Goal: Transaction & Acquisition: Purchase product/service

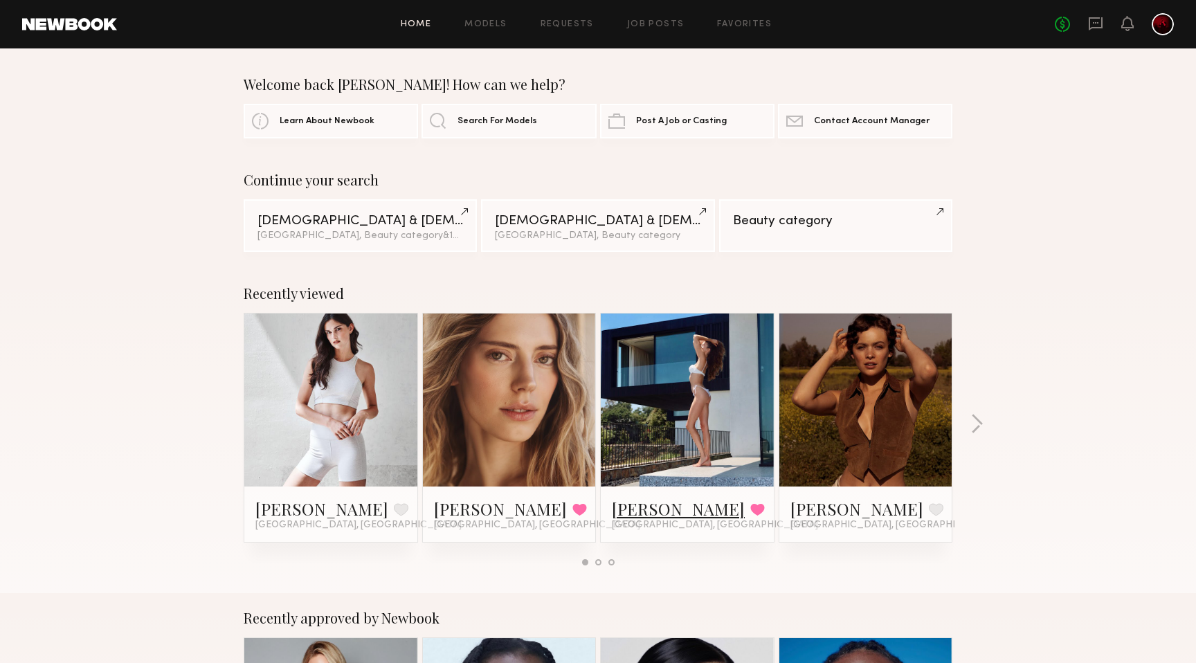
click at [647, 508] on link "[PERSON_NAME]" at bounding box center [678, 509] width 133 height 22
click at [654, 27] on link "Job Posts" at bounding box center [655, 24] width 57 height 9
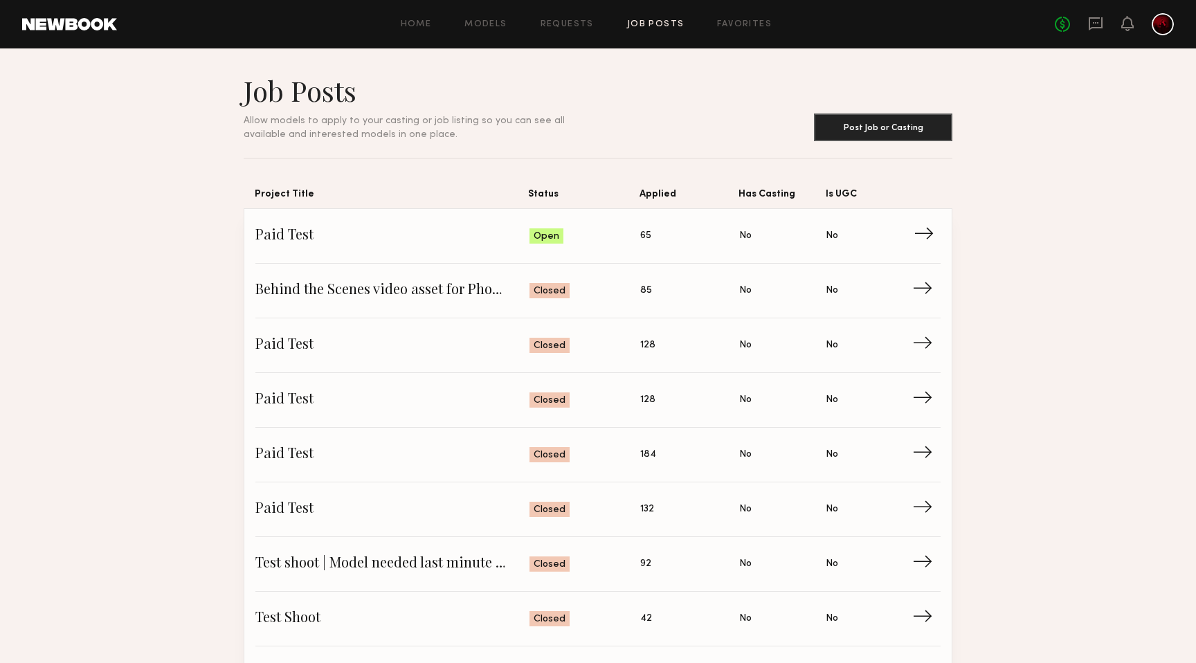
click at [336, 235] on span "Paid Test" at bounding box center [392, 236] width 274 height 21
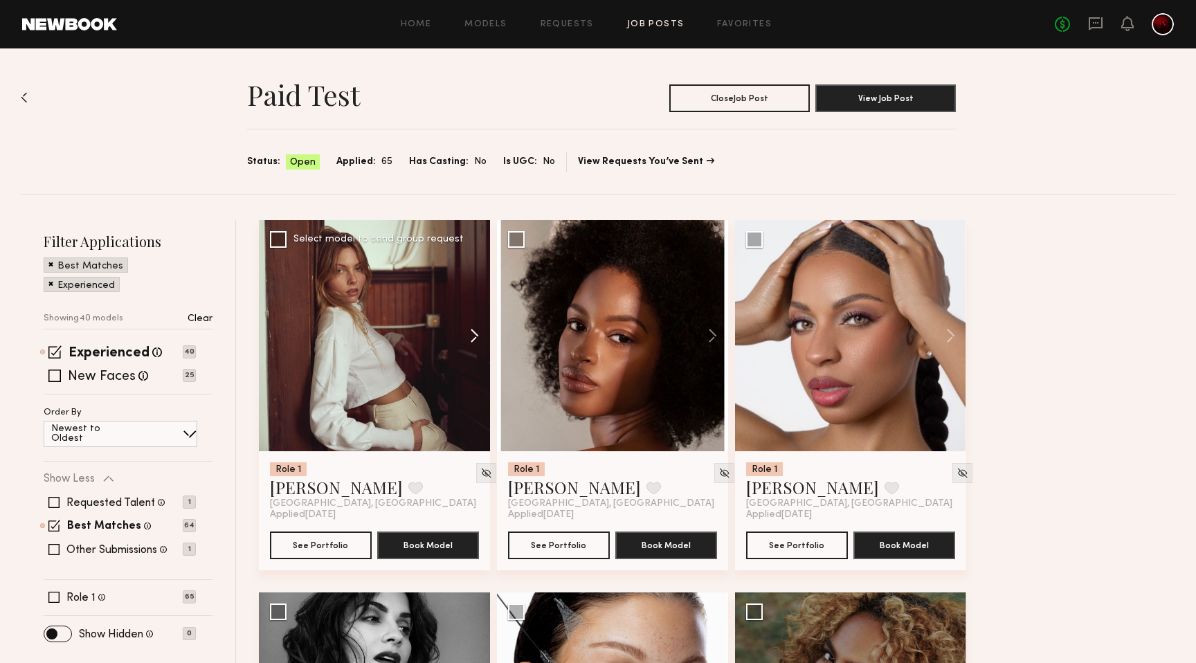
click at [474, 336] on button at bounding box center [468, 335] width 44 height 231
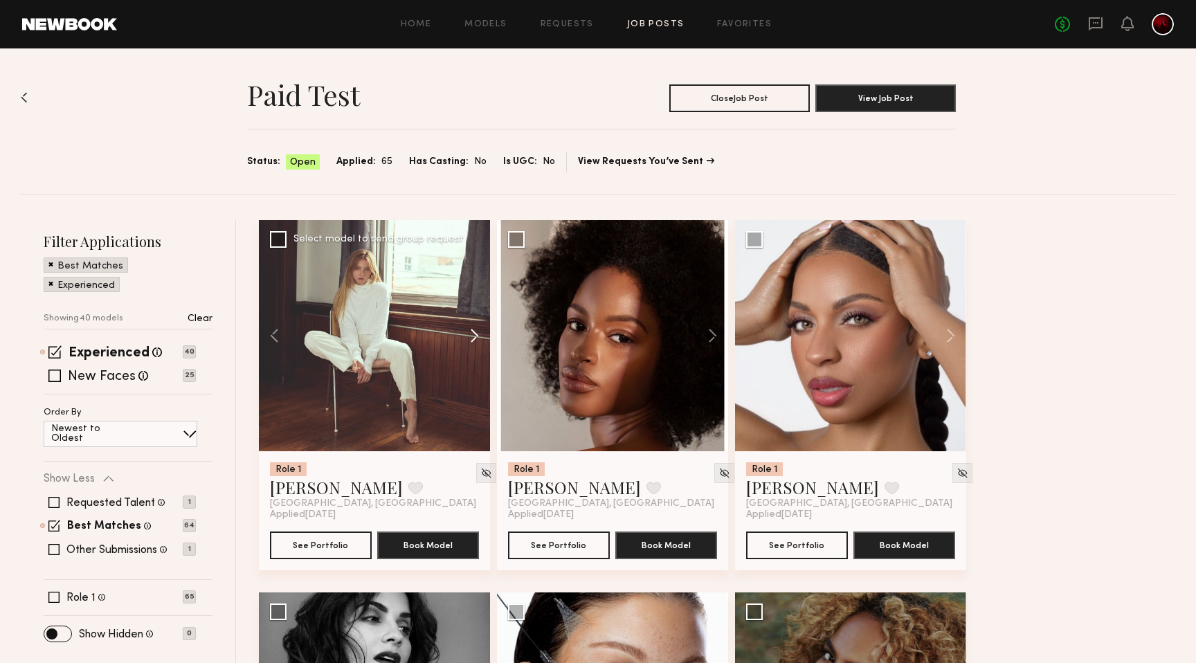
click at [474, 336] on button at bounding box center [468, 335] width 44 height 231
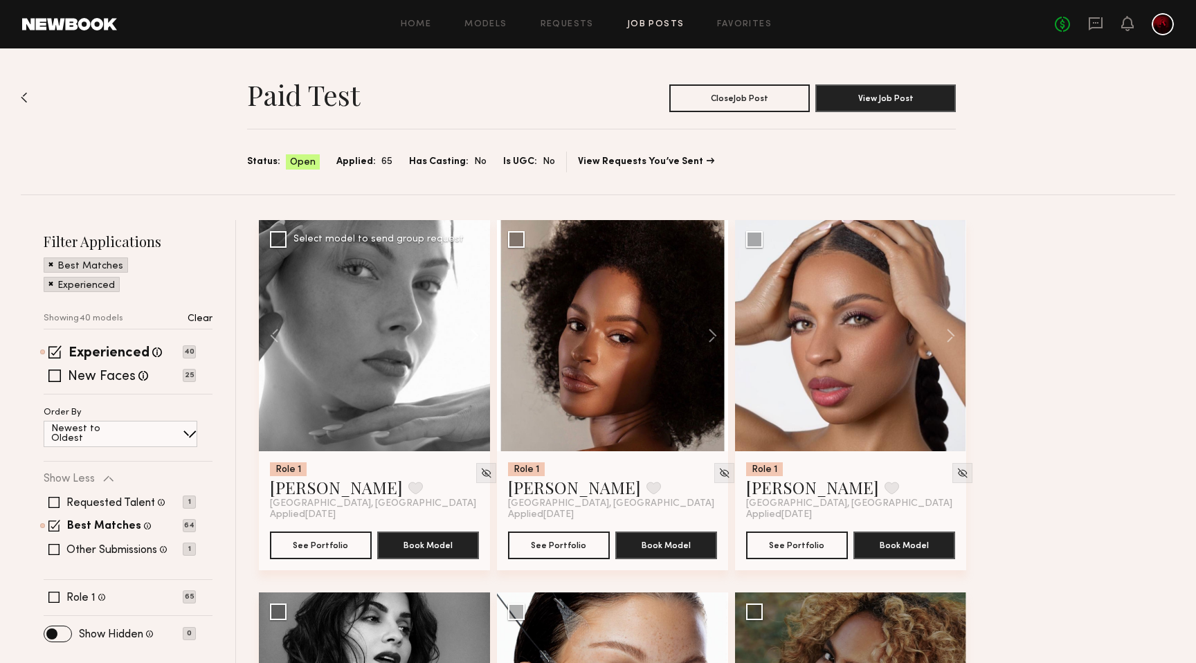
click at [474, 336] on button at bounding box center [468, 335] width 44 height 231
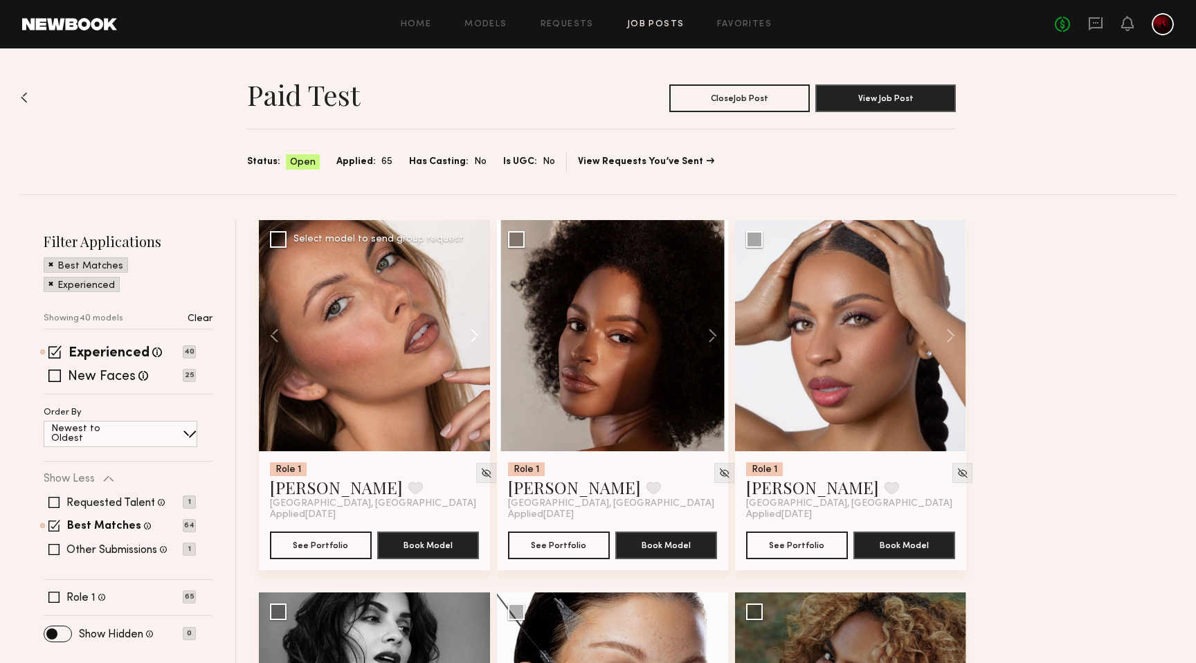
click at [474, 336] on button at bounding box center [468, 335] width 44 height 231
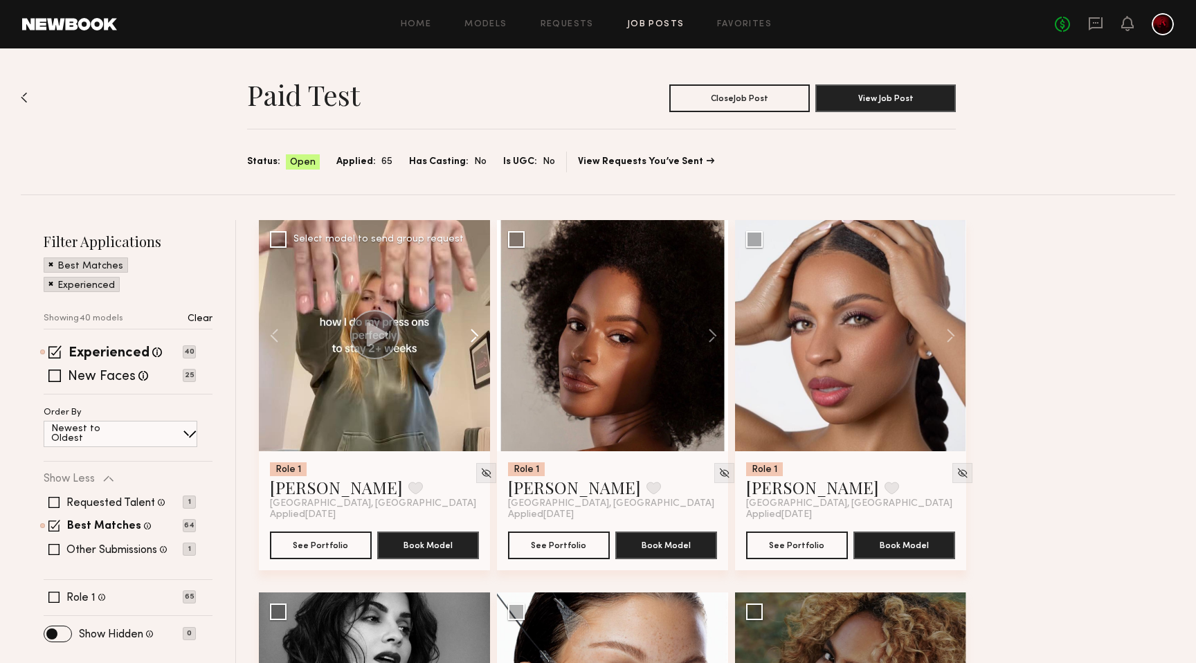
click at [474, 336] on button at bounding box center [468, 335] width 44 height 231
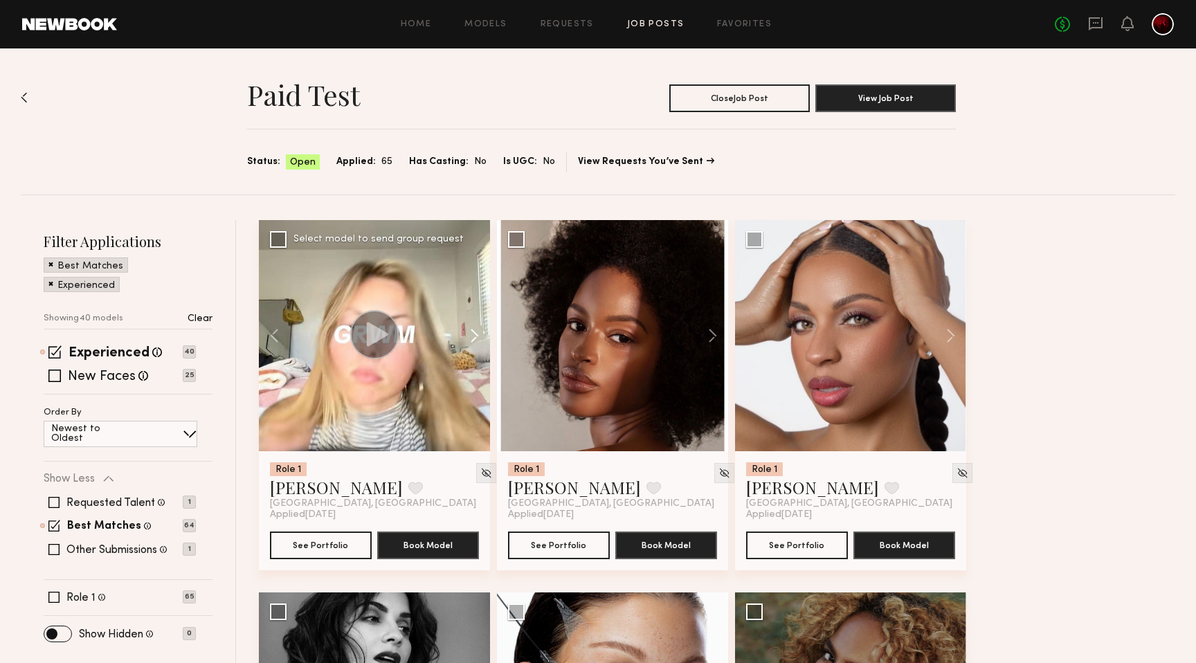
click at [474, 336] on button at bounding box center [468, 335] width 44 height 231
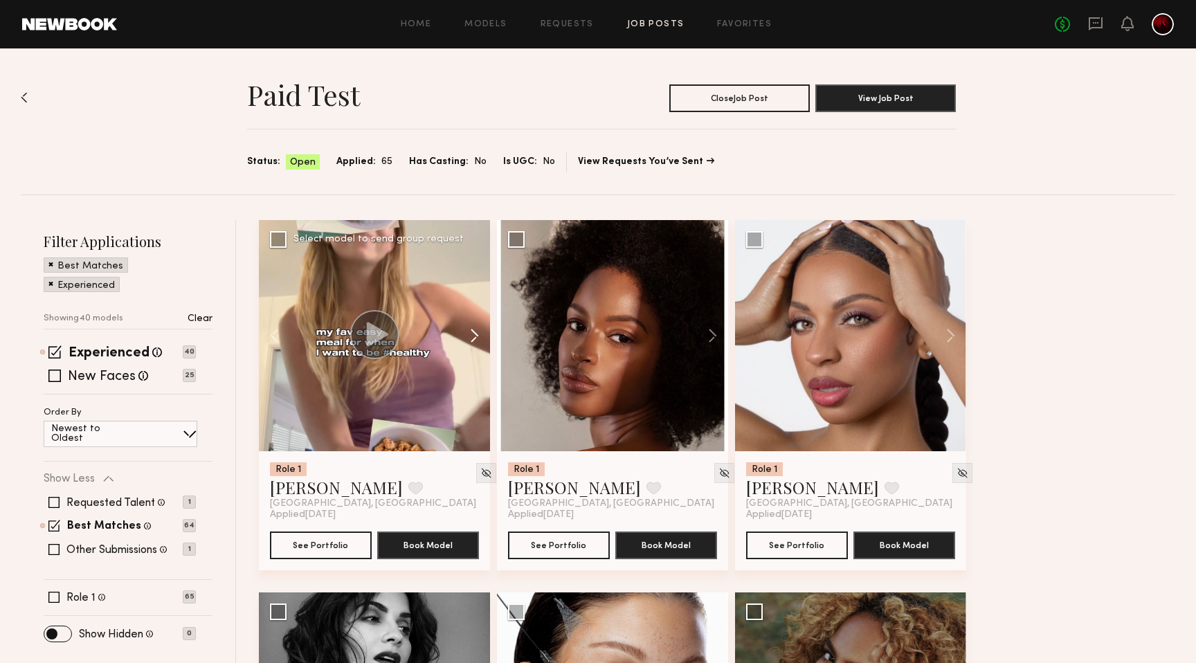
click at [474, 336] on button at bounding box center [468, 335] width 44 height 231
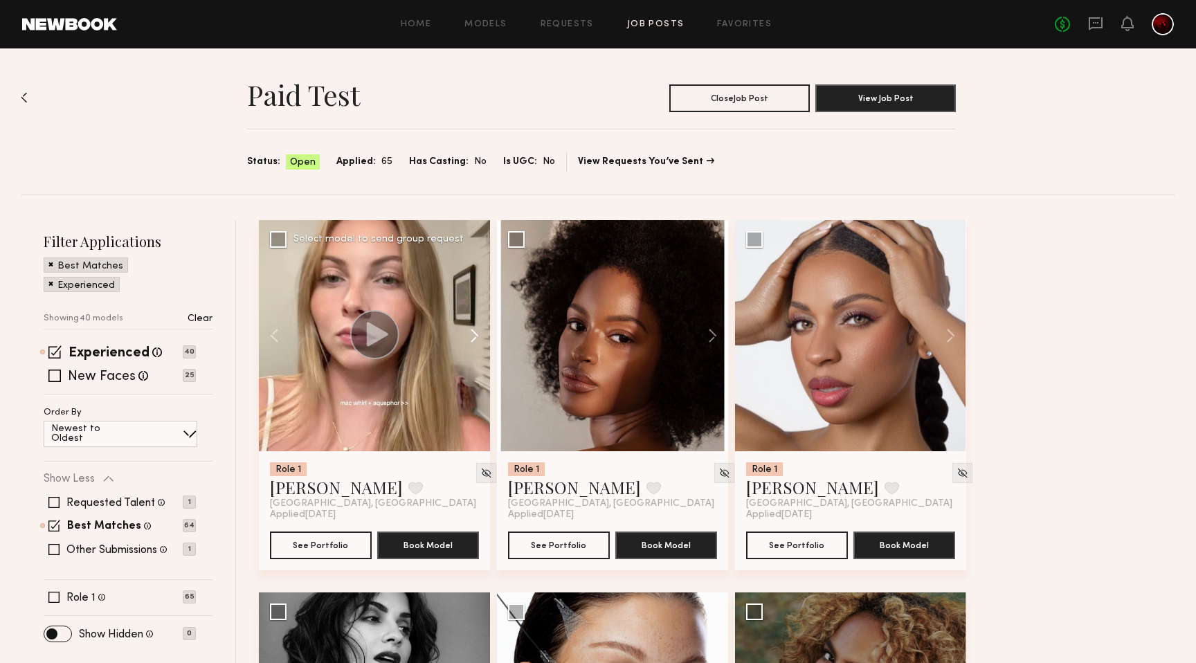
click at [474, 336] on button at bounding box center [468, 335] width 44 height 231
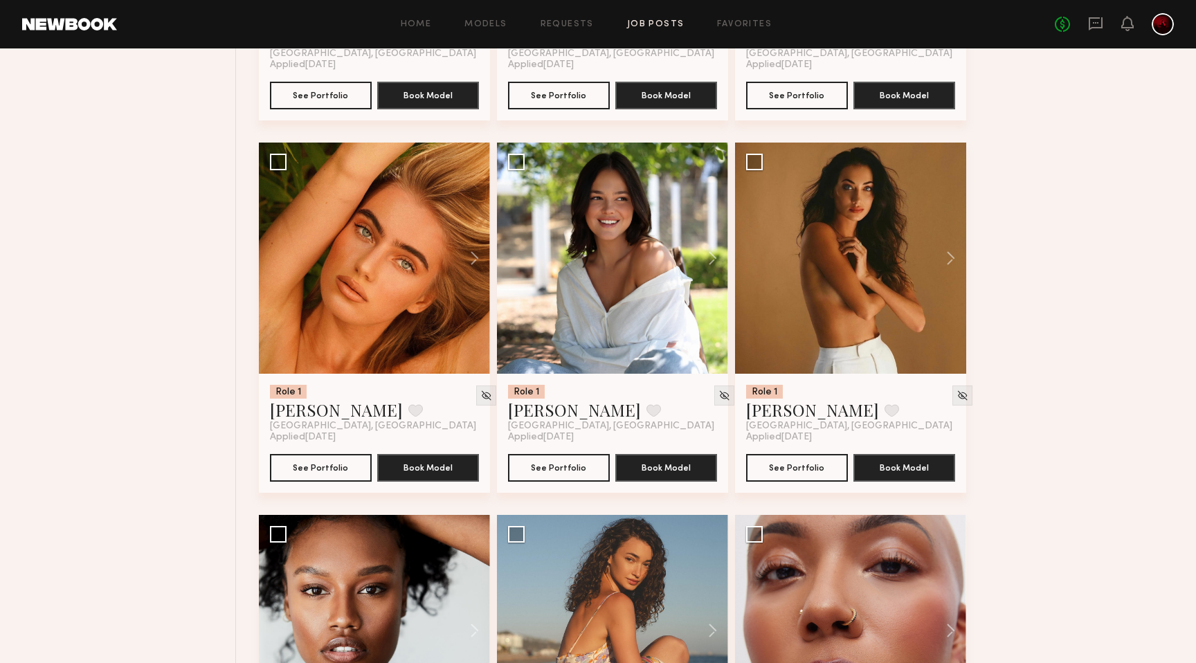
scroll to position [1197, 0]
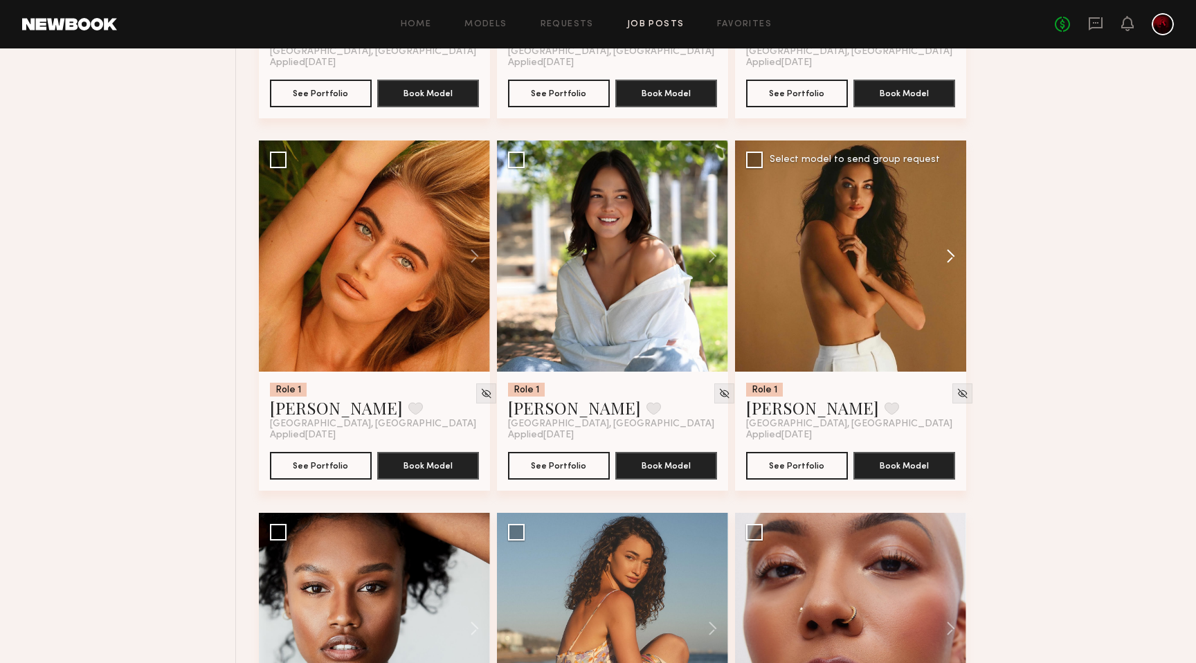
click at [946, 262] on button at bounding box center [944, 256] width 44 height 231
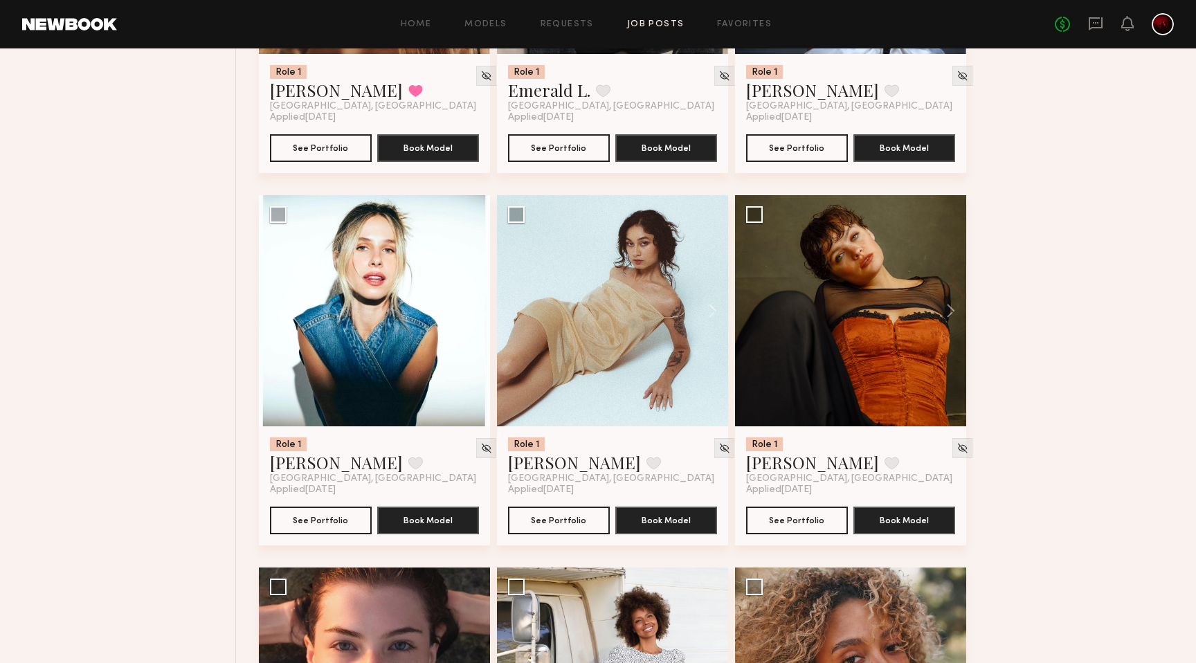
scroll to position [2263, 0]
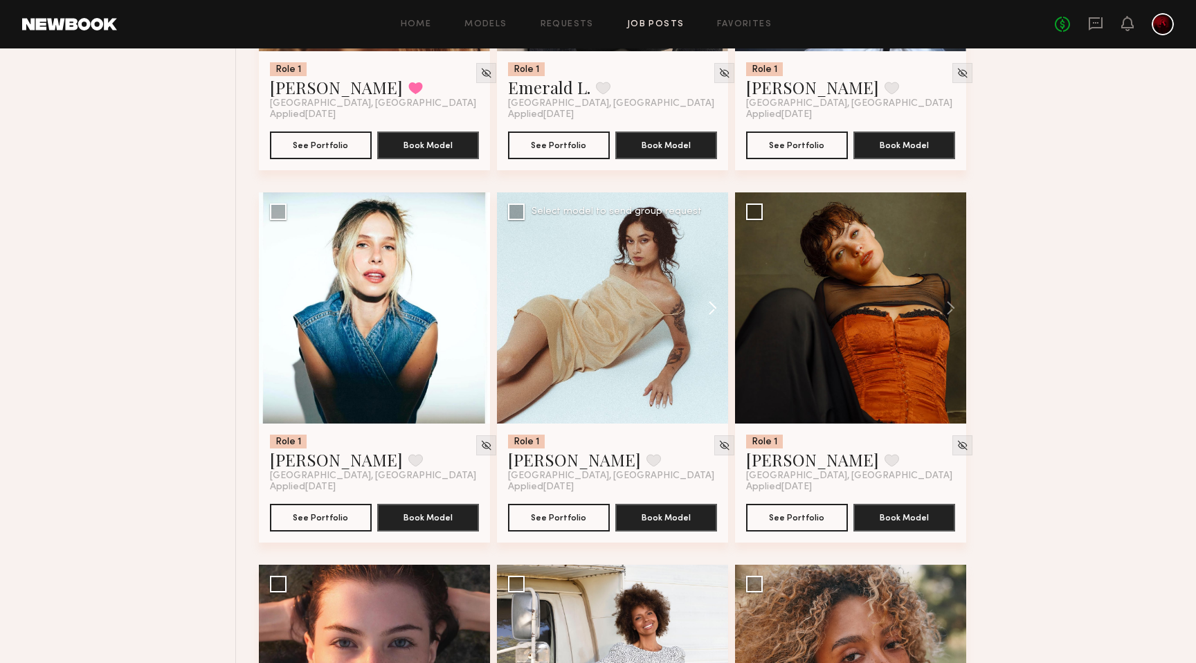
click at [708, 304] on button at bounding box center [706, 307] width 44 height 231
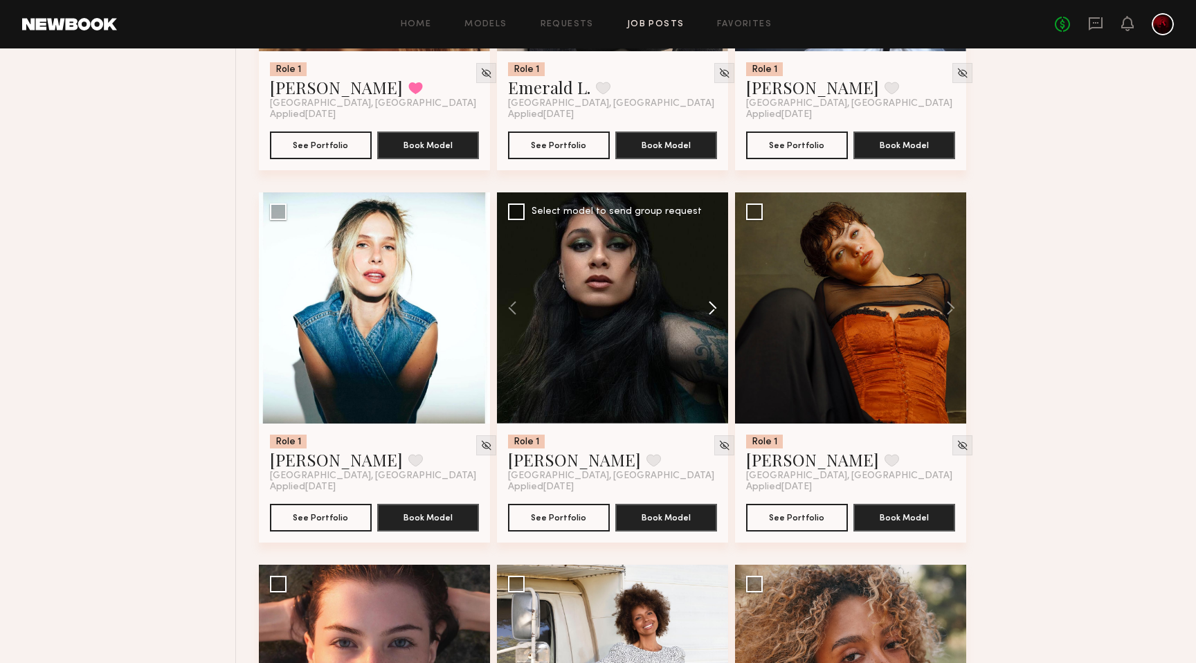
click at [708, 304] on button at bounding box center [706, 307] width 44 height 231
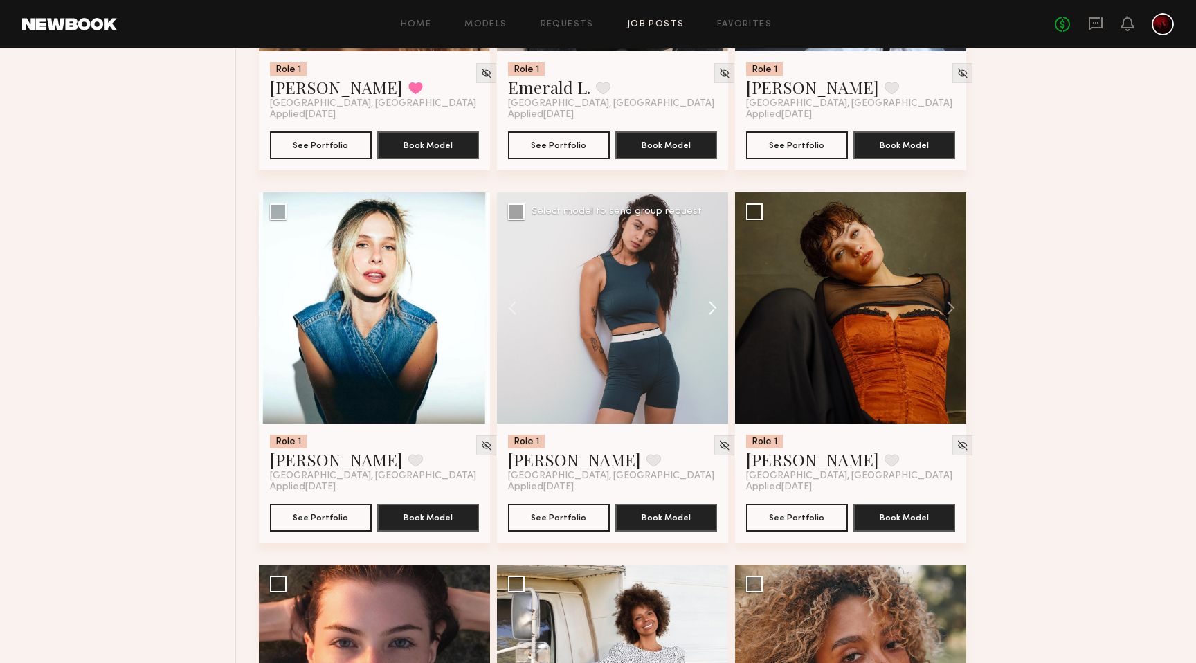
click at [708, 304] on button at bounding box center [706, 307] width 44 height 231
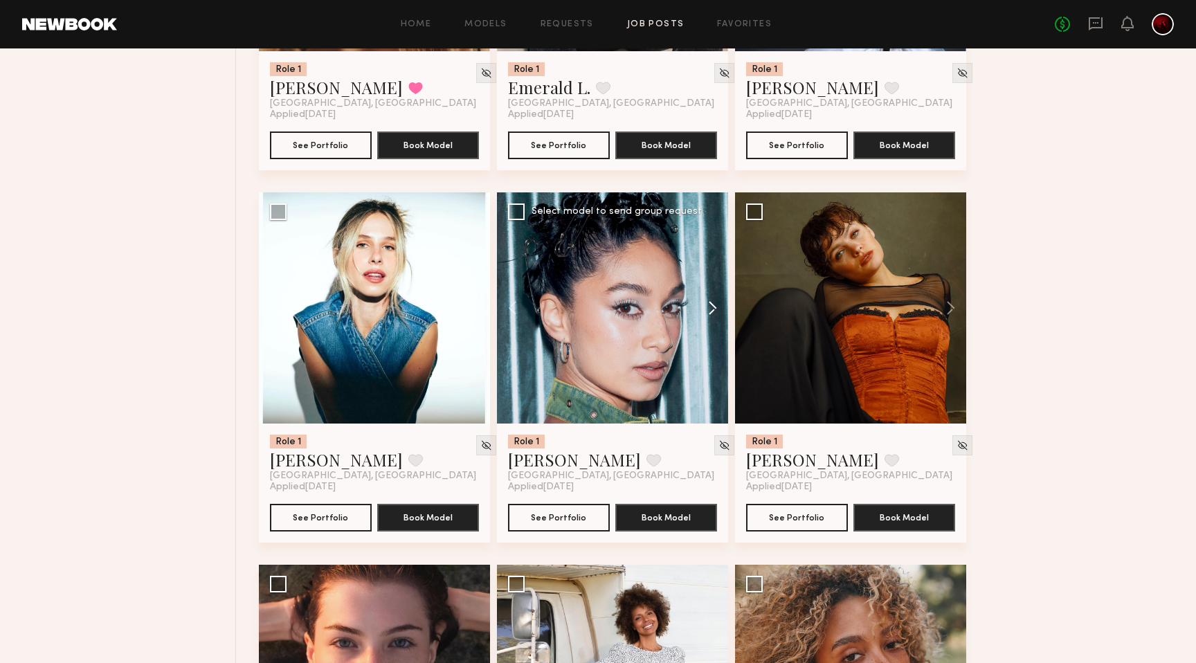
click at [708, 304] on button at bounding box center [706, 307] width 44 height 231
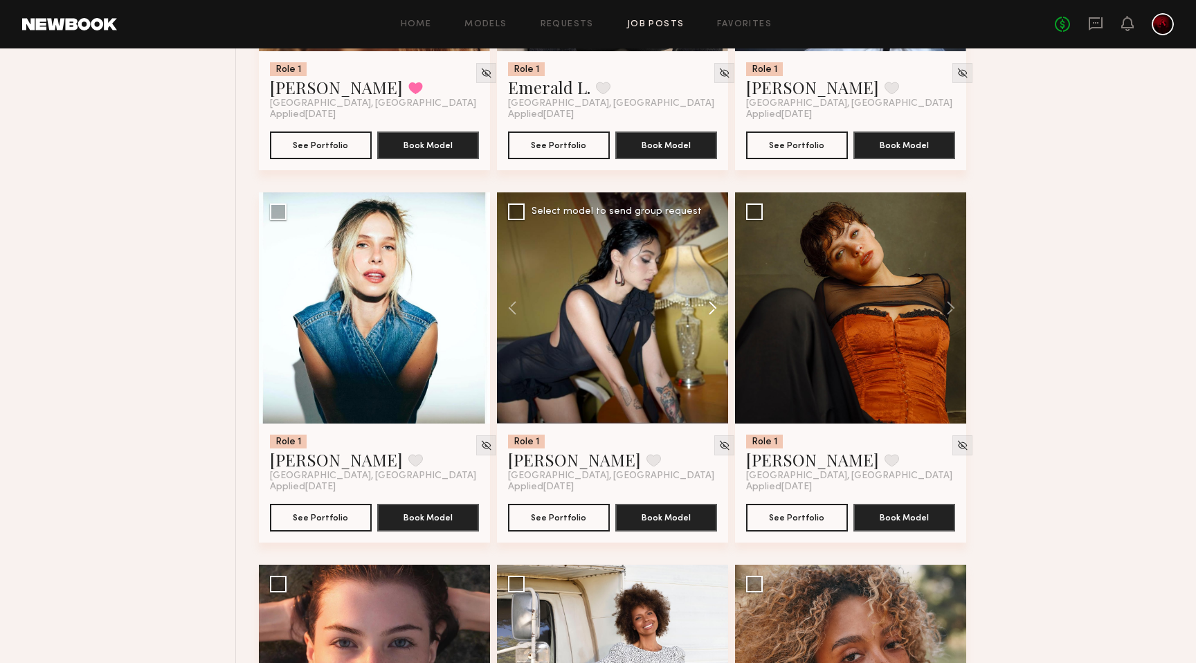
click at [708, 304] on button at bounding box center [706, 307] width 44 height 231
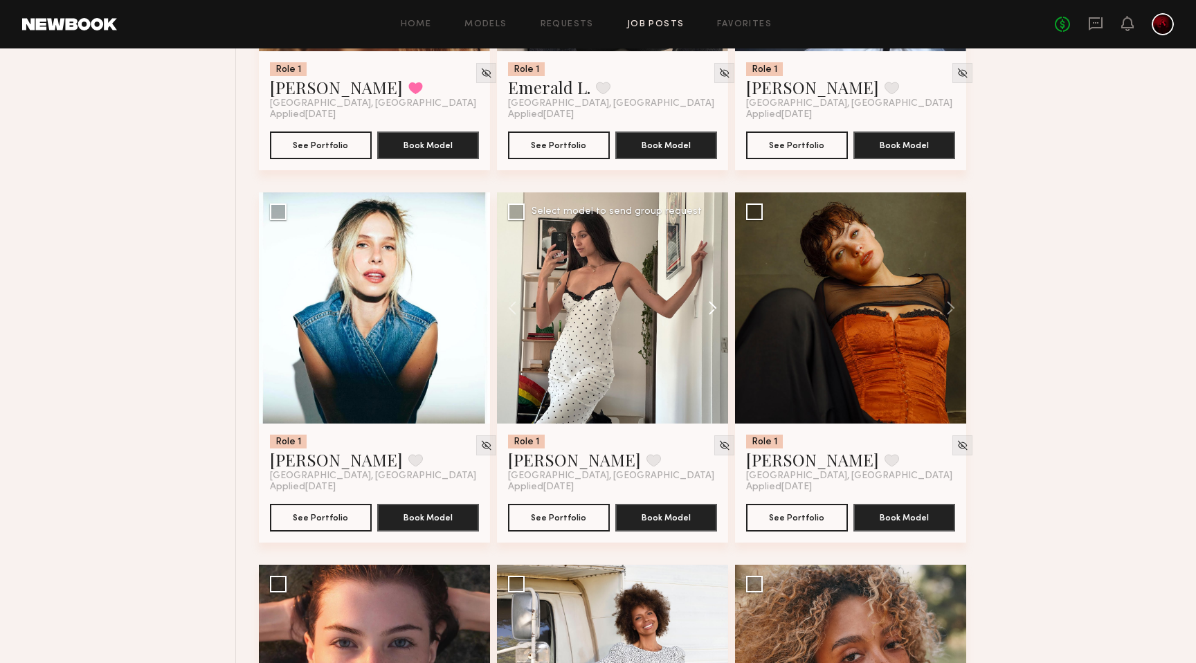
click at [708, 304] on button at bounding box center [706, 307] width 44 height 231
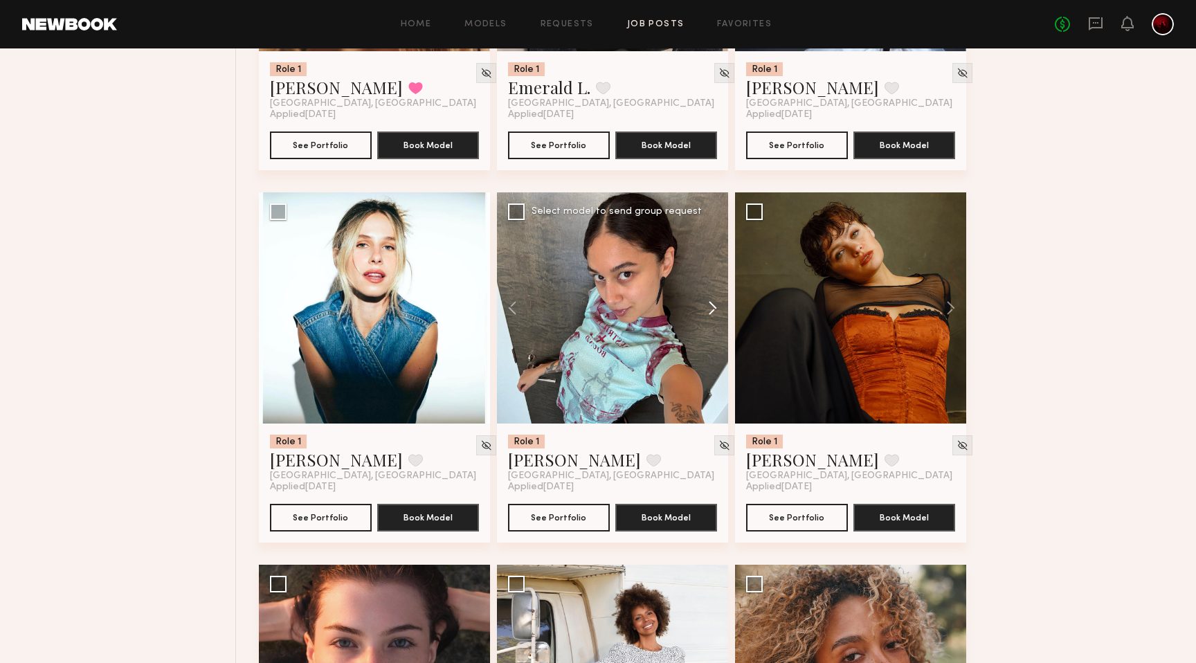
click at [708, 304] on button at bounding box center [706, 307] width 44 height 231
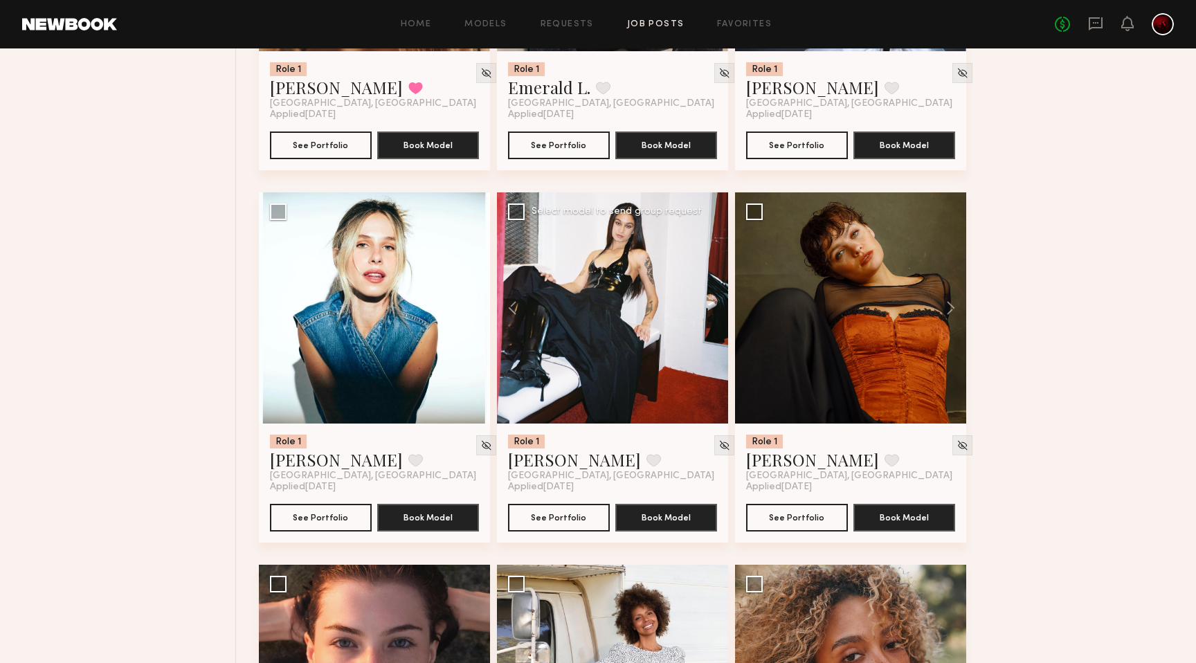
click at [708, 304] on div at bounding box center [612, 307] width 231 height 231
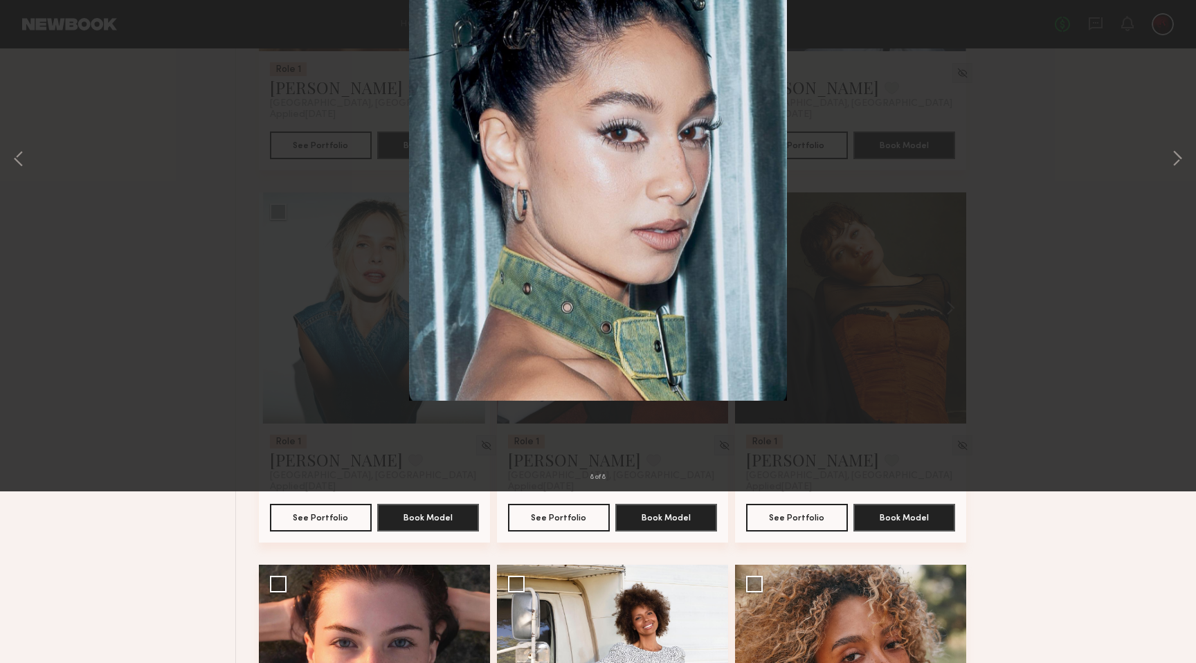
click at [29, 33] on button at bounding box center [32, 33] width 22 height 25
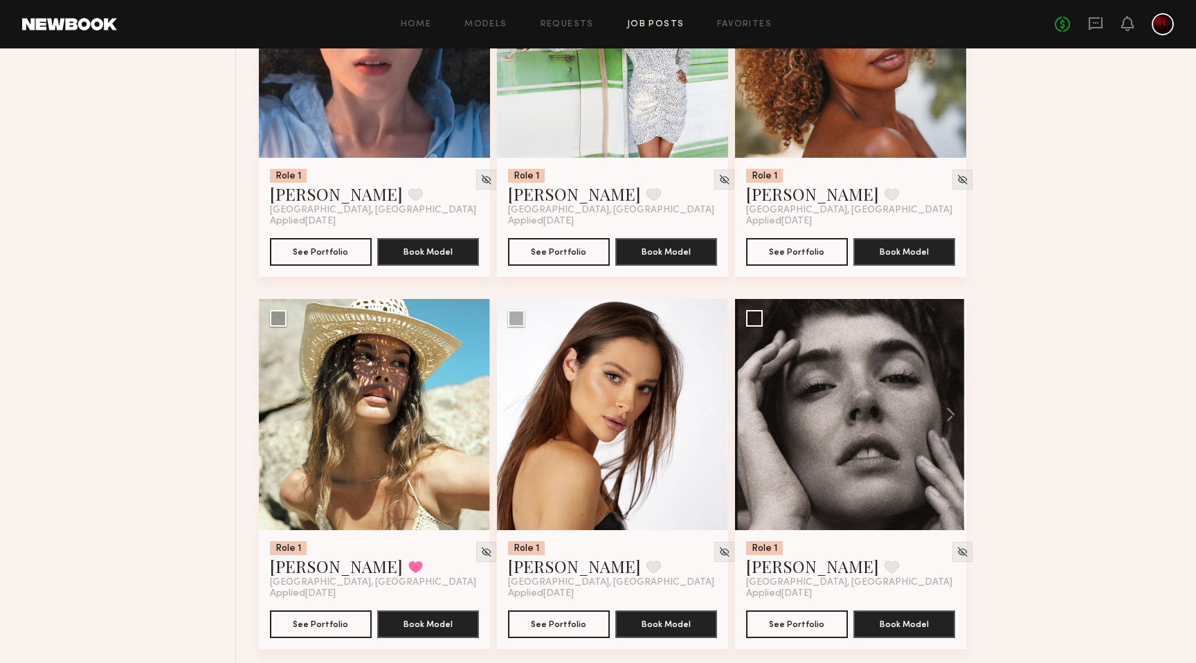
scroll to position [2924, 0]
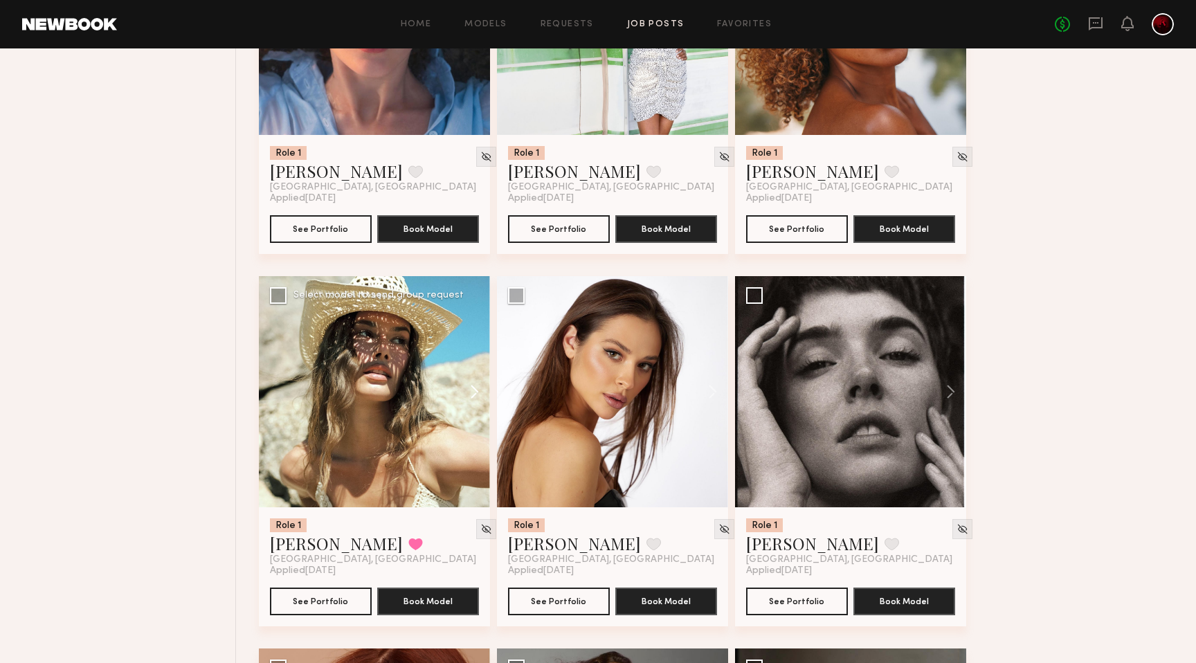
click at [469, 393] on button at bounding box center [468, 391] width 44 height 231
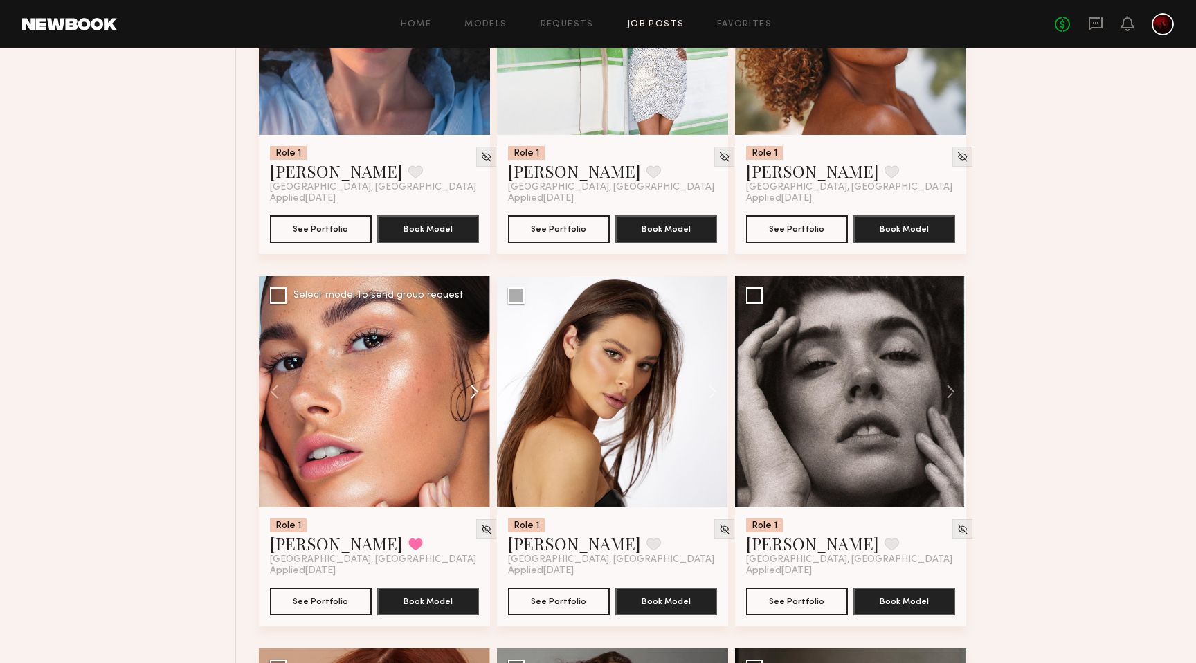
click at [469, 393] on button at bounding box center [468, 391] width 44 height 231
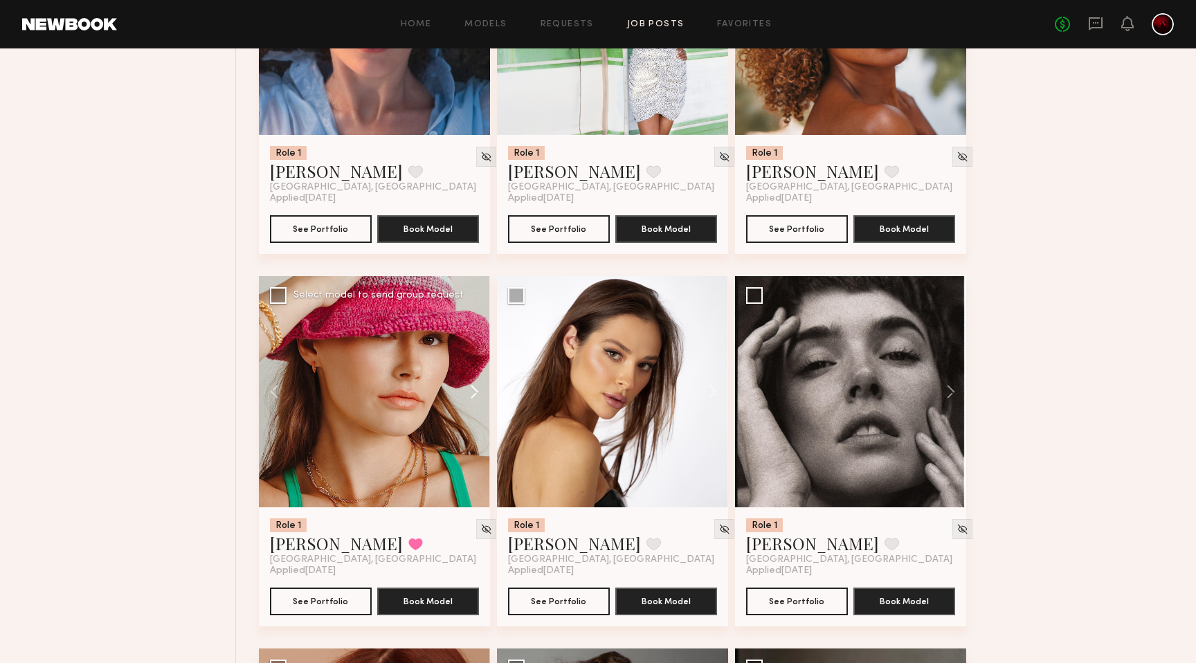
click at [469, 393] on button at bounding box center [468, 391] width 44 height 231
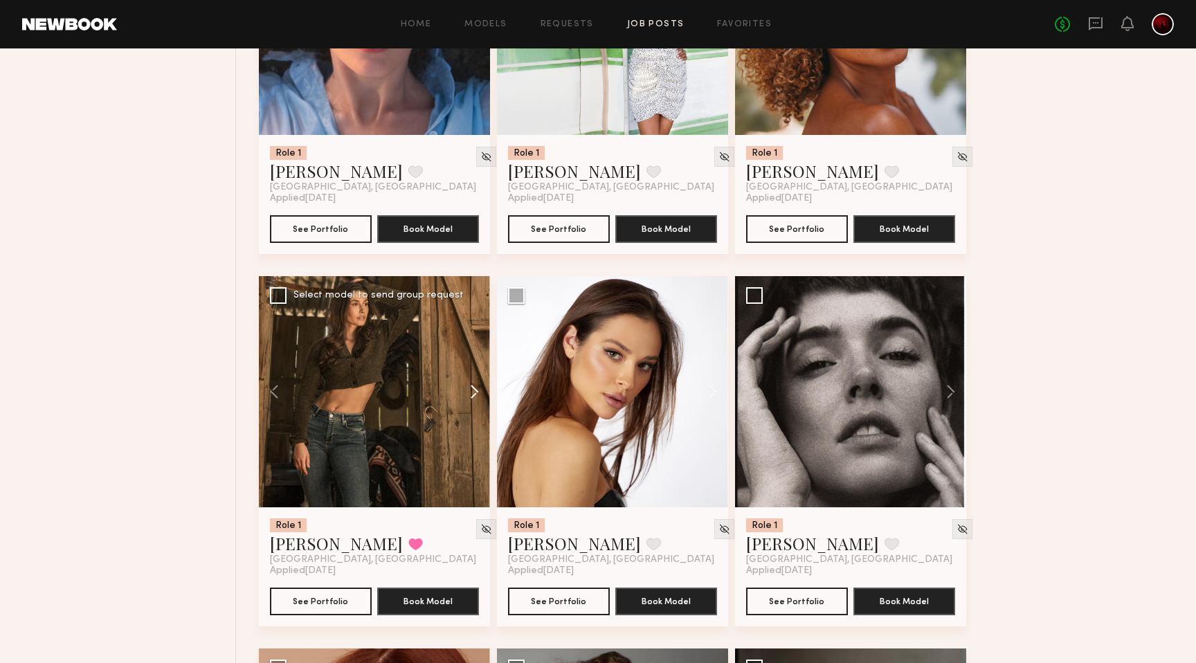
click at [469, 393] on button at bounding box center [468, 391] width 44 height 231
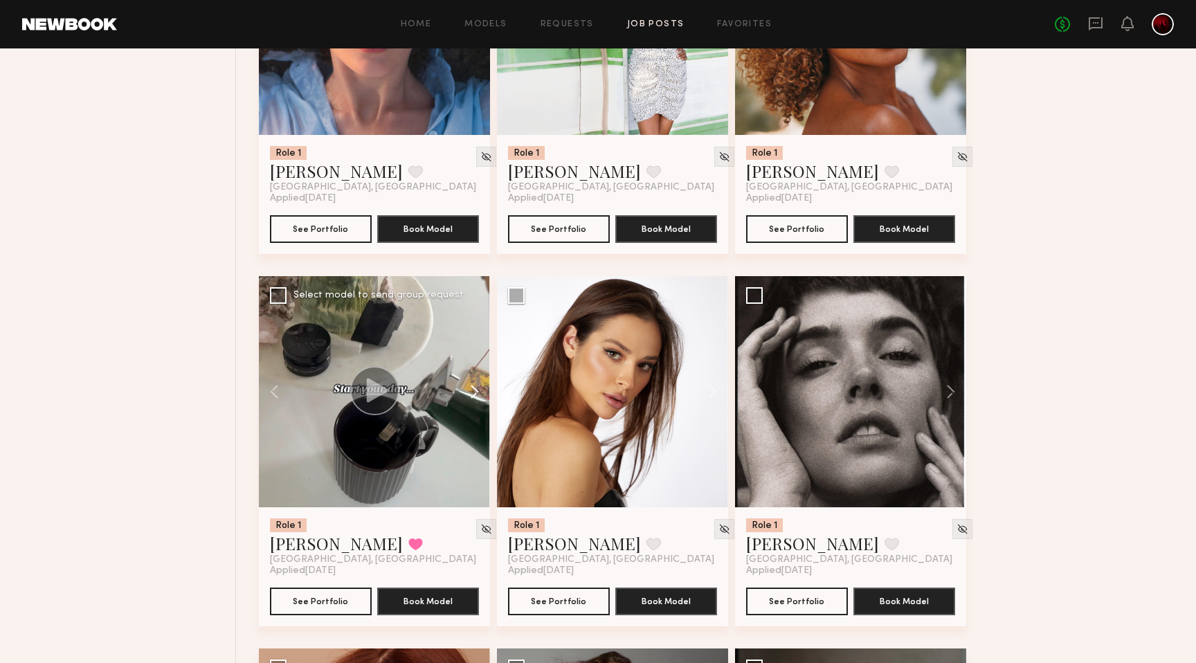
click at [469, 393] on button at bounding box center [468, 391] width 44 height 231
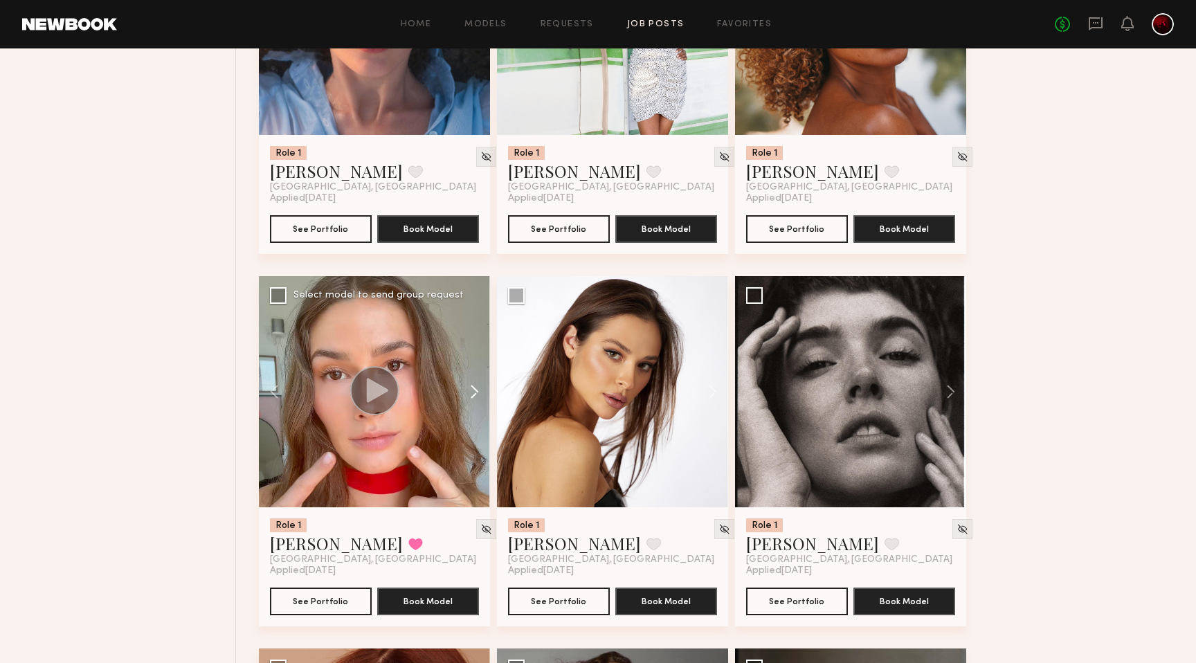
click at [469, 393] on button at bounding box center [468, 391] width 44 height 231
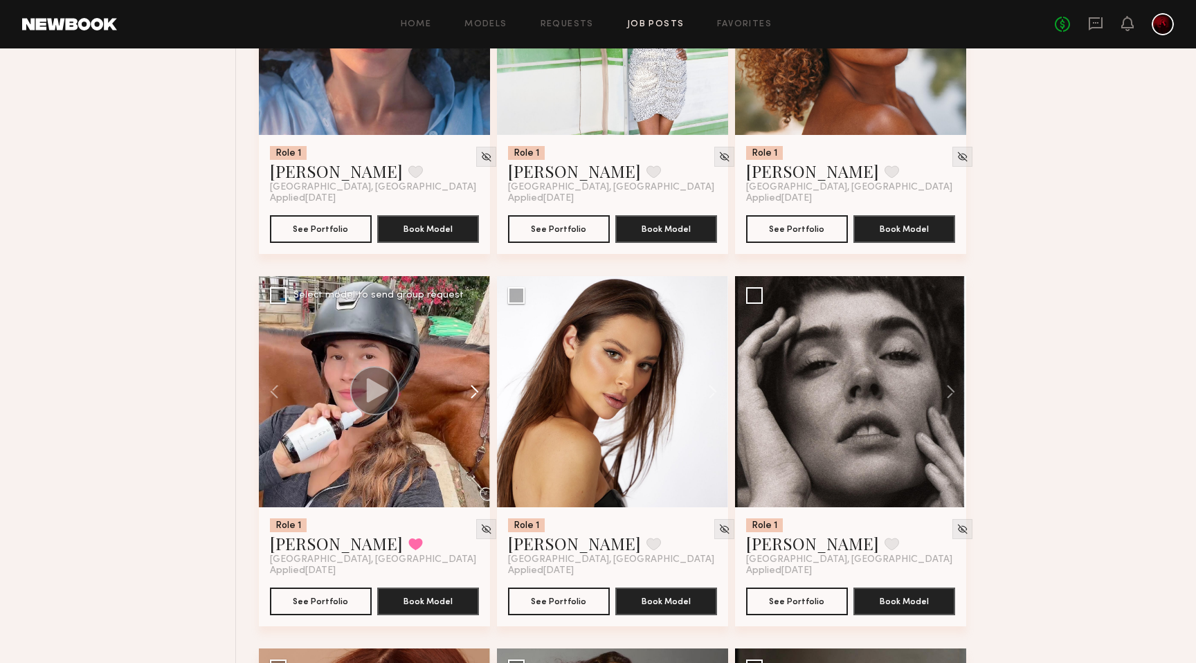
click at [469, 393] on button at bounding box center [468, 391] width 44 height 231
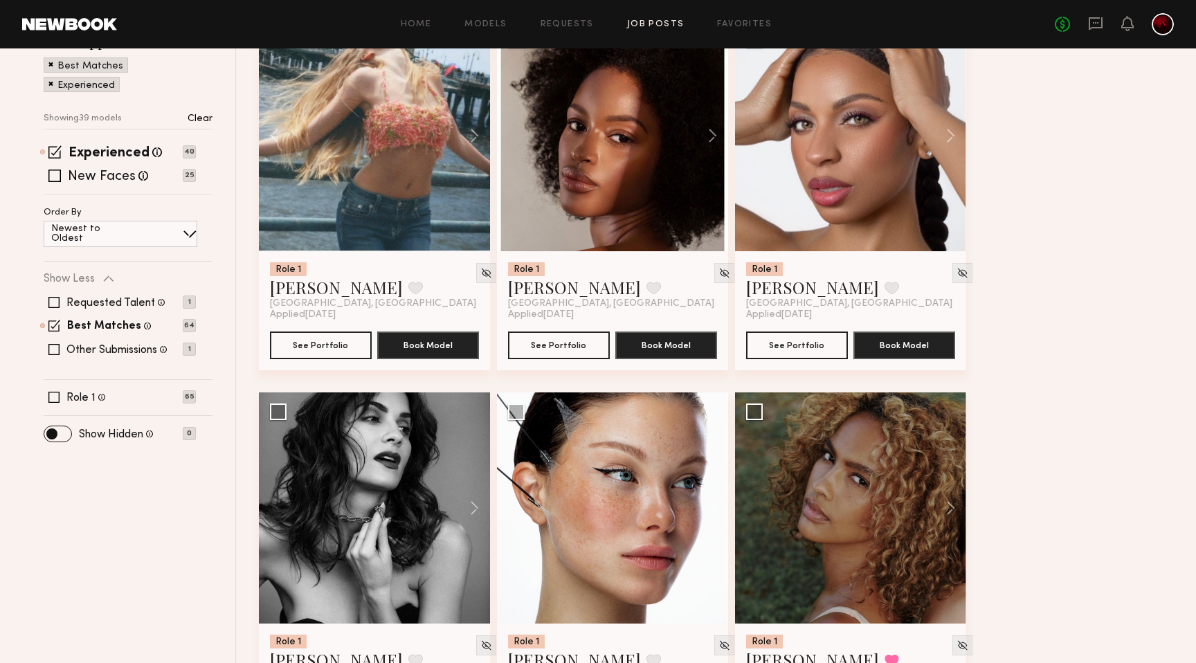
scroll to position [0, 0]
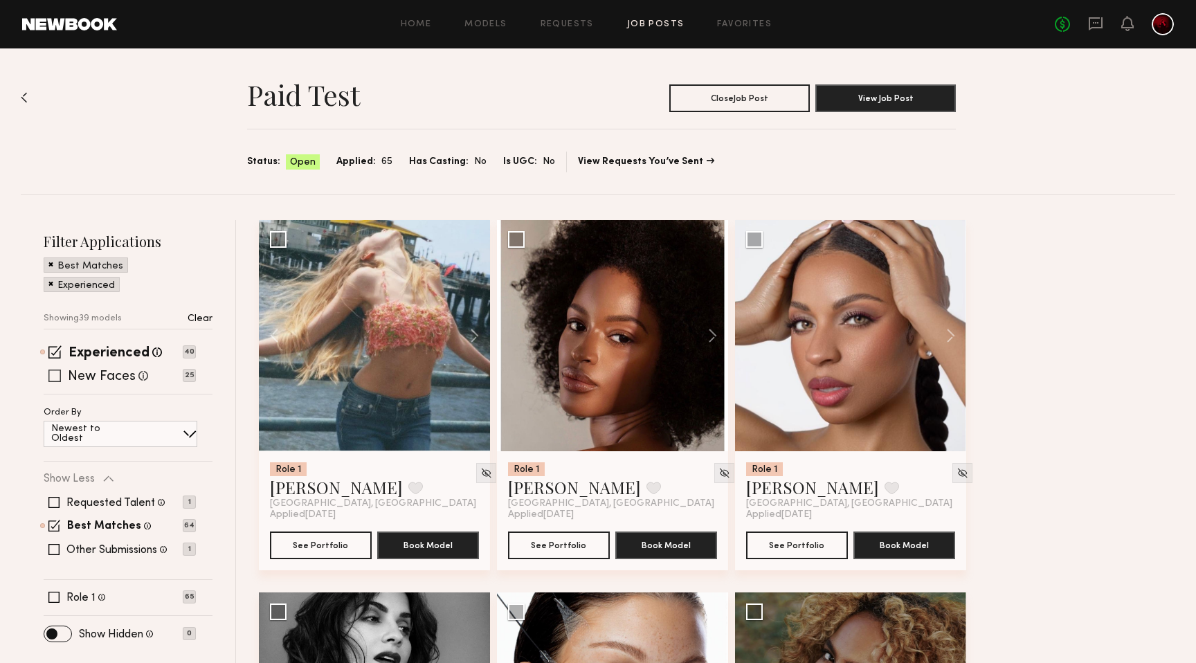
click at [53, 373] on span at bounding box center [54, 376] width 12 height 12
click at [57, 348] on span at bounding box center [54, 351] width 13 height 13
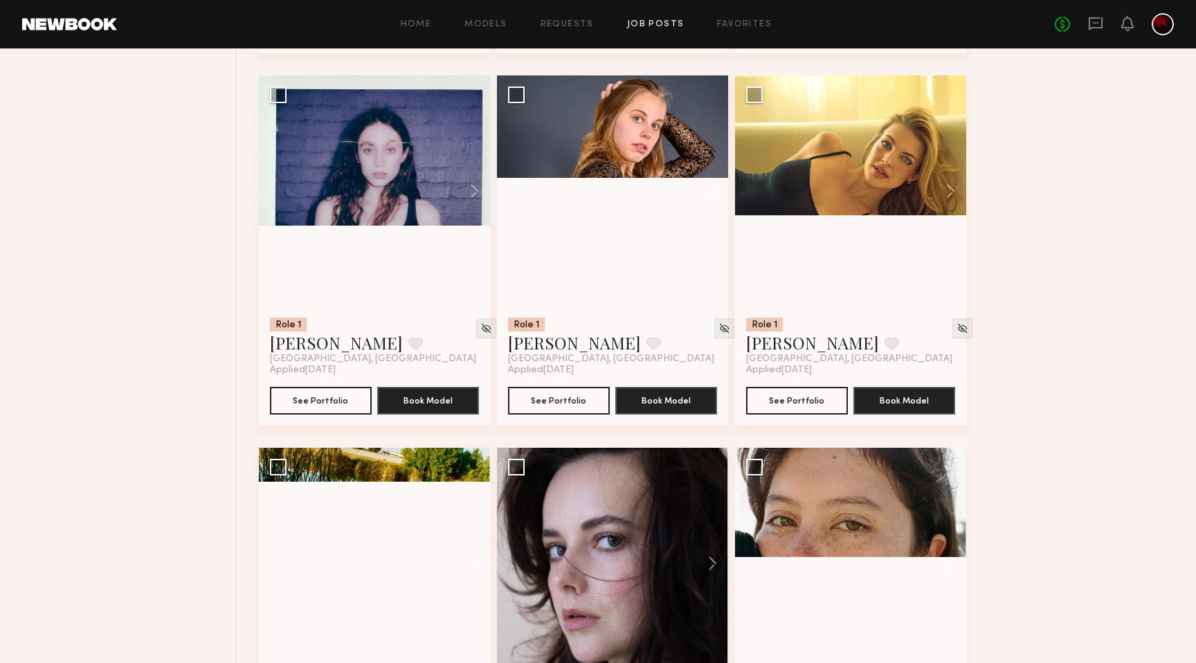
scroll to position [895, 0]
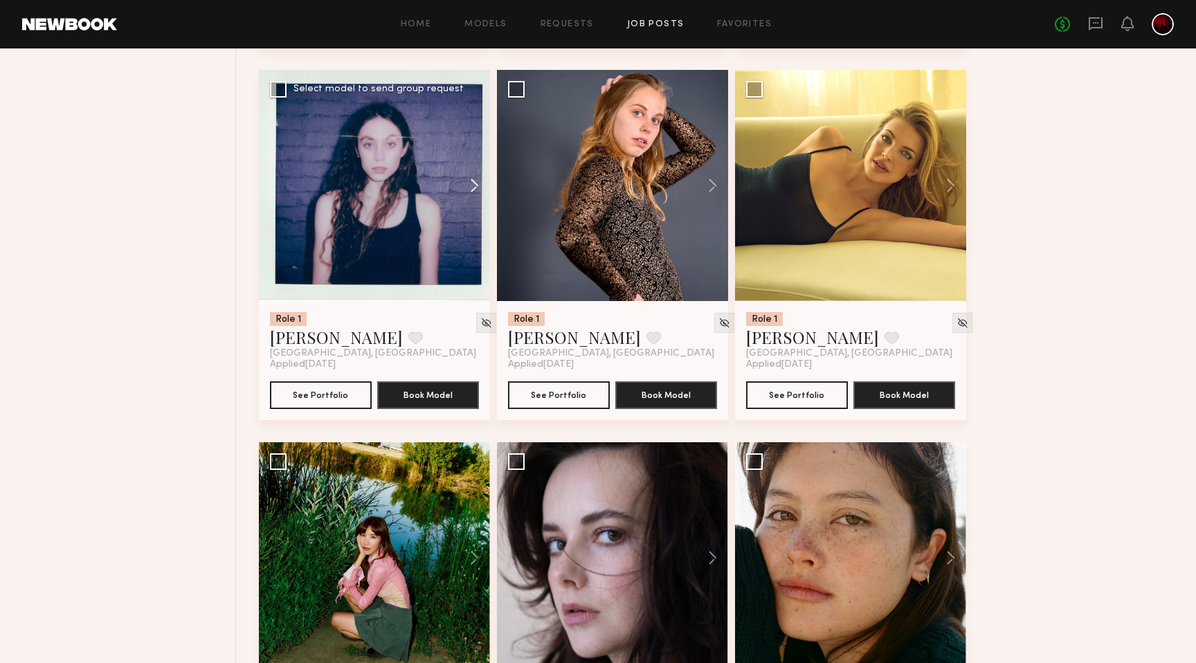
click at [471, 179] on button at bounding box center [468, 185] width 44 height 231
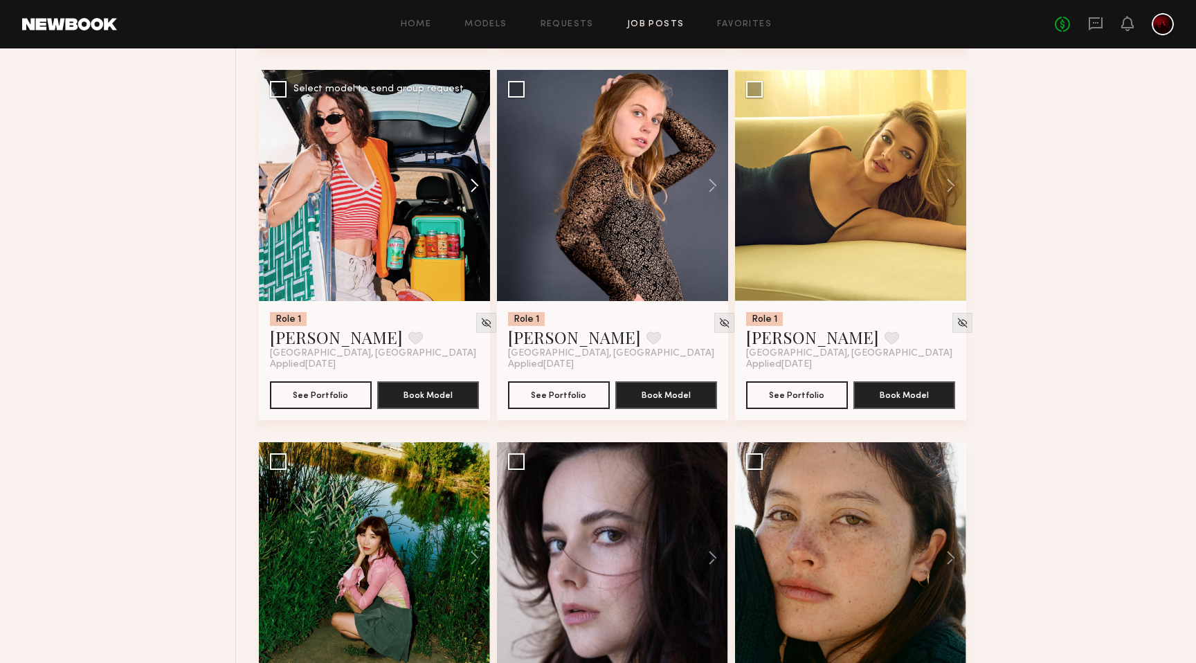
click at [471, 179] on button at bounding box center [468, 185] width 44 height 231
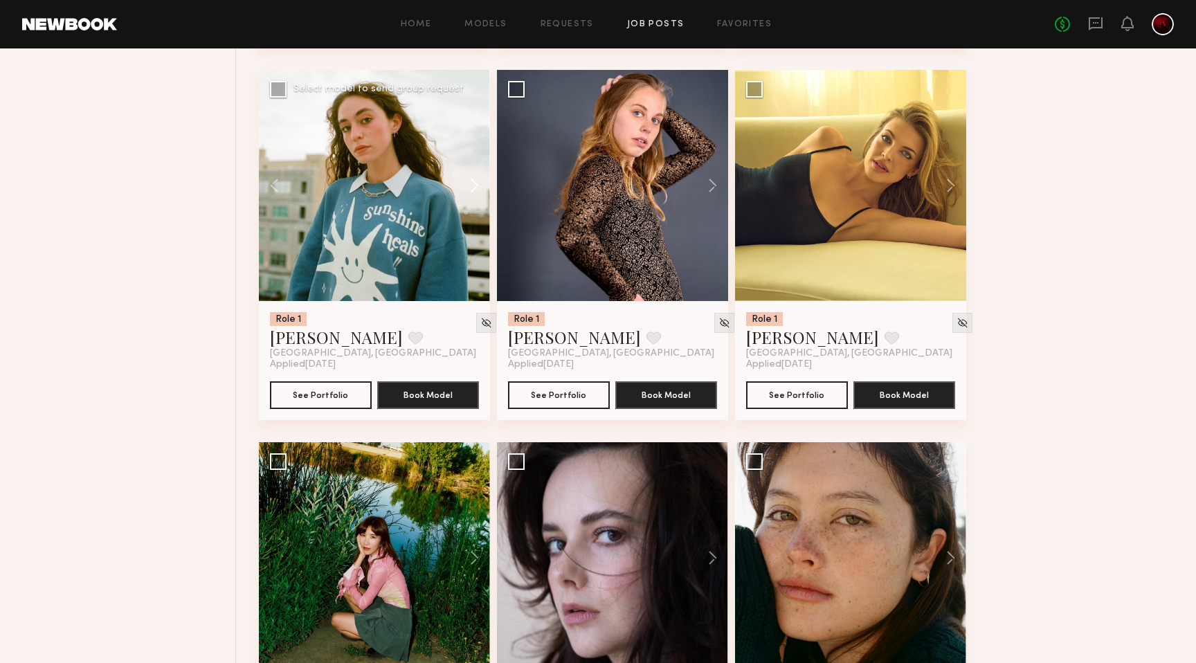
click at [471, 179] on button at bounding box center [468, 185] width 44 height 231
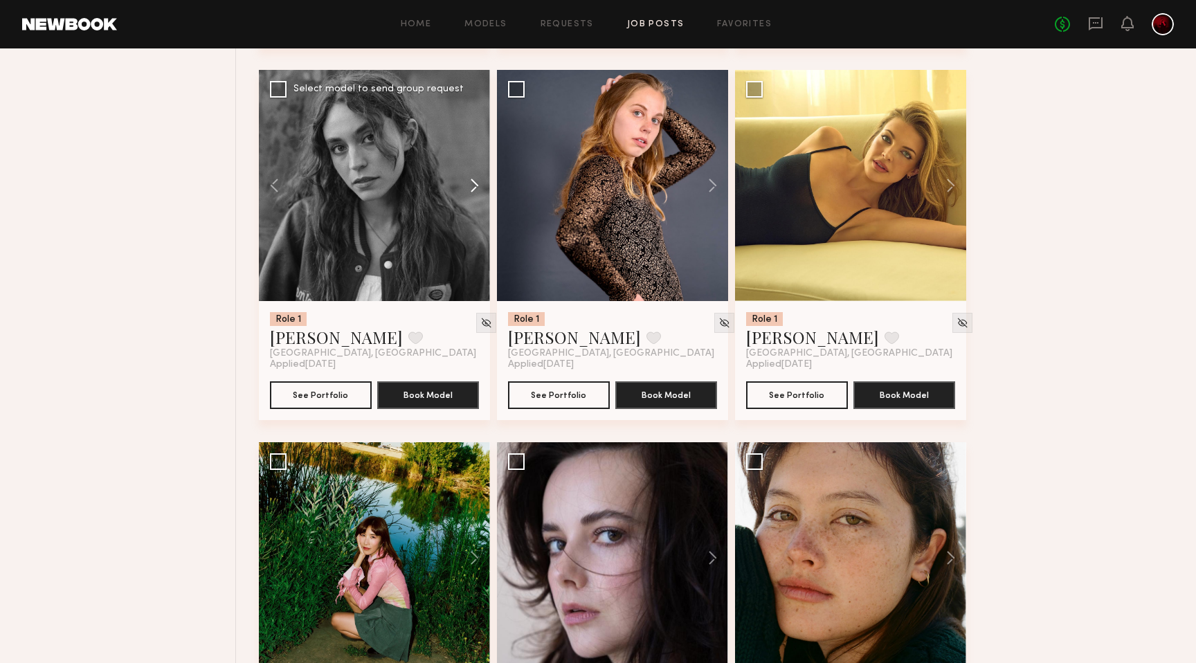
click at [471, 179] on button at bounding box center [468, 185] width 44 height 231
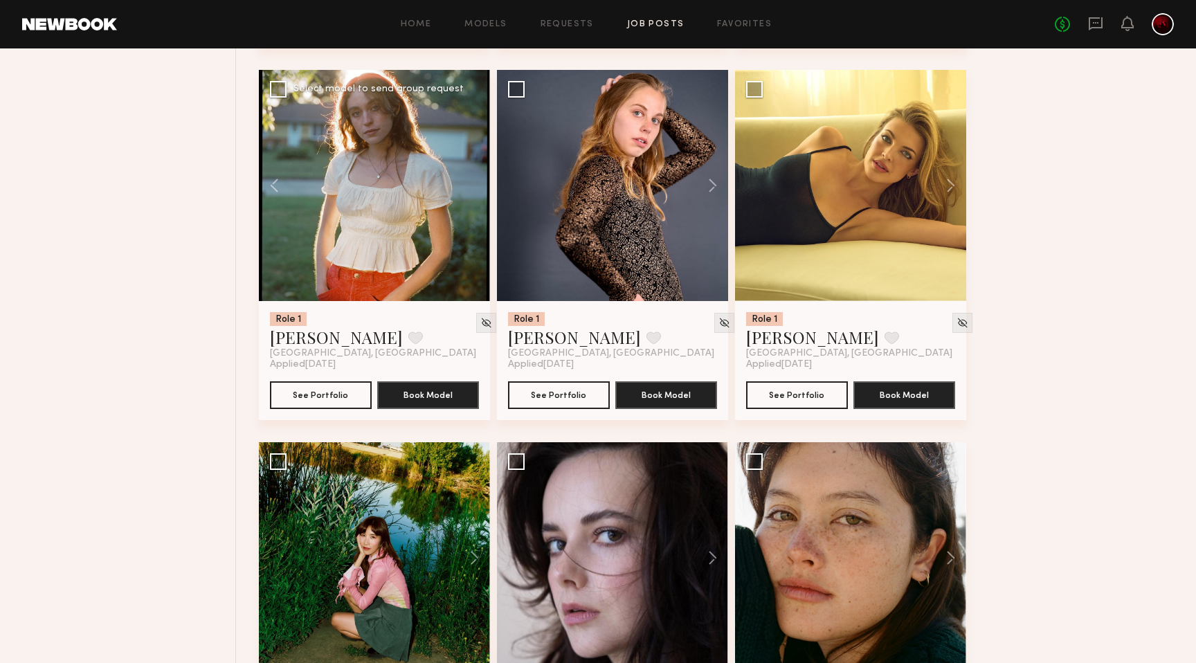
click at [471, 179] on div at bounding box center [374, 185] width 231 height 231
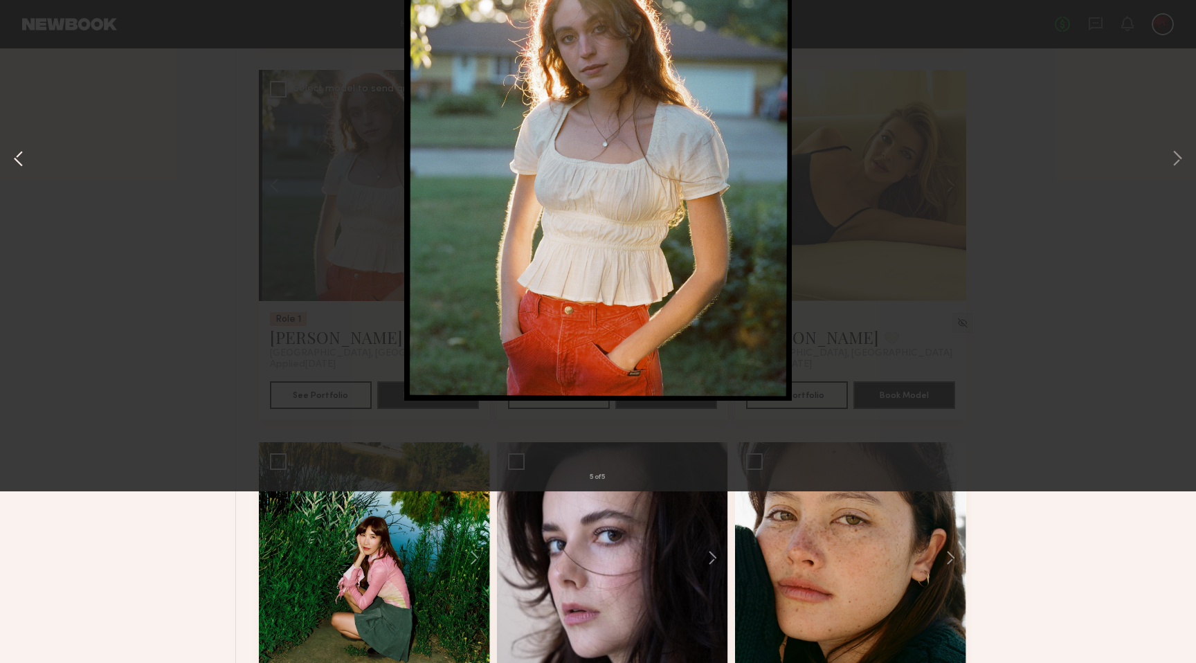
click at [21, 331] on button at bounding box center [18, 331] width 17 height 530
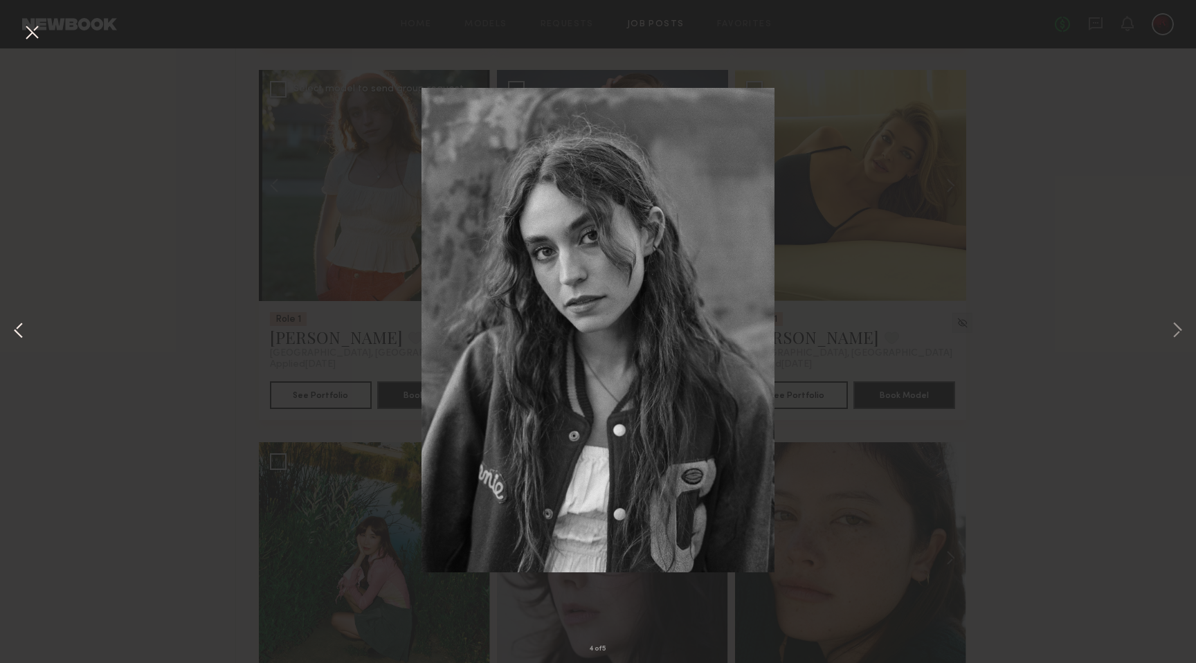
click at [15, 330] on button at bounding box center [18, 331] width 17 height 530
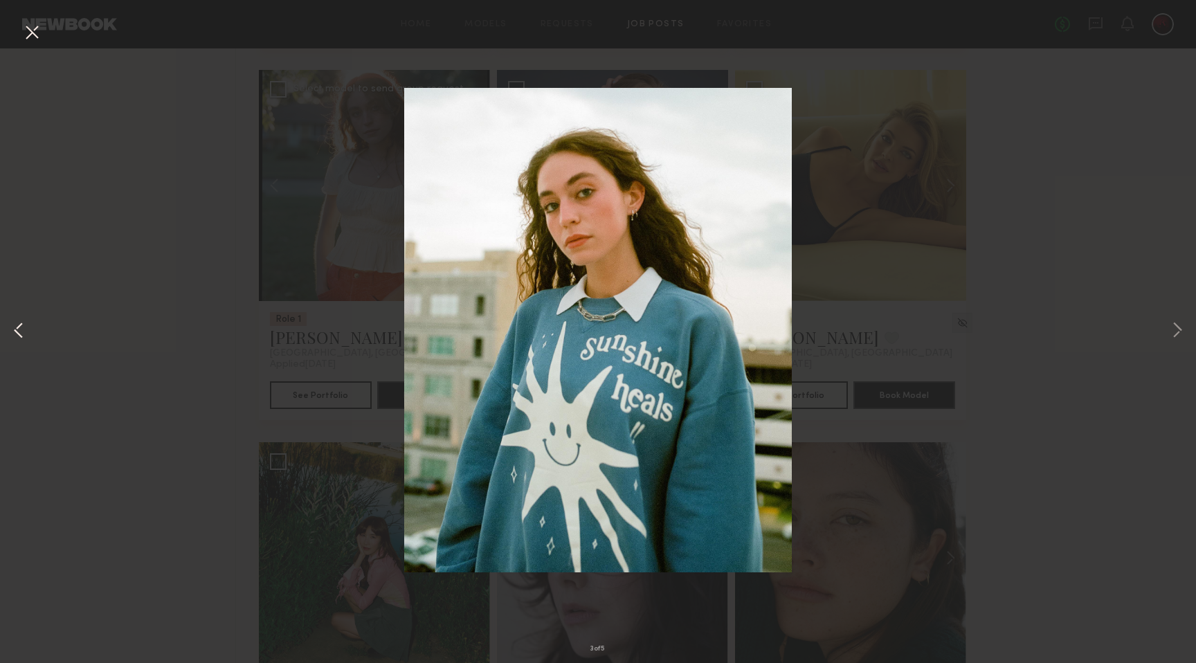
click at [15, 330] on button at bounding box center [18, 331] width 17 height 530
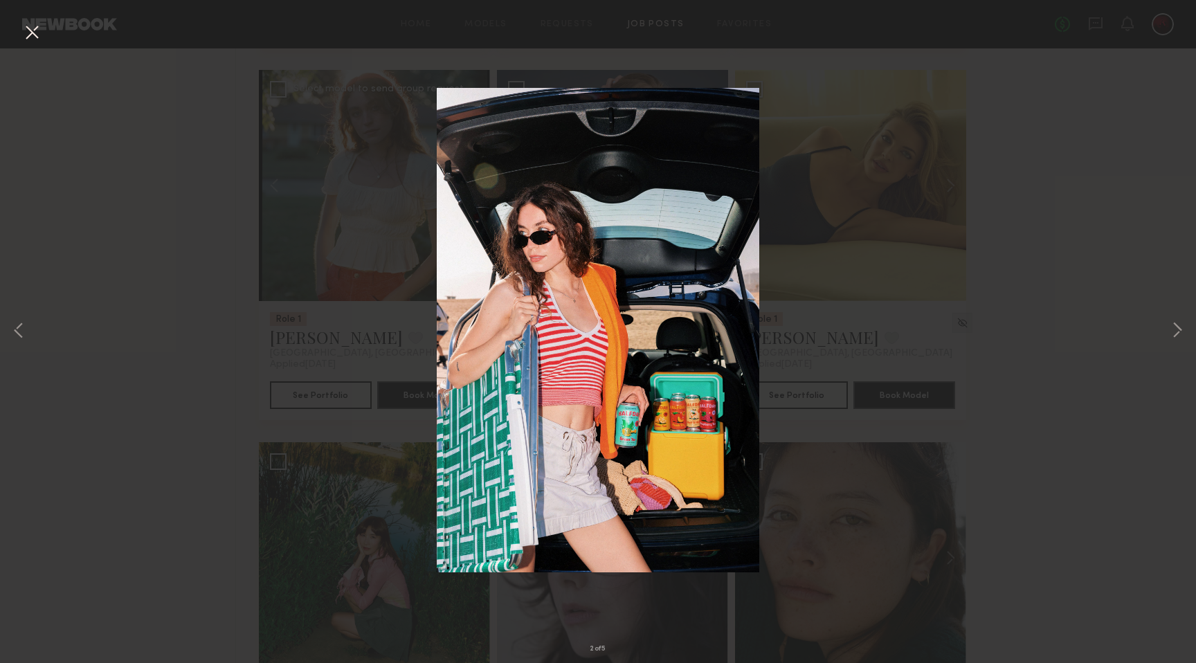
click at [29, 34] on button at bounding box center [32, 33] width 22 height 25
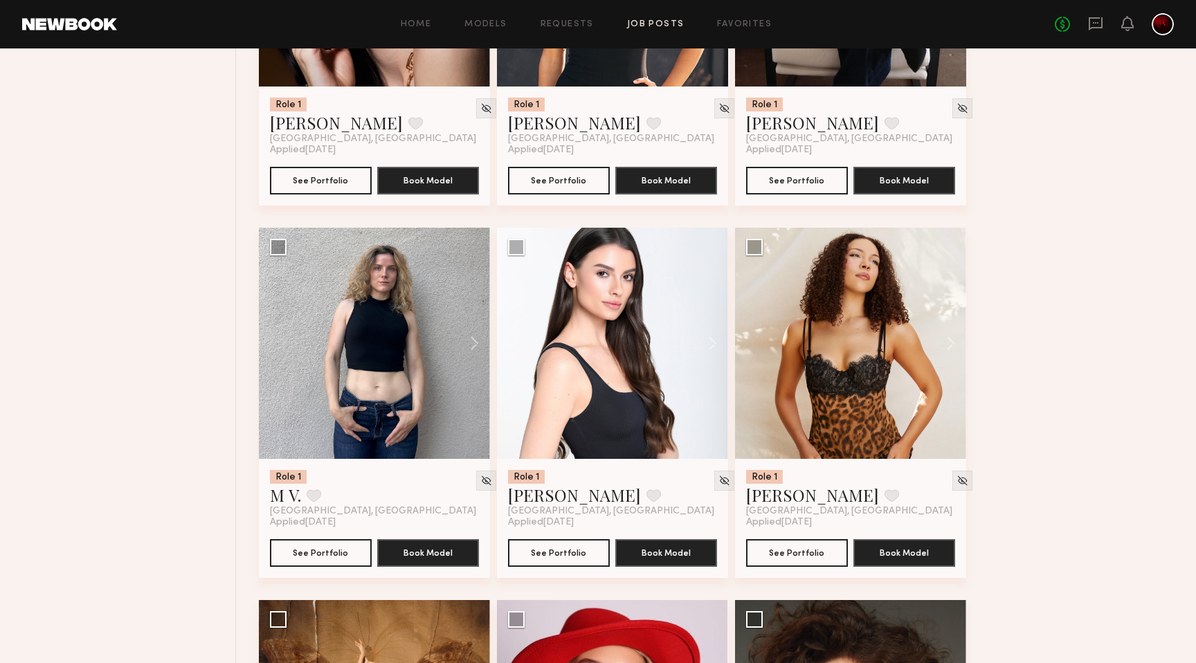
scroll to position [1864, 0]
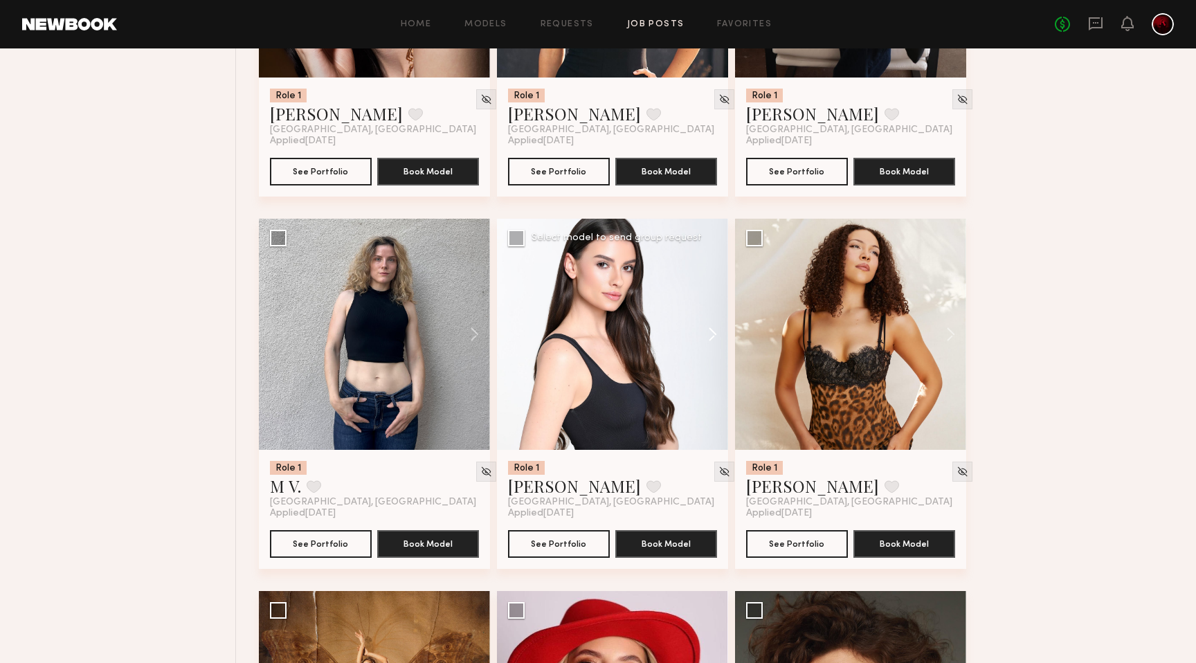
click at [705, 331] on button at bounding box center [706, 334] width 44 height 231
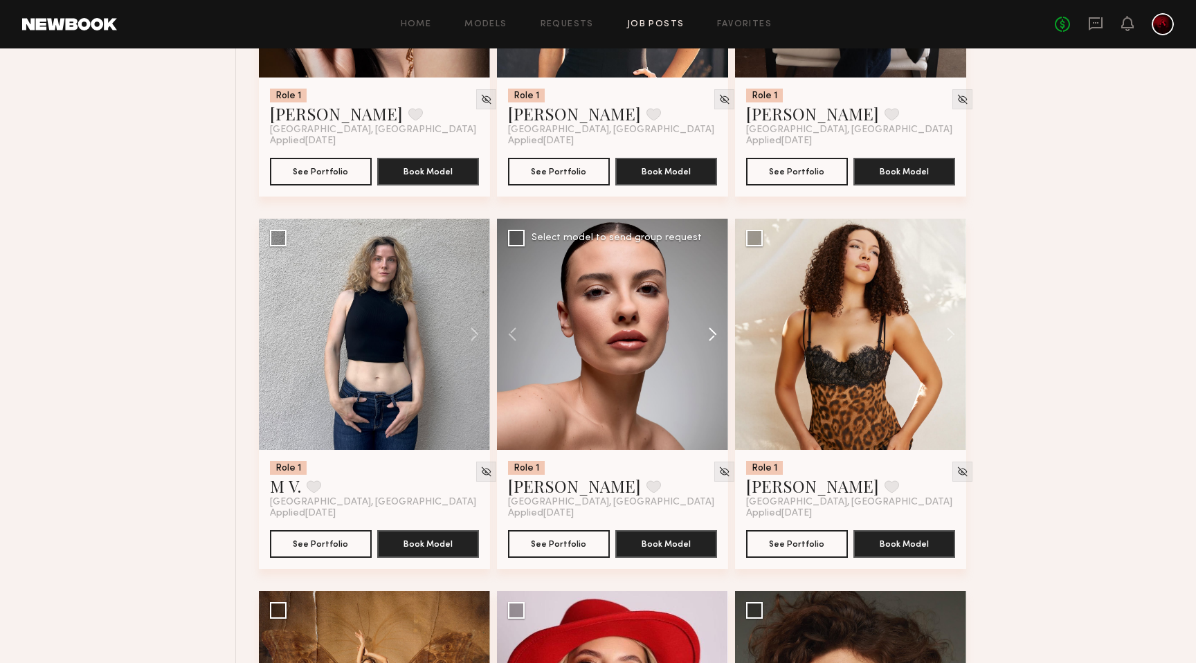
click at [705, 331] on button at bounding box center [706, 334] width 44 height 231
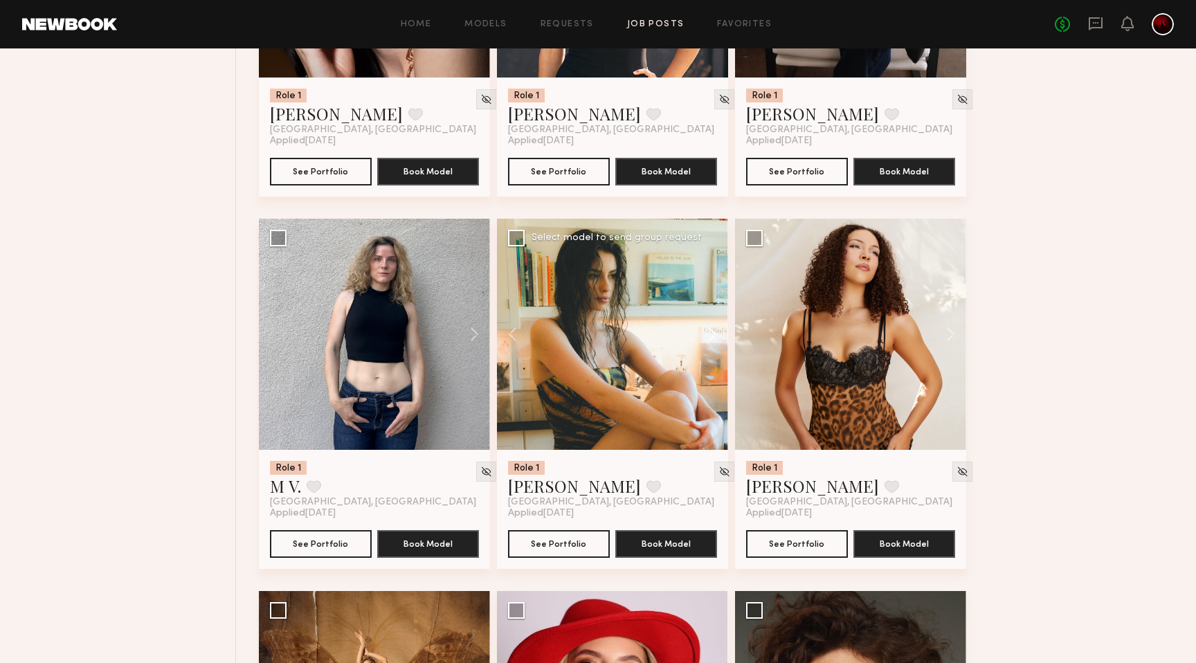
click at [705, 331] on button at bounding box center [706, 334] width 44 height 231
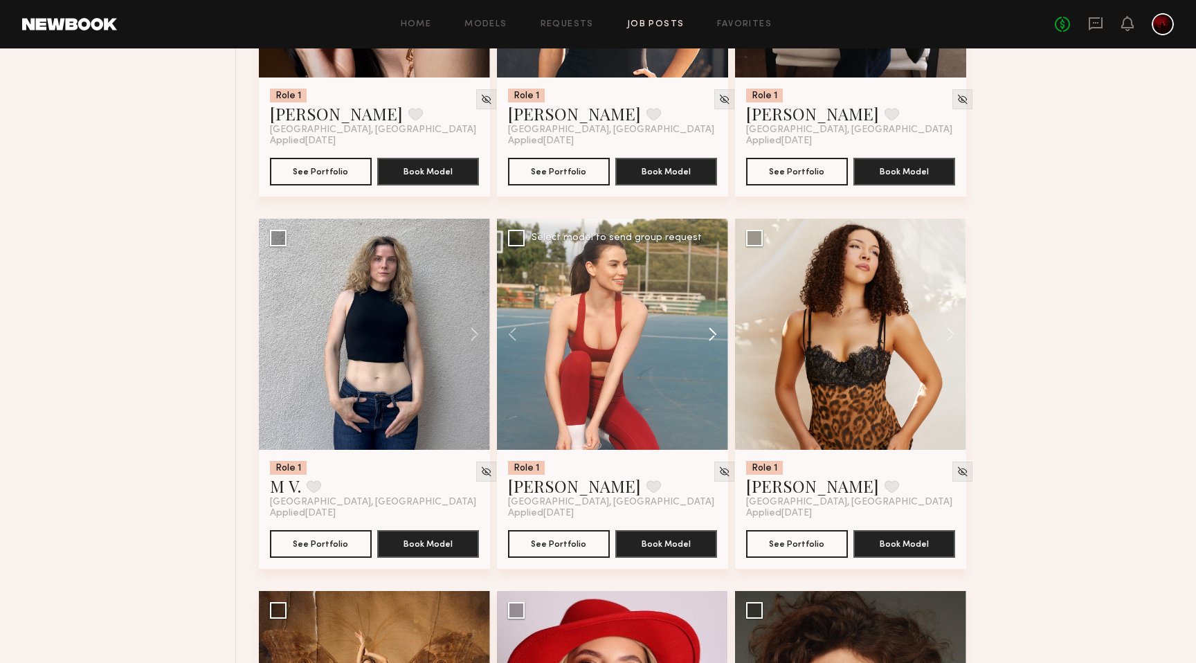
click at [705, 331] on button at bounding box center [706, 334] width 44 height 231
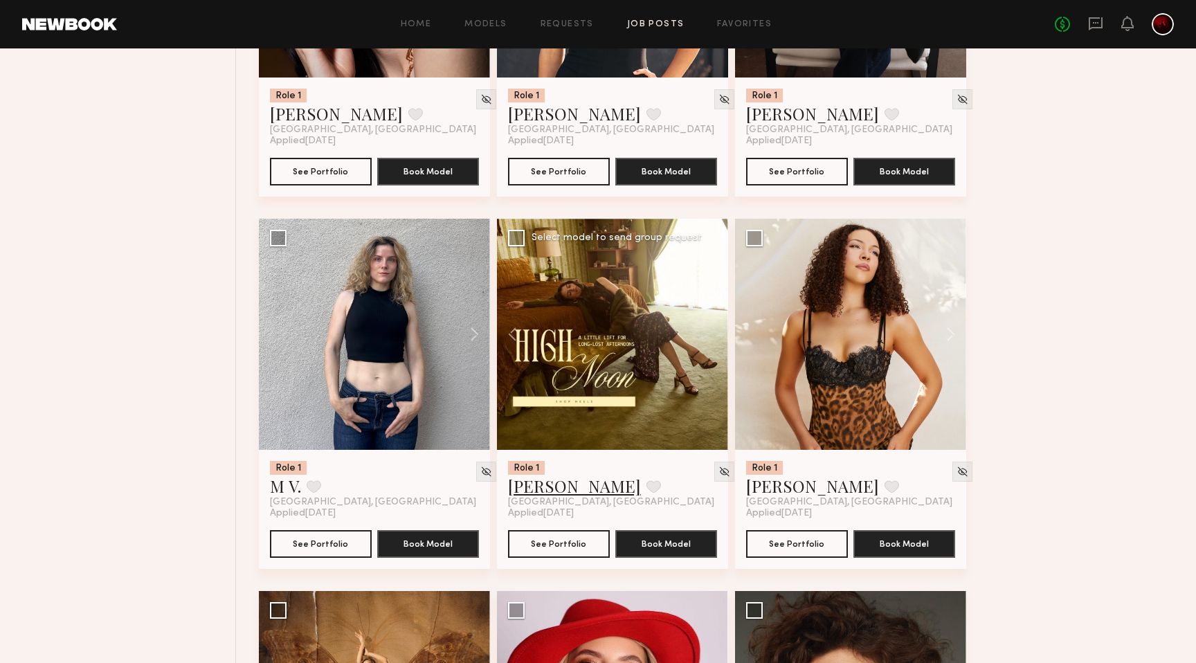
click at [519, 487] on link "Emma H." at bounding box center [574, 486] width 133 height 22
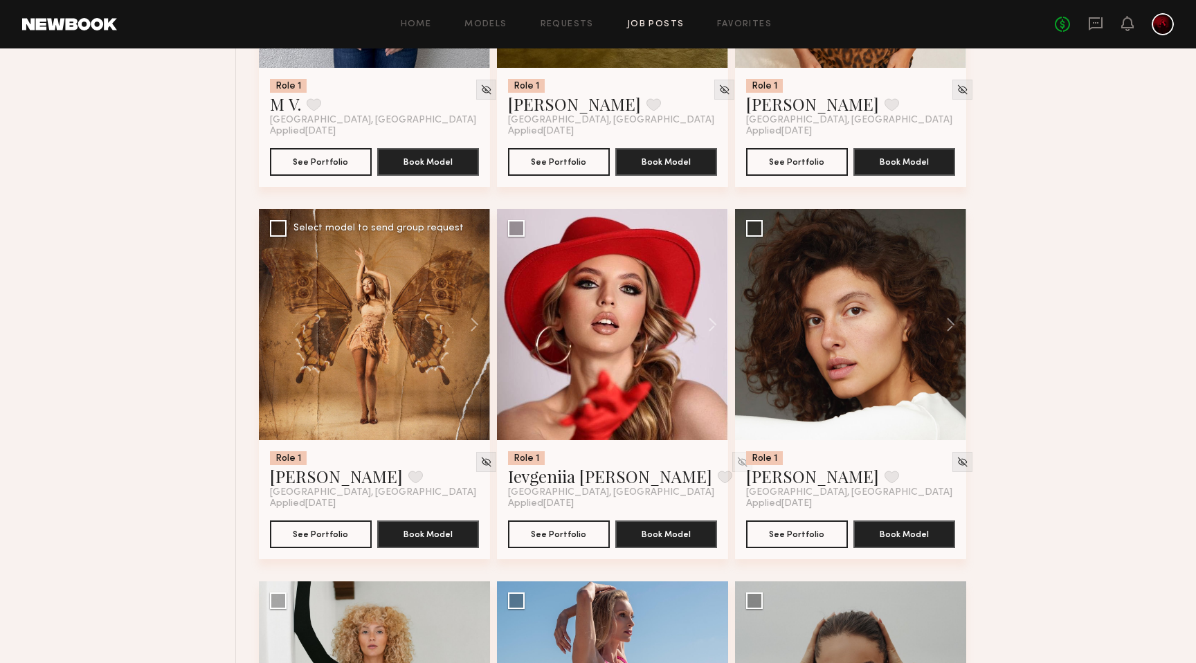
scroll to position [2265, 0]
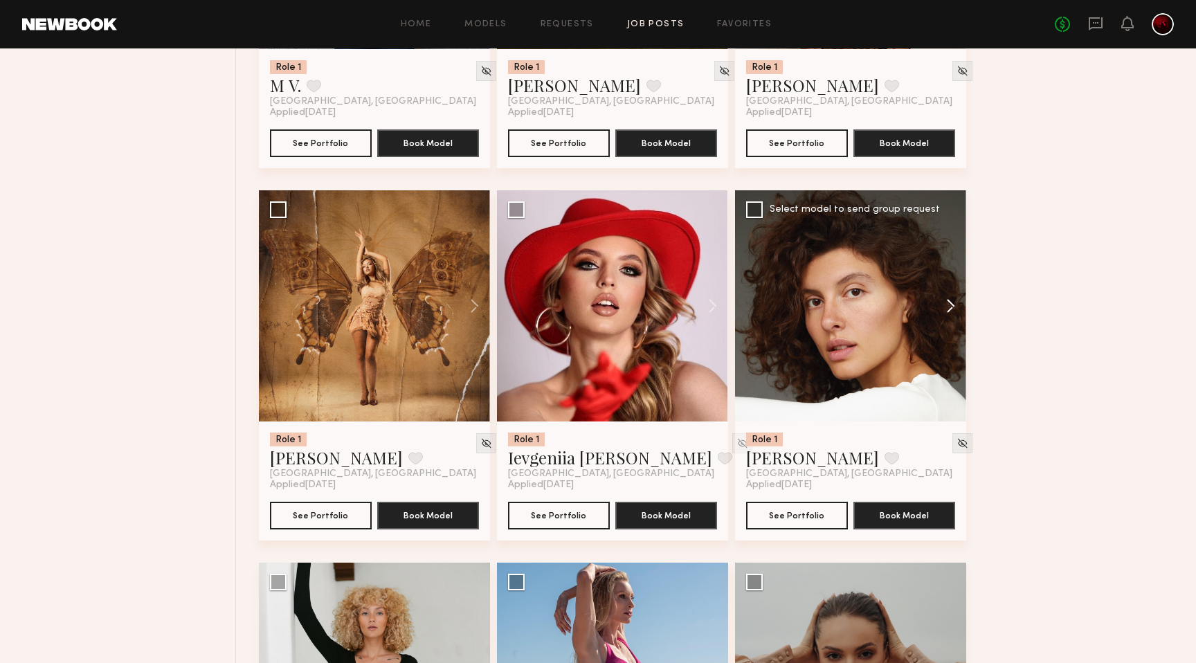
click at [951, 303] on button at bounding box center [944, 305] width 44 height 231
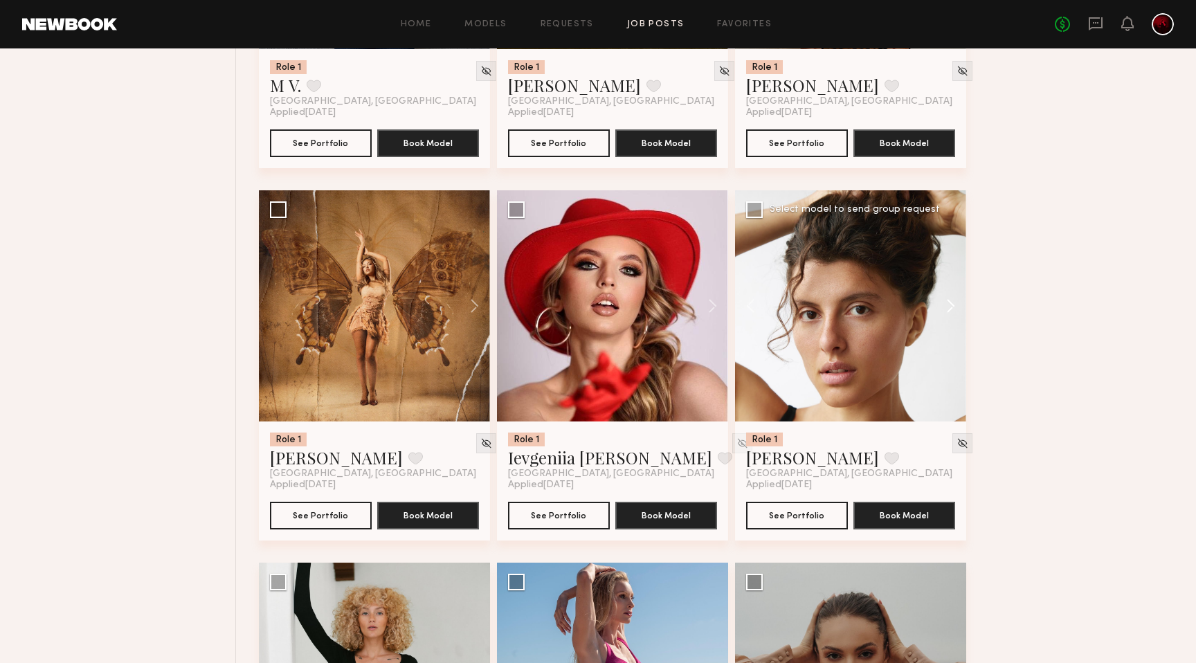
click at [951, 303] on button at bounding box center [944, 305] width 44 height 231
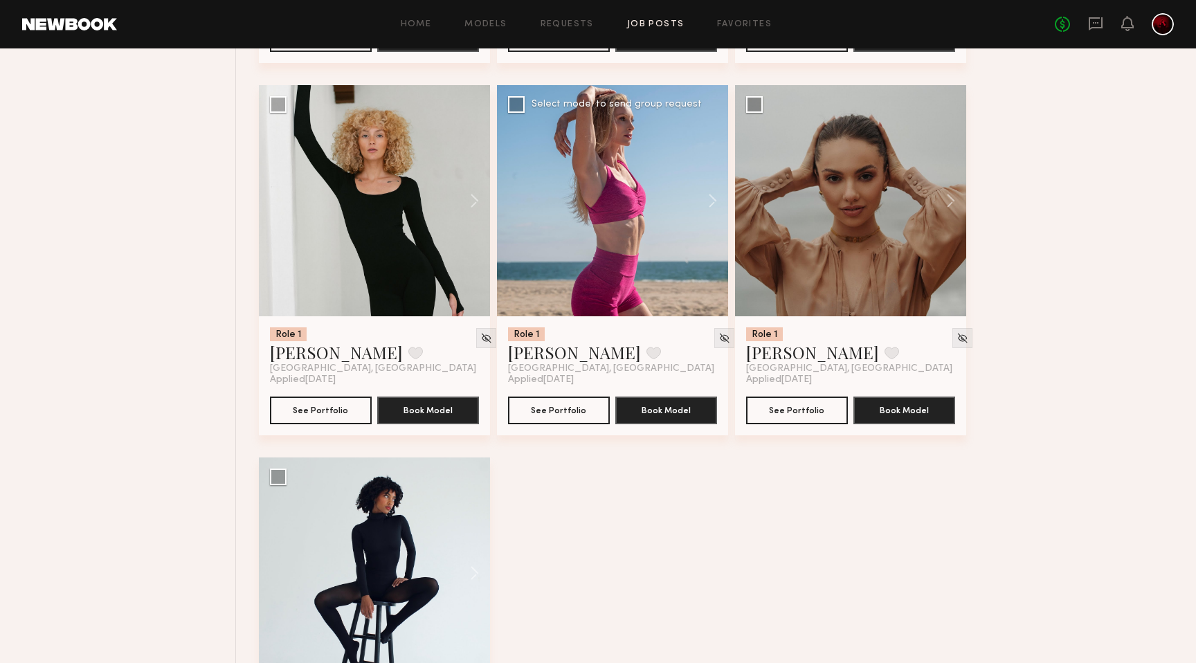
scroll to position [2739, 0]
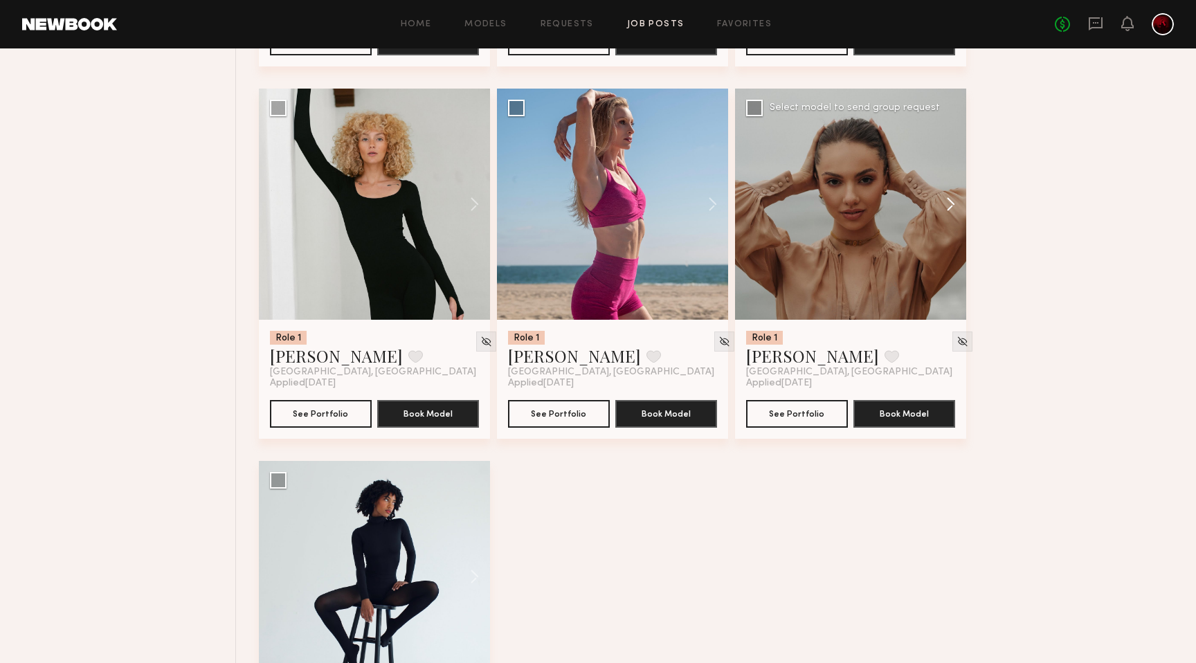
click at [946, 208] on button at bounding box center [944, 204] width 44 height 231
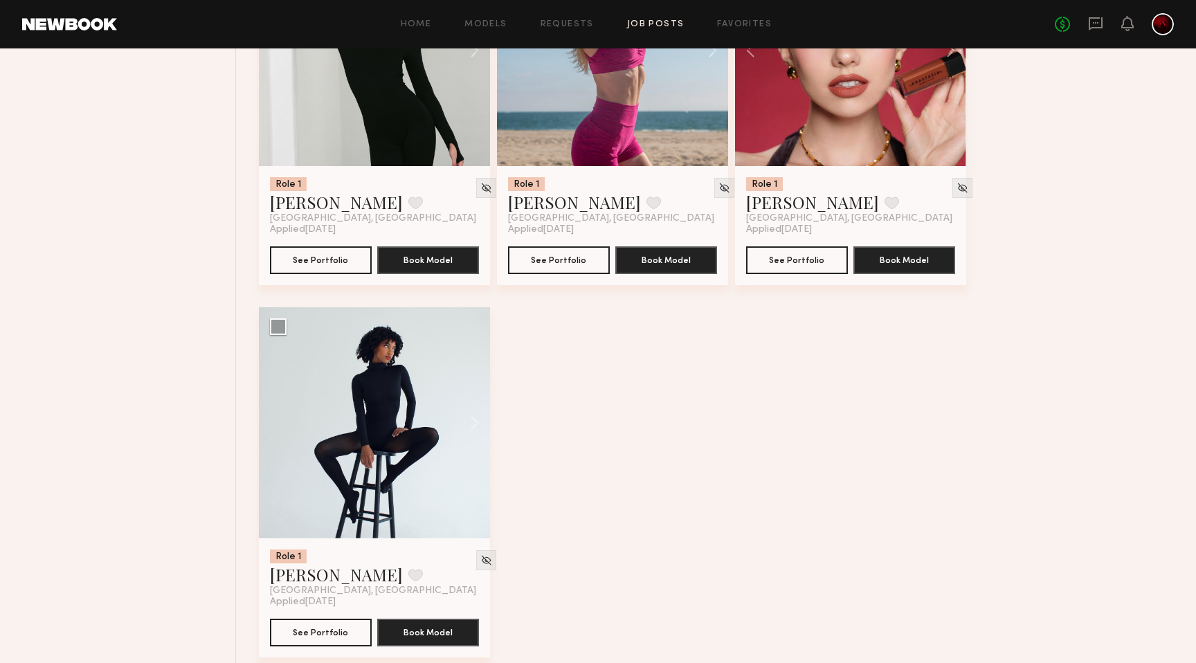
scroll to position [2897, 0]
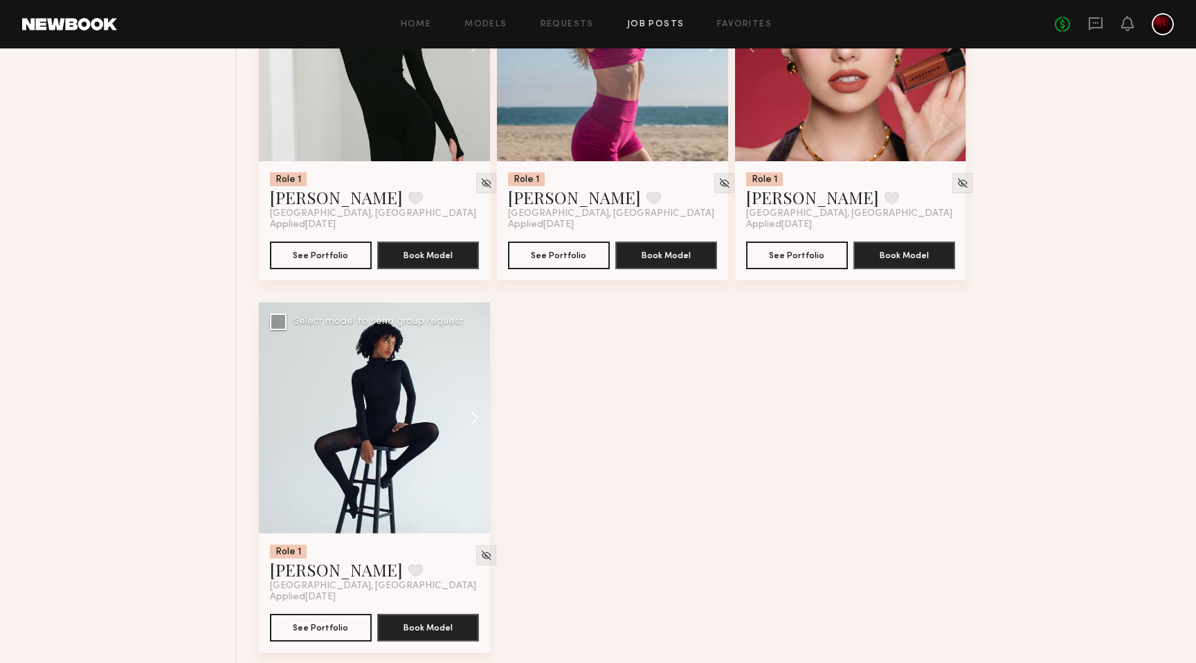
click at [469, 426] on button at bounding box center [468, 418] width 44 height 231
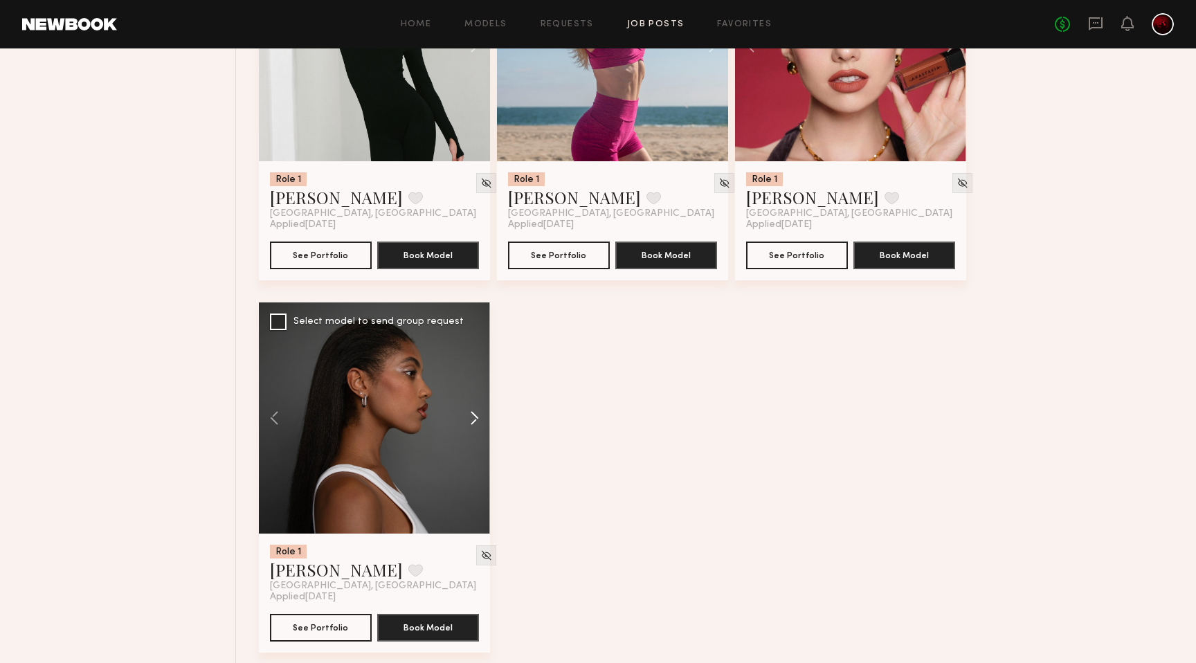
click at [469, 426] on button at bounding box center [468, 418] width 44 height 231
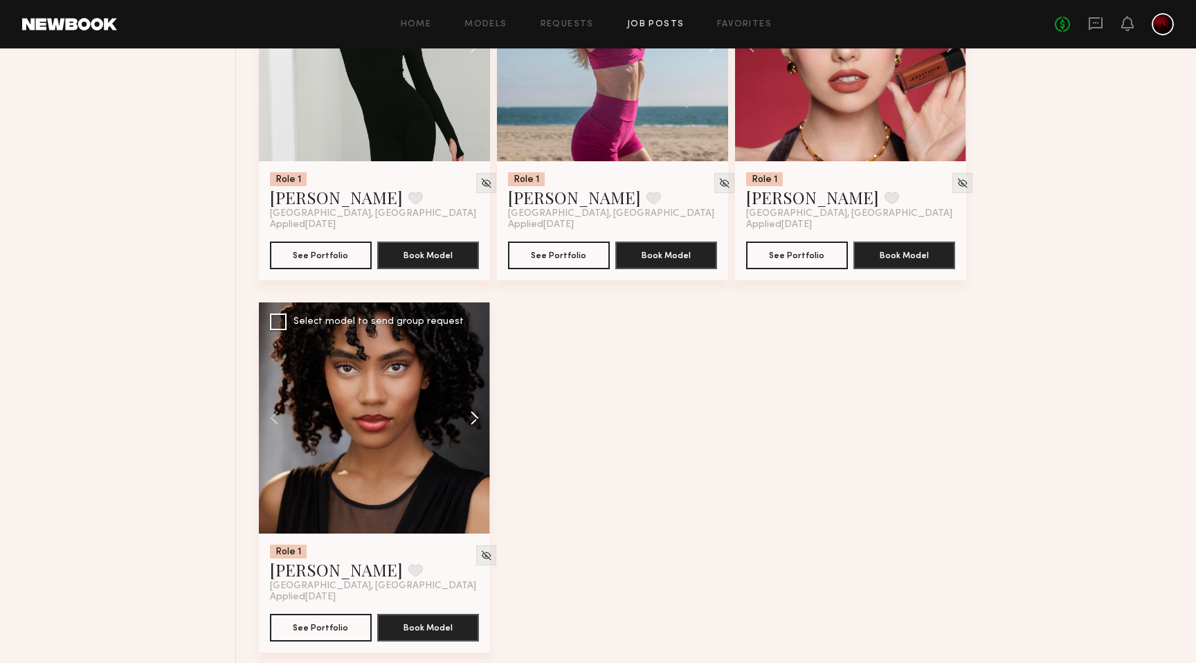
click at [469, 426] on button at bounding box center [468, 418] width 44 height 231
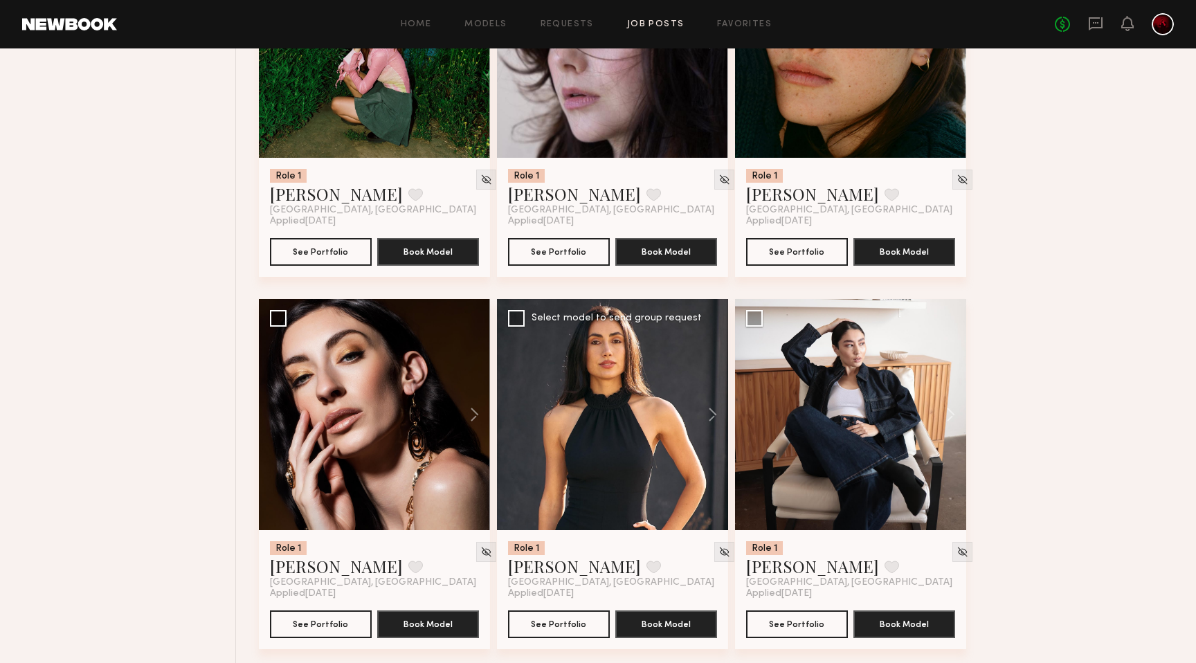
scroll to position [1405, 0]
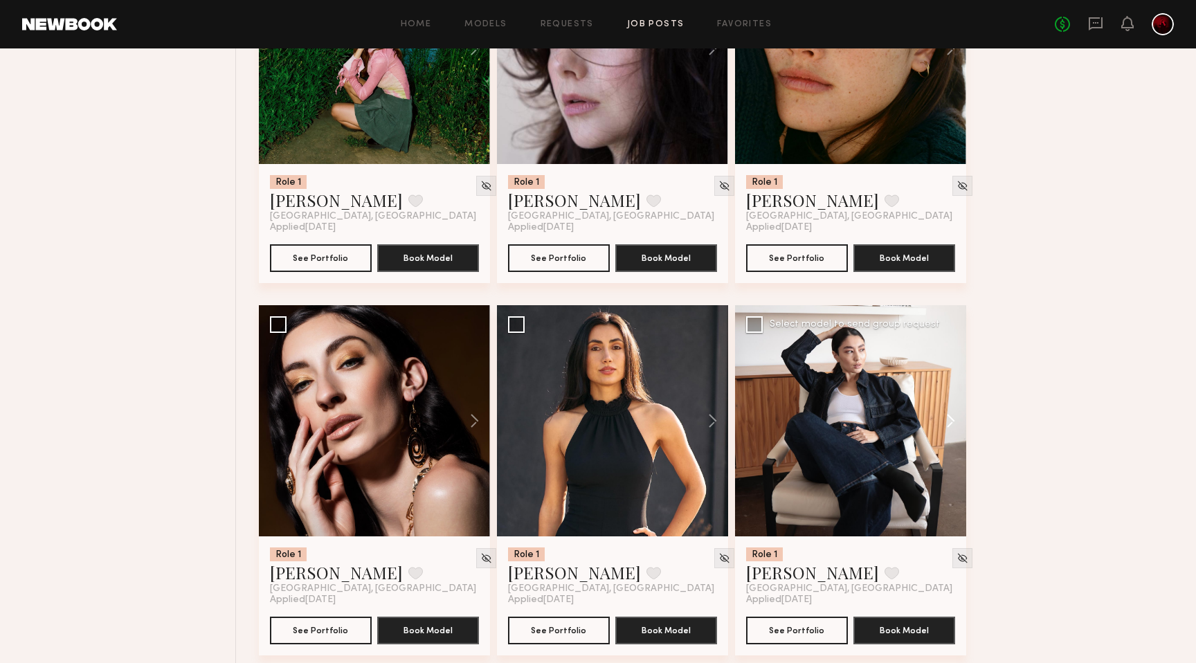
click at [949, 421] on button at bounding box center [944, 420] width 44 height 231
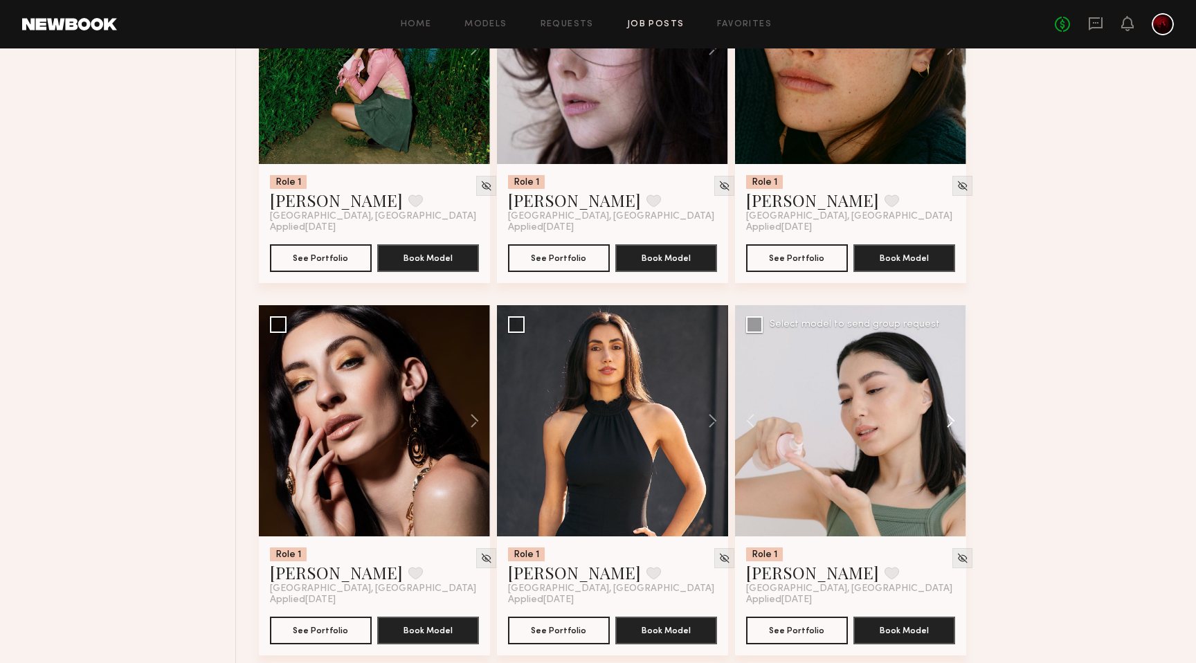
click at [949, 421] on button at bounding box center [944, 420] width 44 height 231
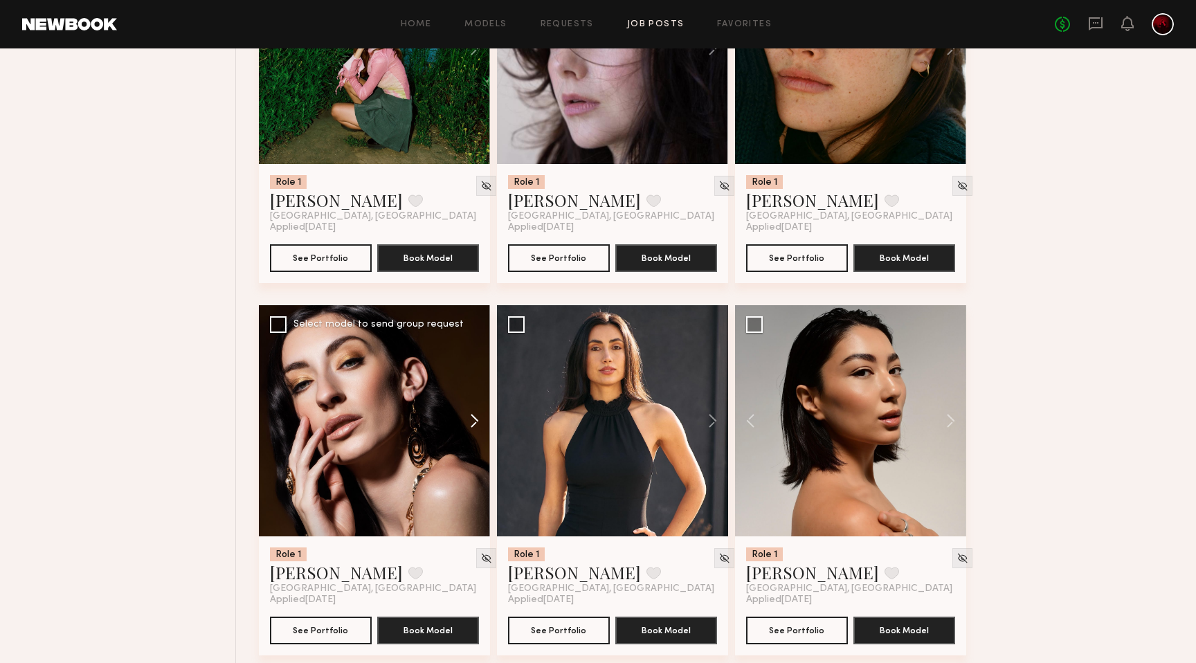
click at [471, 423] on button at bounding box center [468, 420] width 44 height 231
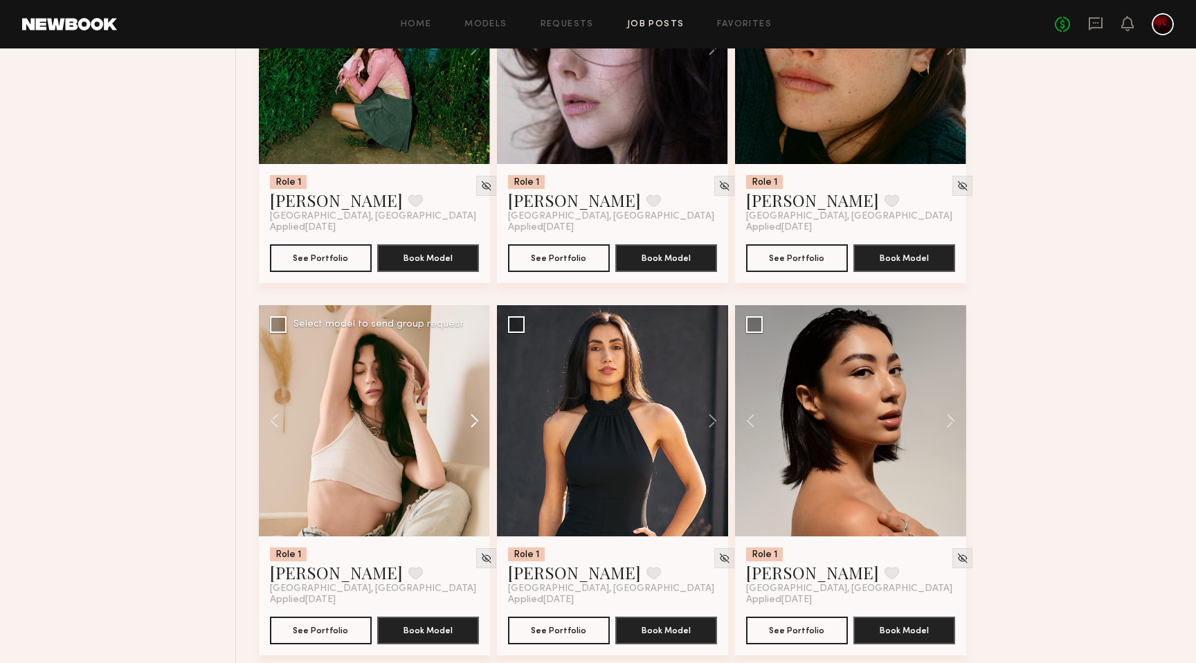
click at [471, 423] on button at bounding box center [468, 420] width 44 height 231
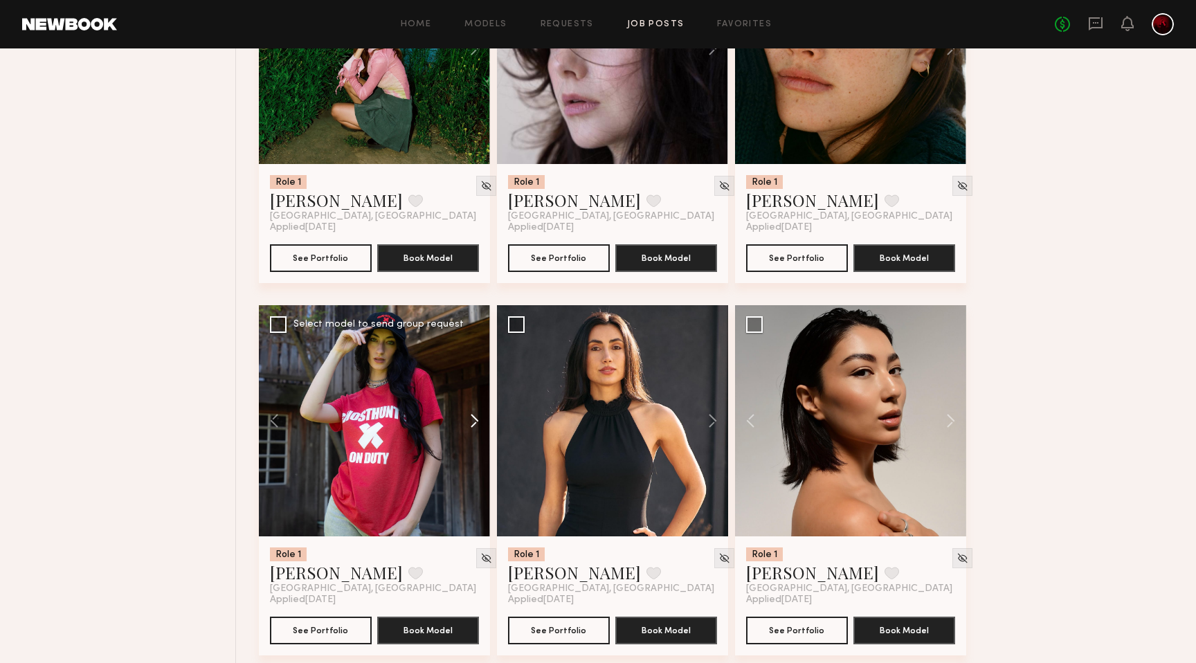
click at [471, 423] on button at bounding box center [468, 420] width 44 height 231
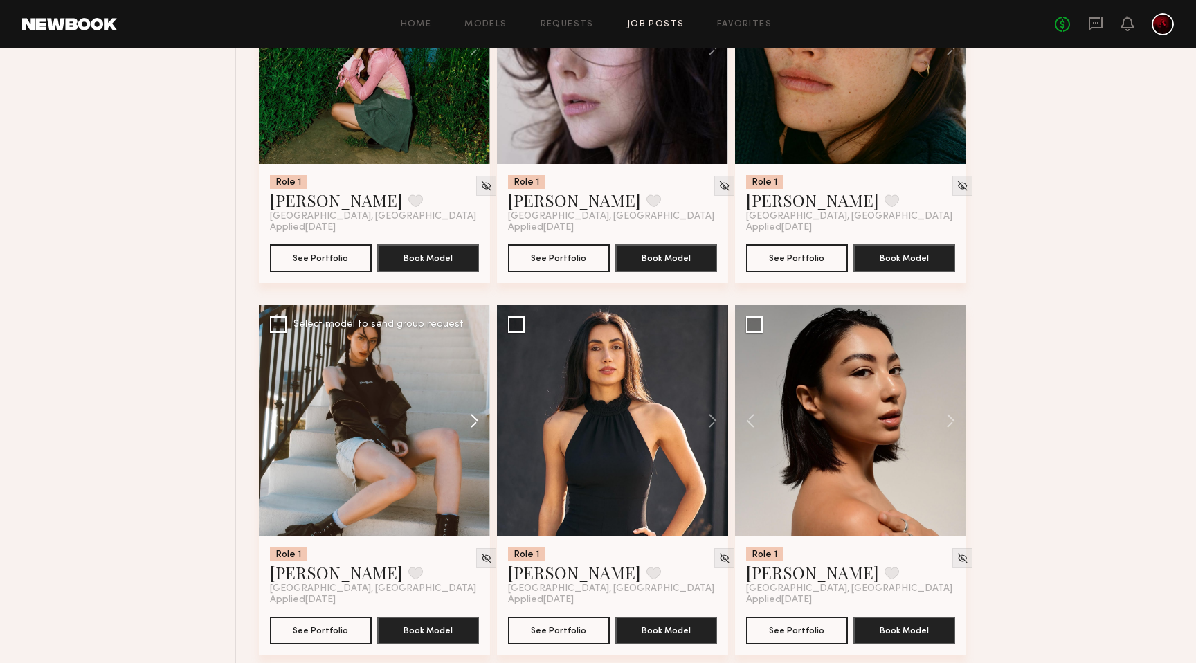
click at [471, 423] on button at bounding box center [468, 420] width 44 height 231
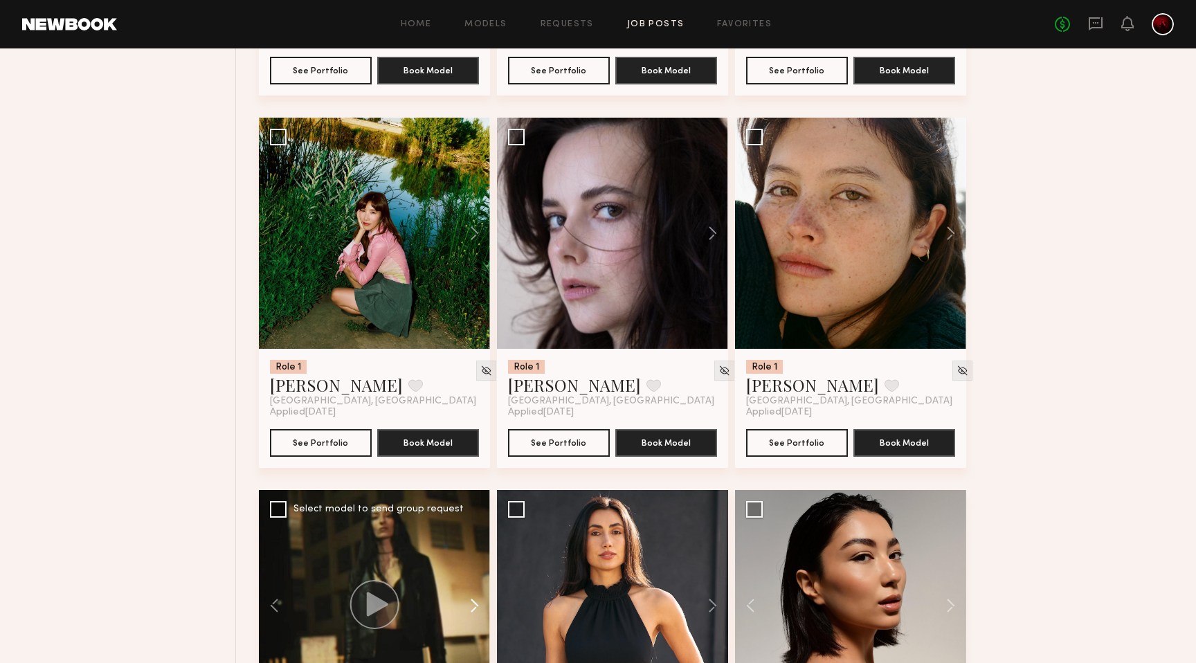
scroll to position [1218, 0]
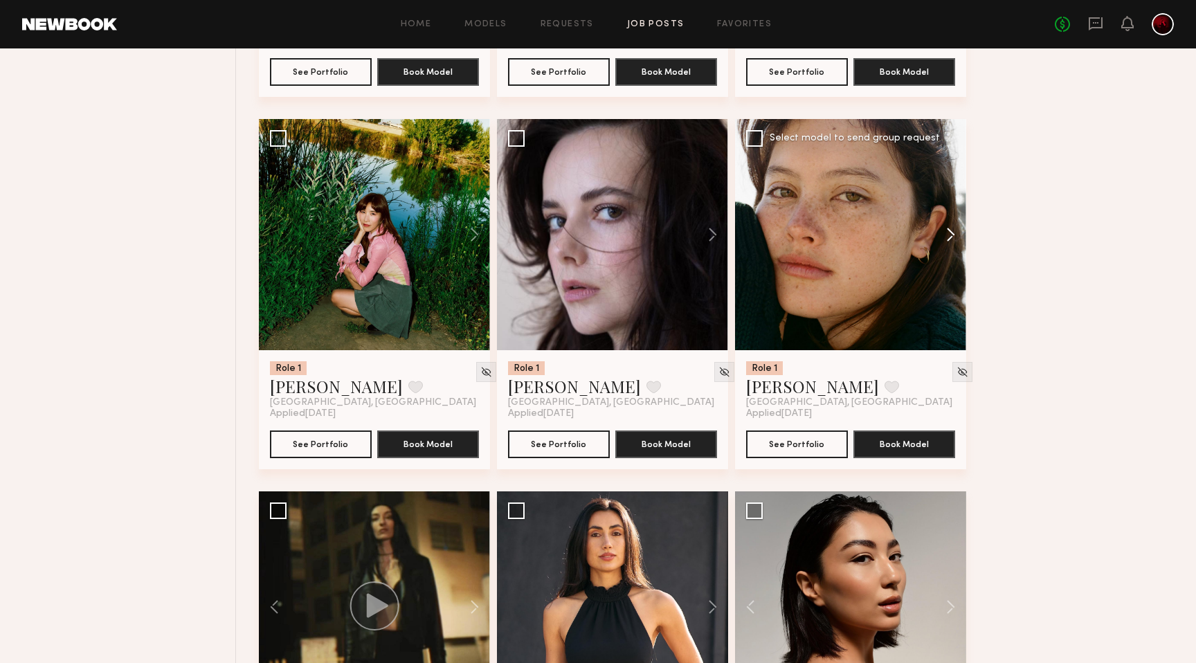
click at [944, 235] on button at bounding box center [944, 234] width 44 height 231
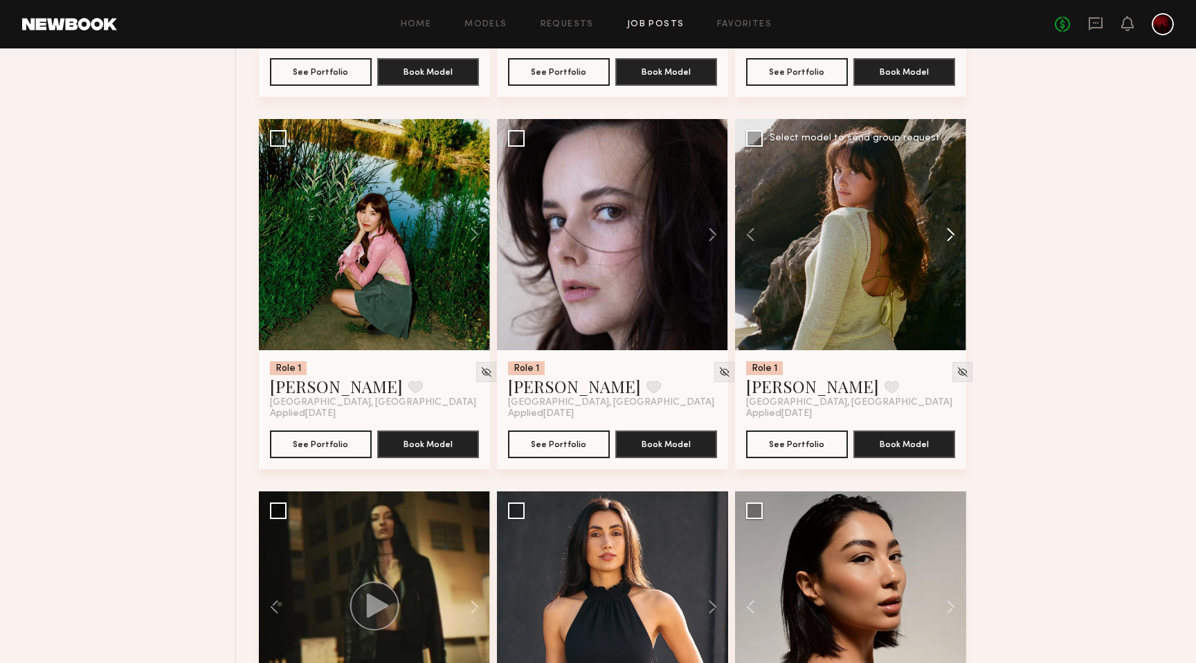
click at [944, 235] on button at bounding box center [944, 234] width 44 height 231
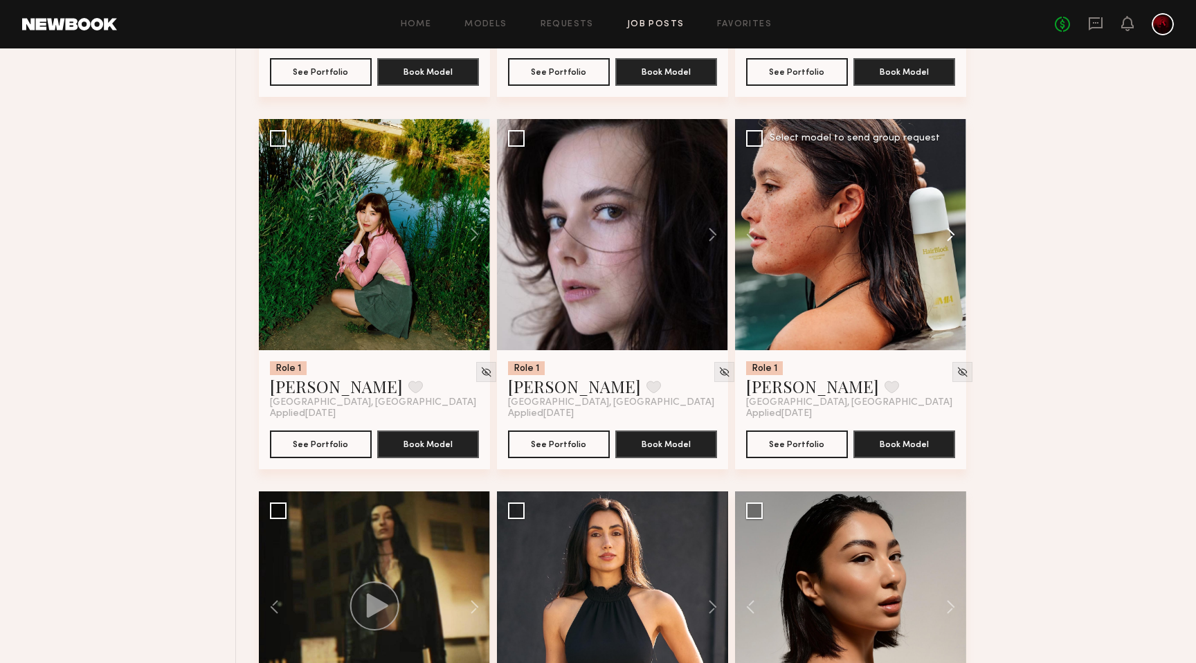
click at [944, 235] on button at bounding box center [944, 234] width 44 height 231
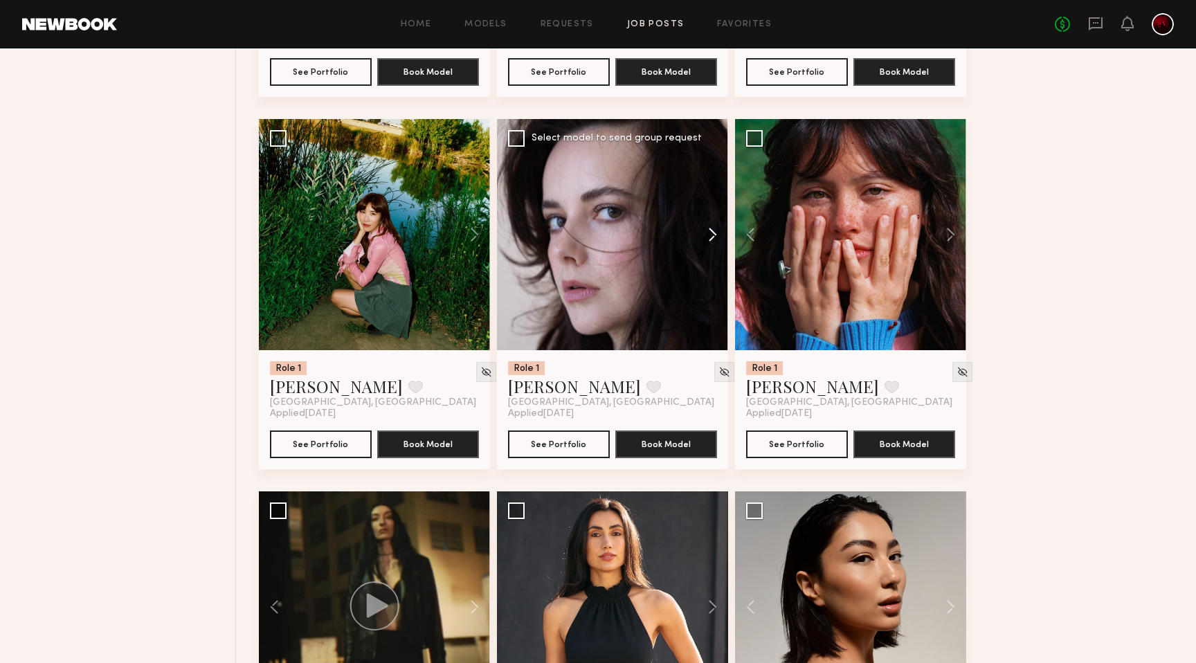
click at [707, 235] on button at bounding box center [706, 234] width 44 height 231
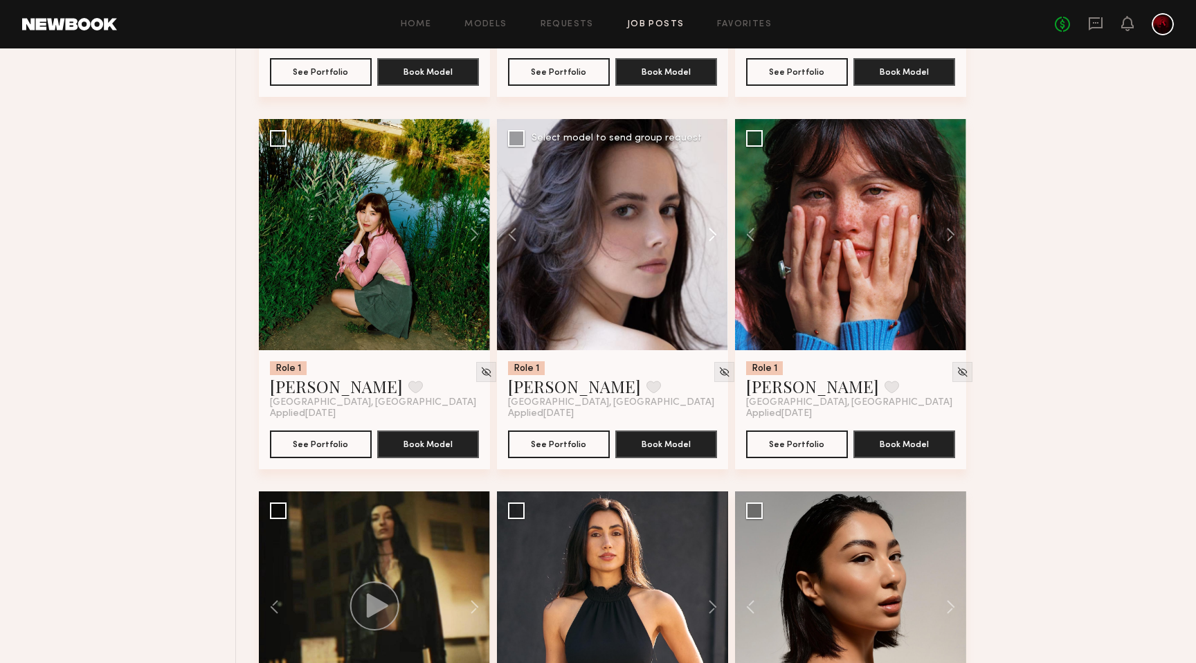
click at [707, 235] on button at bounding box center [706, 234] width 44 height 231
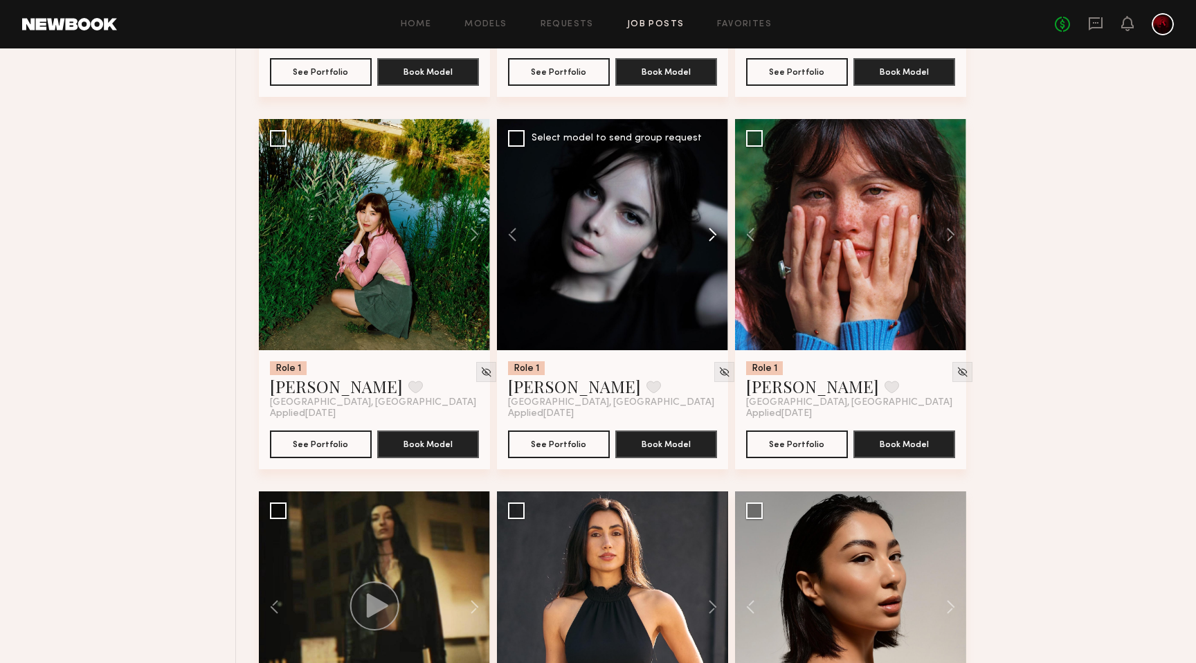
click at [707, 235] on button at bounding box center [706, 234] width 44 height 231
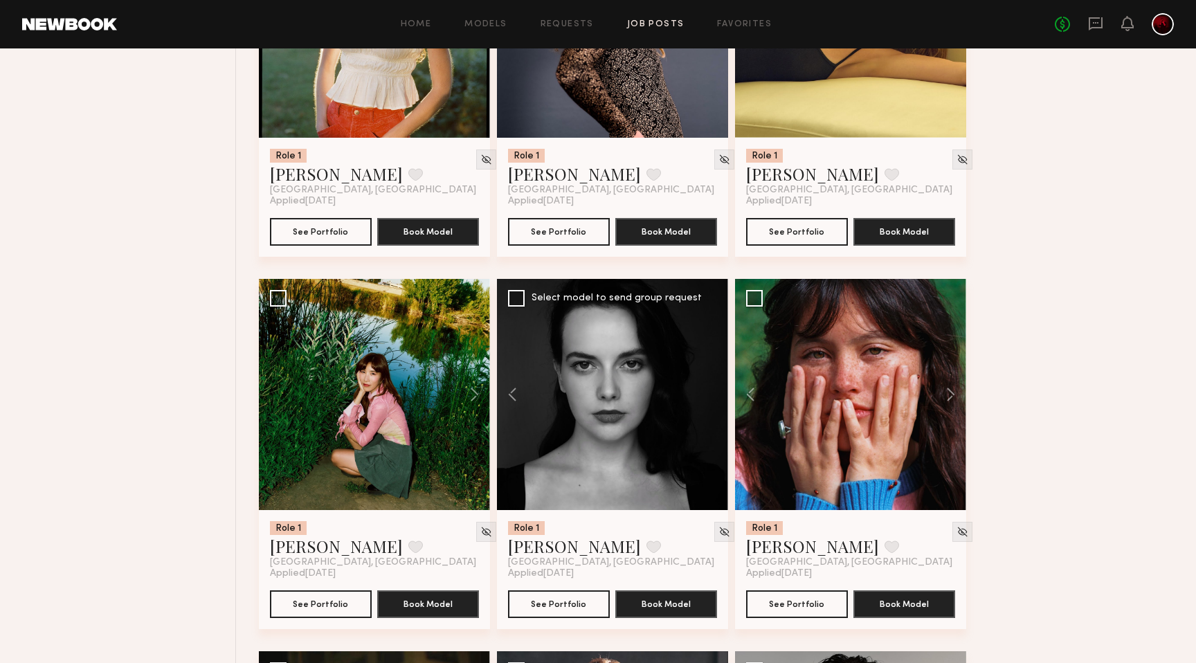
scroll to position [1049, 0]
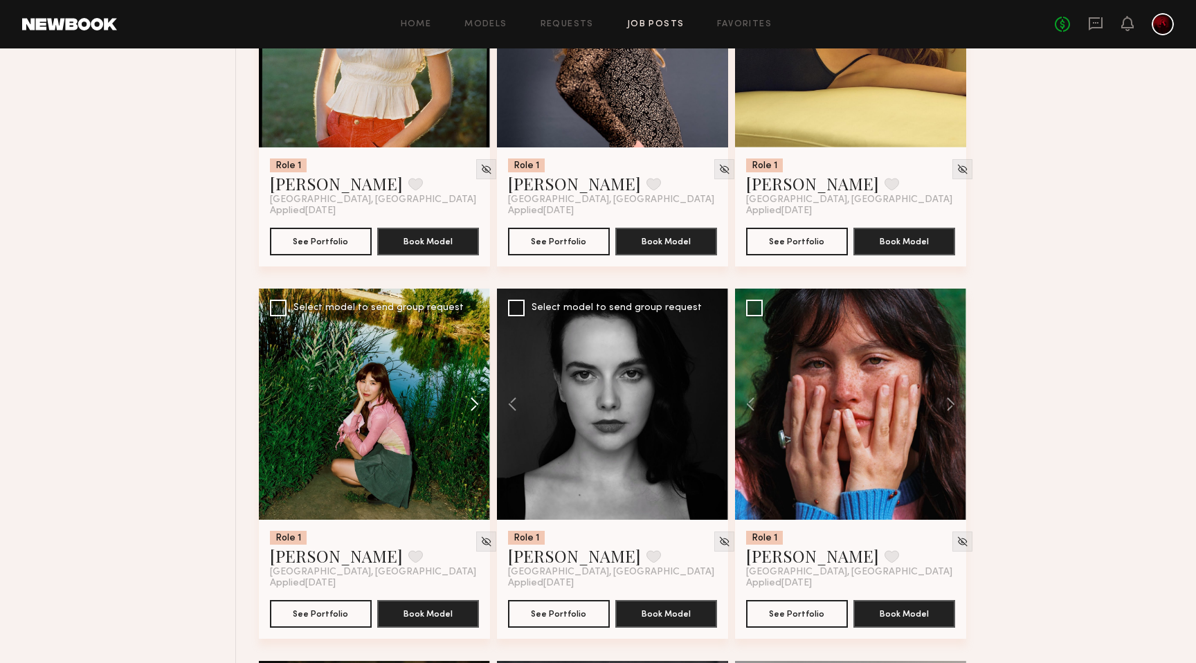
click at [472, 406] on button at bounding box center [468, 404] width 44 height 231
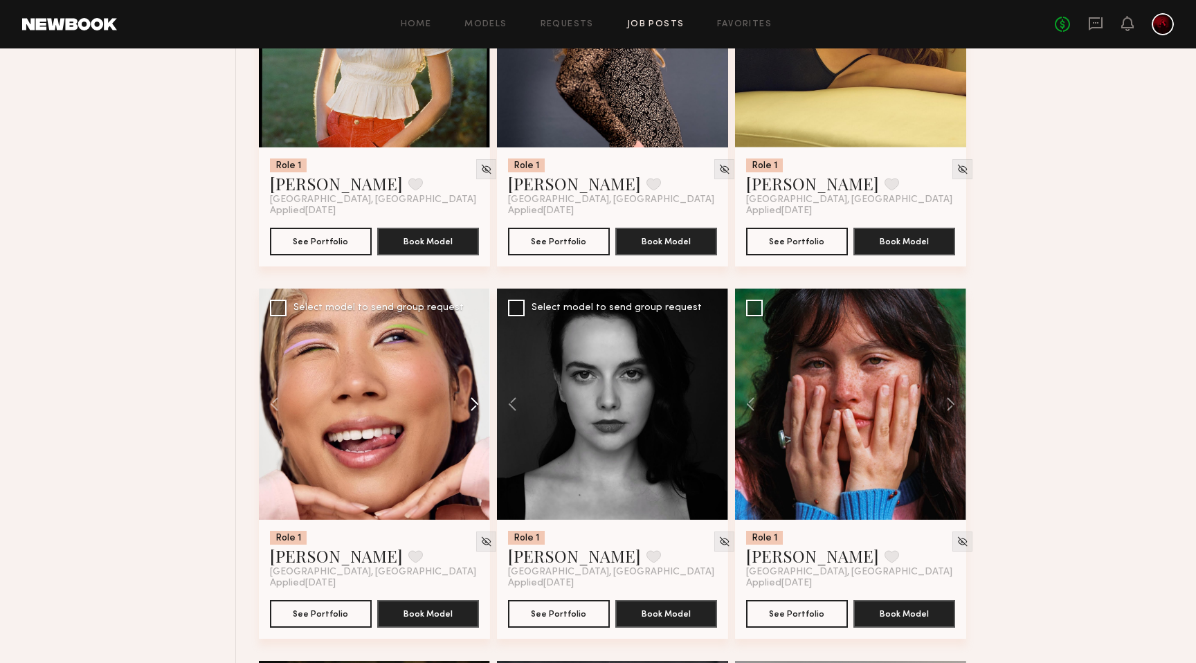
click at [472, 406] on button at bounding box center [468, 404] width 44 height 231
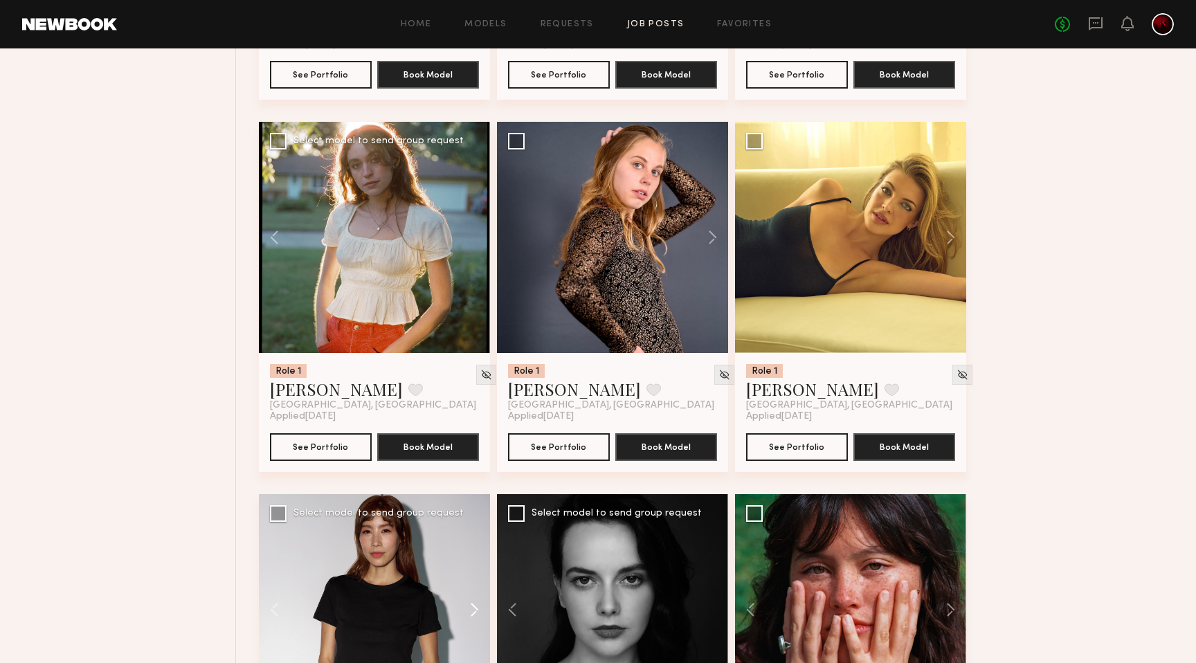
scroll to position [824, 0]
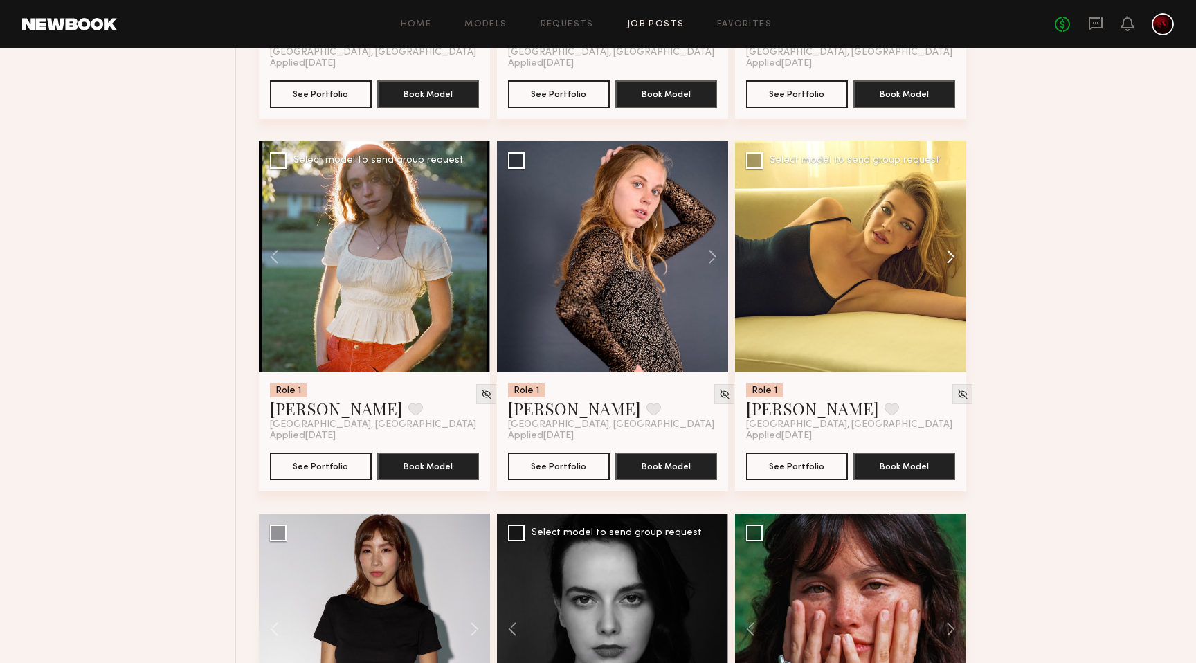
click at [951, 263] on button at bounding box center [944, 256] width 44 height 231
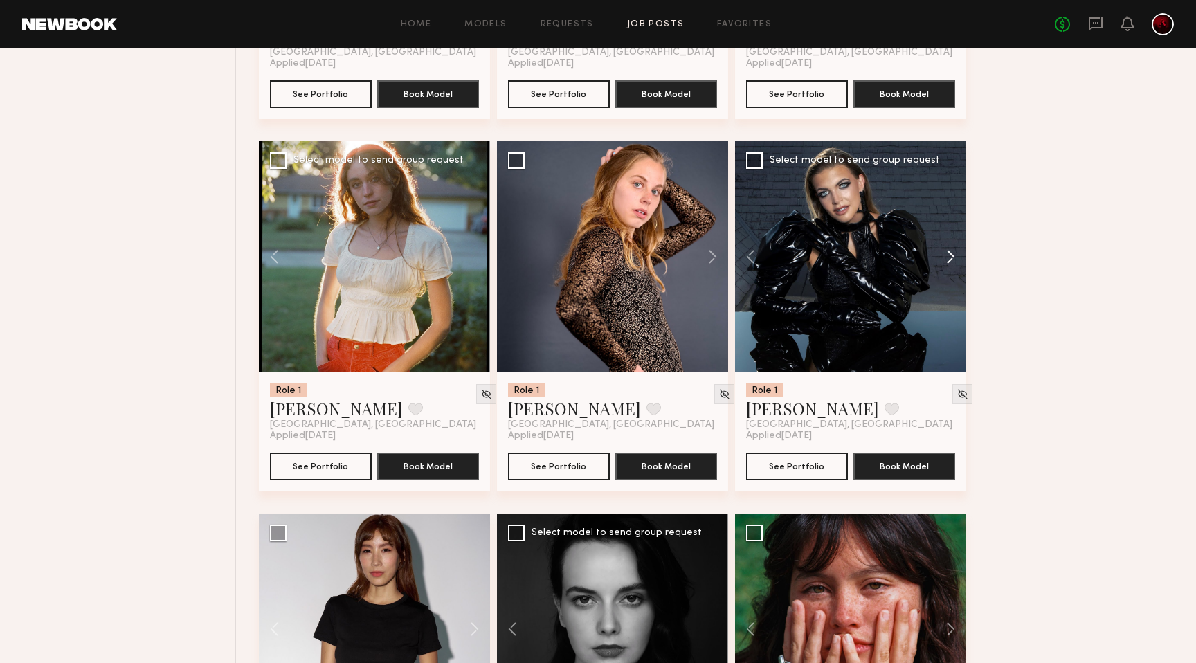
click at [951, 263] on button at bounding box center [944, 256] width 44 height 231
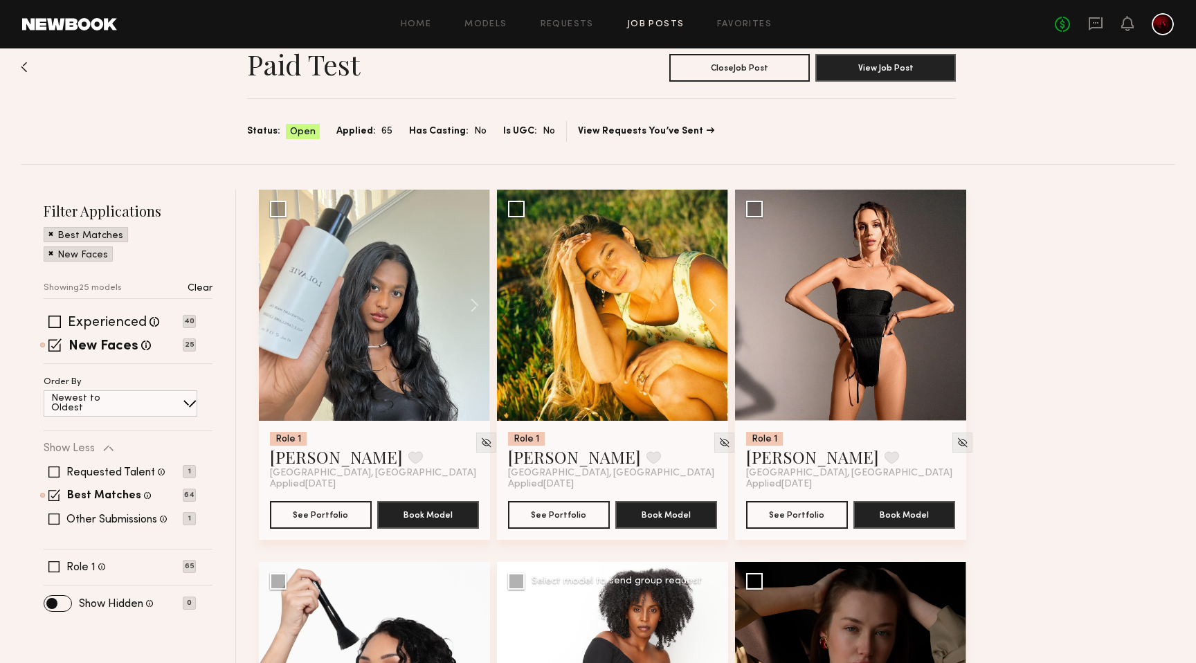
scroll to position [0, 0]
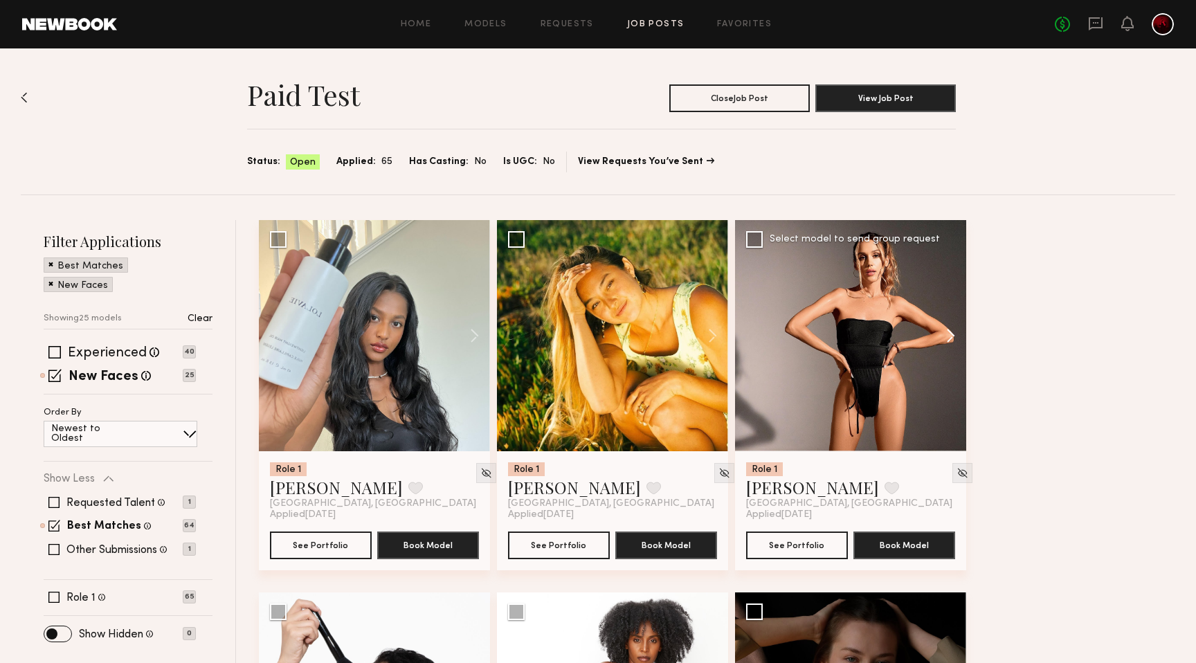
click at [942, 330] on button at bounding box center [944, 335] width 44 height 231
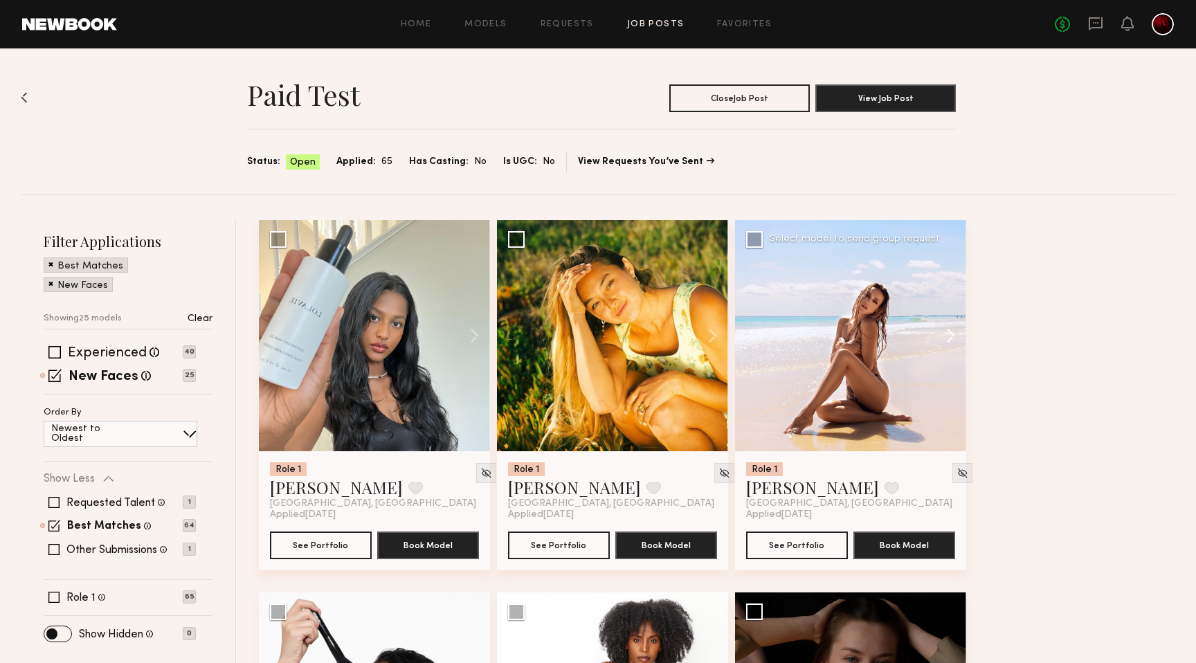
click at [942, 330] on button at bounding box center [944, 335] width 44 height 231
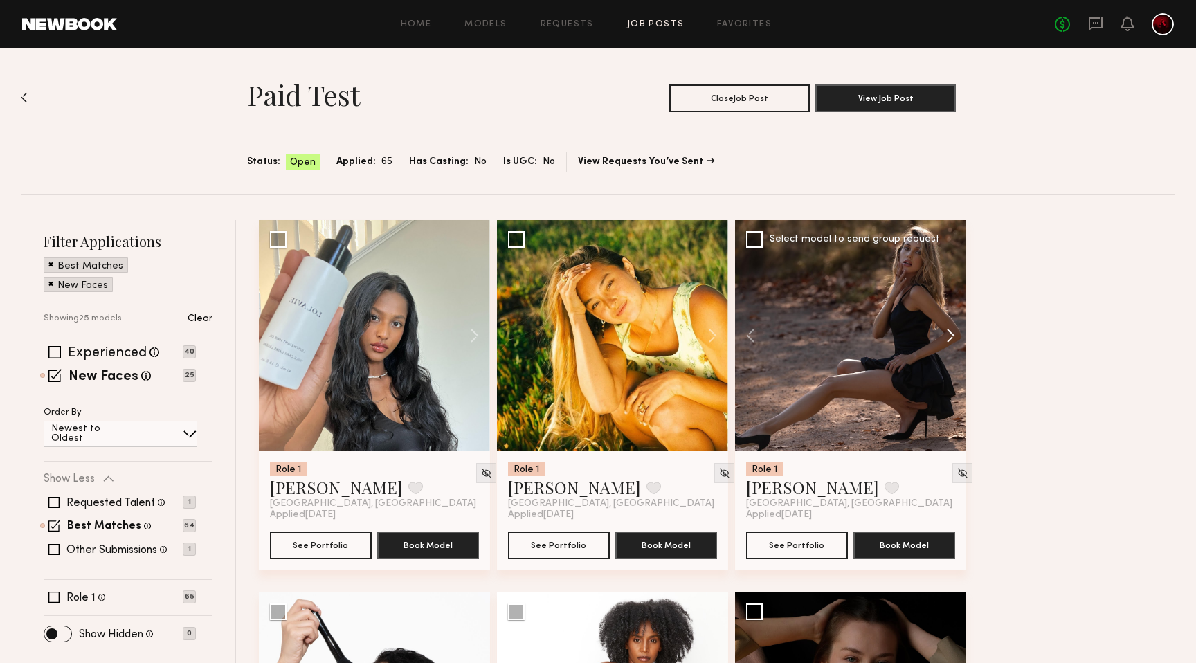
click at [942, 330] on button at bounding box center [944, 335] width 44 height 231
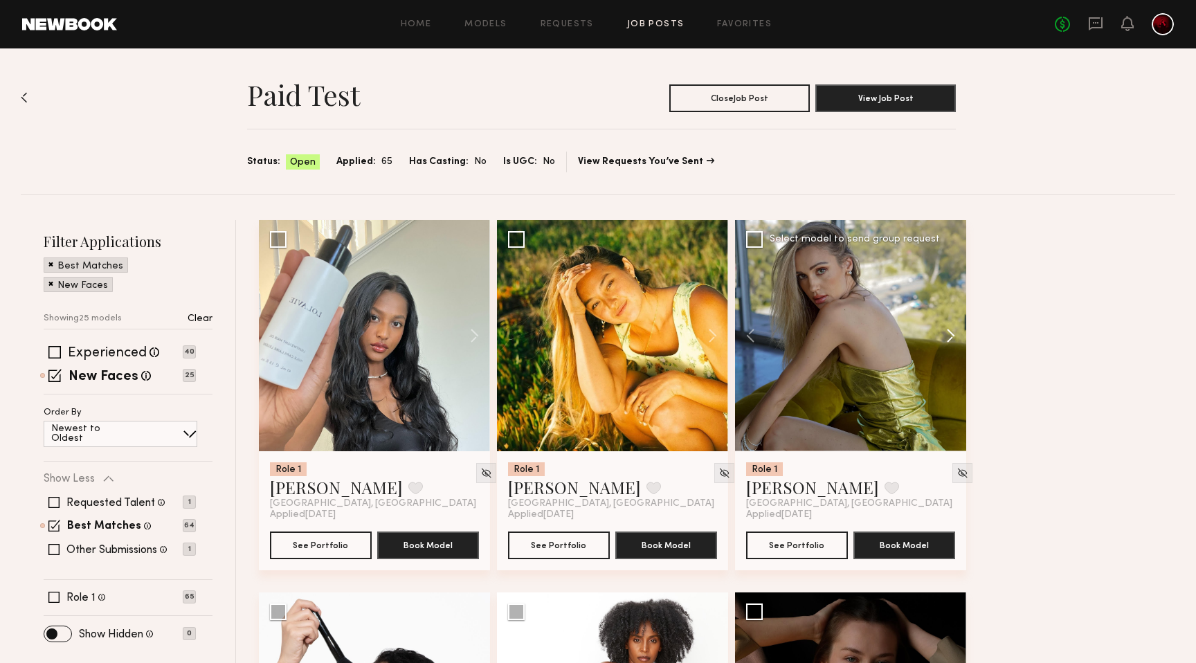
click at [942, 330] on button at bounding box center [944, 335] width 44 height 231
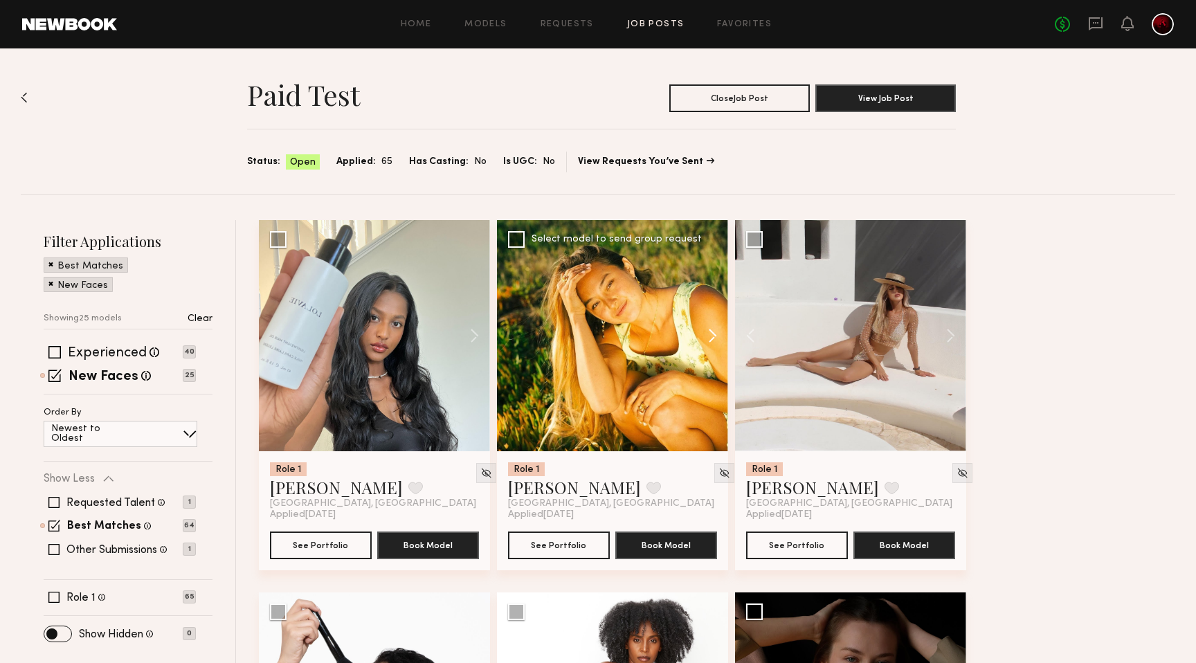
click at [700, 332] on button at bounding box center [706, 335] width 44 height 231
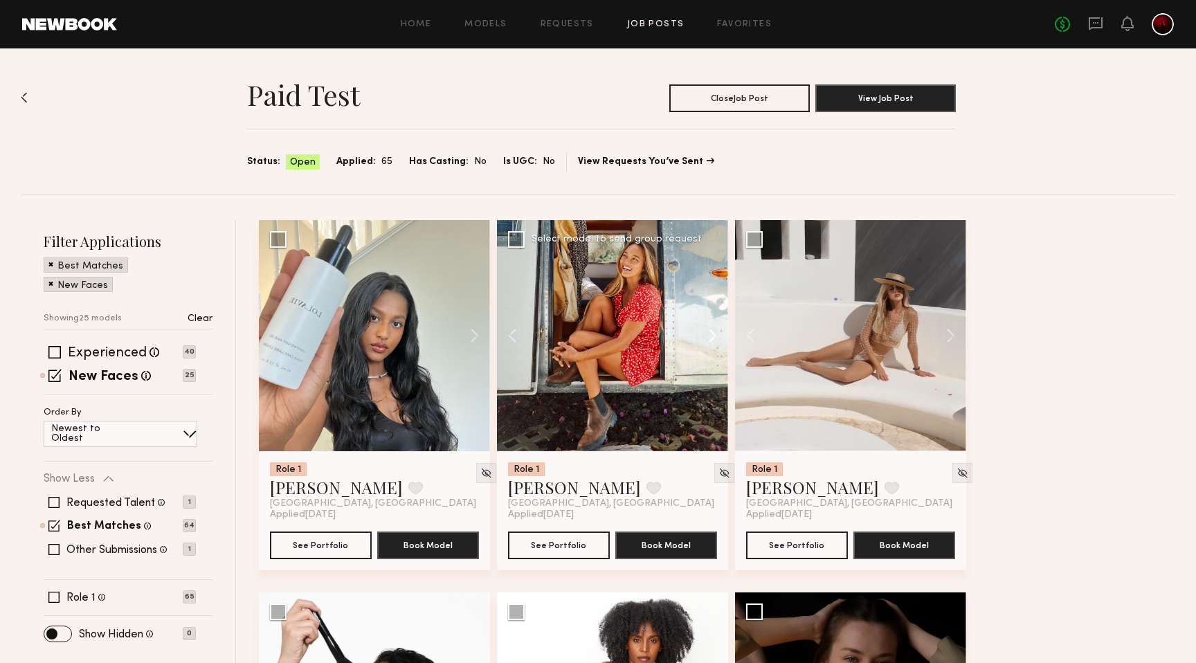
click at [700, 332] on button at bounding box center [706, 335] width 44 height 231
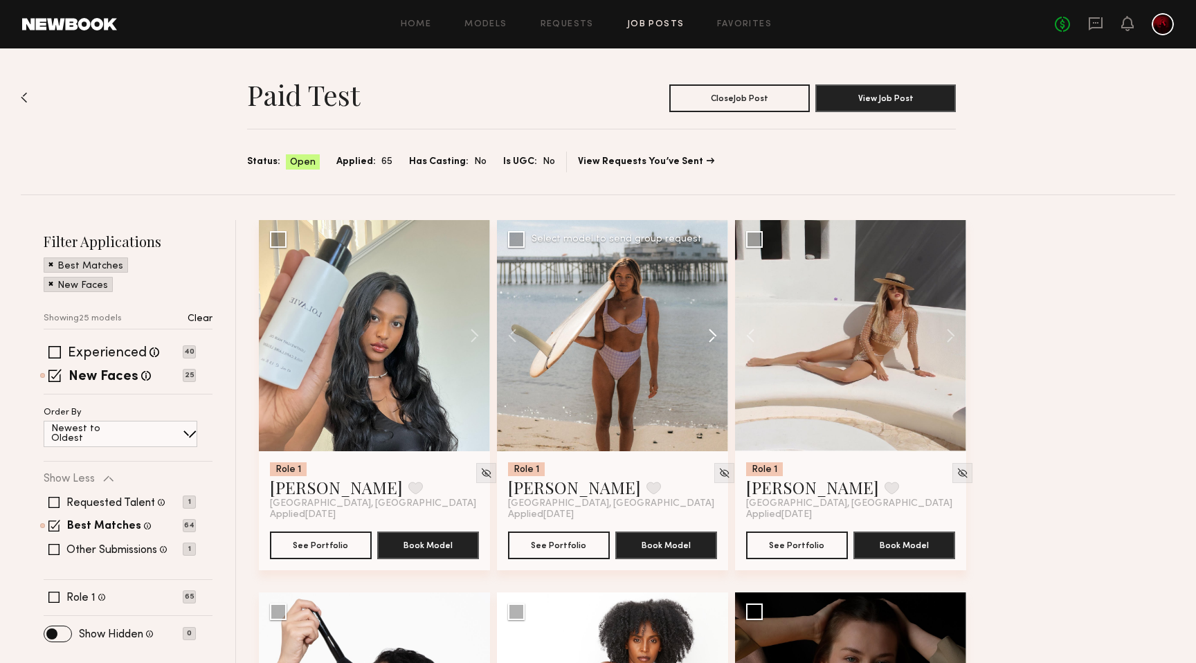
click at [700, 332] on button at bounding box center [706, 335] width 44 height 231
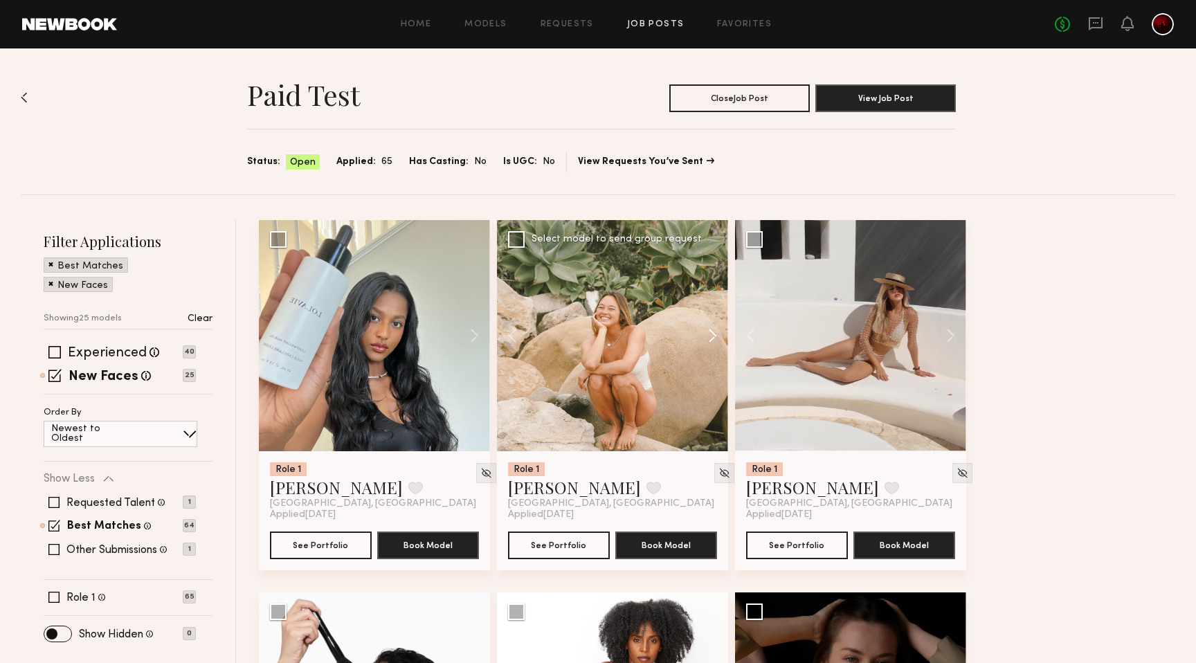
click at [700, 332] on button at bounding box center [706, 335] width 44 height 231
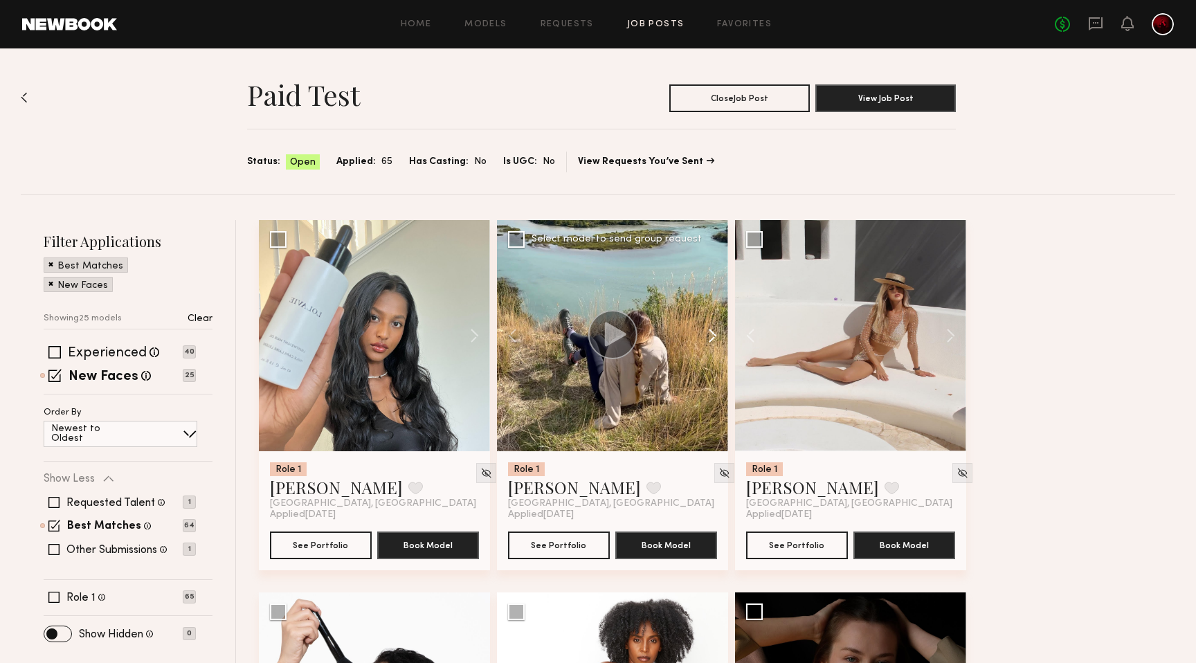
click at [700, 332] on button at bounding box center [706, 335] width 44 height 231
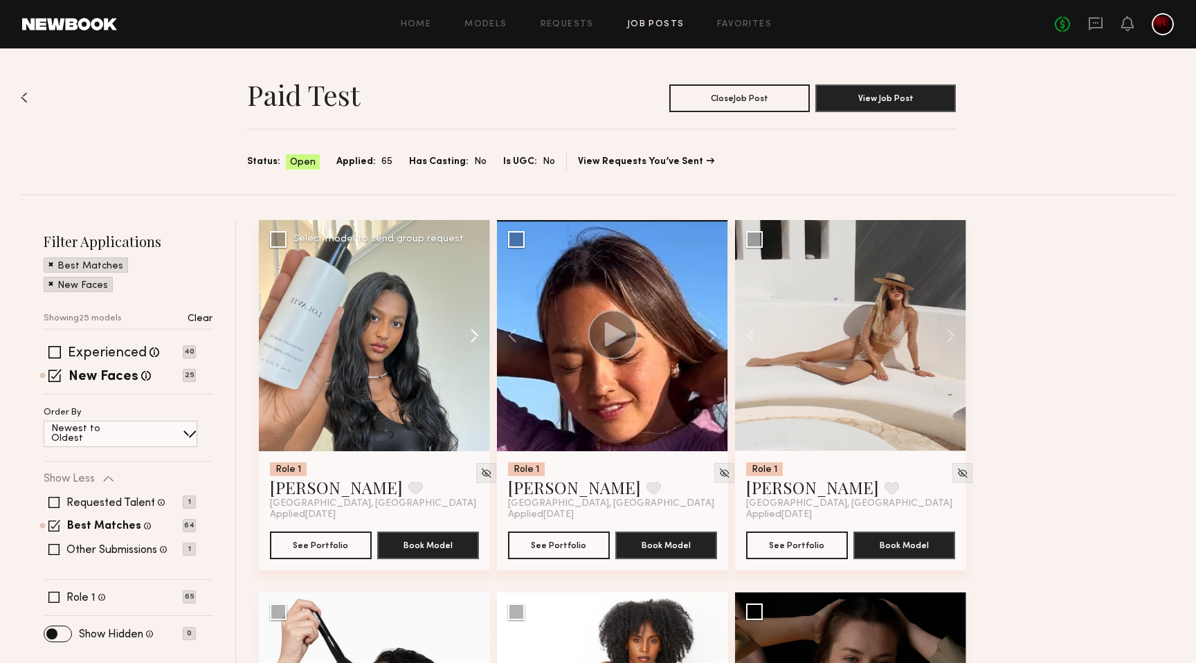
click at [462, 336] on button at bounding box center [468, 335] width 44 height 231
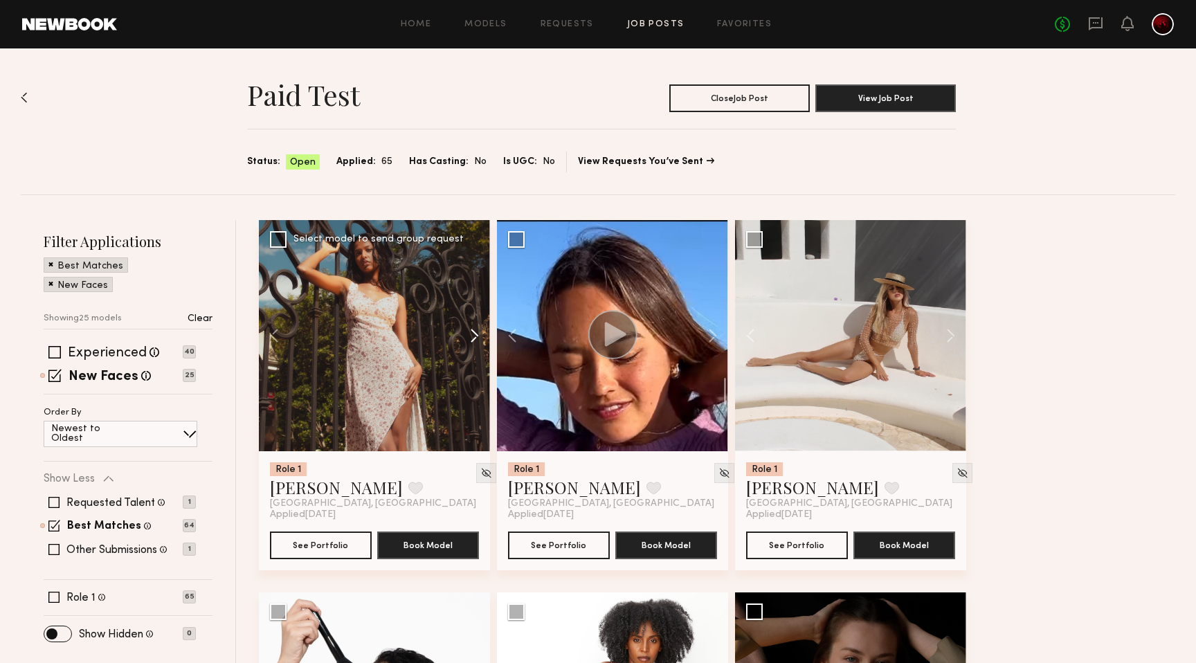
click at [462, 336] on button at bounding box center [468, 335] width 44 height 231
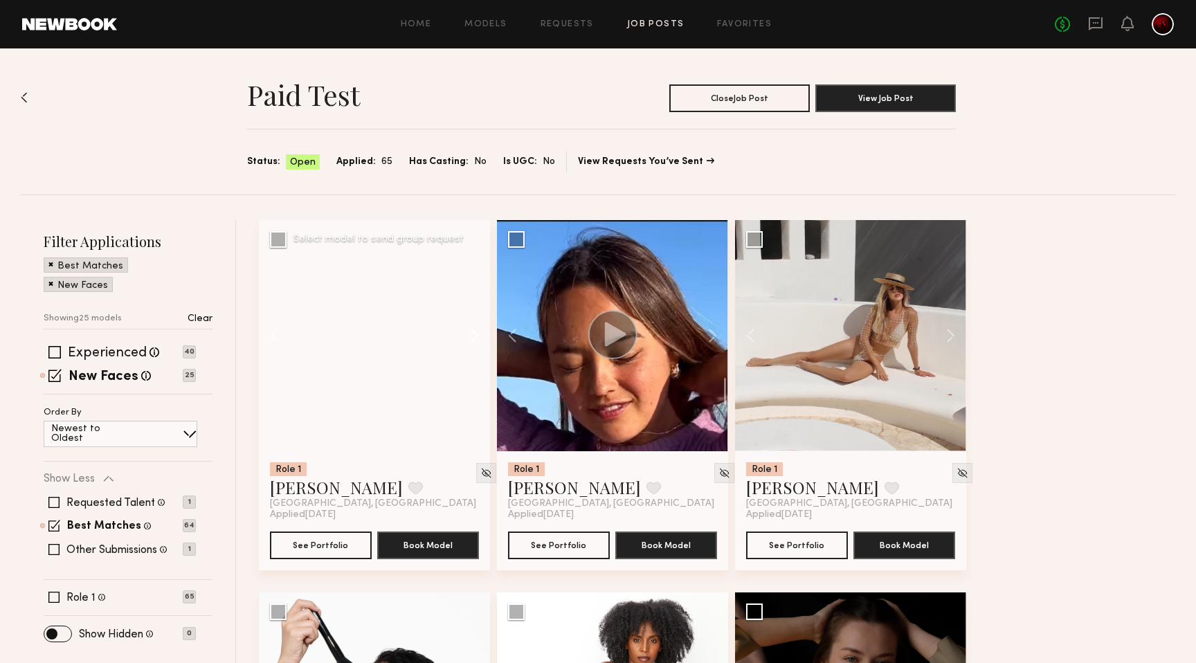
click at [462, 336] on button at bounding box center [468, 335] width 44 height 231
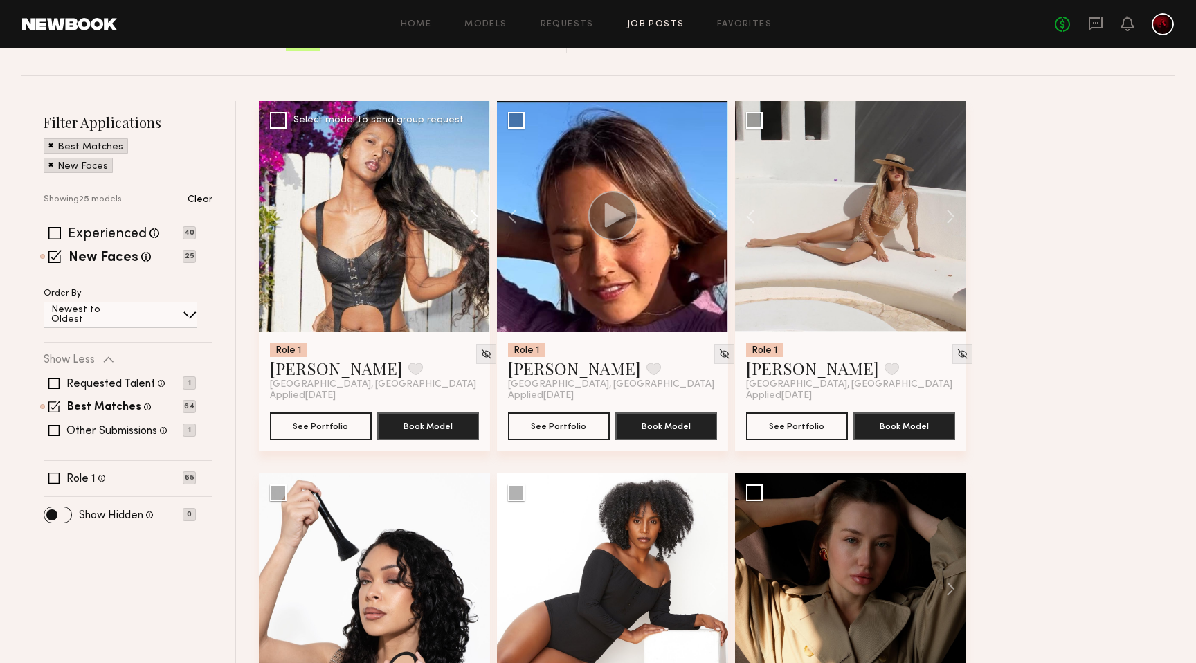
scroll to position [118, 0]
click at [471, 217] on button at bounding box center [468, 217] width 44 height 231
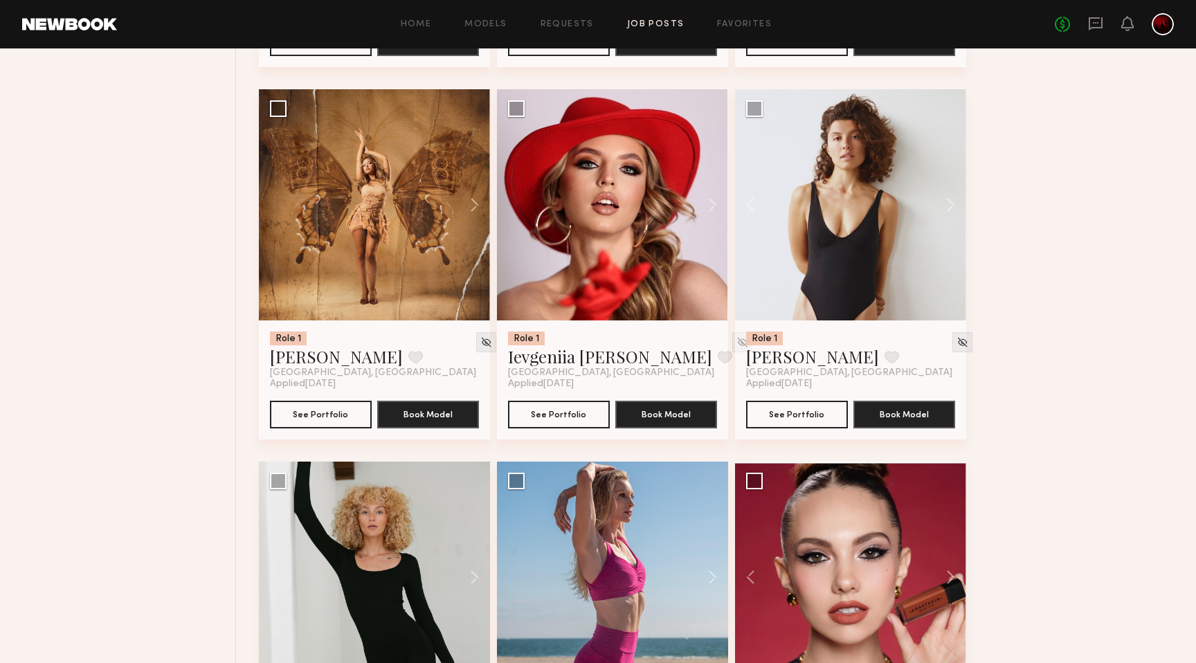
scroll to position [2376, 0]
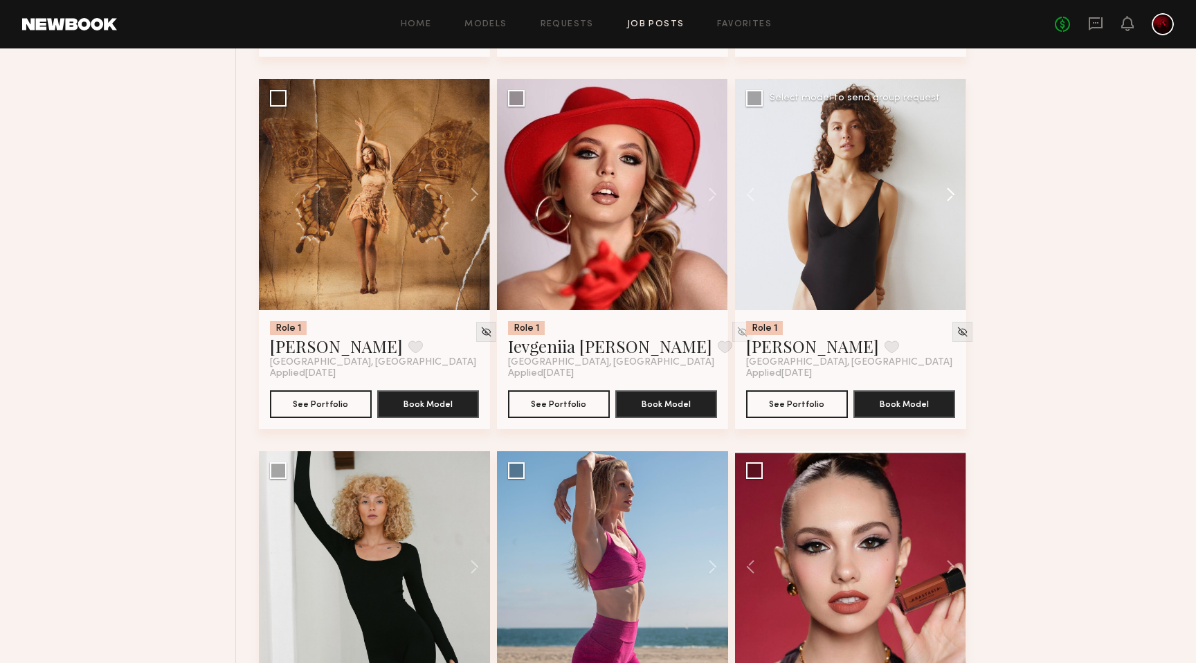
click at [947, 197] on button at bounding box center [944, 194] width 44 height 231
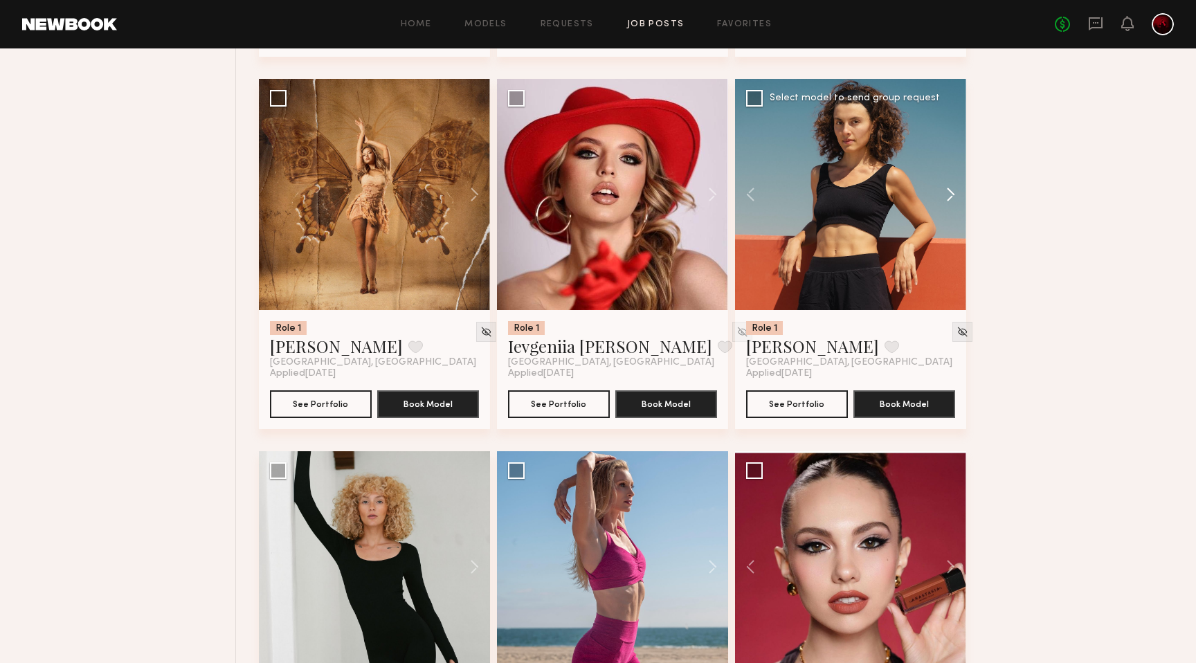
click at [947, 197] on button at bounding box center [944, 194] width 44 height 231
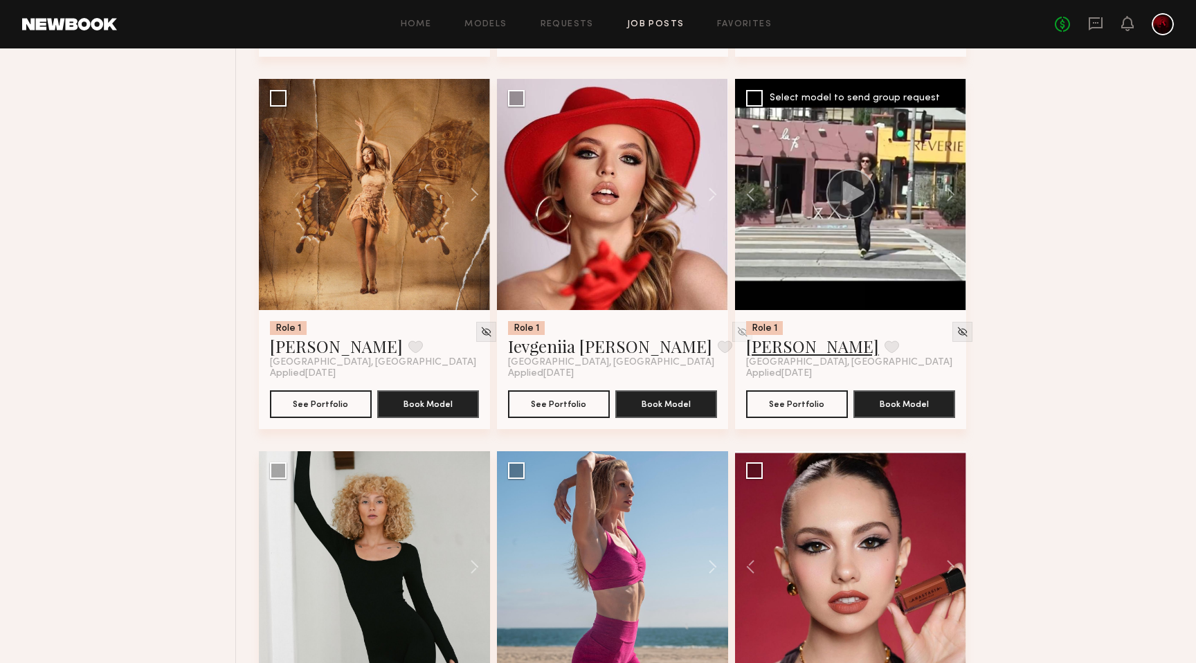
click at [770, 348] on link "Masha S." at bounding box center [812, 346] width 133 height 22
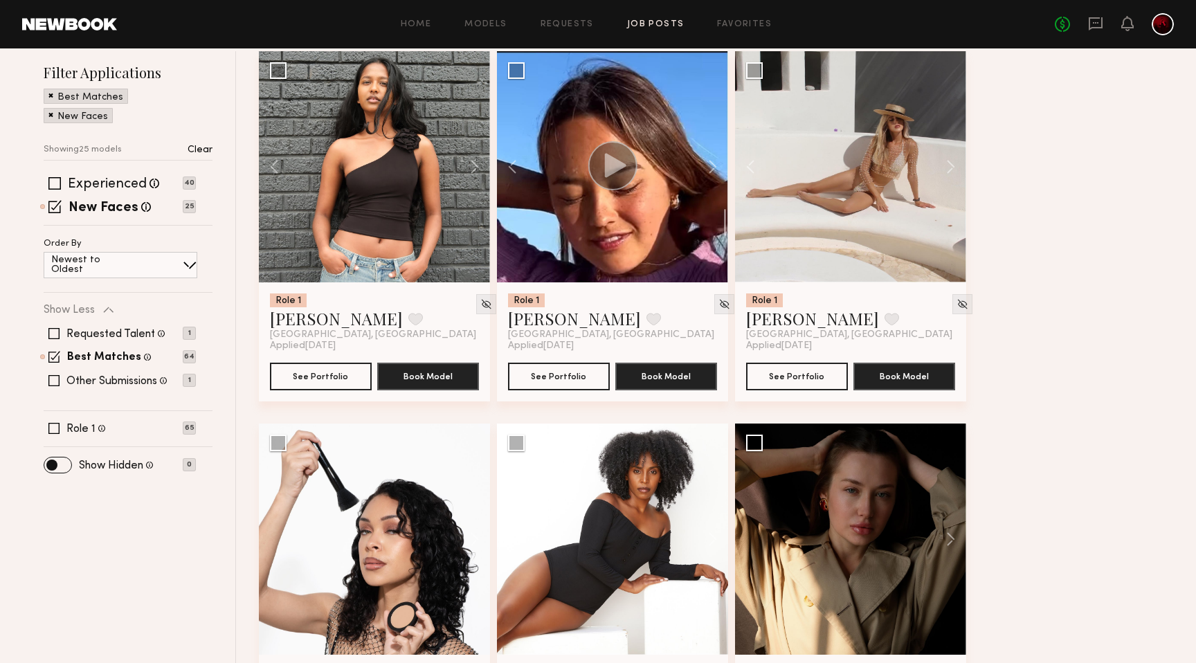
scroll to position [157, 0]
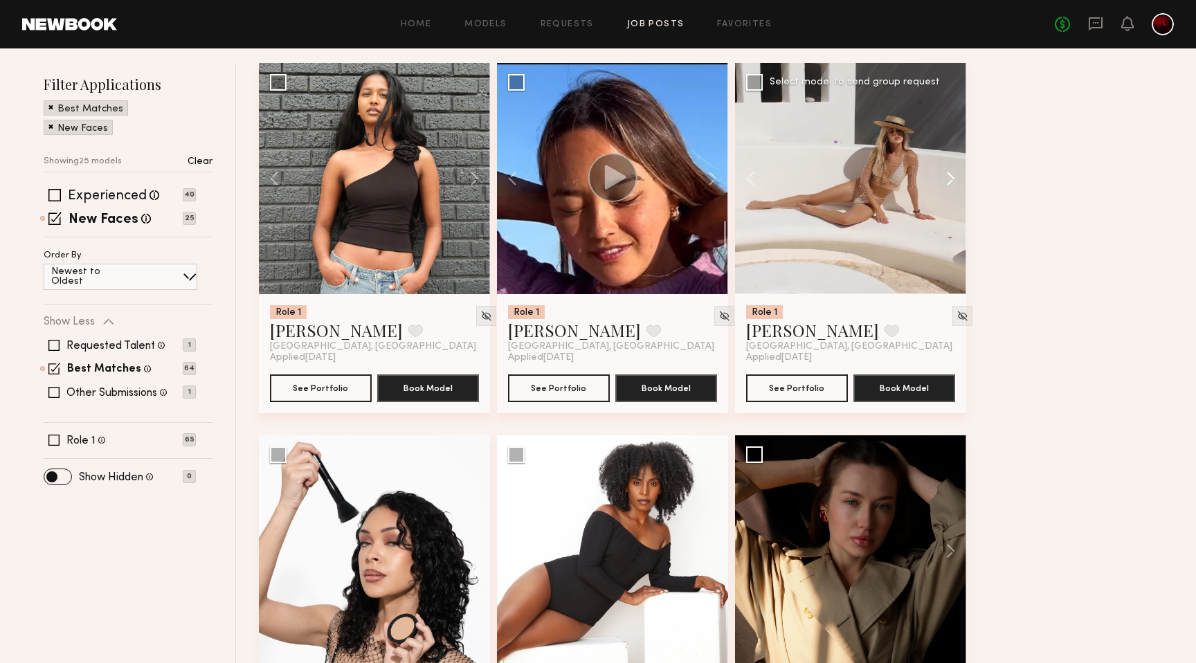
click at [948, 177] on button at bounding box center [944, 178] width 44 height 231
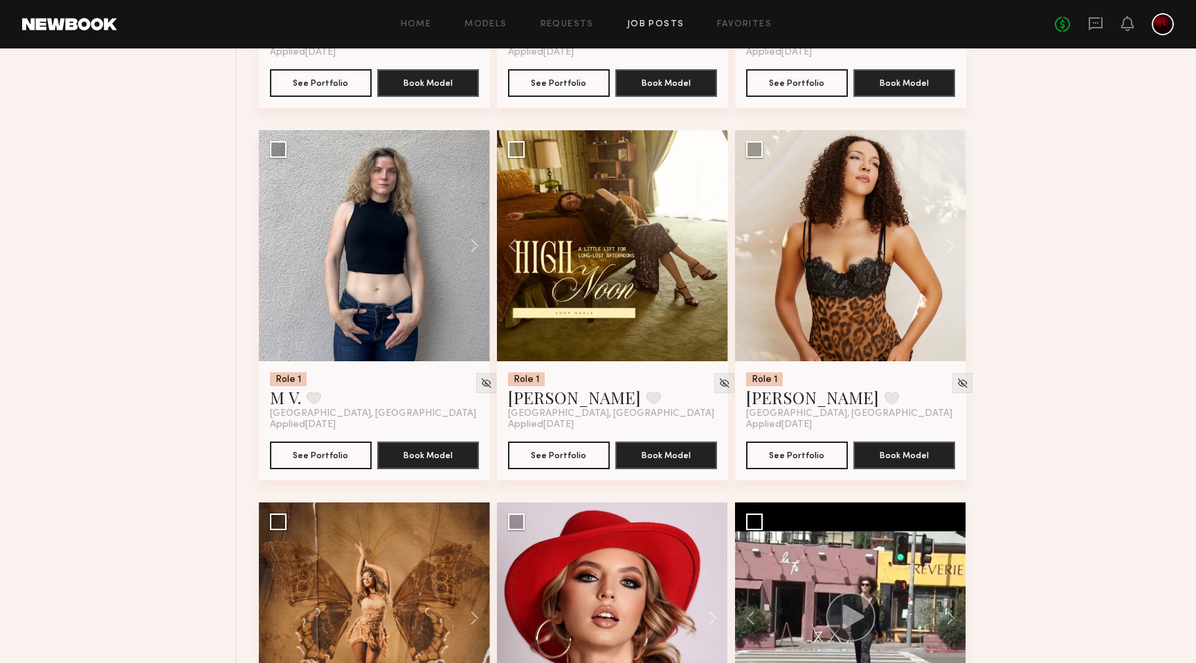
scroll to position [2073, 0]
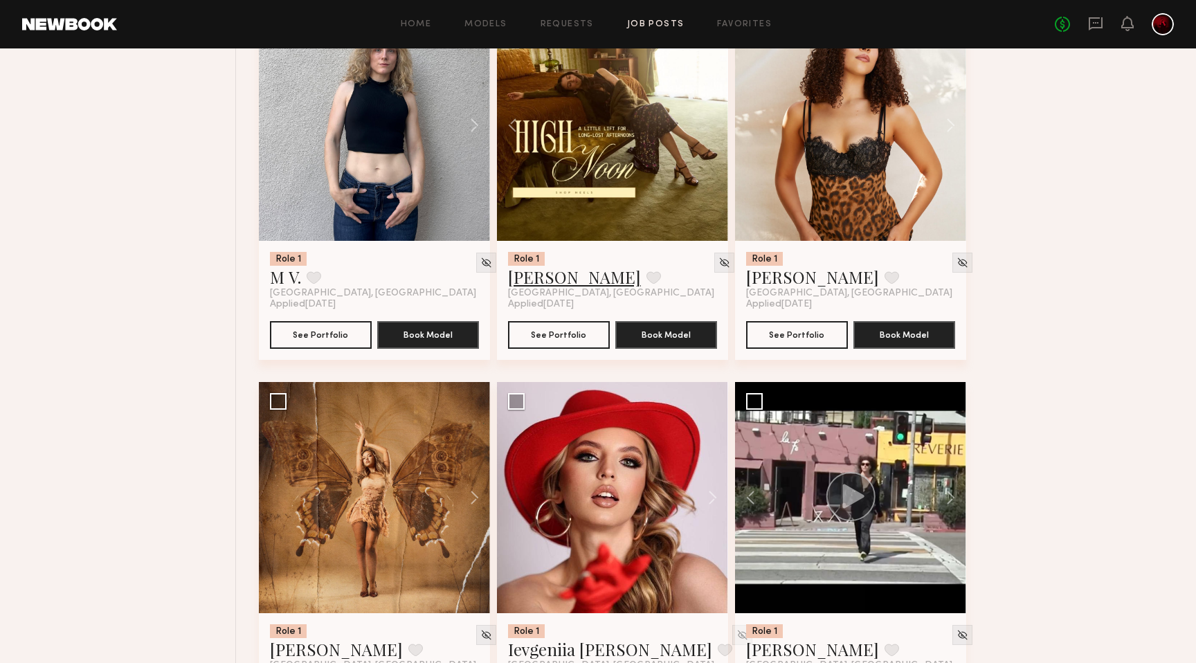
click at [541, 280] on link "Emma H." at bounding box center [574, 277] width 133 height 22
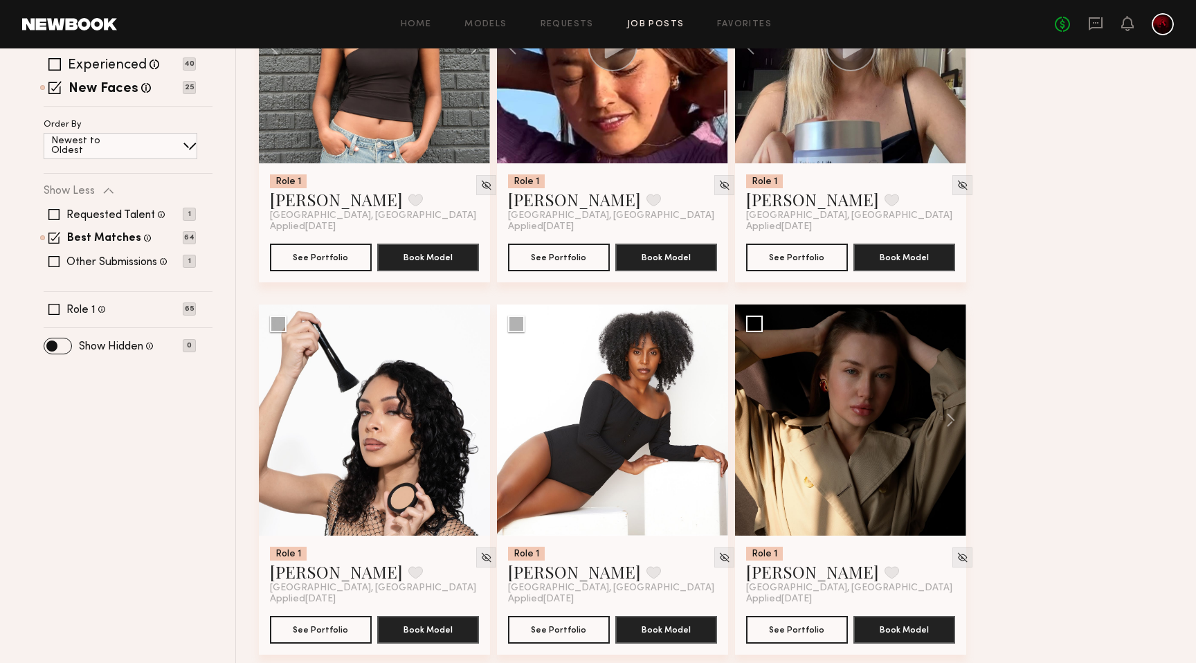
scroll to position [0, 0]
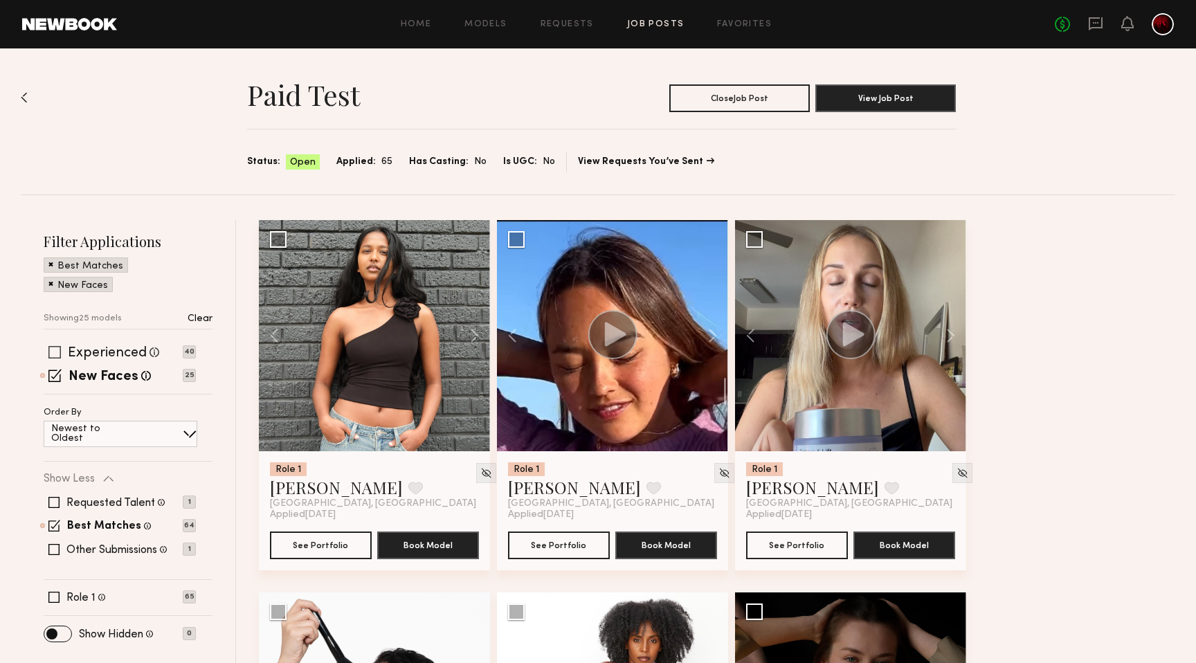
click at [53, 346] on span at bounding box center [54, 352] width 12 height 12
click at [53, 375] on span at bounding box center [54, 375] width 13 height 13
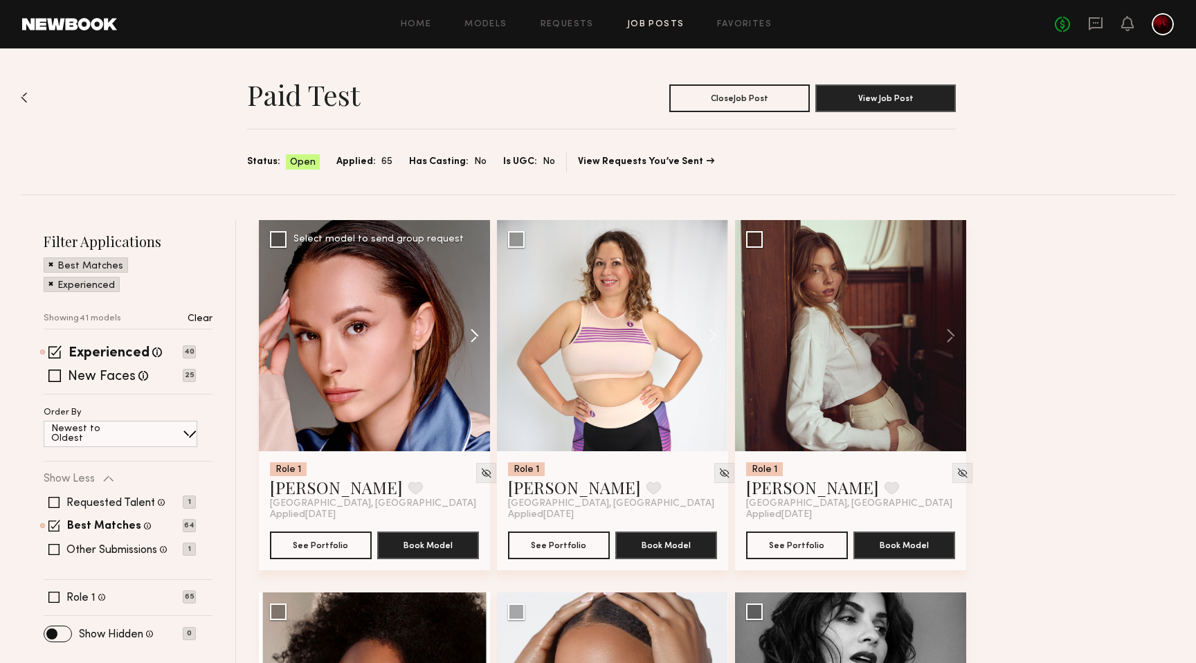
click at [467, 335] on button at bounding box center [468, 335] width 44 height 231
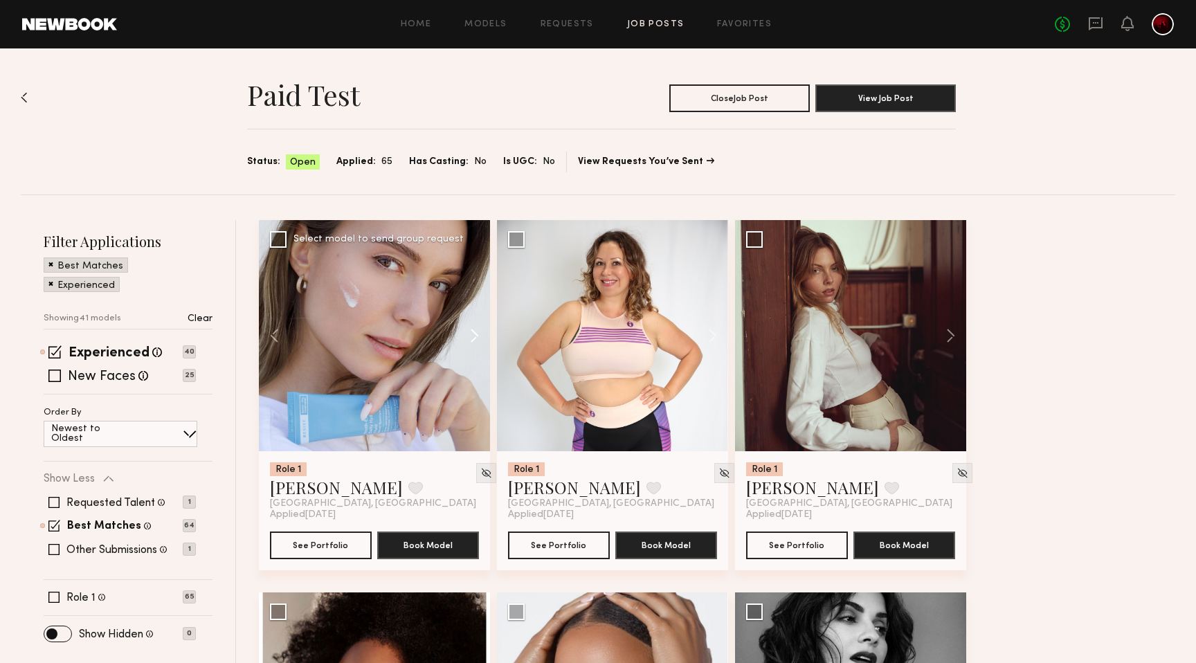
click at [467, 335] on button at bounding box center [468, 335] width 44 height 231
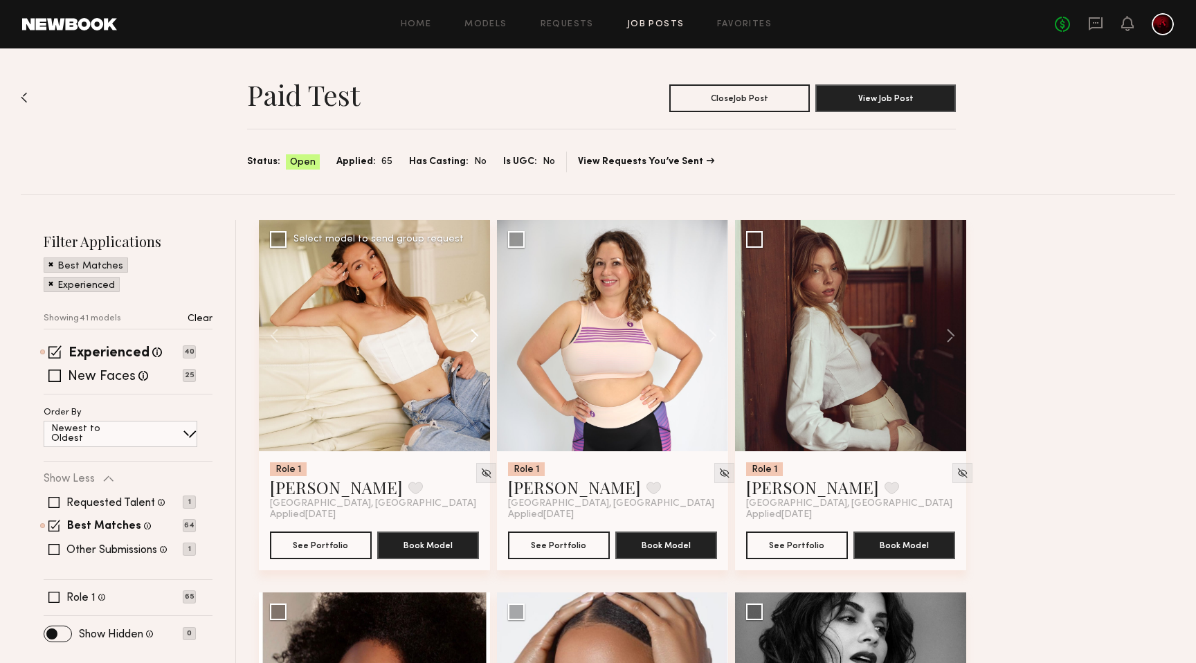
click at [467, 335] on button at bounding box center [468, 335] width 44 height 231
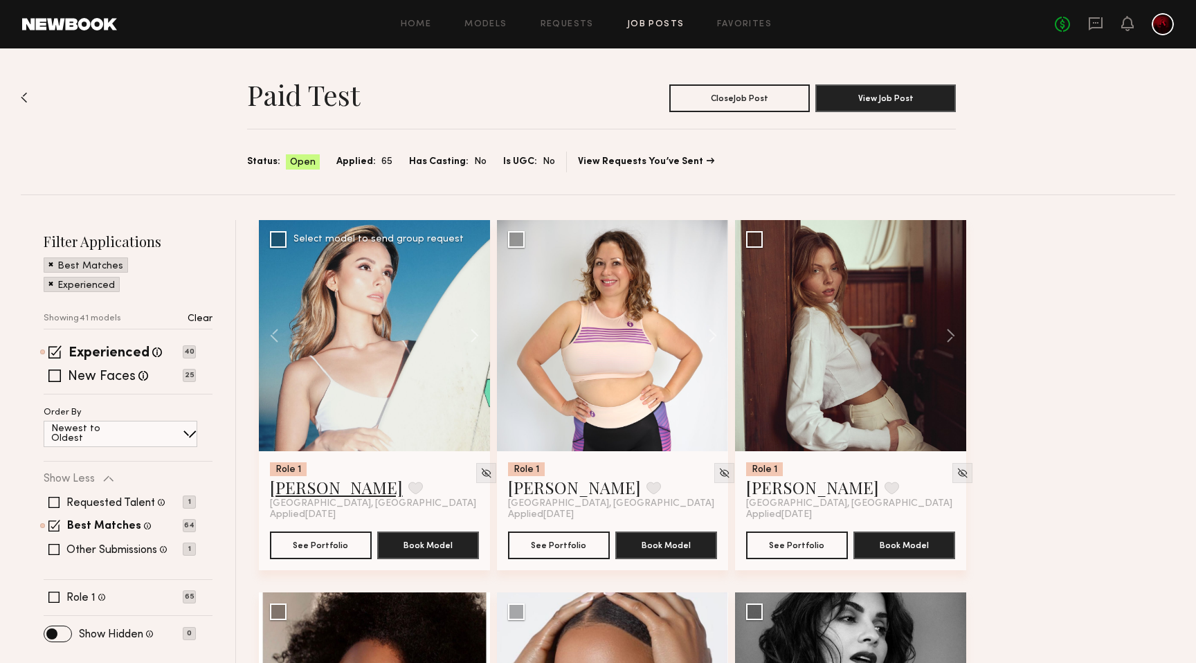
click at [316, 487] on link "Anastasiia S." at bounding box center [336, 487] width 133 height 22
click at [949, 337] on button at bounding box center [944, 335] width 44 height 231
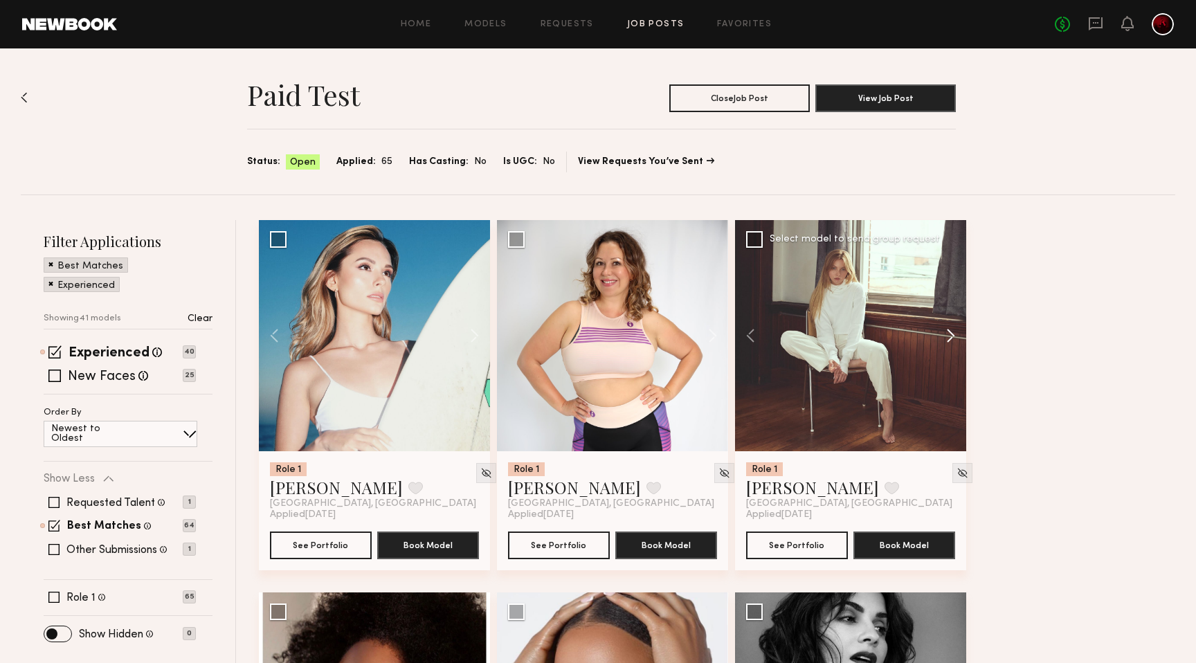
click at [949, 337] on button at bounding box center [944, 335] width 44 height 231
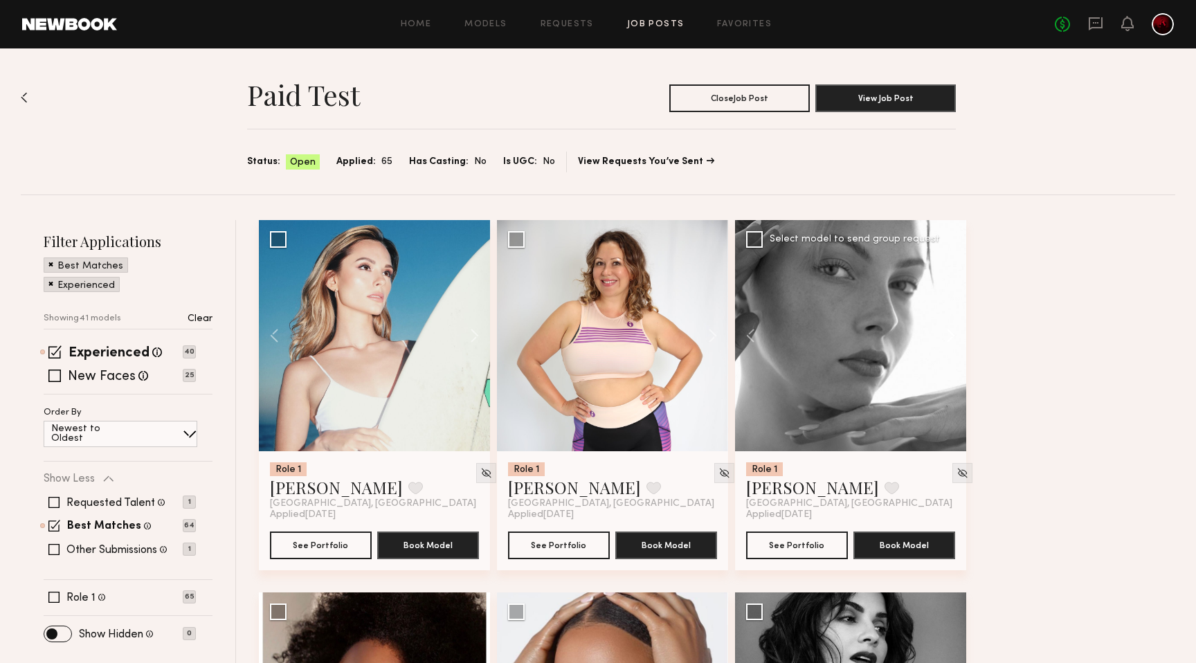
click at [949, 337] on button at bounding box center [944, 335] width 44 height 231
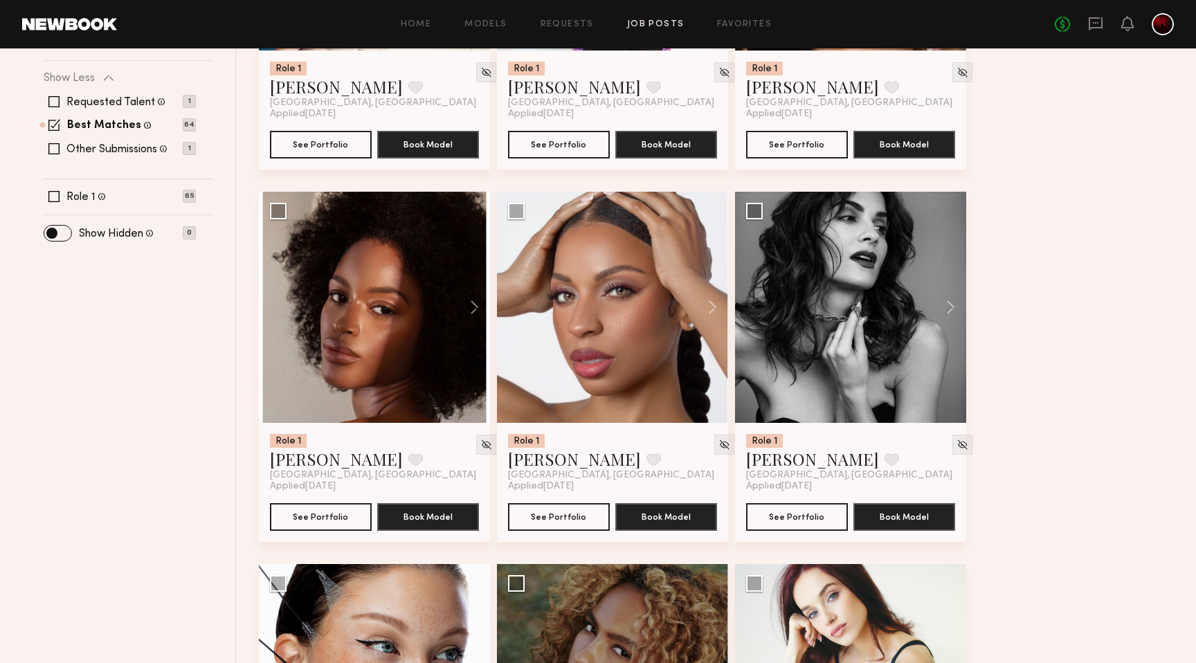
scroll to position [417, 0]
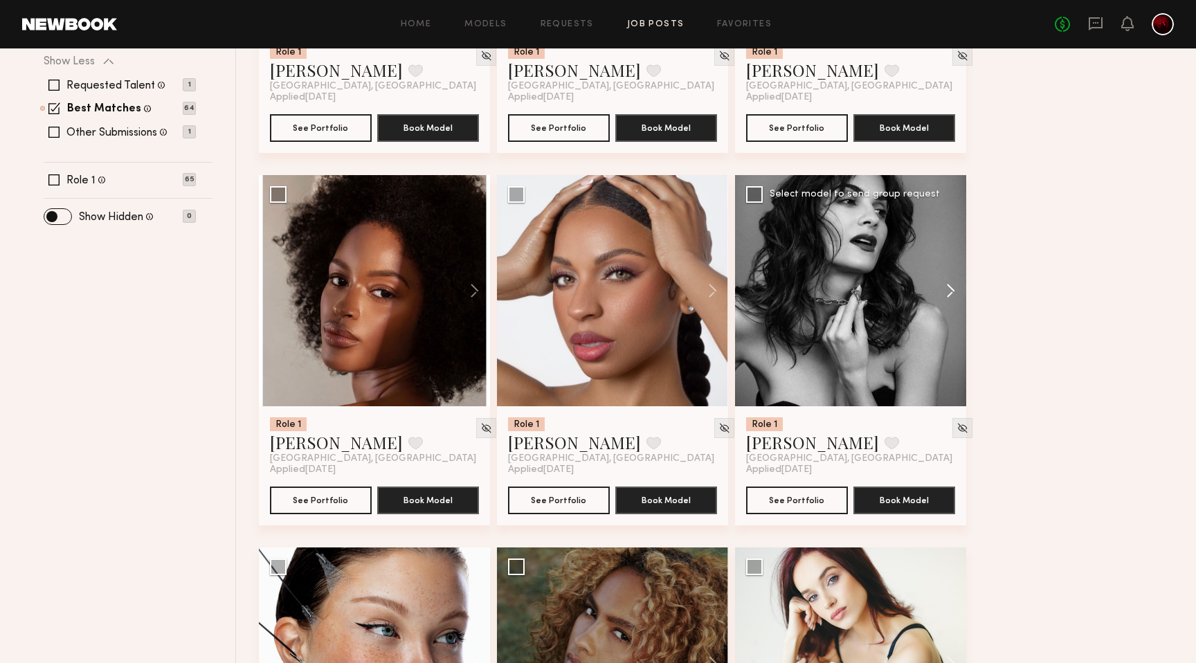
click at [946, 287] on button at bounding box center [944, 290] width 44 height 231
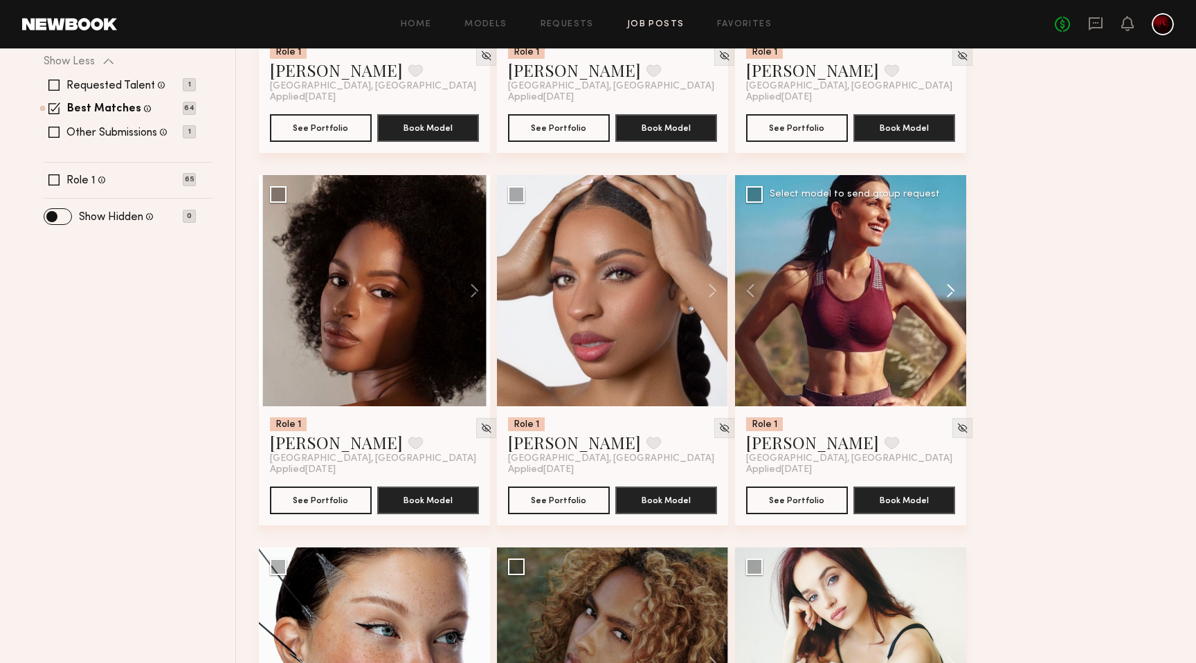
click at [946, 287] on button at bounding box center [944, 290] width 44 height 231
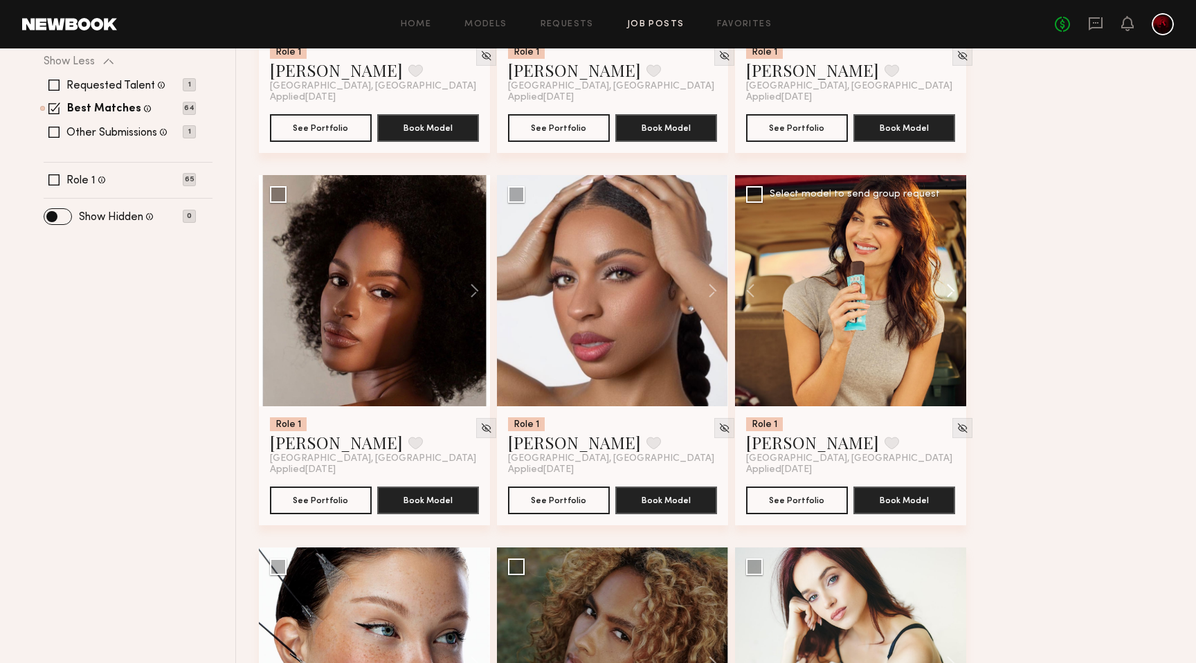
click at [946, 287] on button at bounding box center [944, 290] width 44 height 231
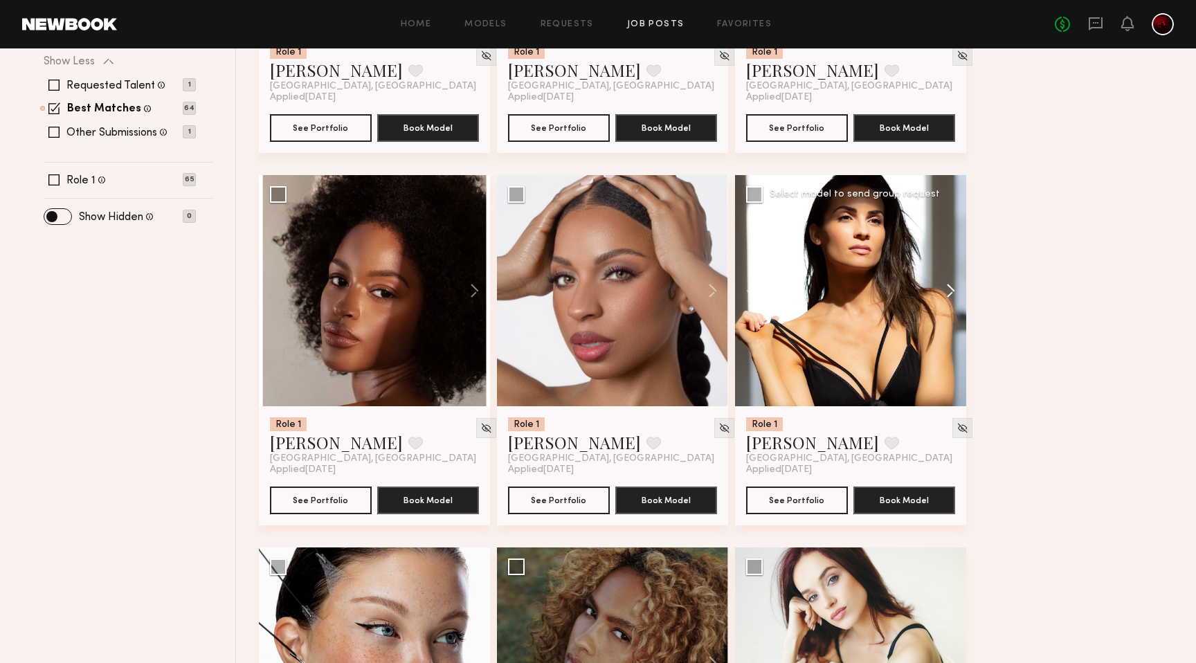
click at [946, 287] on button at bounding box center [944, 290] width 44 height 231
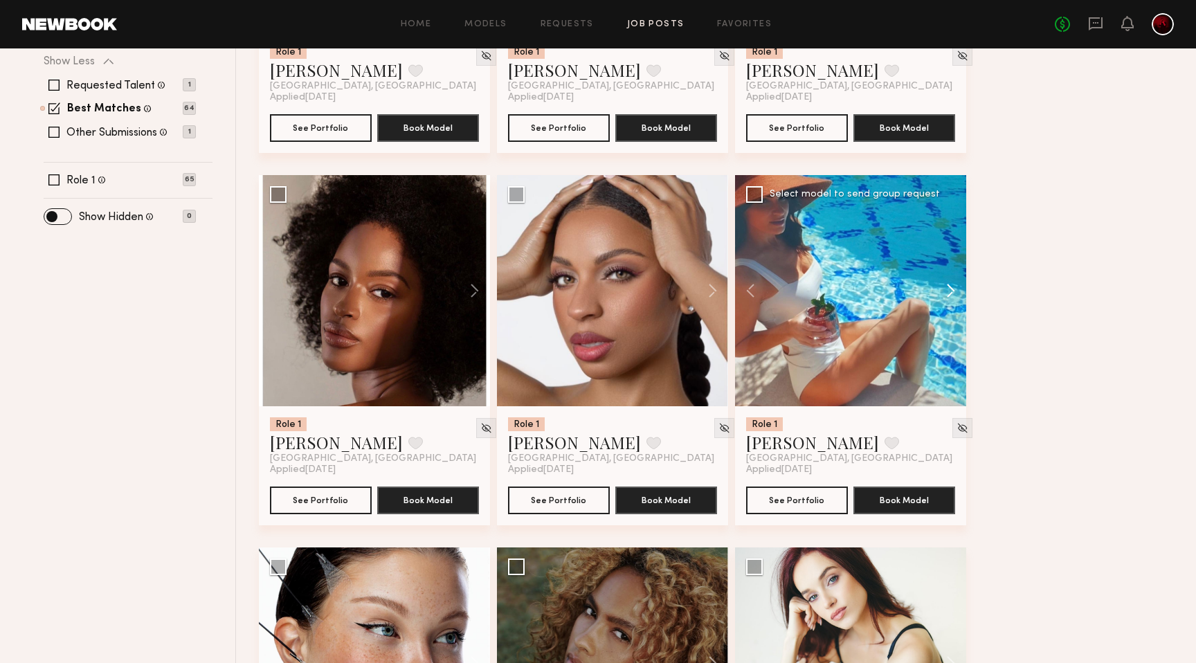
click at [946, 287] on button at bounding box center [944, 290] width 44 height 231
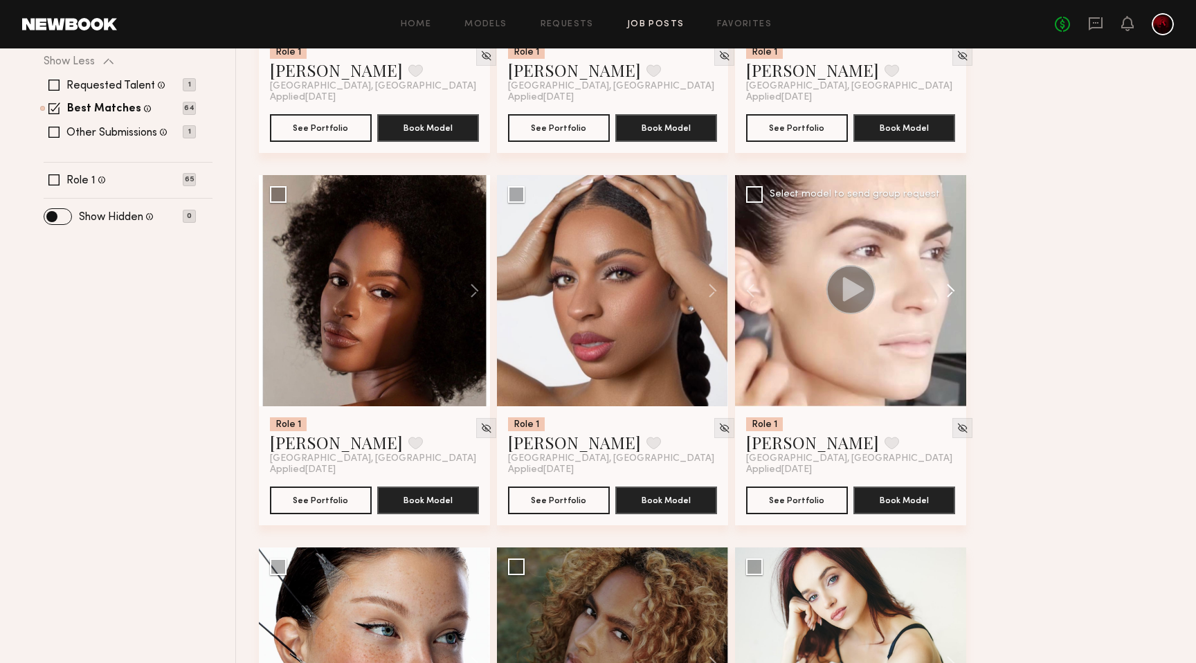
click at [946, 287] on button at bounding box center [944, 290] width 44 height 231
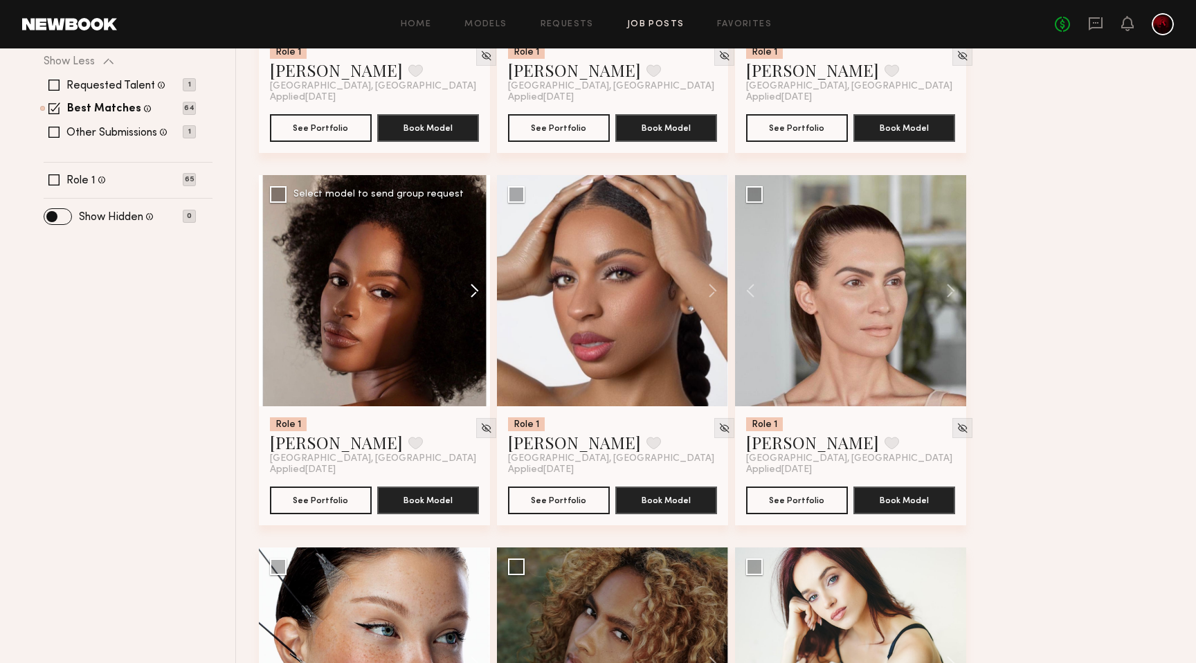
click at [471, 290] on button at bounding box center [468, 290] width 44 height 231
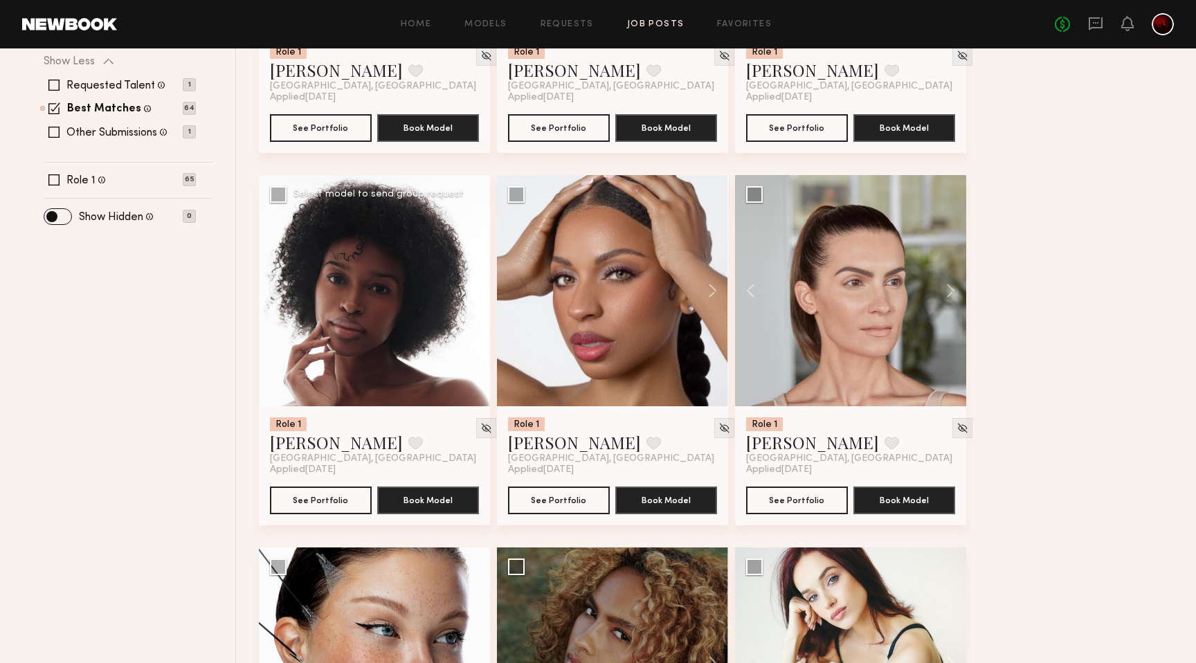
click at [471, 290] on button at bounding box center [468, 290] width 44 height 231
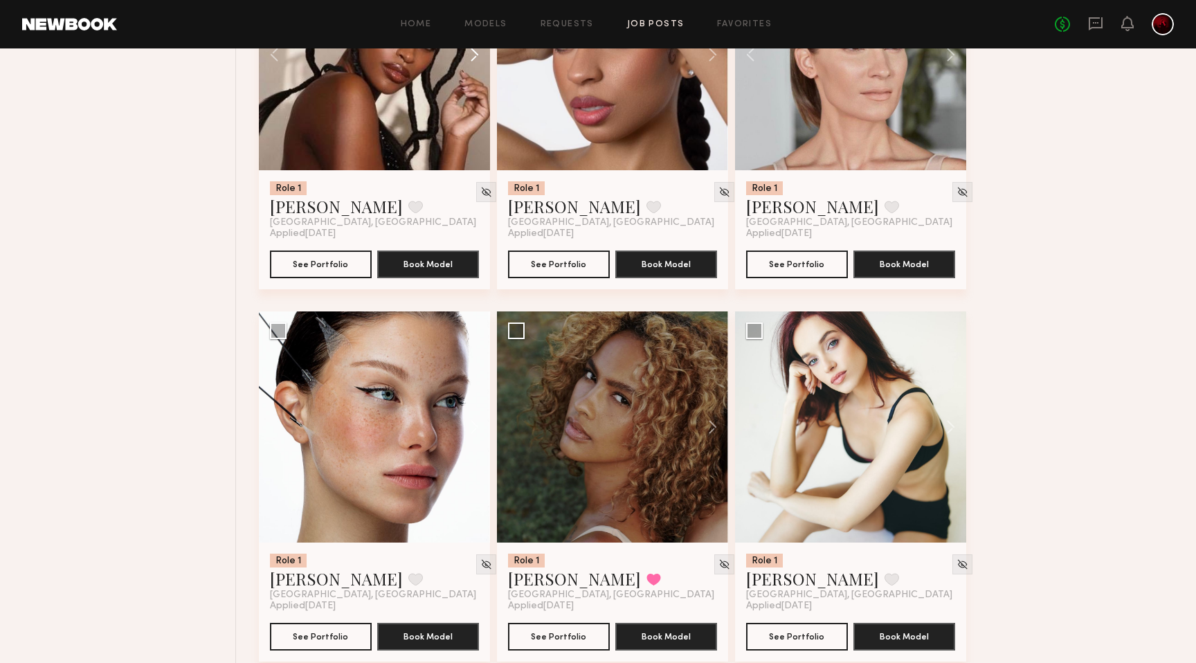
scroll to position [698, 0]
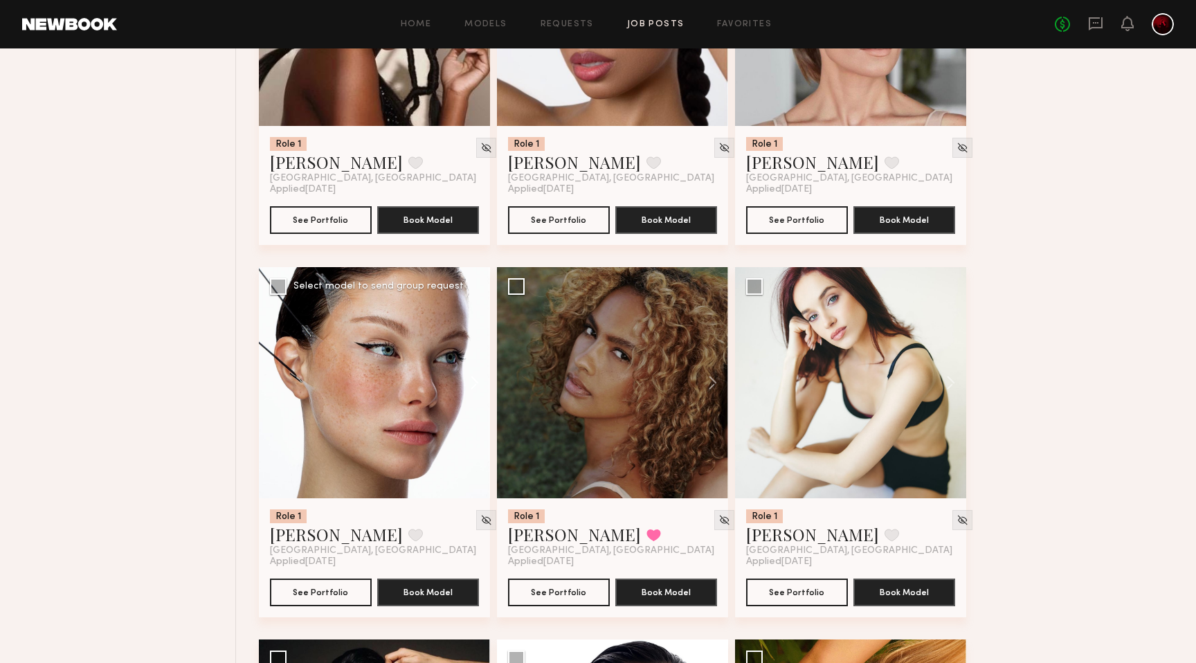
click at [471, 390] on button at bounding box center [468, 382] width 44 height 231
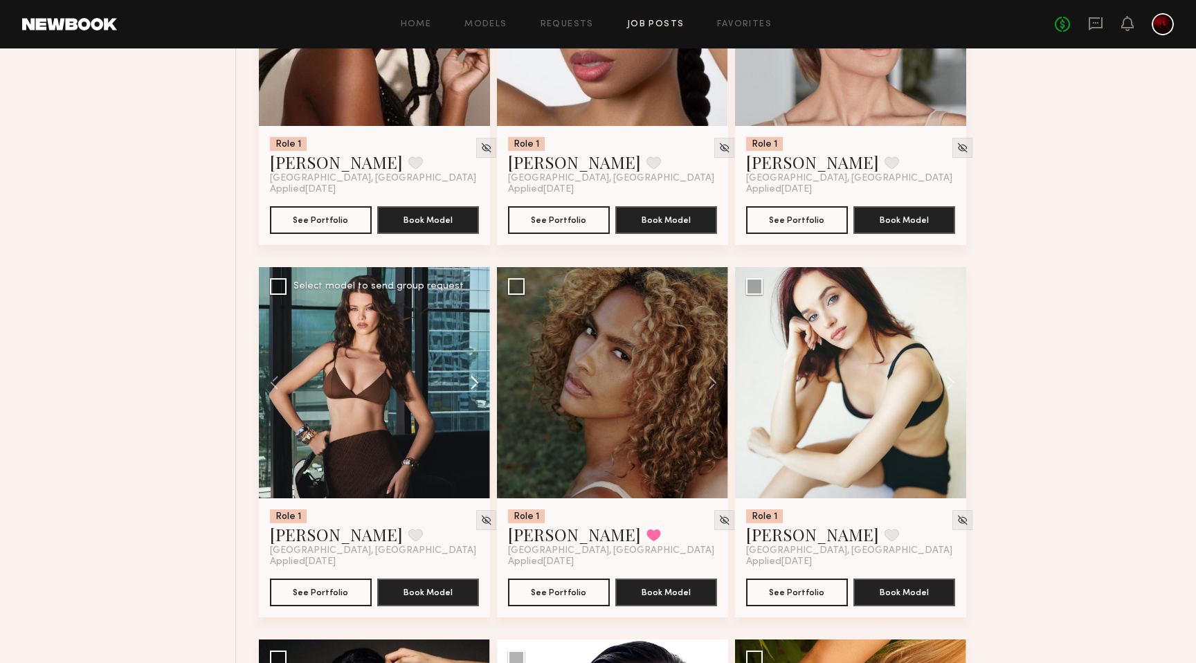
click at [471, 390] on button at bounding box center [468, 382] width 44 height 231
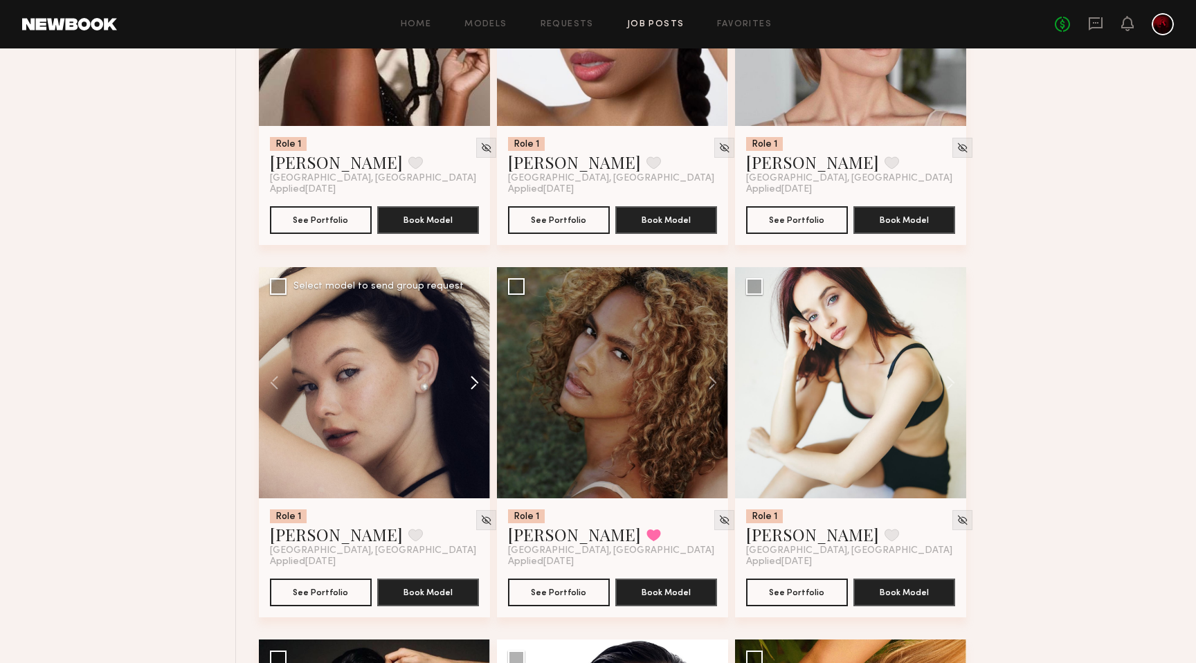
click at [471, 390] on button at bounding box center [468, 382] width 44 height 231
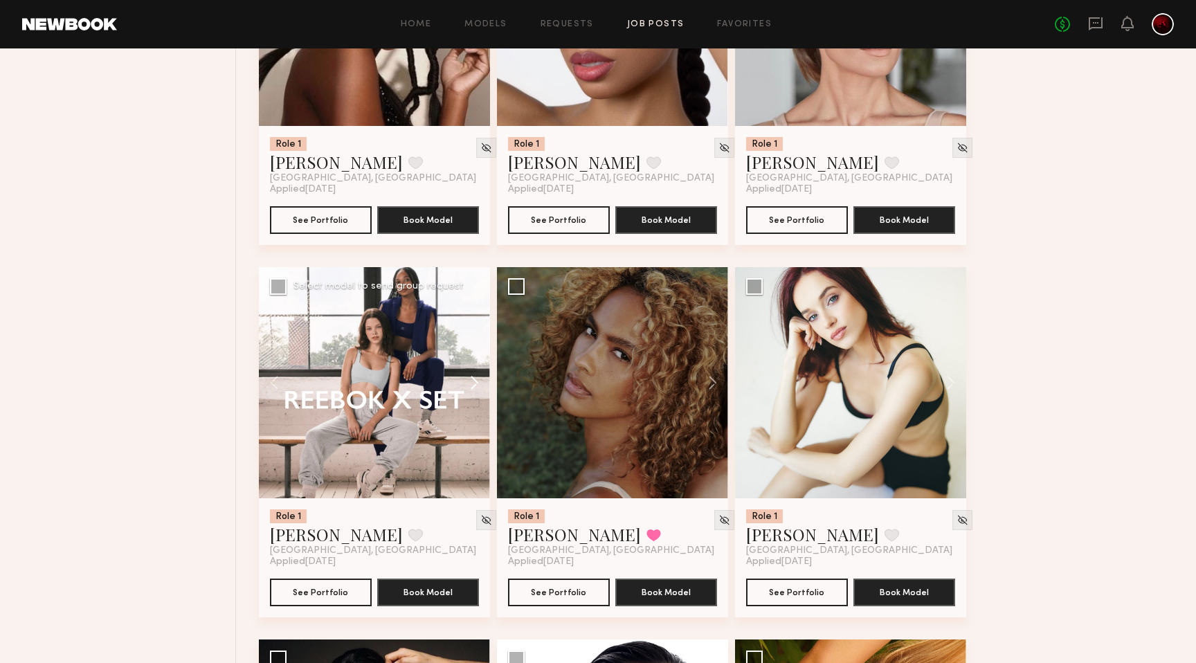
click at [471, 390] on button at bounding box center [468, 382] width 44 height 231
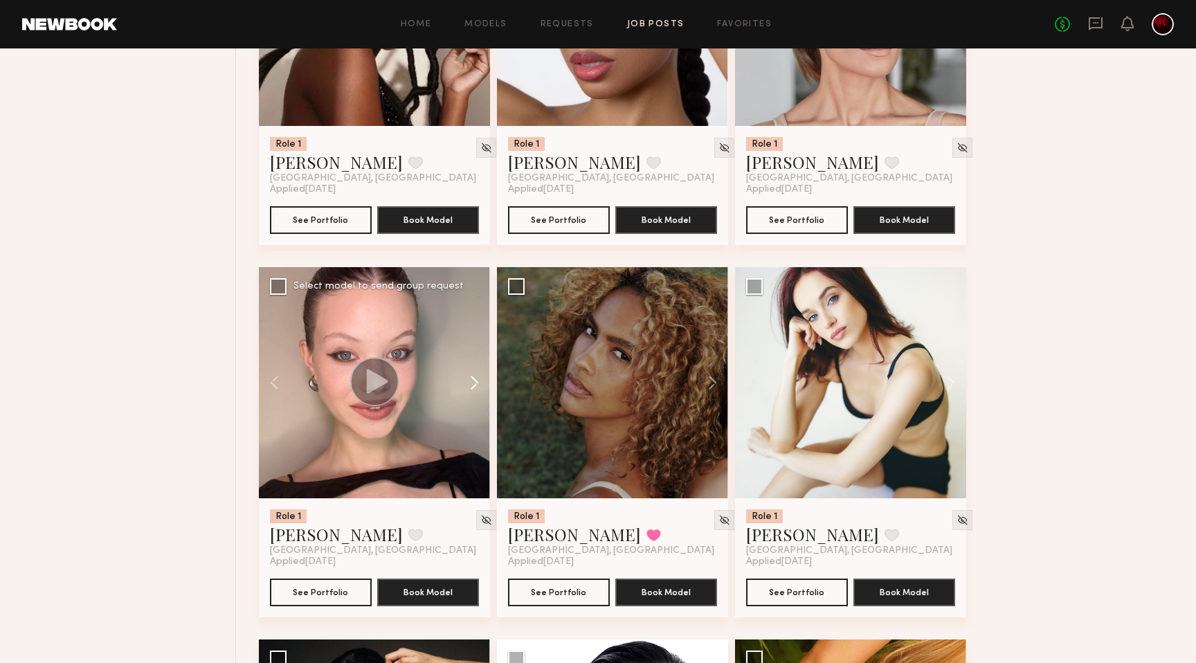
click at [471, 389] on button at bounding box center [468, 382] width 44 height 231
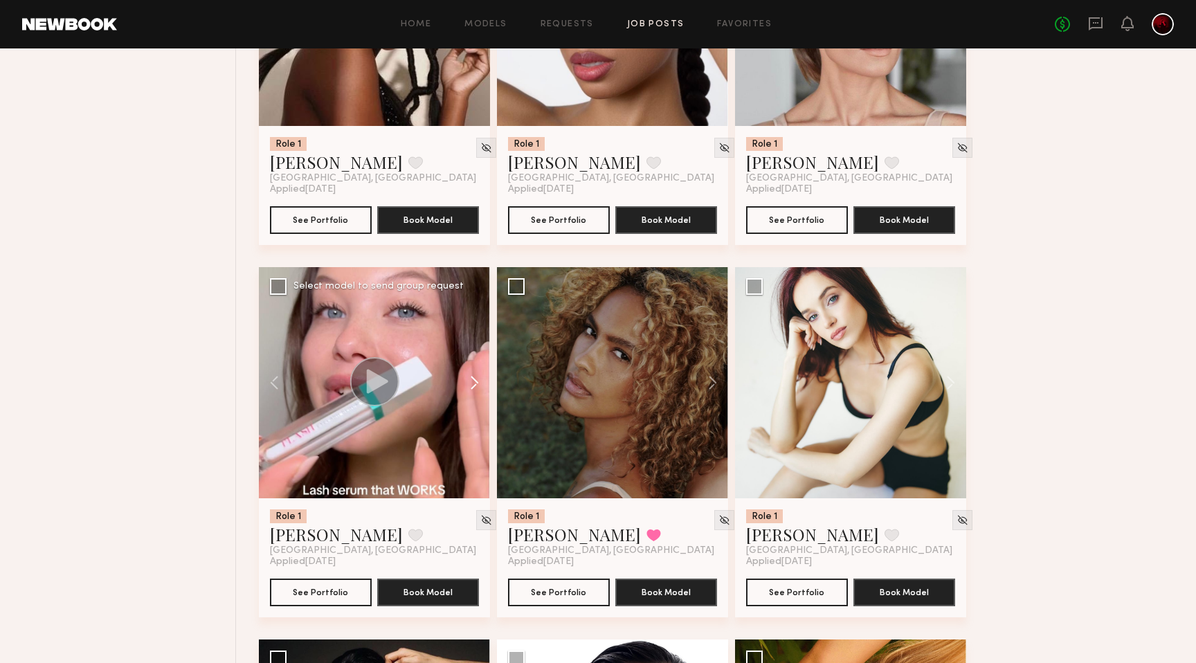
click at [471, 389] on button at bounding box center [468, 382] width 44 height 231
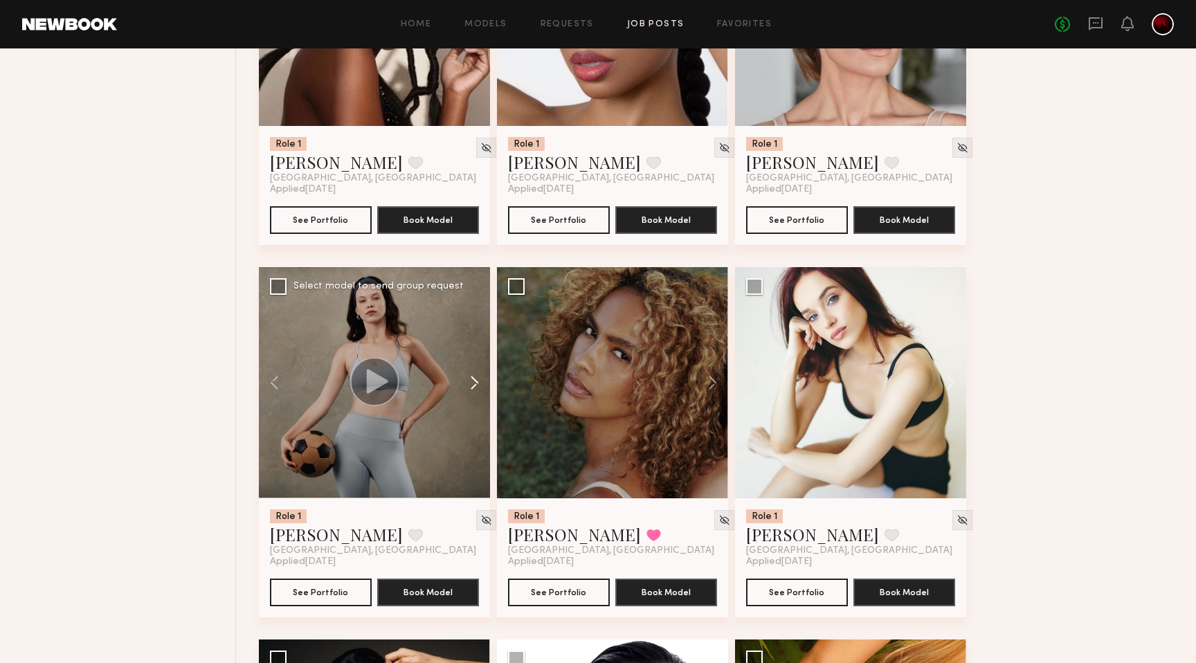
click at [471, 389] on button at bounding box center [468, 382] width 44 height 231
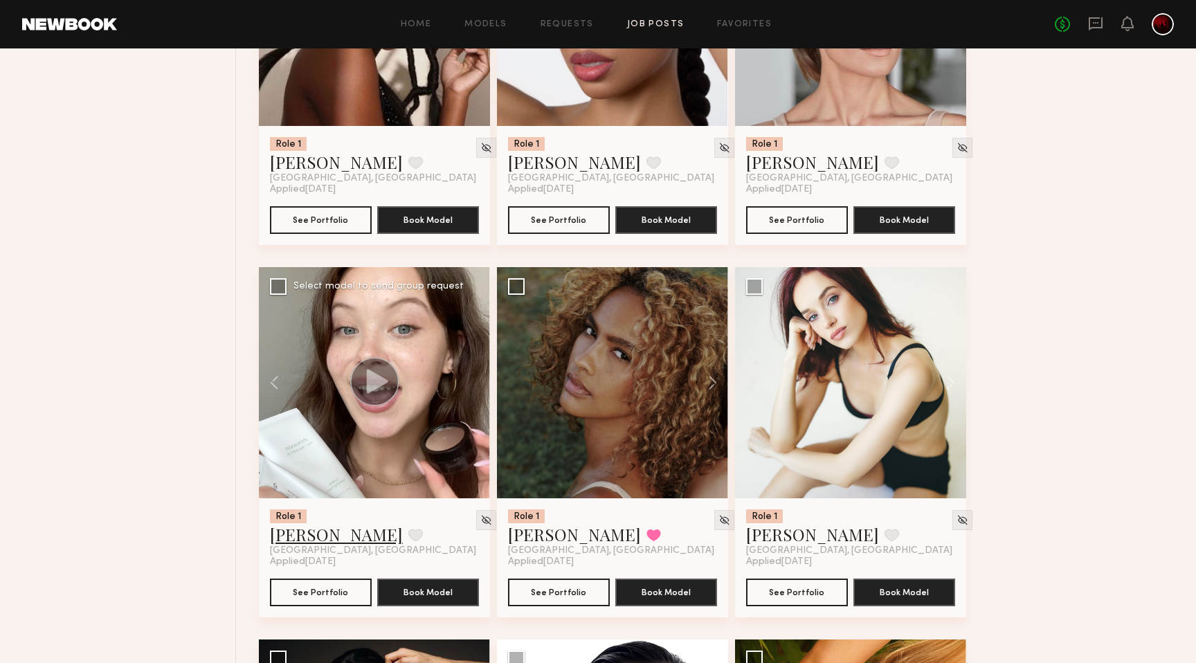
click at [305, 530] on link "Marina F." at bounding box center [336, 534] width 133 height 22
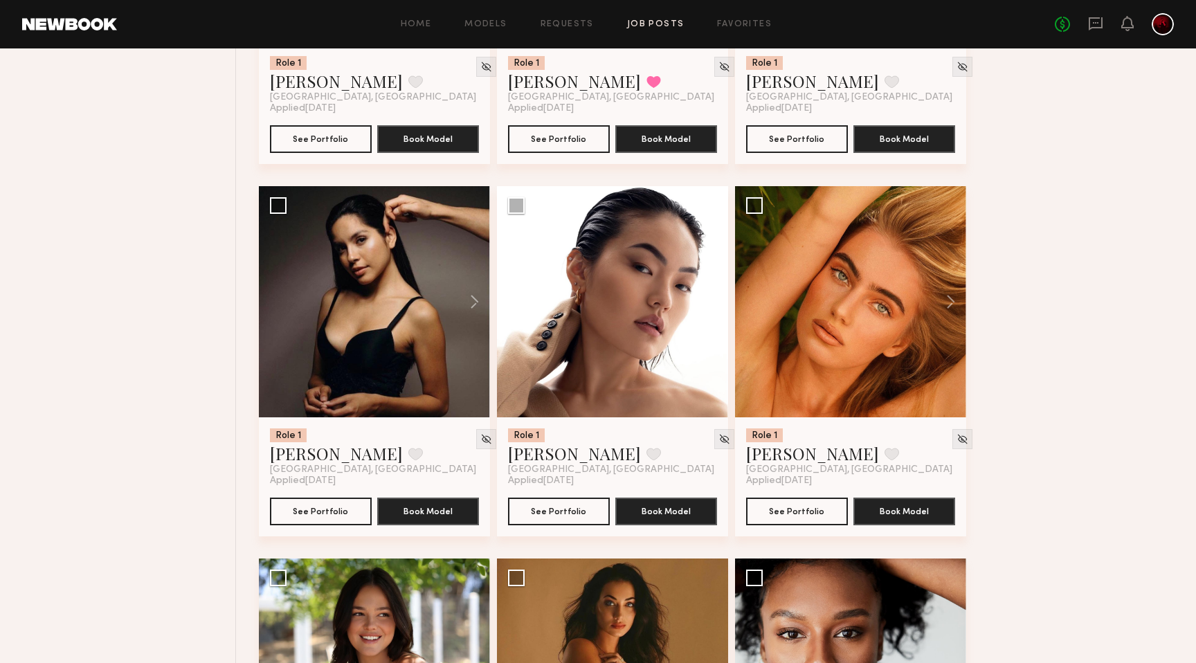
scroll to position [1170, 0]
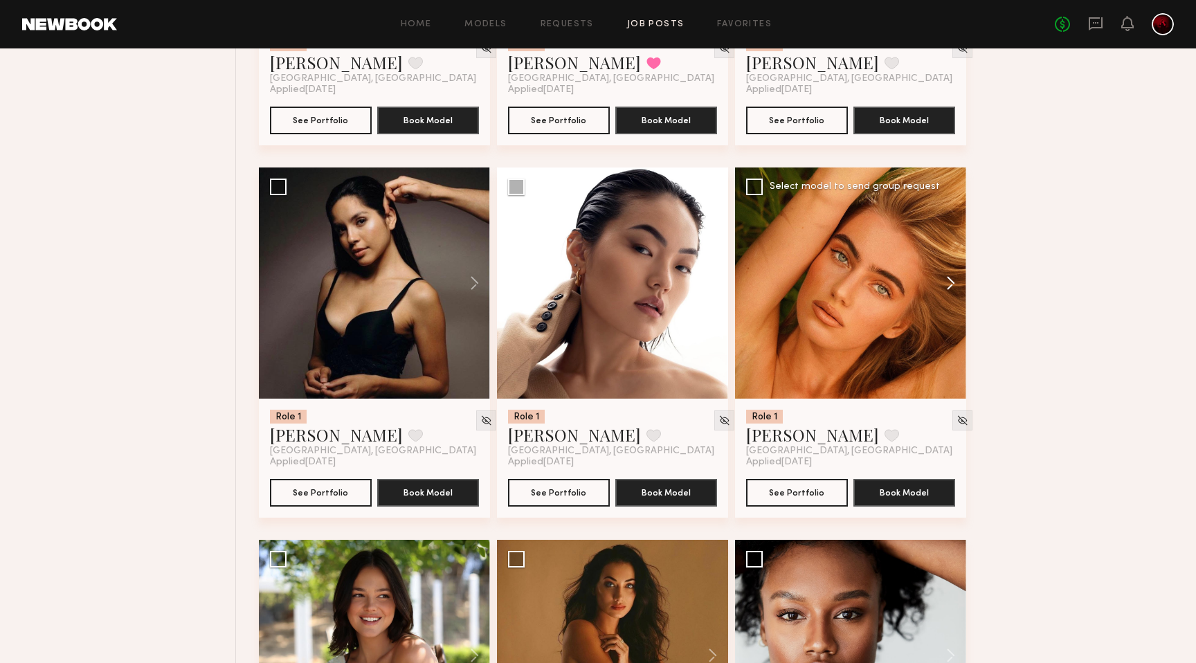
click at [955, 279] on button at bounding box center [944, 283] width 44 height 231
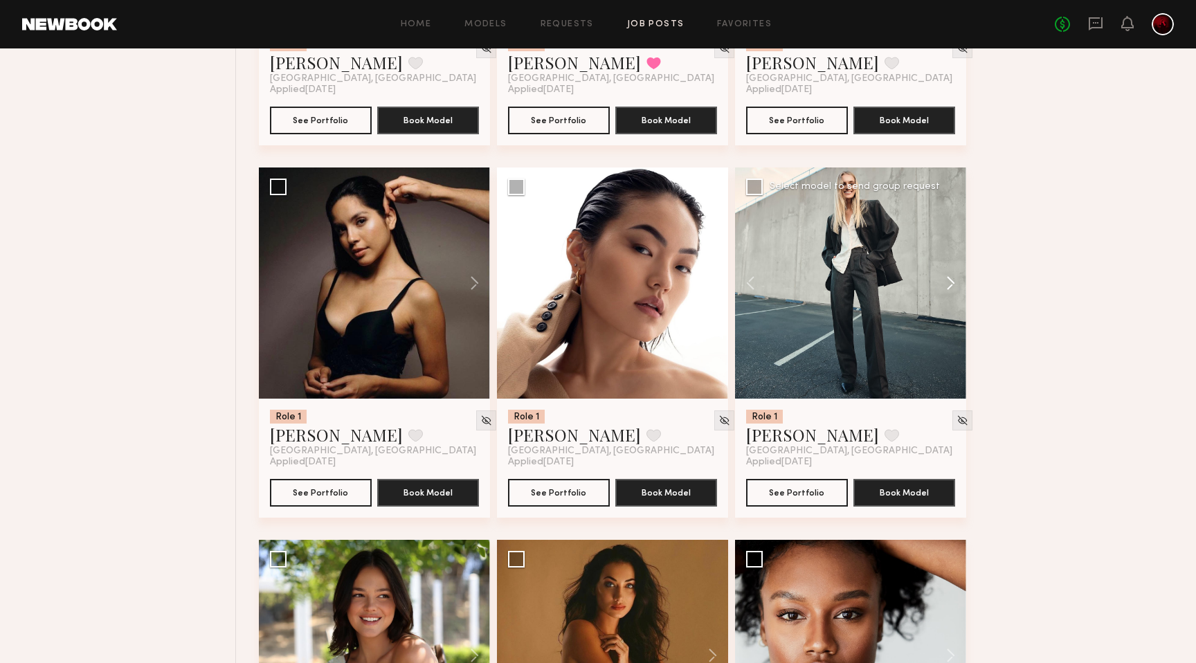
click at [955, 279] on button at bounding box center [944, 283] width 44 height 231
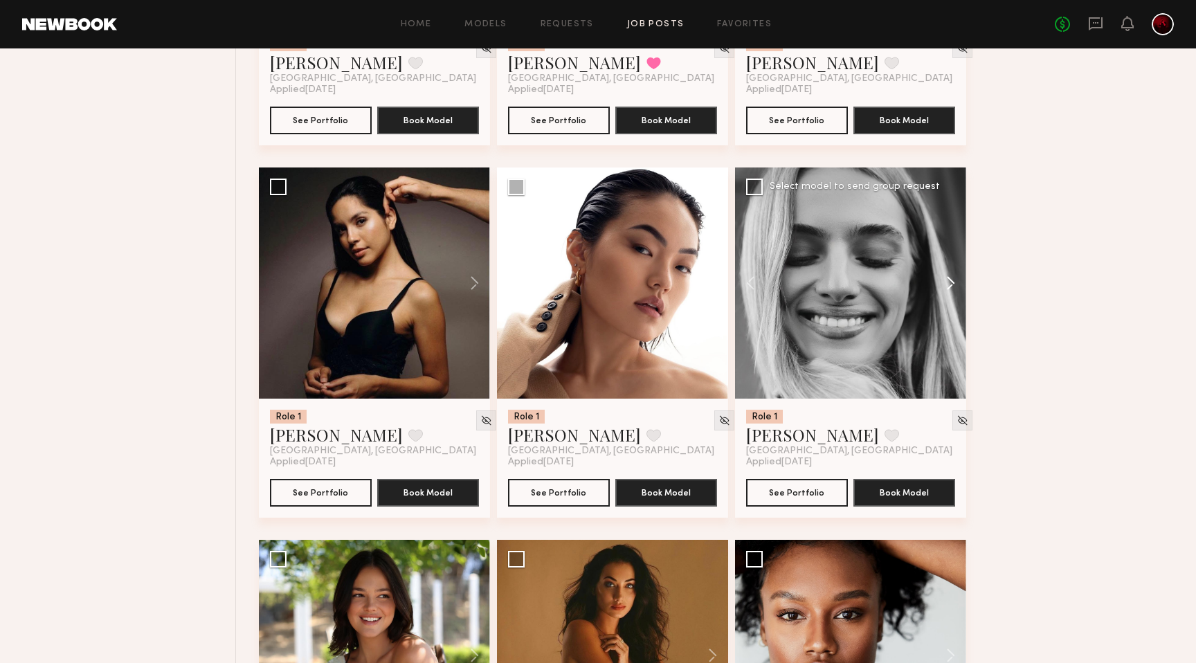
click at [955, 279] on button at bounding box center [944, 283] width 44 height 231
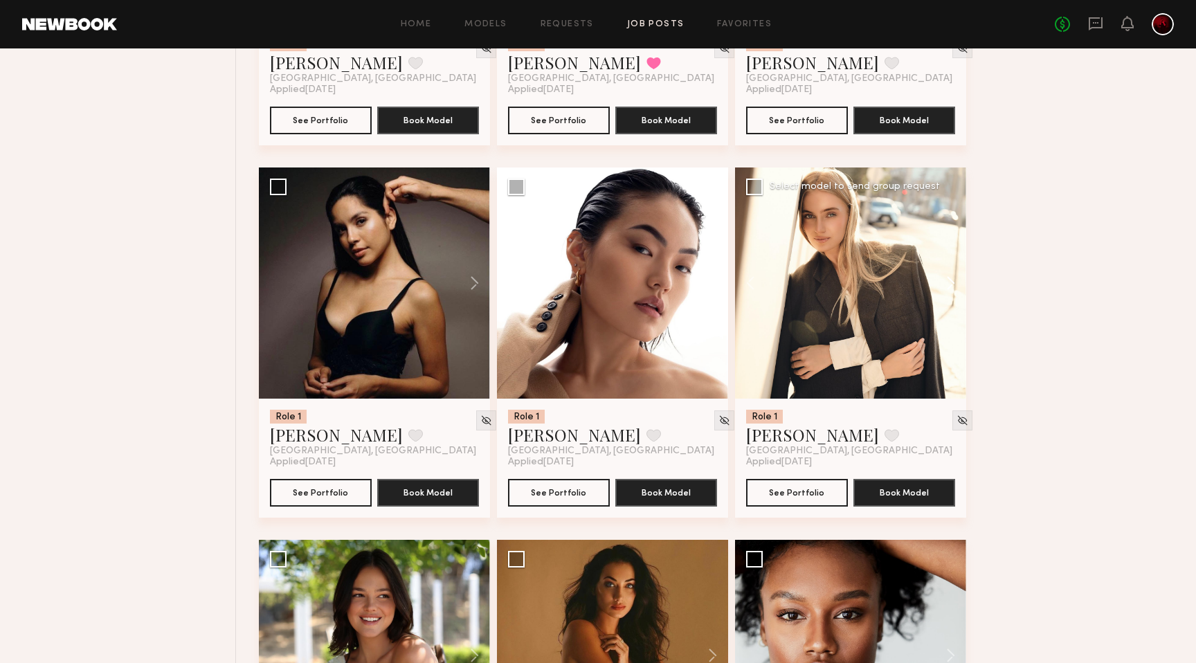
click at [955, 279] on button at bounding box center [944, 283] width 44 height 231
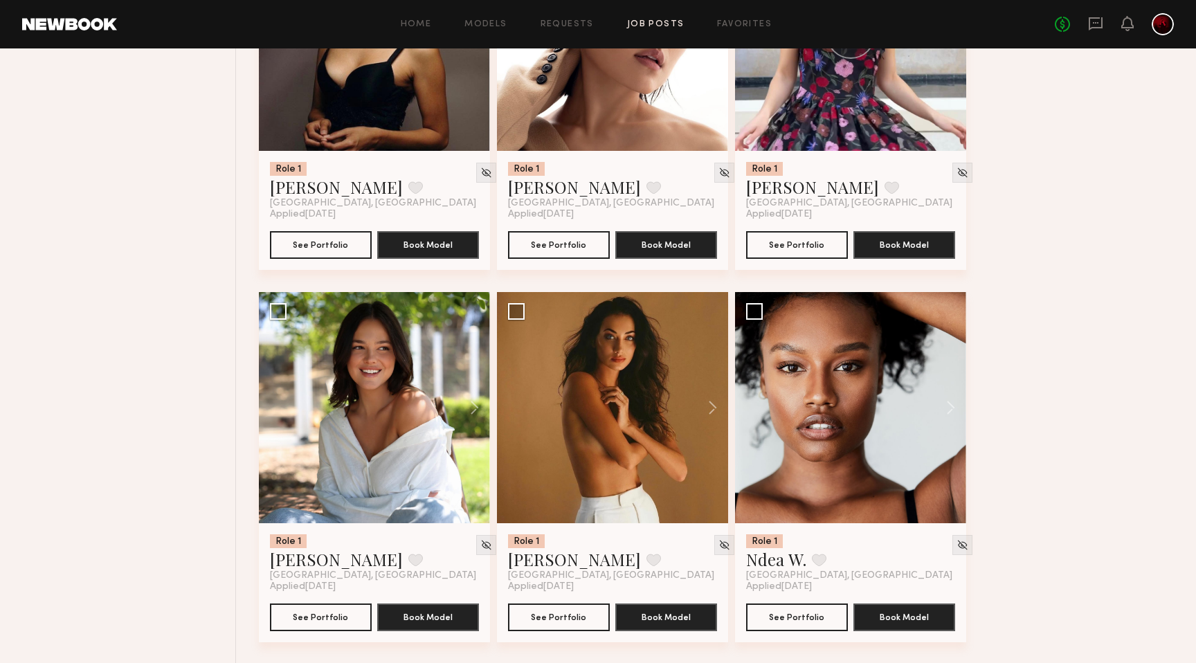
scroll to position [1419, 0]
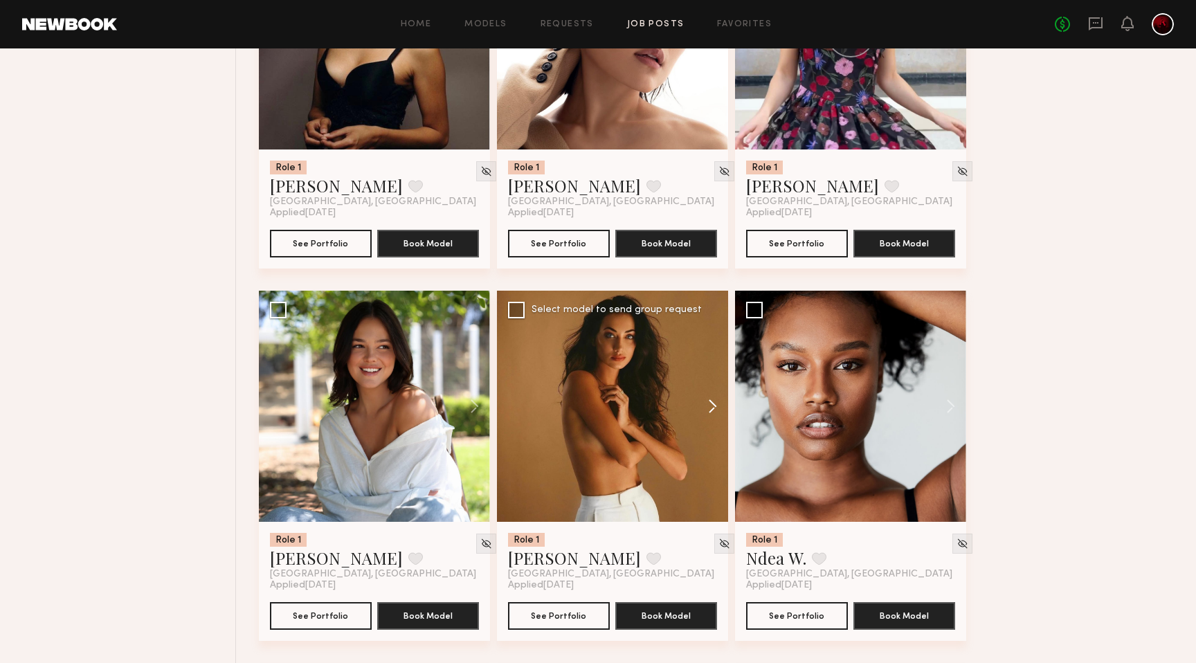
click at [707, 413] on button at bounding box center [706, 406] width 44 height 231
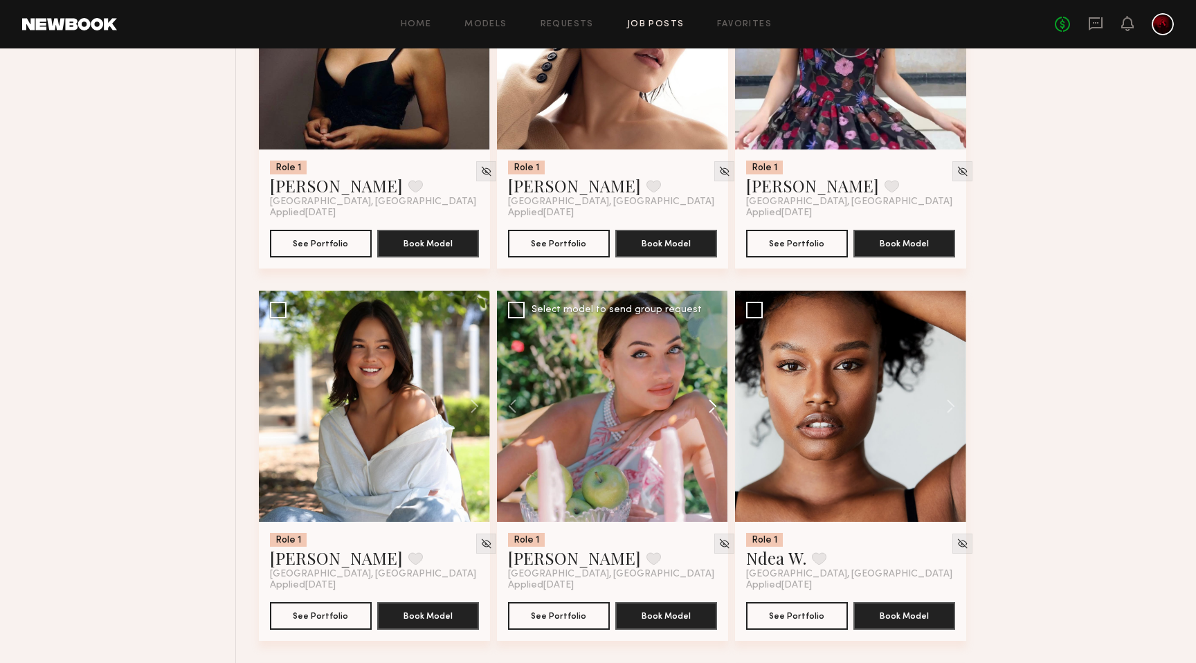
click at [707, 413] on button at bounding box center [706, 406] width 44 height 231
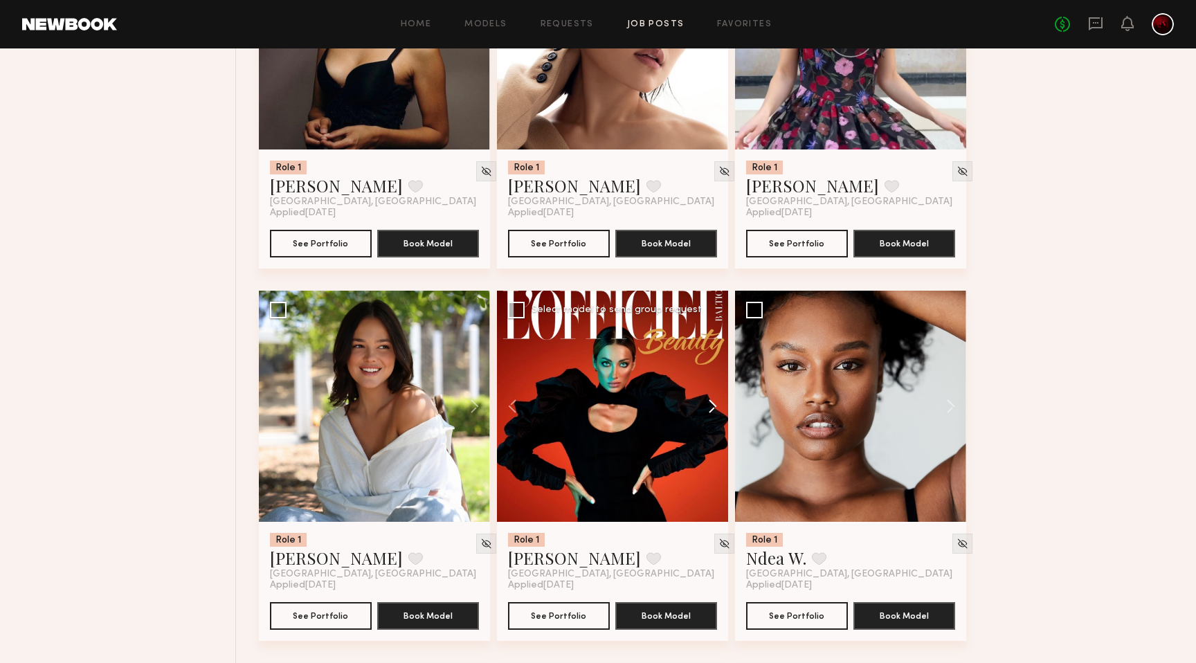
click at [707, 413] on button at bounding box center [706, 406] width 44 height 231
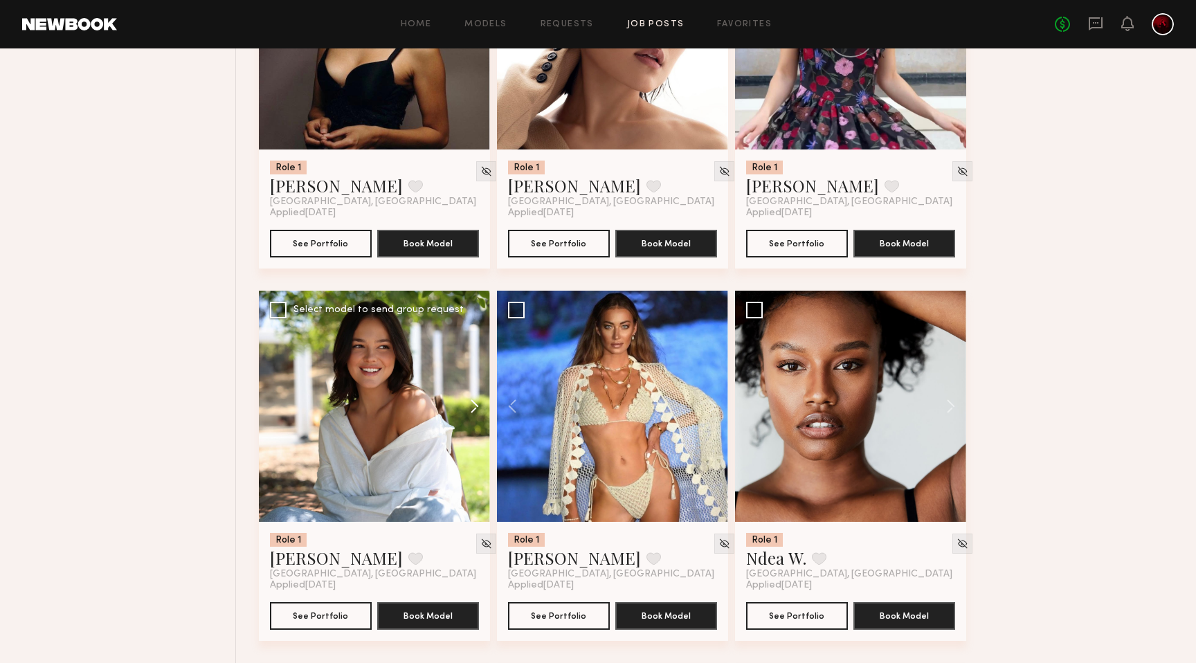
click at [482, 408] on button at bounding box center [468, 406] width 44 height 231
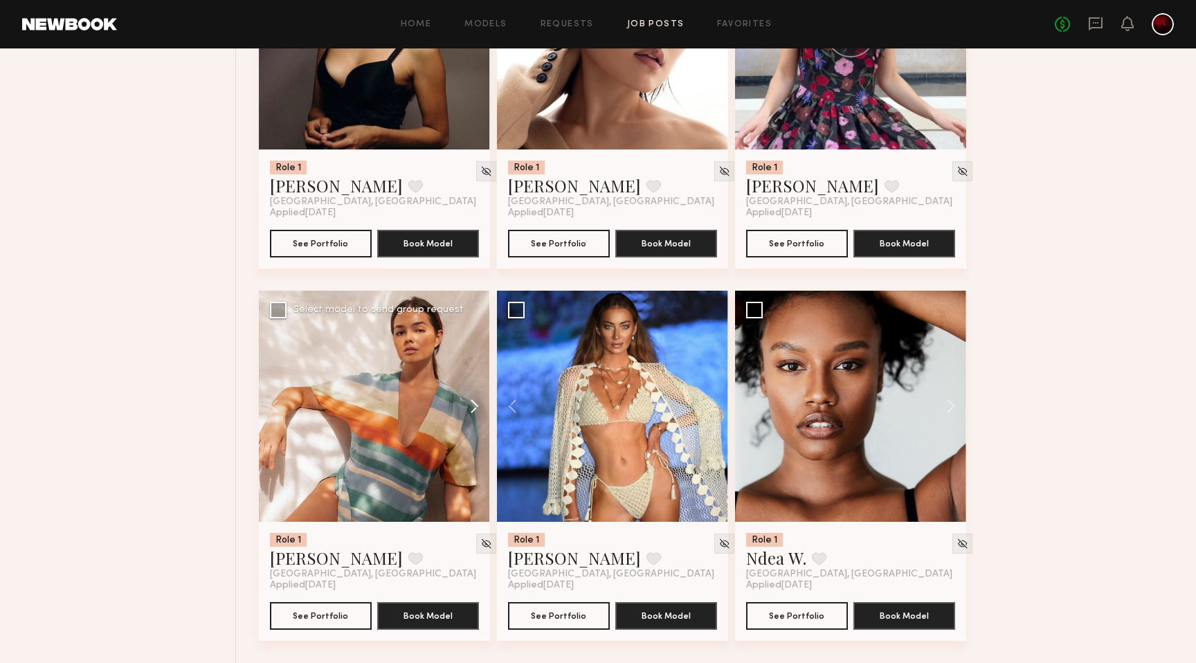
click at [482, 408] on button at bounding box center [468, 406] width 44 height 231
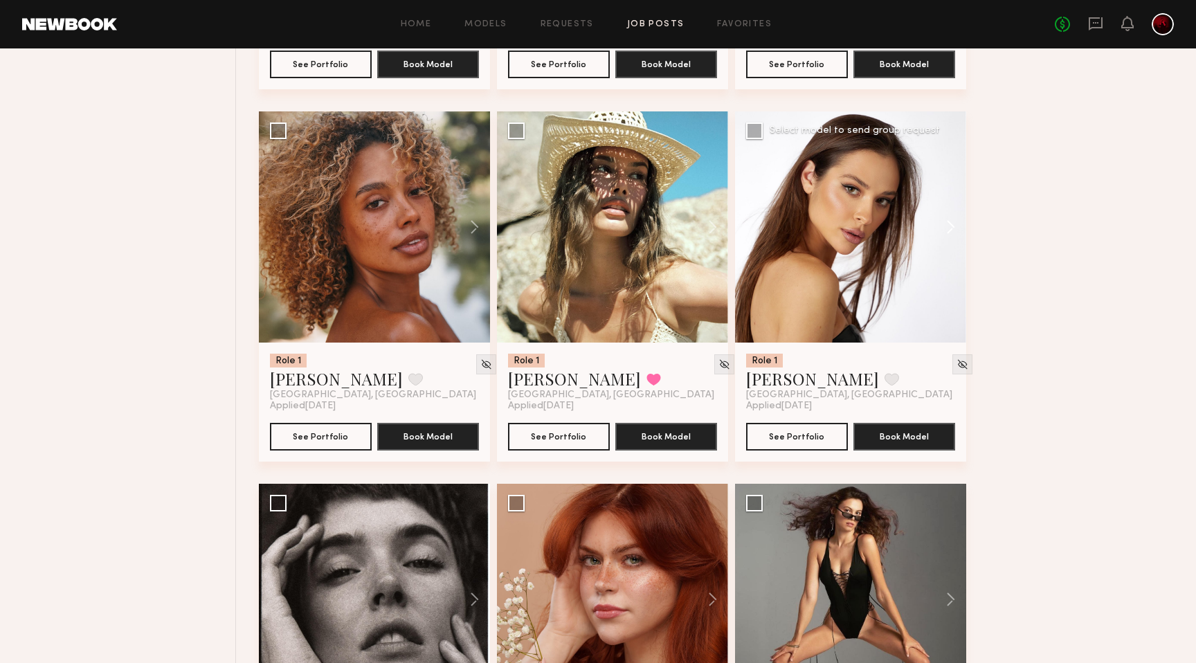
scroll to position [3090, 0]
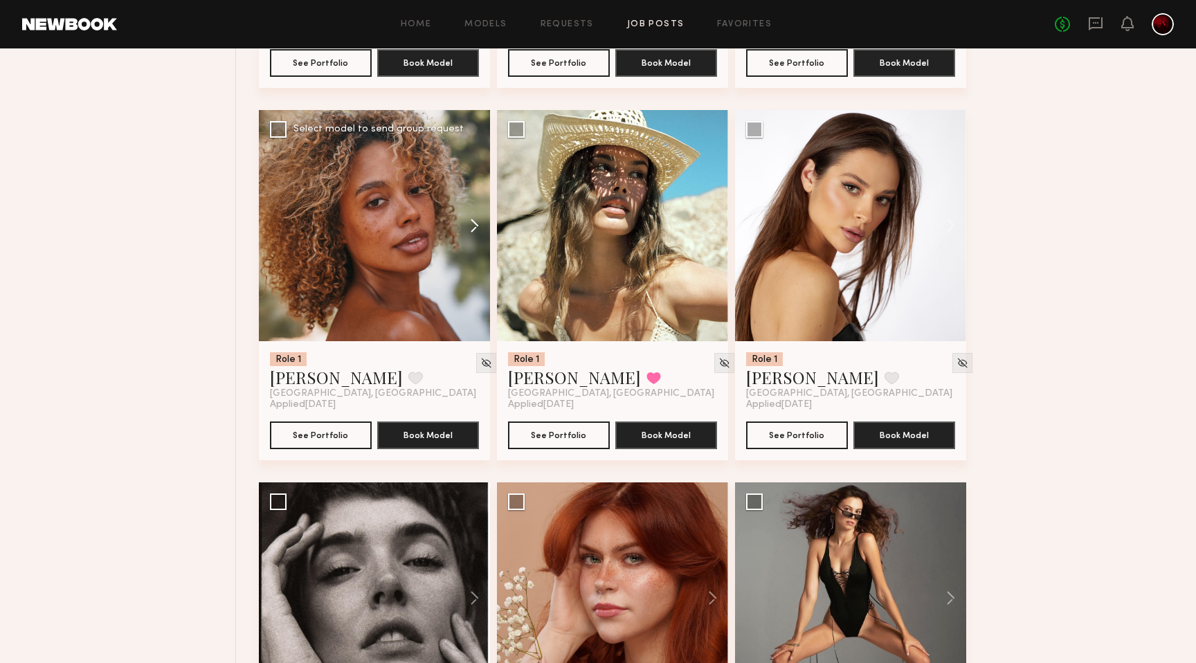
click at [473, 219] on button at bounding box center [468, 225] width 44 height 231
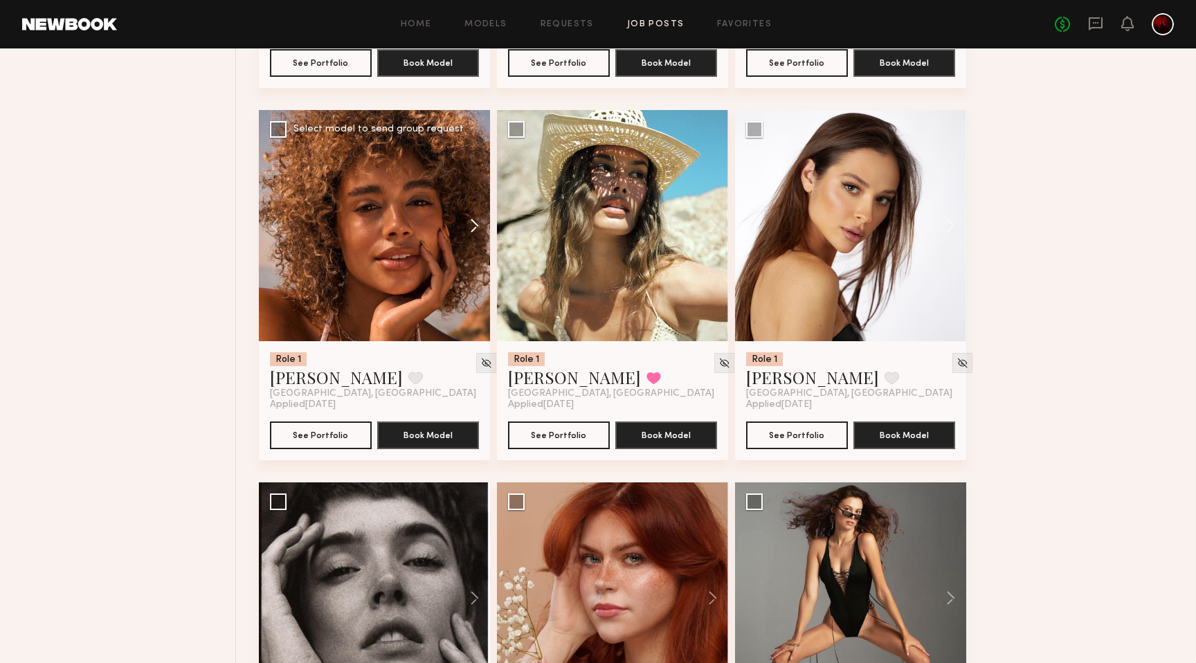
click at [473, 219] on button at bounding box center [468, 225] width 44 height 231
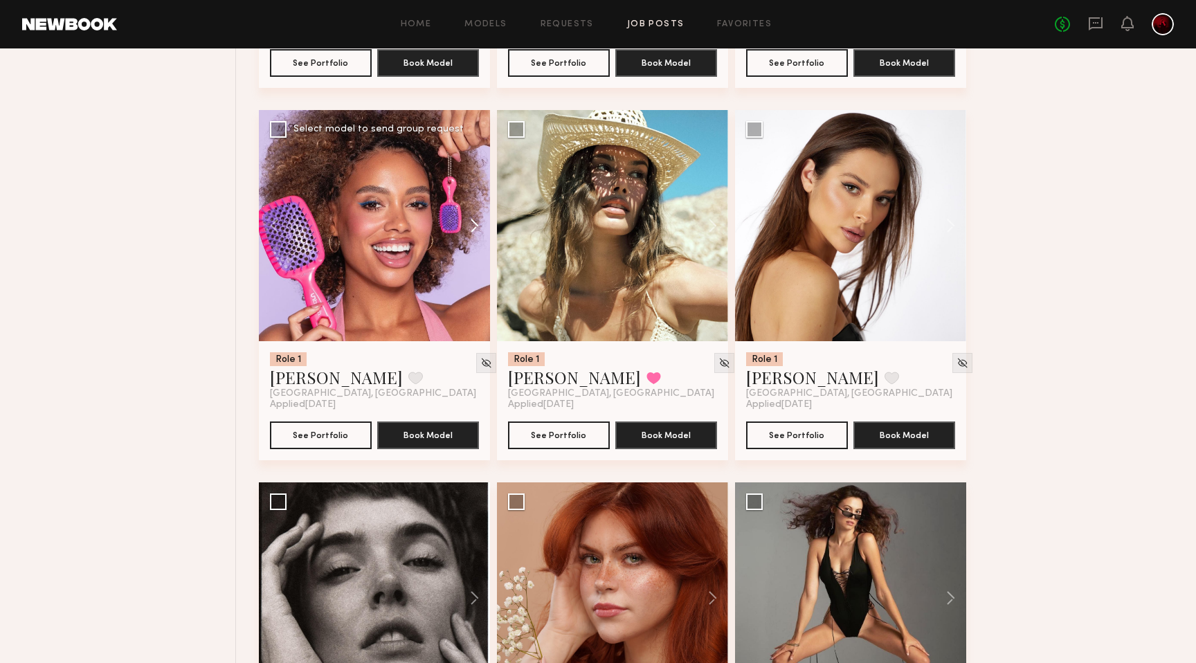
click at [473, 219] on button at bounding box center [468, 225] width 44 height 231
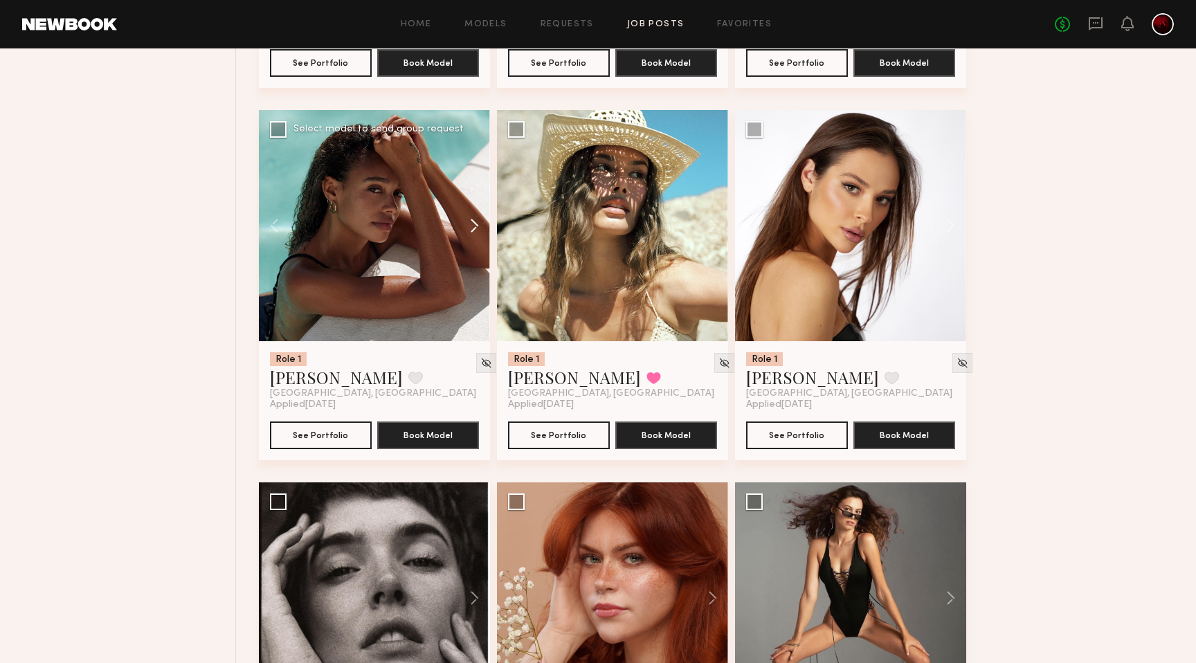
click at [473, 219] on button at bounding box center [468, 225] width 44 height 231
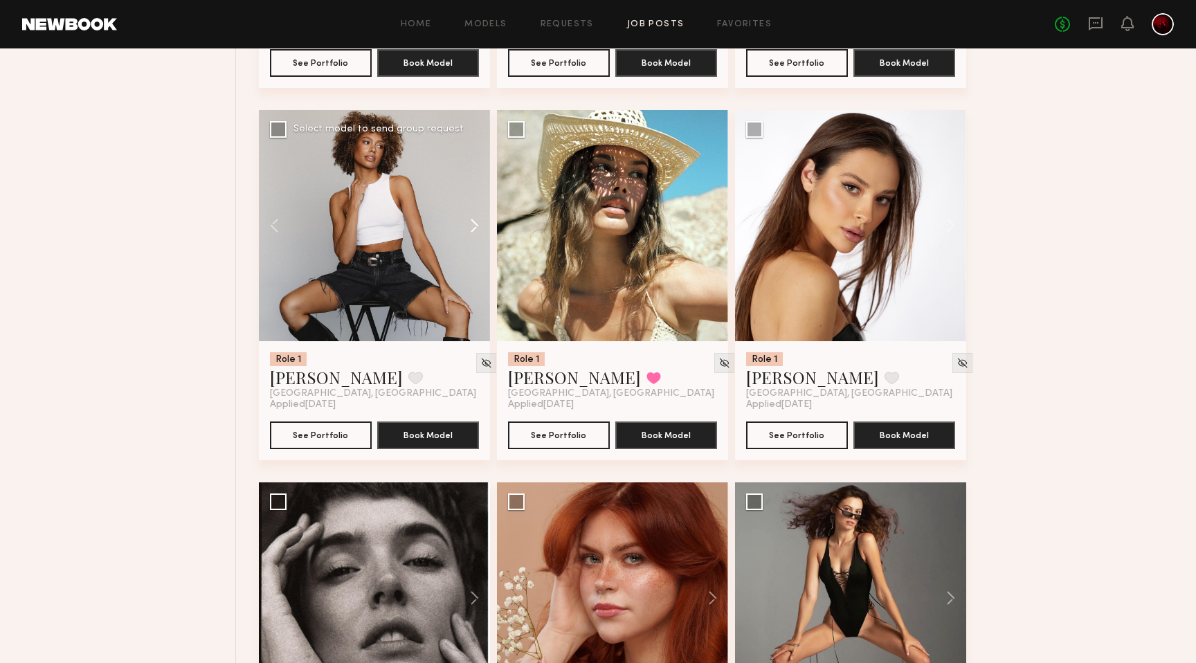
click at [473, 219] on button at bounding box center [468, 225] width 44 height 231
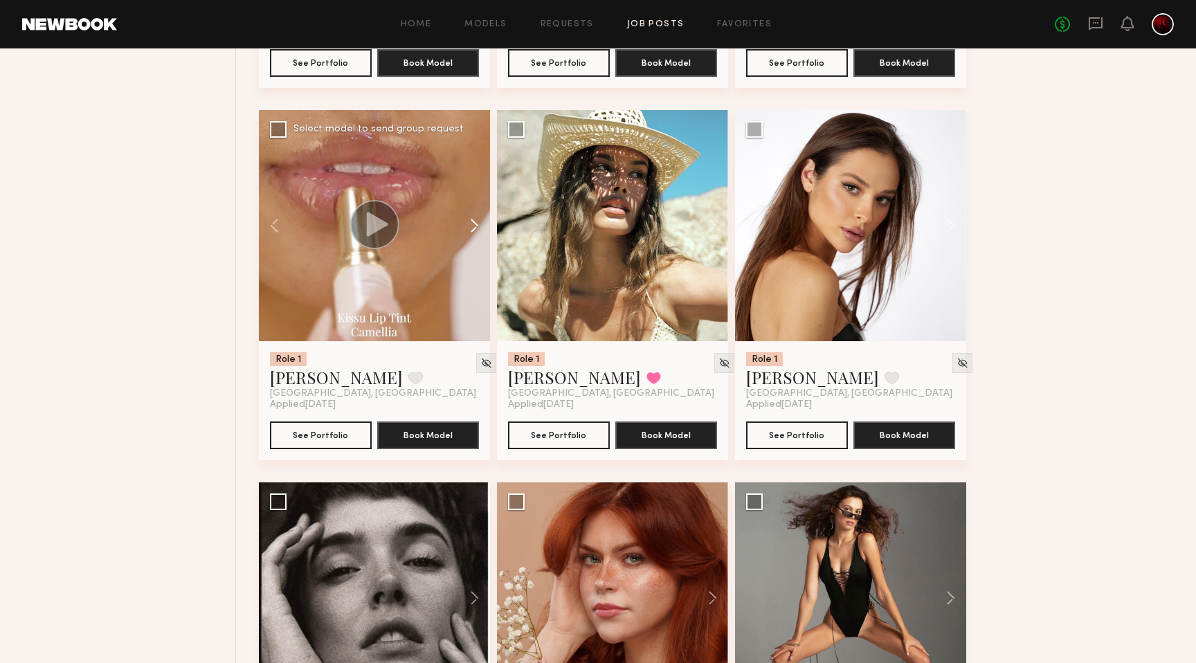
click at [473, 219] on button at bounding box center [468, 225] width 44 height 231
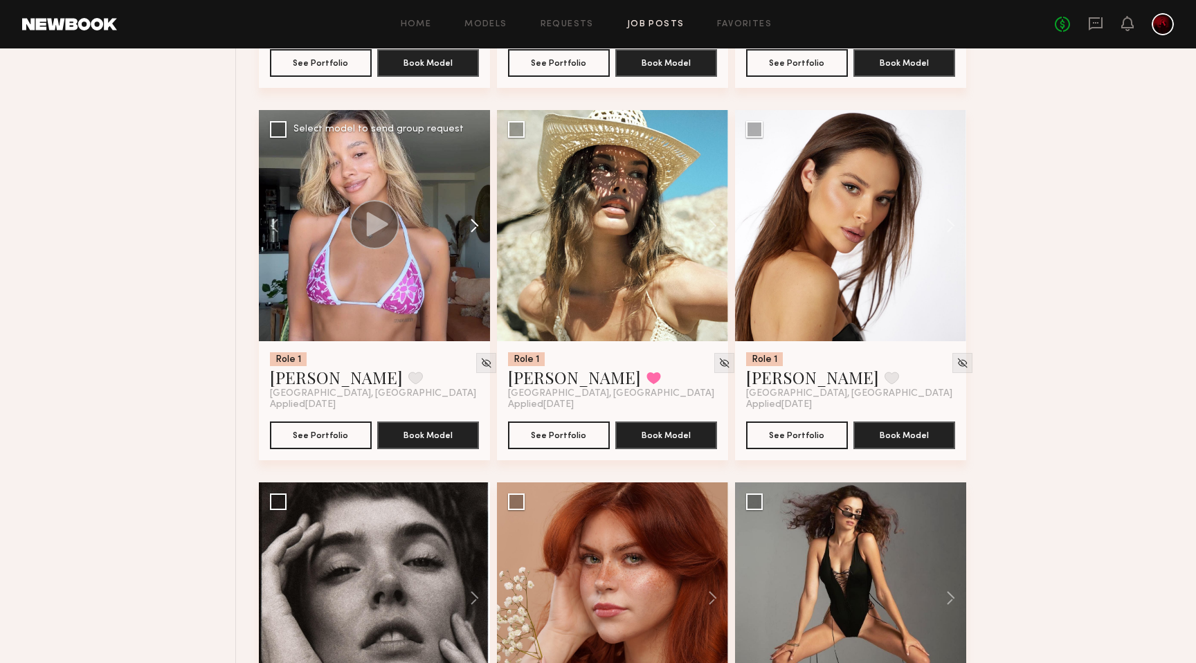
click at [473, 219] on button at bounding box center [468, 225] width 44 height 231
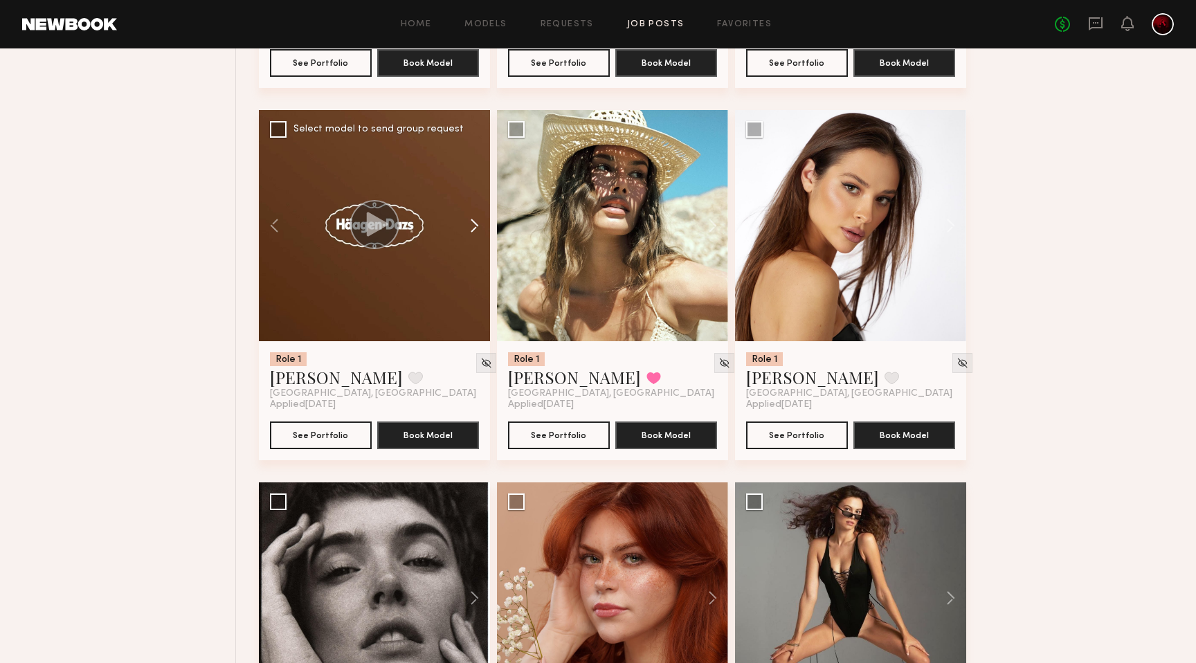
click at [473, 219] on button at bounding box center [468, 225] width 44 height 231
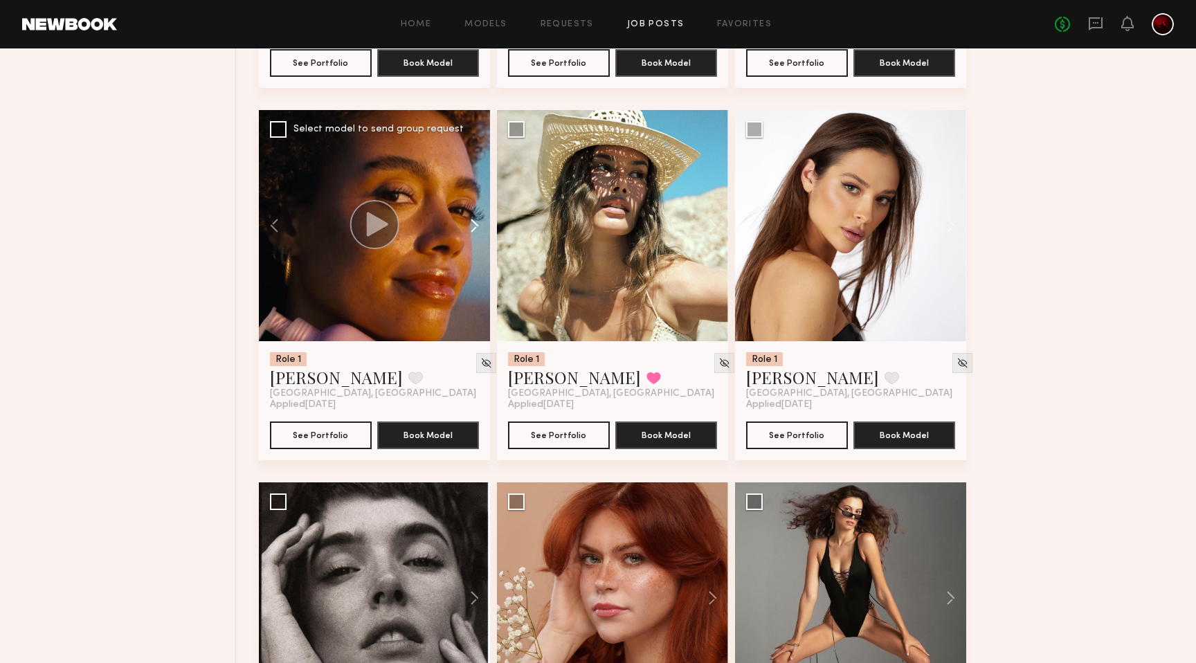
click at [473, 219] on button at bounding box center [468, 225] width 44 height 231
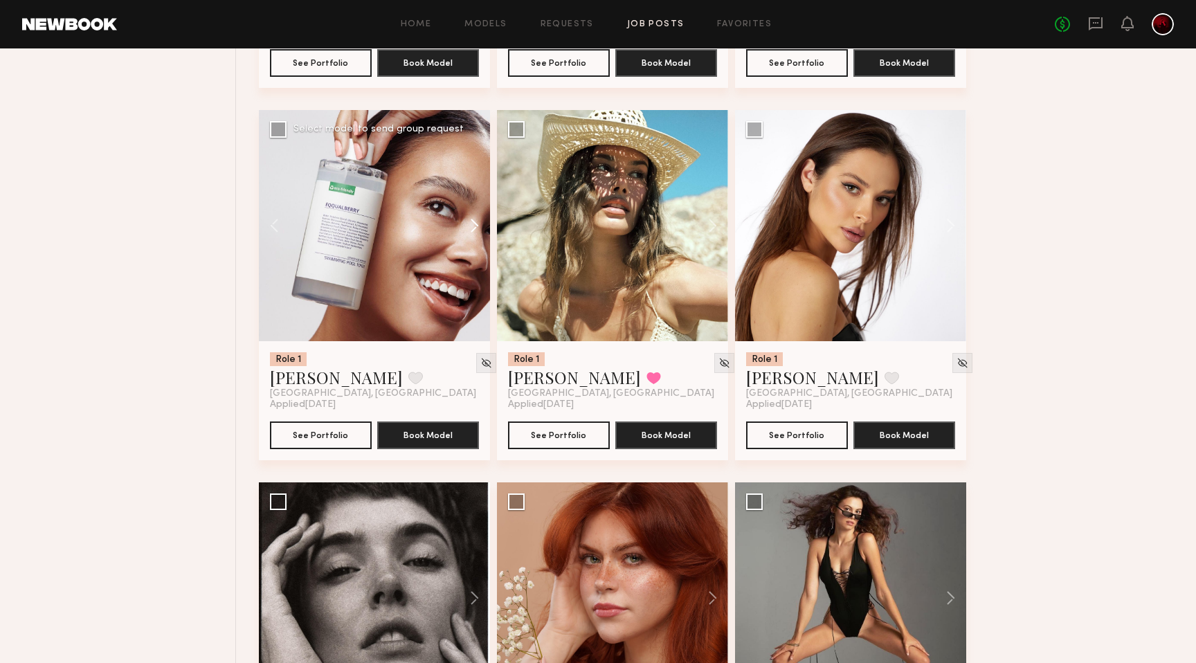
click at [473, 219] on button at bounding box center [468, 225] width 44 height 231
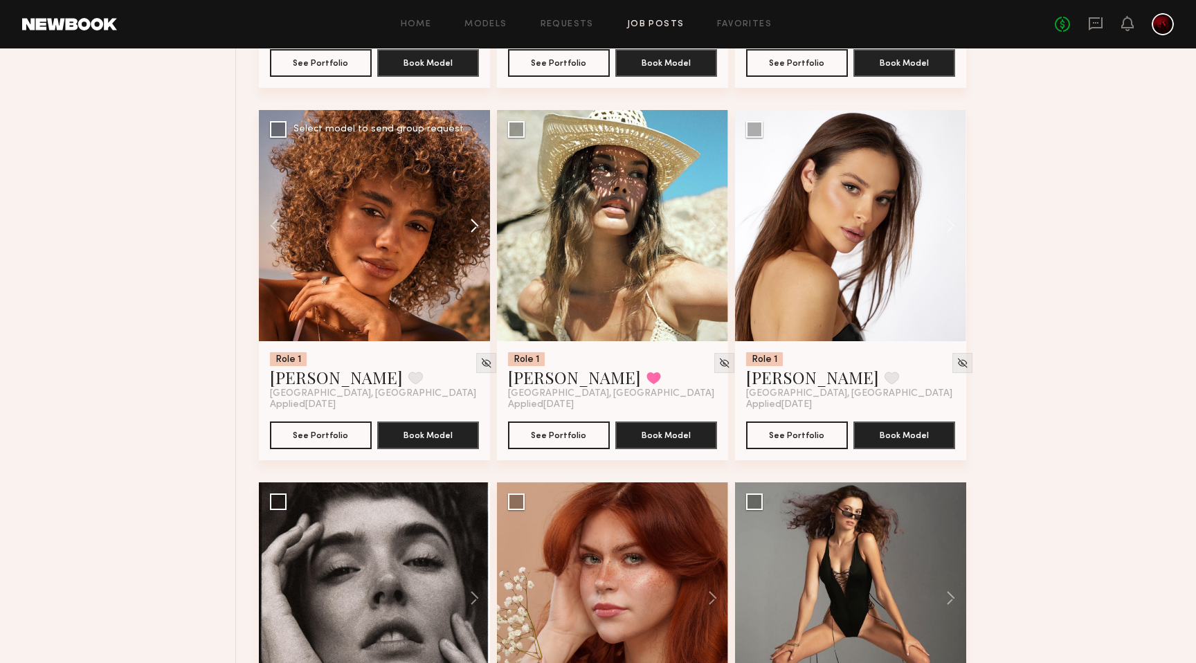
click at [473, 219] on button at bounding box center [468, 225] width 44 height 231
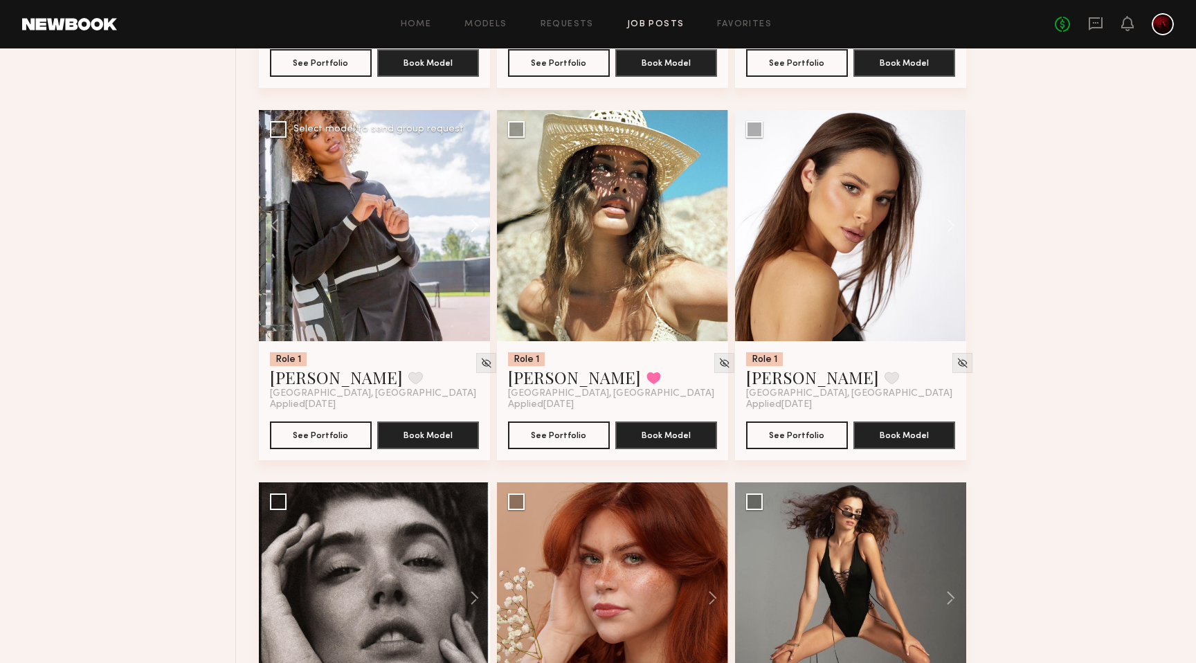
click at [473, 219] on button at bounding box center [468, 225] width 44 height 231
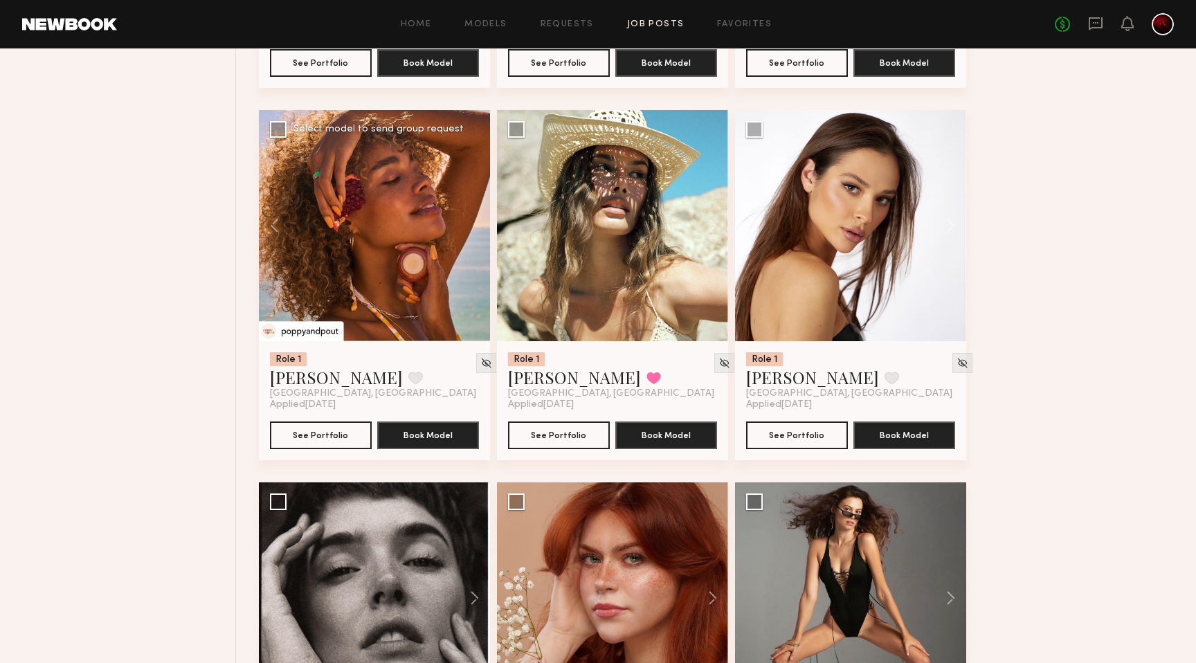
click at [473, 219] on div at bounding box center [374, 225] width 231 height 231
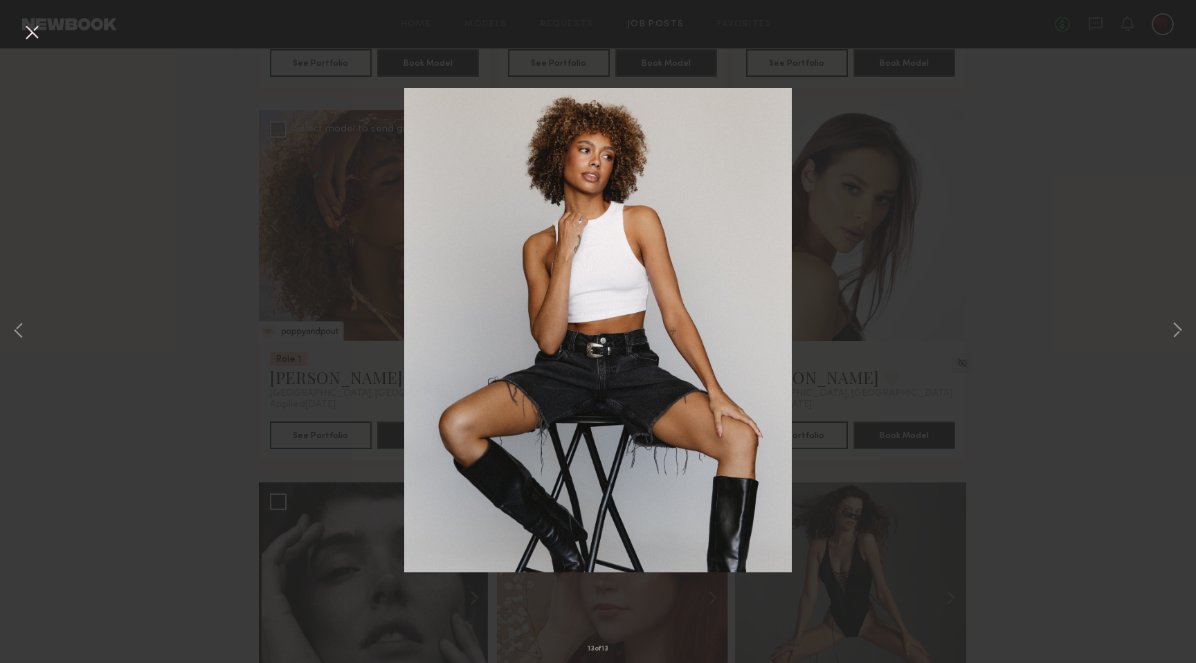
click at [37, 31] on button at bounding box center [32, 33] width 22 height 25
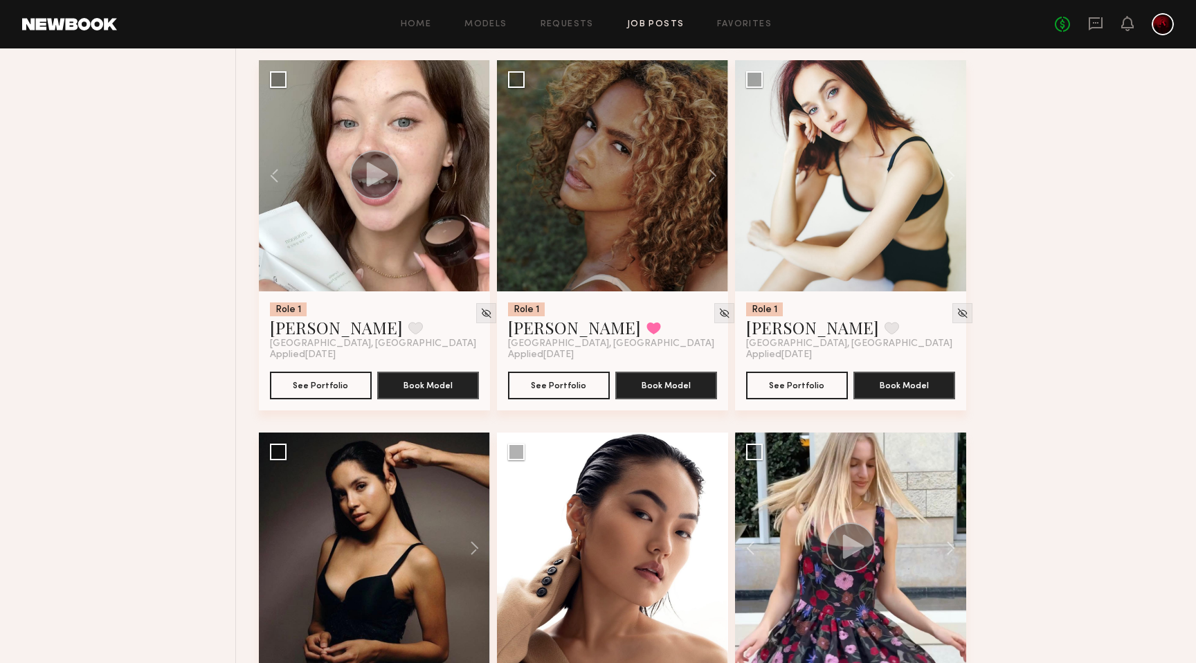
scroll to position [900, 0]
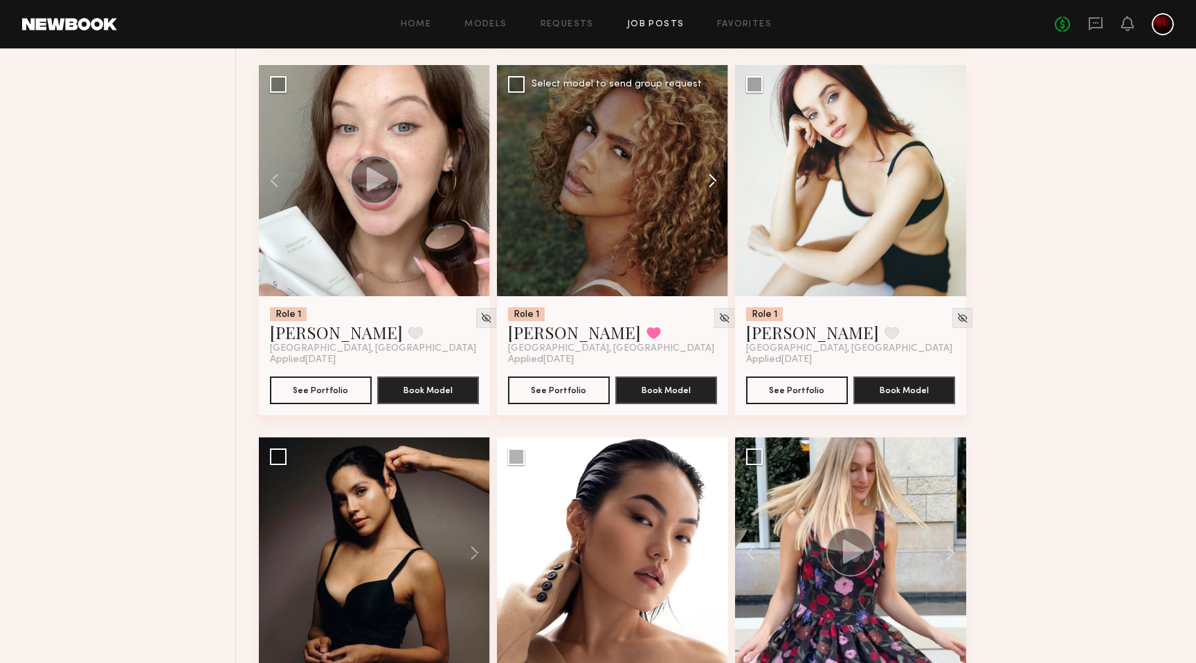
click at [707, 181] on button at bounding box center [706, 180] width 44 height 231
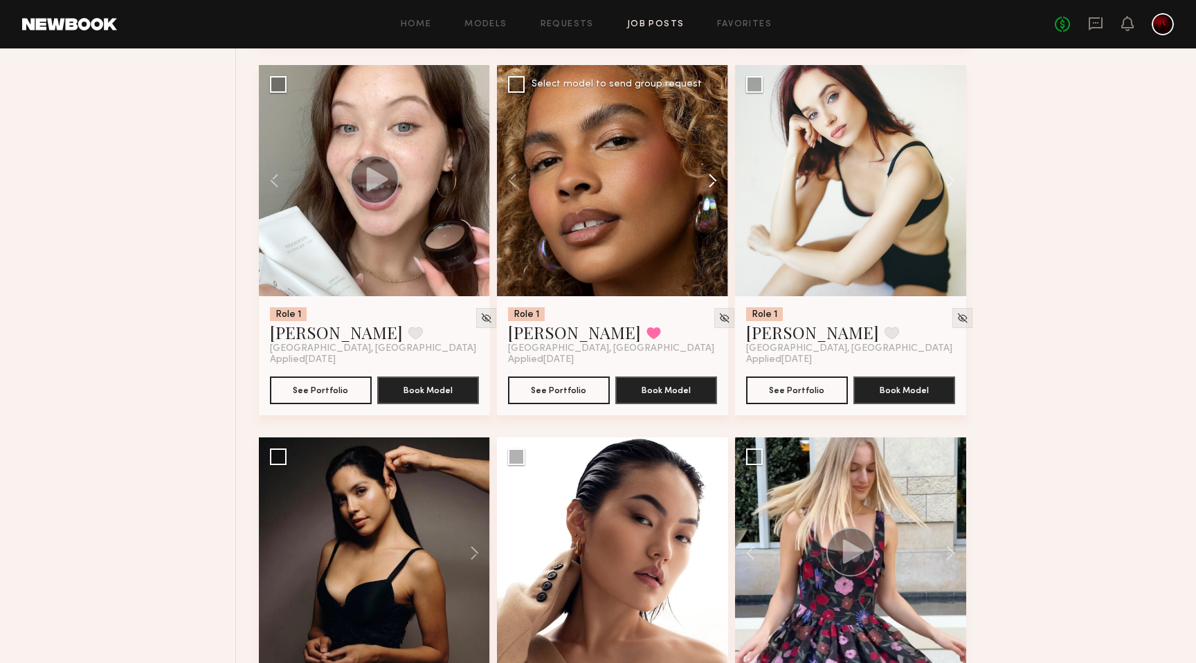
click at [707, 181] on button at bounding box center [706, 180] width 44 height 231
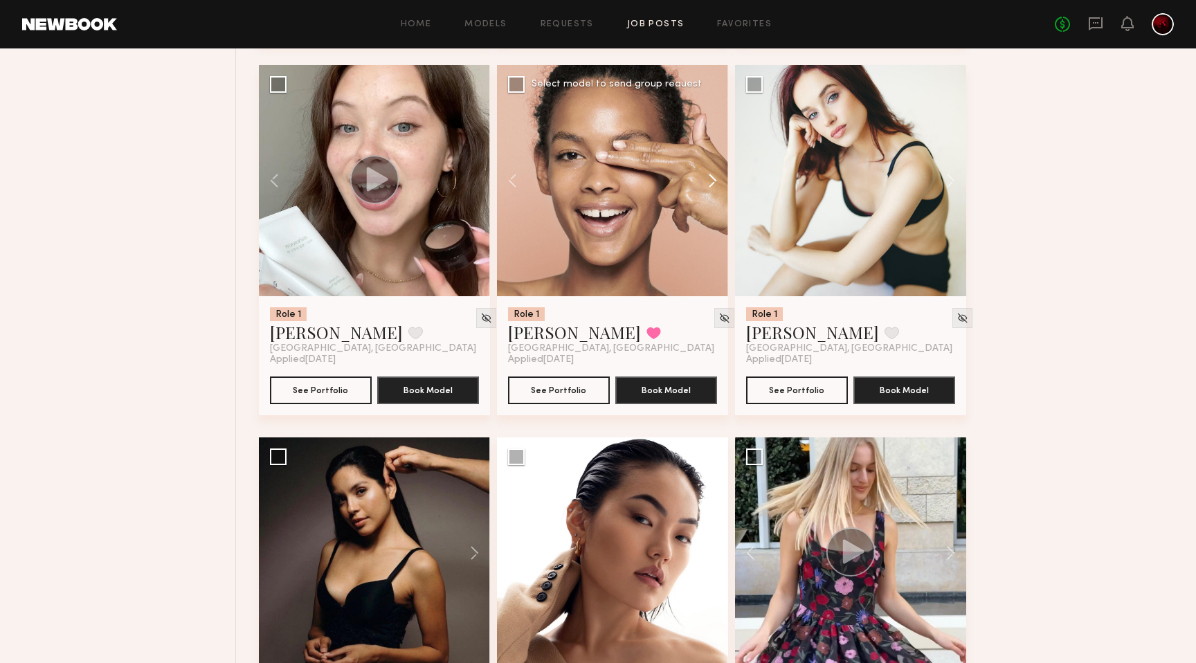
click at [707, 181] on button at bounding box center [706, 180] width 44 height 231
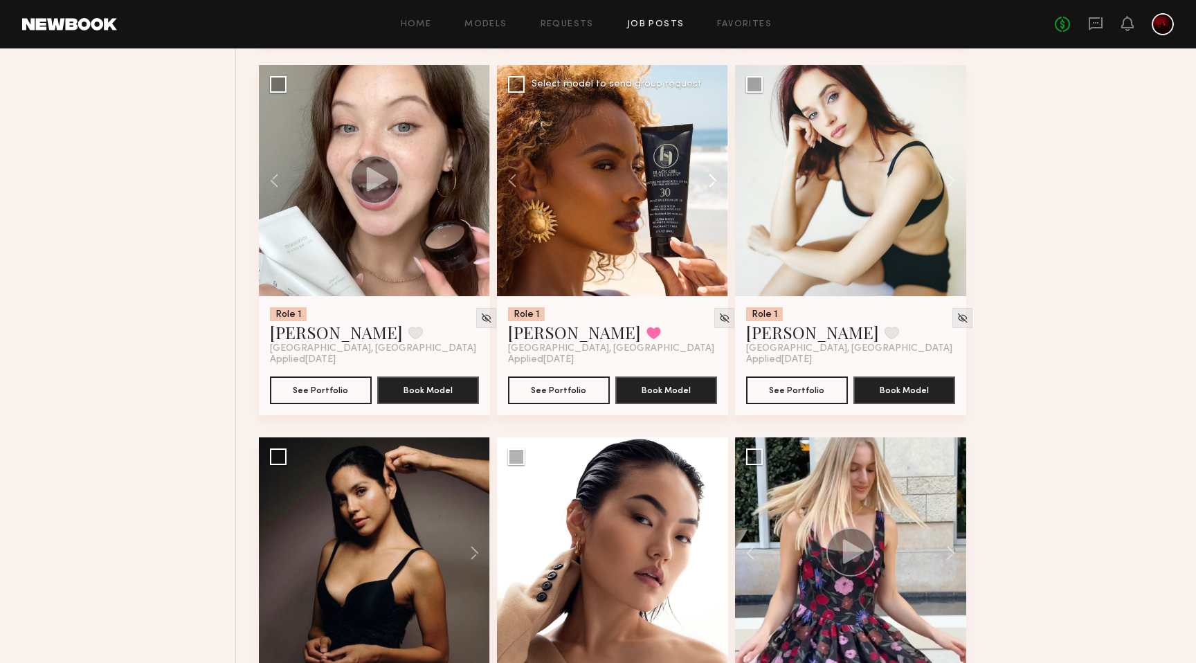
click at [707, 181] on button at bounding box center [706, 180] width 44 height 231
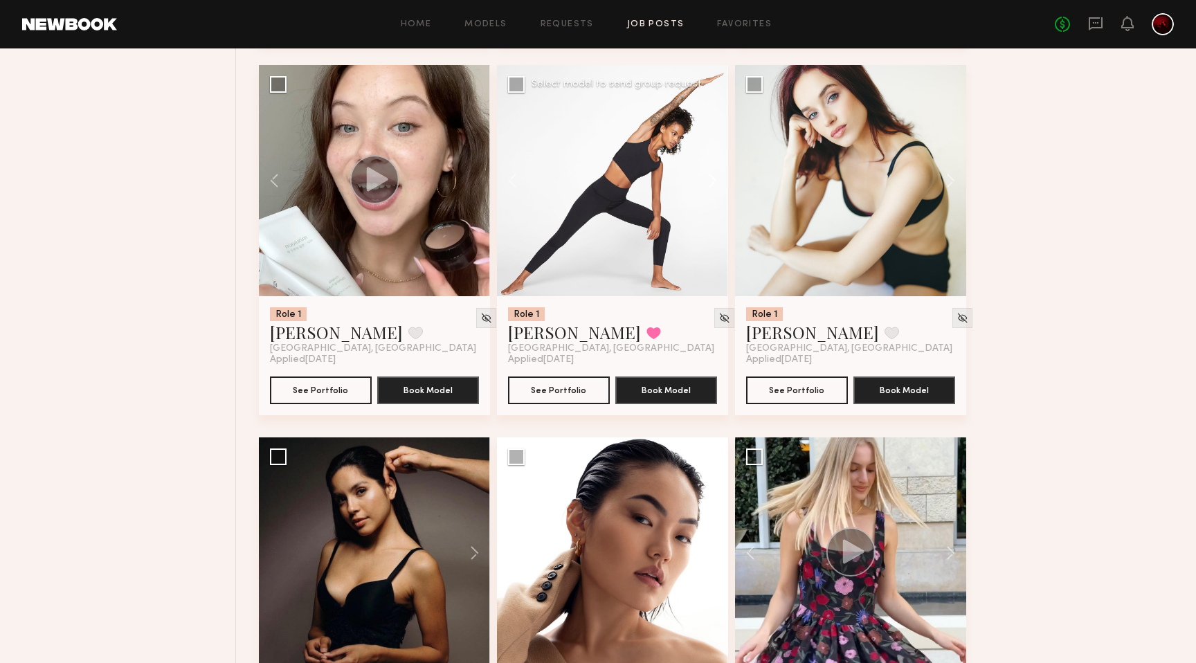
click at [707, 181] on button at bounding box center [706, 180] width 44 height 231
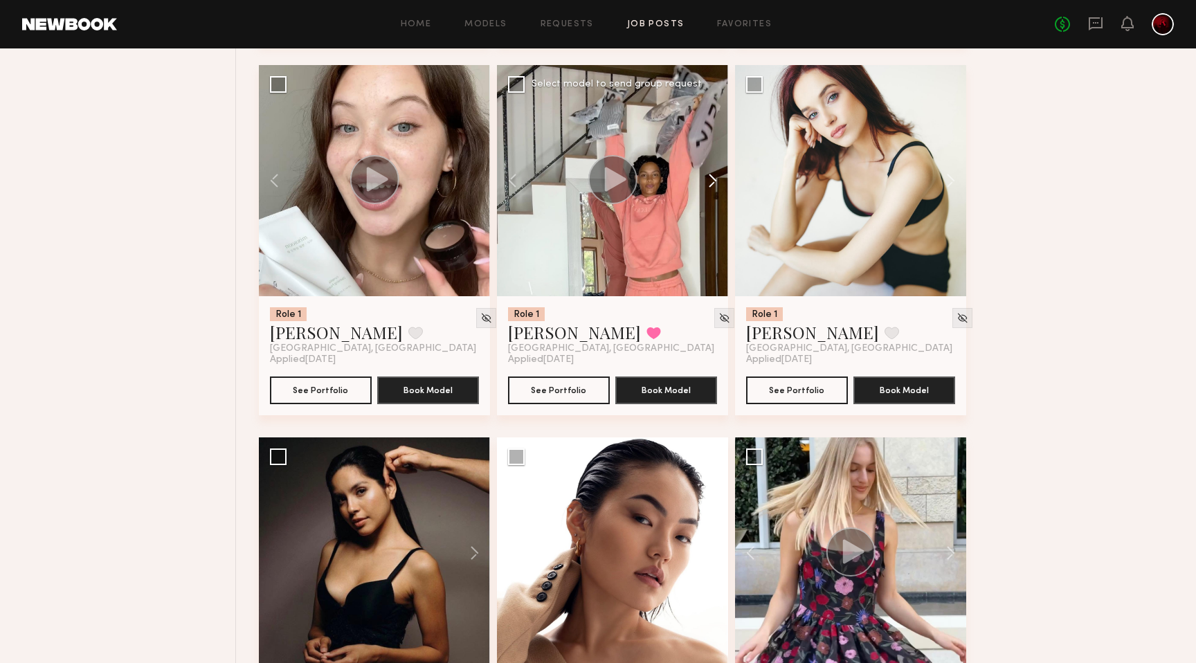
click at [707, 181] on button at bounding box center [706, 180] width 44 height 231
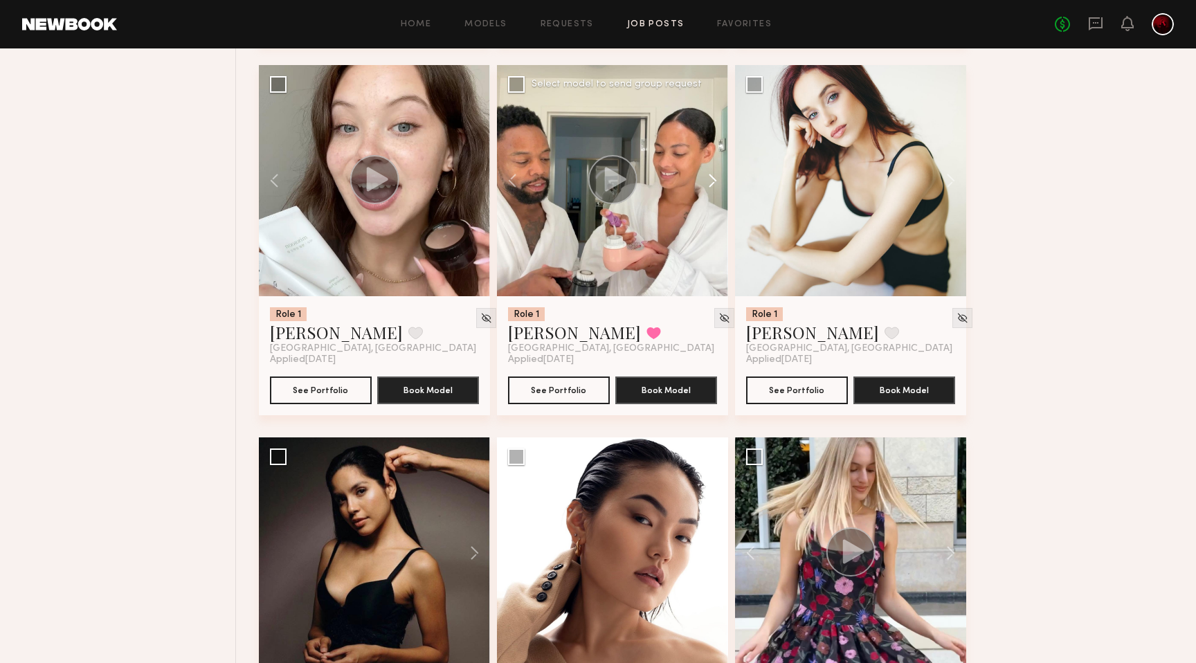
click at [707, 181] on button at bounding box center [706, 180] width 44 height 231
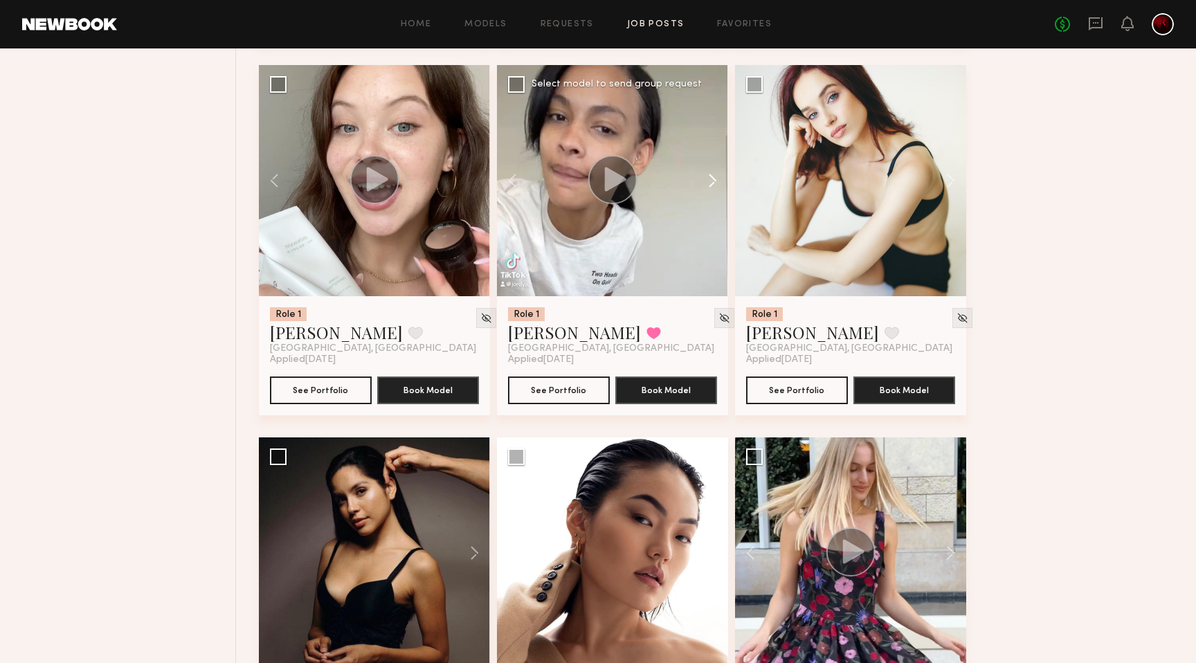
click at [707, 181] on button at bounding box center [706, 180] width 44 height 231
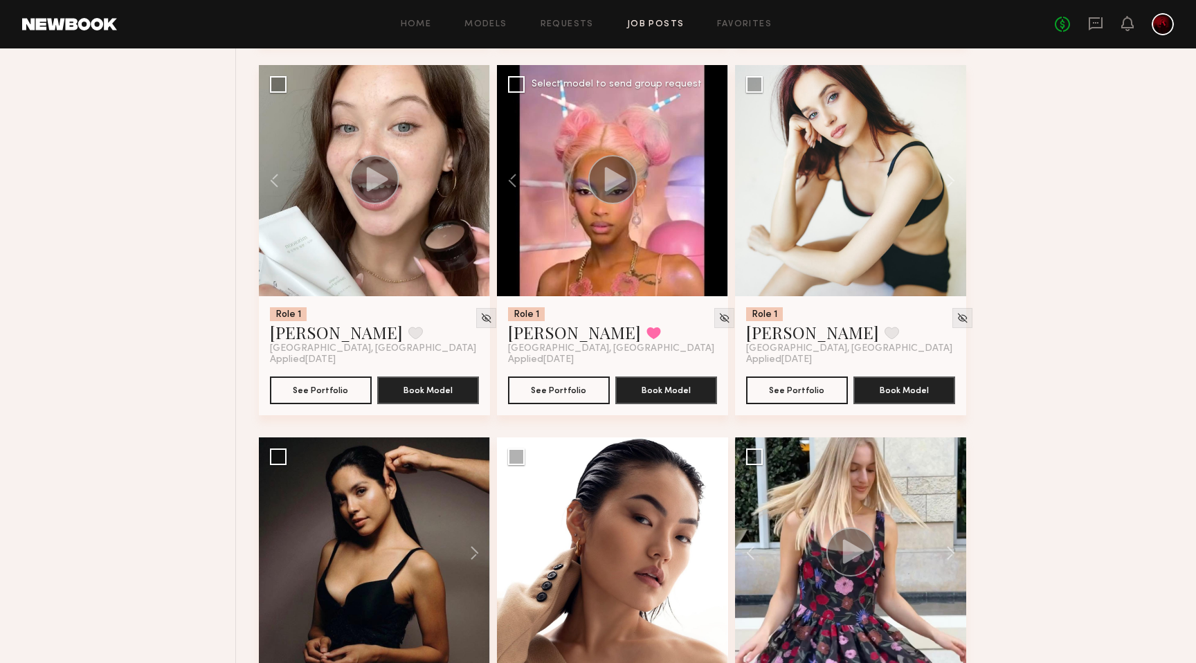
click at [707, 181] on div at bounding box center [612, 180] width 231 height 231
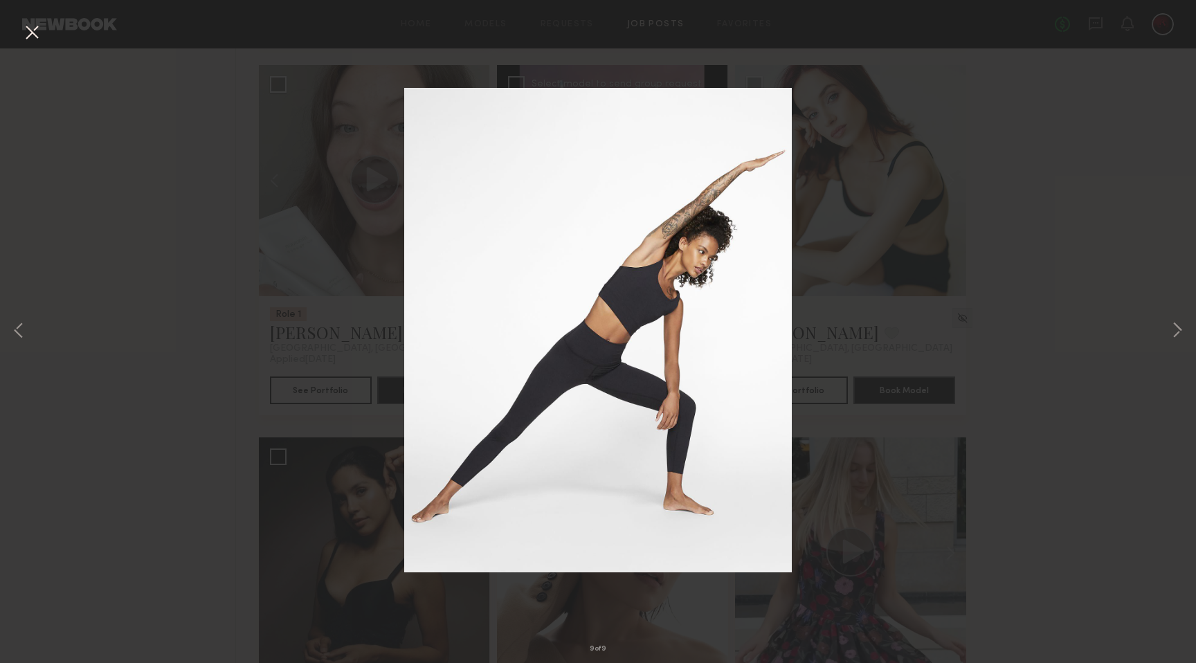
click at [28, 30] on button at bounding box center [32, 33] width 22 height 25
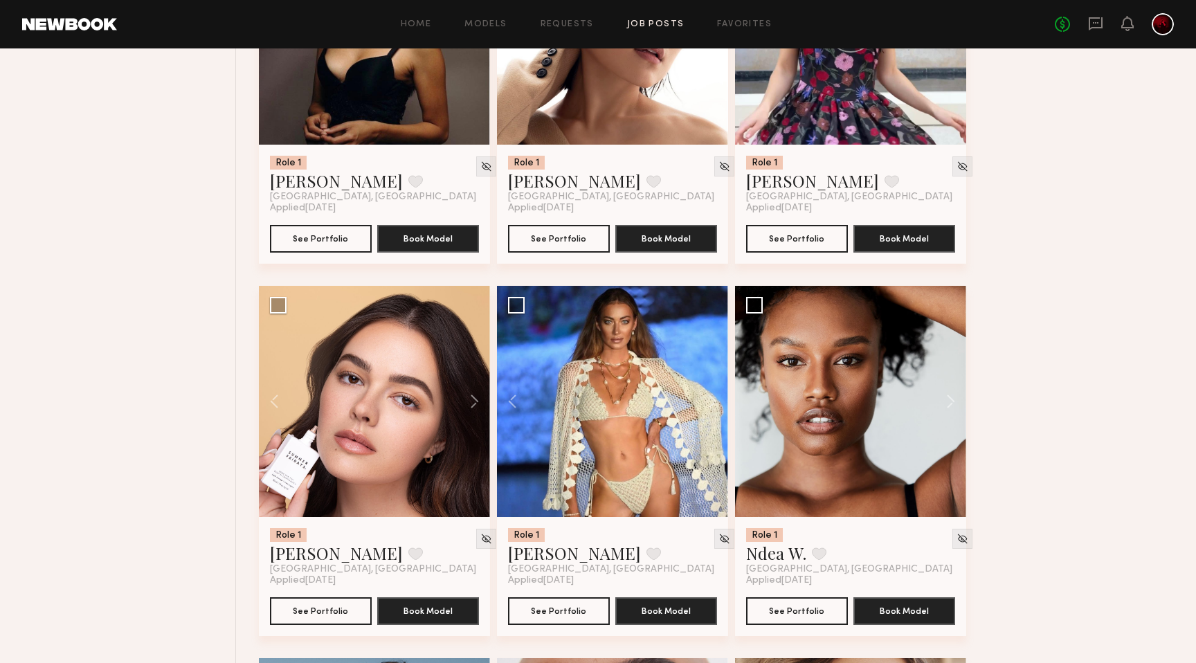
scroll to position [1423, 0]
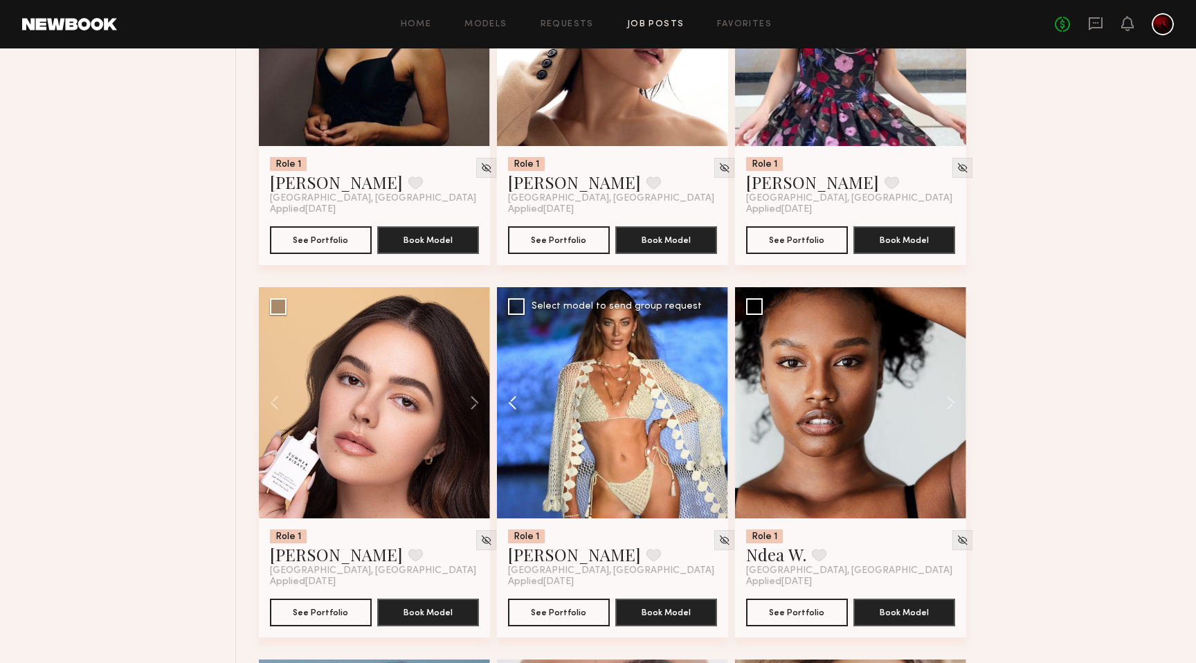
click at [521, 406] on button at bounding box center [519, 402] width 44 height 231
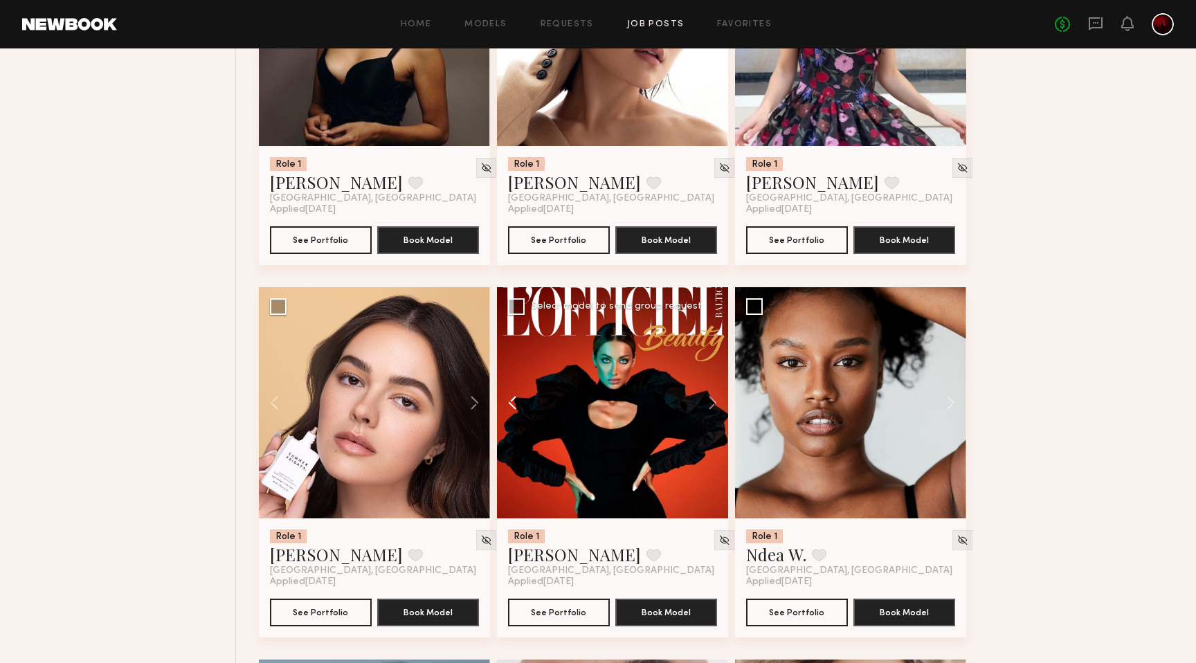
click at [521, 406] on button at bounding box center [519, 402] width 44 height 231
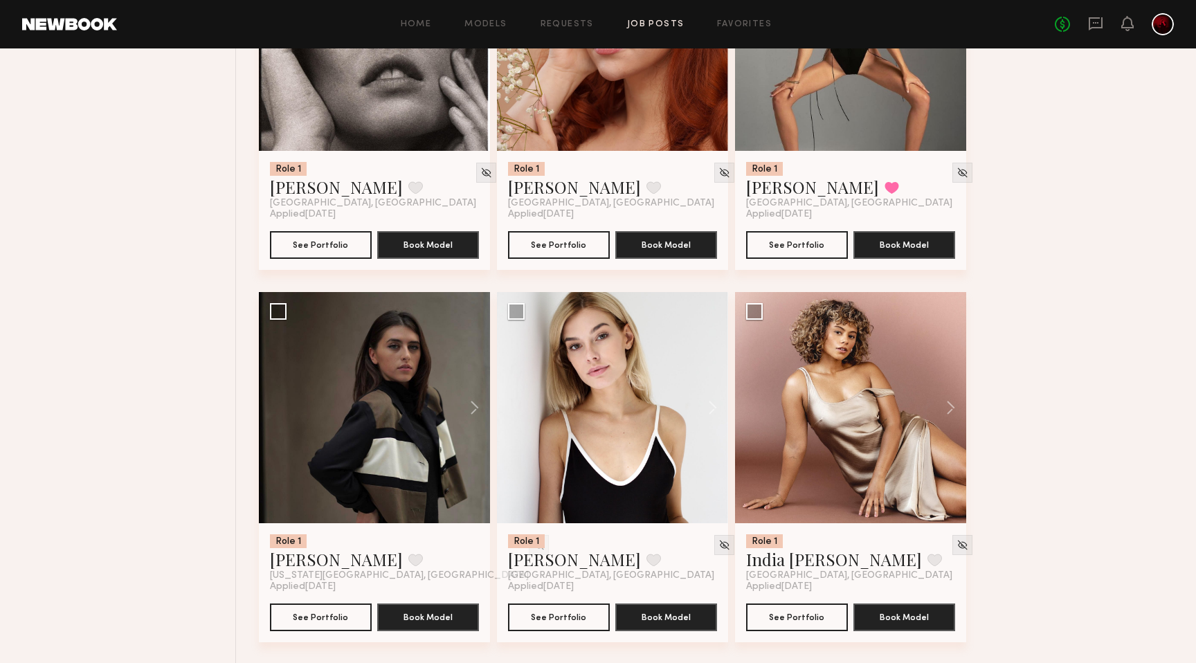
scroll to position [3651, 0]
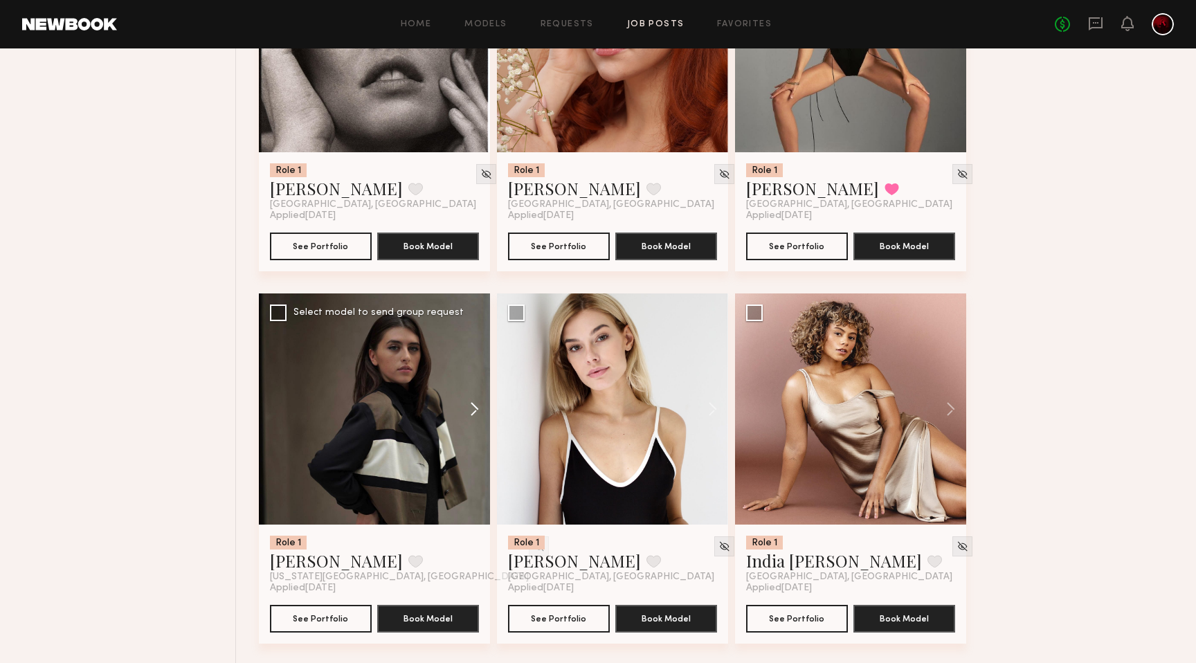
click at [477, 408] on button at bounding box center [468, 409] width 44 height 231
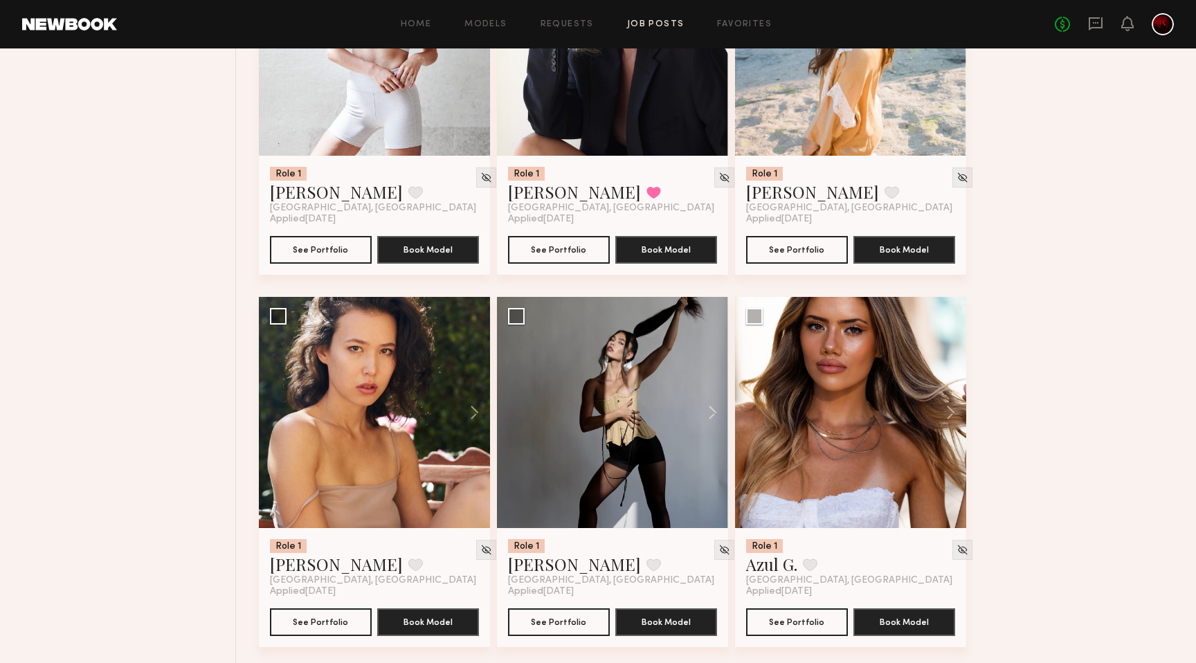
scroll to position [4395, 0]
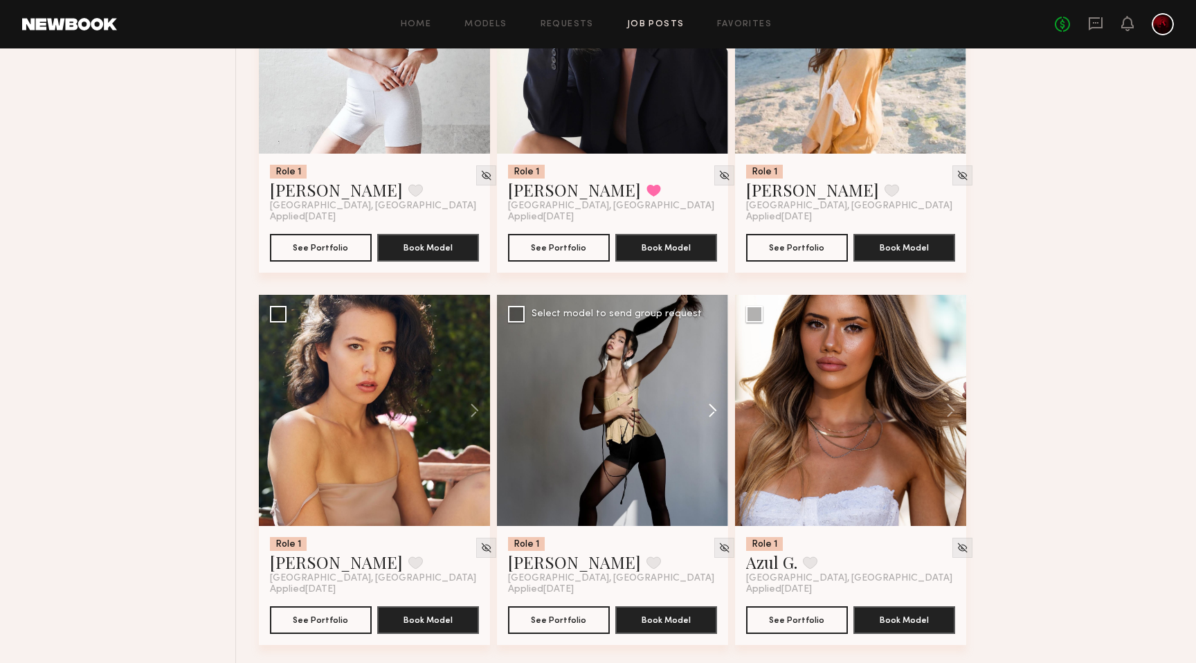
click at [711, 413] on button at bounding box center [706, 410] width 44 height 231
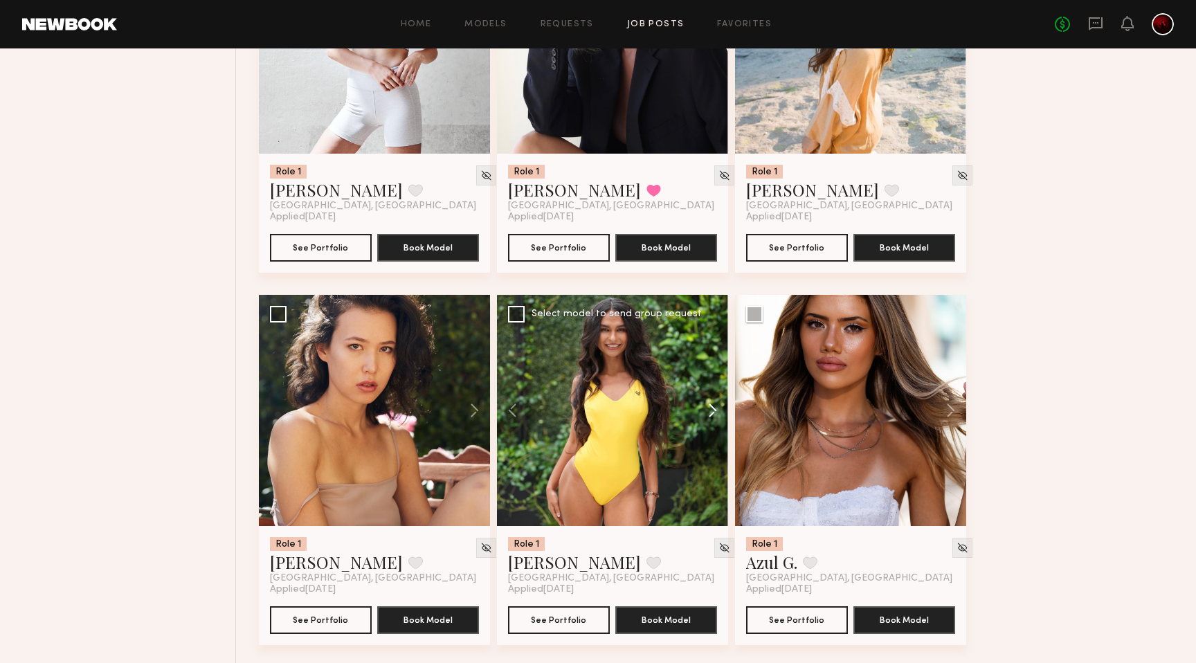
click at [711, 413] on button at bounding box center [706, 410] width 44 height 231
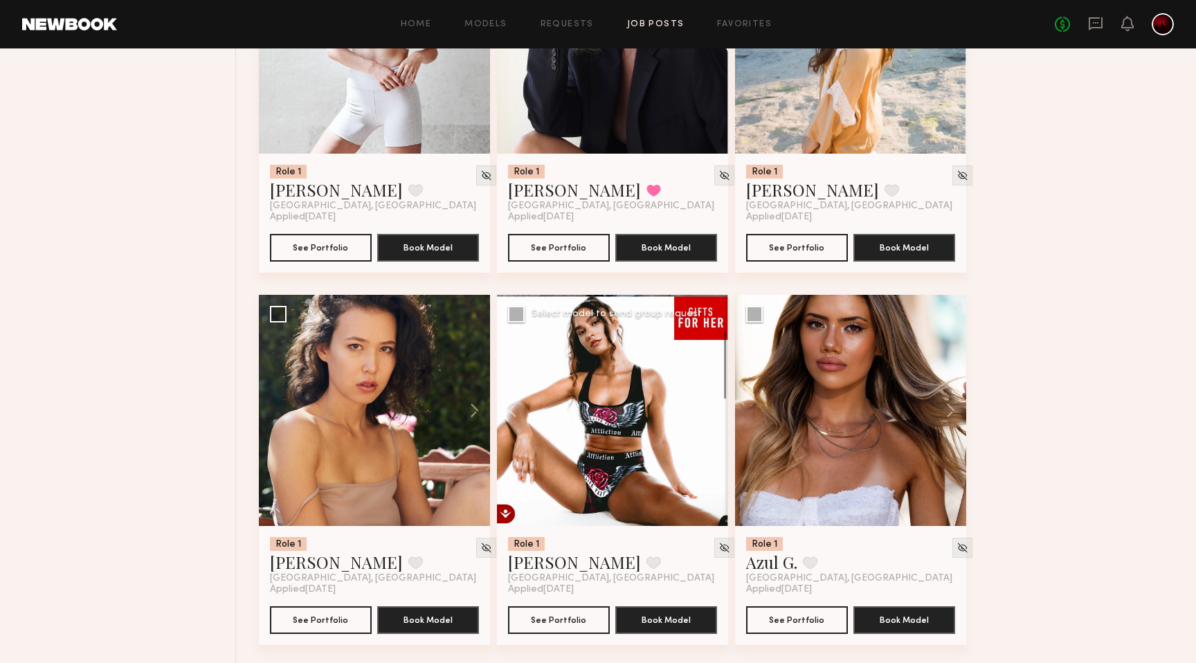
click at [711, 413] on button at bounding box center [706, 410] width 44 height 231
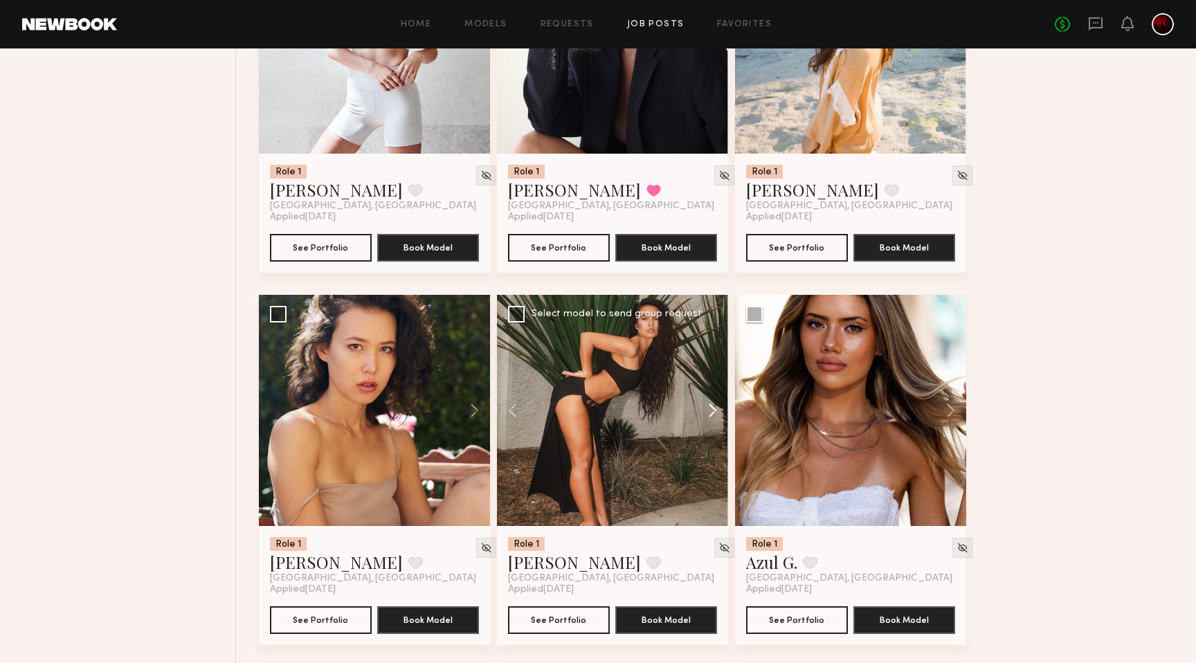
click at [711, 413] on button at bounding box center [706, 410] width 44 height 231
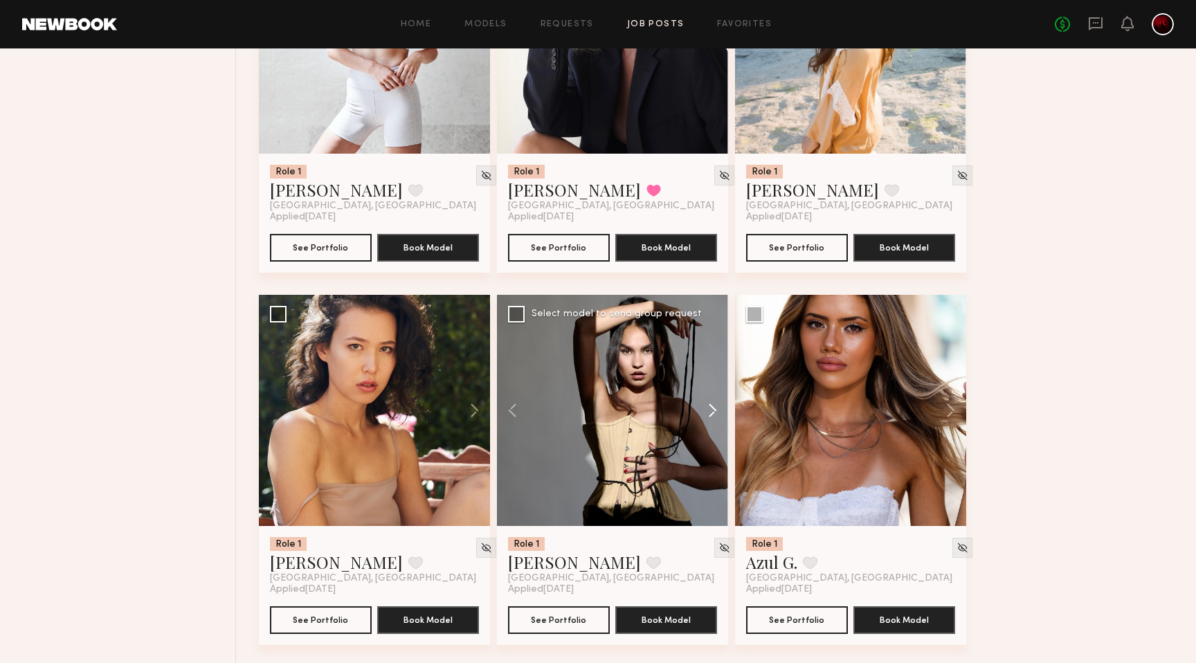
click at [711, 413] on button at bounding box center [706, 410] width 44 height 231
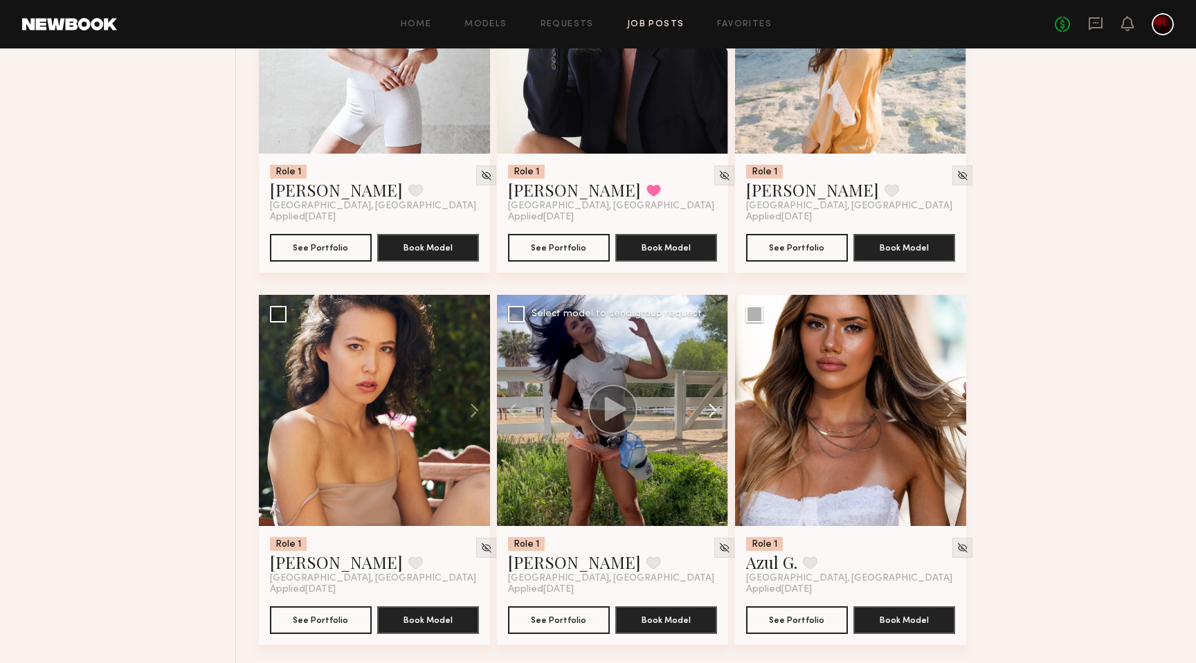
click at [711, 413] on button at bounding box center [706, 410] width 44 height 231
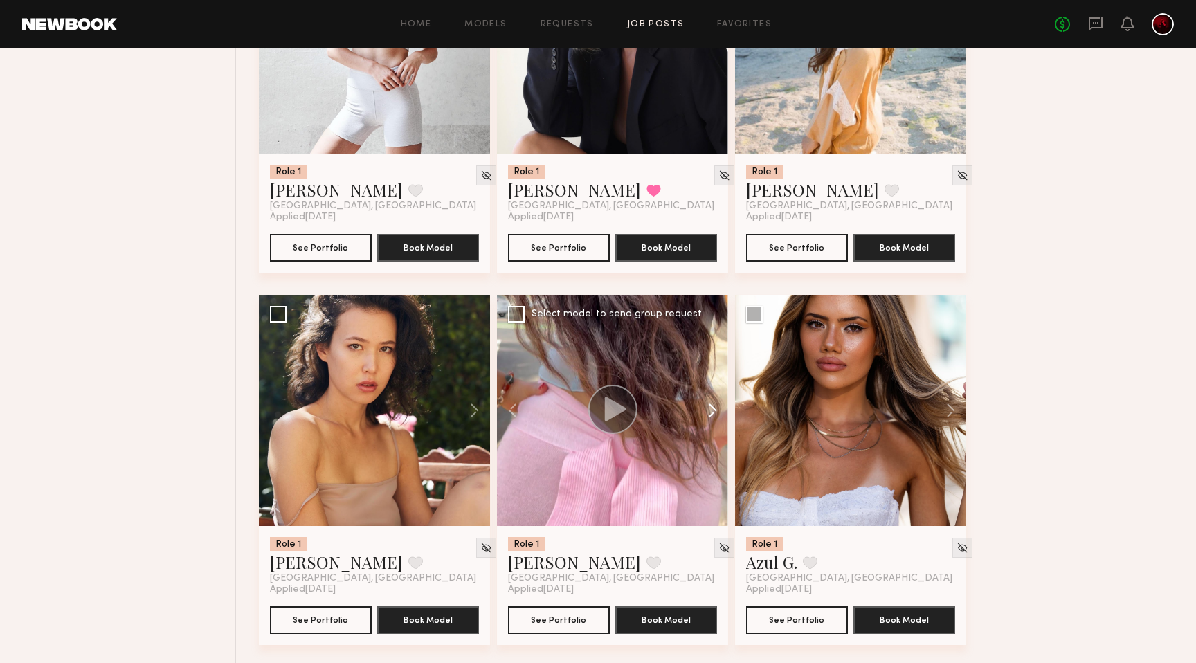
click at [711, 413] on button at bounding box center [706, 410] width 44 height 231
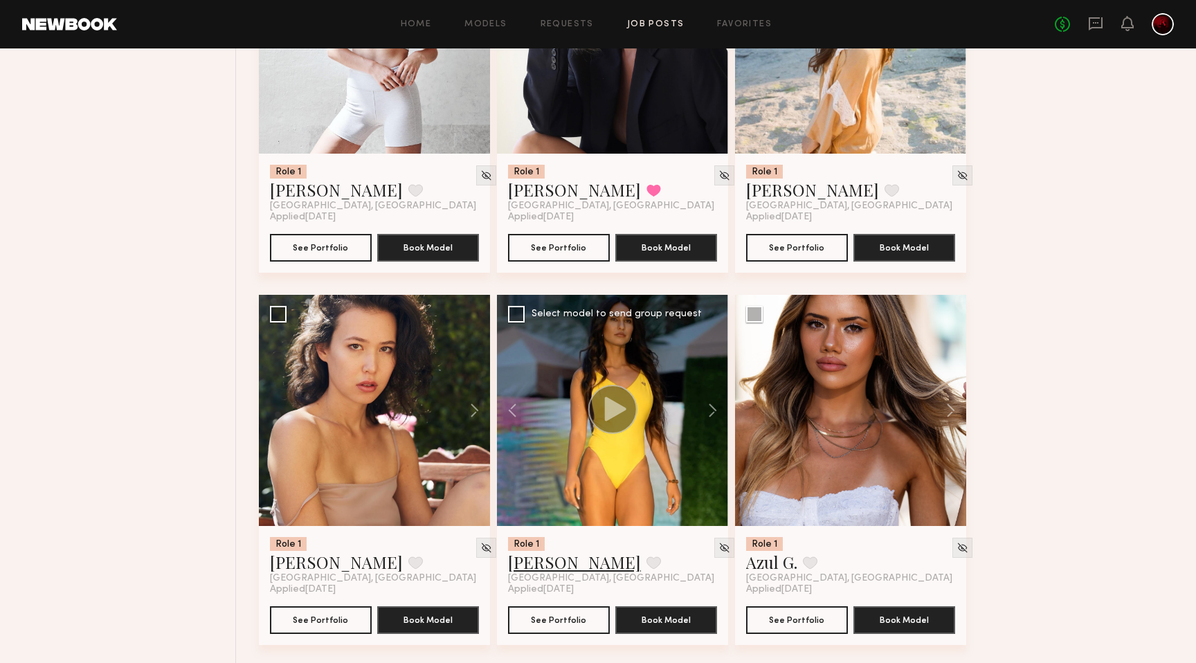
click at [530, 561] on link "Skye P." at bounding box center [574, 562] width 133 height 22
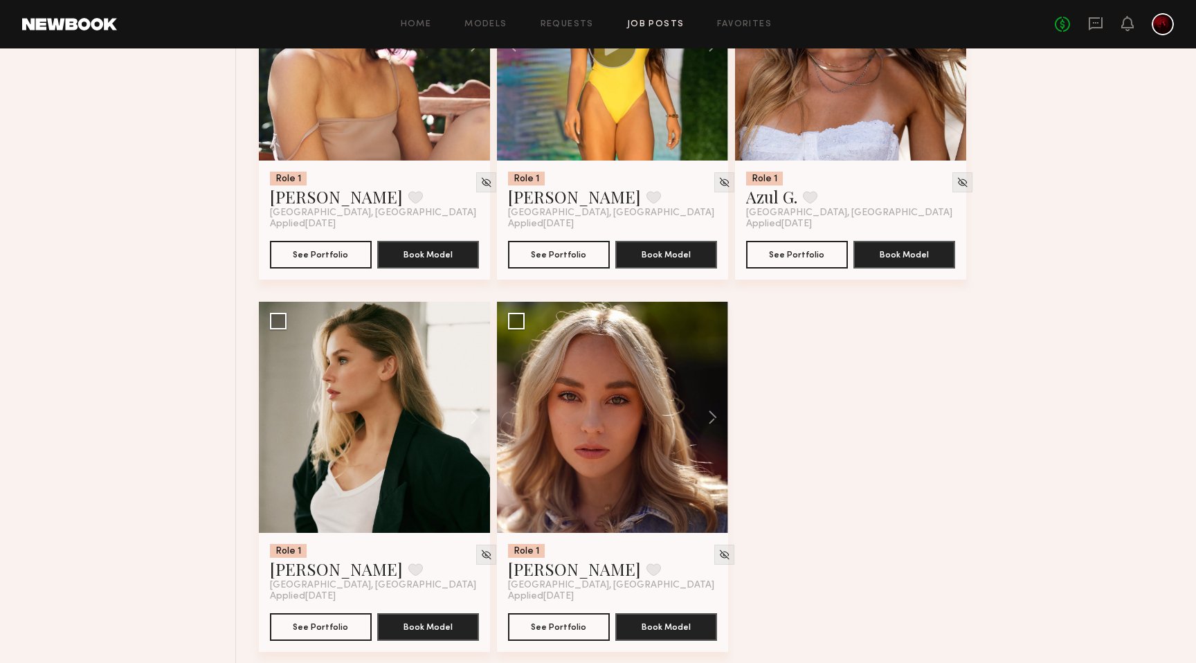
scroll to position [4762, 0]
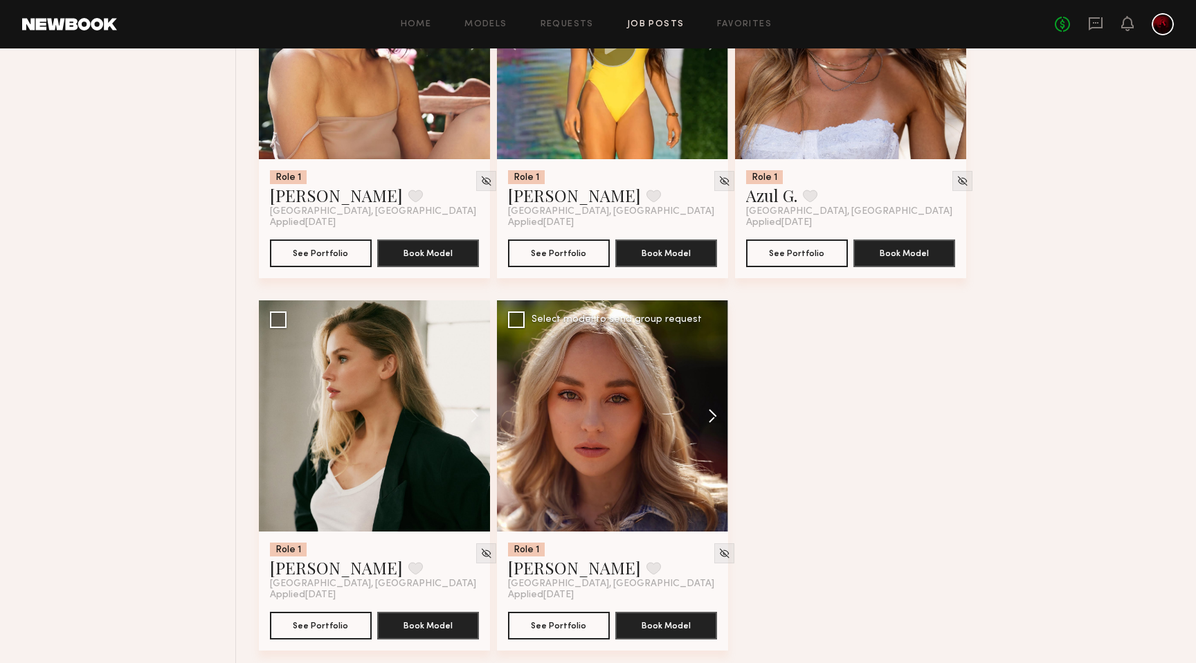
click at [718, 420] on button at bounding box center [706, 415] width 44 height 231
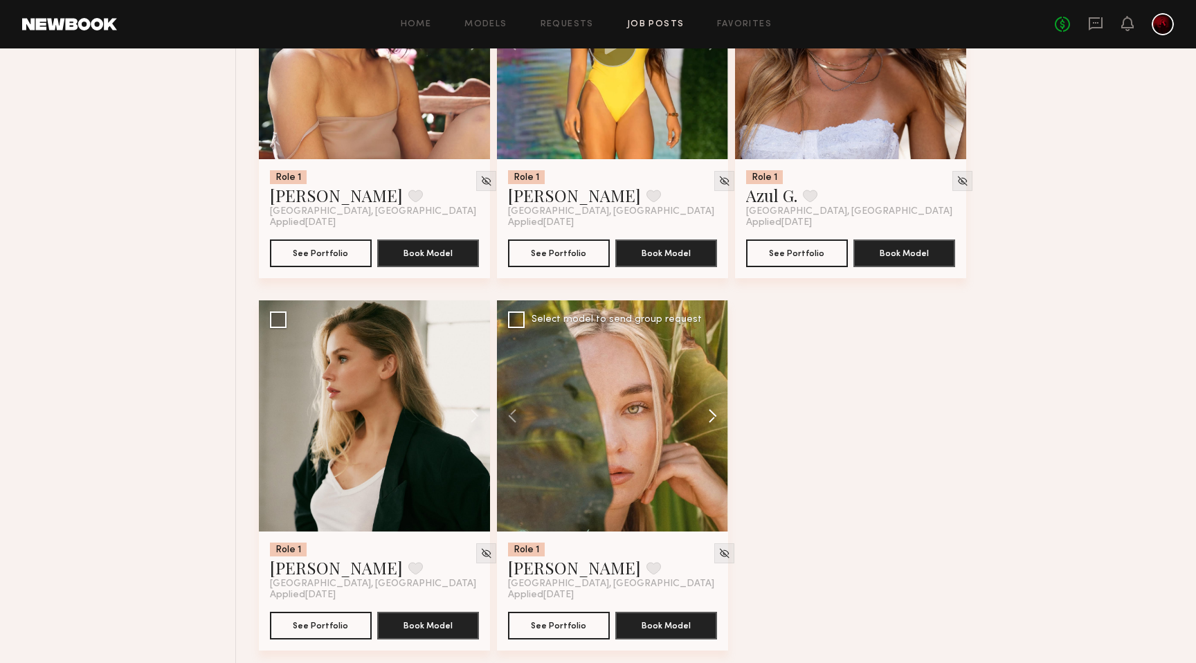
click at [718, 420] on button at bounding box center [706, 415] width 44 height 231
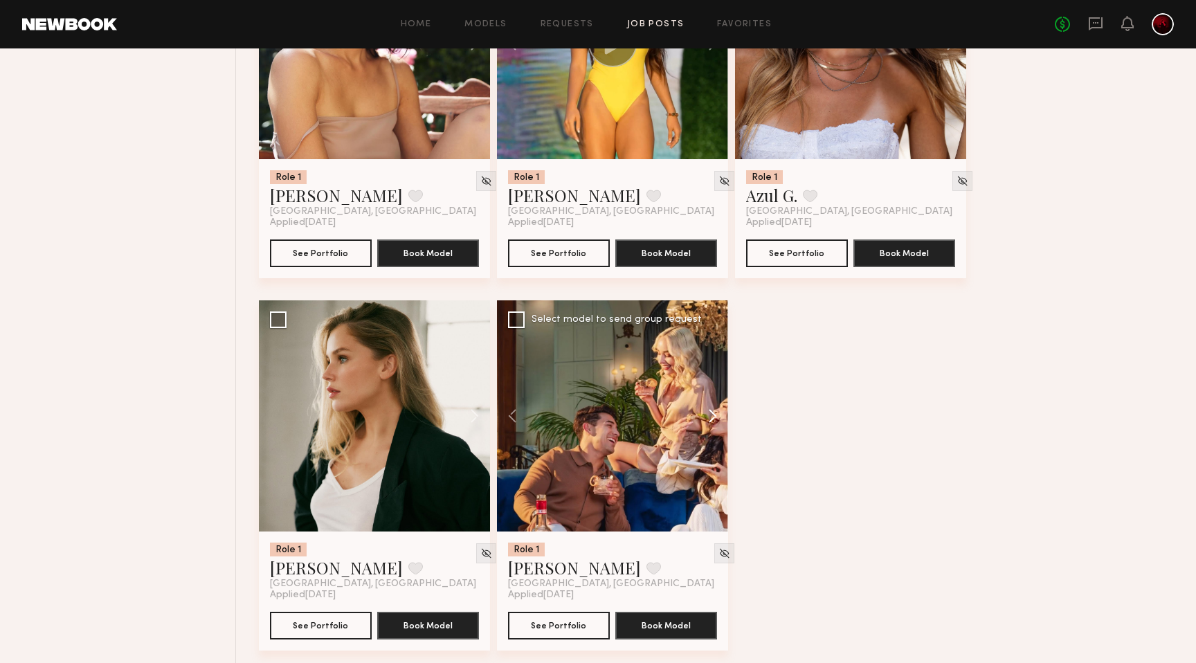
click at [718, 420] on button at bounding box center [706, 415] width 44 height 231
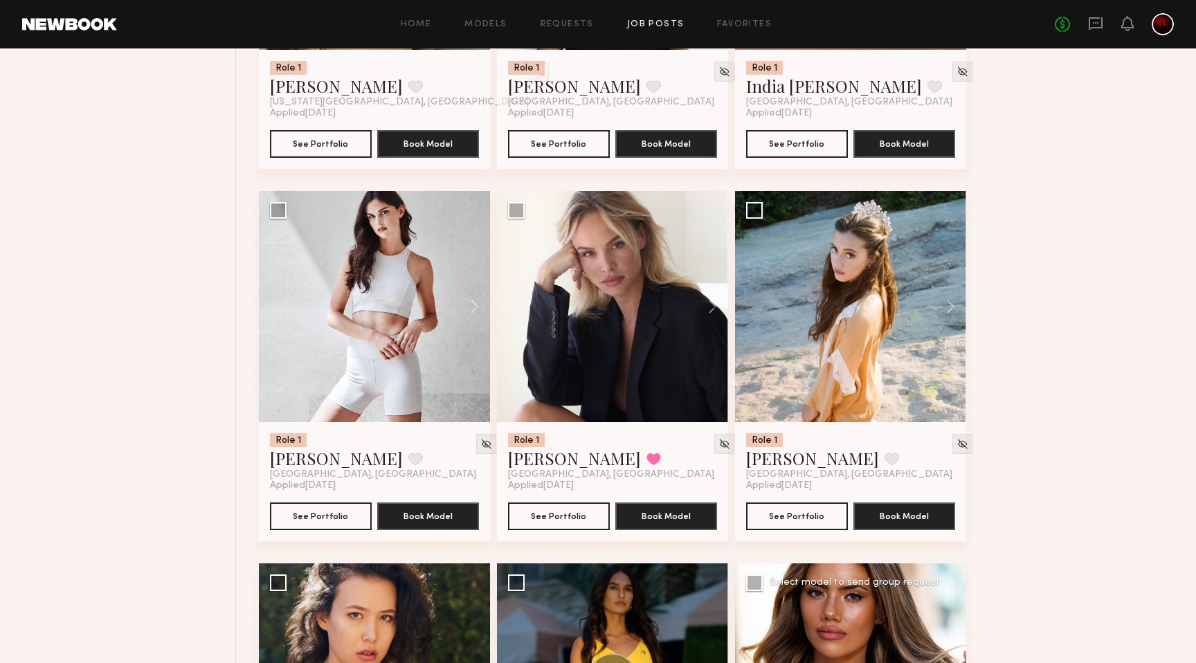
scroll to position [4104, 0]
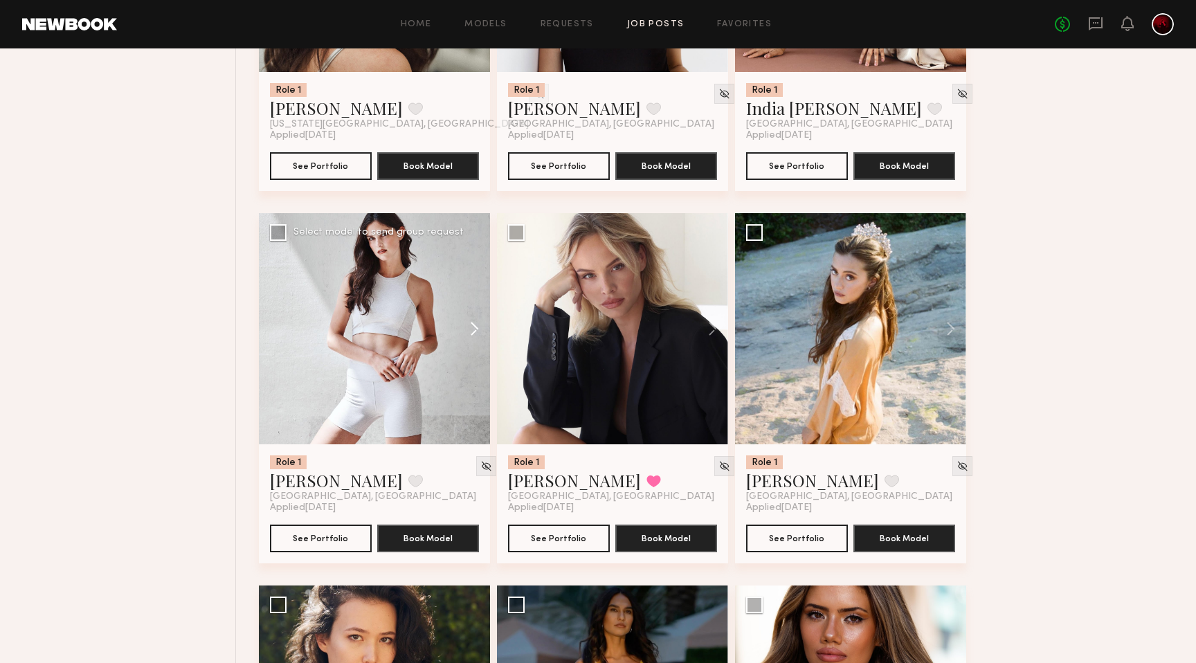
click at [465, 328] on button at bounding box center [468, 328] width 44 height 231
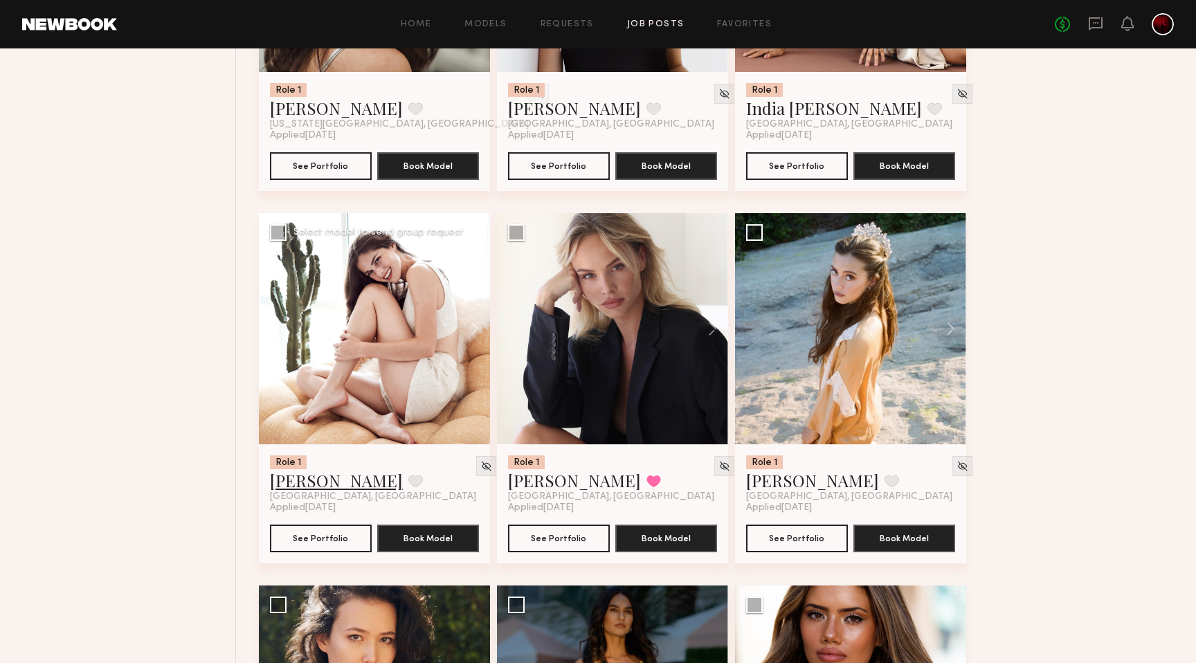
click at [304, 481] on link "Ashley E." at bounding box center [336, 480] width 133 height 22
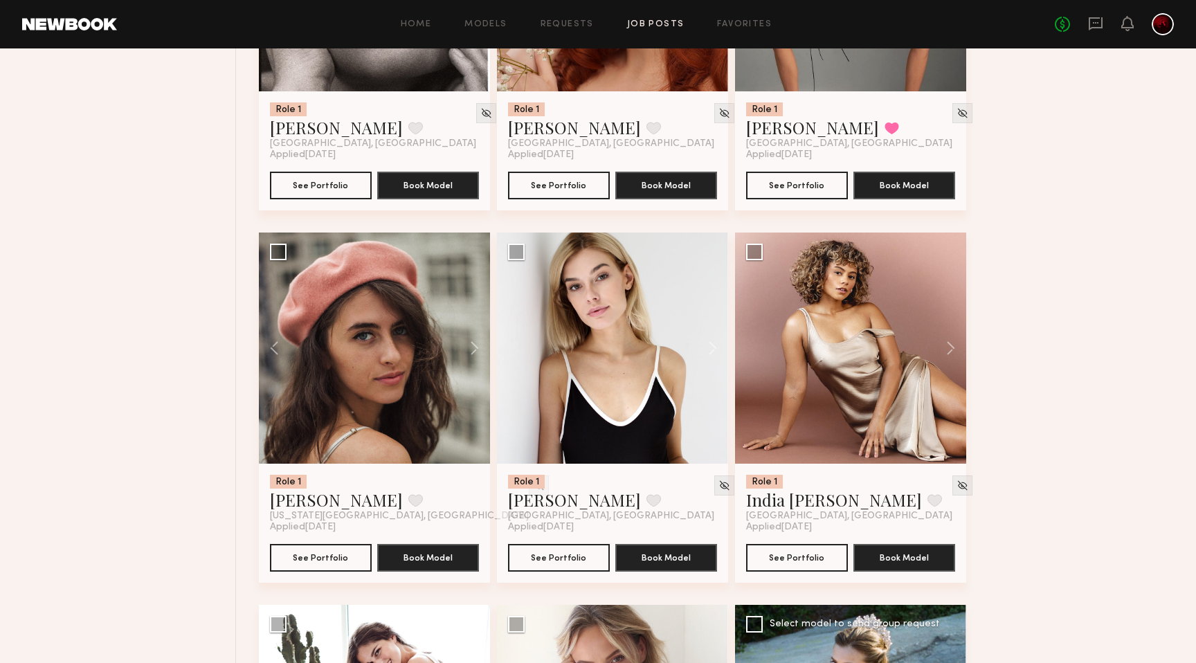
scroll to position [3539, 0]
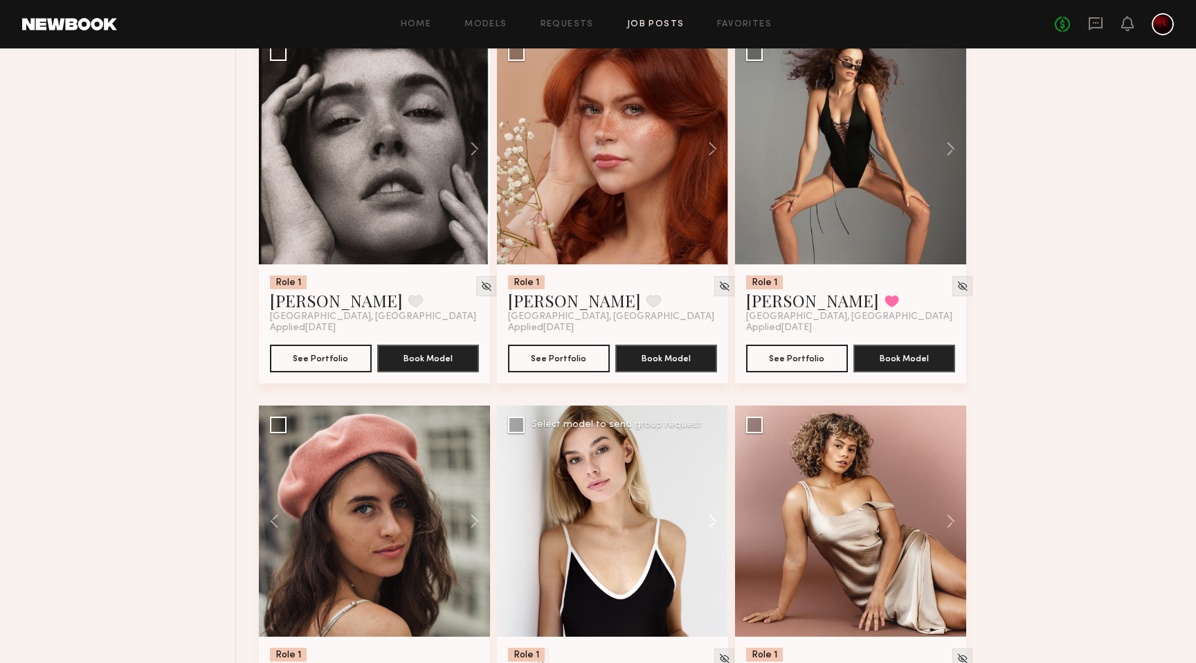
click at [711, 523] on button at bounding box center [706, 521] width 44 height 231
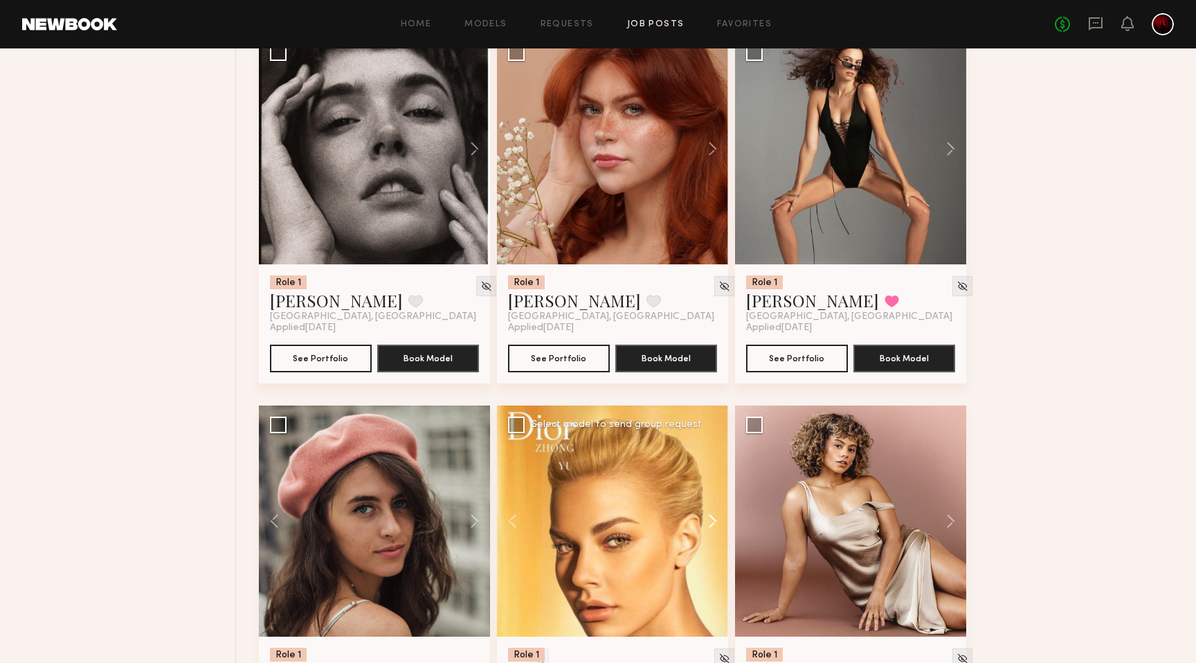
click at [711, 523] on button at bounding box center [706, 521] width 44 height 231
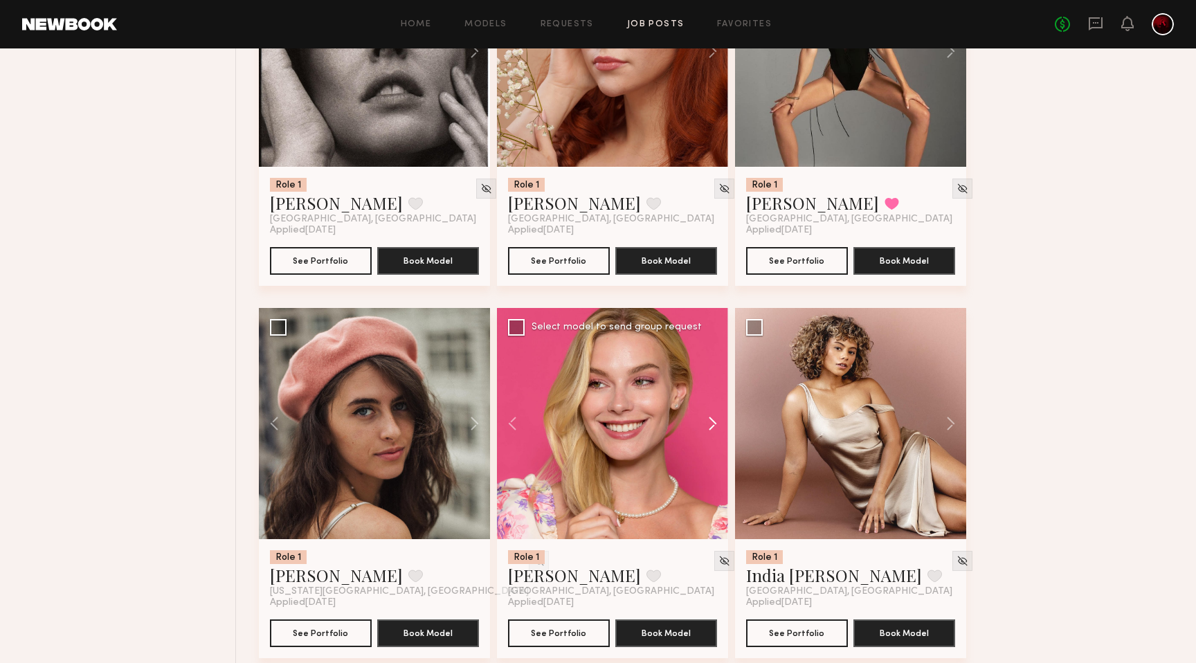
scroll to position [3641, 0]
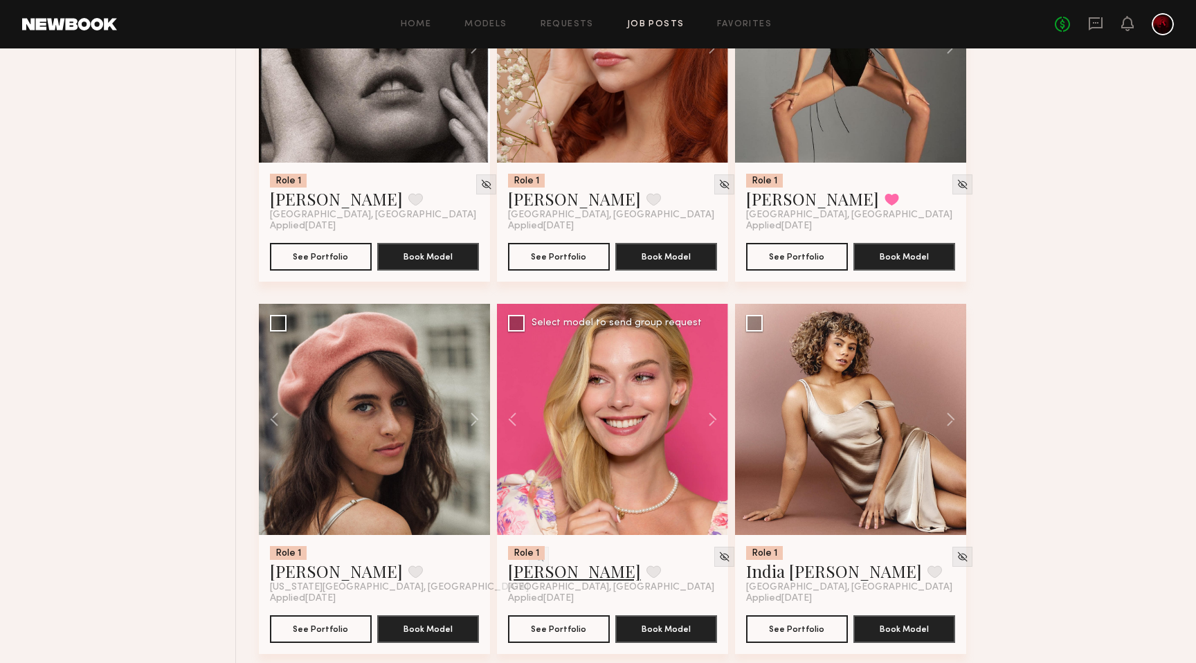
click at [538, 580] on link "Alena P." at bounding box center [574, 571] width 133 height 22
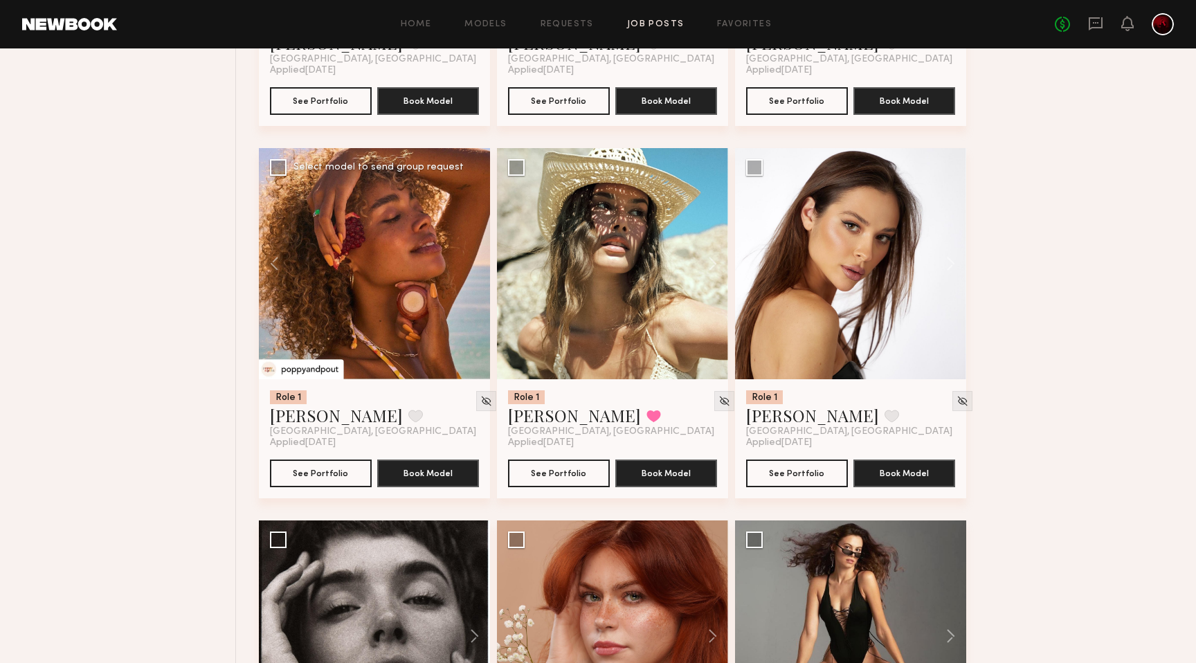
scroll to position [3051, 0]
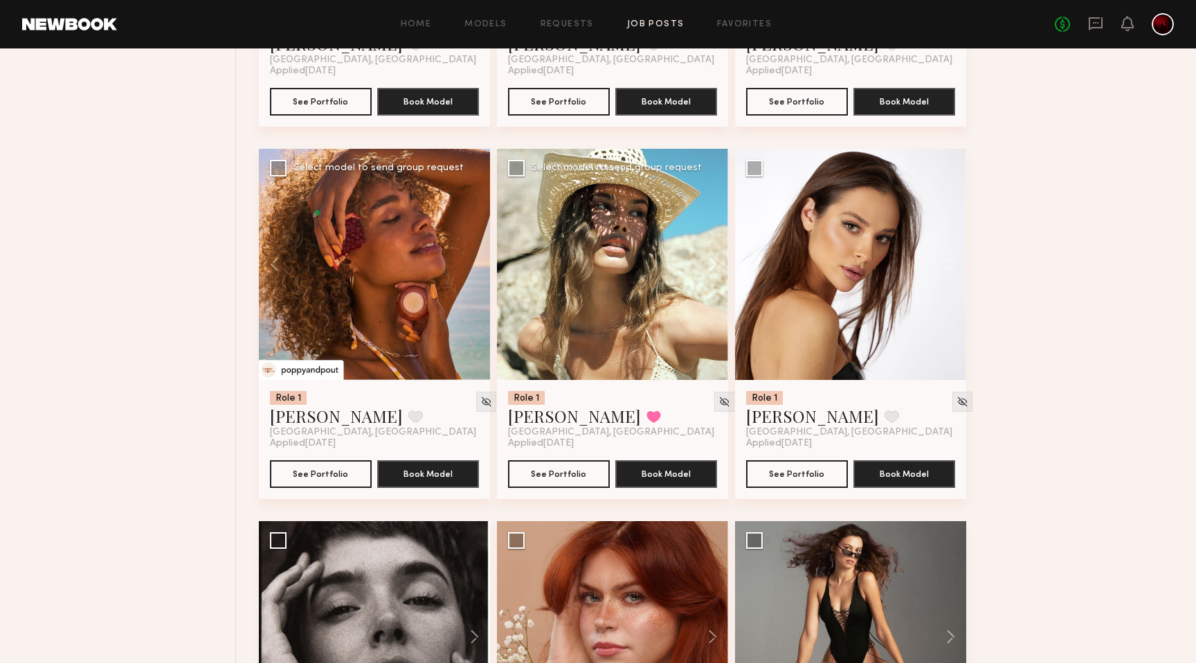
click at [701, 261] on button at bounding box center [706, 264] width 44 height 231
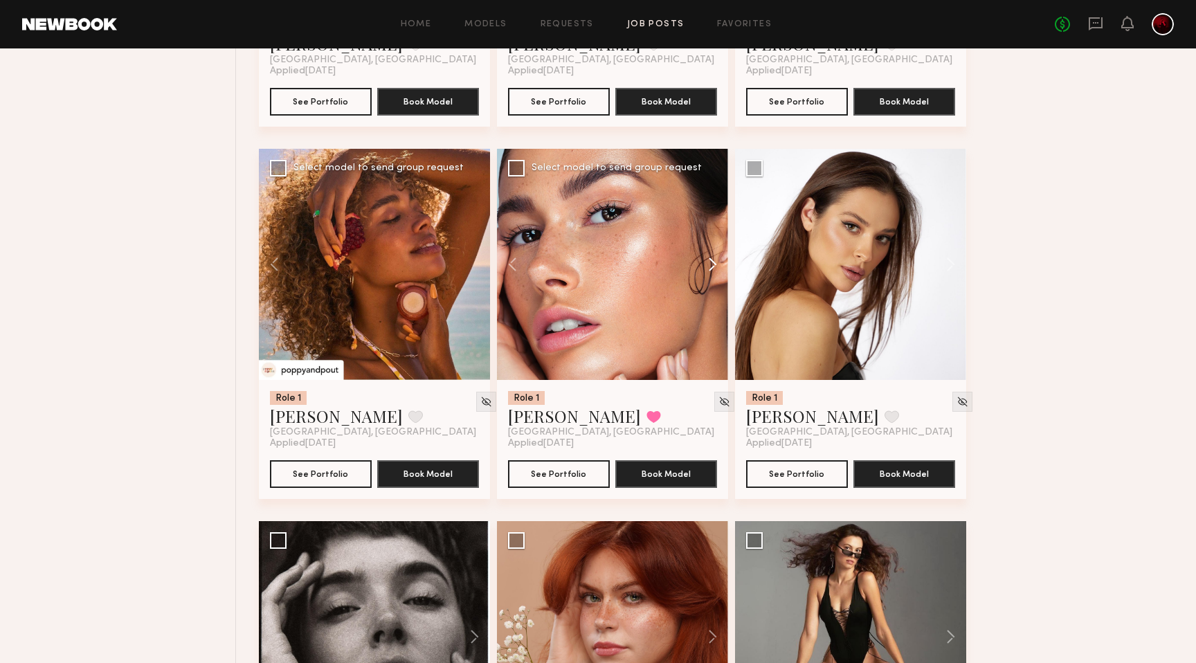
click at [701, 261] on button at bounding box center [706, 264] width 44 height 231
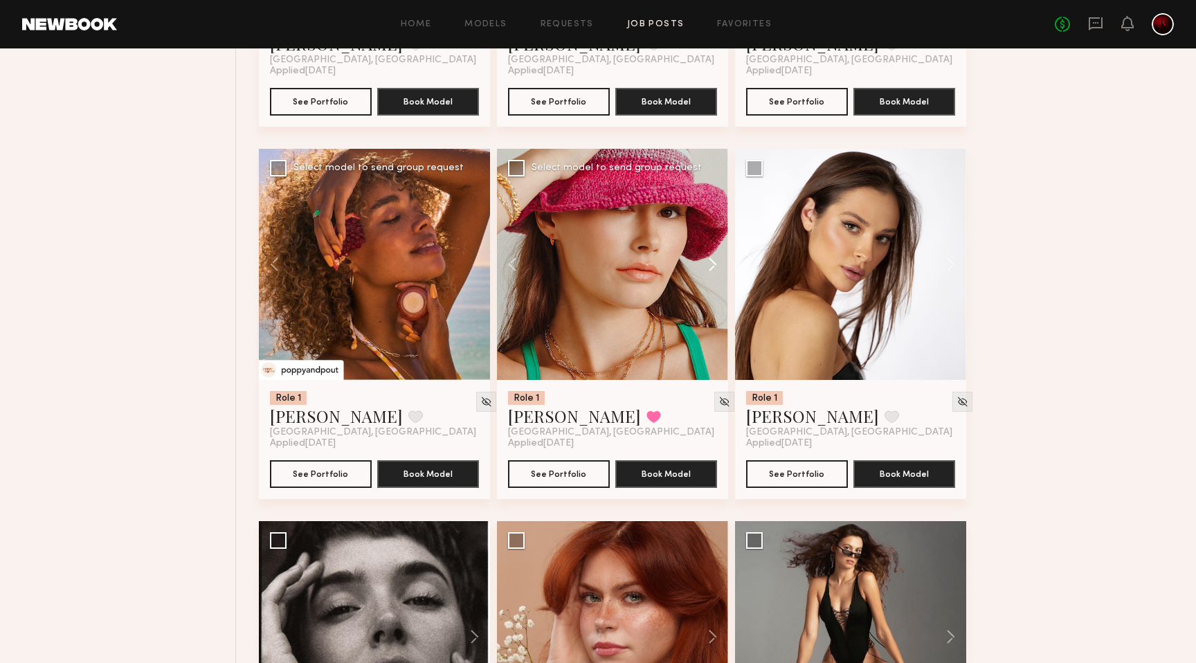
click at [701, 261] on button at bounding box center [706, 264] width 44 height 231
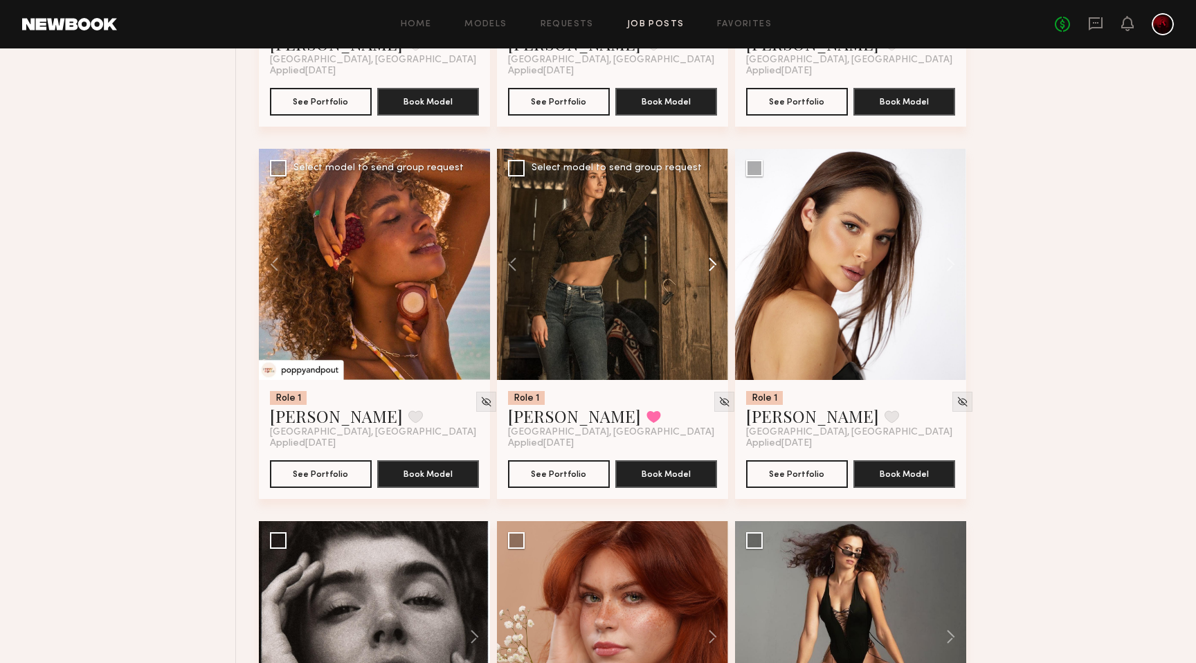
click at [701, 261] on button at bounding box center [706, 264] width 44 height 231
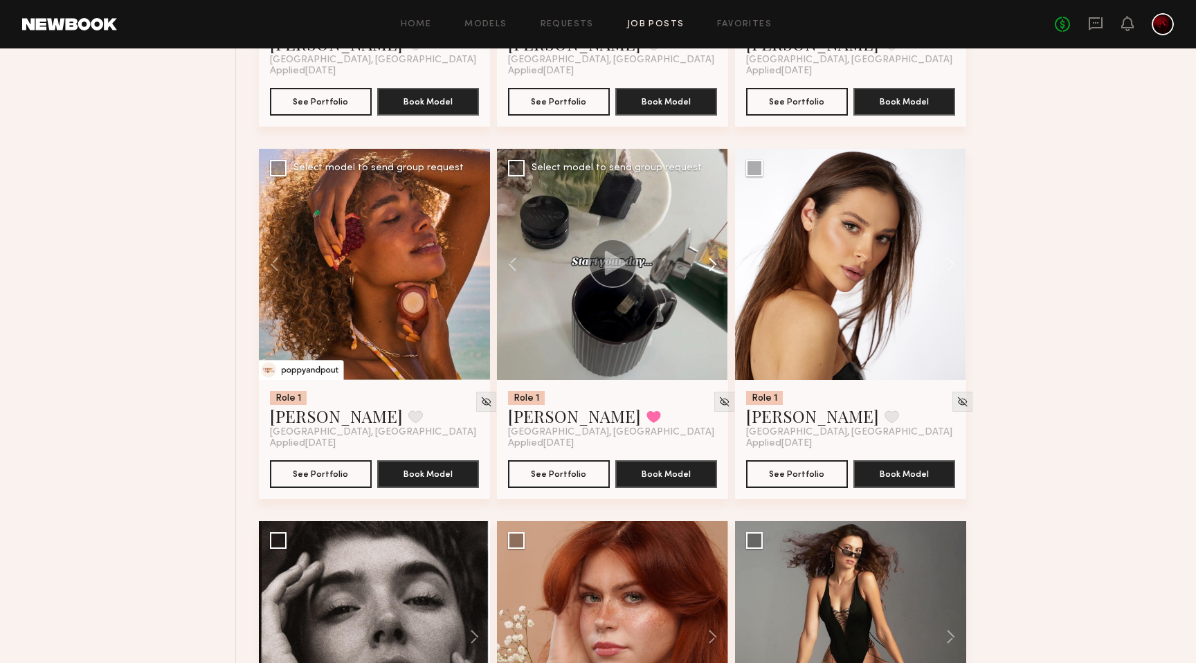
click at [701, 261] on button at bounding box center [706, 264] width 44 height 231
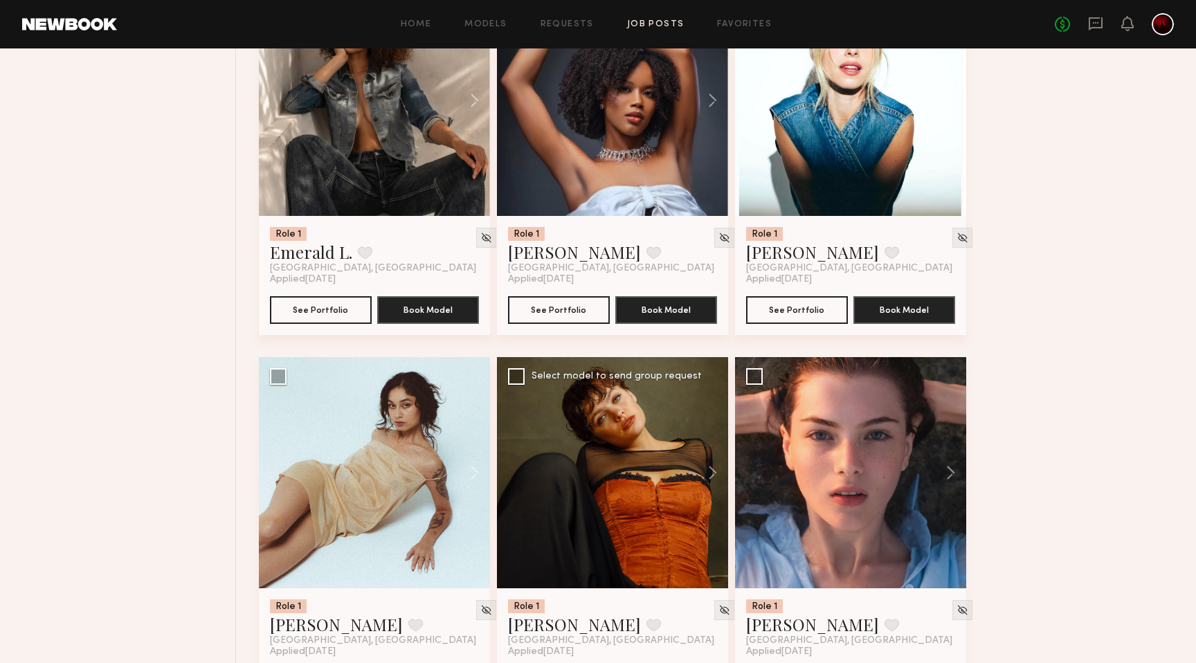
scroll to position [2470, 0]
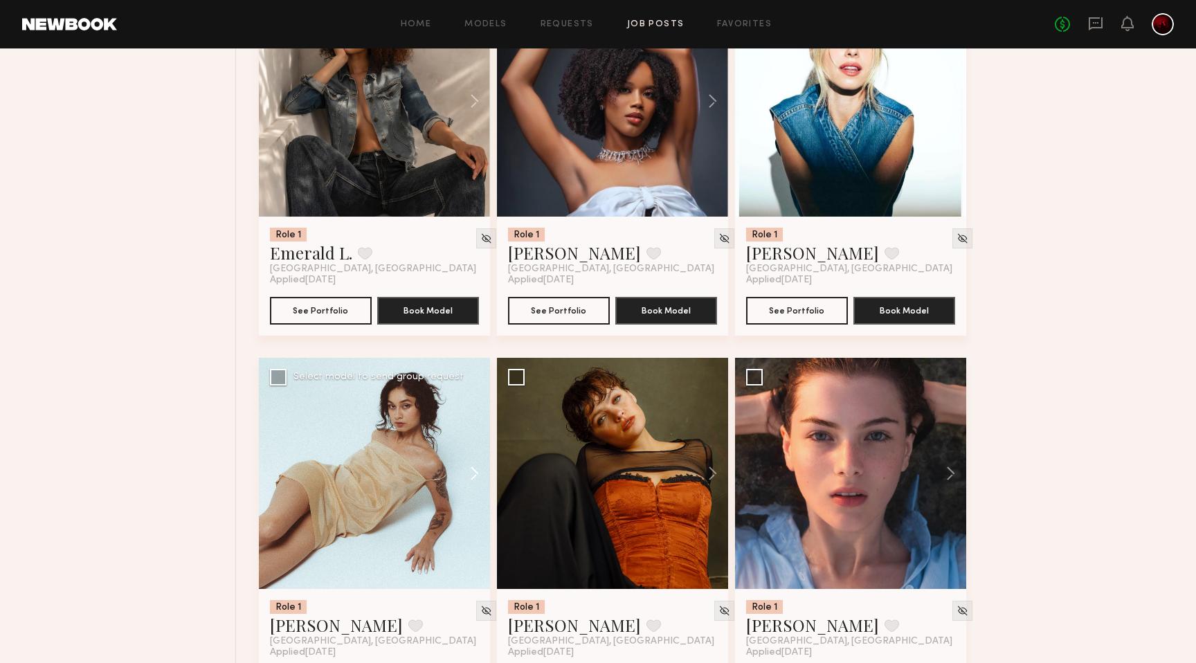
click at [476, 479] on button at bounding box center [468, 473] width 44 height 231
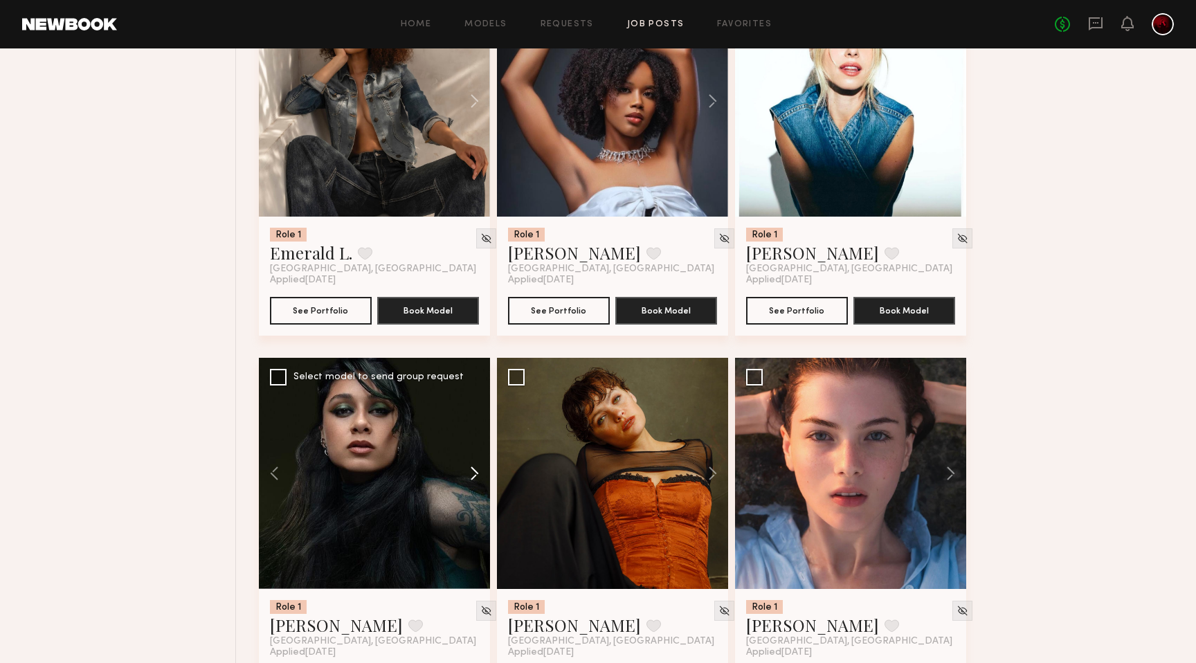
click at [476, 479] on button at bounding box center [468, 473] width 44 height 231
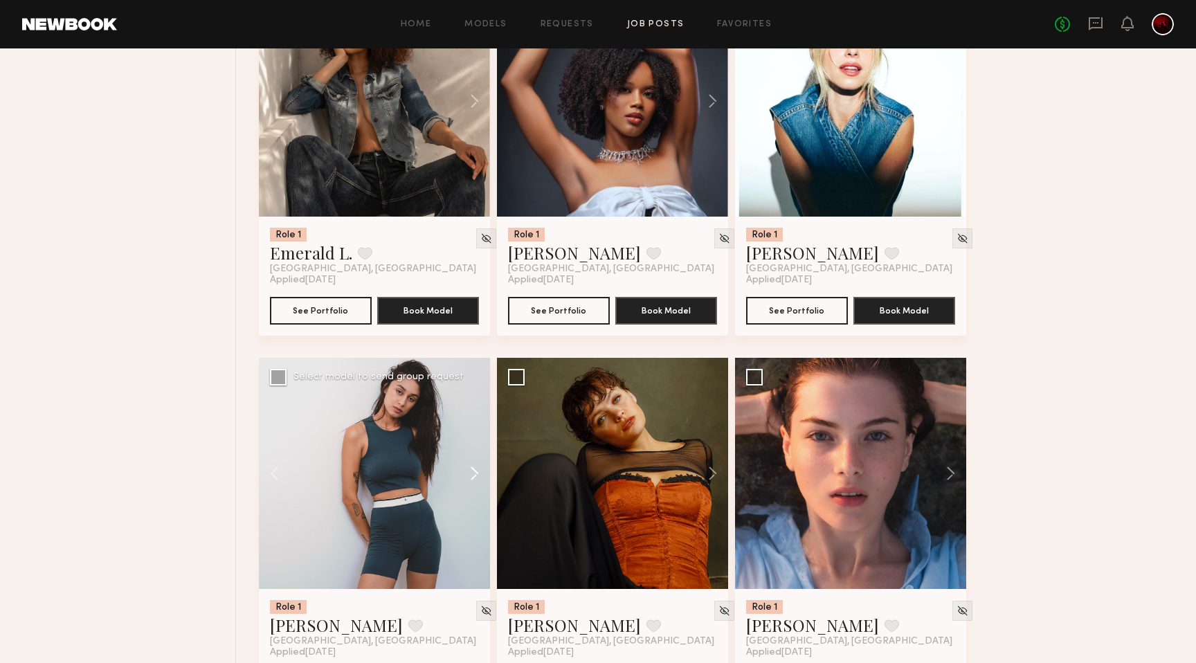
click at [476, 479] on button at bounding box center [468, 473] width 44 height 231
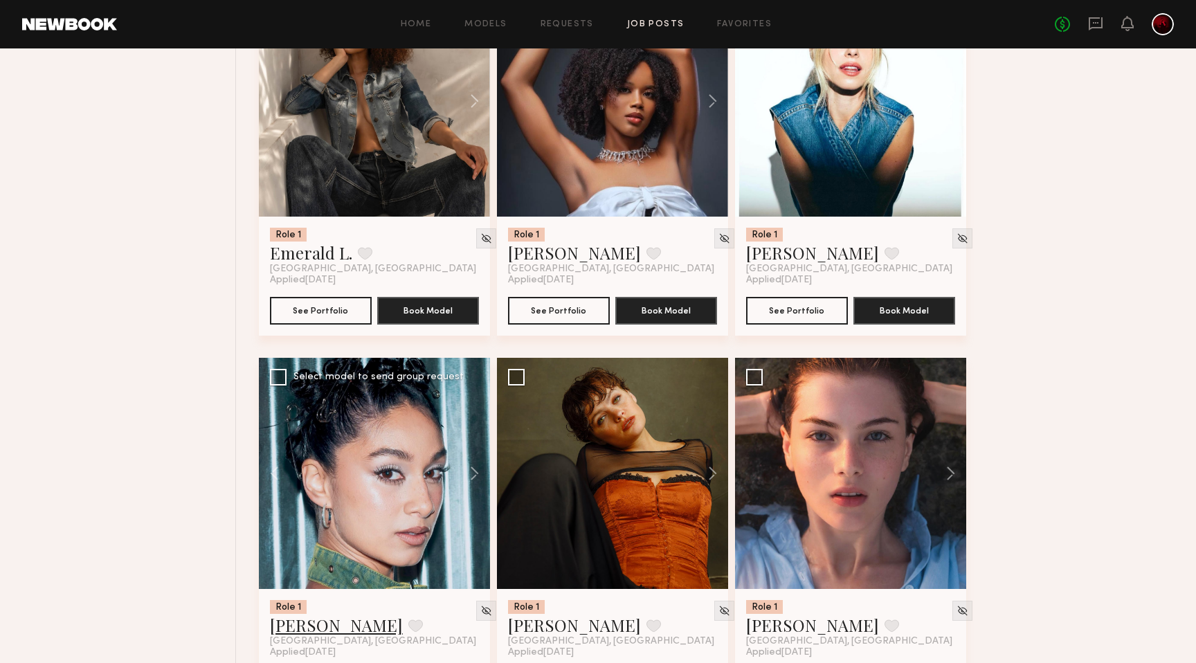
click at [310, 627] on link "Ashlie D." at bounding box center [336, 625] width 133 height 22
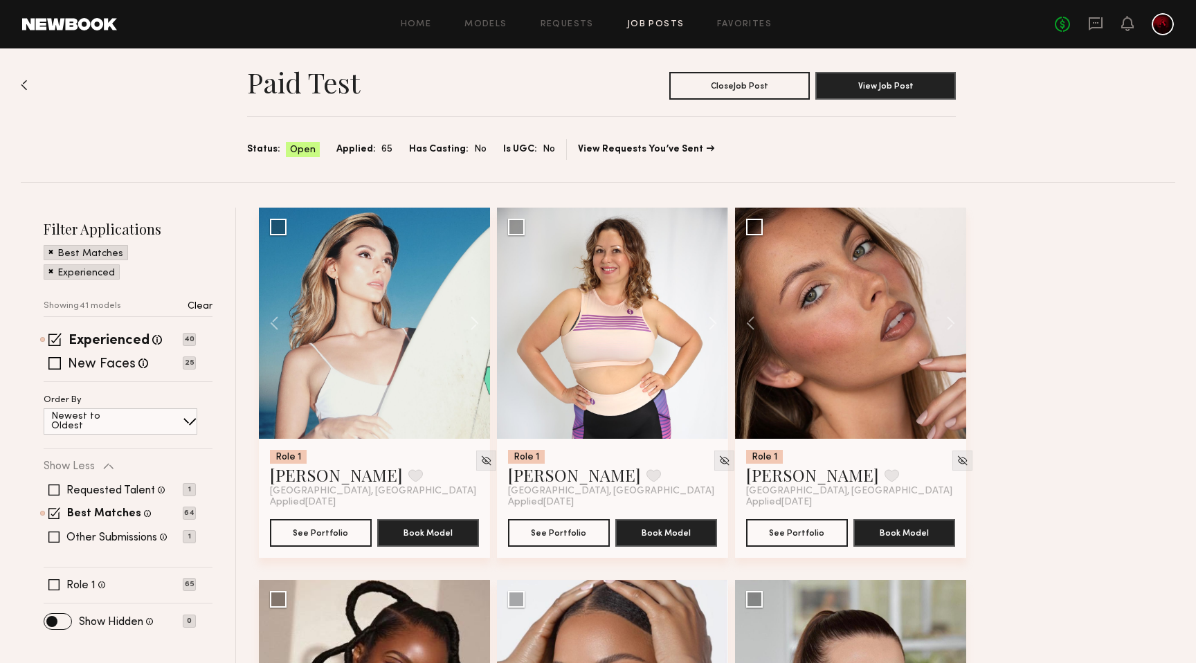
scroll to position [0, 0]
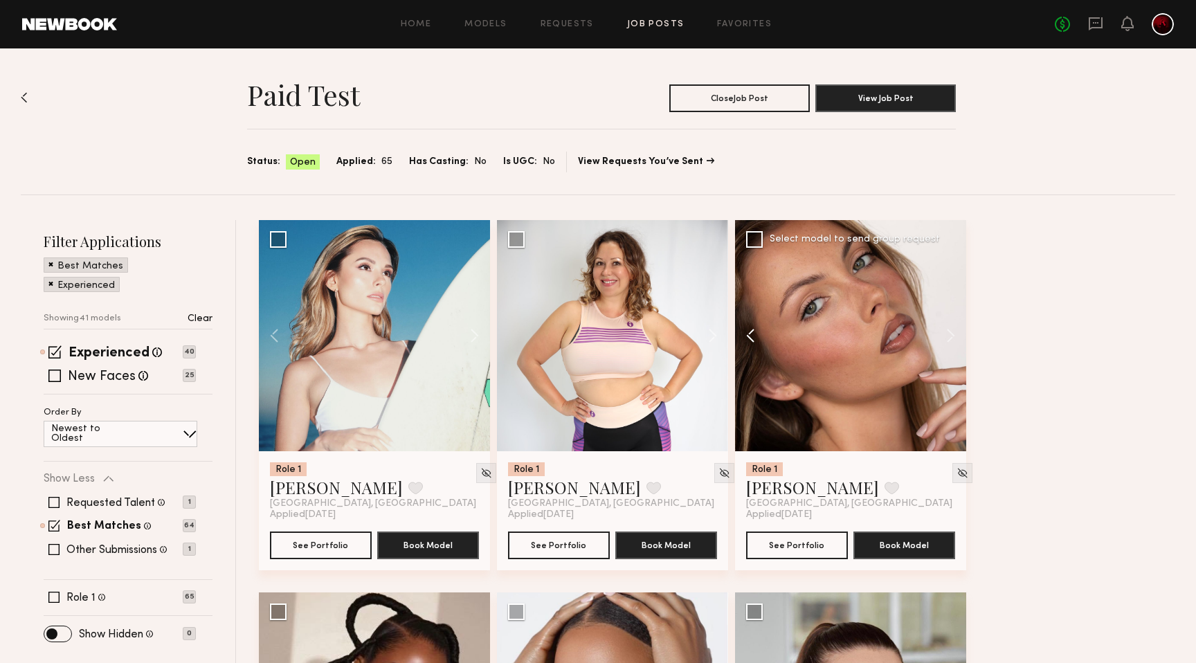
click at [757, 337] on button at bounding box center [757, 335] width 44 height 231
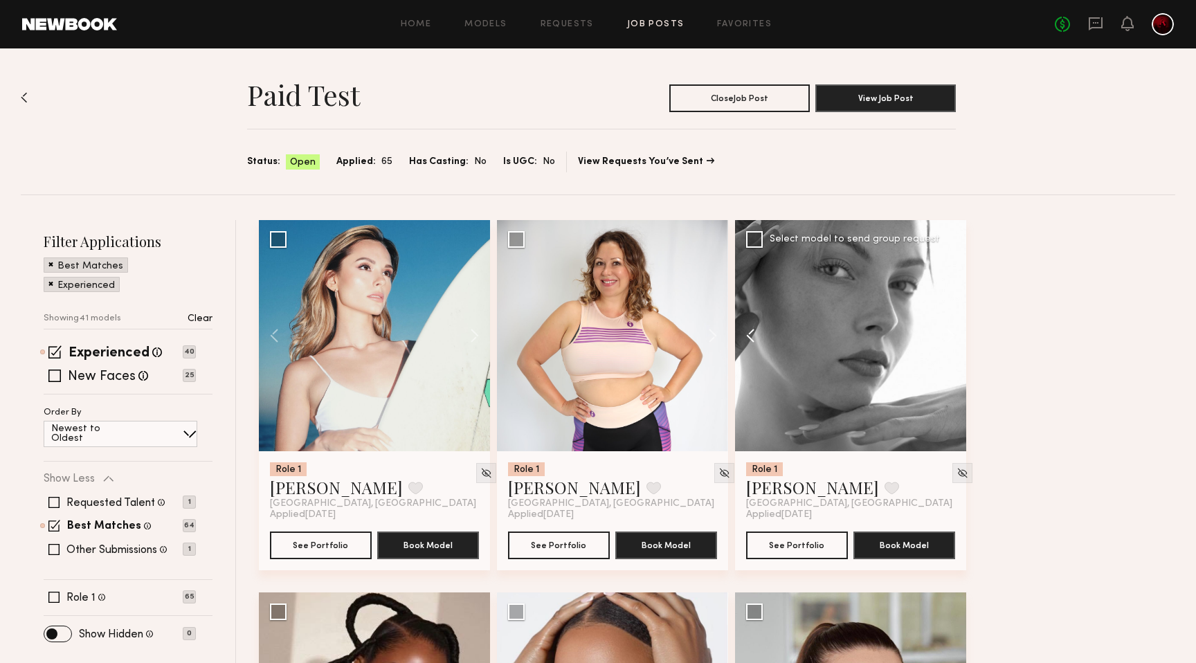
click at [757, 337] on button at bounding box center [757, 335] width 44 height 231
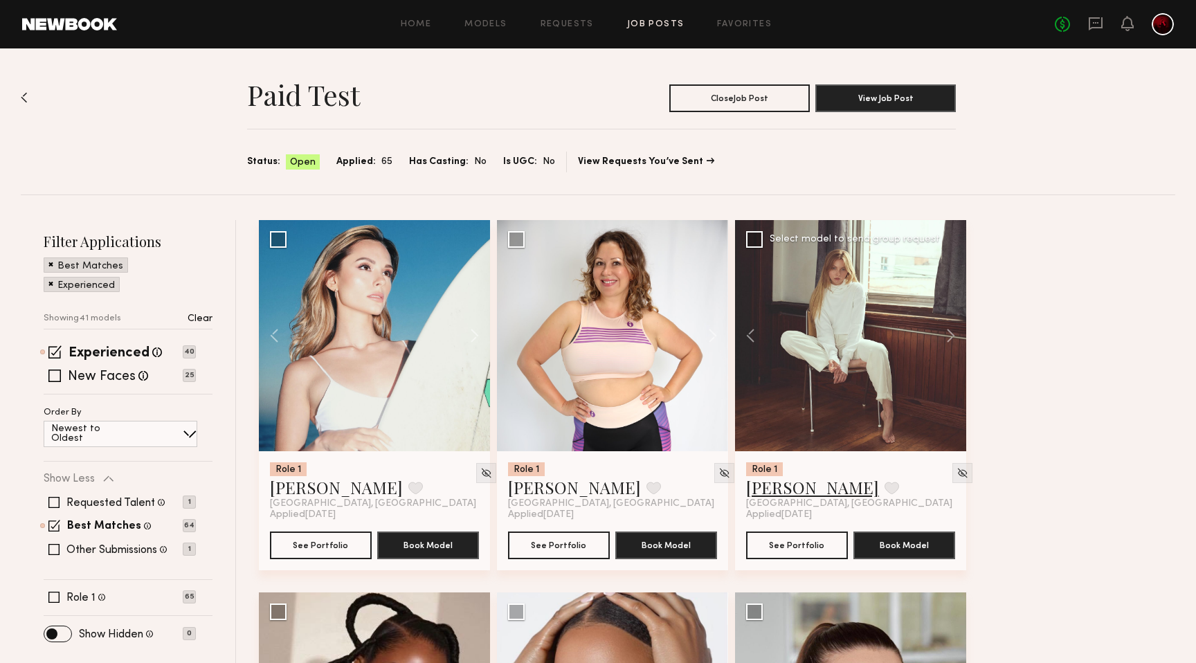
click at [754, 486] on link "Ellie G." at bounding box center [812, 487] width 133 height 22
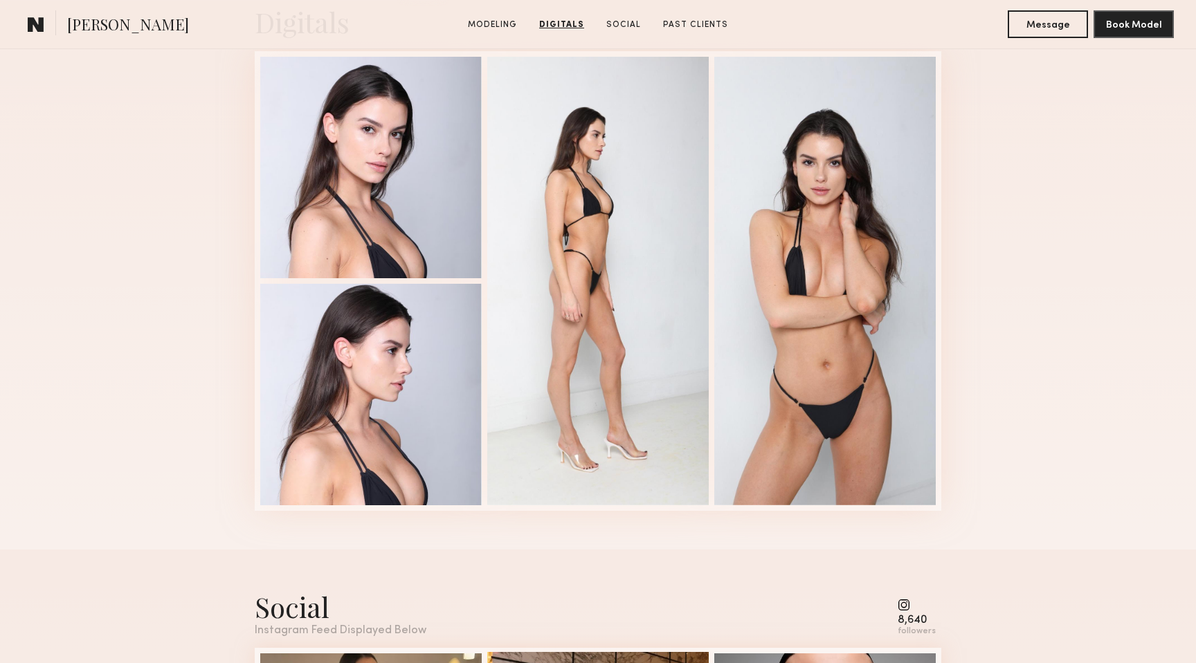
scroll to position [1374, 0]
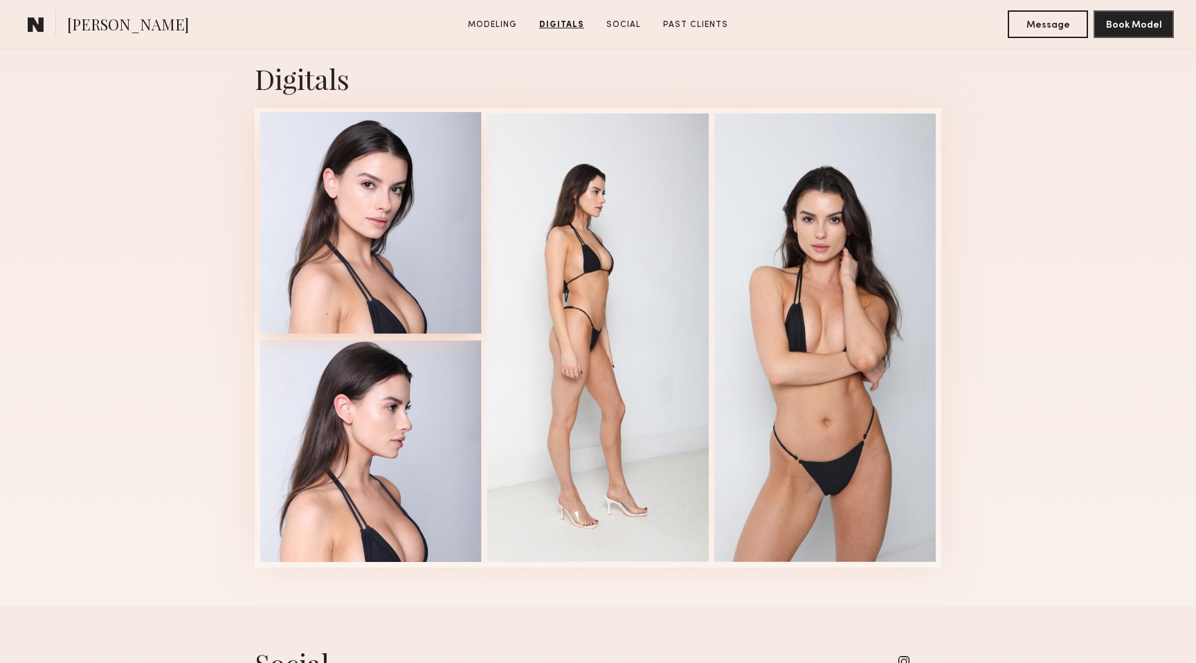
click at [384, 224] on div at bounding box center [371, 223] width 222 height 222
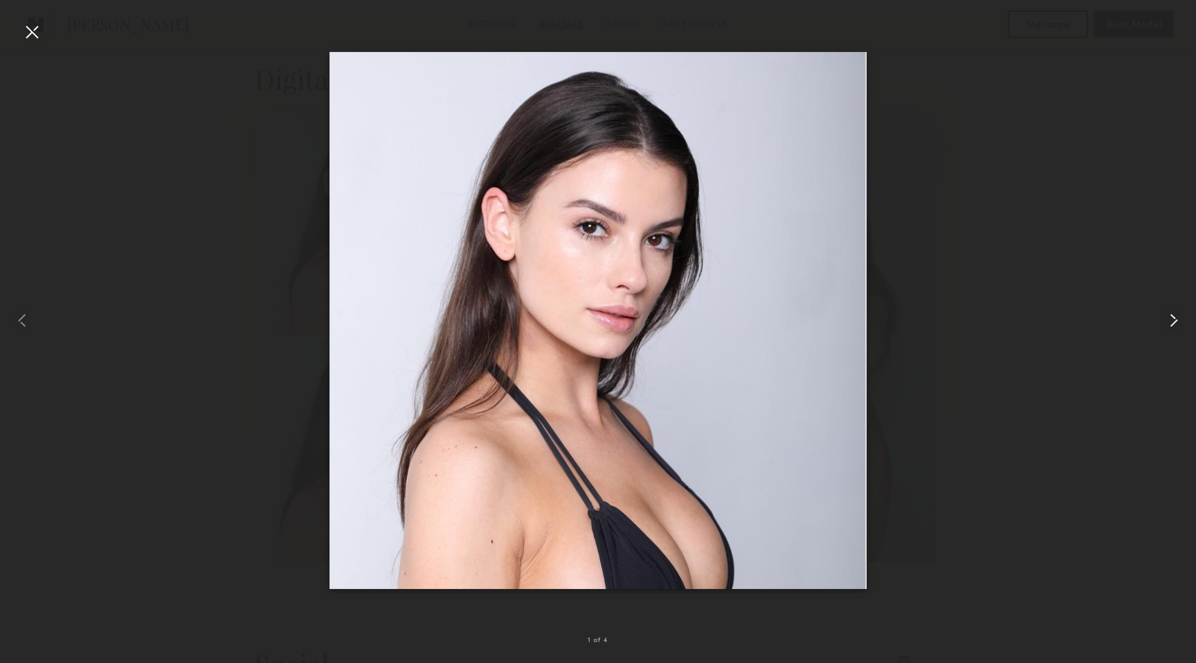
click at [1175, 321] on common-icon at bounding box center [1174, 320] width 22 height 22
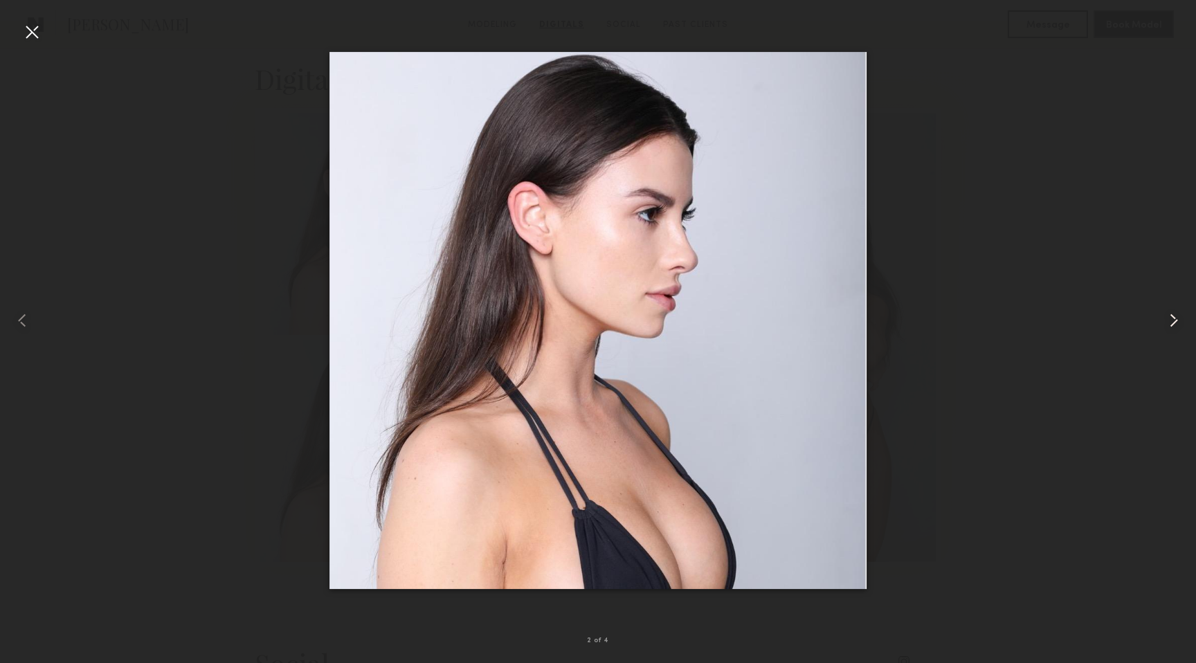
click at [1175, 321] on common-icon at bounding box center [1174, 320] width 22 height 22
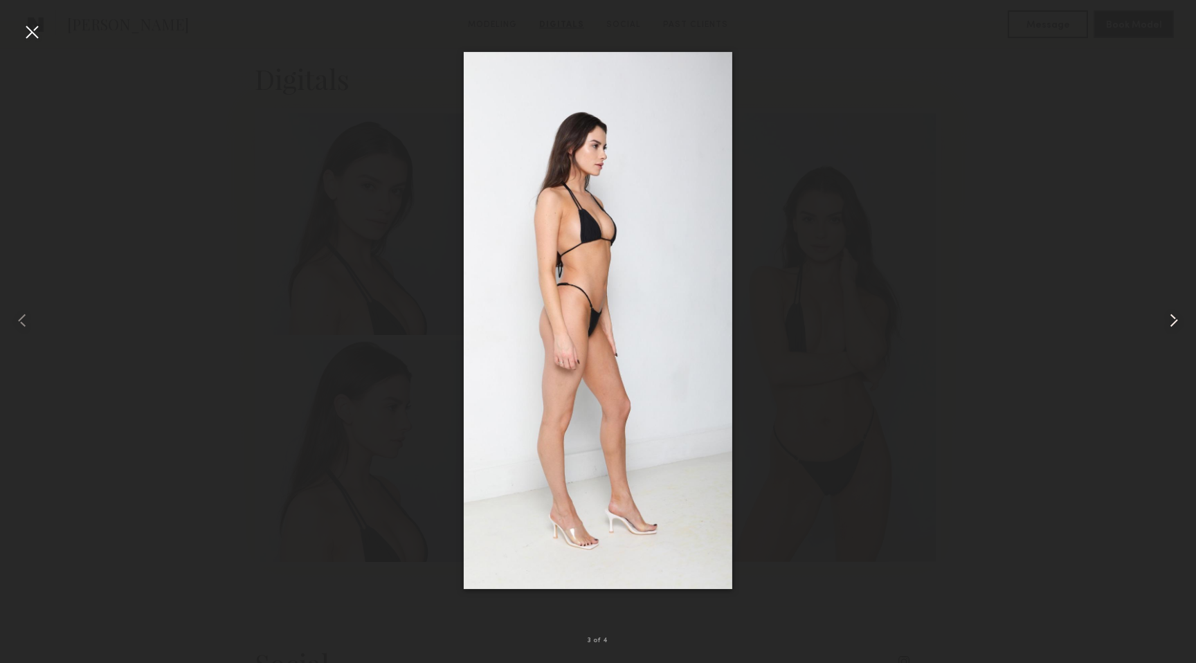
click at [1175, 321] on common-icon at bounding box center [1174, 320] width 22 height 22
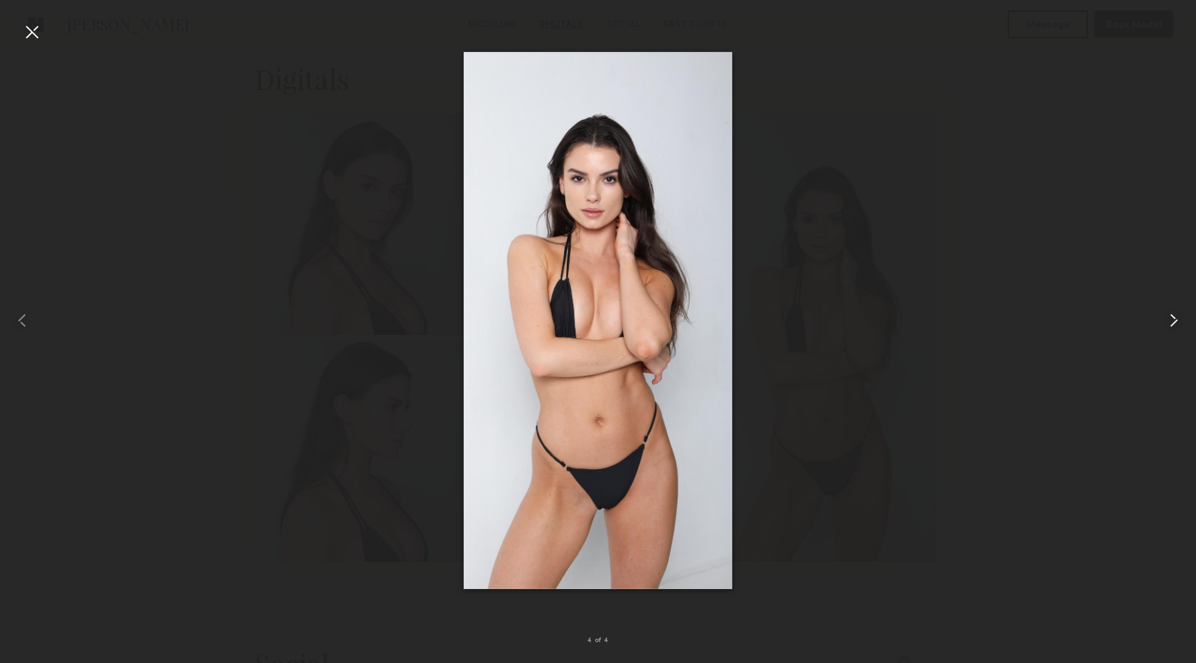
click at [1175, 321] on common-icon at bounding box center [1174, 320] width 22 height 22
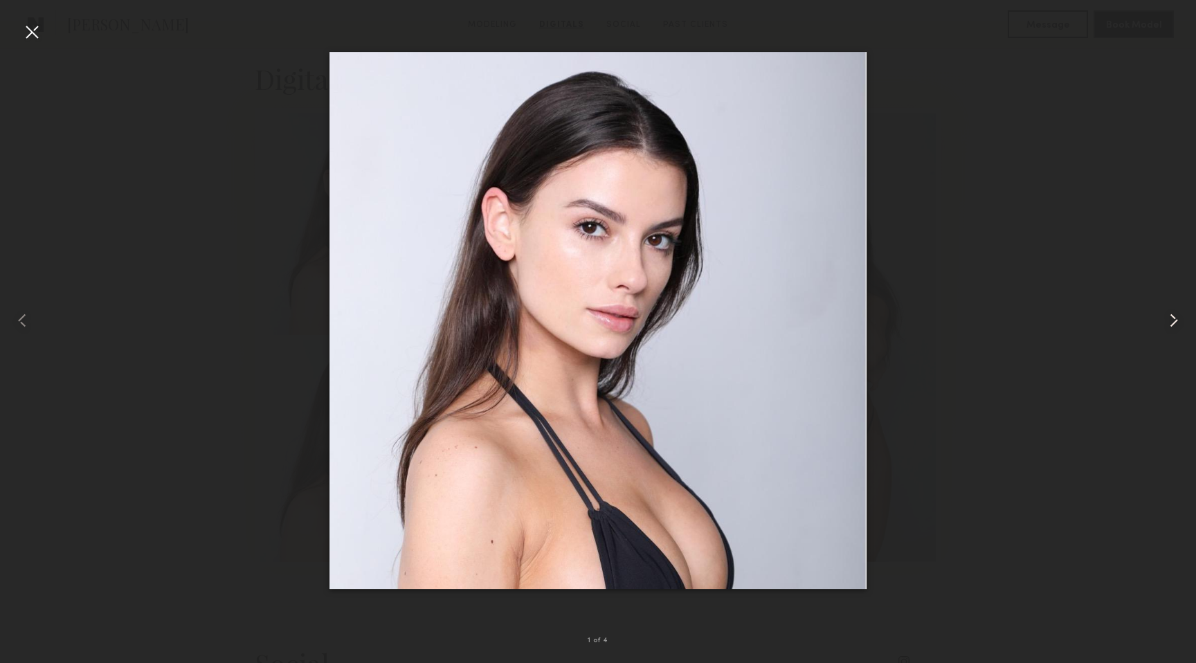
click at [1175, 321] on common-icon at bounding box center [1174, 320] width 22 height 22
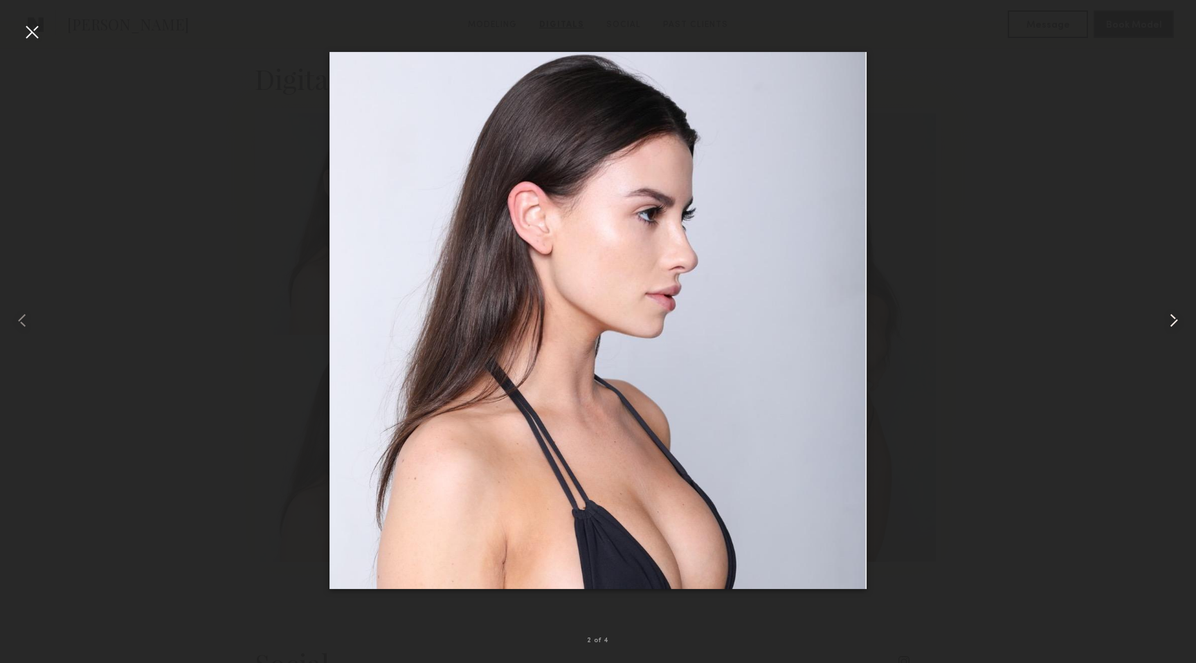
click at [1175, 321] on common-icon at bounding box center [1174, 320] width 22 height 22
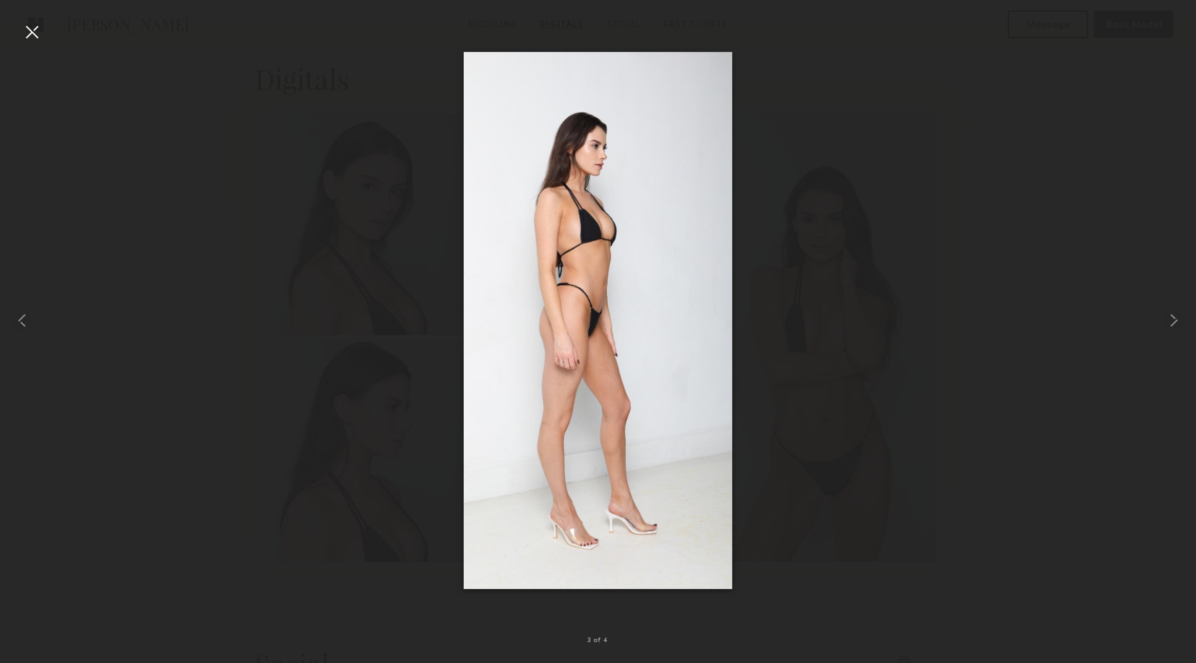
click at [36, 39] on div at bounding box center [32, 32] width 22 height 22
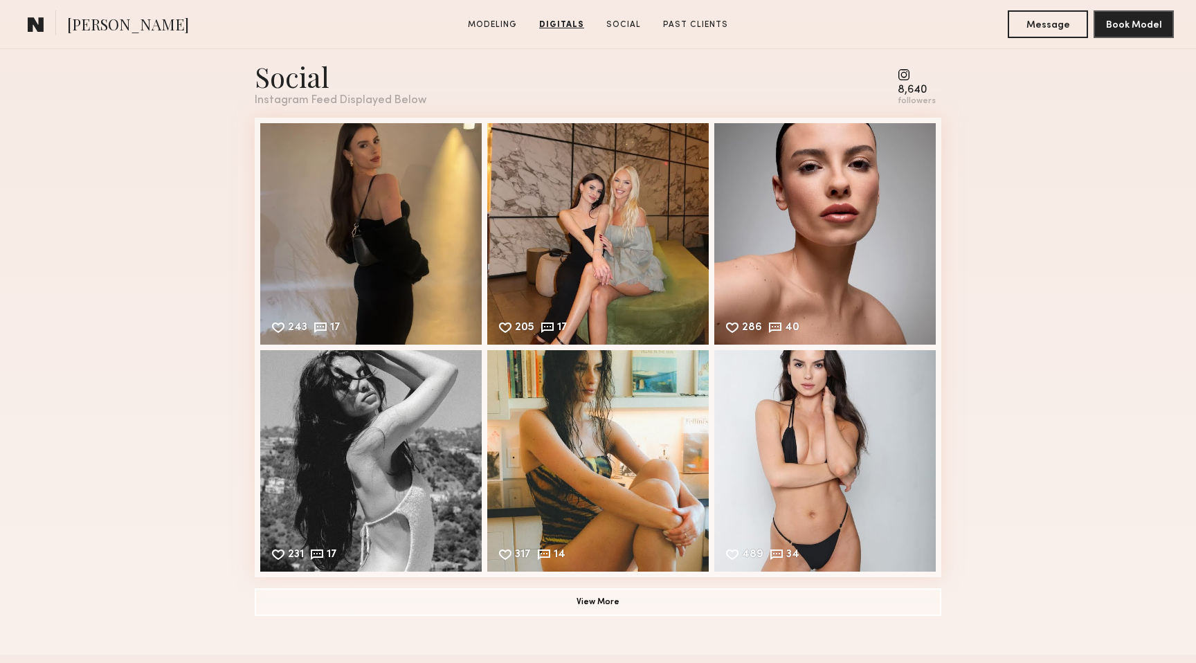
scroll to position [1991, 0]
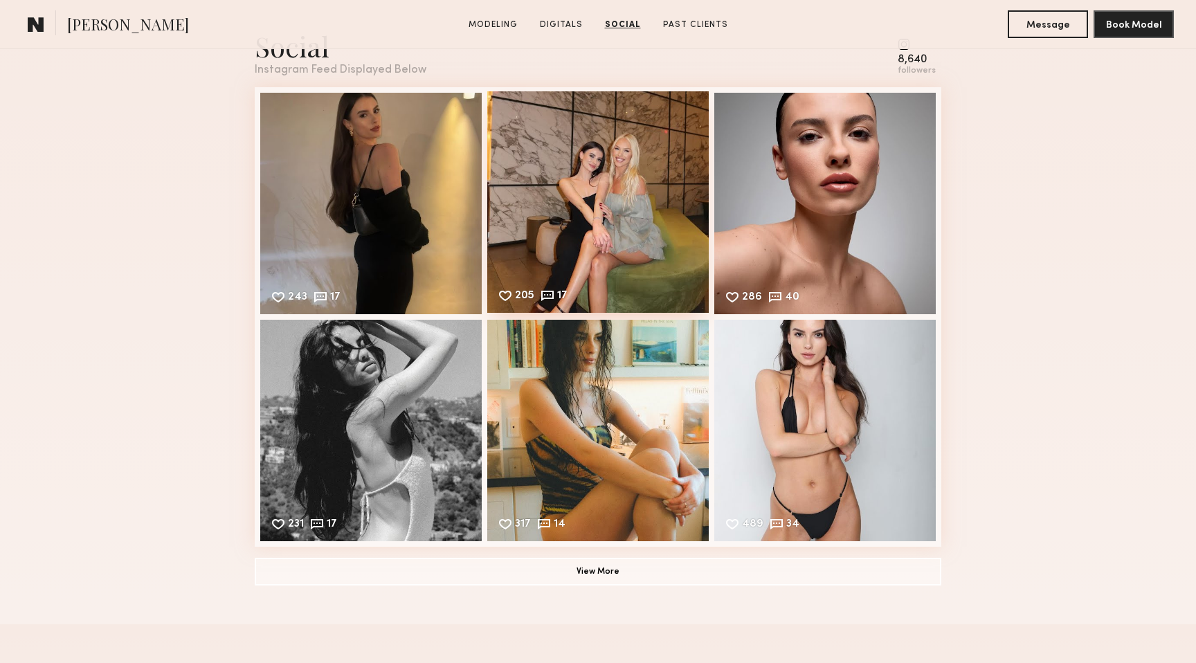
click at [567, 214] on div "205 17 Likes & comments displayed to show model’s engagement" at bounding box center [598, 202] width 222 height 222
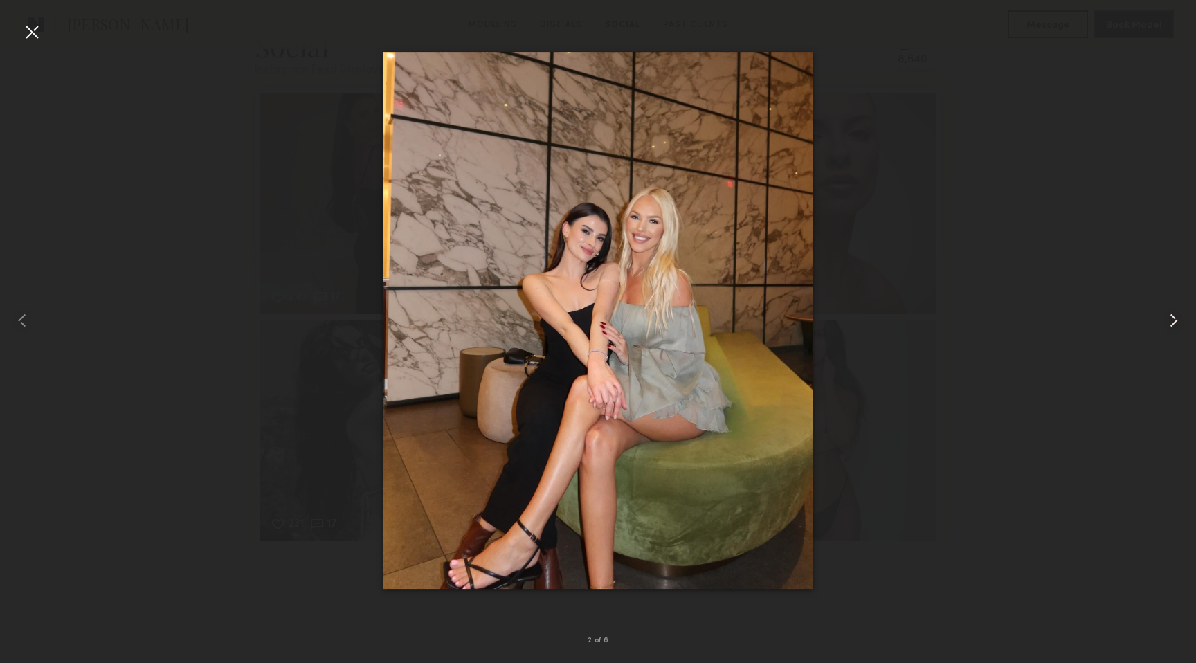
click at [1175, 316] on common-icon at bounding box center [1174, 320] width 22 height 22
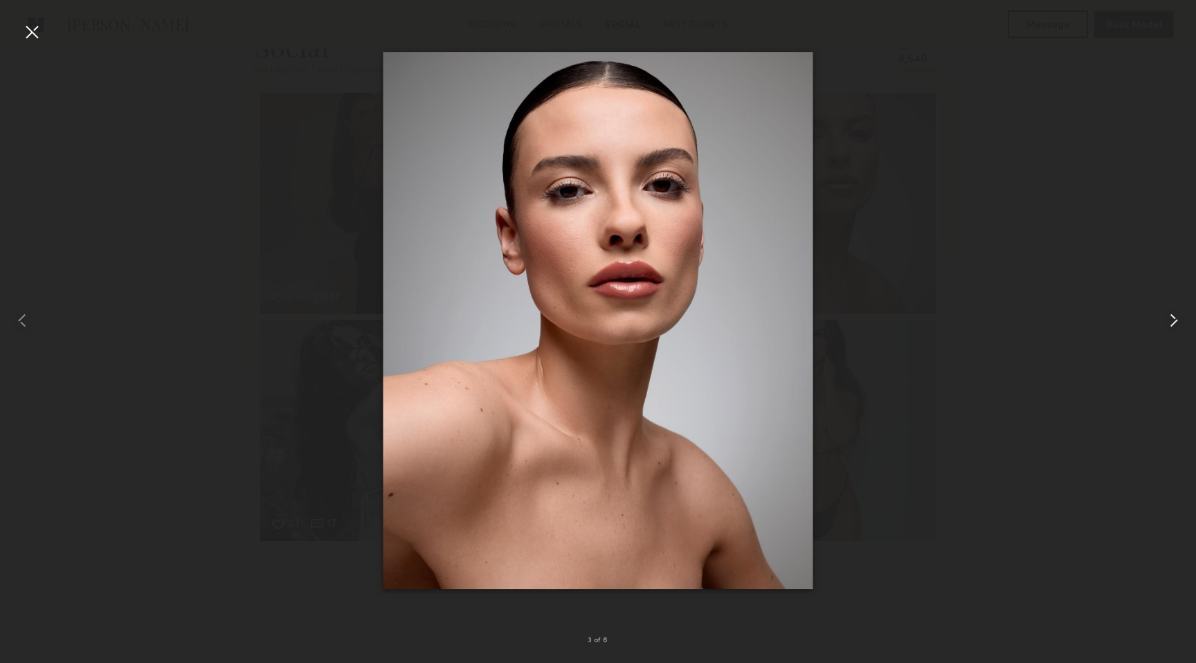
click at [1176, 324] on common-icon at bounding box center [1174, 320] width 22 height 22
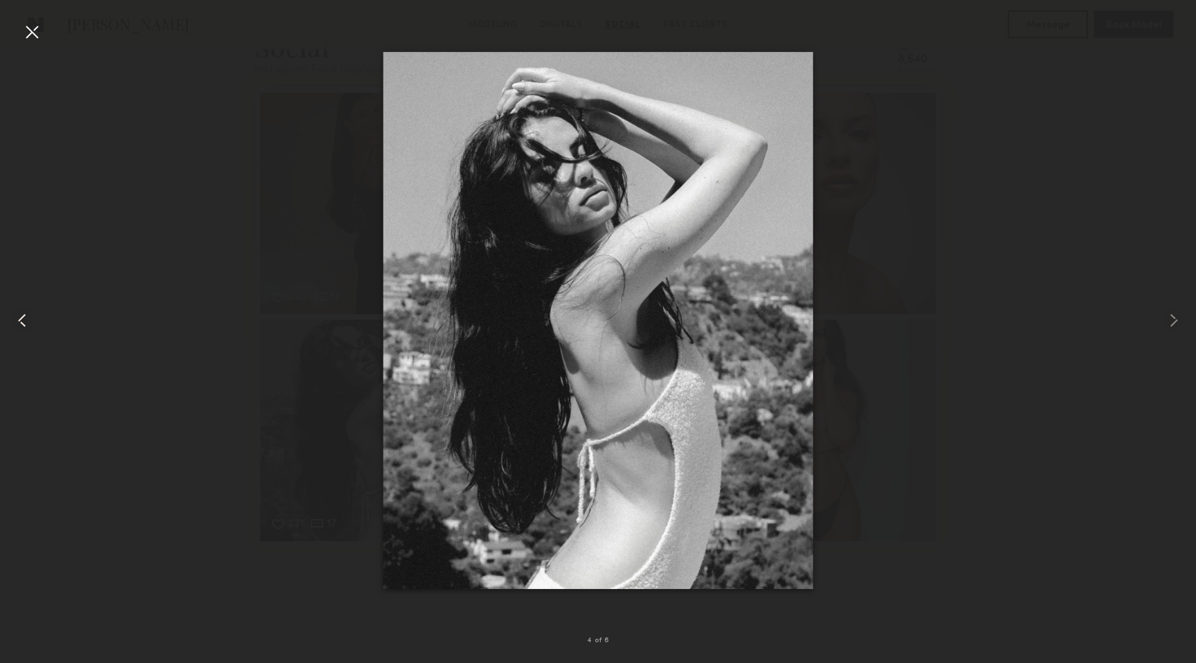
click at [28, 318] on common-icon at bounding box center [22, 320] width 22 height 22
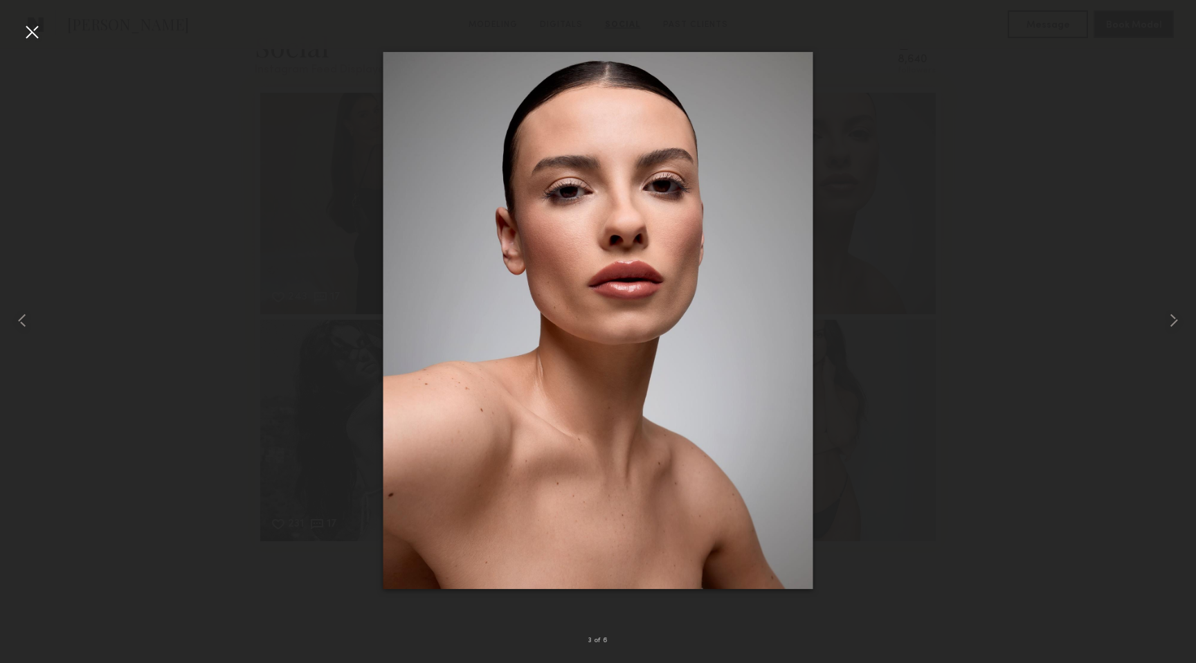
click at [25, 34] on div at bounding box center [32, 32] width 22 height 22
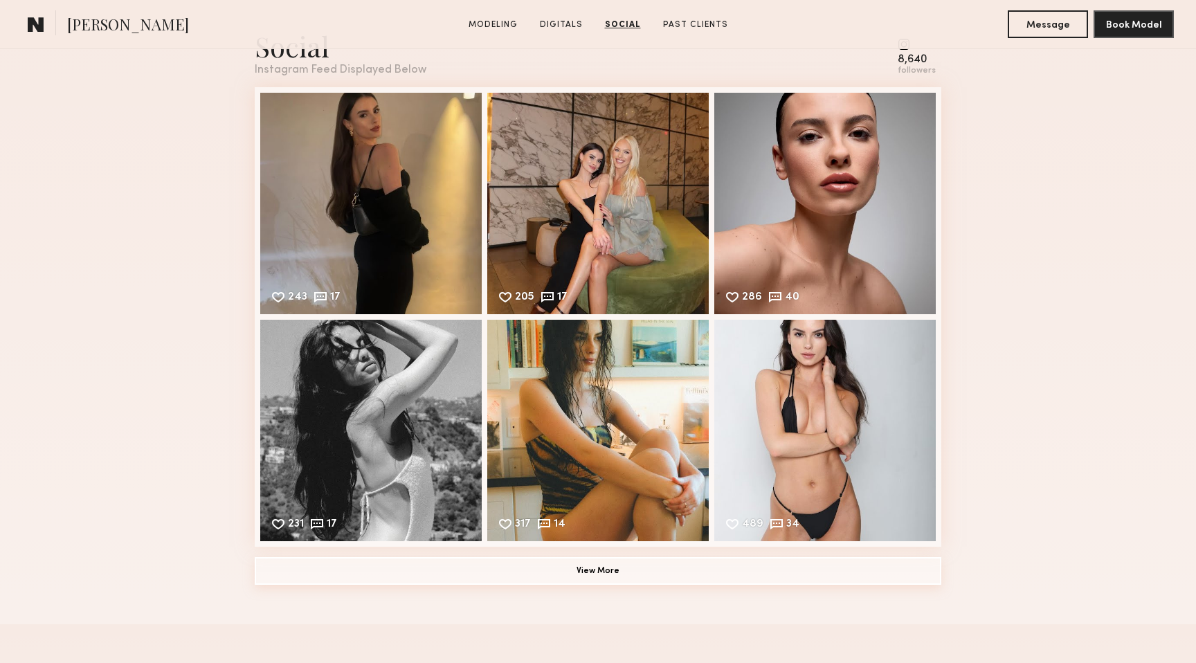
click at [598, 565] on button "View More" at bounding box center [598, 571] width 687 height 28
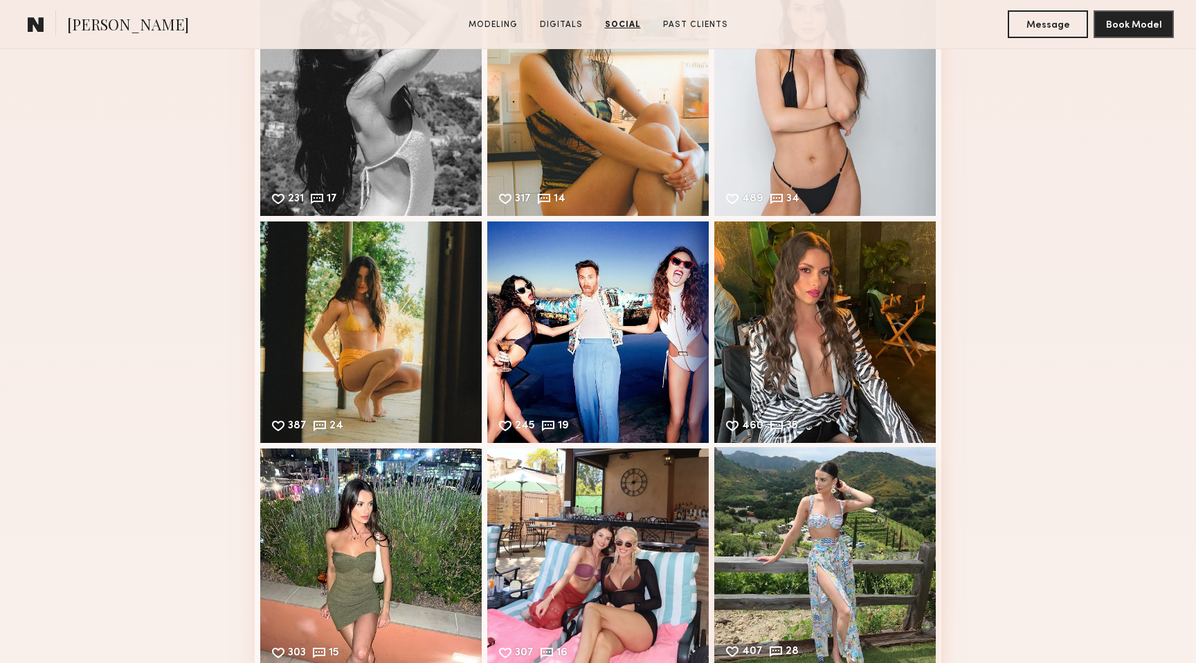
scroll to position [2394, 0]
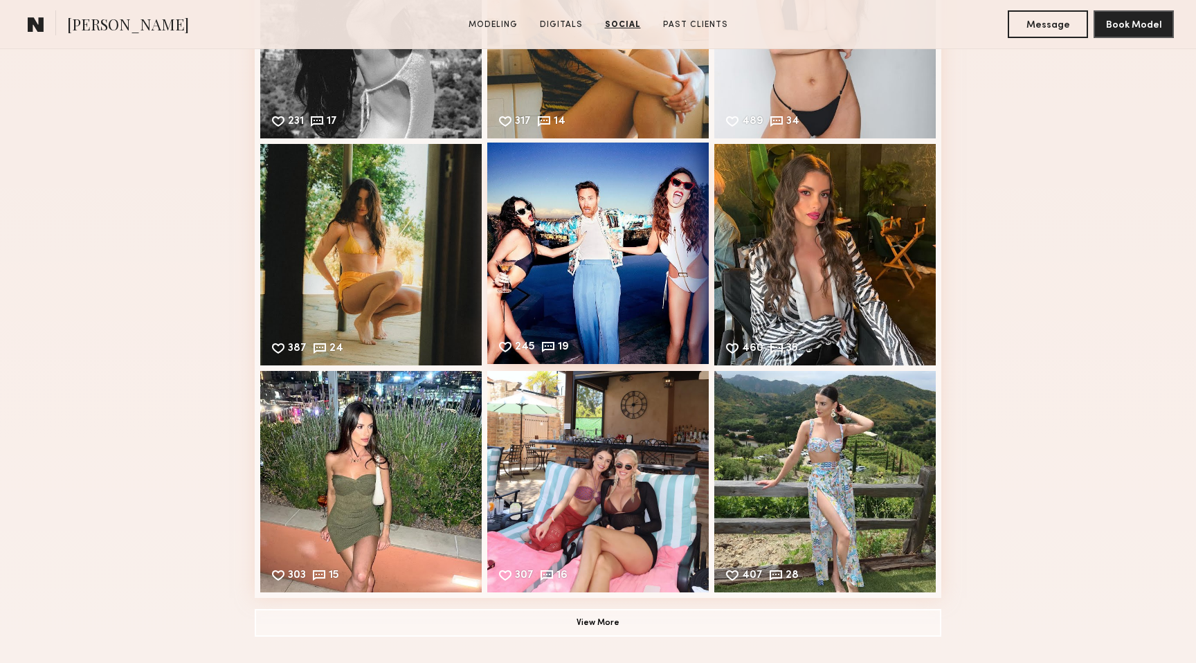
click at [638, 208] on div "245 19 Likes & comments displayed to show model’s engagement" at bounding box center [598, 254] width 222 height 222
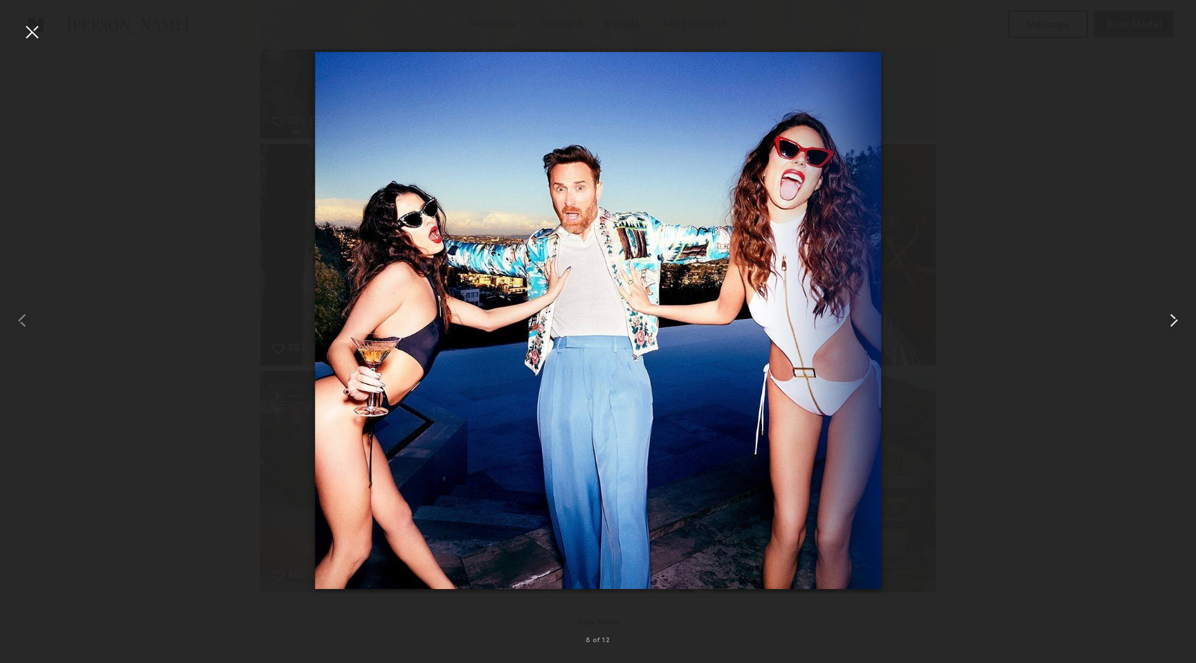
click at [1172, 331] on common-icon at bounding box center [1174, 320] width 22 height 22
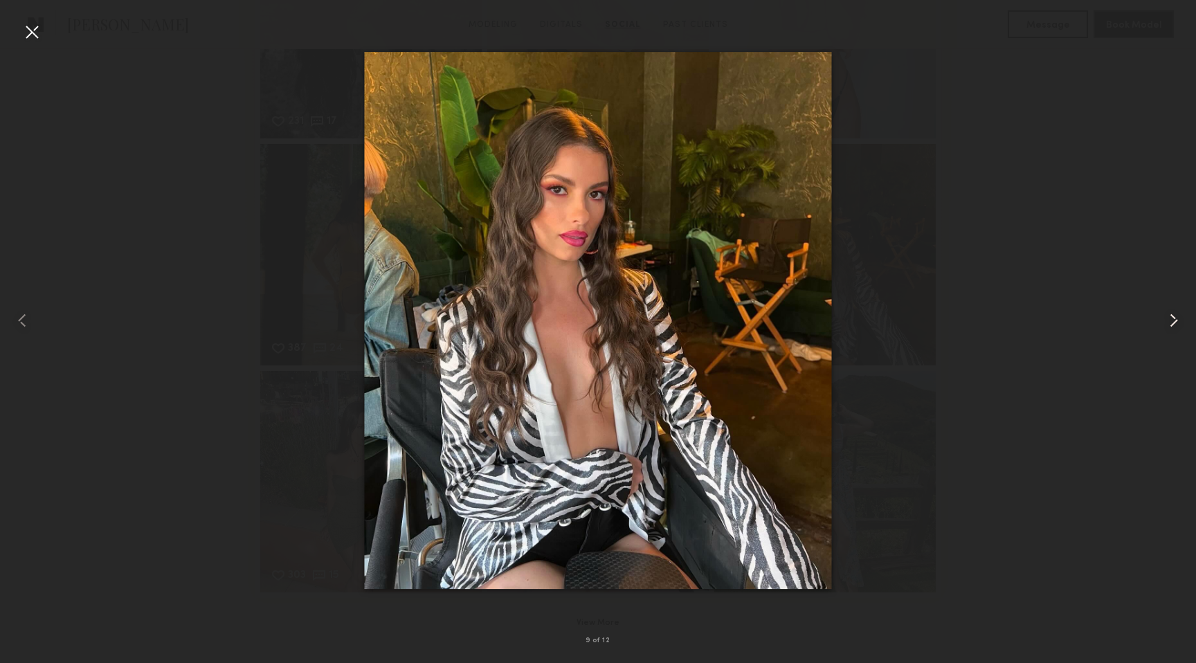
click at [1172, 331] on common-icon at bounding box center [1174, 320] width 22 height 22
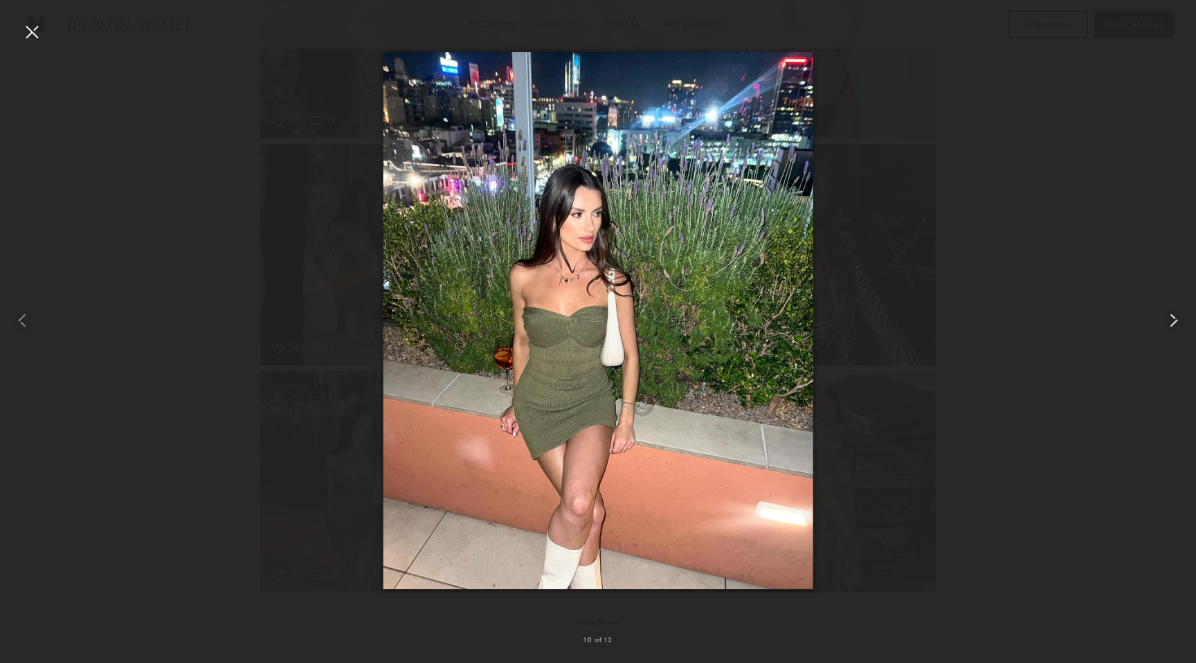
click at [1172, 331] on common-icon at bounding box center [1174, 320] width 22 height 22
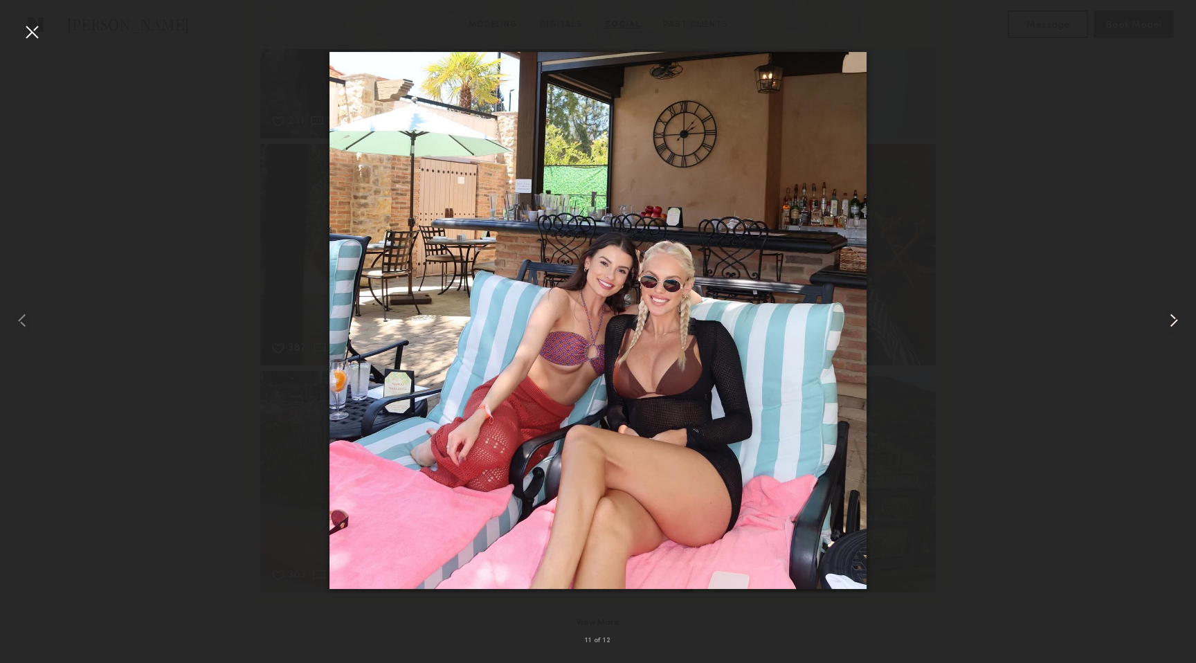
click at [1172, 331] on common-icon at bounding box center [1174, 320] width 22 height 22
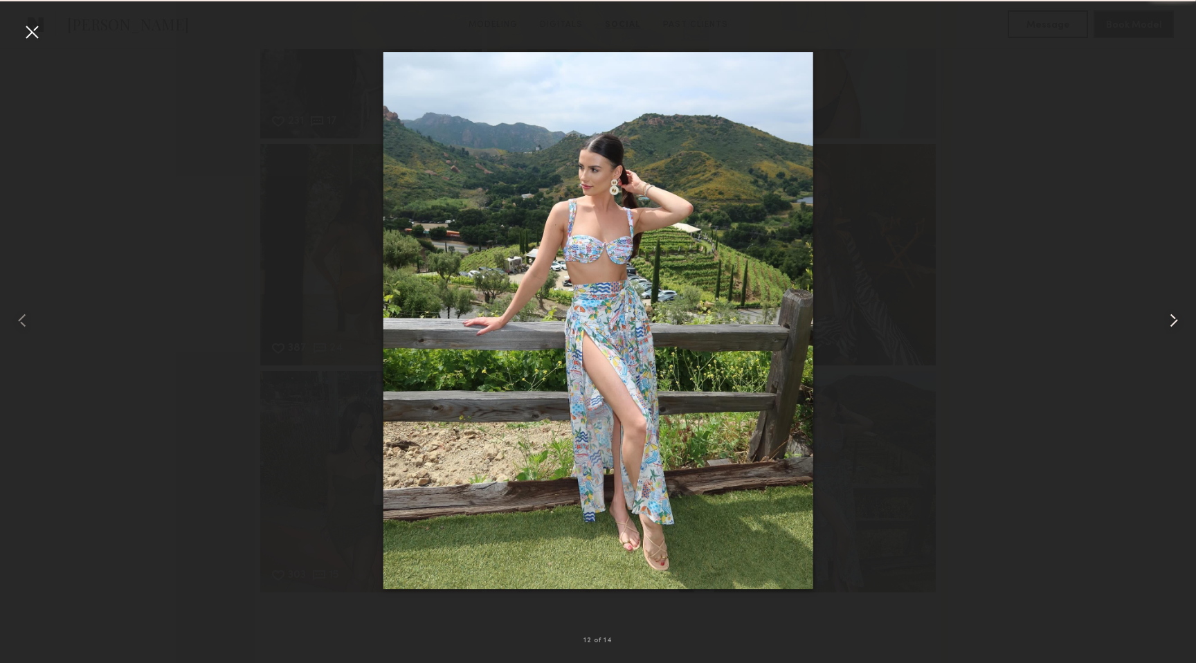
click at [1172, 331] on common-icon at bounding box center [1174, 320] width 22 height 22
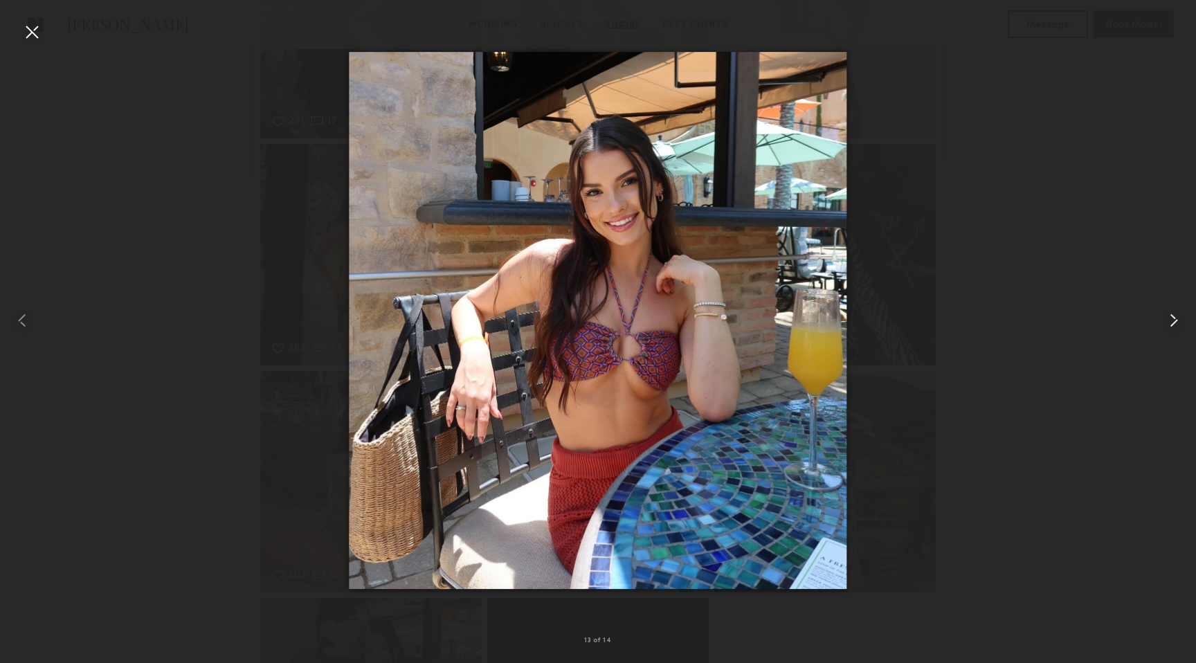
click at [1172, 331] on common-icon at bounding box center [1174, 320] width 22 height 22
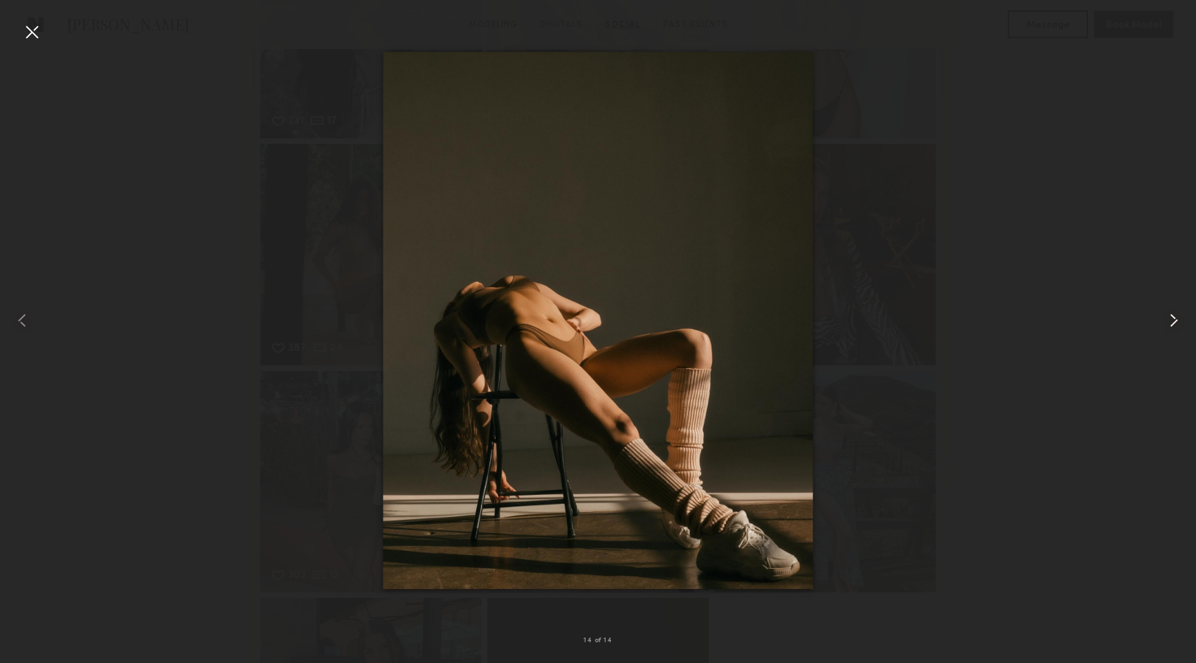
click at [1172, 331] on common-icon at bounding box center [1174, 320] width 22 height 22
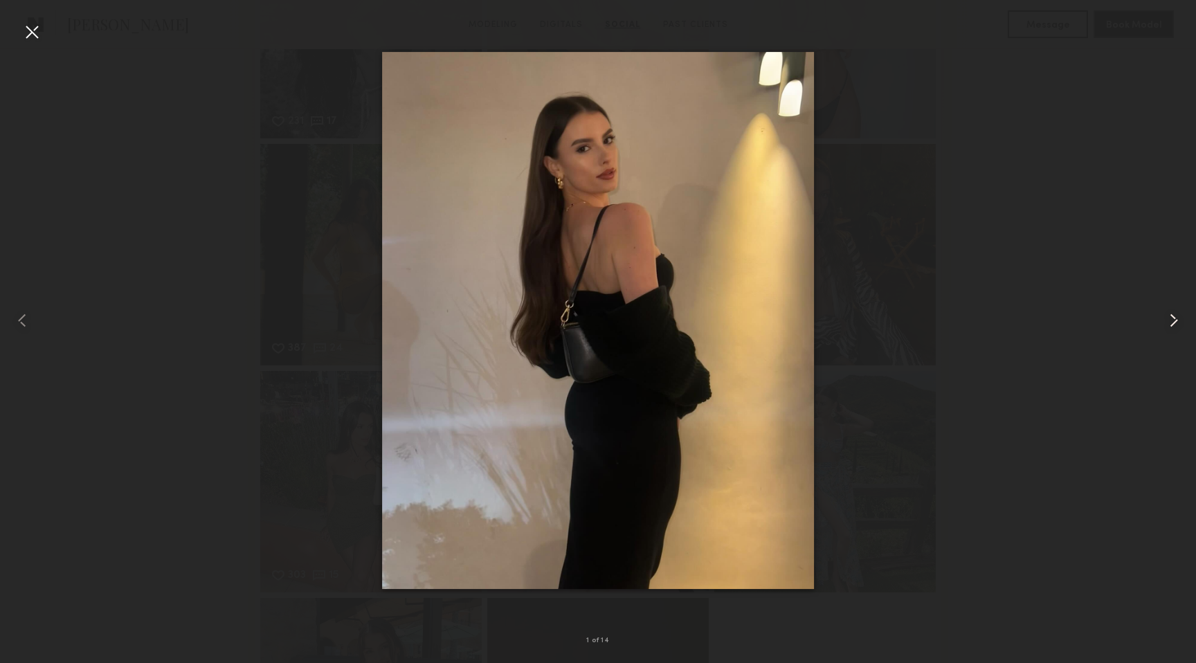
click at [1172, 331] on common-icon at bounding box center [1174, 320] width 22 height 22
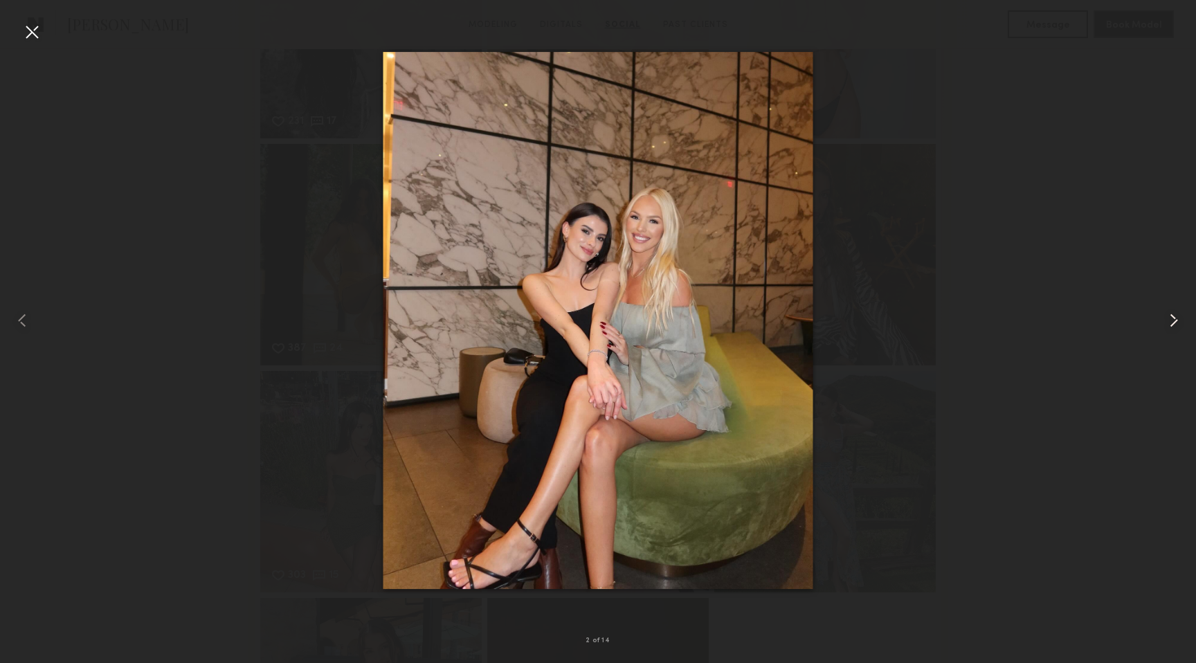
click at [1172, 331] on common-icon at bounding box center [1174, 320] width 22 height 22
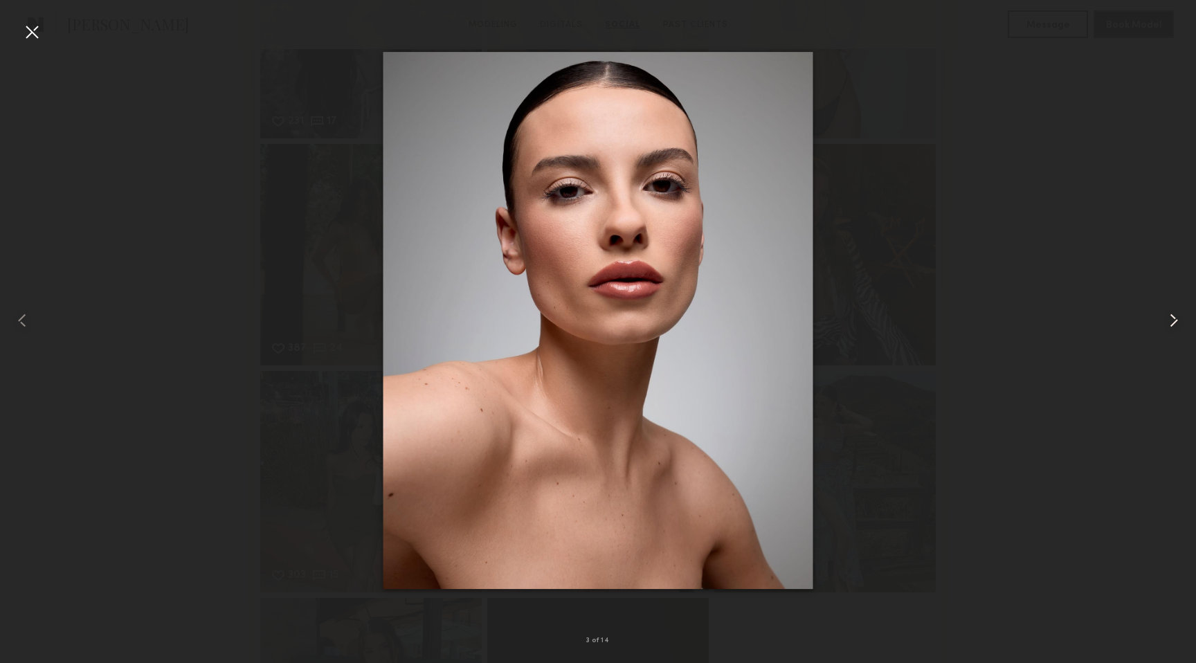
click at [1172, 331] on common-icon at bounding box center [1174, 320] width 22 height 22
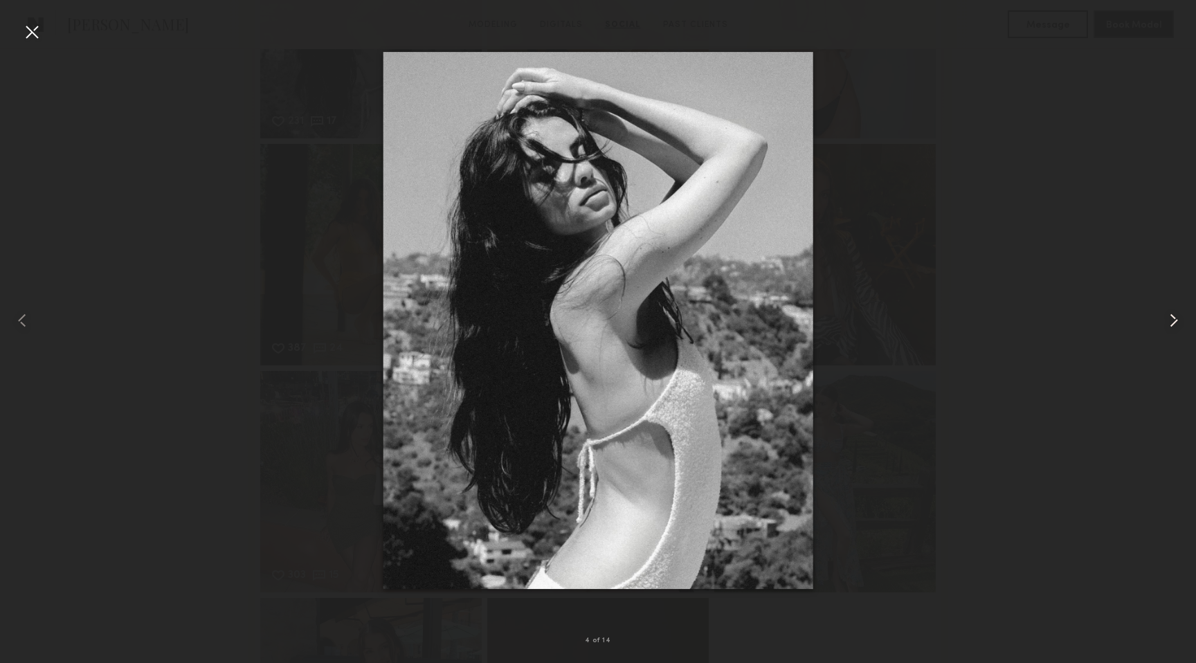
click at [1172, 331] on common-icon at bounding box center [1174, 320] width 22 height 22
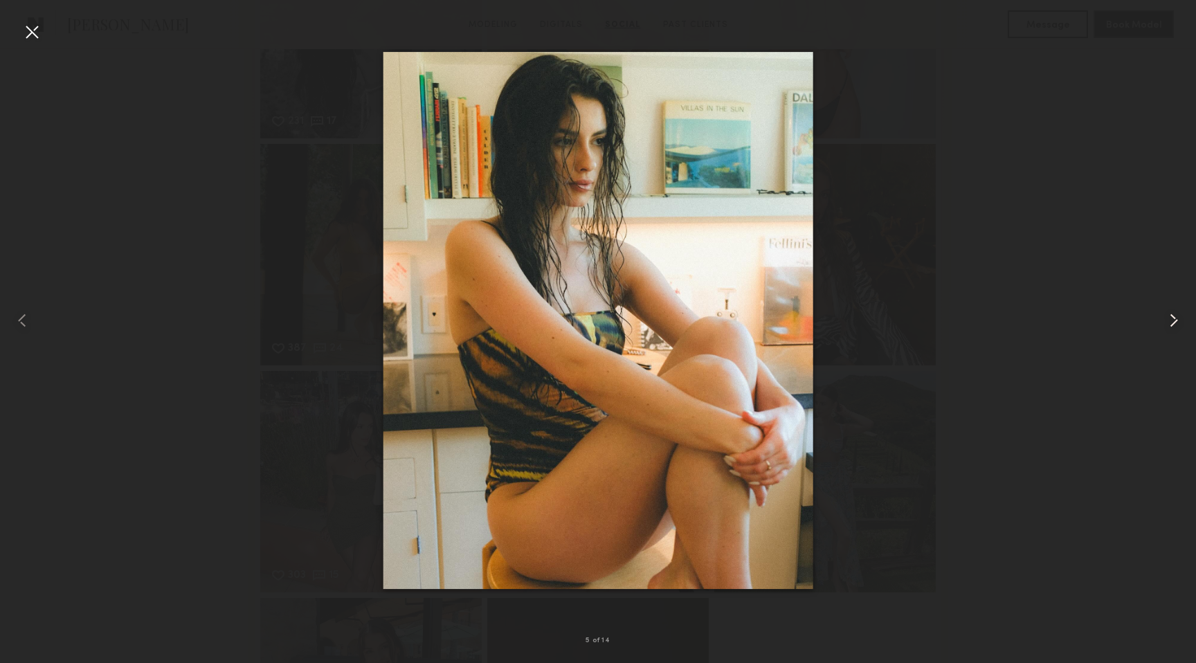
click at [1172, 331] on common-icon at bounding box center [1174, 320] width 22 height 22
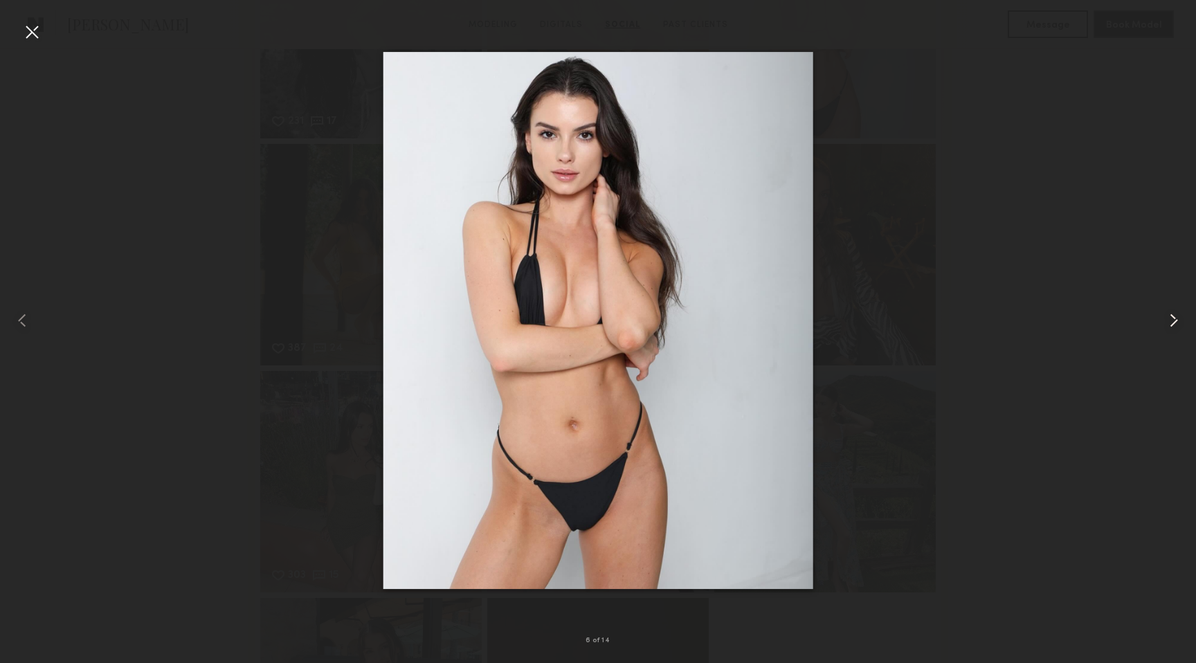
click at [1172, 331] on common-icon at bounding box center [1174, 320] width 22 height 22
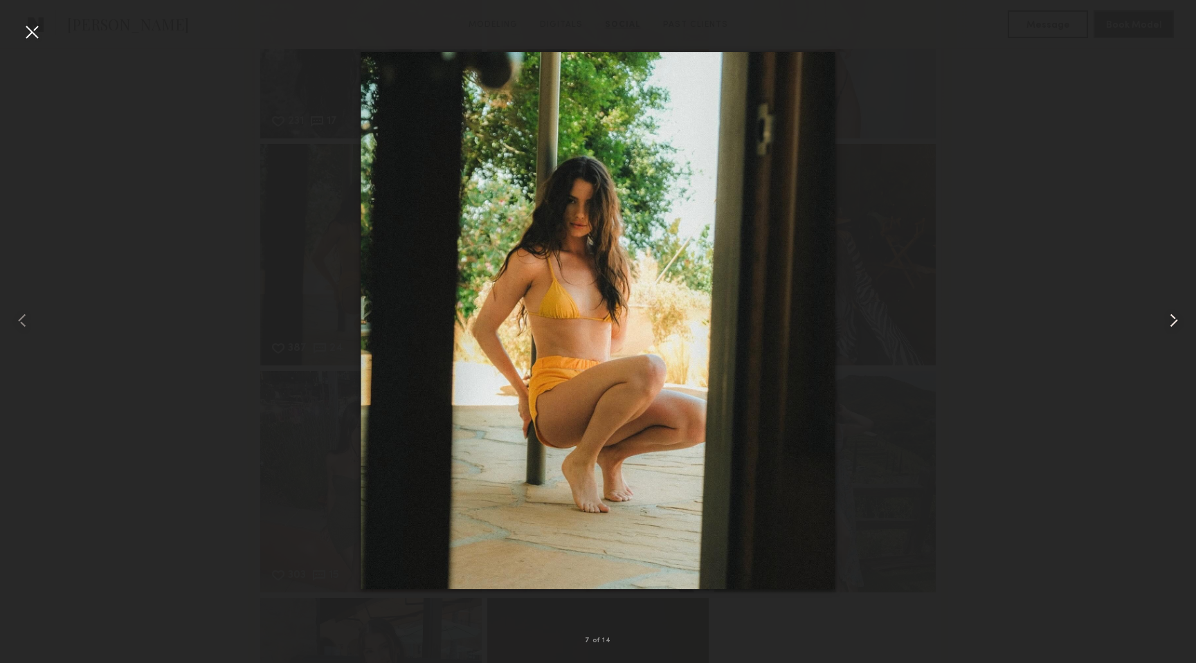
click at [1172, 331] on common-icon at bounding box center [1174, 320] width 22 height 22
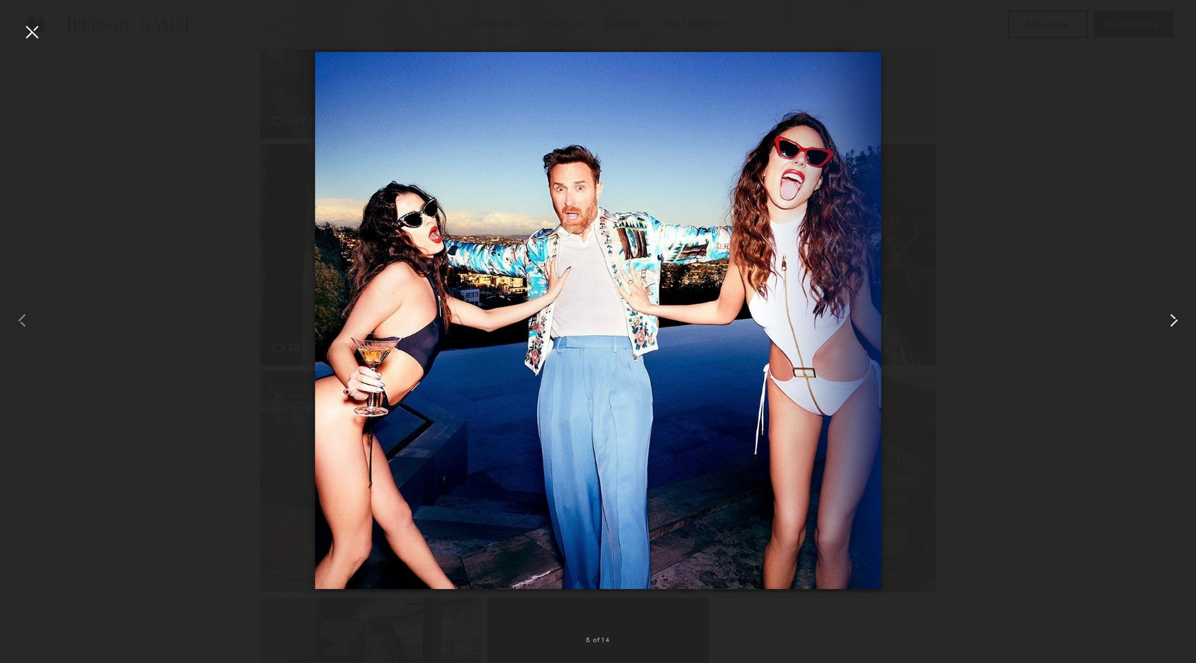
click at [1172, 331] on common-icon at bounding box center [1174, 320] width 22 height 22
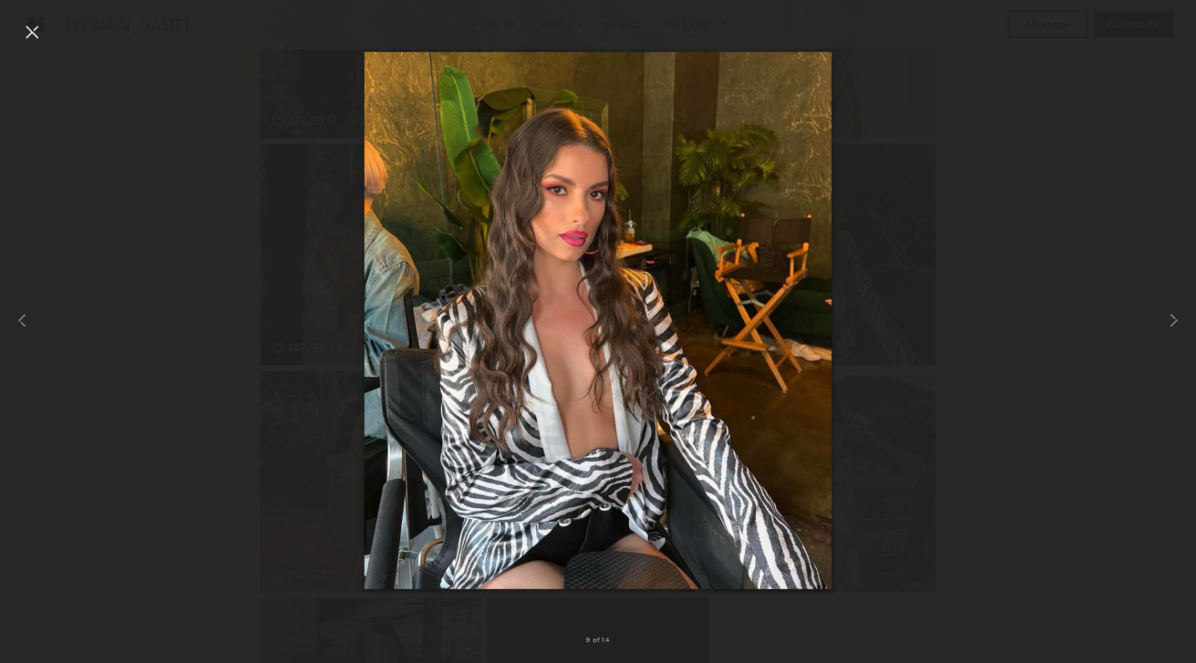
click at [33, 26] on div at bounding box center [32, 32] width 22 height 22
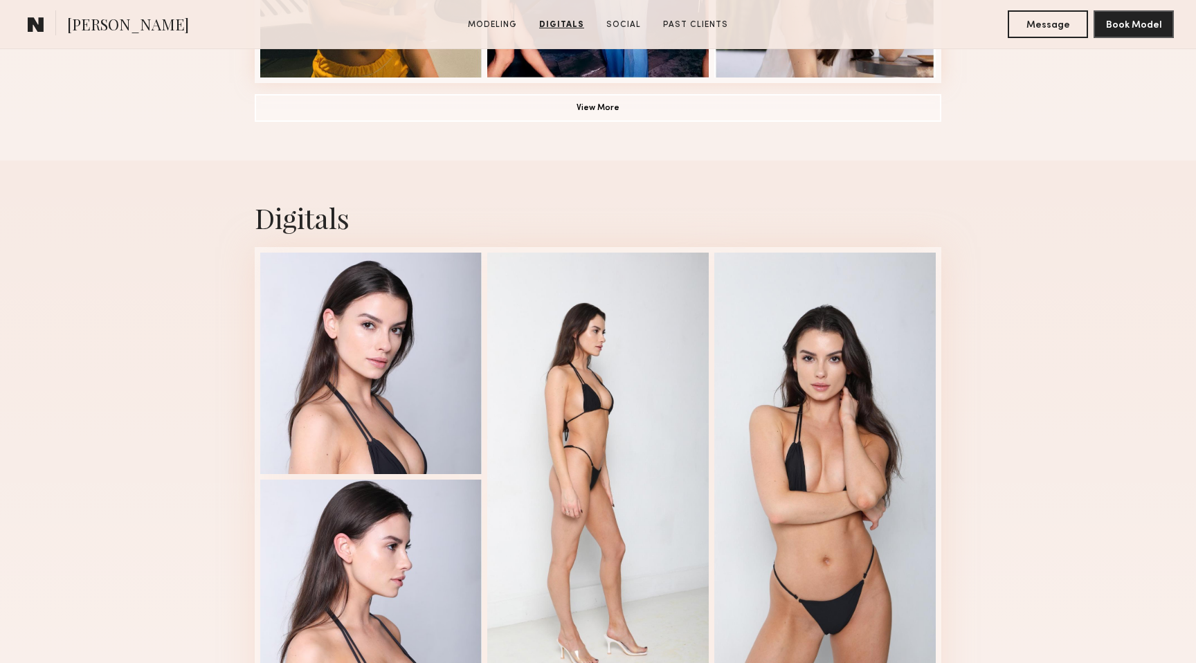
scroll to position [1239, 0]
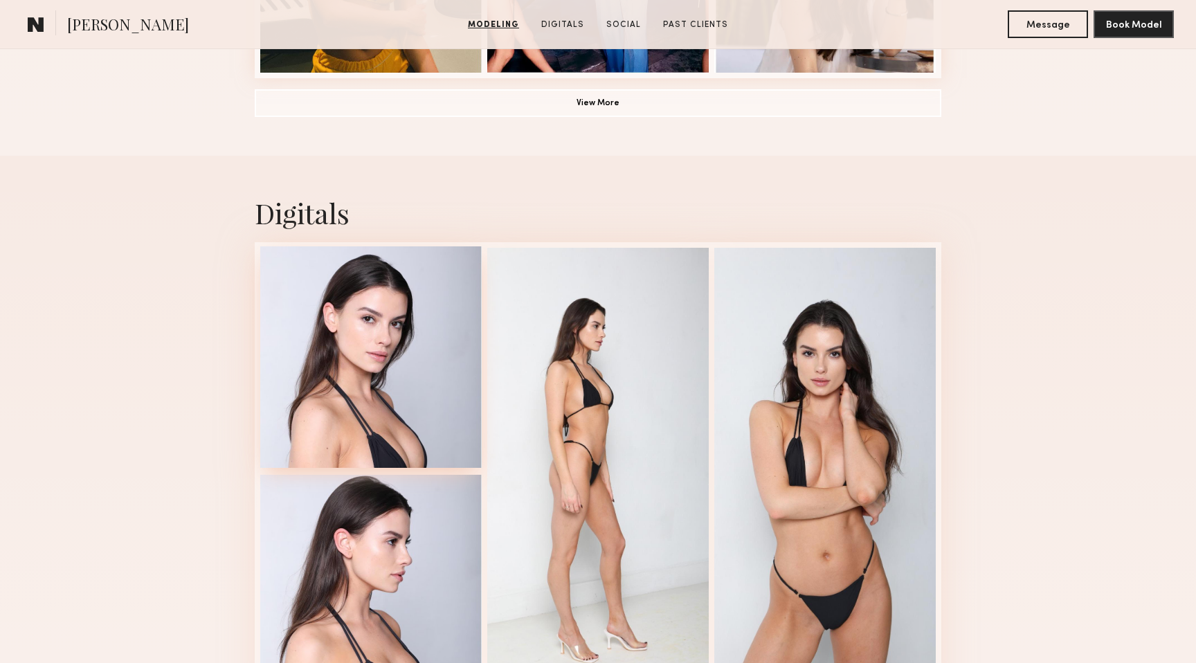
click at [390, 380] on div at bounding box center [371, 357] width 222 height 222
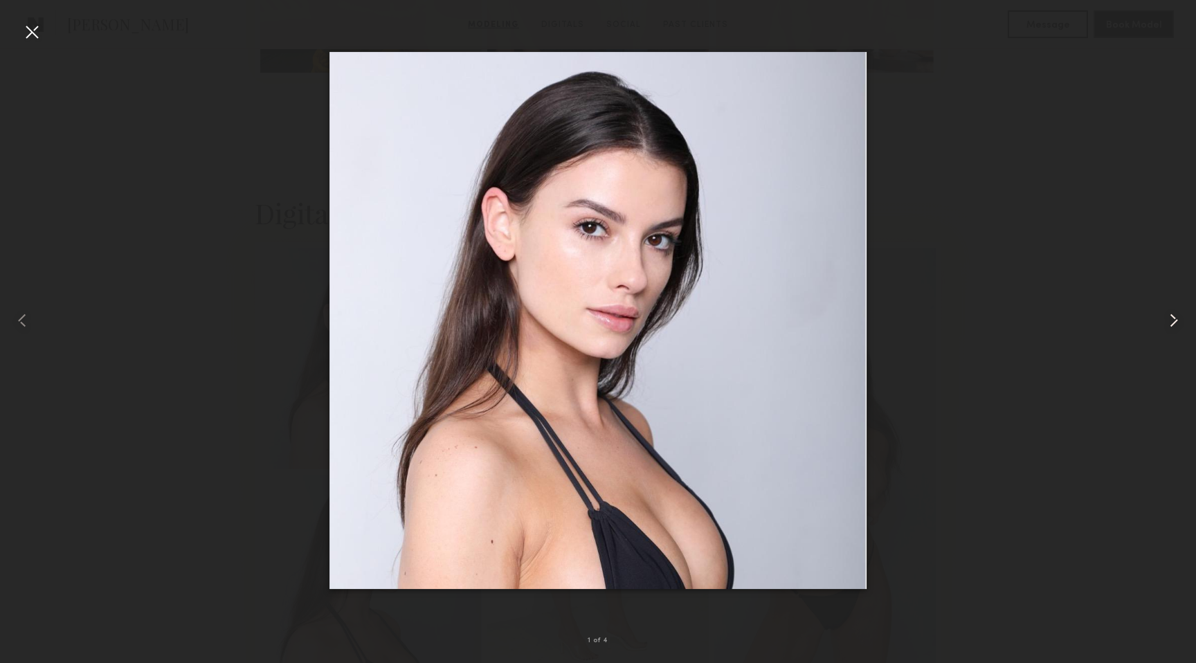
click at [1176, 319] on common-icon at bounding box center [1174, 320] width 22 height 22
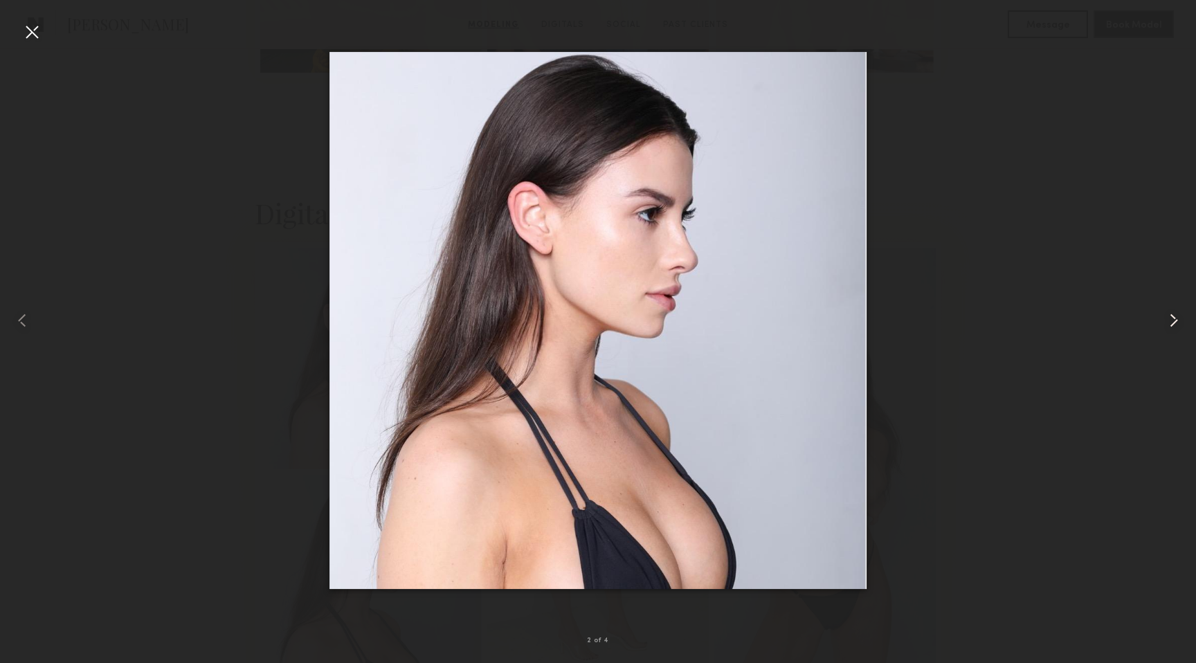
click at [1176, 319] on common-icon at bounding box center [1174, 320] width 22 height 22
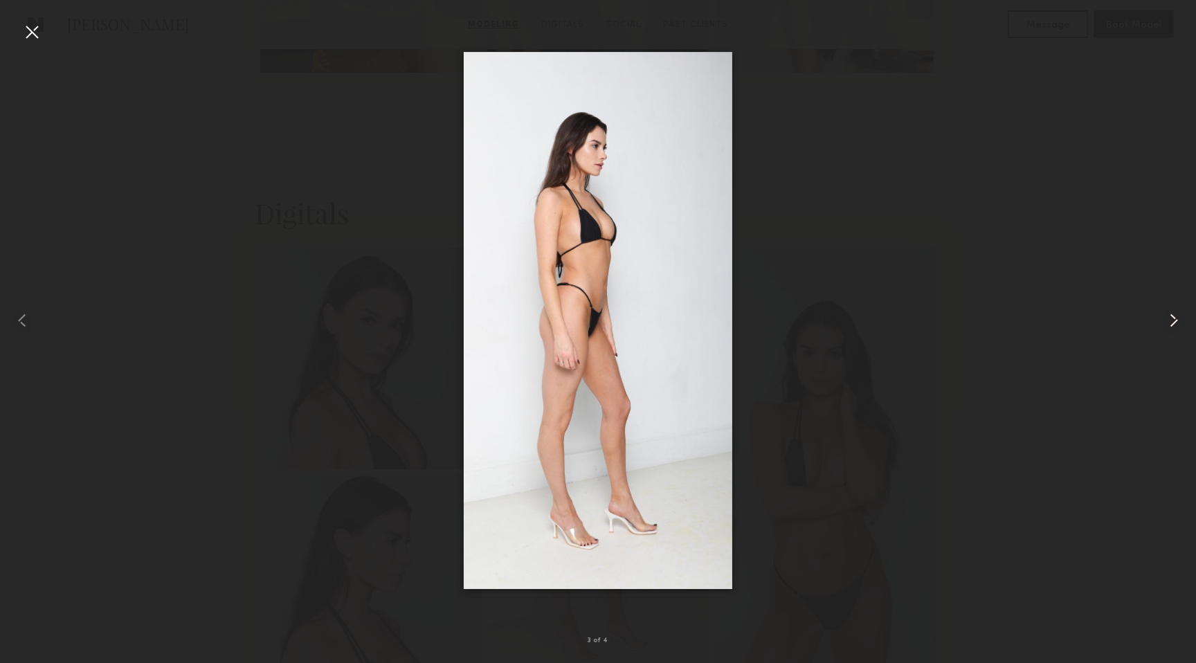
click at [1176, 319] on common-icon at bounding box center [1174, 320] width 22 height 22
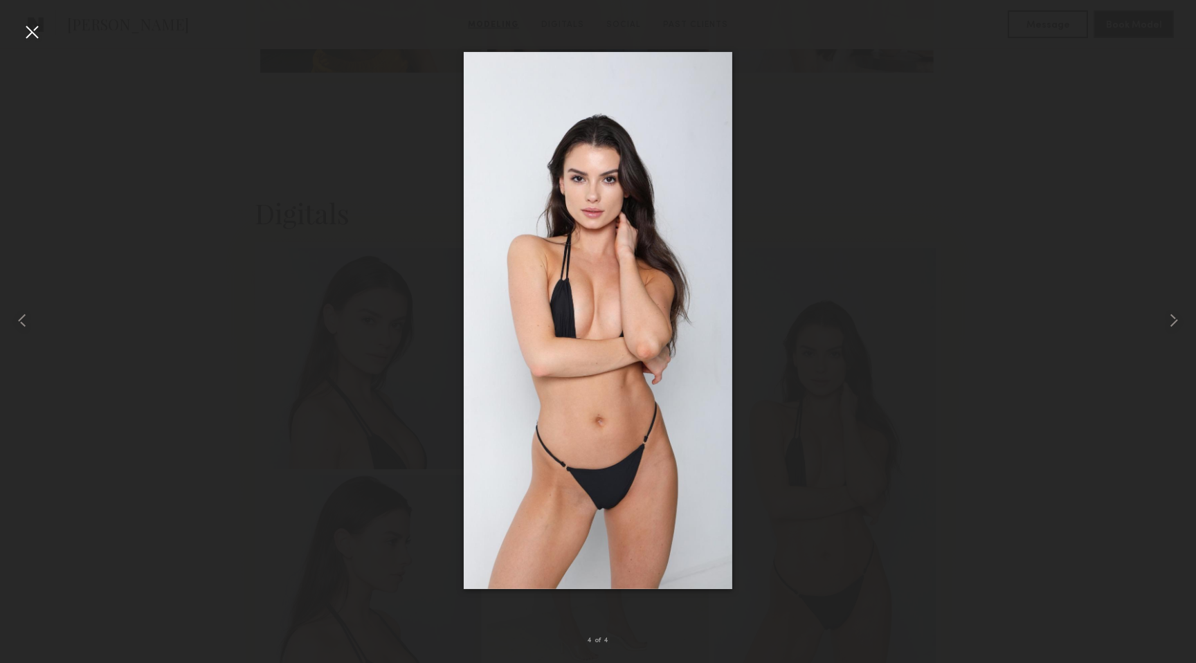
click at [31, 26] on div at bounding box center [32, 32] width 22 height 22
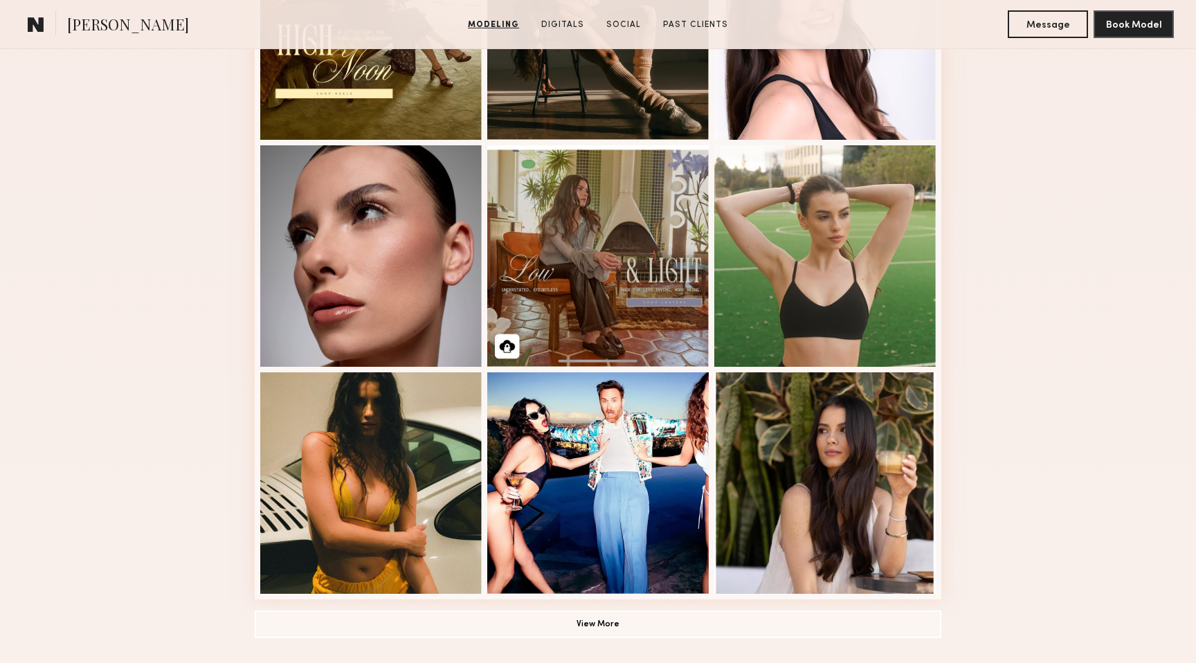
scroll to position [706, 0]
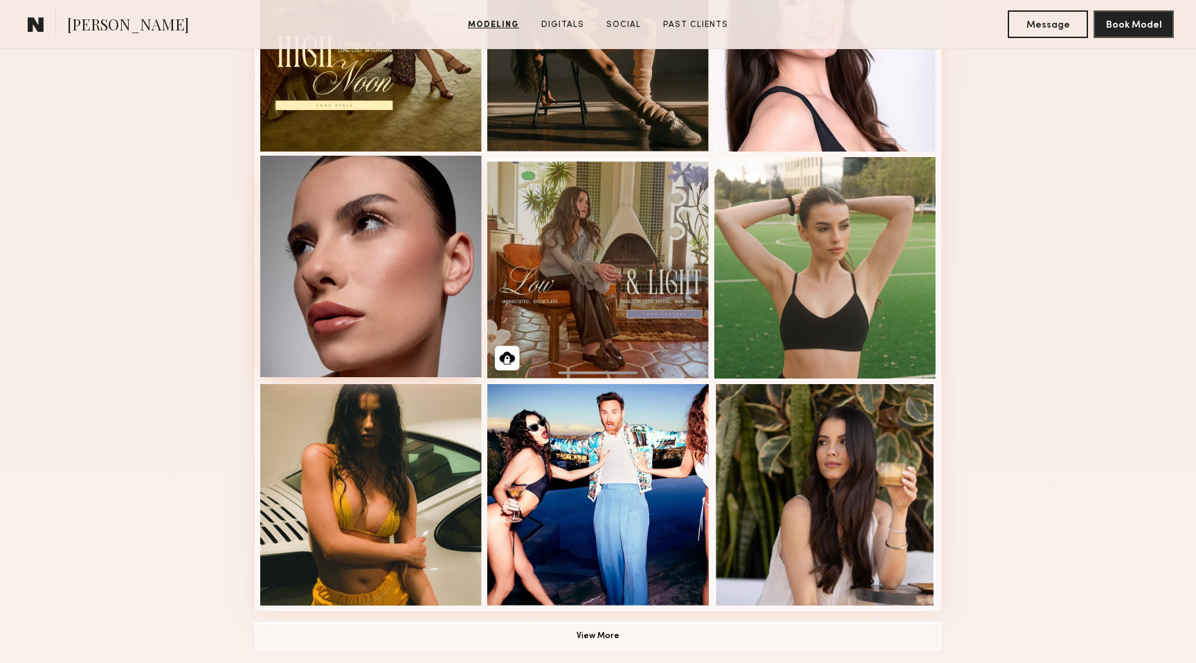
click at [372, 307] on div at bounding box center [371, 267] width 222 height 222
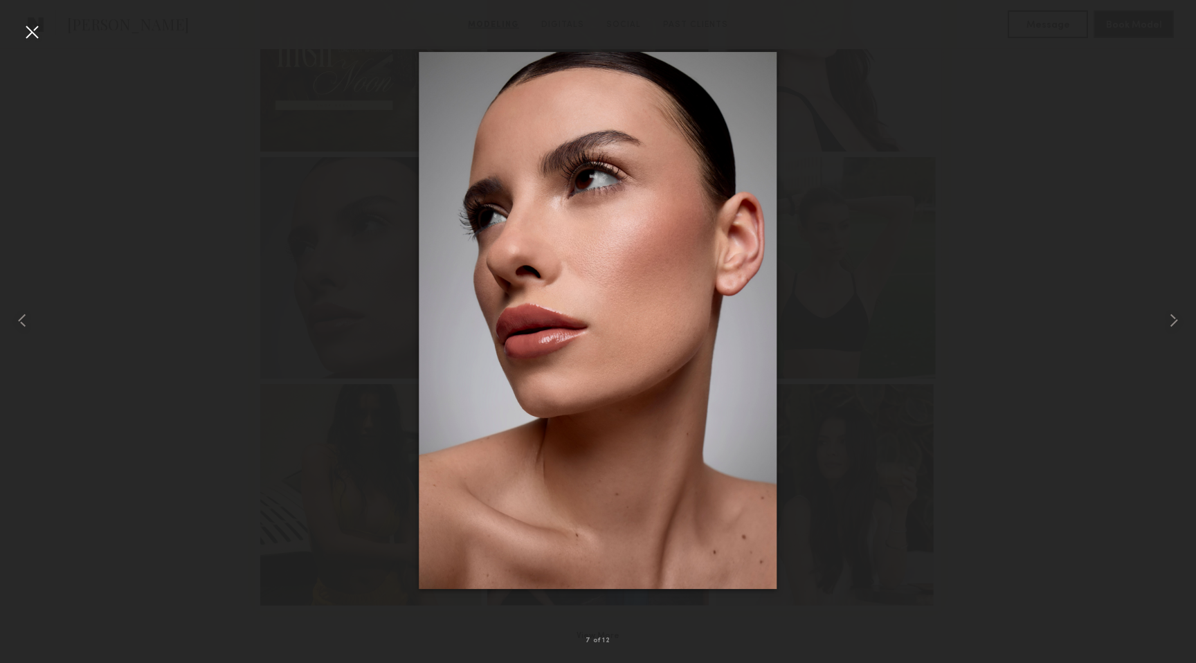
click at [33, 30] on div at bounding box center [32, 32] width 22 height 22
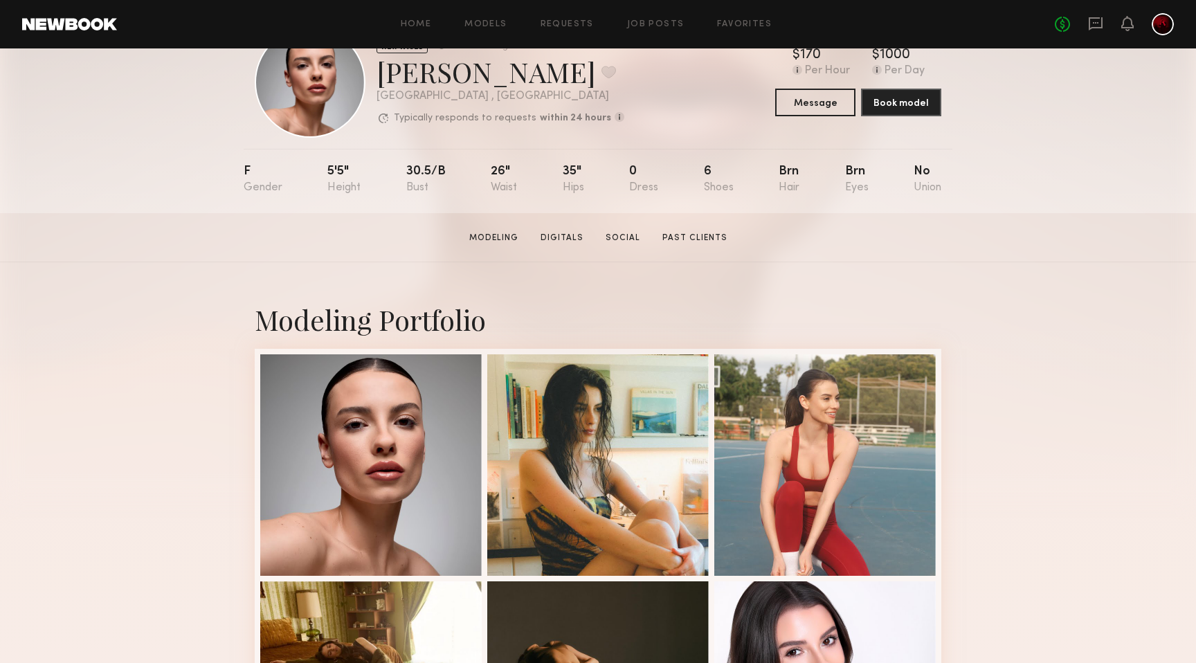
scroll to position [0, 0]
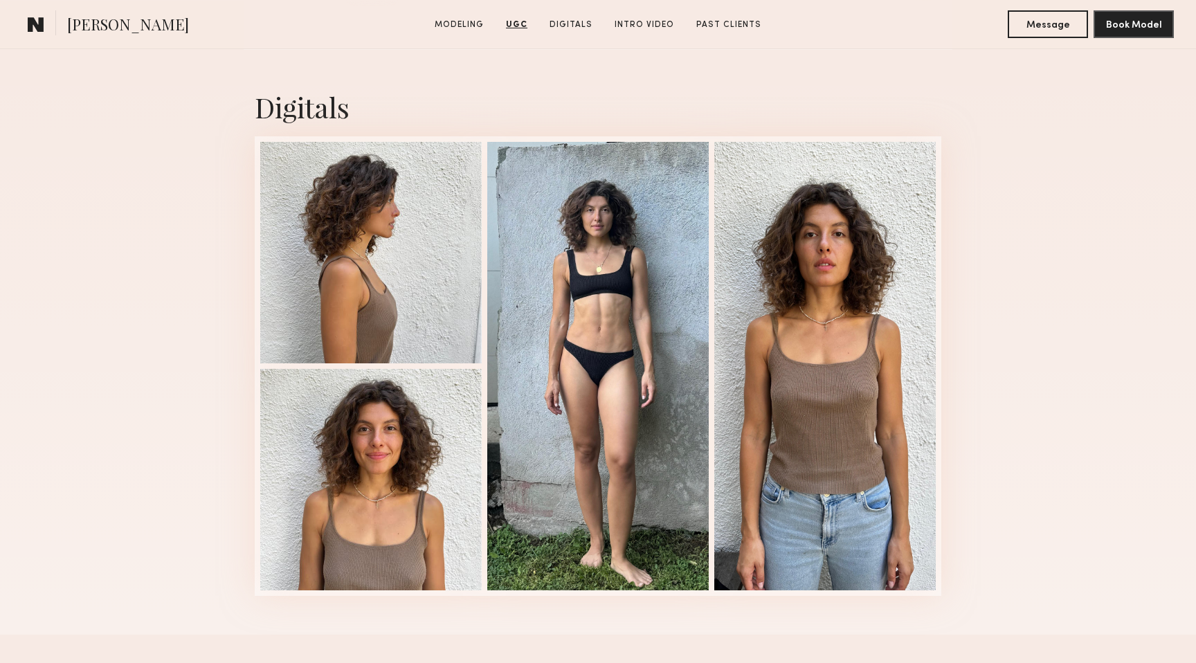
scroll to position [1968, 0]
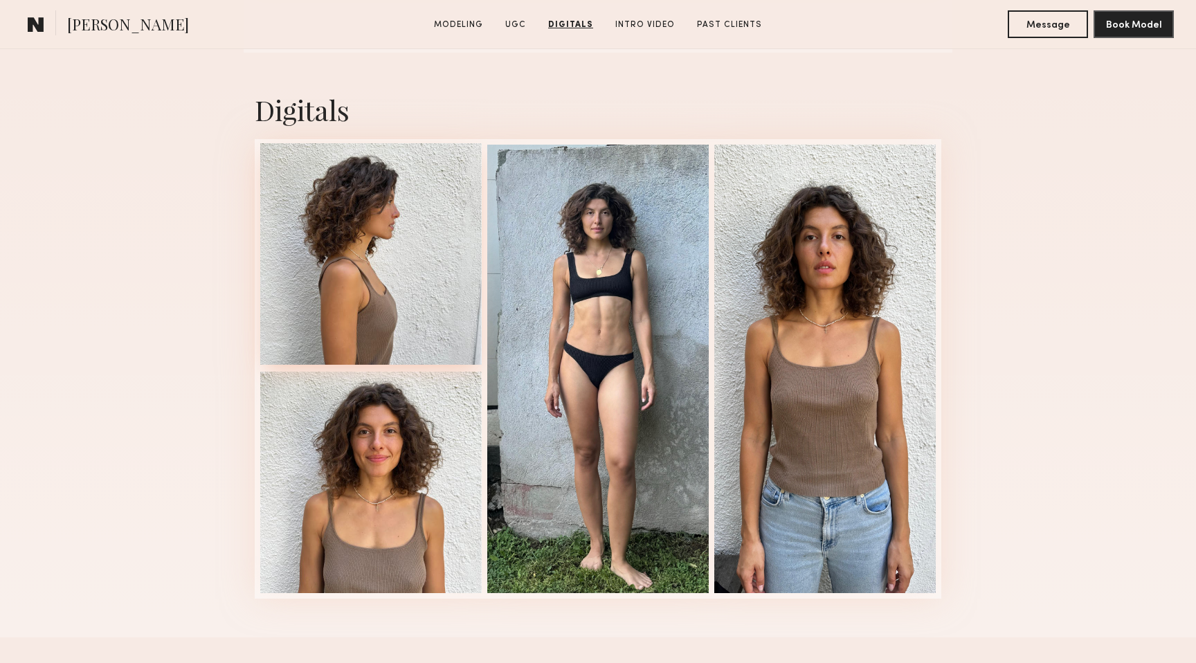
click at [386, 271] on div at bounding box center [371, 254] width 222 height 222
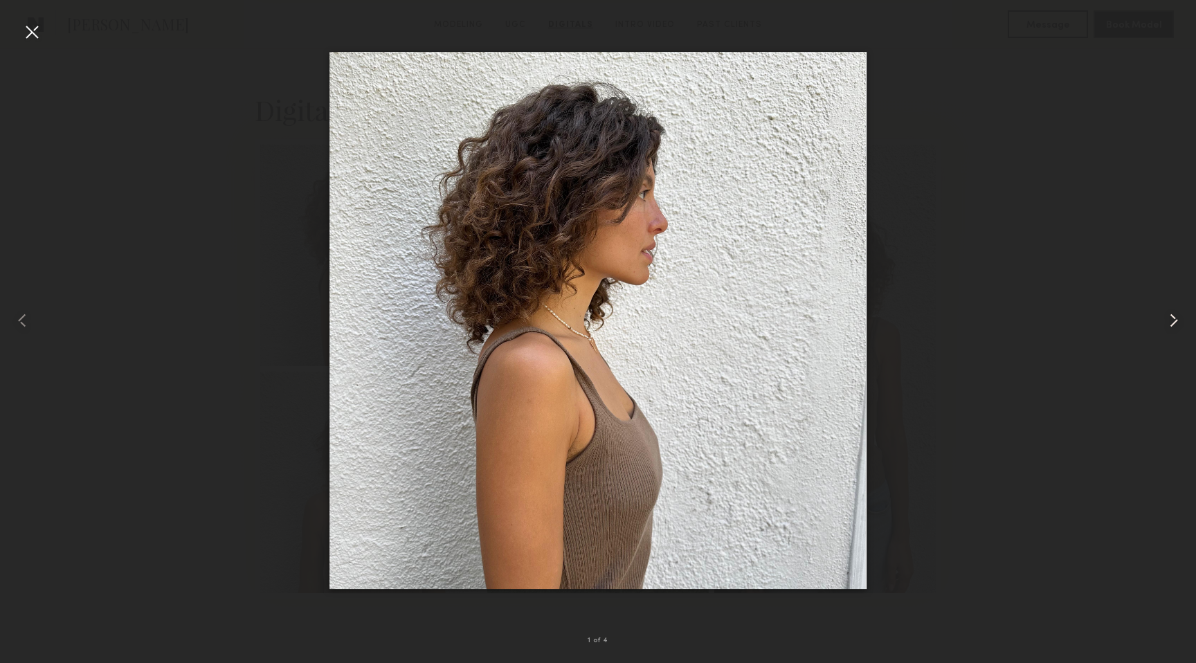
click at [1177, 316] on common-icon at bounding box center [1174, 320] width 22 height 22
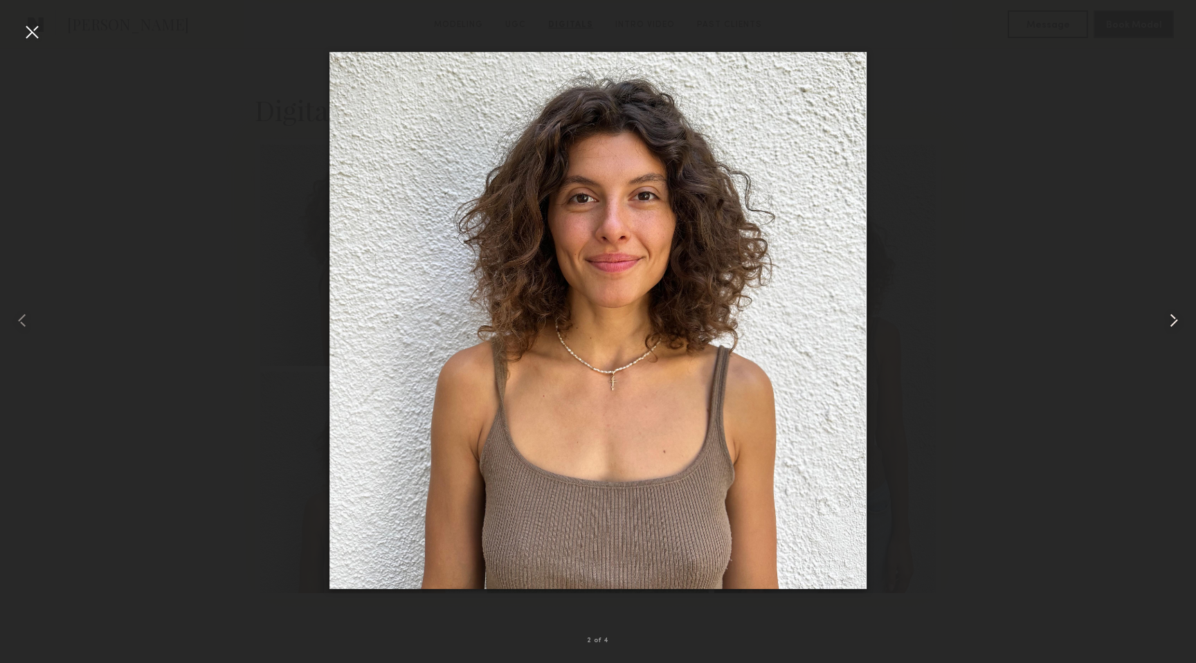
click at [1177, 316] on common-icon at bounding box center [1174, 320] width 22 height 22
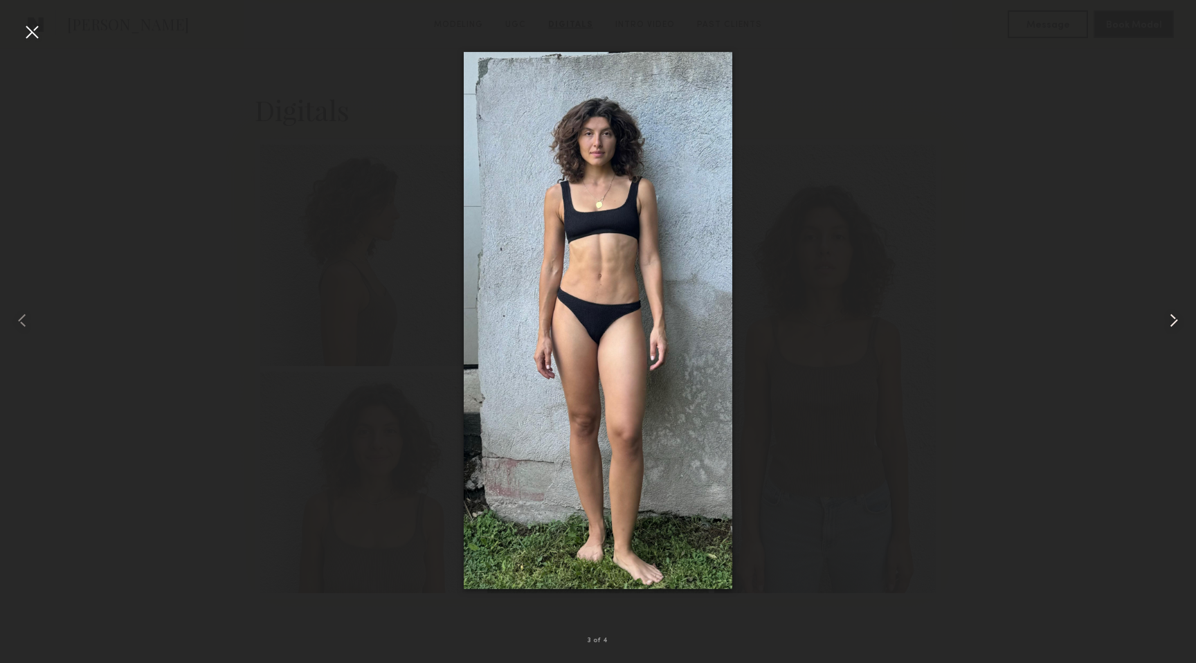
click at [1177, 316] on common-icon at bounding box center [1174, 320] width 22 height 22
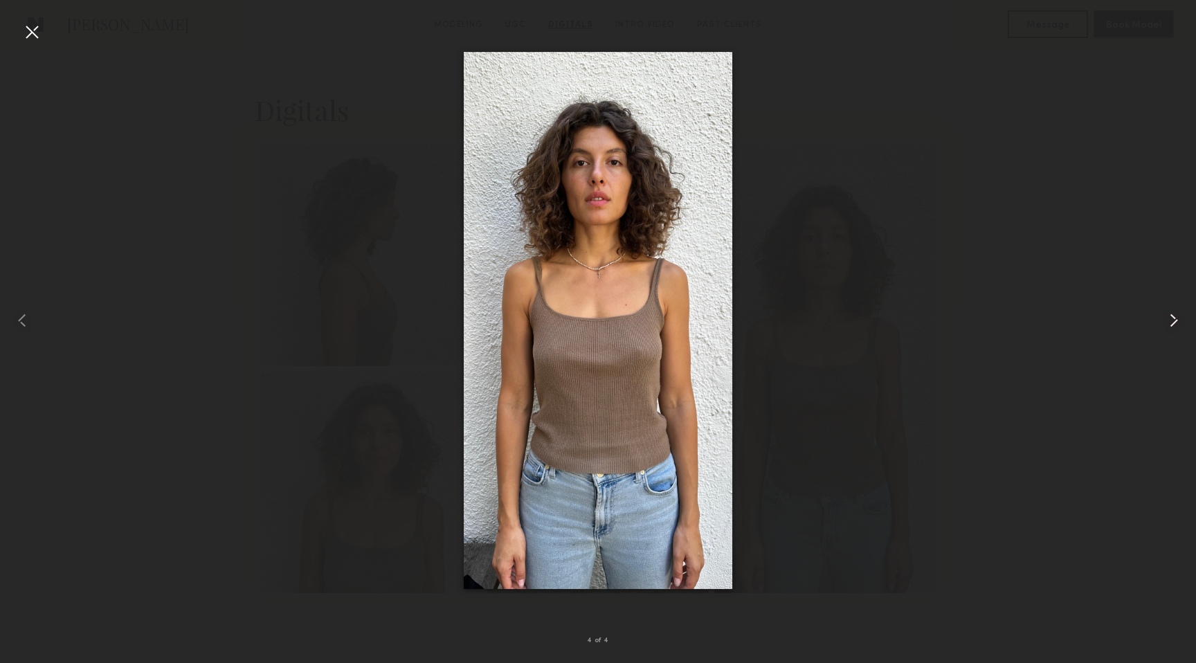
click at [1177, 316] on common-icon at bounding box center [1174, 320] width 22 height 22
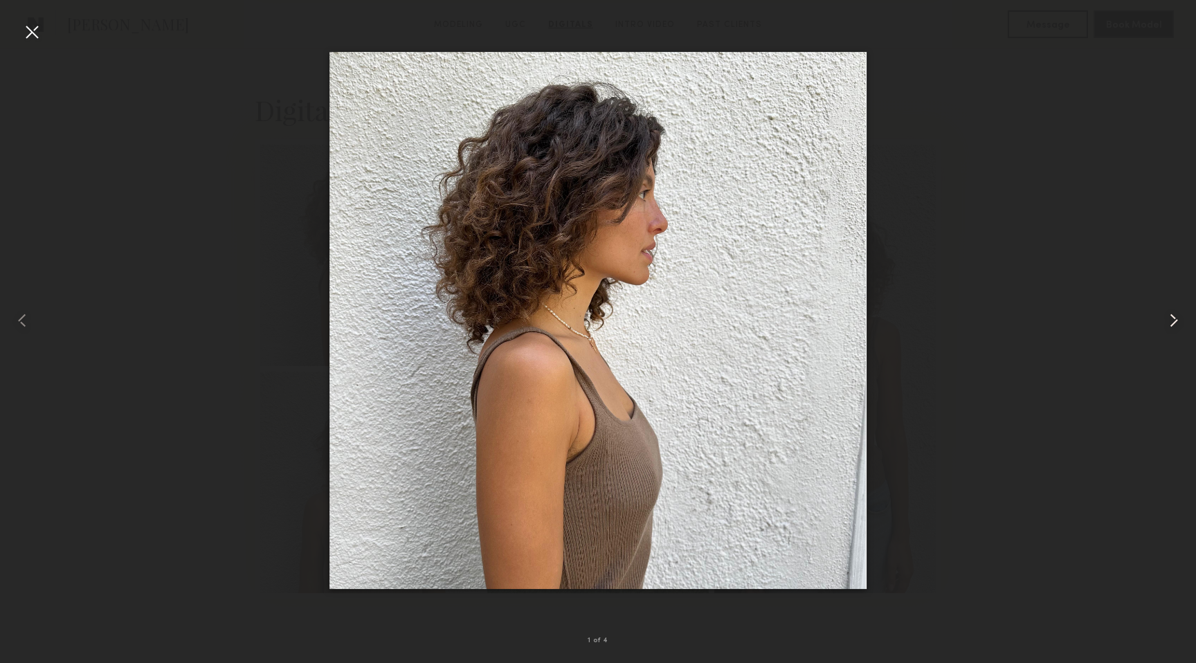
click at [1177, 316] on common-icon at bounding box center [1174, 320] width 22 height 22
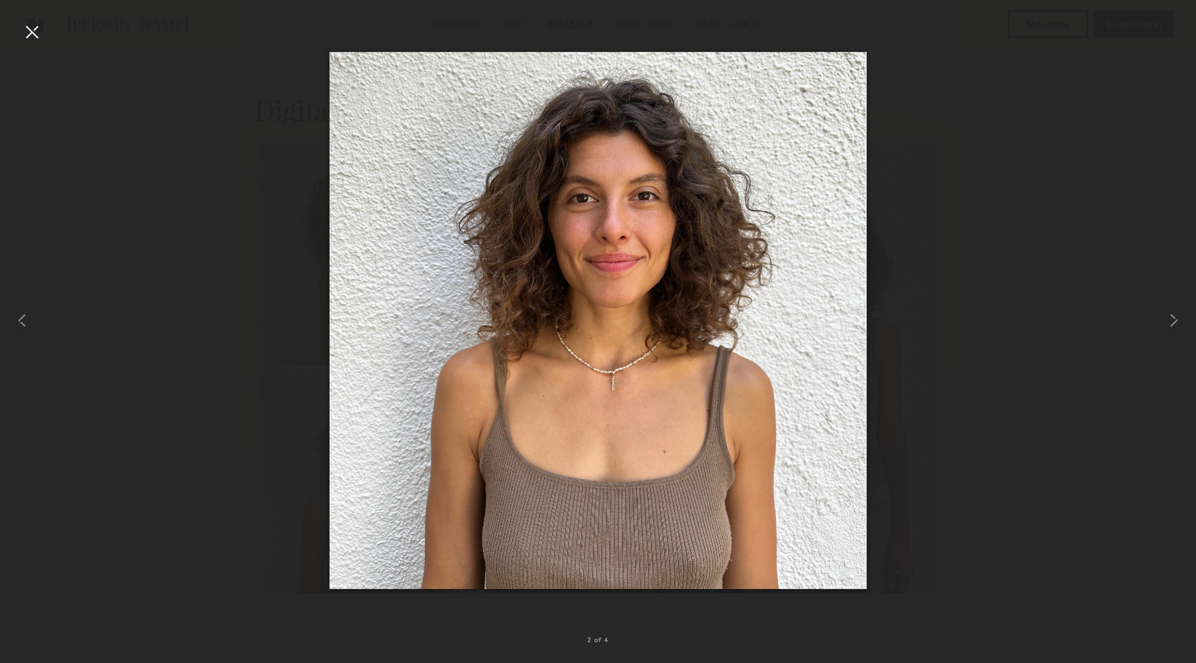
click at [28, 28] on div at bounding box center [32, 32] width 22 height 22
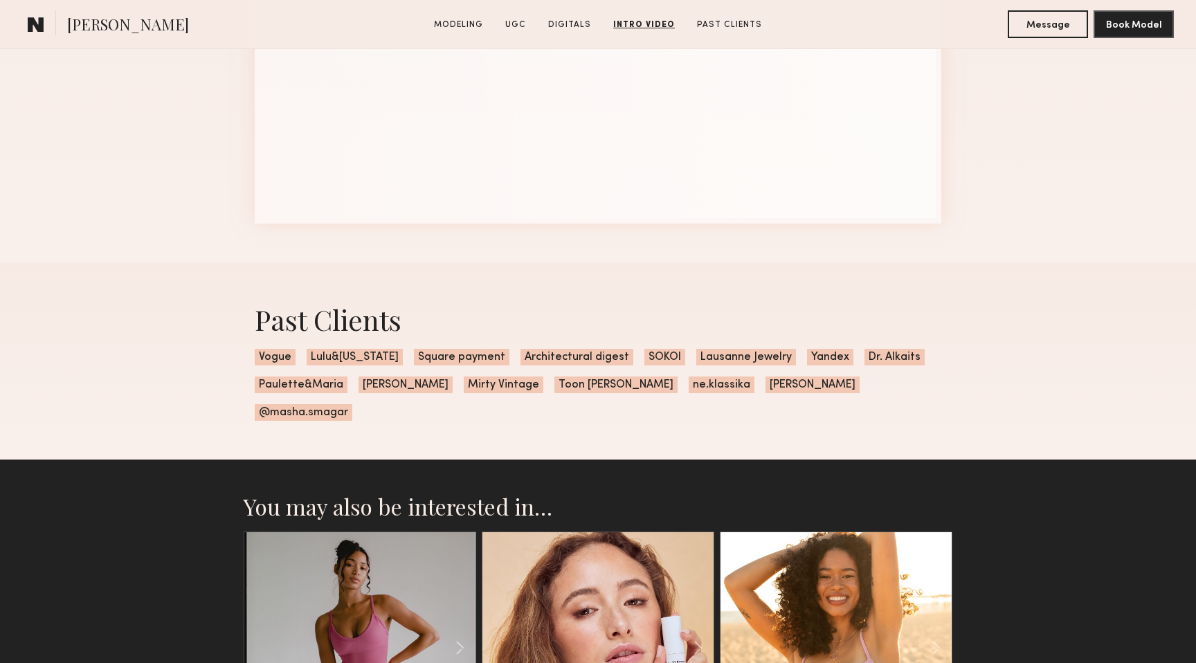
scroll to position [2965, 0]
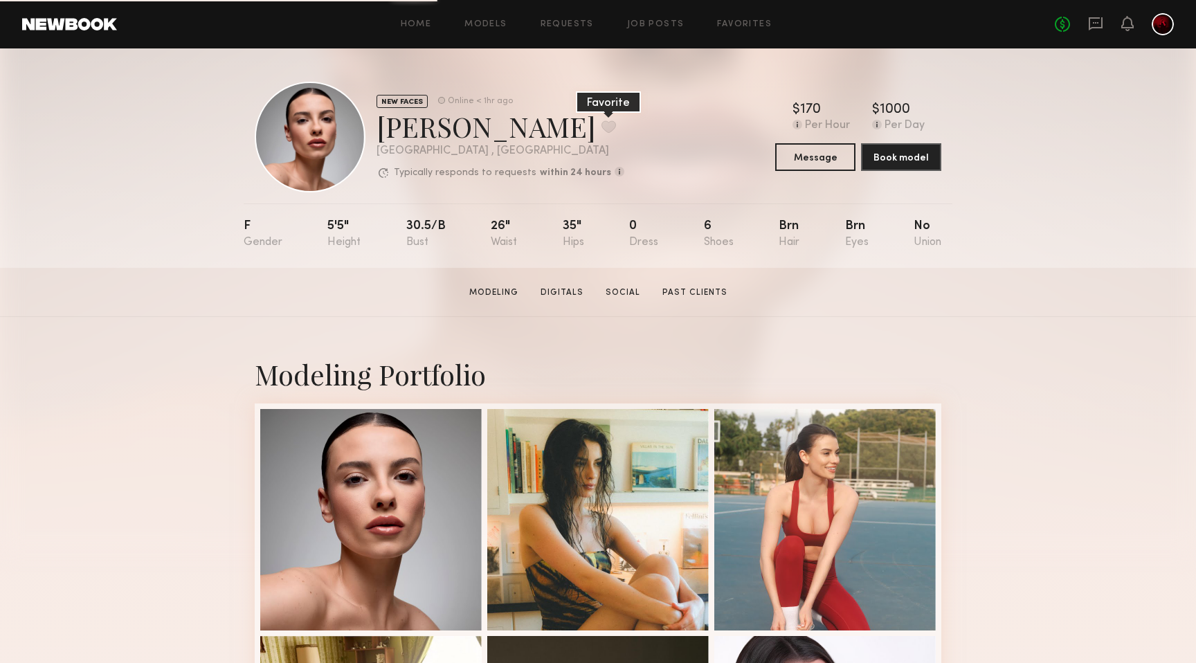
click at [602, 124] on button at bounding box center [609, 126] width 15 height 12
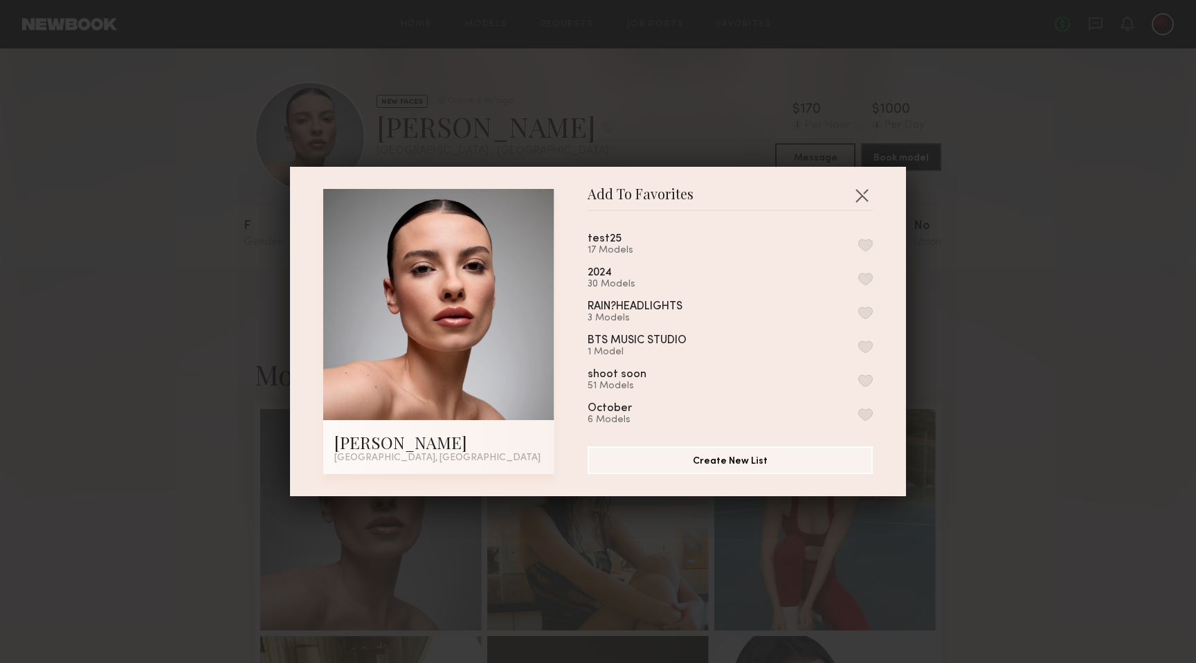
click at [864, 246] on button "button" at bounding box center [865, 245] width 15 height 12
click at [865, 190] on button "button" at bounding box center [862, 195] width 22 height 22
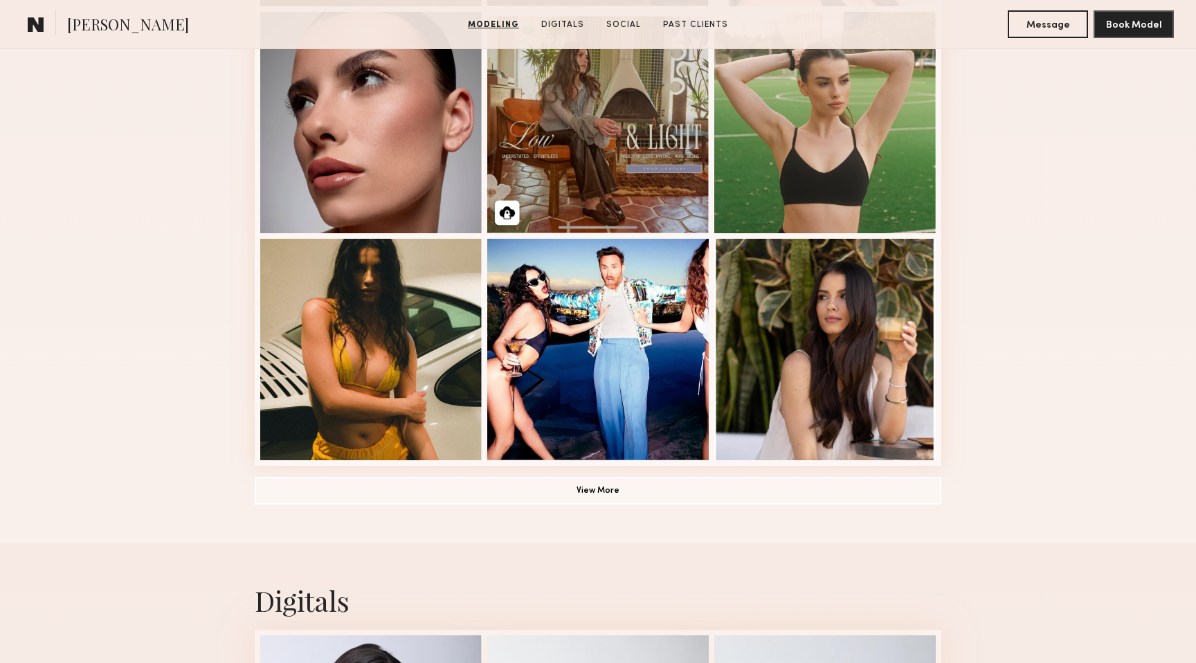
scroll to position [834, 0]
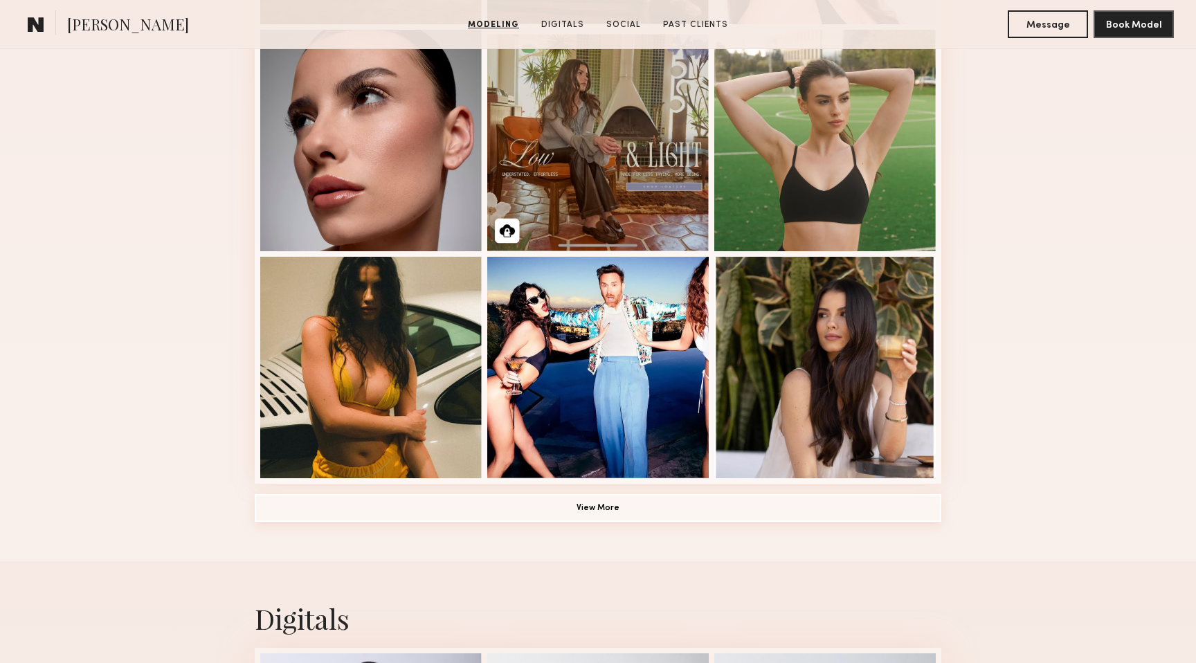
click at [620, 502] on button "View More" at bounding box center [598, 508] width 687 height 28
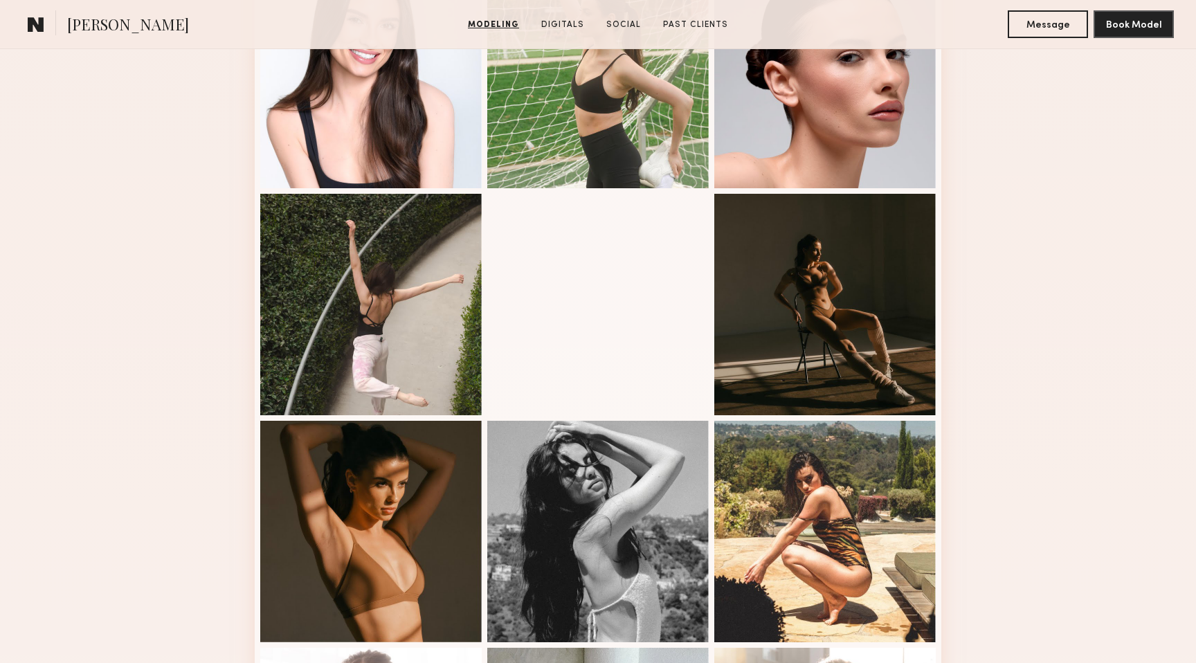
scroll to position [1360, 0]
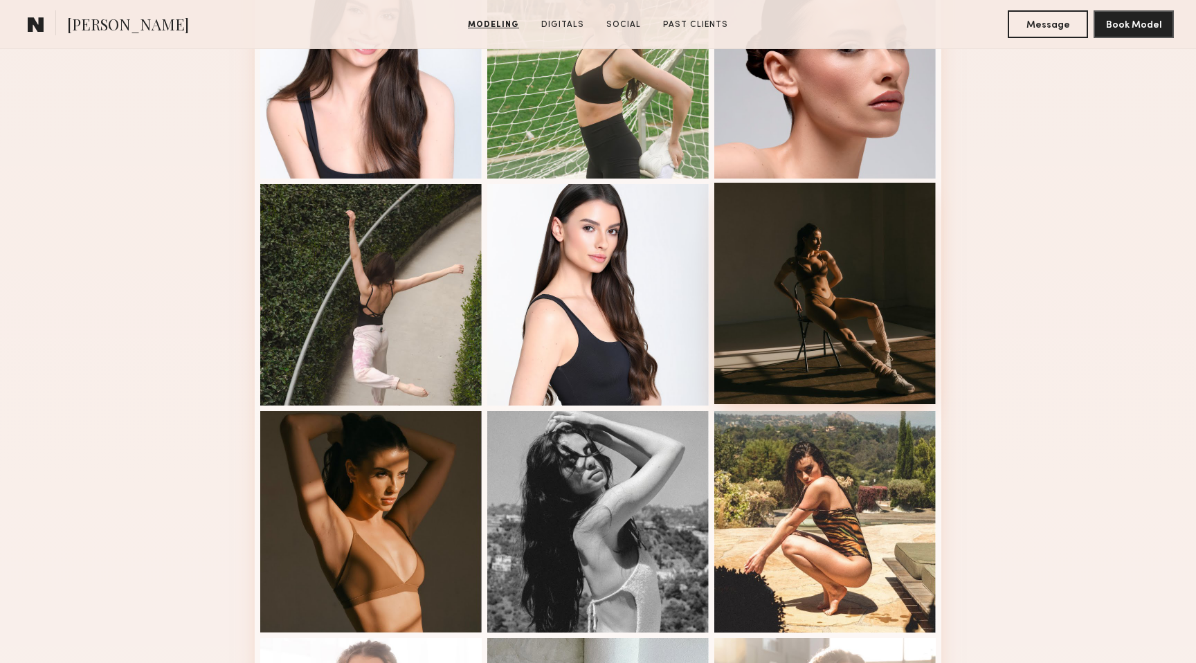
click at [850, 316] on div at bounding box center [825, 294] width 222 height 222
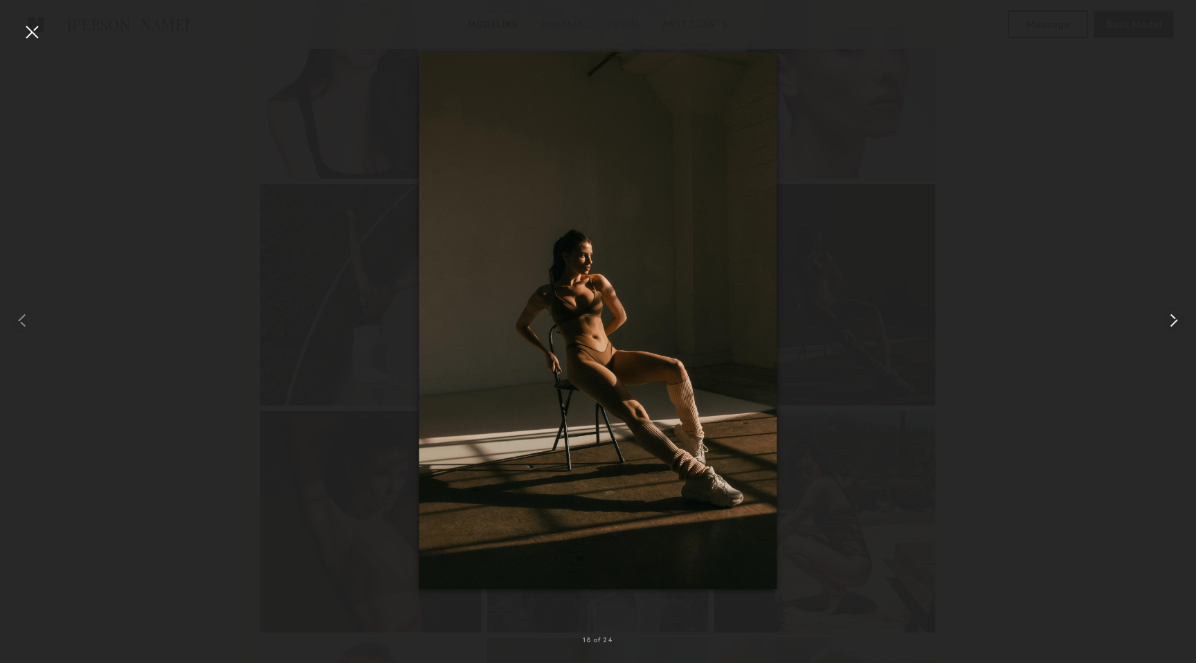
click at [1176, 323] on common-icon at bounding box center [1174, 320] width 22 height 22
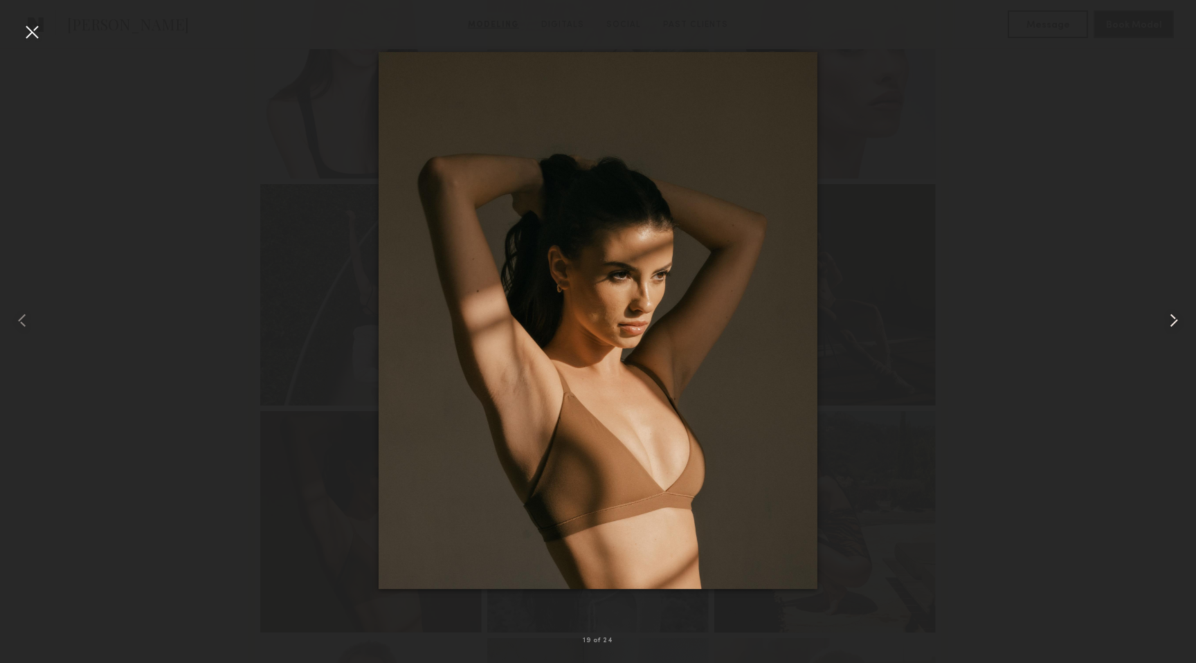
click at [1176, 323] on common-icon at bounding box center [1174, 320] width 22 height 22
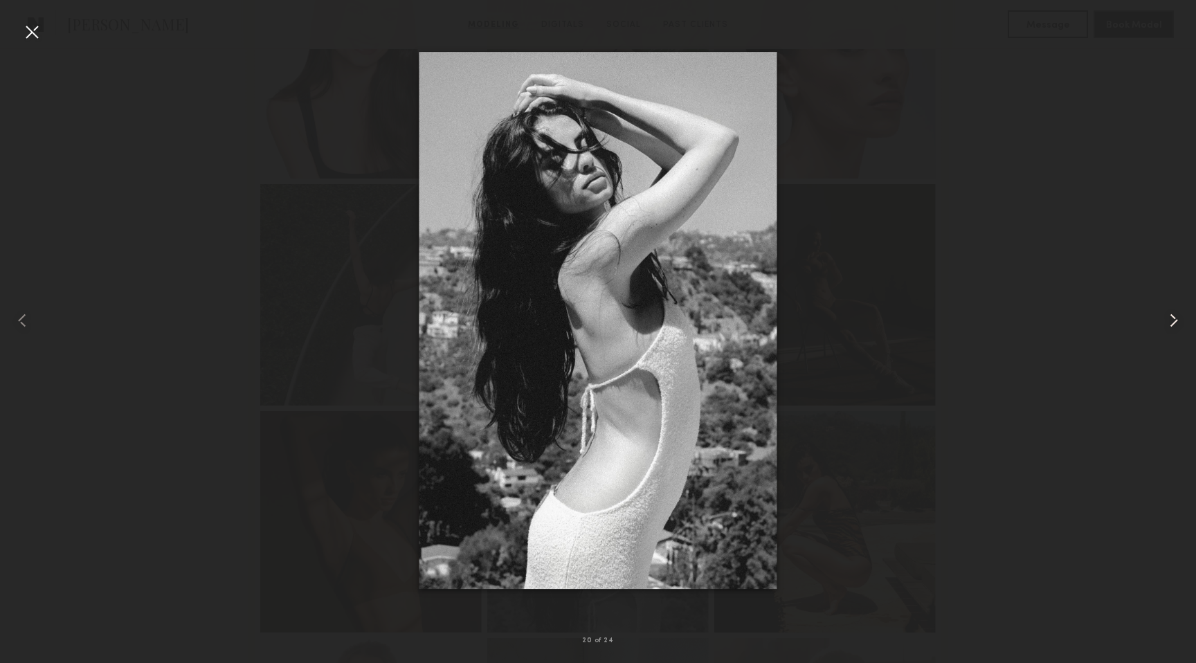
click at [1176, 323] on common-icon at bounding box center [1174, 320] width 22 height 22
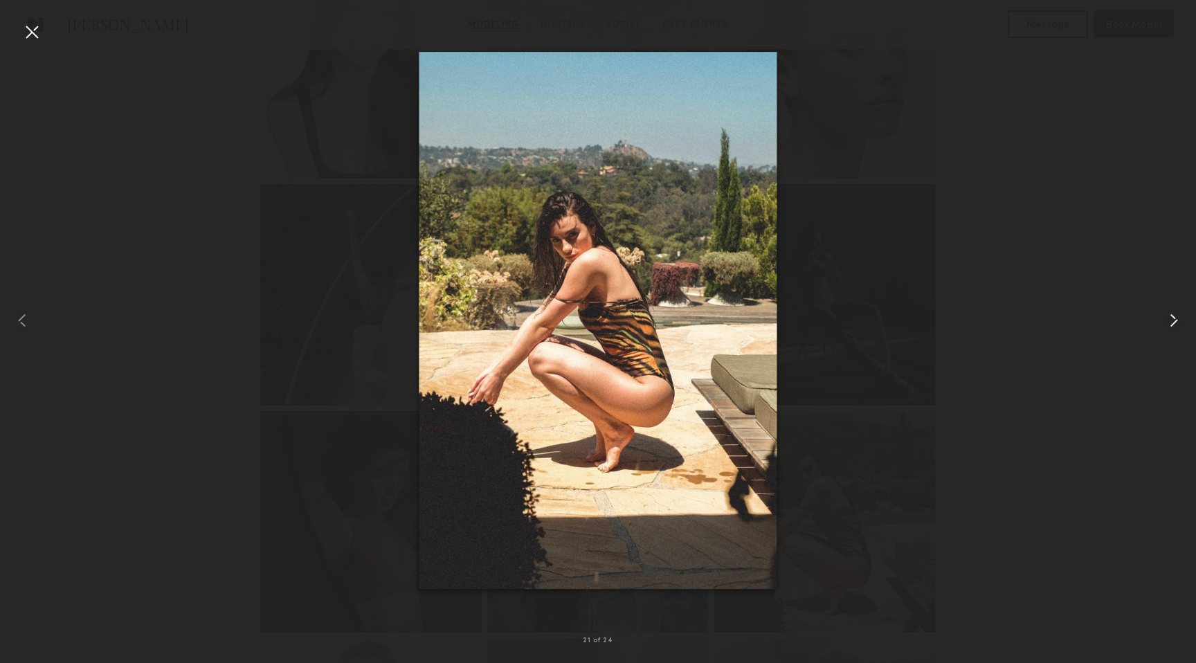
click at [1176, 323] on common-icon at bounding box center [1174, 320] width 22 height 22
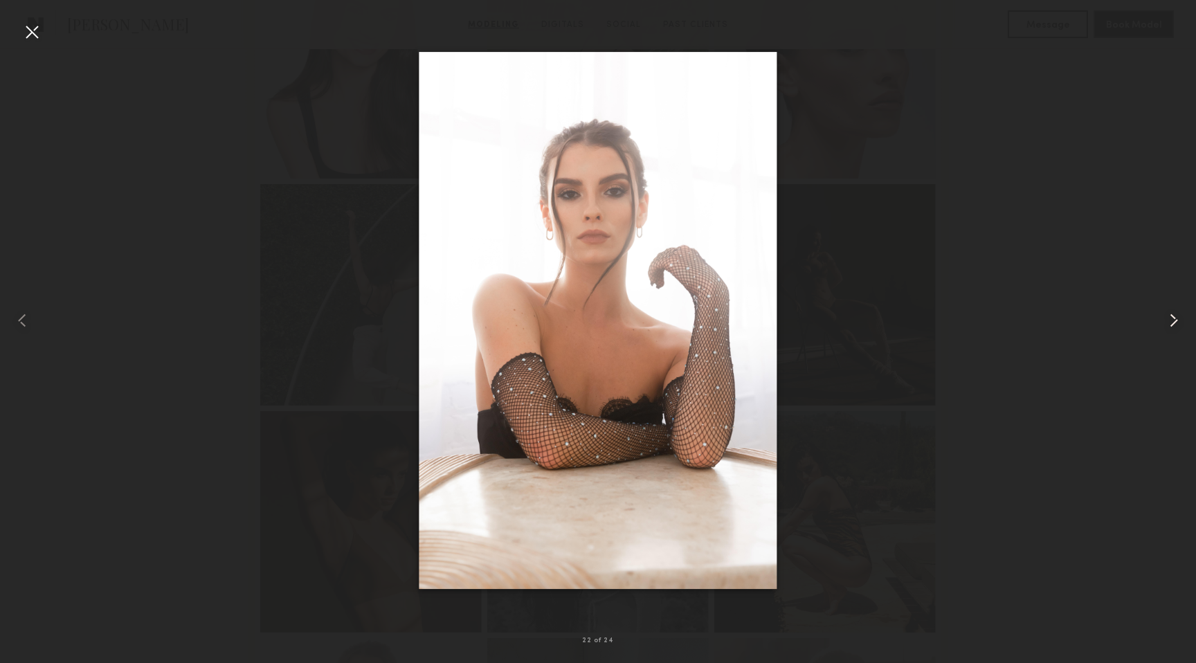
click at [1176, 323] on common-icon at bounding box center [1174, 320] width 22 height 22
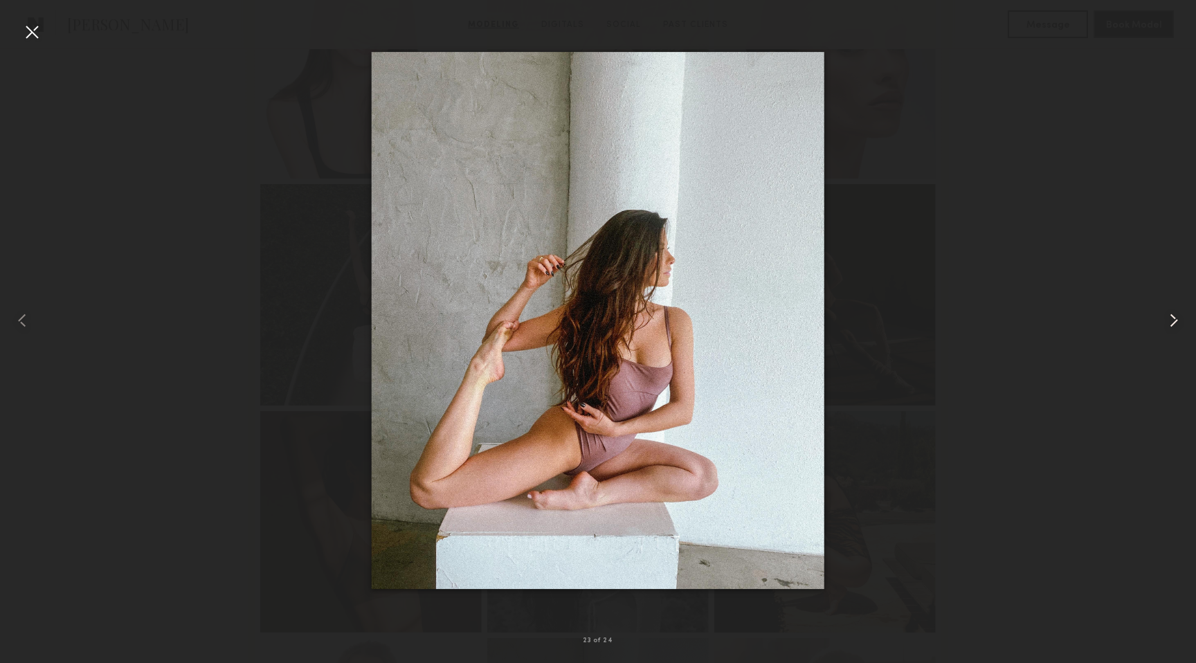
click at [1176, 323] on common-icon at bounding box center [1174, 320] width 22 height 22
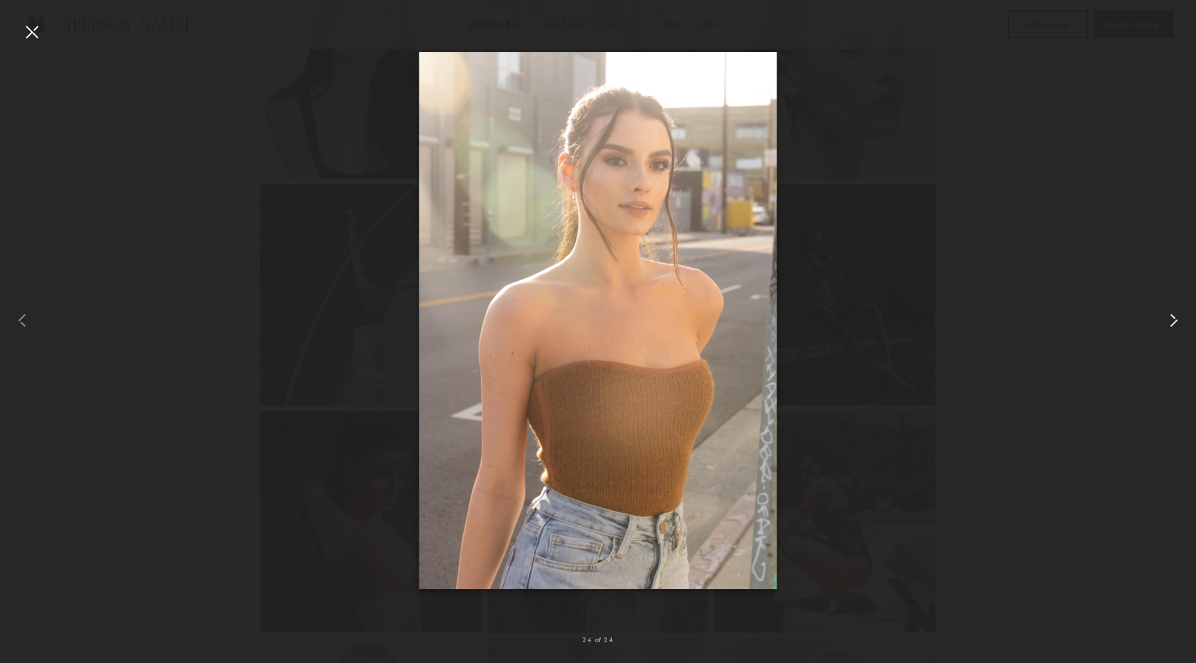
click at [1176, 323] on common-icon at bounding box center [1174, 320] width 22 height 22
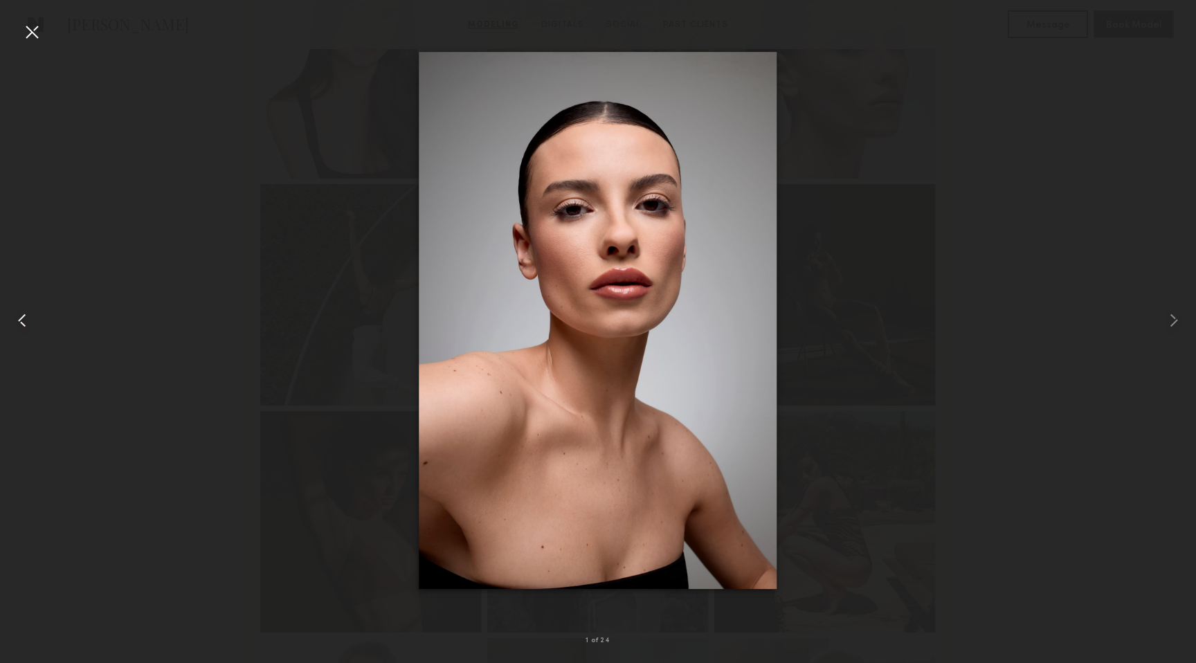
click at [18, 316] on common-icon at bounding box center [22, 320] width 22 height 22
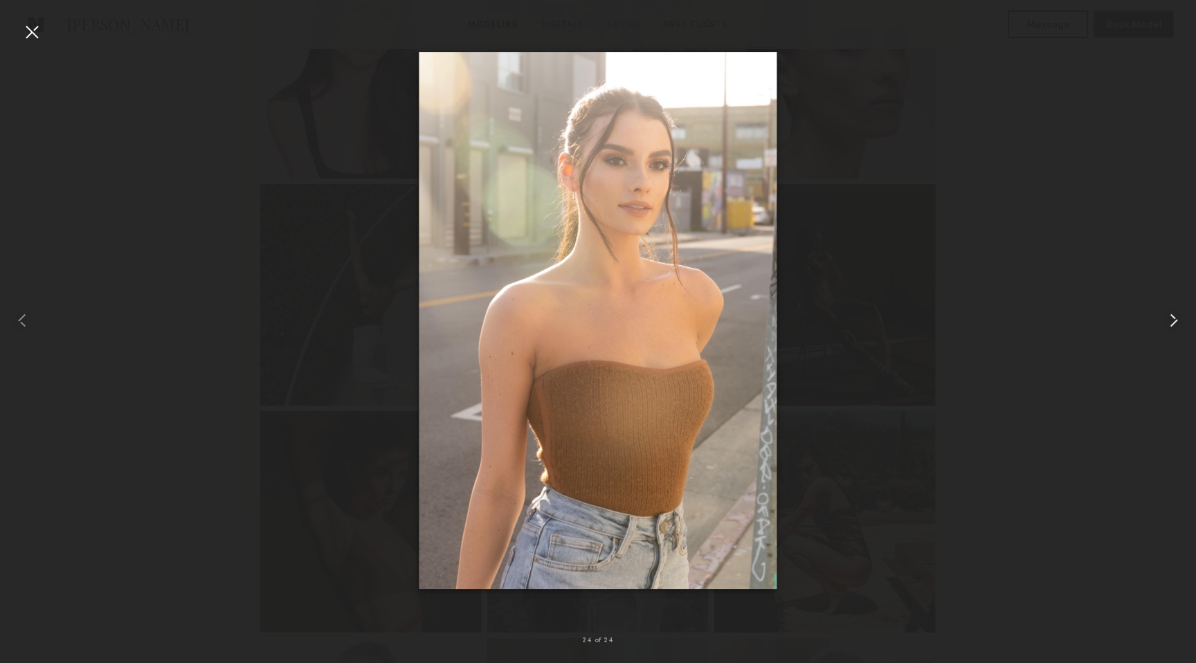
click at [1178, 325] on common-icon at bounding box center [1174, 320] width 22 height 22
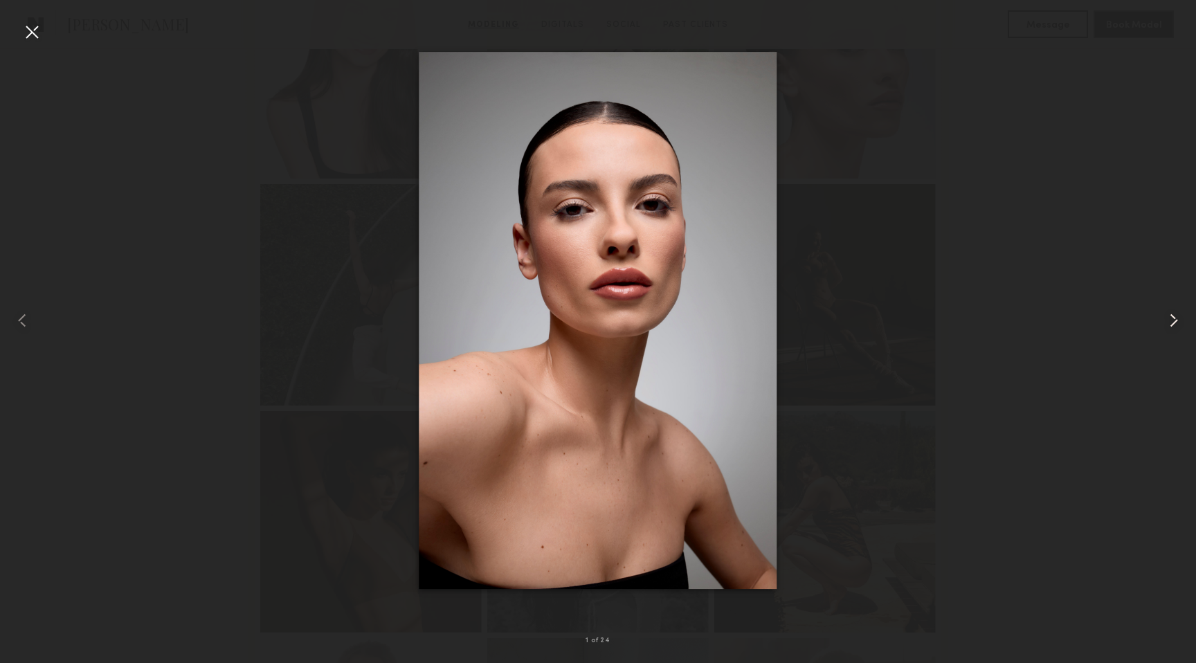
click at [1178, 325] on common-icon at bounding box center [1174, 320] width 22 height 22
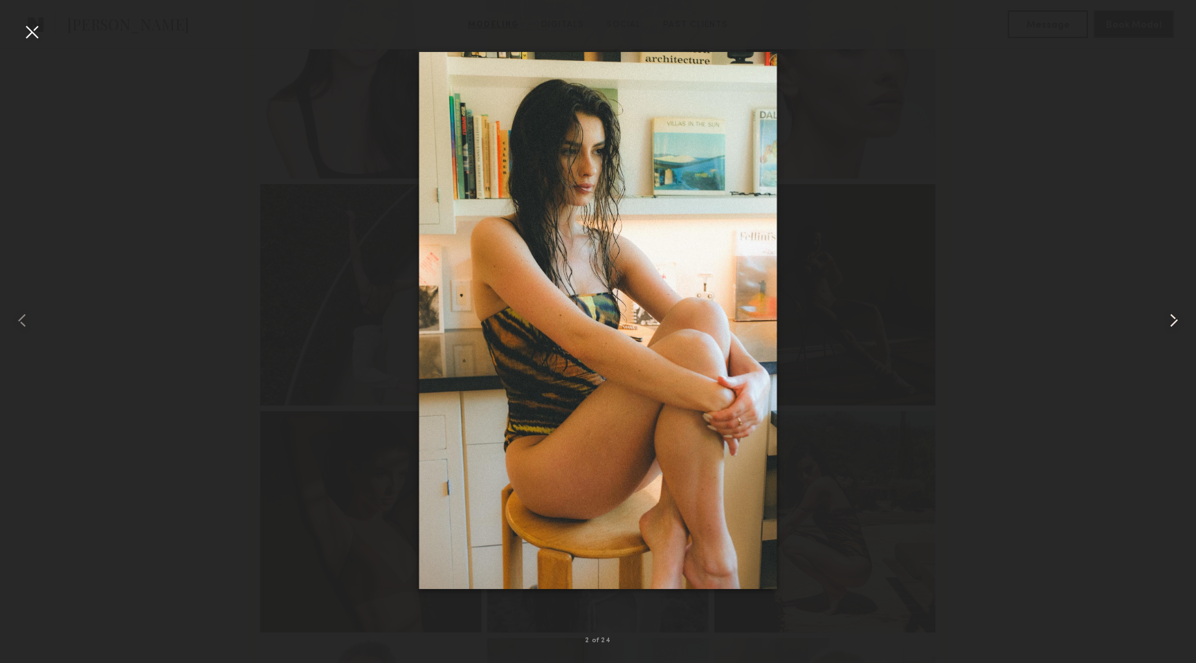
click at [1178, 325] on common-icon at bounding box center [1174, 320] width 22 height 22
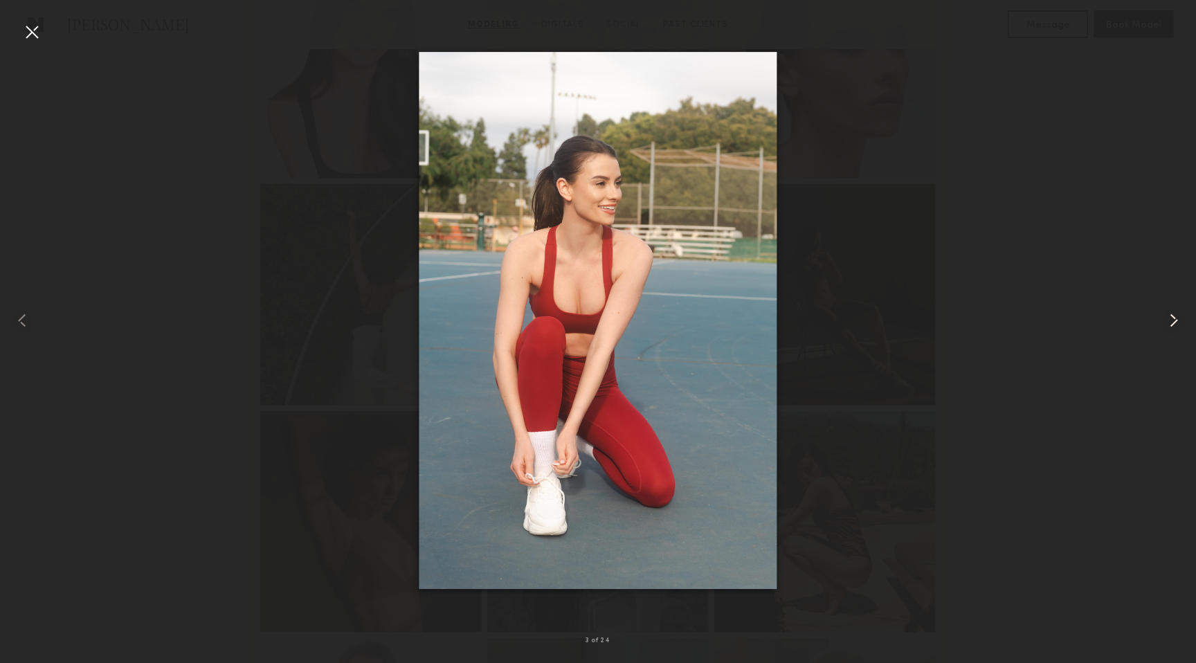
click at [1178, 325] on common-icon at bounding box center [1174, 320] width 22 height 22
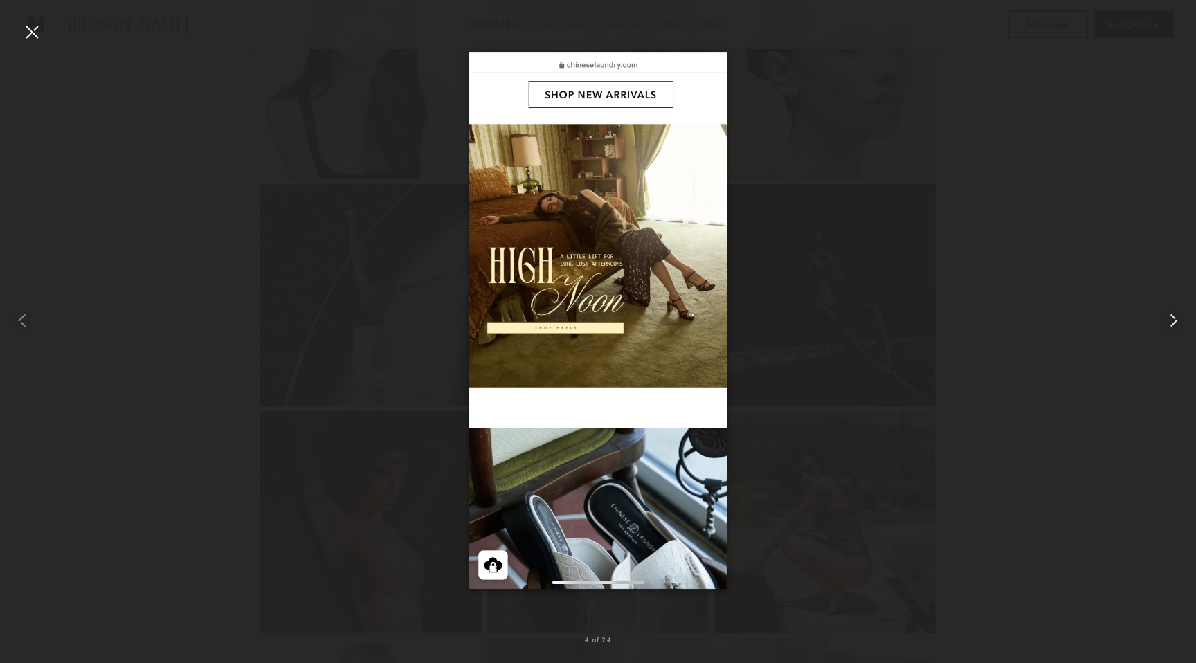
click at [1178, 325] on common-icon at bounding box center [1174, 320] width 22 height 22
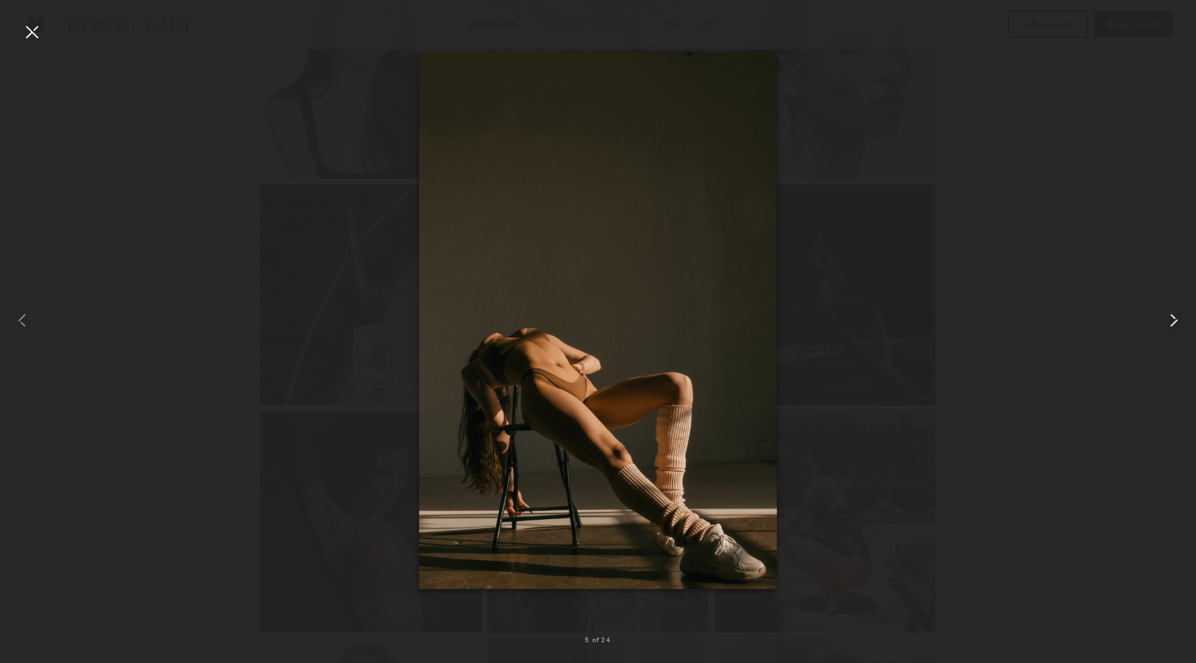
click at [1178, 325] on common-icon at bounding box center [1174, 320] width 22 height 22
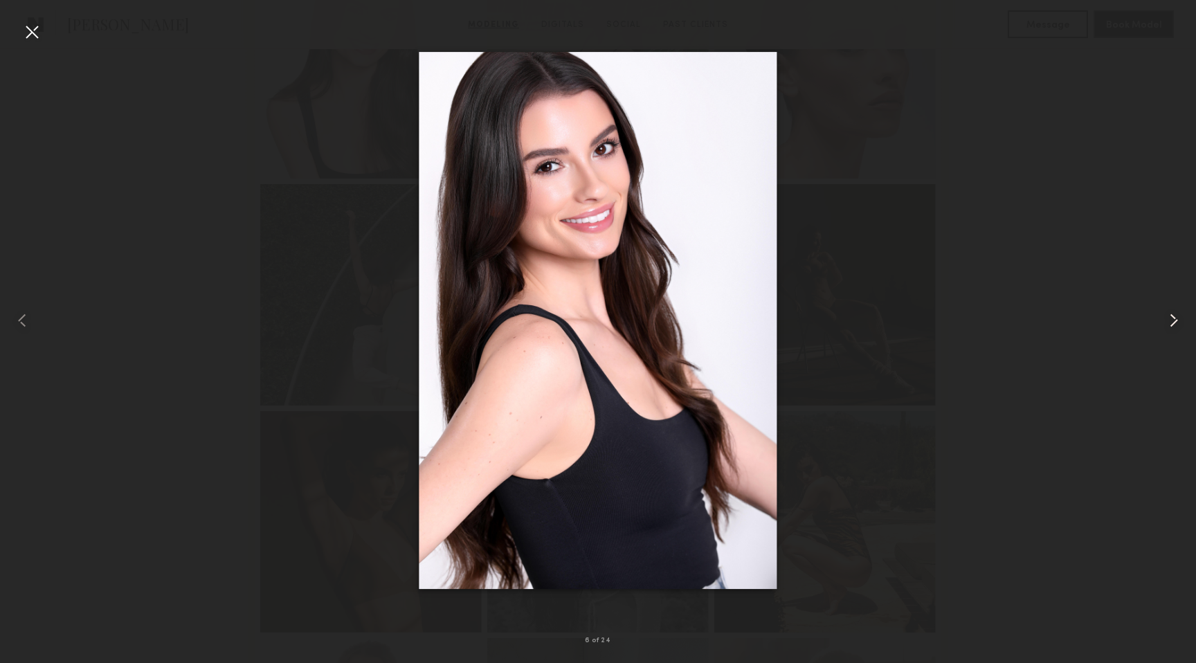
click at [1178, 325] on common-icon at bounding box center [1174, 320] width 22 height 22
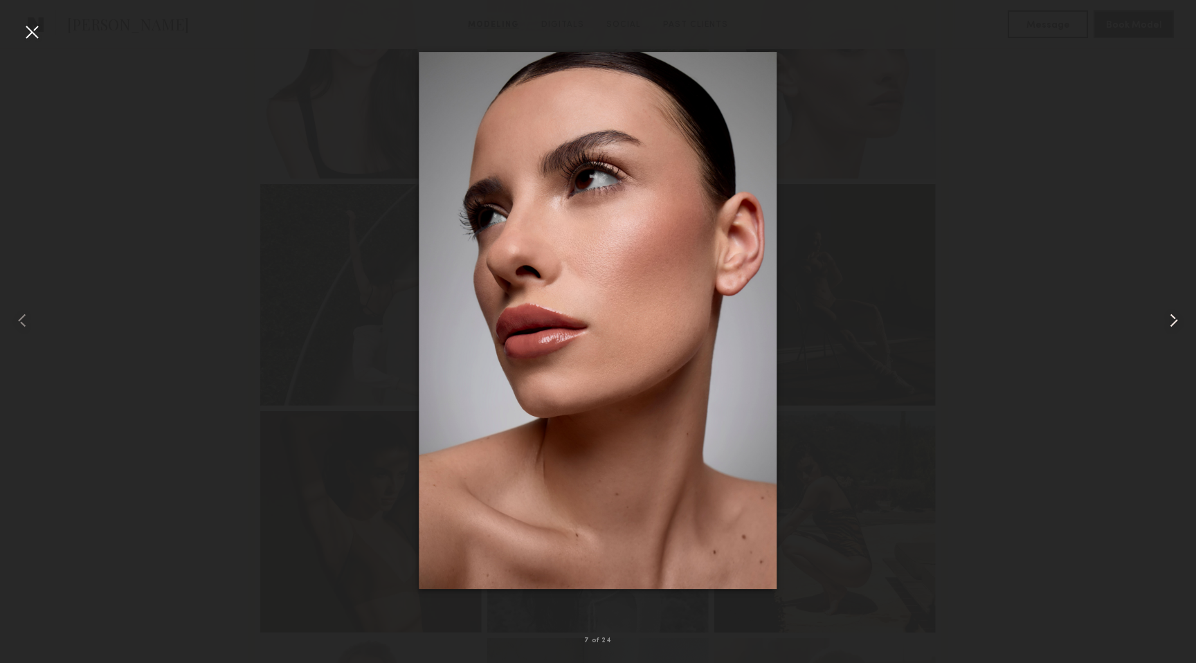
click at [1178, 325] on common-icon at bounding box center [1174, 320] width 22 height 22
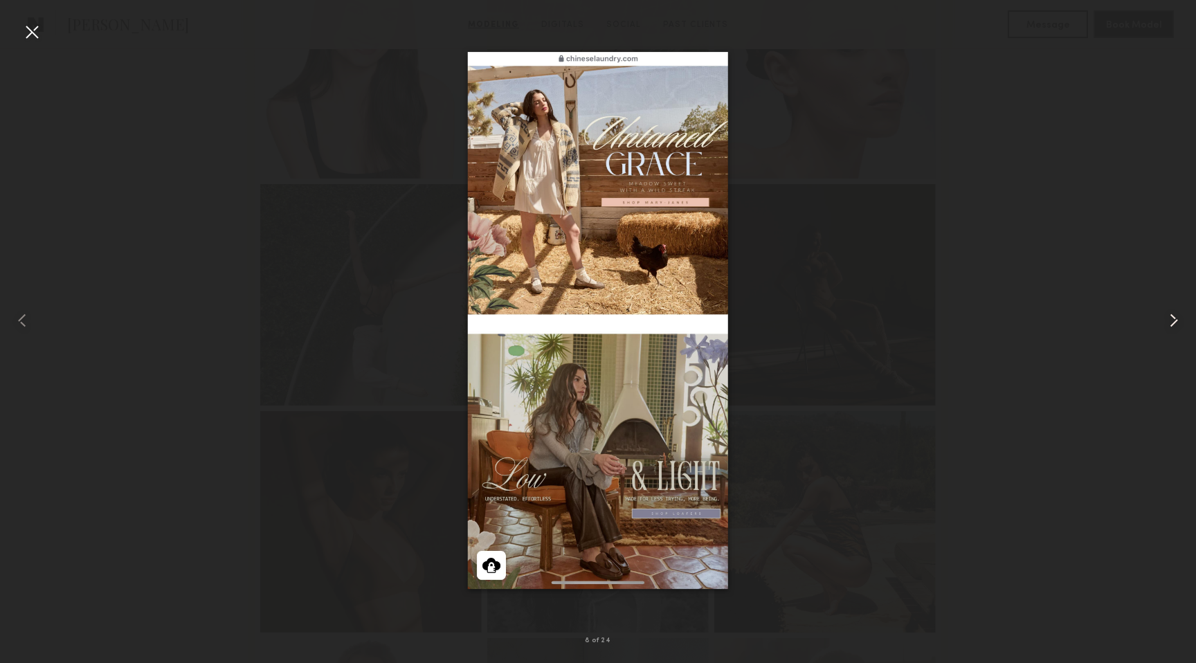
click at [1178, 325] on common-icon at bounding box center [1174, 320] width 22 height 22
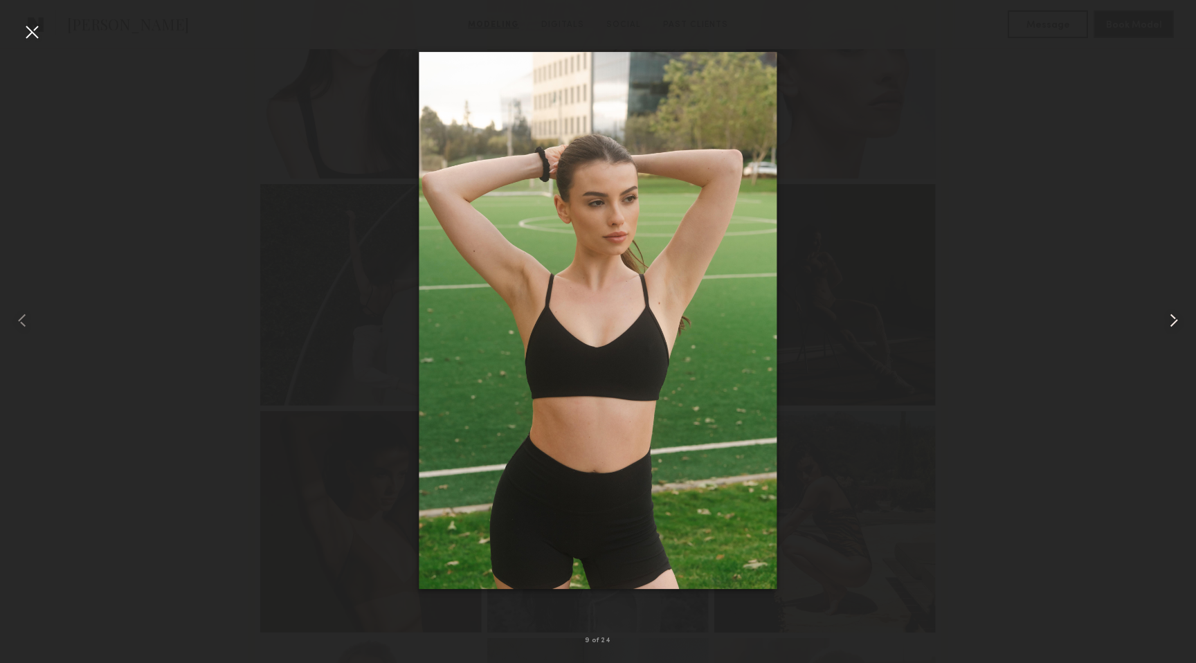
click at [1178, 325] on common-icon at bounding box center [1174, 320] width 22 height 22
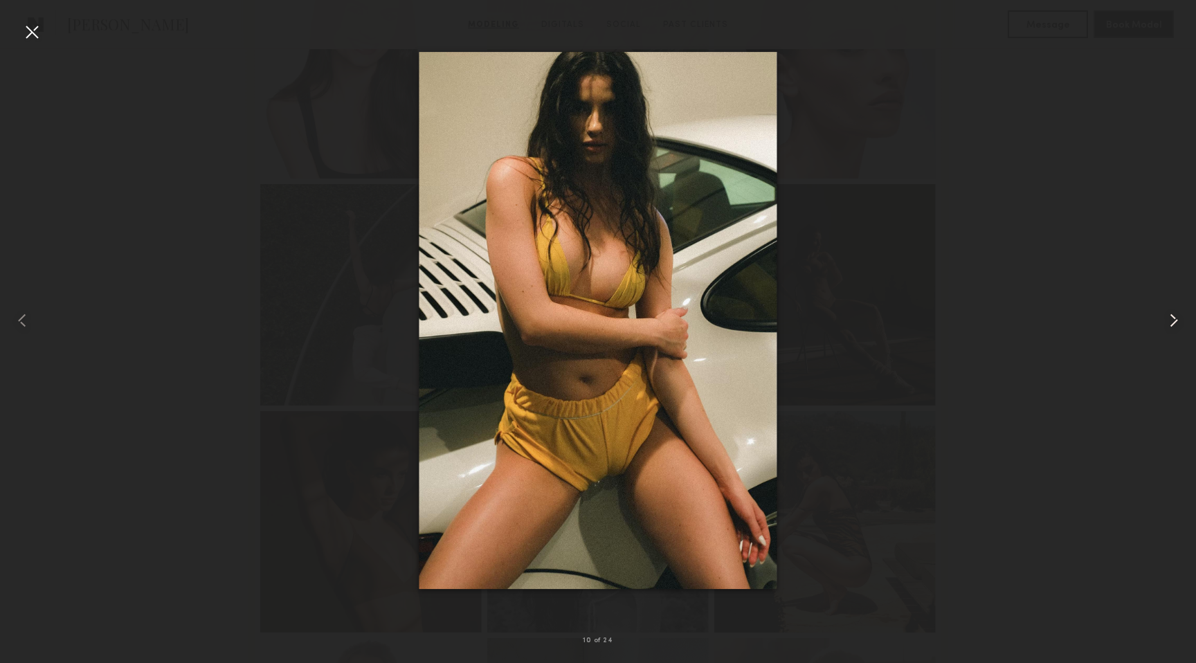
click at [1178, 325] on common-icon at bounding box center [1174, 320] width 22 height 22
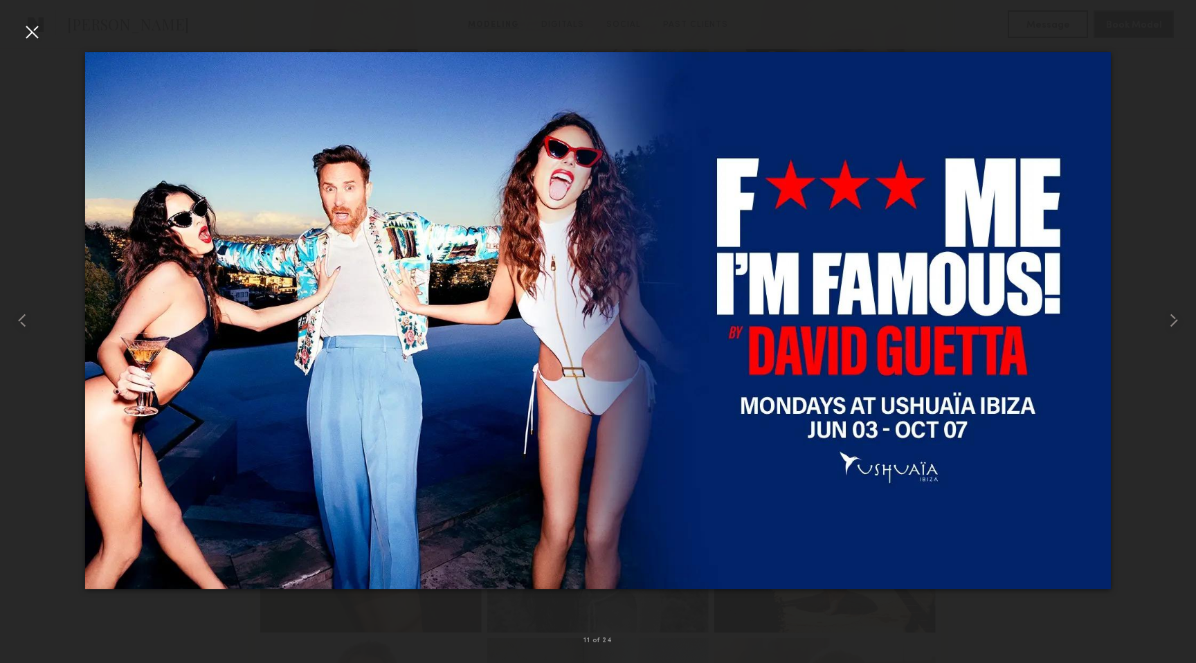
click at [32, 33] on div at bounding box center [32, 32] width 22 height 22
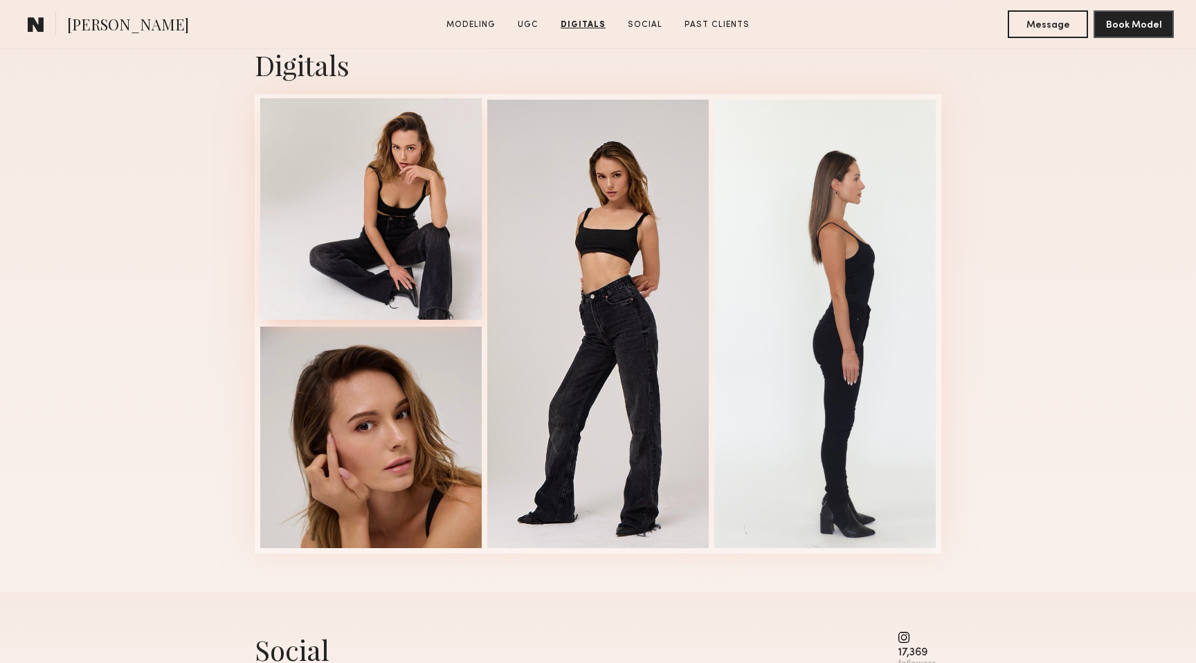
scroll to position [3241, 0]
click at [418, 165] on div at bounding box center [371, 209] width 222 height 222
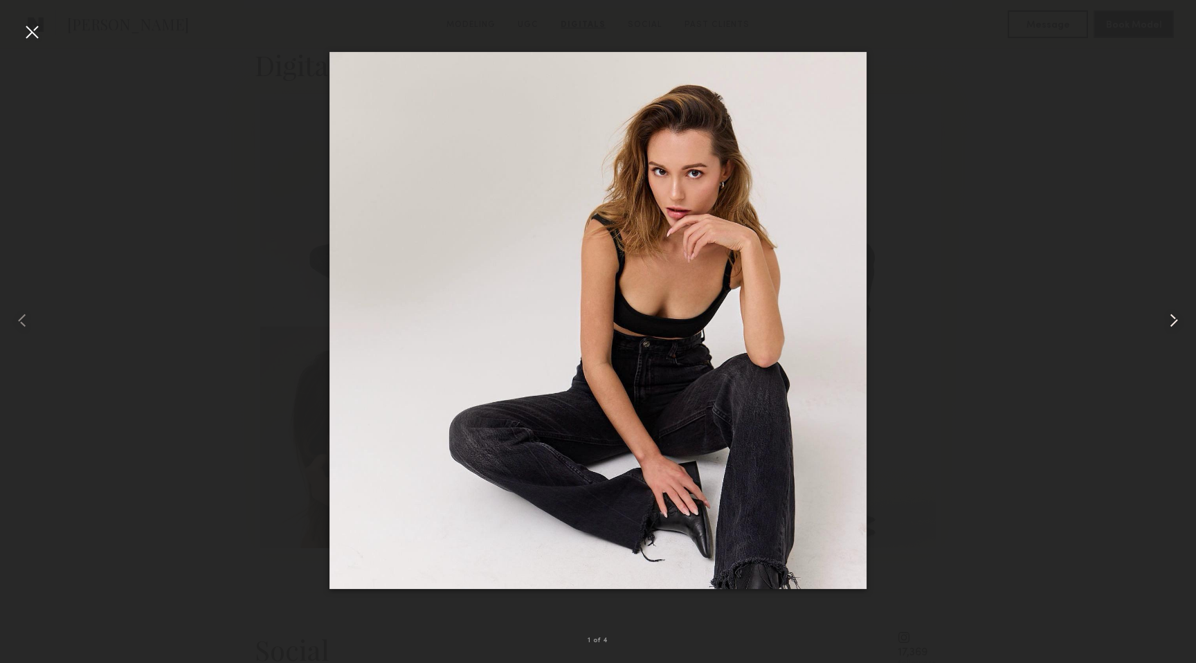
click at [1177, 318] on common-icon at bounding box center [1174, 320] width 22 height 22
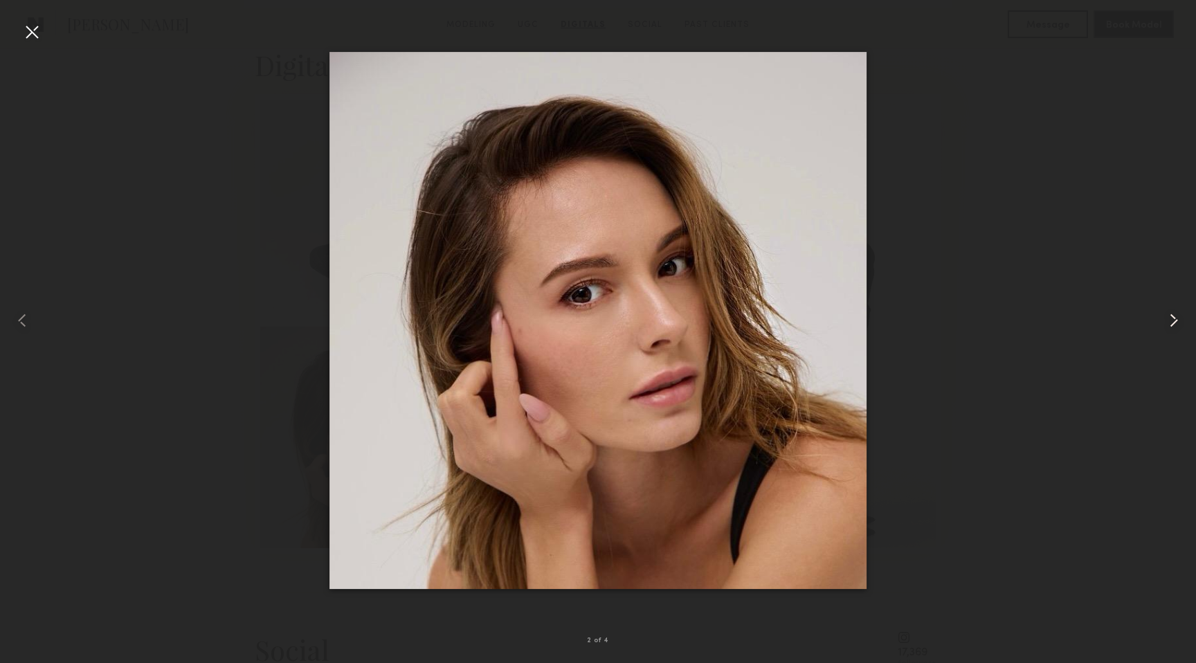
click at [1177, 318] on common-icon at bounding box center [1174, 320] width 22 height 22
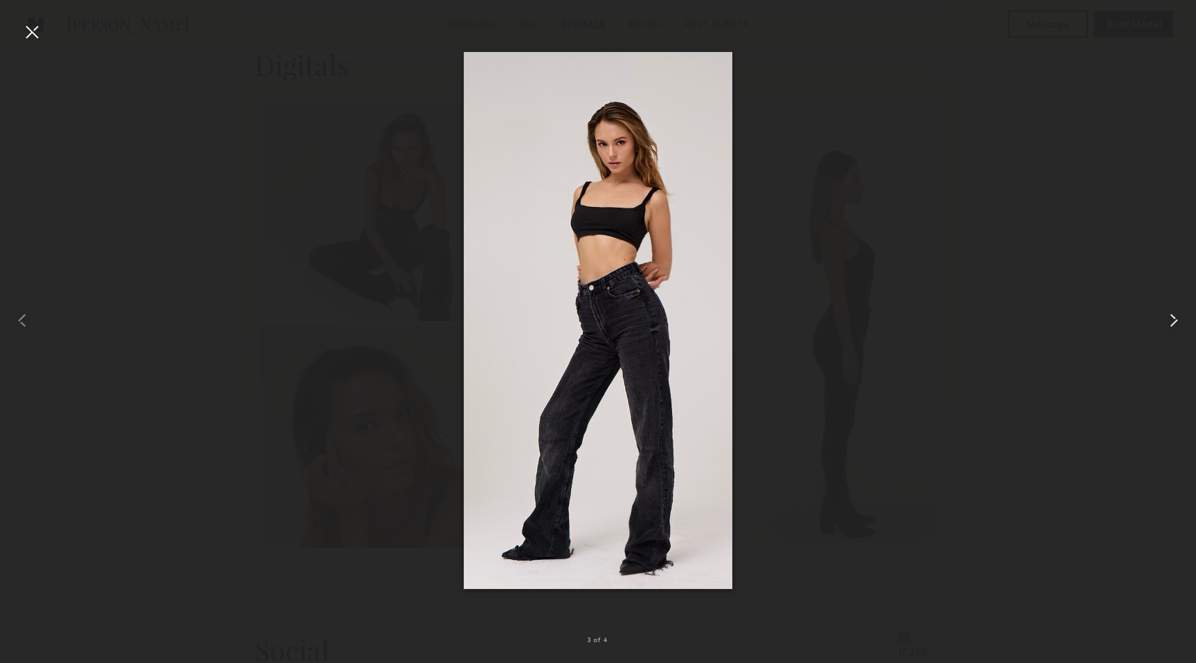
click at [1177, 318] on common-icon at bounding box center [1174, 320] width 22 height 22
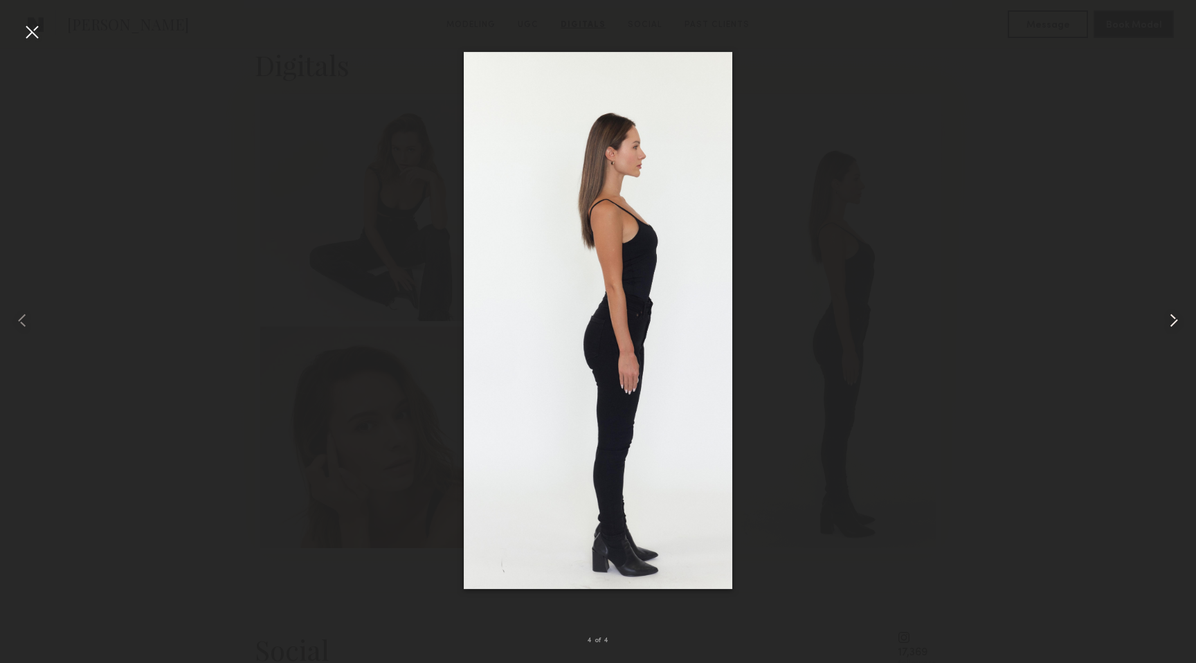
click at [1177, 318] on common-icon at bounding box center [1174, 320] width 22 height 22
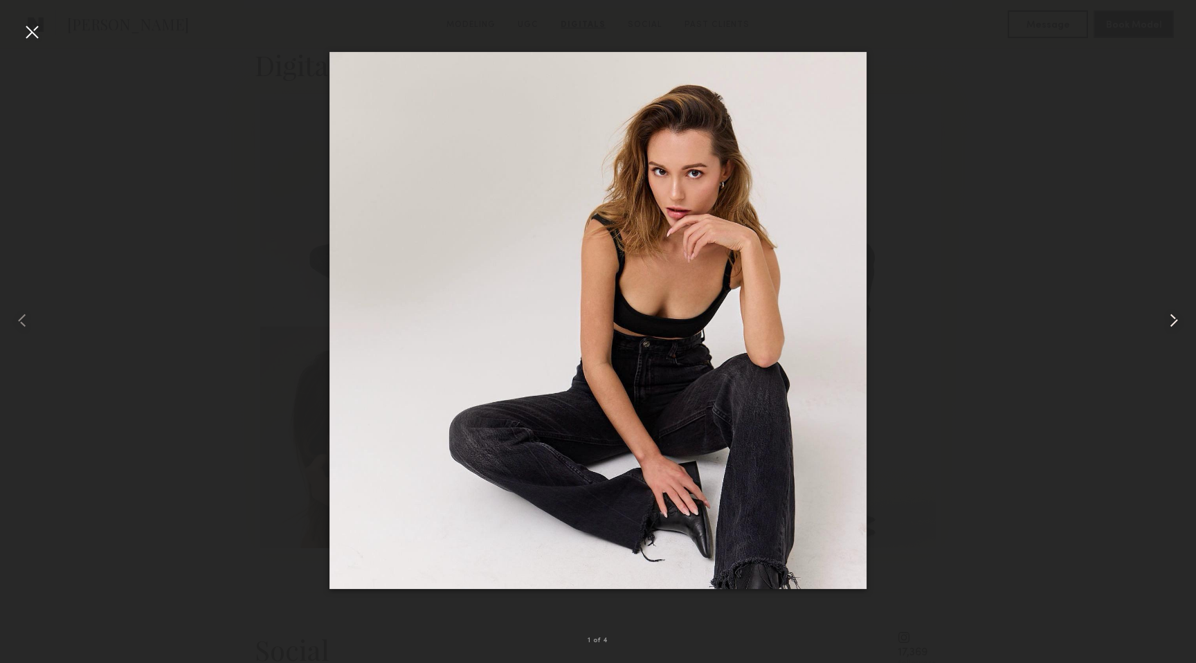
click at [1177, 318] on common-icon at bounding box center [1174, 320] width 22 height 22
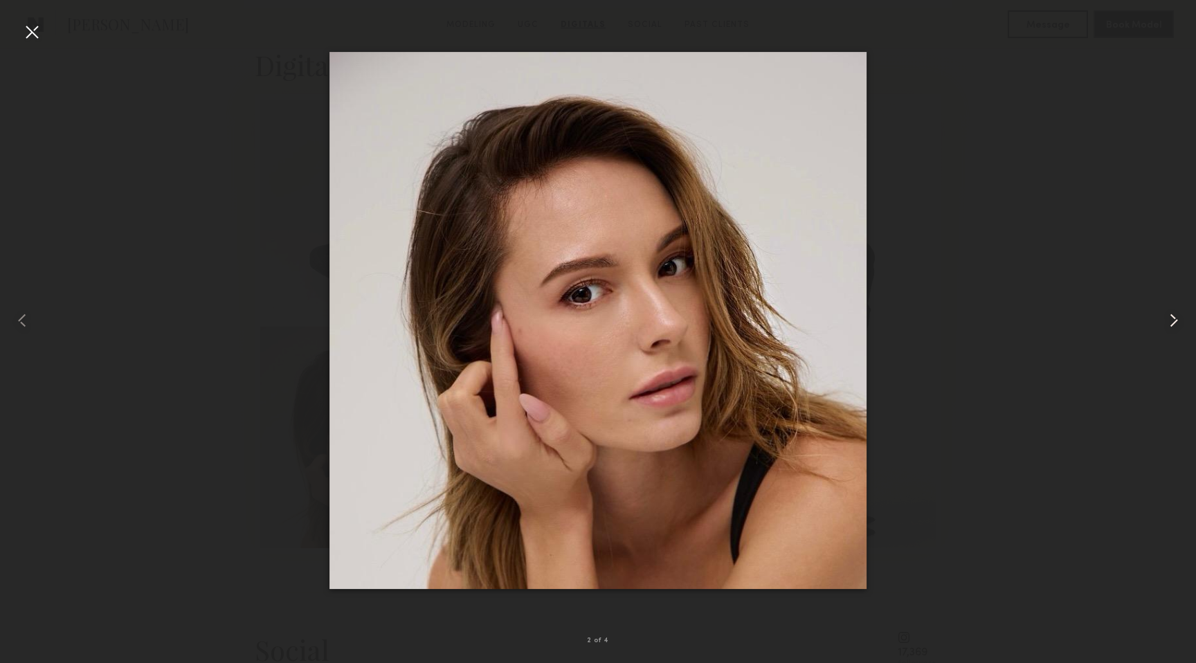
click at [1177, 318] on common-icon at bounding box center [1174, 320] width 22 height 22
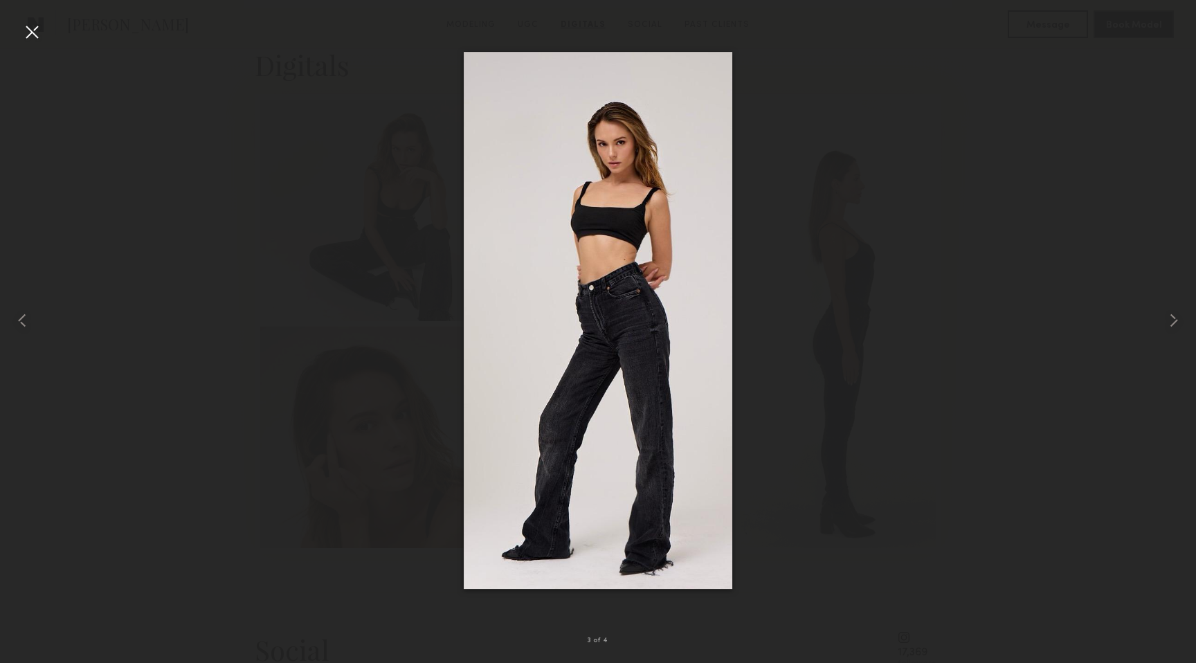
click at [28, 35] on div at bounding box center [32, 32] width 22 height 22
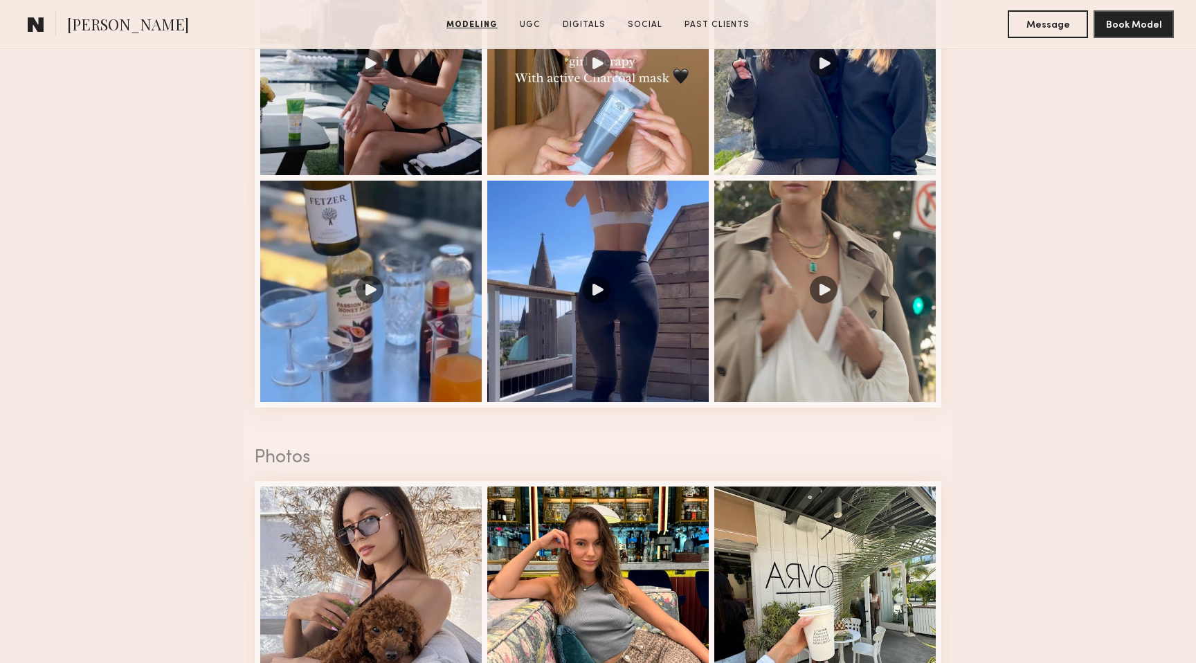
scroll to position [1813, 0]
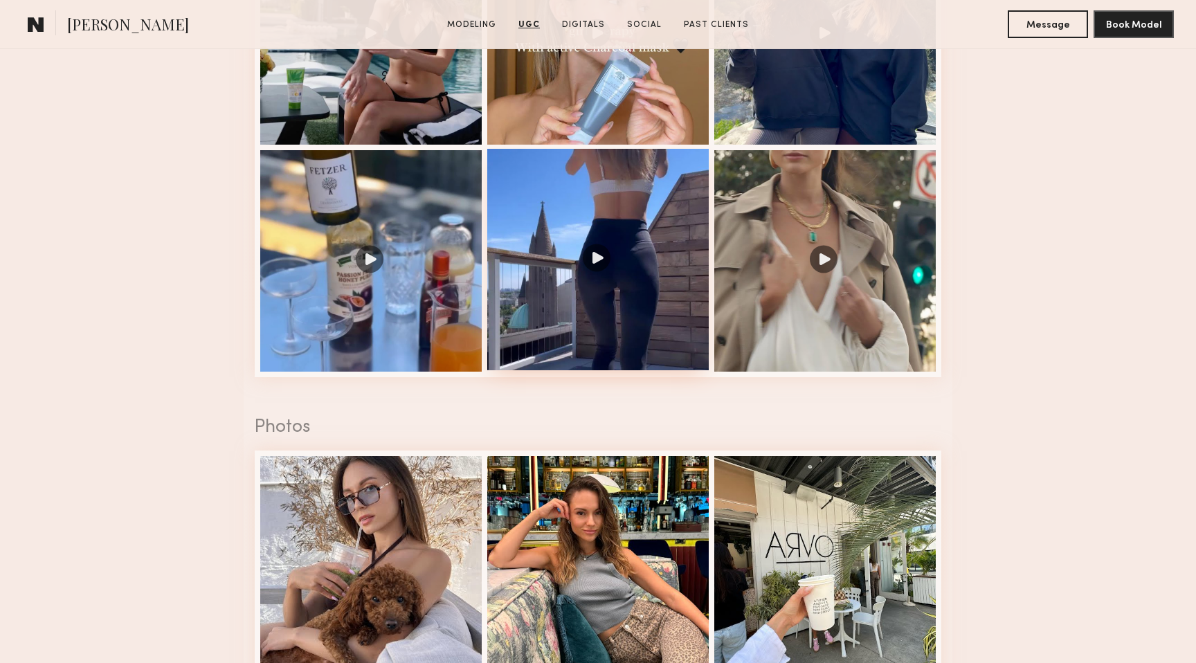
click at [597, 267] on div at bounding box center [598, 260] width 222 height 222
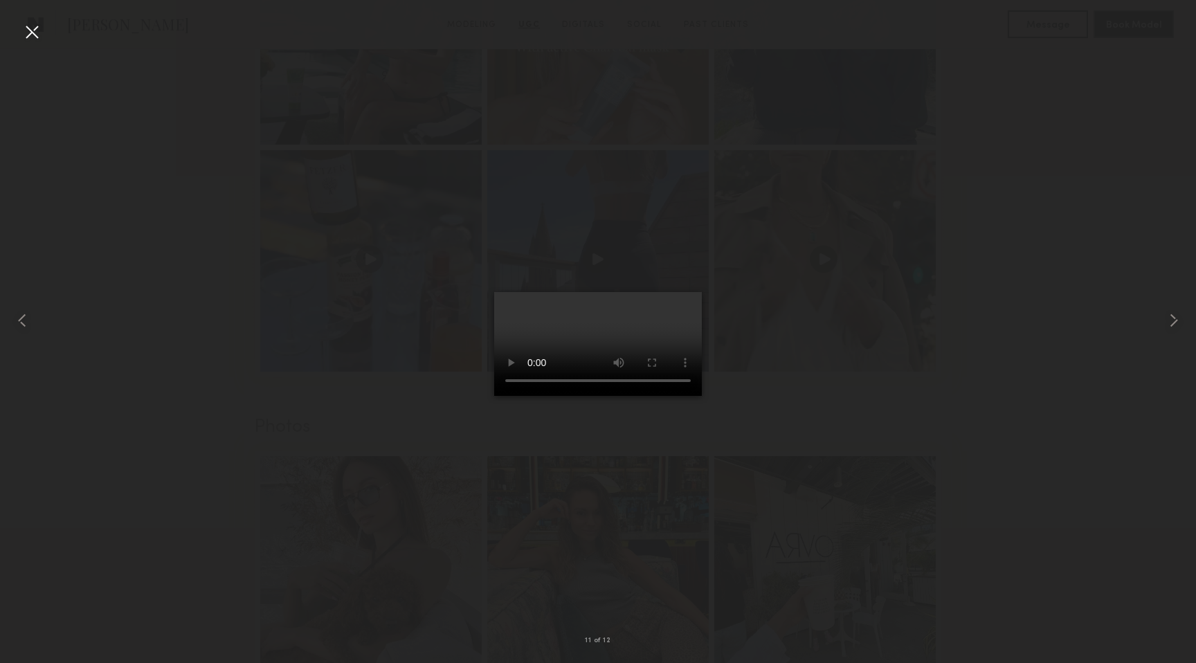
click at [30, 35] on div at bounding box center [32, 32] width 22 height 22
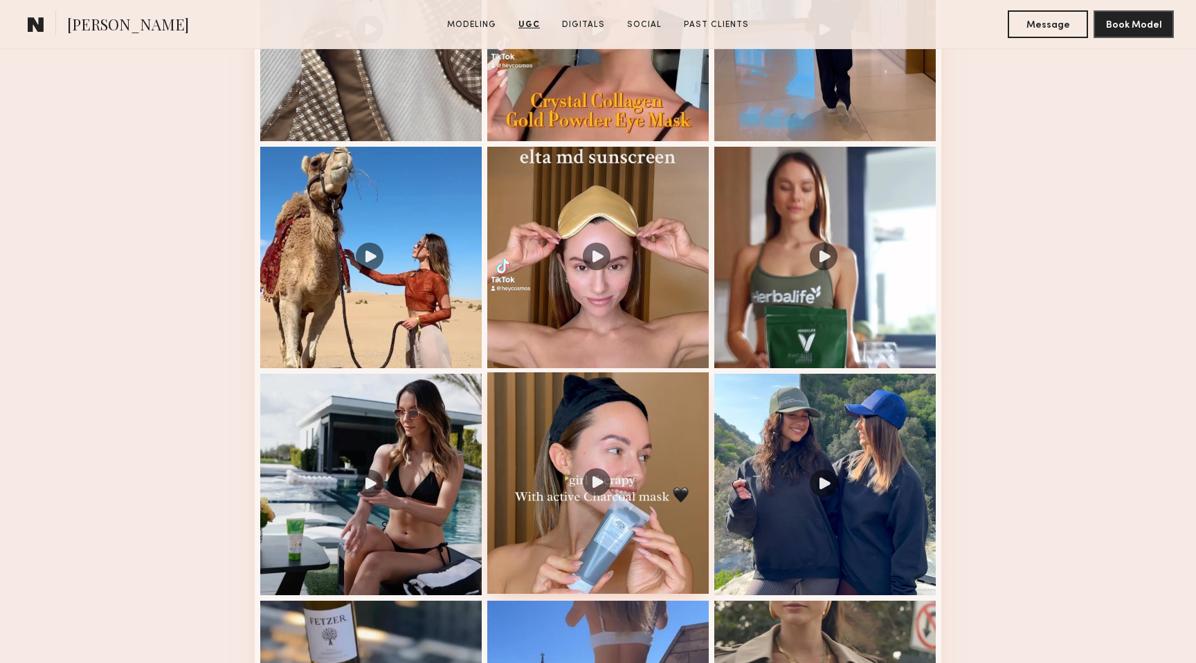
scroll to position [1320, 0]
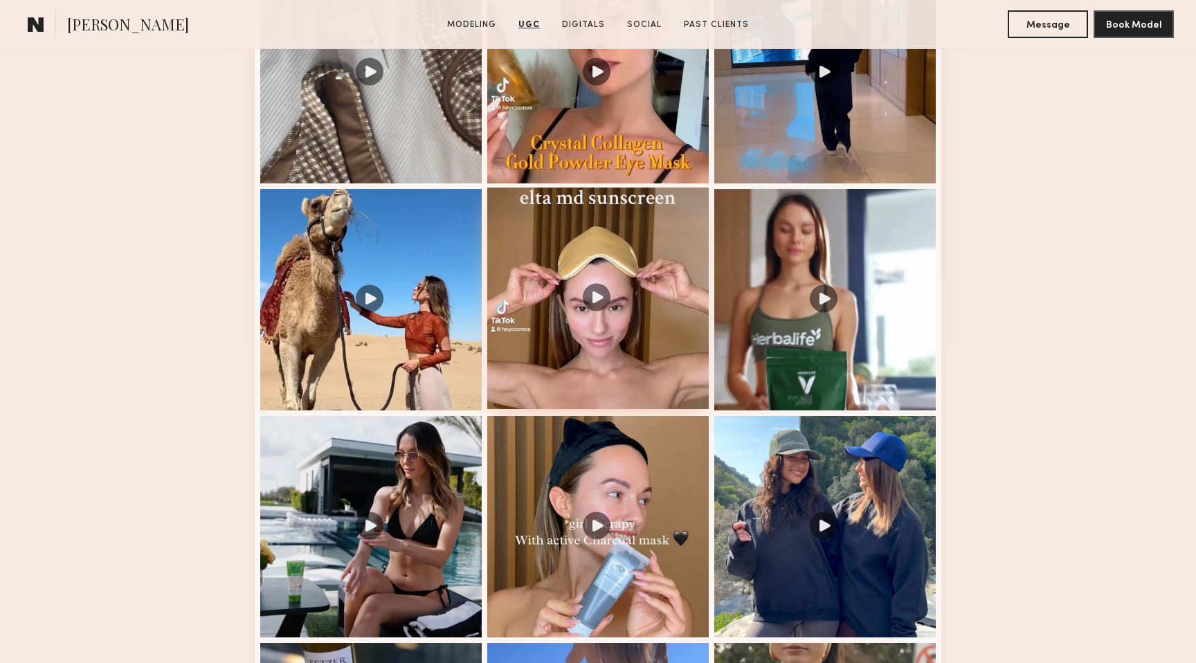
click at [596, 296] on div at bounding box center [598, 299] width 222 height 222
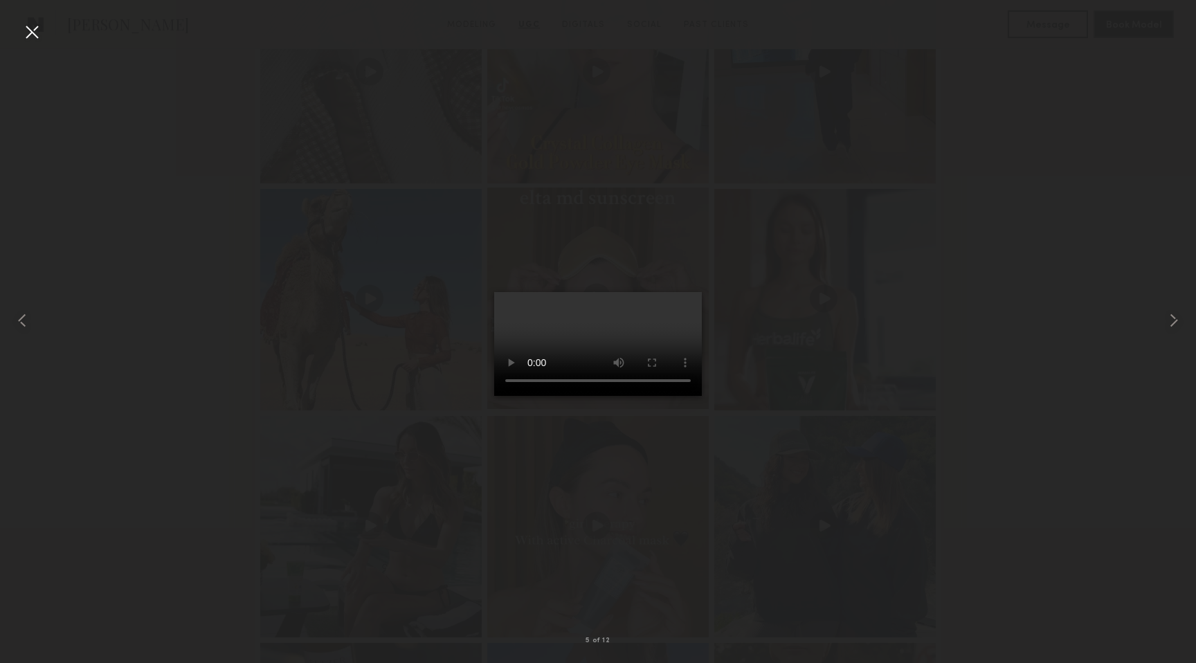
click at [596, 296] on video at bounding box center [598, 344] width 208 height 104
click at [33, 34] on div at bounding box center [32, 32] width 22 height 22
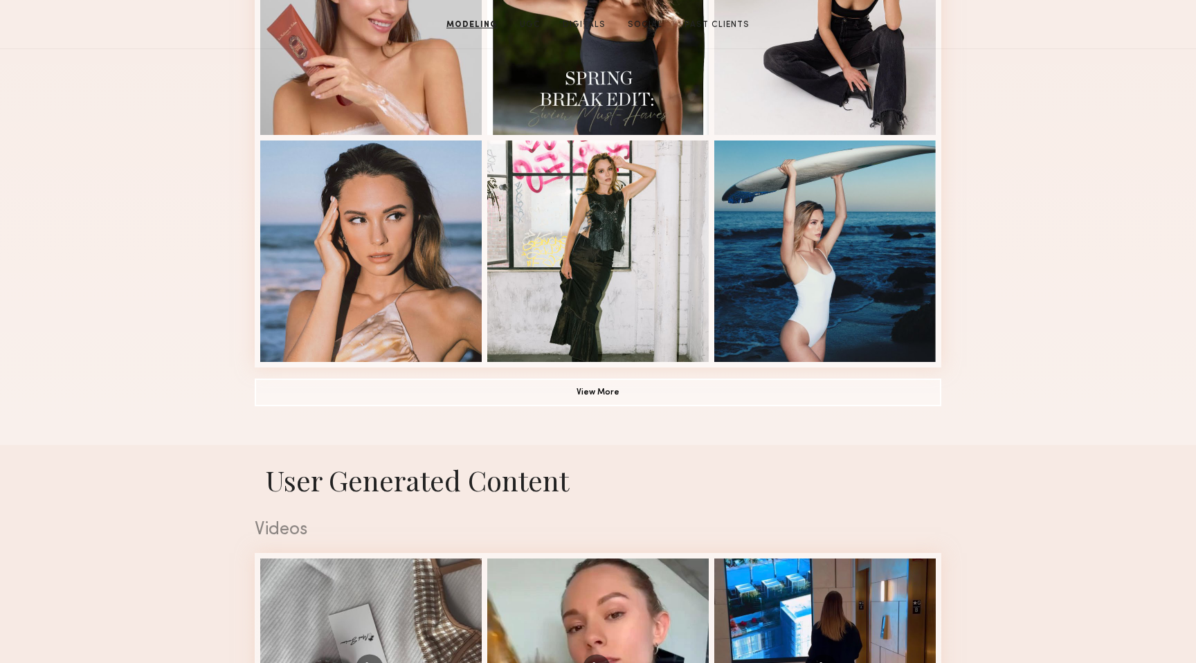
scroll to position [0, 0]
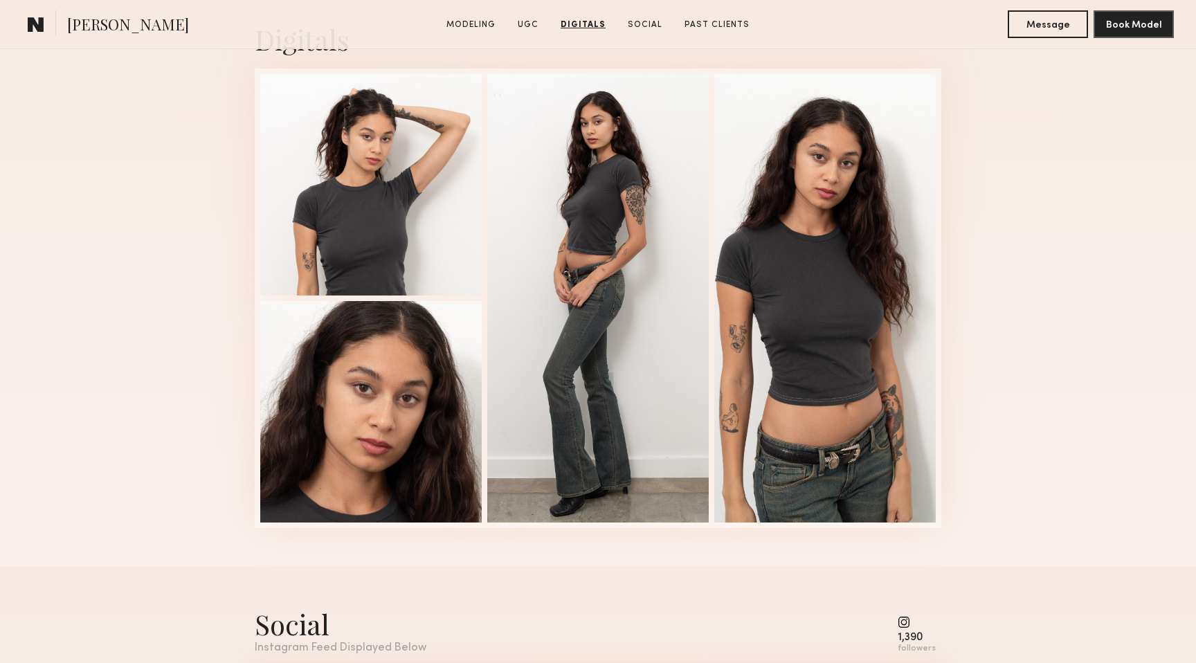
scroll to position [2446, 0]
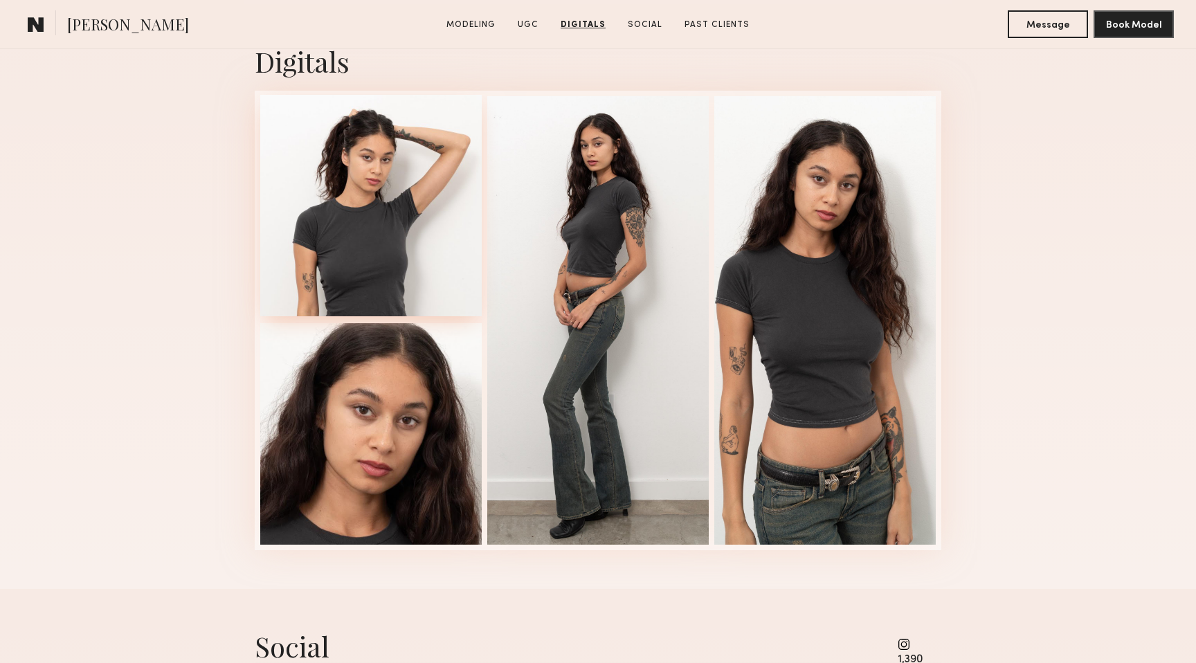
click at [382, 264] on div at bounding box center [371, 206] width 222 height 222
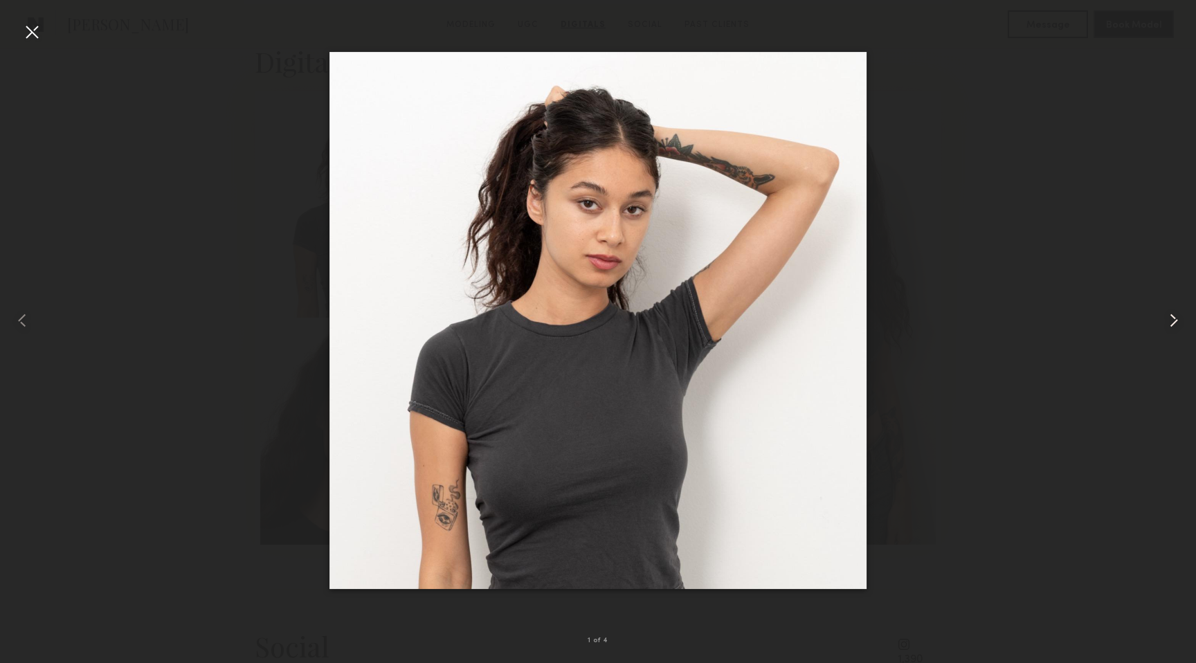
click at [1172, 318] on common-icon at bounding box center [1174, 320] width 22 height 22
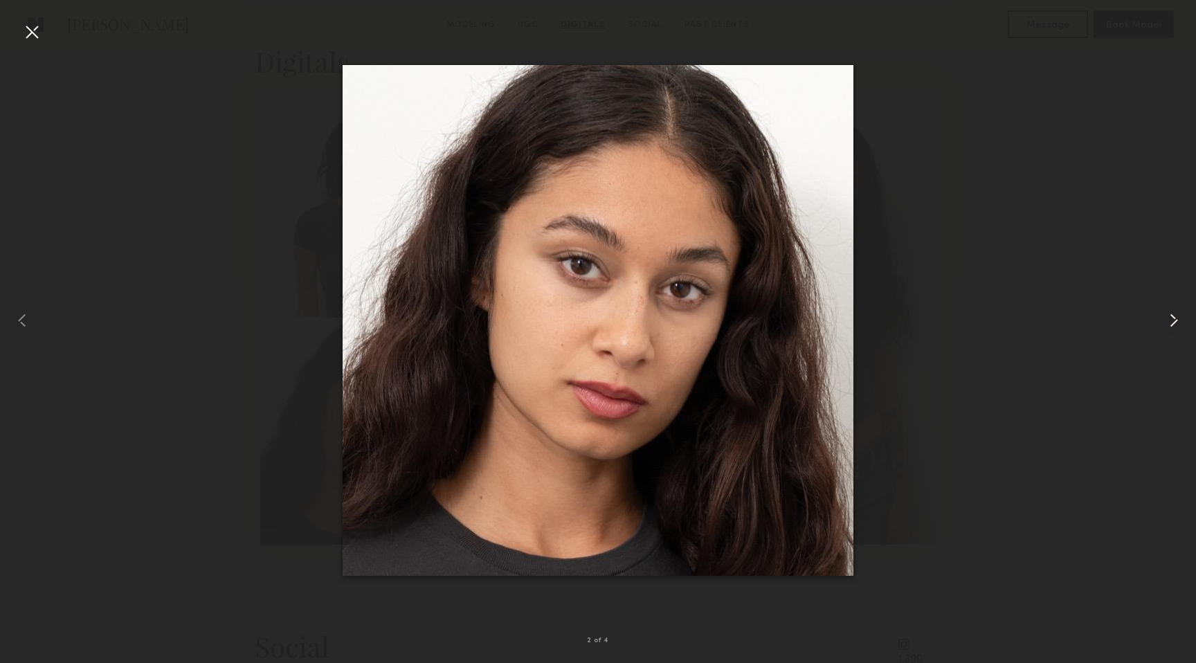
click at [1172, 318] on common-icon at bounding box center [1174, 320] width 22 height 22
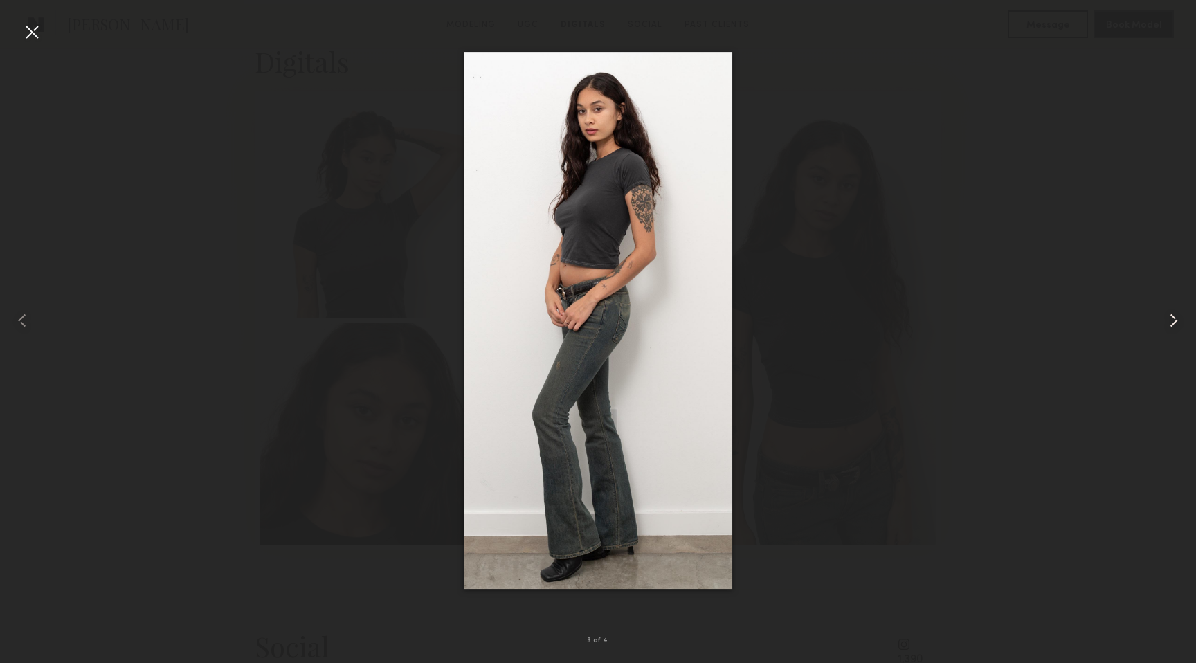
click at [1172, 318] on common-icon at bounding box center [1174, 320] width 22 height 22
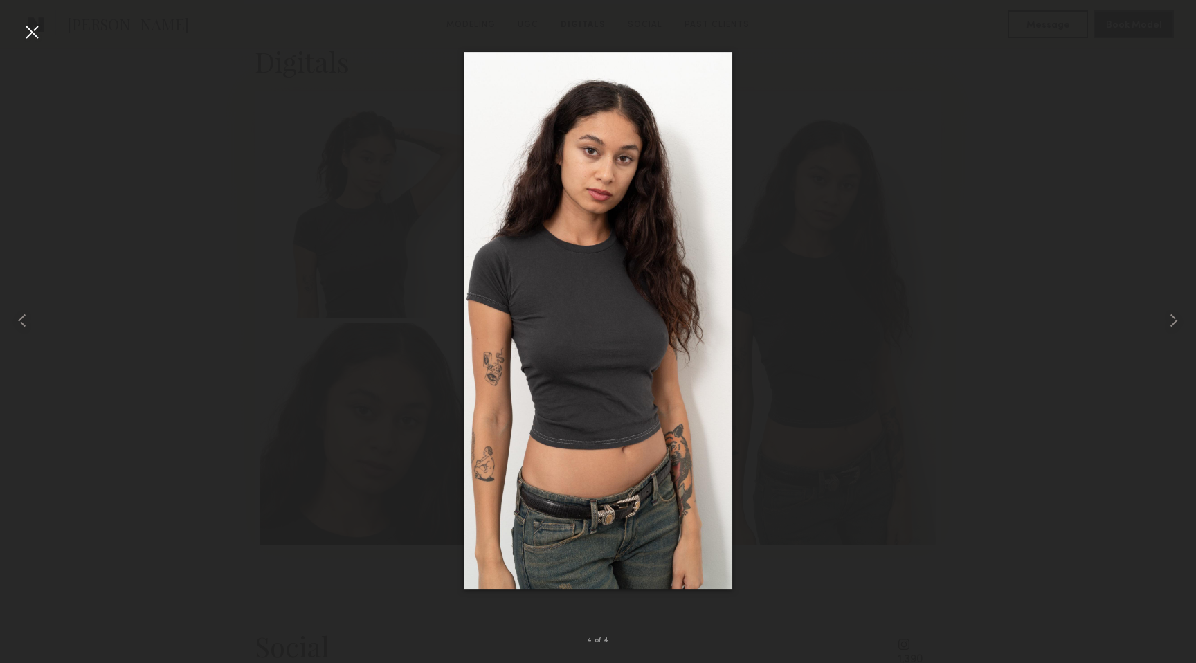
click at [34, 37] on div at bounding box center [32, 32] width 22 height 22
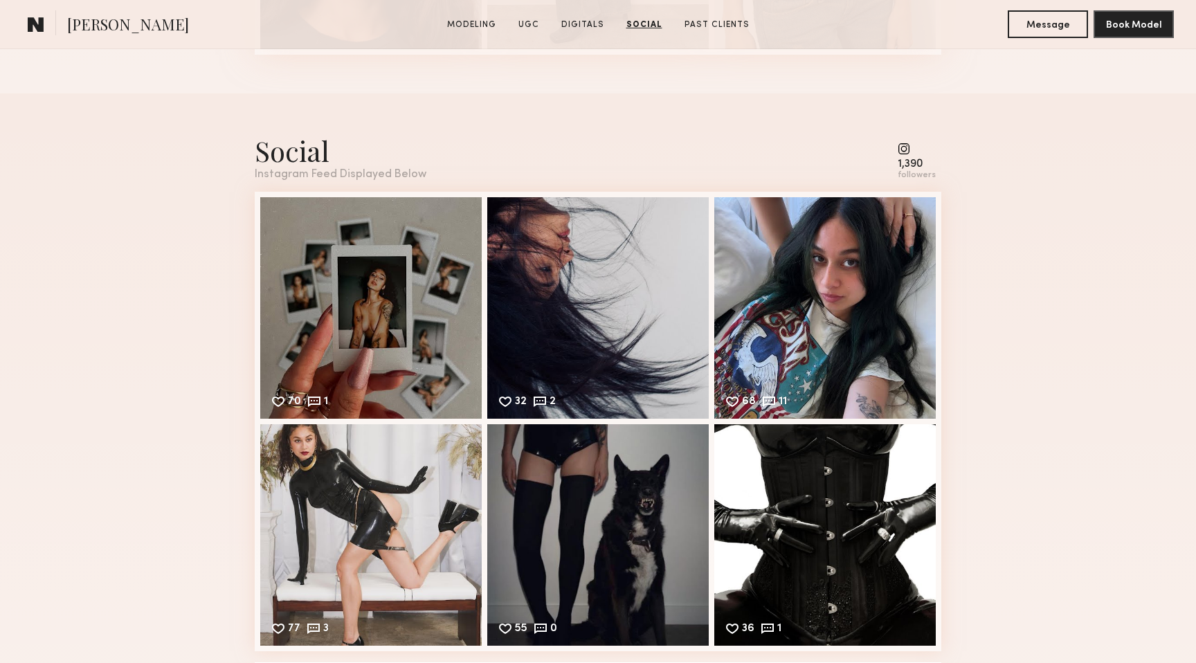
scroll to position [2944, 0]
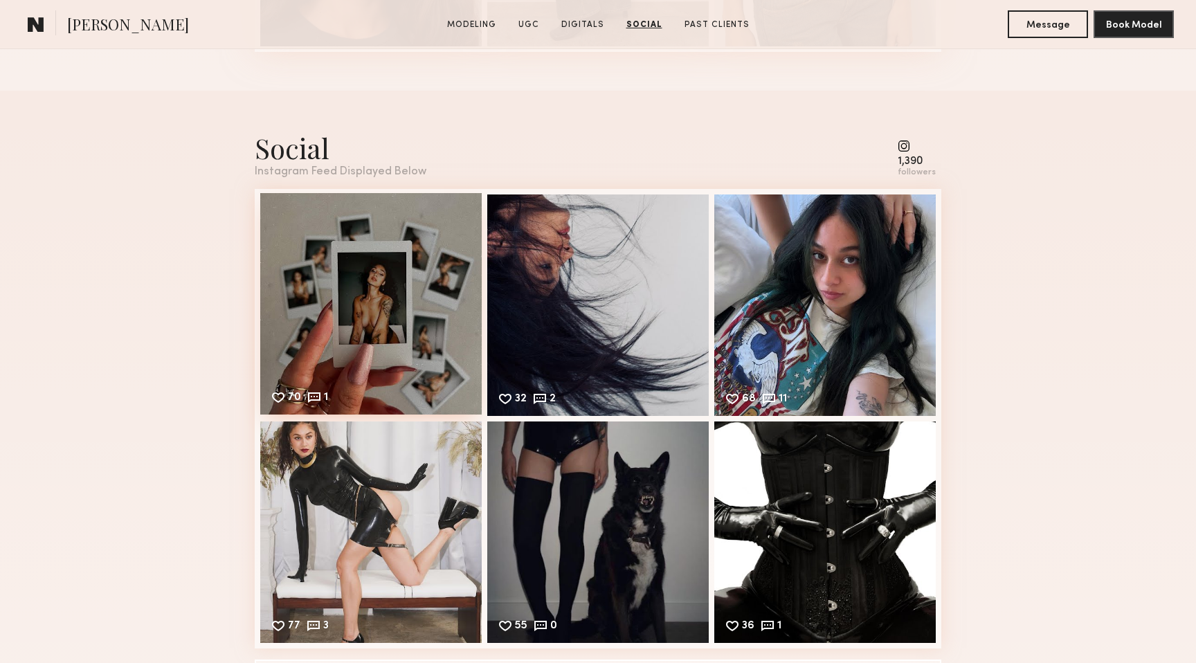
click at [393, 273] on div "70 1 Likes & comments displayed to show model’s engagement" at bounding box center [371, 304] width 222 height 222
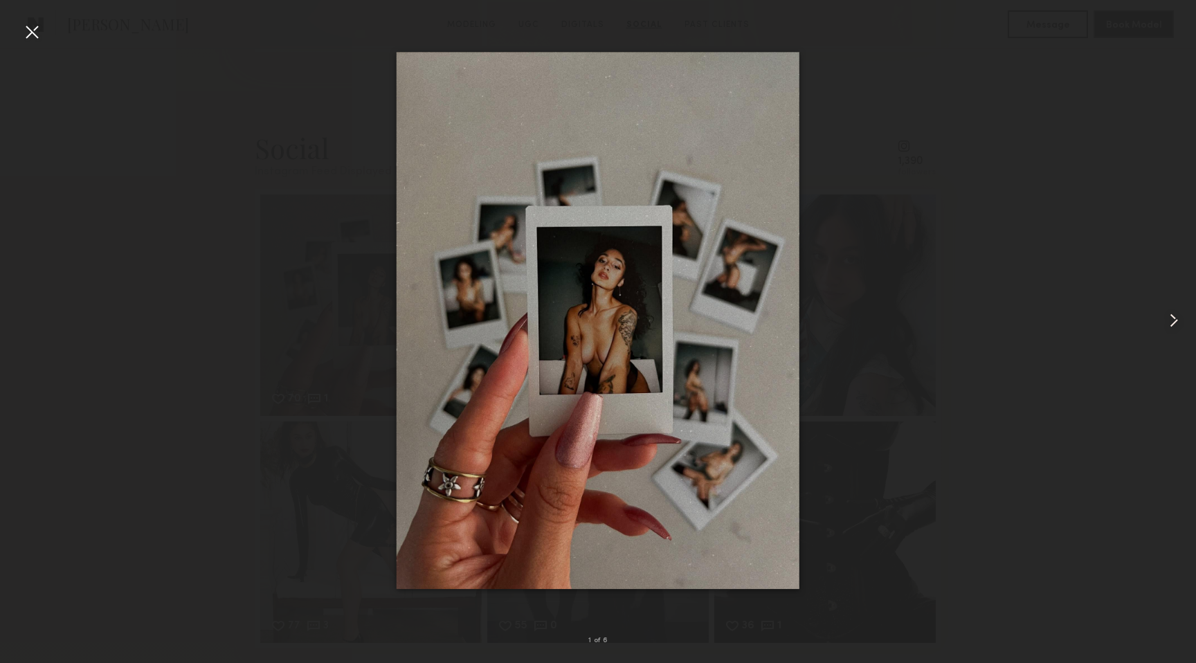
click at [1182, 312] on common-icon at bounding box center [1174, 320] width 22 height 22
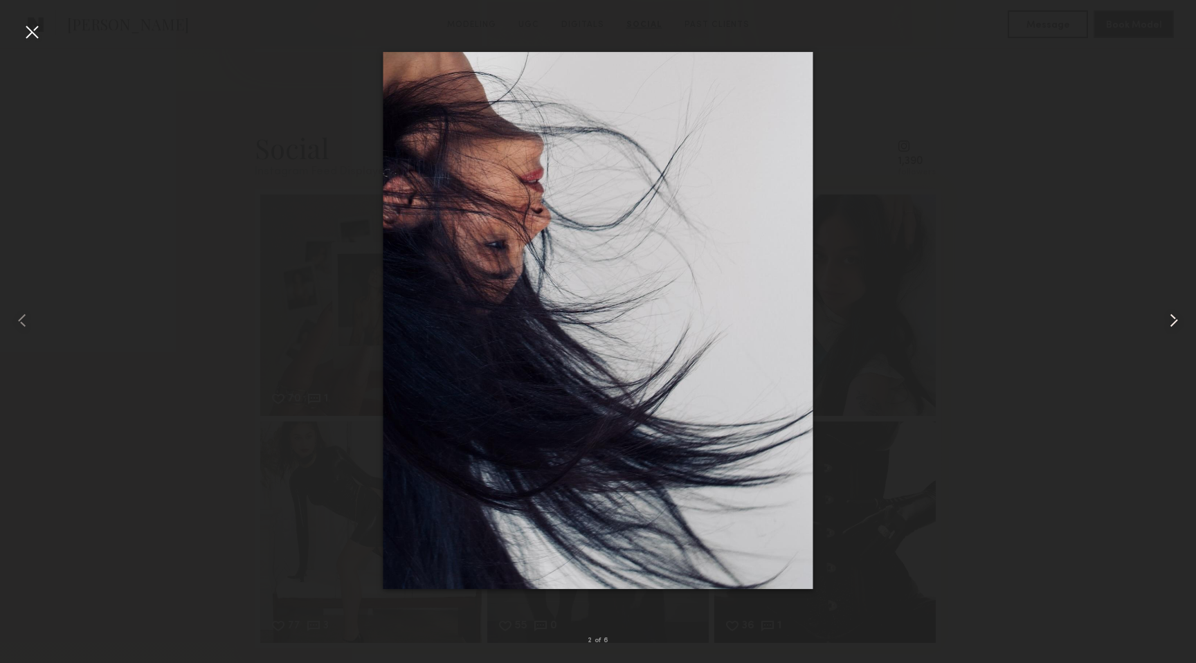
click at [1182, 312] on common-icon at bounding box center [1174, 320] width 22 height 22
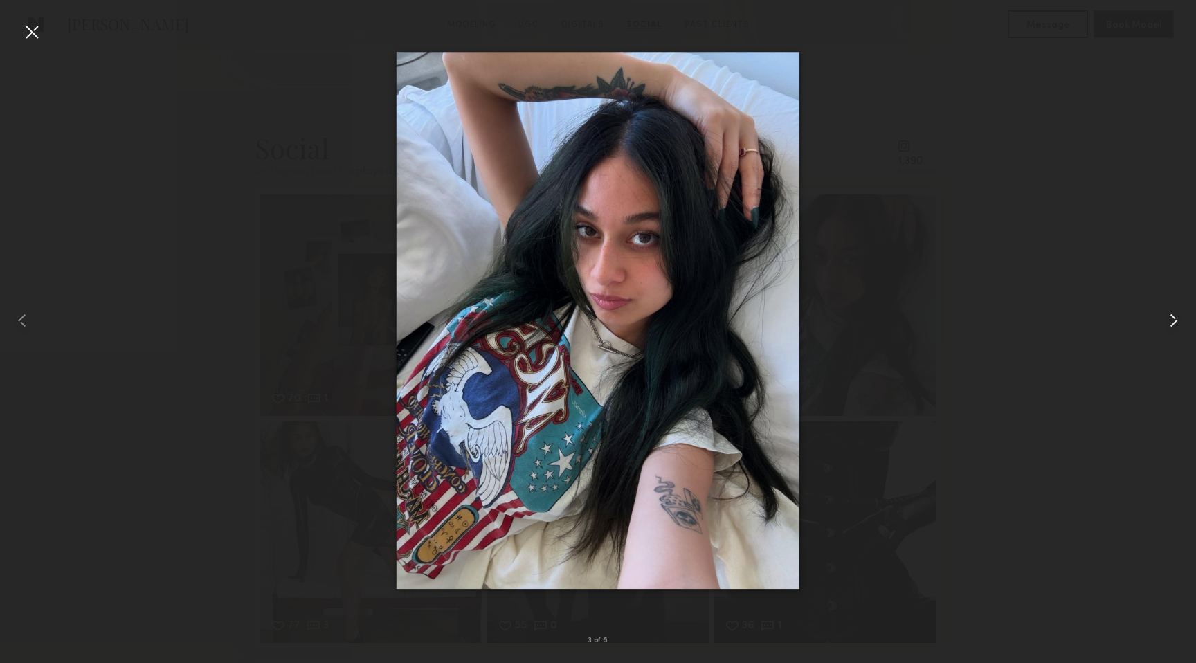
click at [1182, 312] on common-icon at bounding box center [1174, 320] width 22 height 22
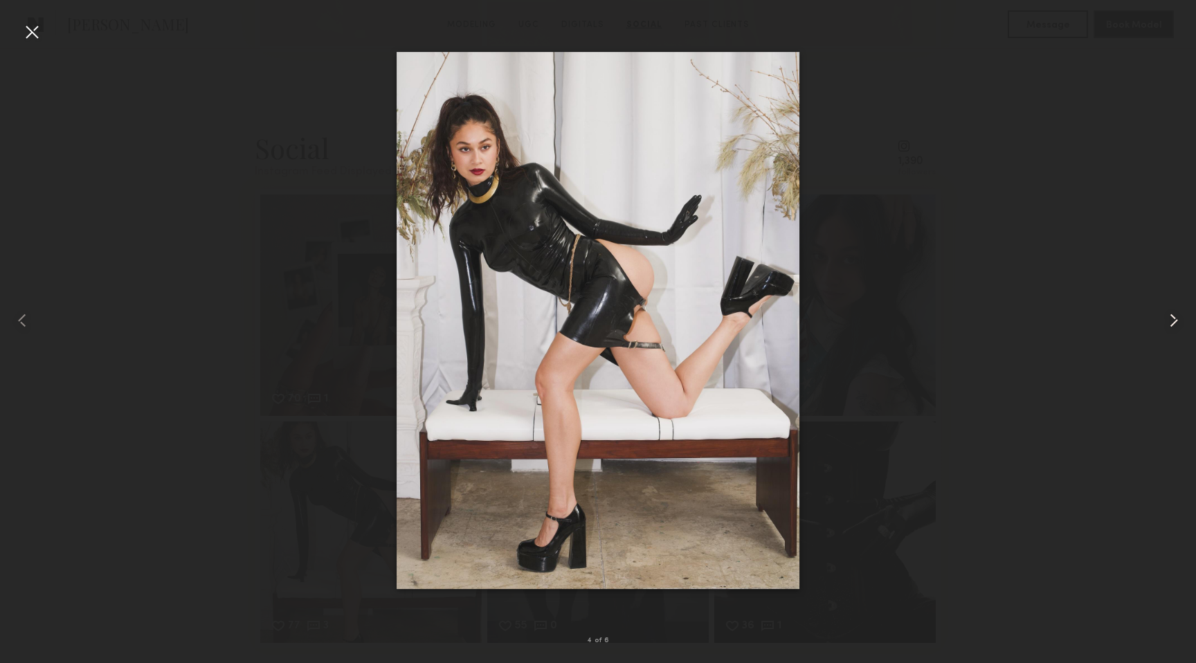
click at [1182, 312] on common-icon at bounding box center [1174, 320] width 22 height 22
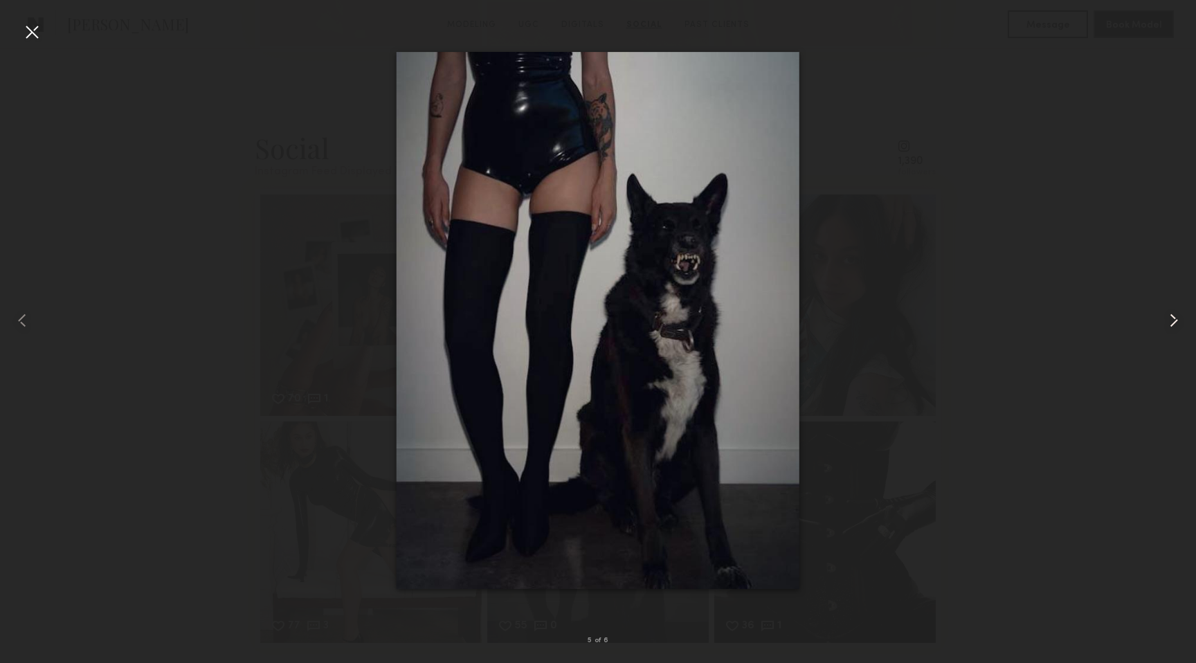
click at [1182, 312] on common-icon at bounding box center [1174, 320] width 22 height 22
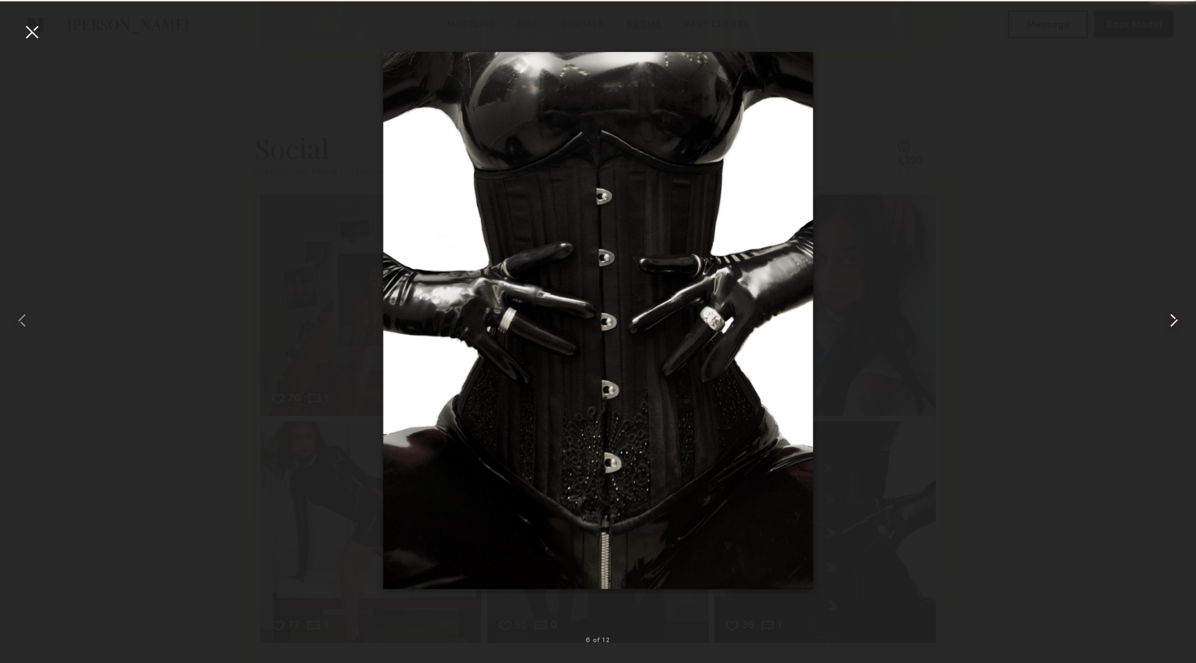
click at [1182, 312] on common-icon at bounding box center [1174, 320] width 22 height 22
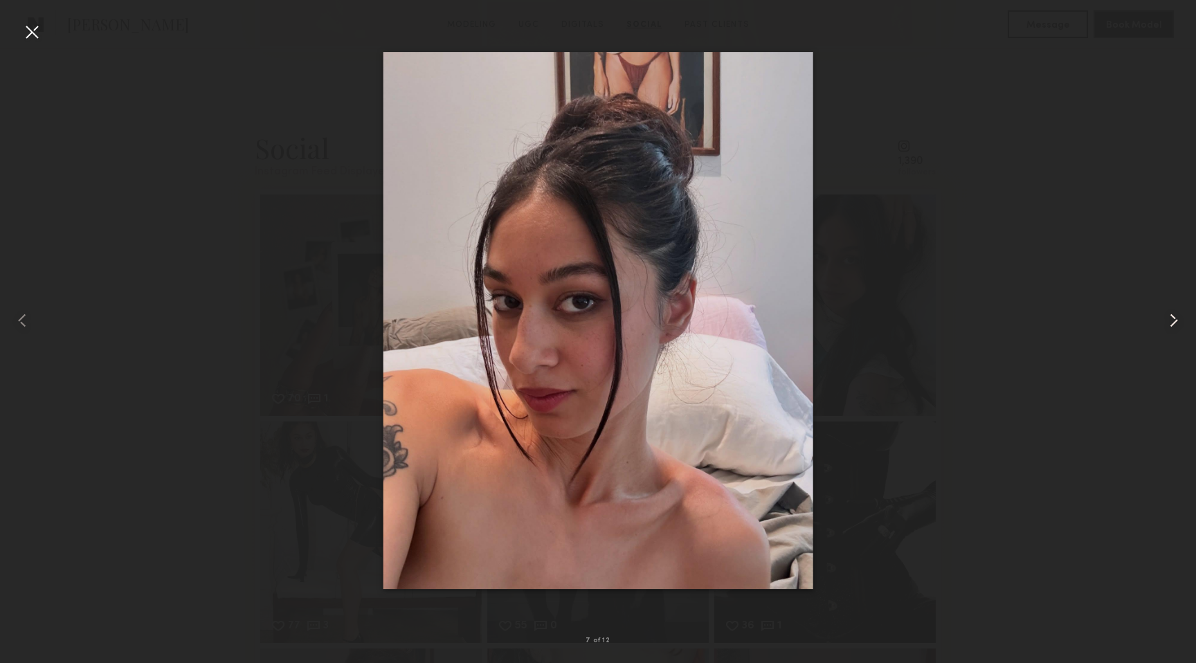
click at [1182, 312] on common-icon at bounding box center [1174, 320] width 22 height 22
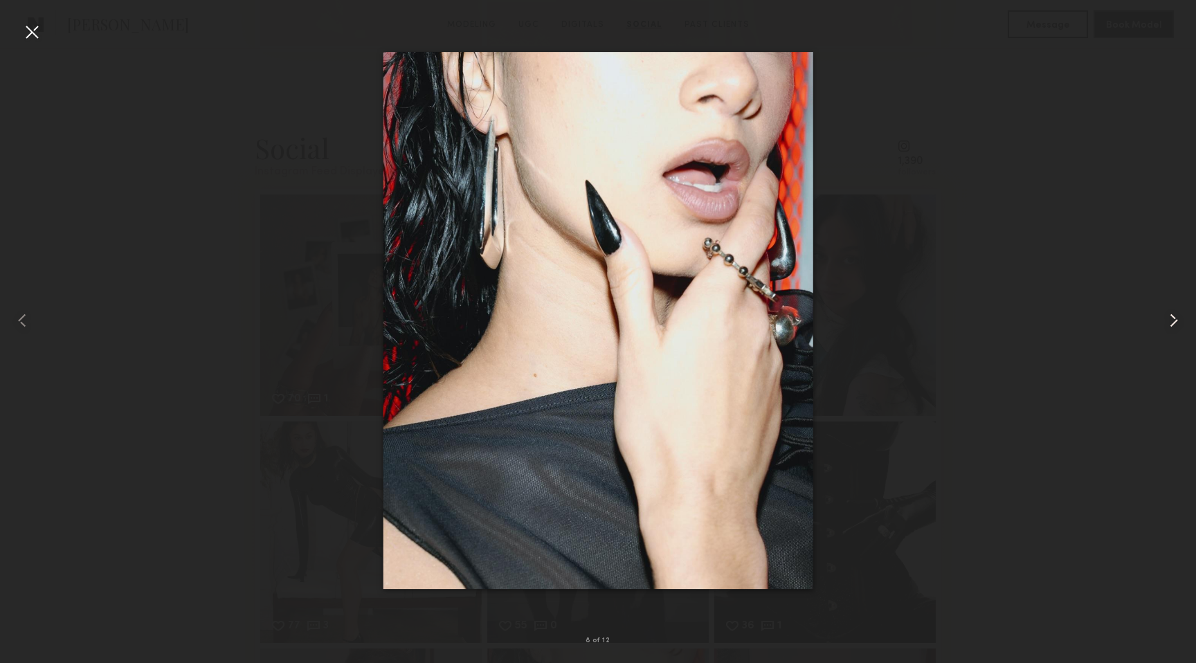
click at [1182, 312] on common-icon at bounding box center [1174, 320] width 22 height 22
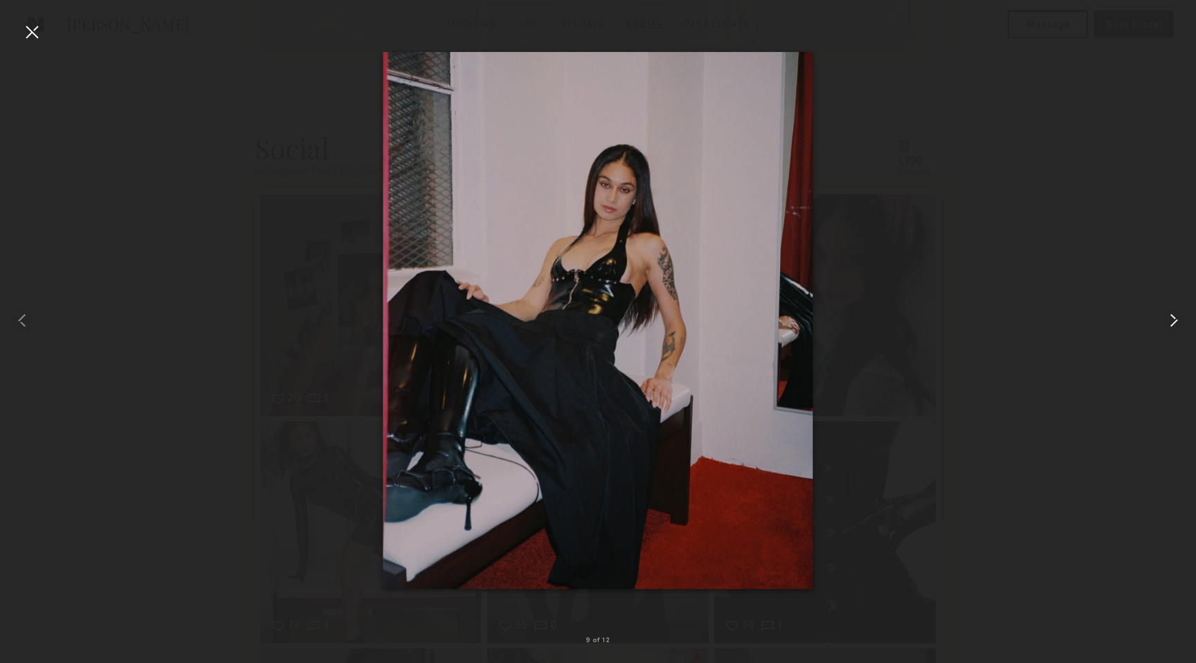
click at [1182, 312] on common-icon at bounding box center [1174, 320] width 22 height 22
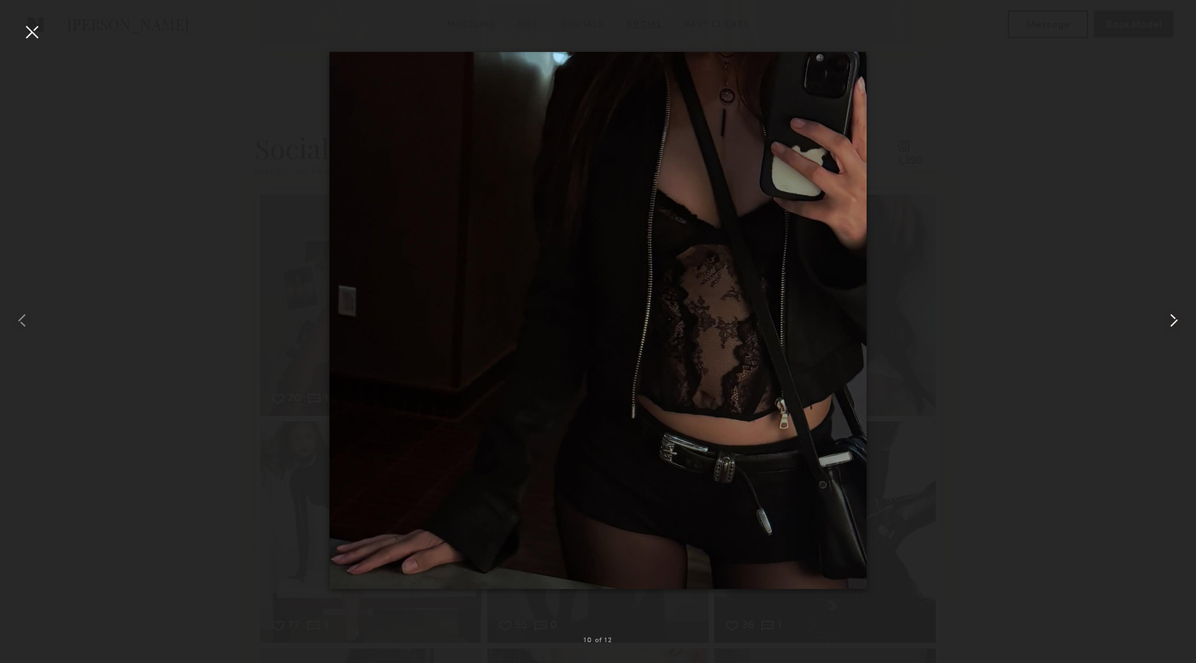
click at [1182, 312] on common-icon at bounding box center [1174, 320] width 22 height 22
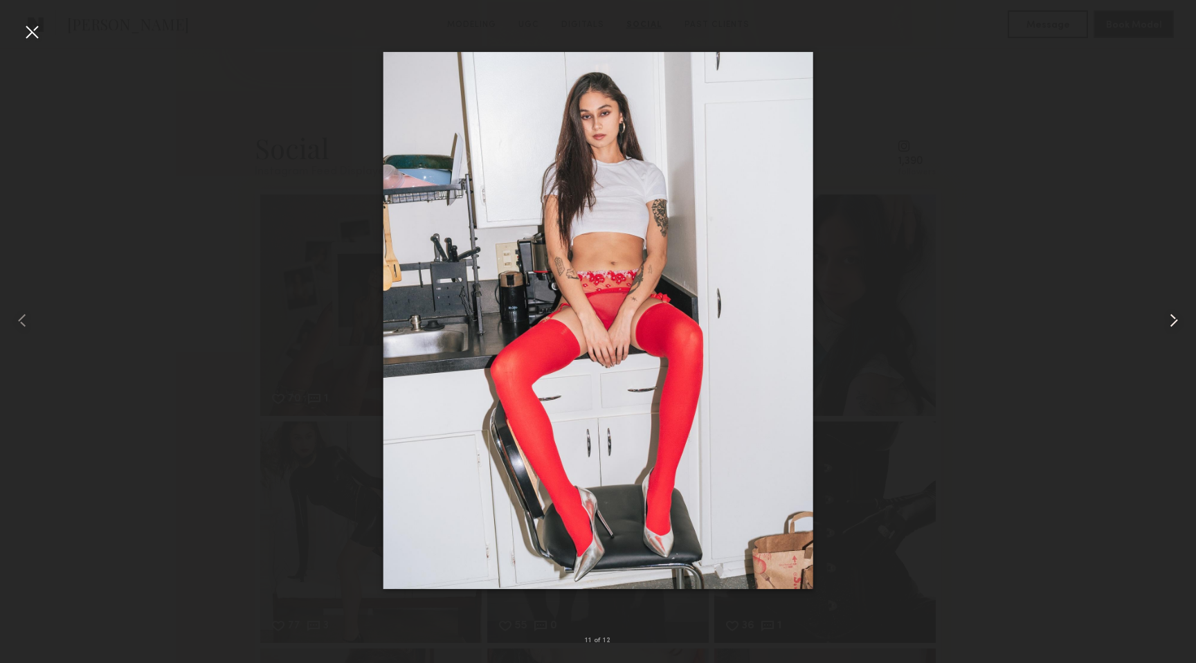
click at [1182, 312] on common-icon at bounding box center [1174, 320] width 22 height 22
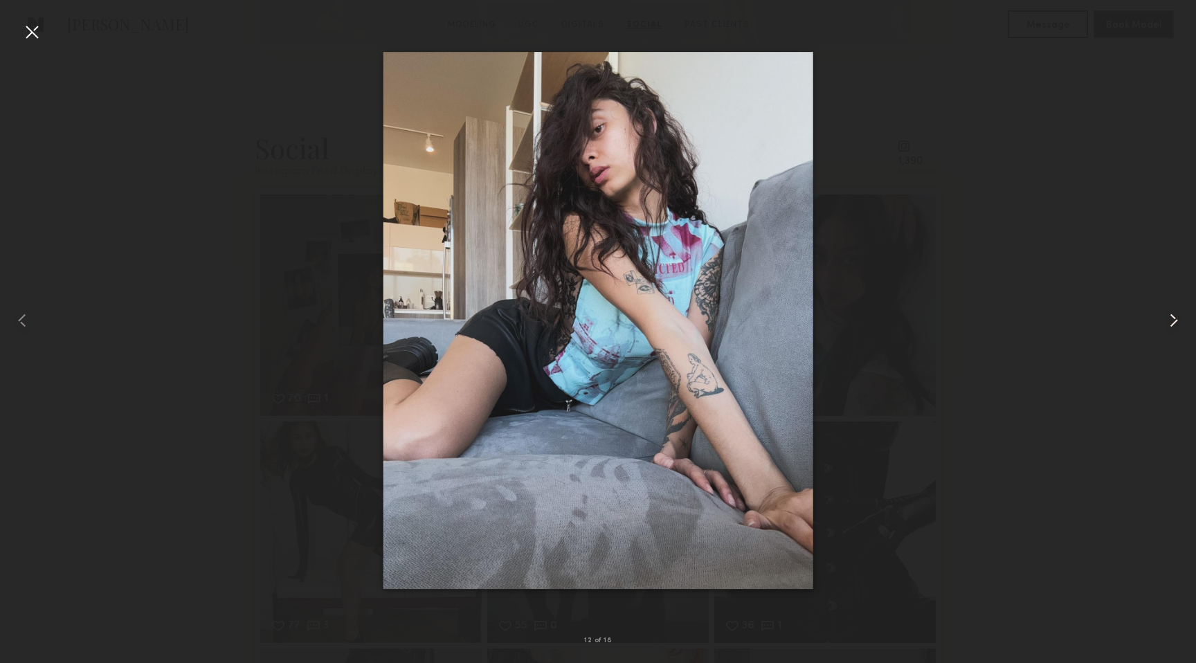
click at [1182, 312] on common-icon at bounding box center [1174, 320] width 22 height 22
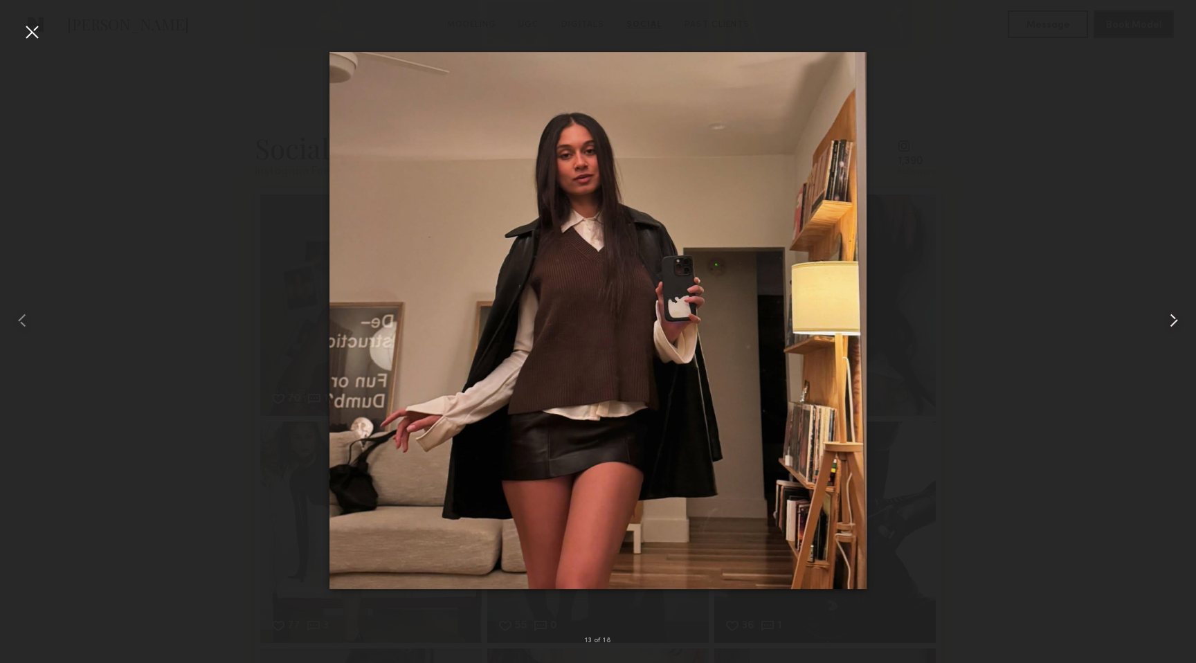
click at [1182, 312] on common-icon at bounding box center [1174, 320] width 22 height 22
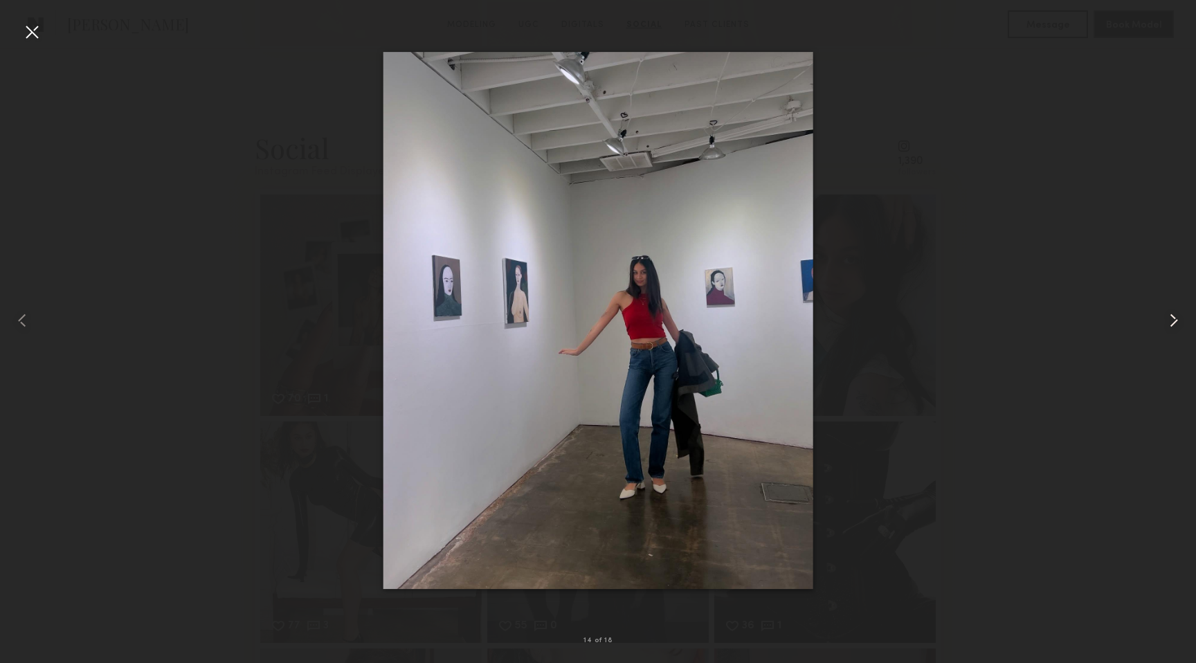
click at [1182, 312] on common-icon at bounding box center [1174, 320] width 22 height 22
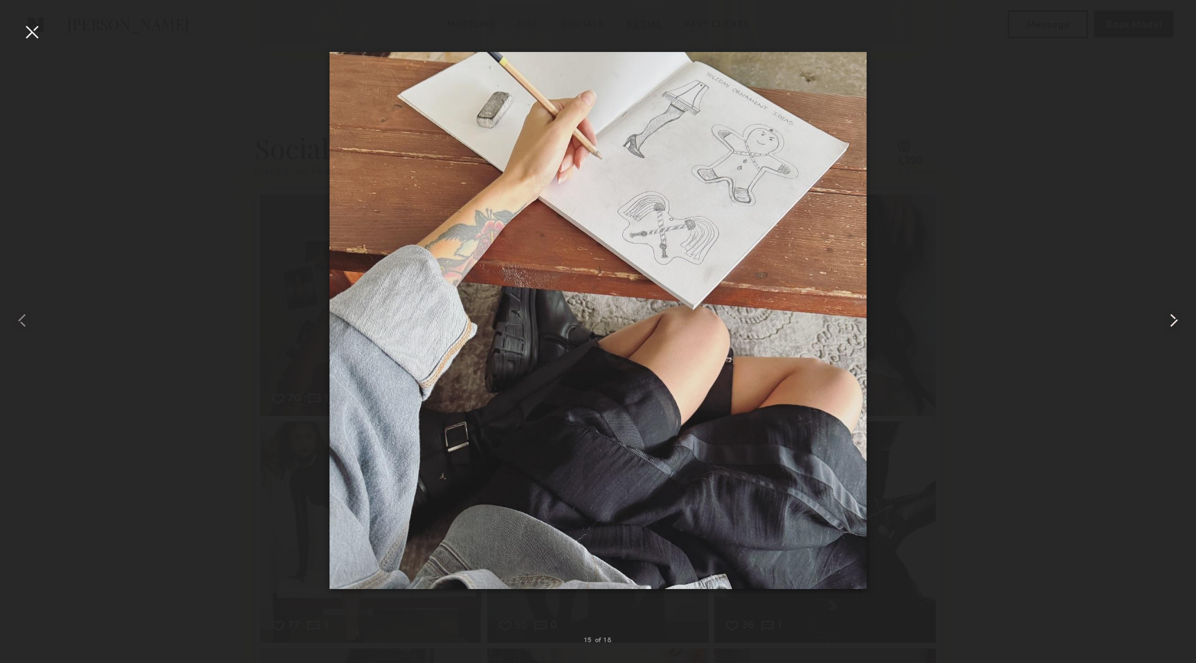
click at [1182, 312] on common-icon at bounding box center [1174, 320] width 22 height 22
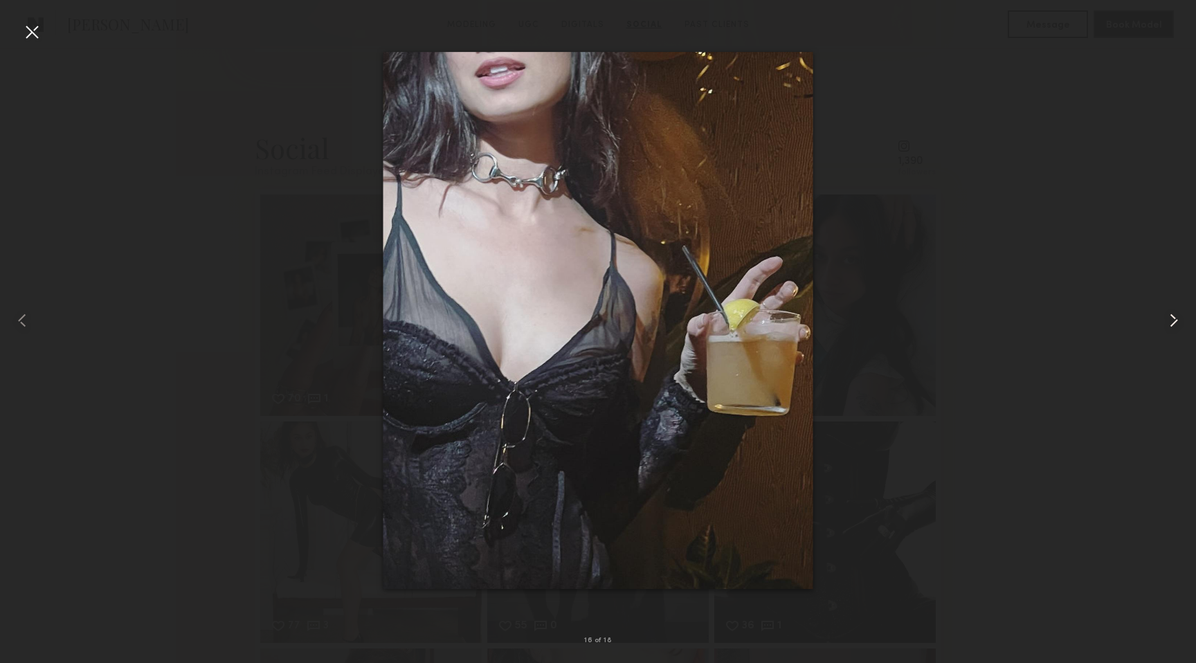
click at [1182, 312] on common-icon at bounding box center [1174, 320] width 22 height 22
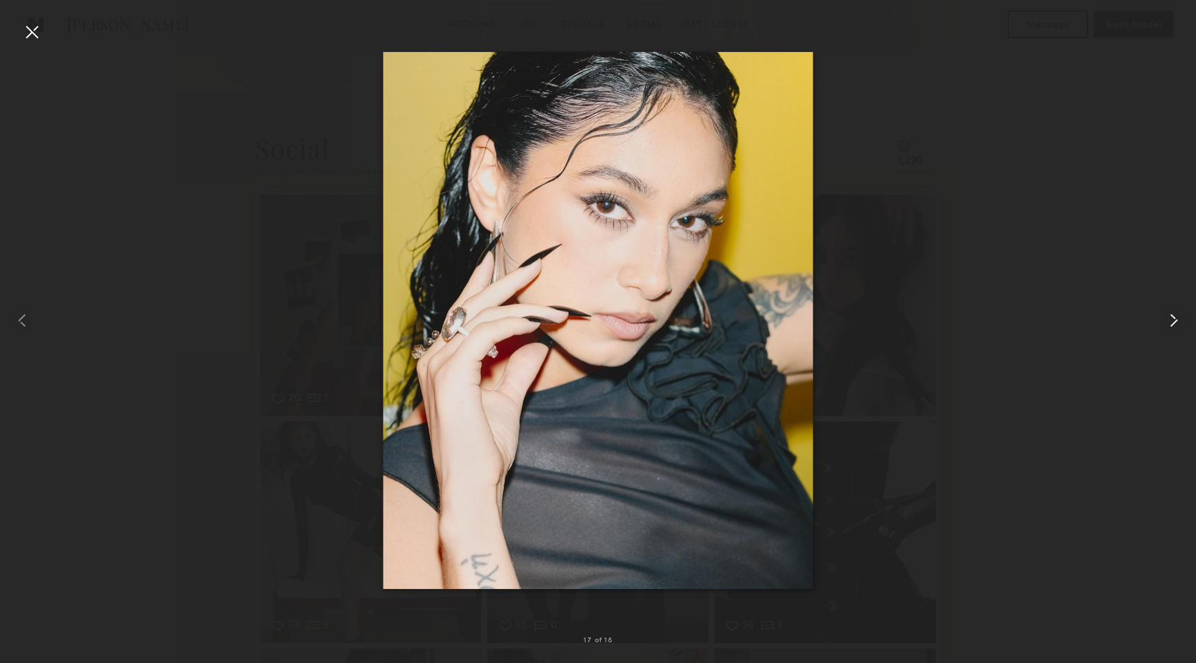
click at [1182, 312] on common-icon at bounding box center [1174, 320] width 22 height 22
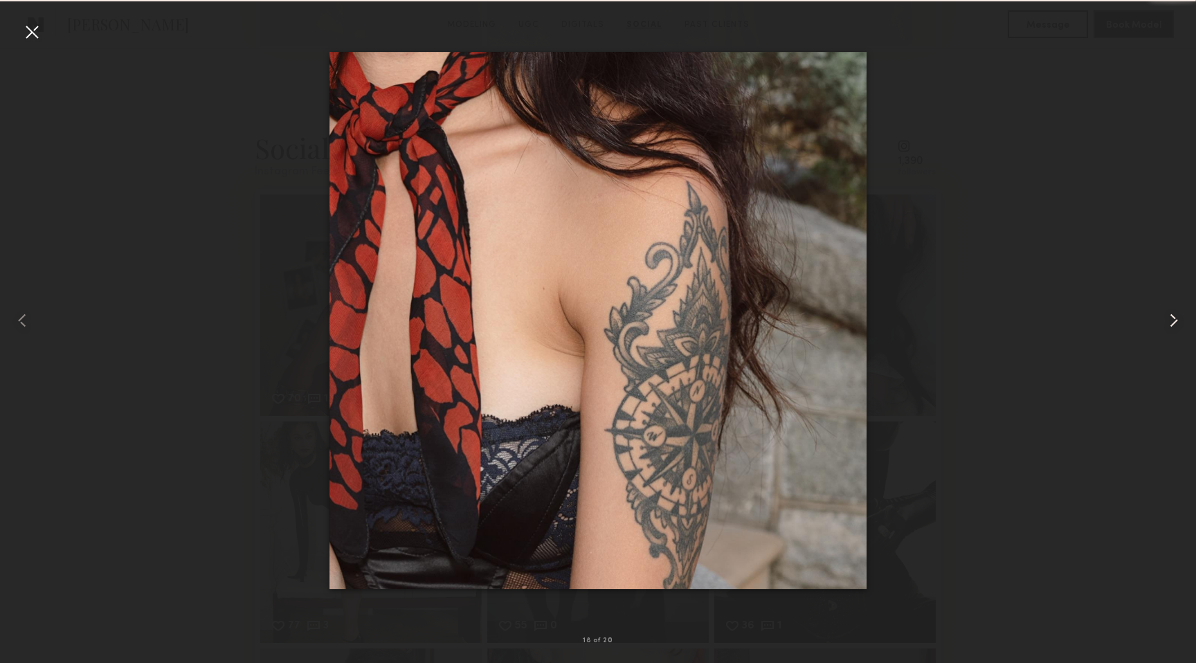
click at [1182, 312] on common-icon at bounding box center [1174, 320] width 22 height 22
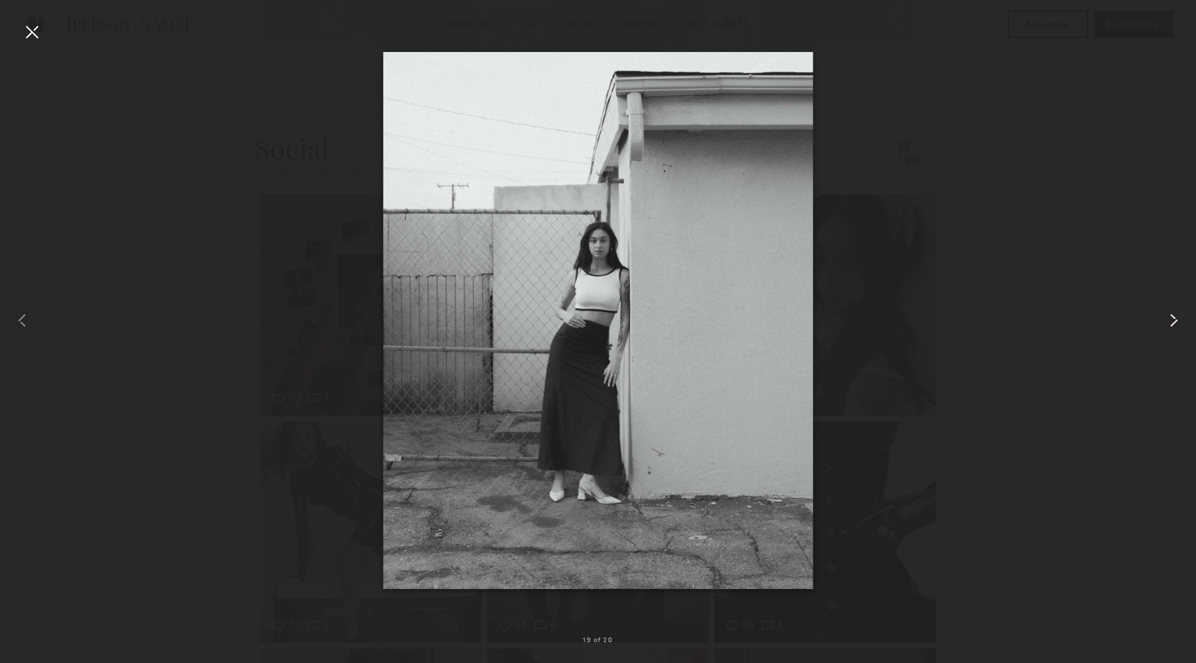
click at [1182, 312] on common-icon at bounding box center [1174, 320] width 22 height 22
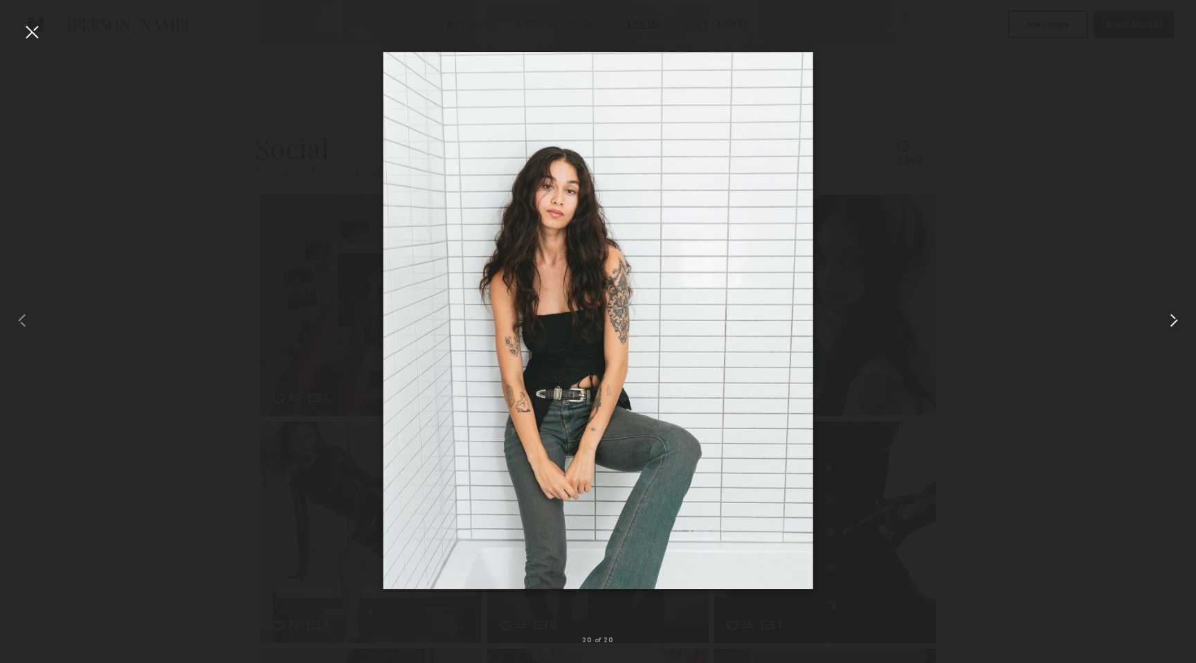
click at [1182, 312] on common-icon at bounding box center [1174, 320] width 22 height 22
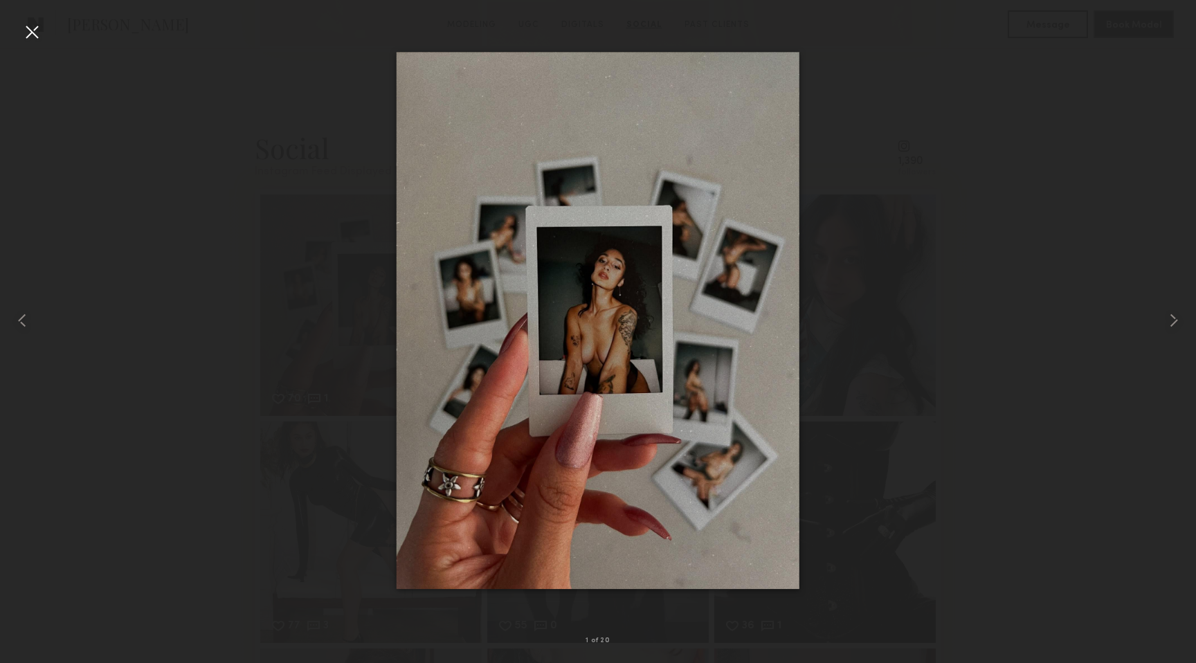
click at [32, 29] on div at bounding box center [32, 32] width 22 height 22
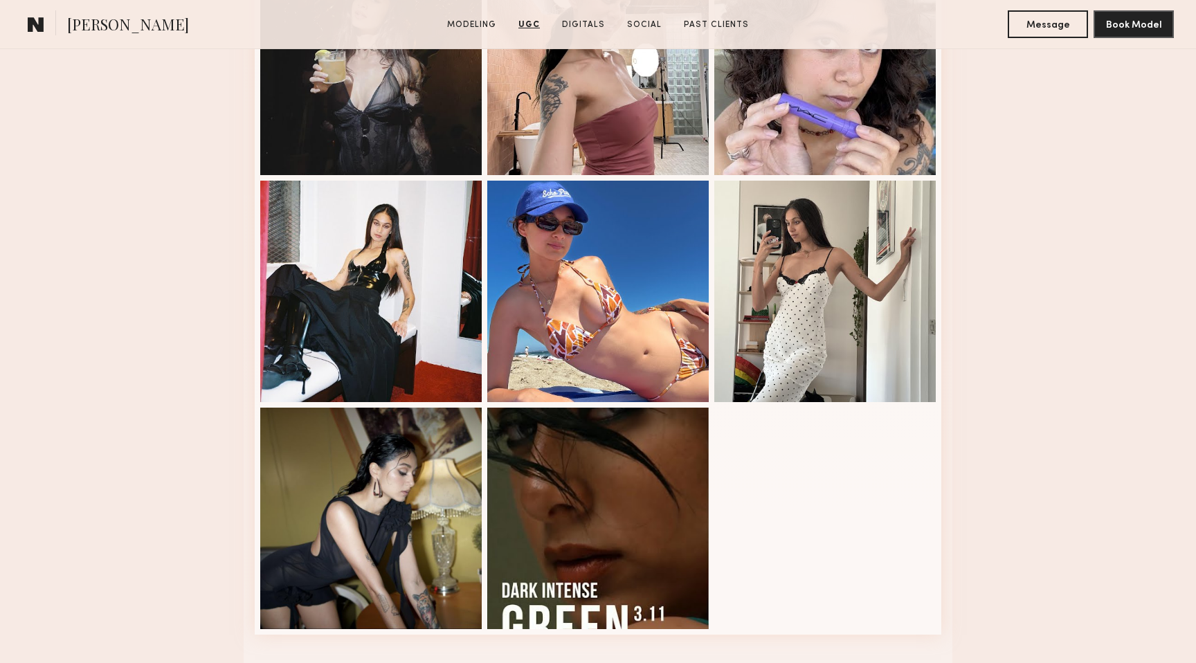
scroll to position [1783, 0]
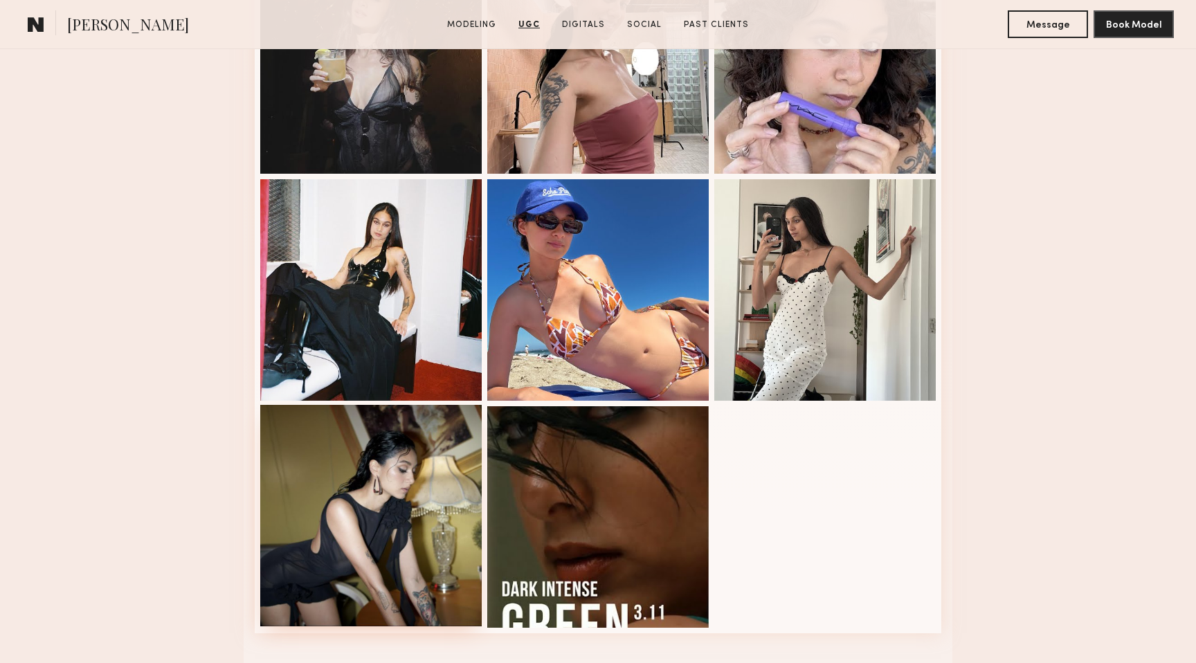
click at [425, 541] on div at bounding box center [371, 516] width 222 height 222
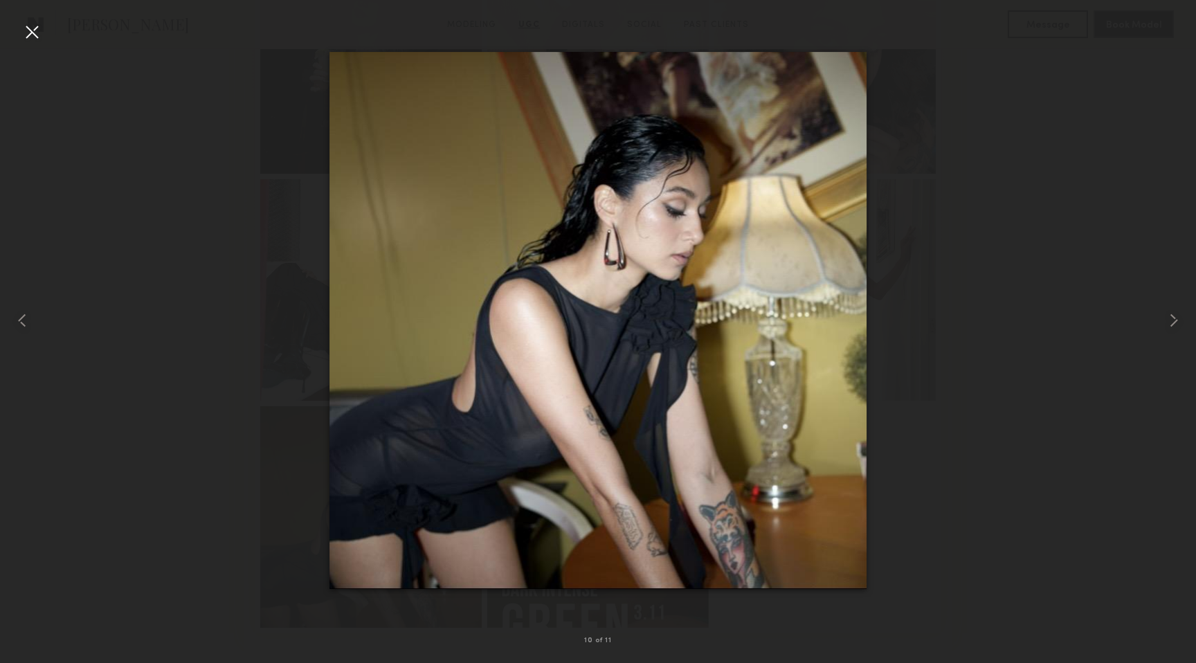
click at [34, 30] on div at bounding box center [32, 32] width 22 height 22
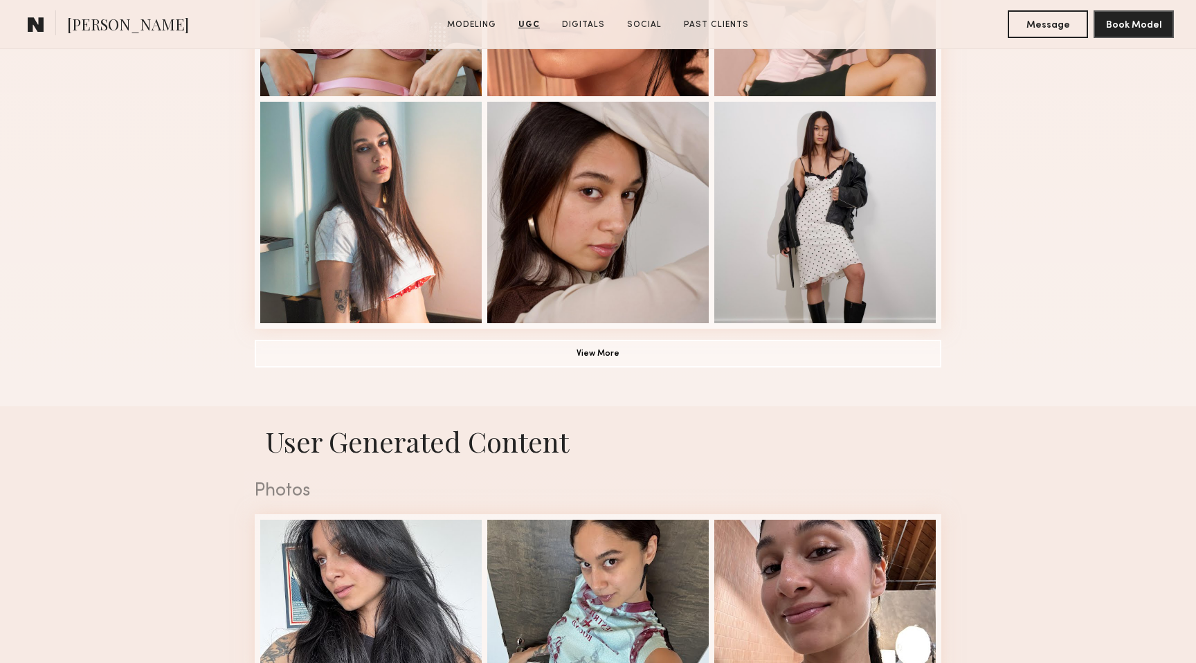
scroll to position [692, 0]
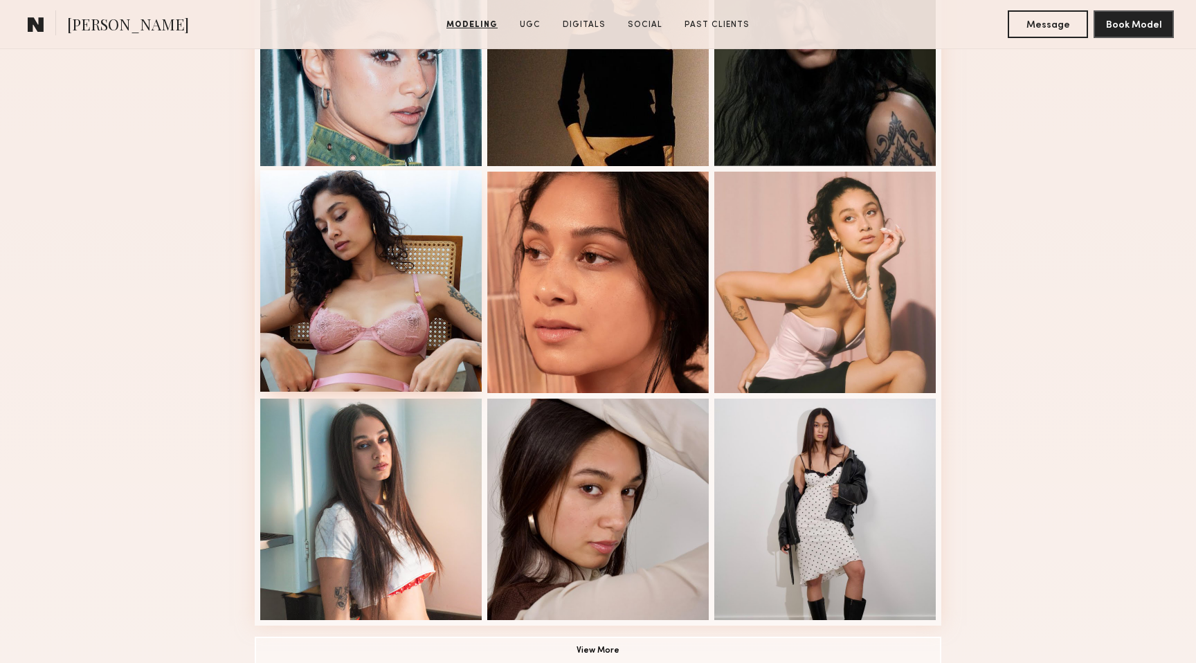
click at [361, 311] on div at bounding box center [371, 281] width 222 height 222
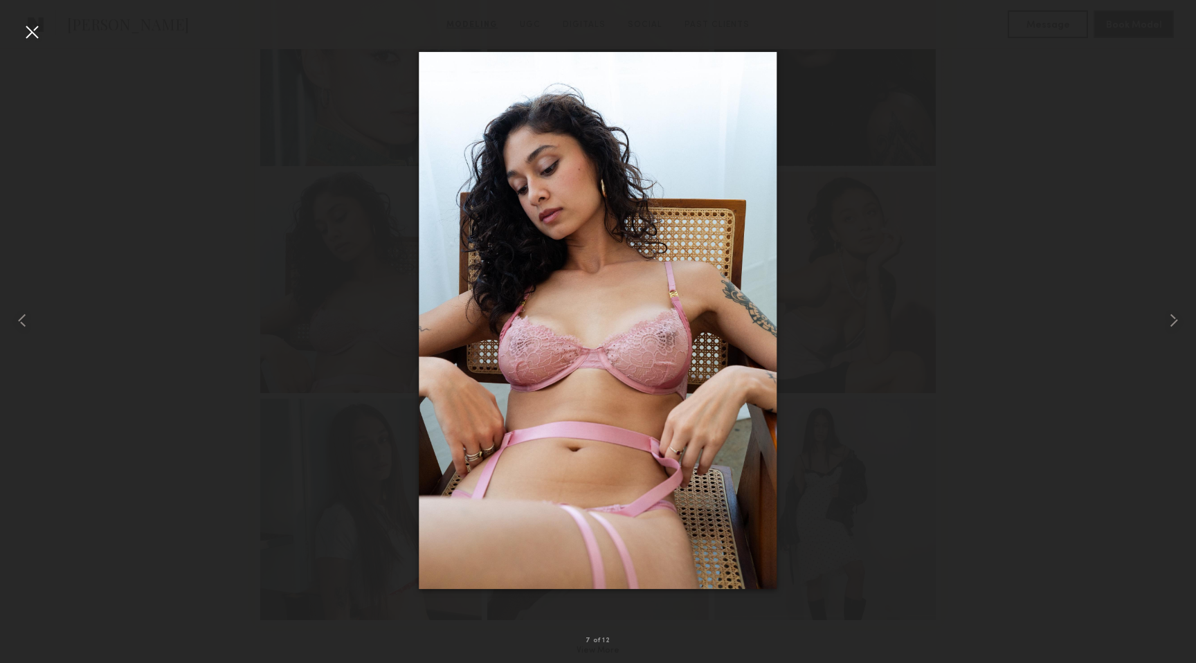
click at [29, 30] on div at bounding box center [32, 32] width 22 height 22
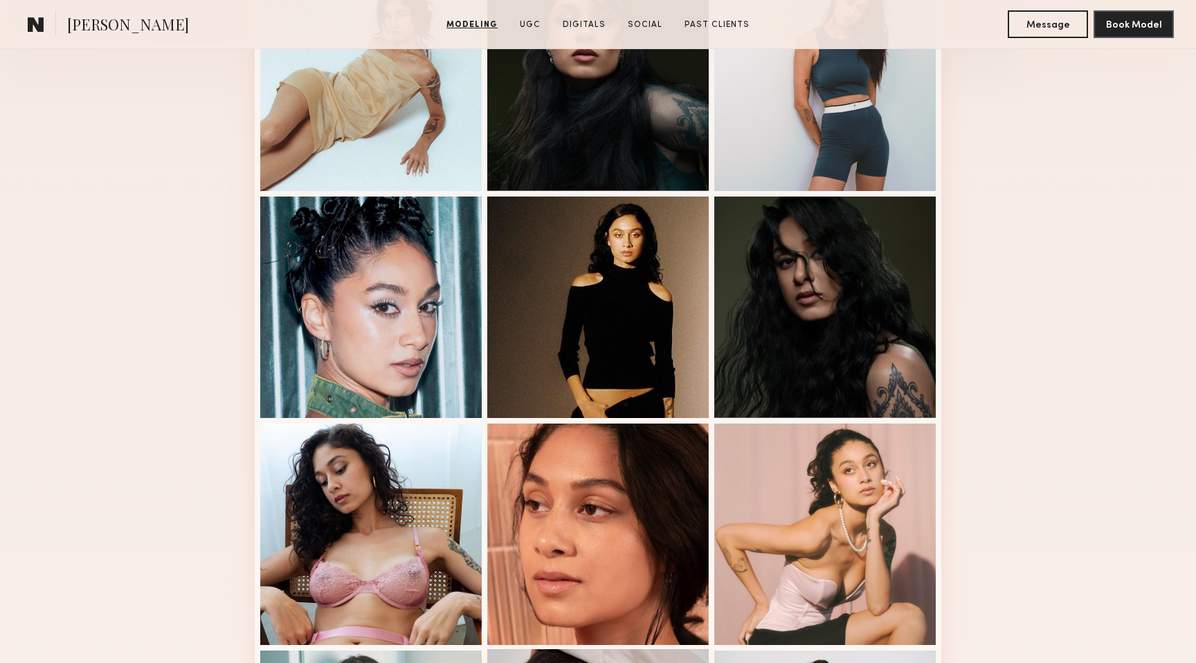
scroll to position [260, 0]
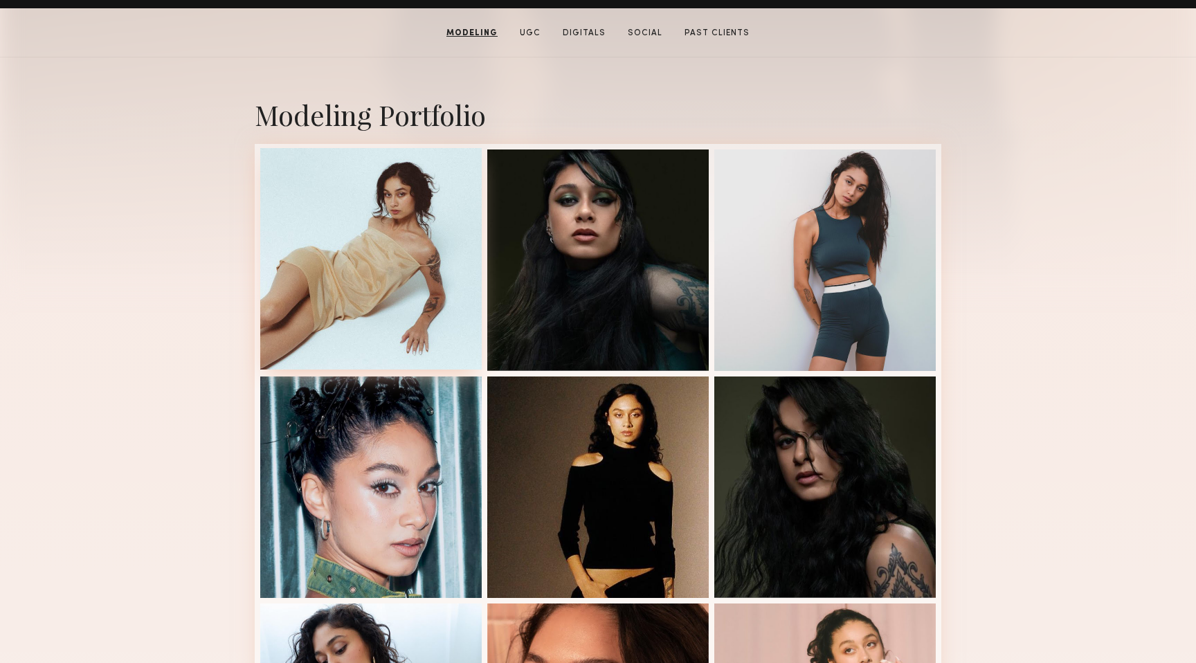
click at [381, 242] on div at bounding box center [371, 259] width 222 height 222
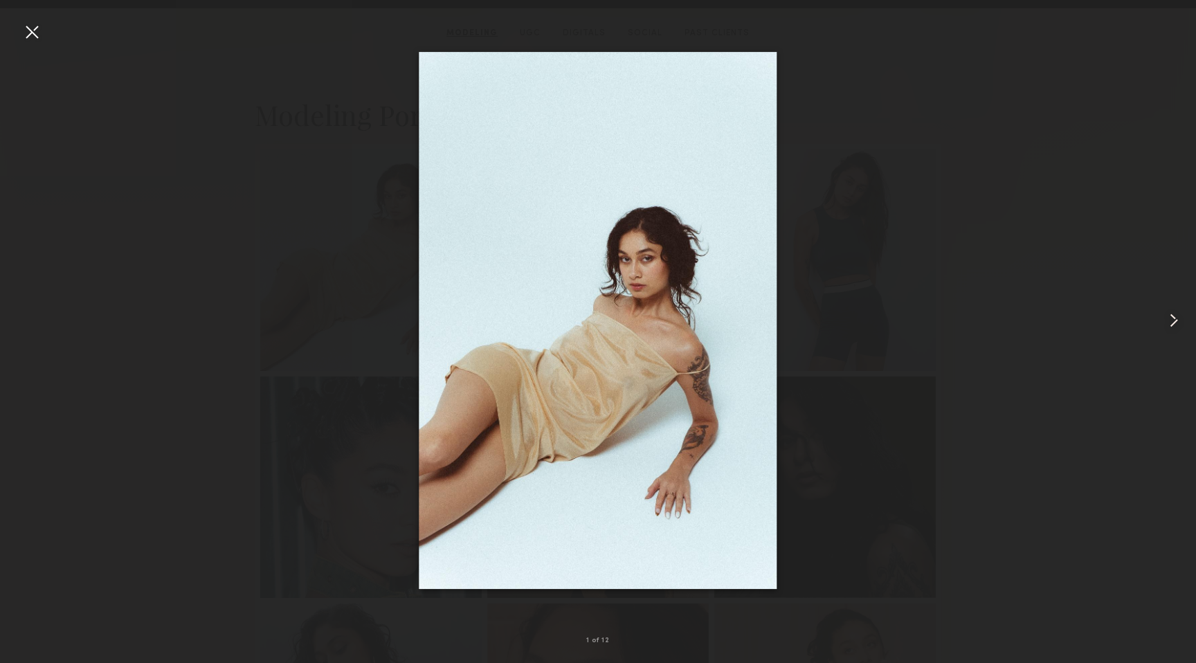
click at [1170, 313] on common-icon at bounding box center [1174, 320] width 22 height 22
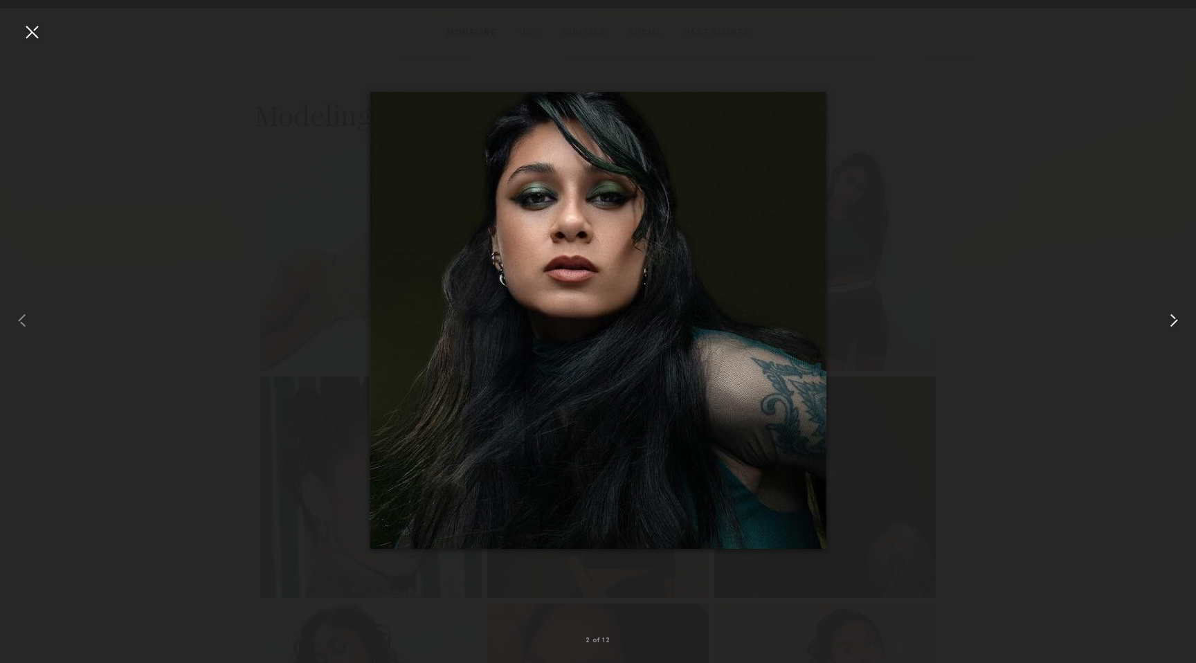
click at [1171, 314] on common-icon at bounding box center [1174, 320] width 22 height 22
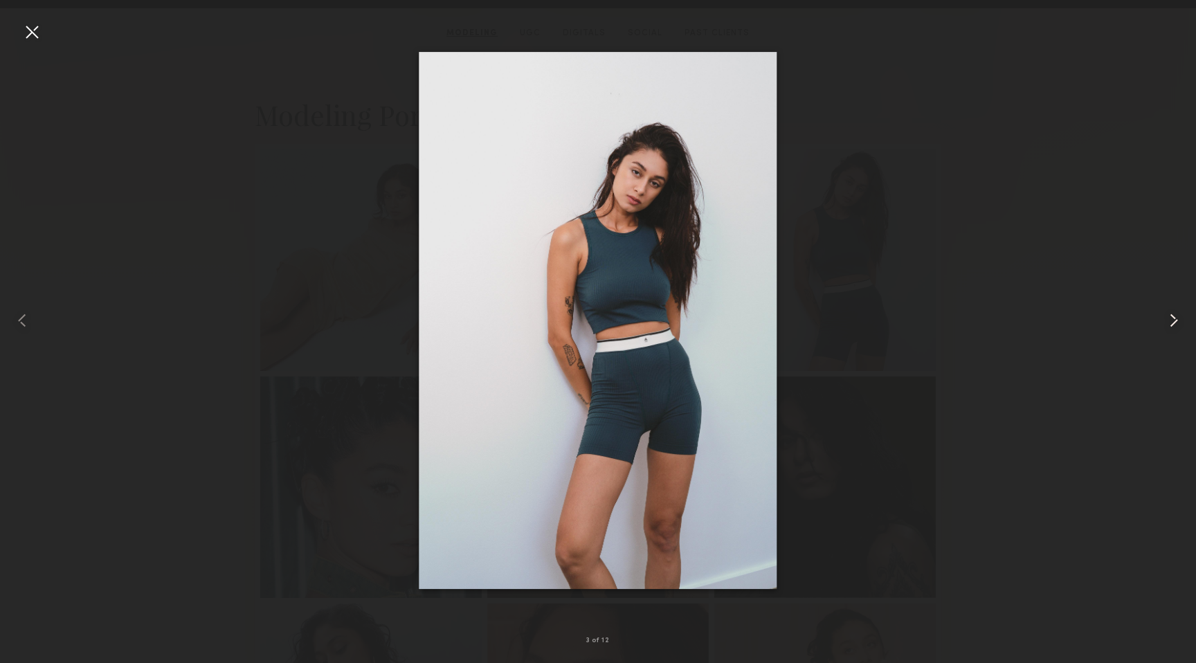
click at [1171, 314] on common-icon at bounding box center [1174, 320] width 22 height 22
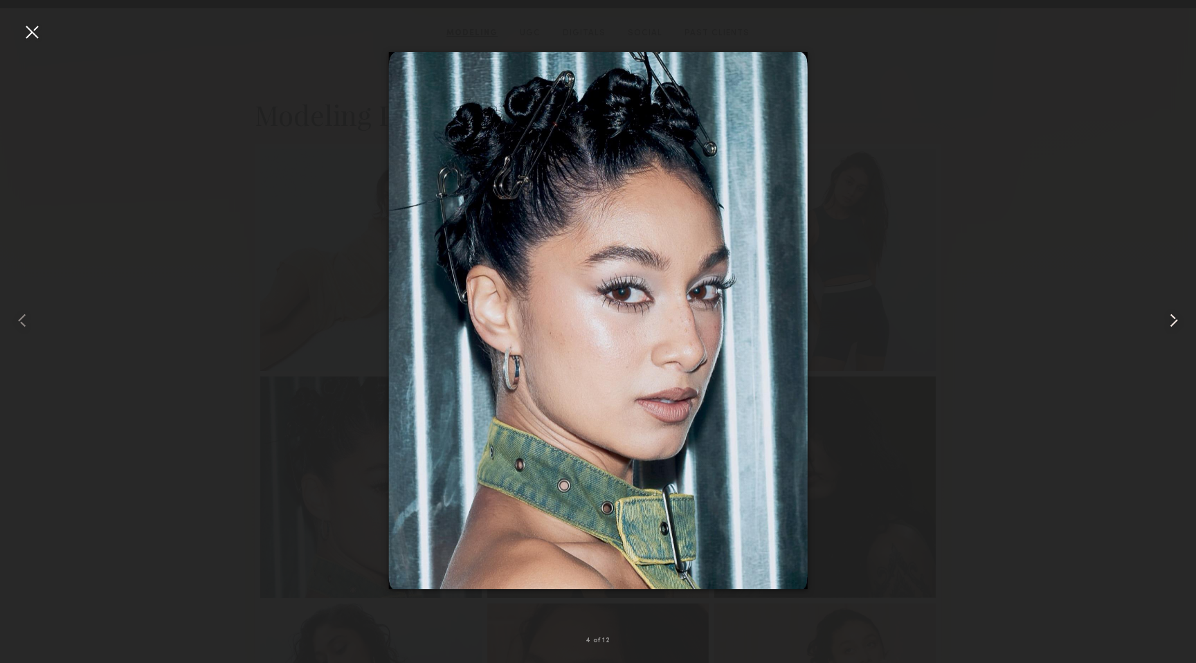
click at [1171, 314] on common-icon at bounding box center [1174, 320] width 22 height 22
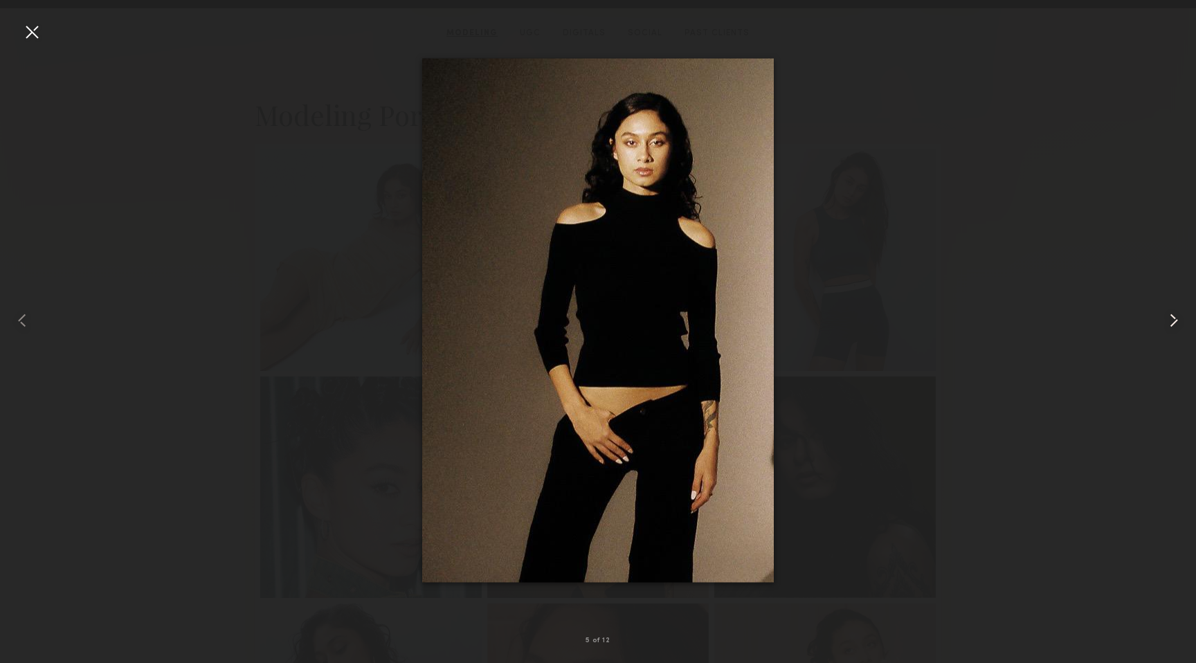
click at [1171, 314] on common-icon at bounding box center [1174, 320] width 22 height 22
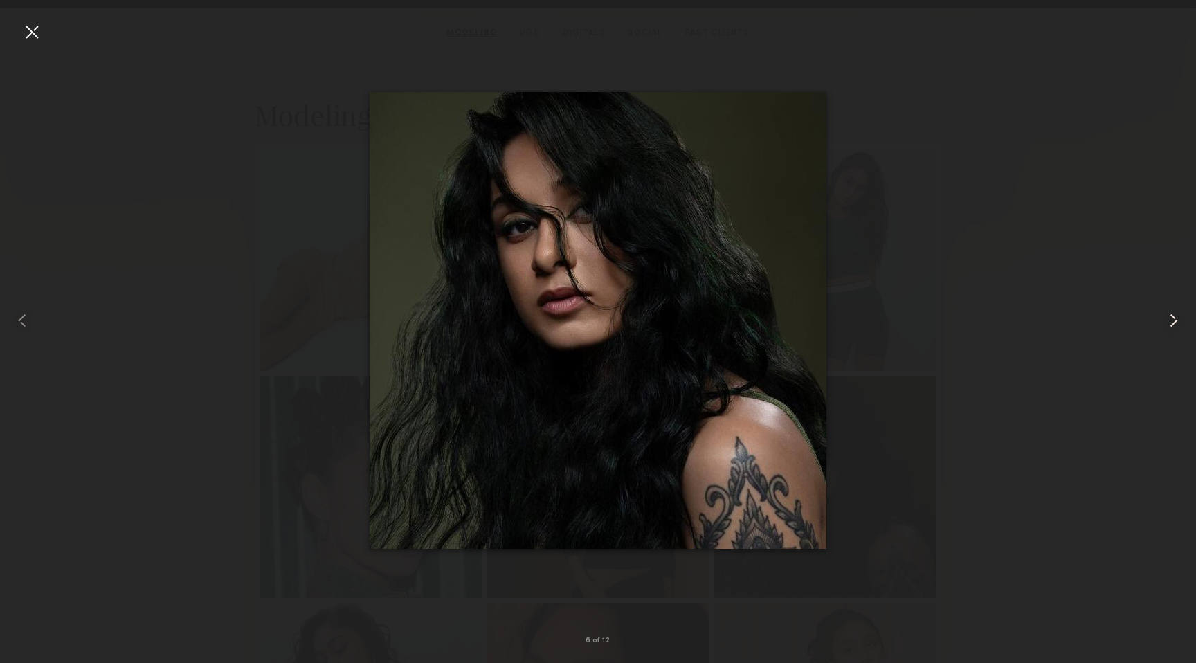
click at [1171, 314] on common-icon at bounding box center [1174, 320] width 22 height 22
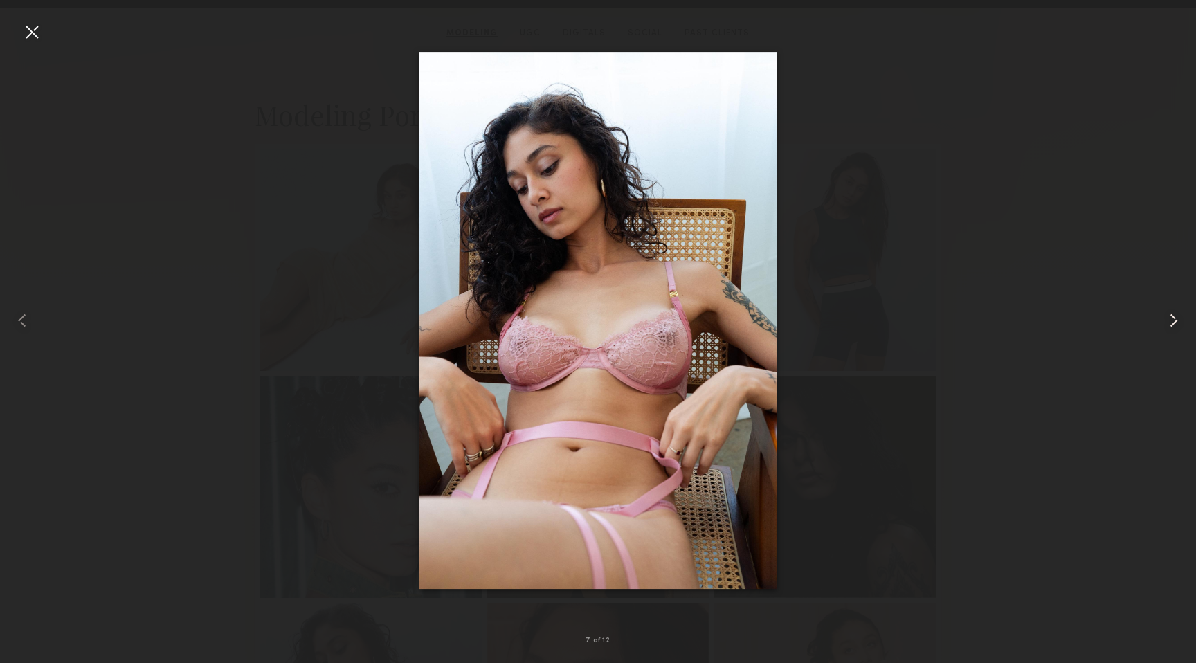
click at [1171, 314] on common-icon at bounding box center [1174, 320] width 22 height 22
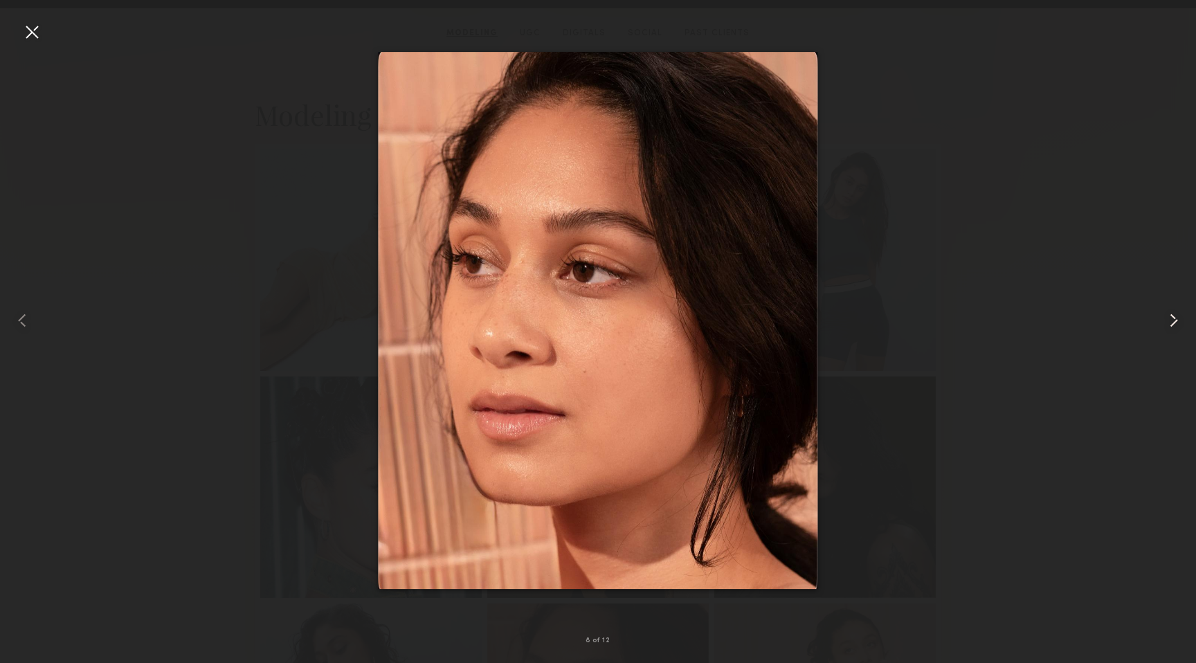
click at [1171, 314] on common-icon at bounding box center [1174, 320] width 22 height 22
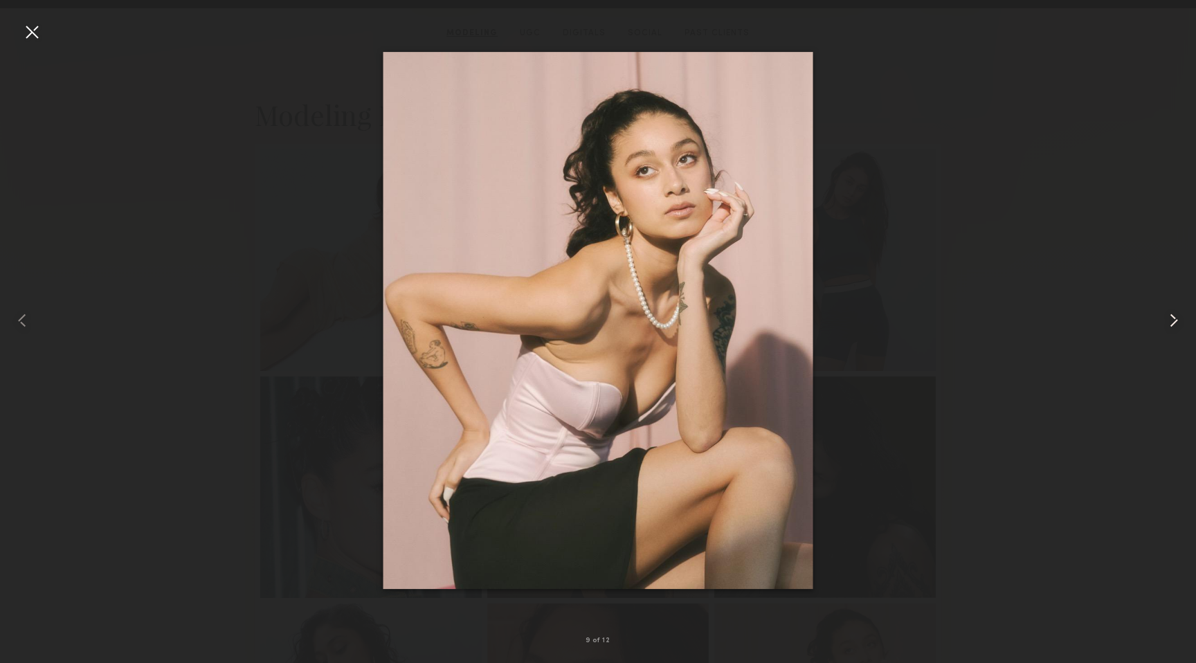
click at [1171, 314] on common-icon at bounding box center [1174, 320] width 22 height 22
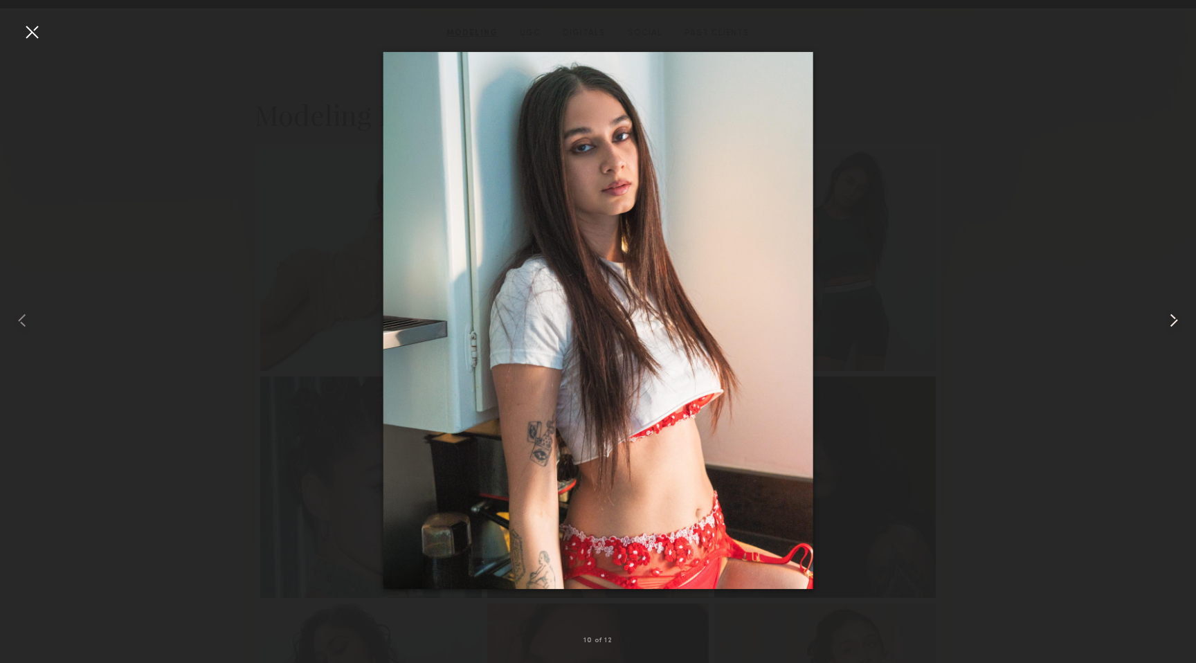
click at [1171, 314] on common-icon at bounding box center [1174, 320] width 22 height 22
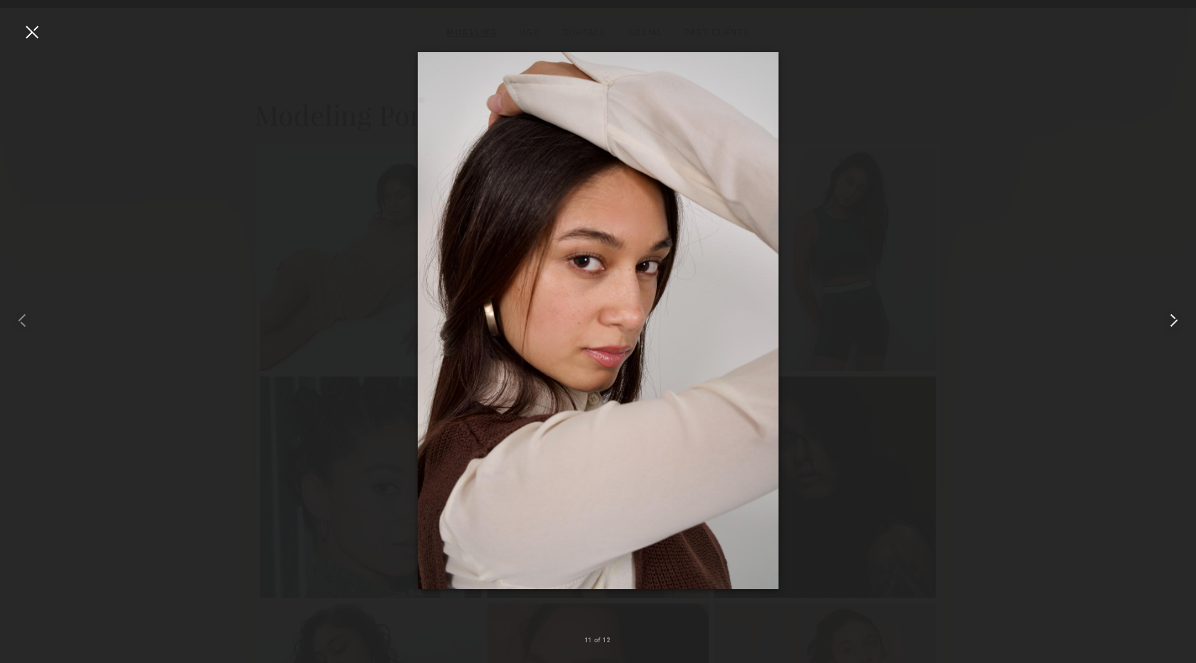
click at [1171, 314] on common-icon at bounding box center [1174, 320] width 22 height 22
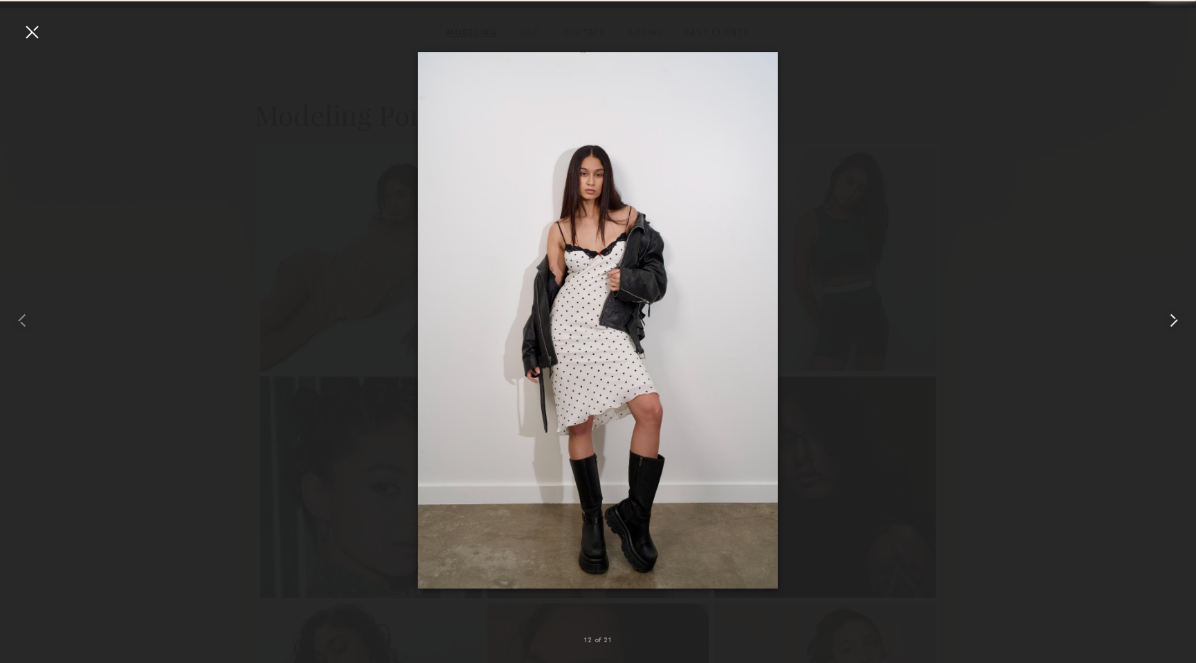
click at [1171, 314] on common-icon at bounding box center [1174, 320] width 22 height 22
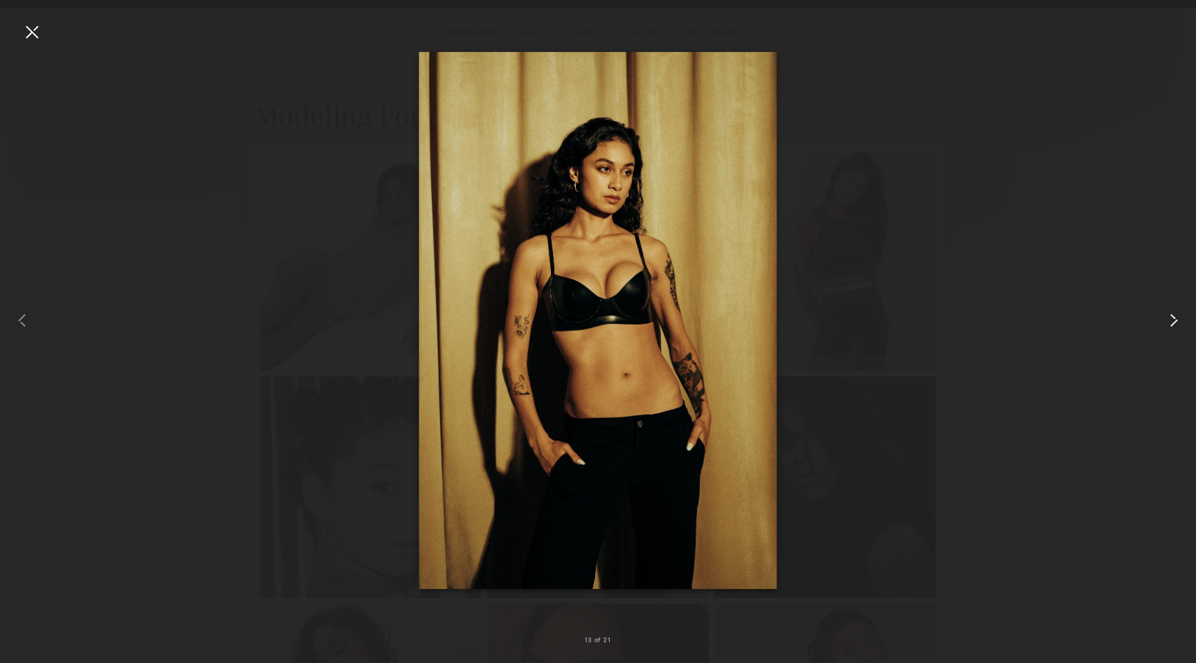
click at [1171, 314] on common-icon at bounding box center [1174, 320] width 22 height 22
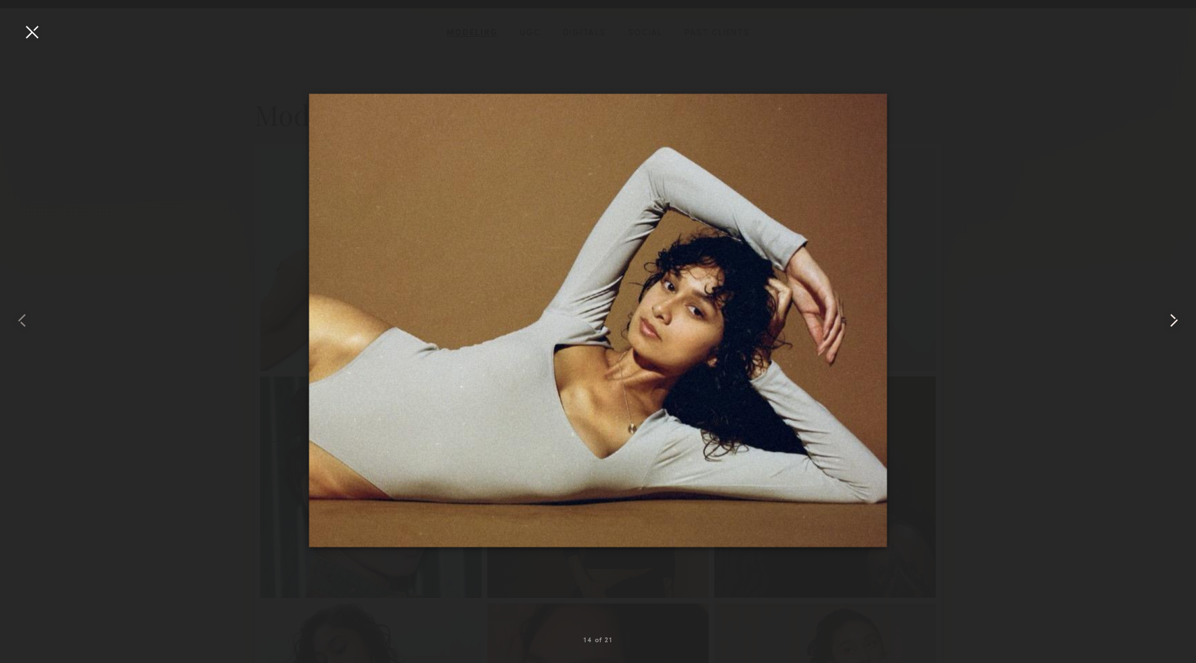
click at [1171, 314] on common-icon at bounding box center [1174, 320] width 22 height 22
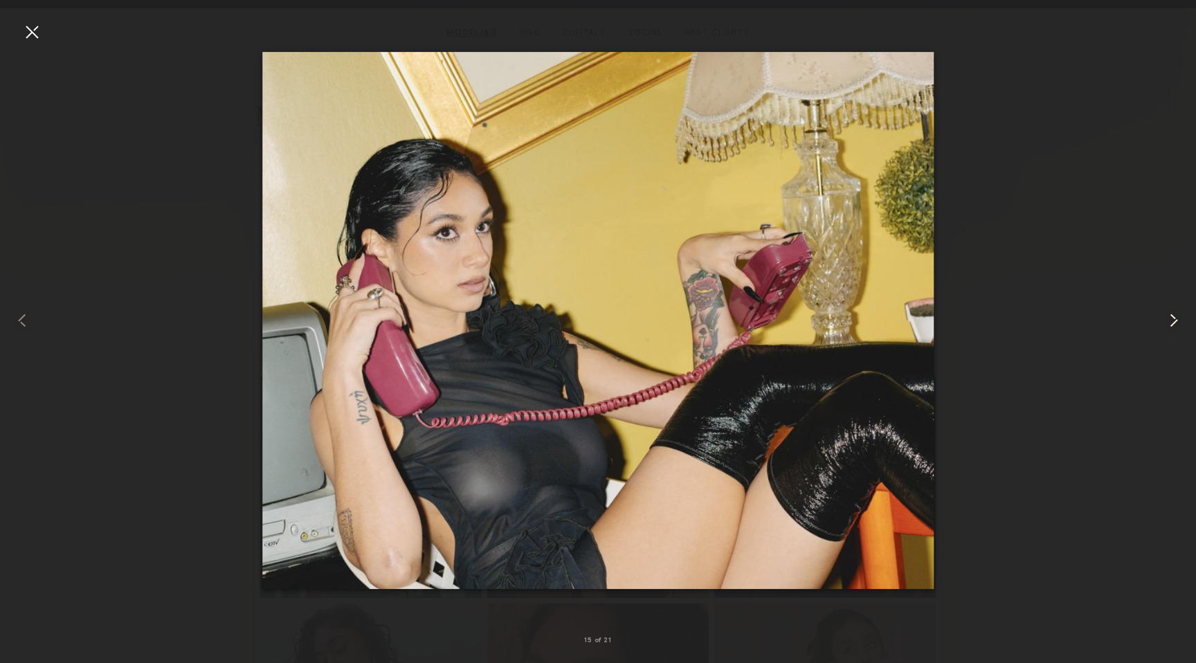
click at [1171, 314] on common-icon at bounding box center [1174, 320] width 22 height 22
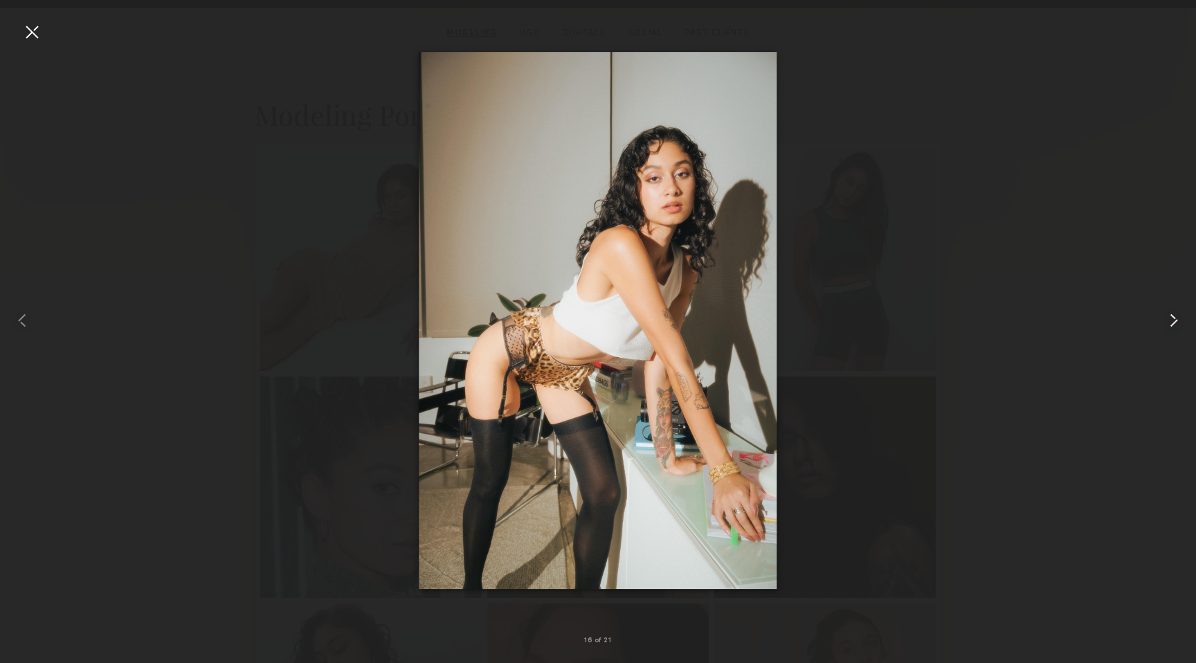
click at [1173, 314] on common-icon at bounding box center [1174, 320] width 22 height 22
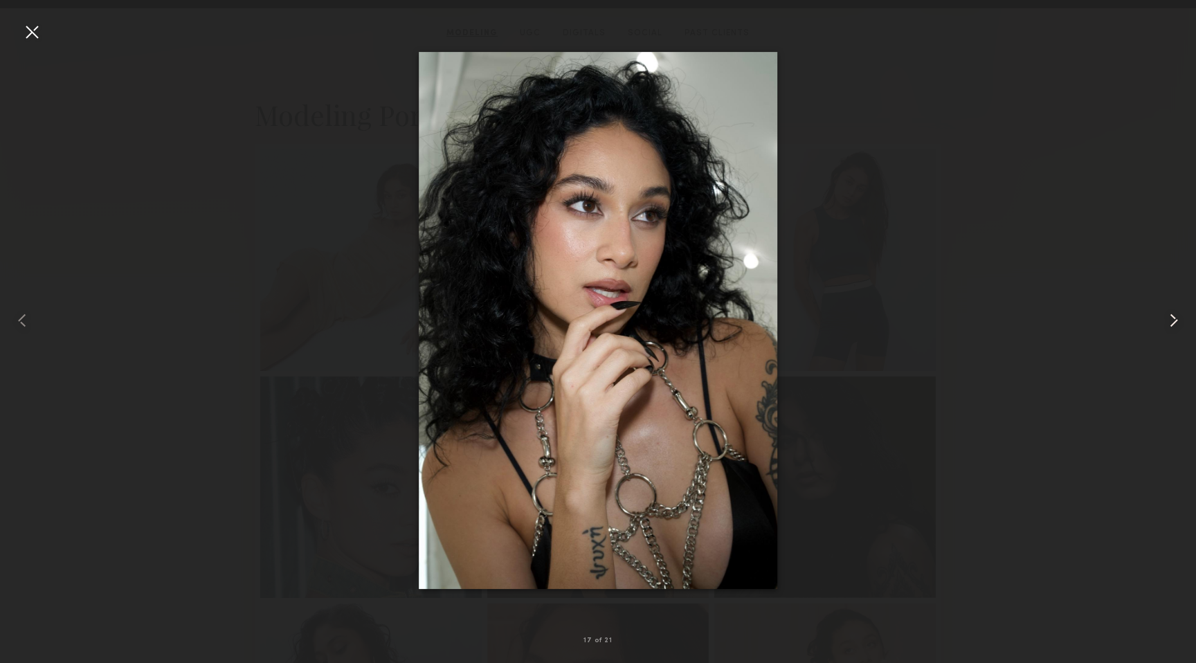
click at [1173, 314] on common-icon at bounding box center [1174, 320] width 22 height 22
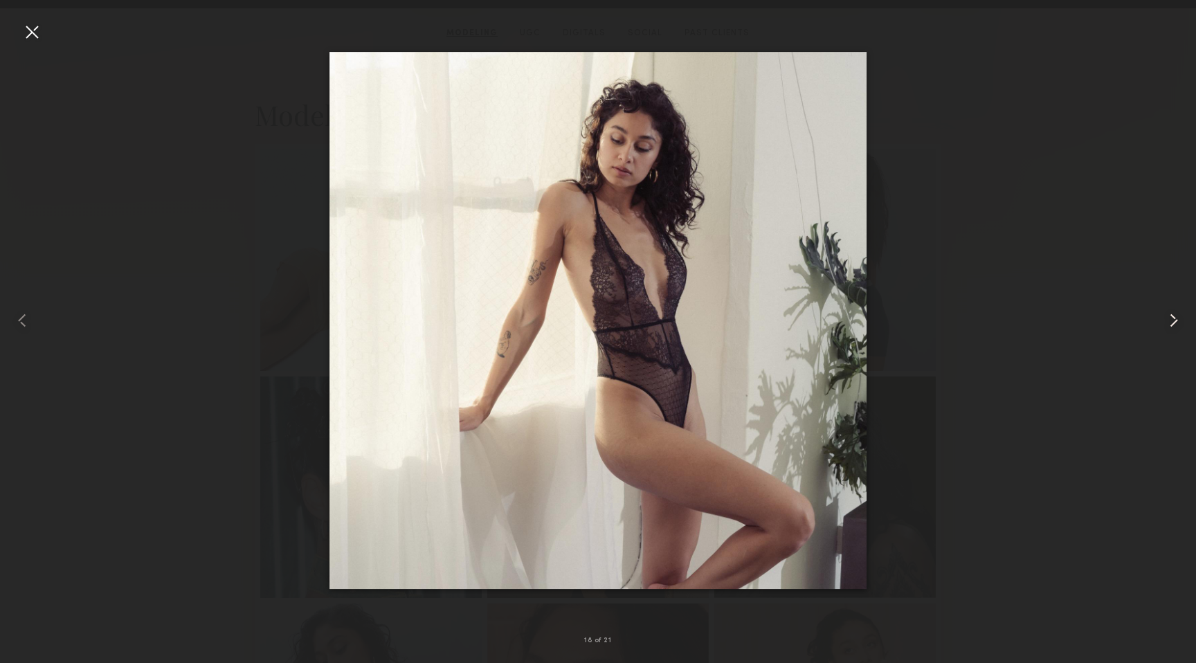
click at [1173, 314] on common-icon at bounding box center [1174, 320] width 22 height 22
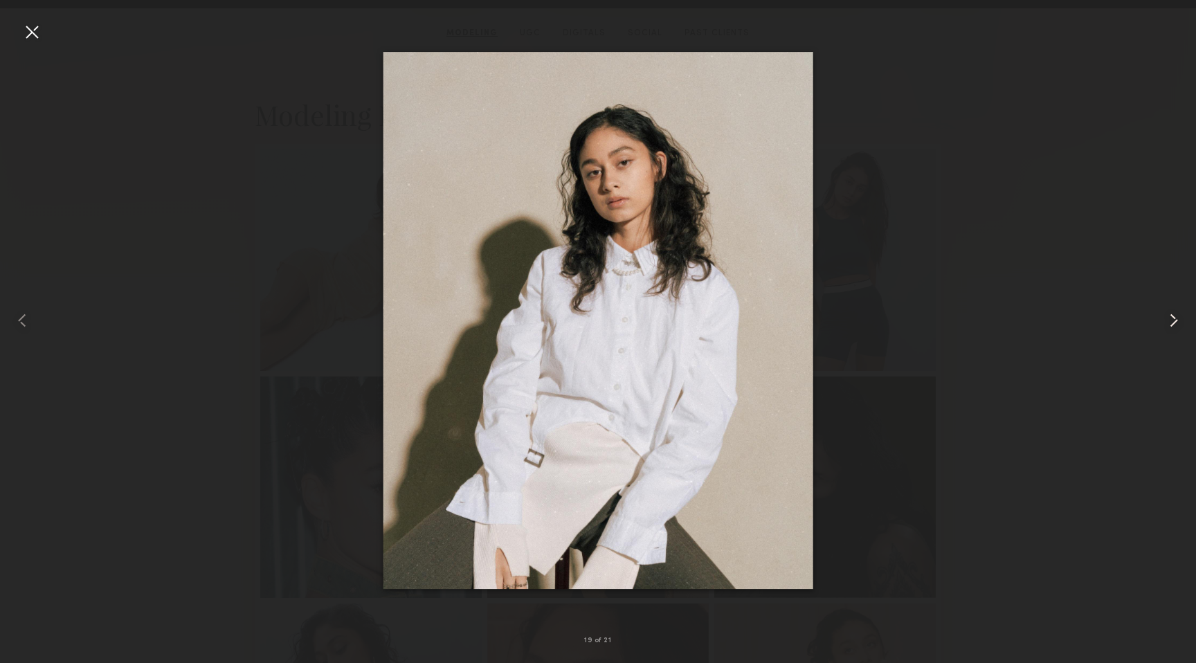
click at [1173, 314] on common-icon at bounding box center [1174, 320] width 22 height 22
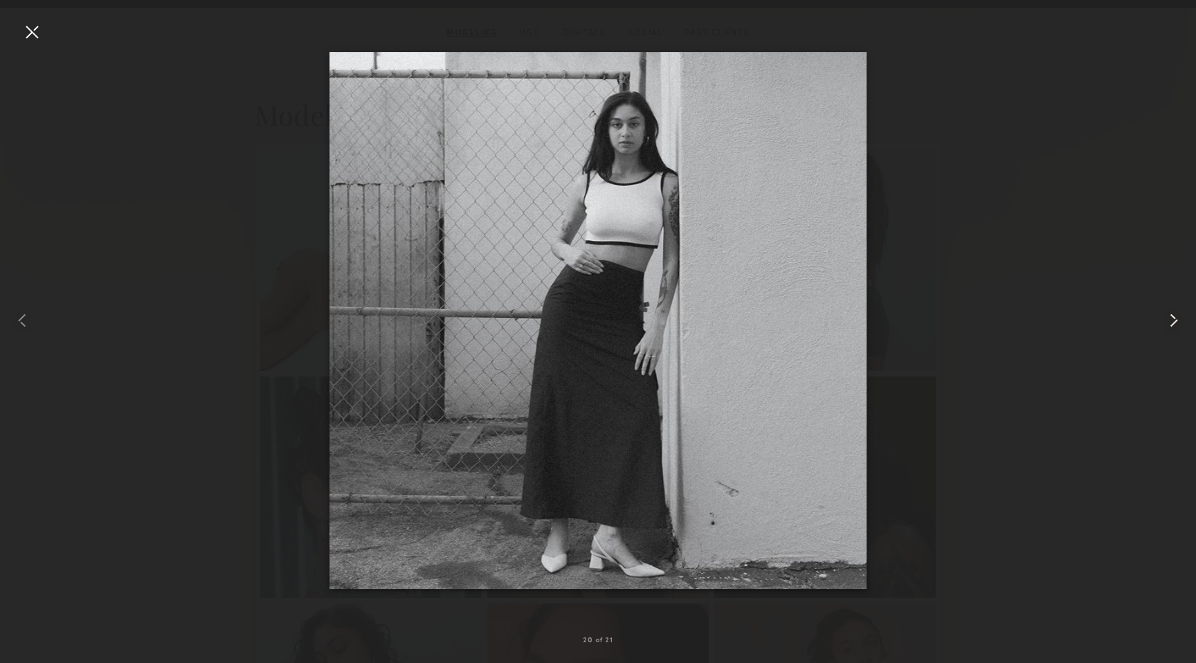
click at [1173, 314] on common-icon at bounding box center [1174, 320] width 22 height 22
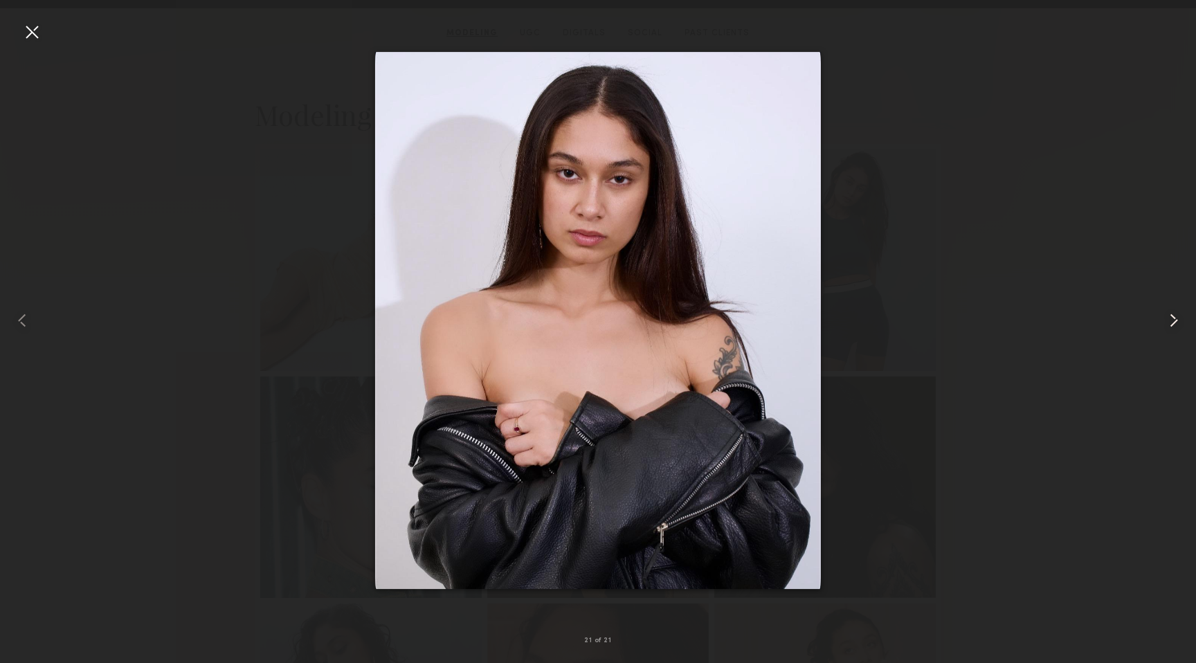
click at [1173, 314] on common-icon at bounding box center [1174, 320] width 22 height 22
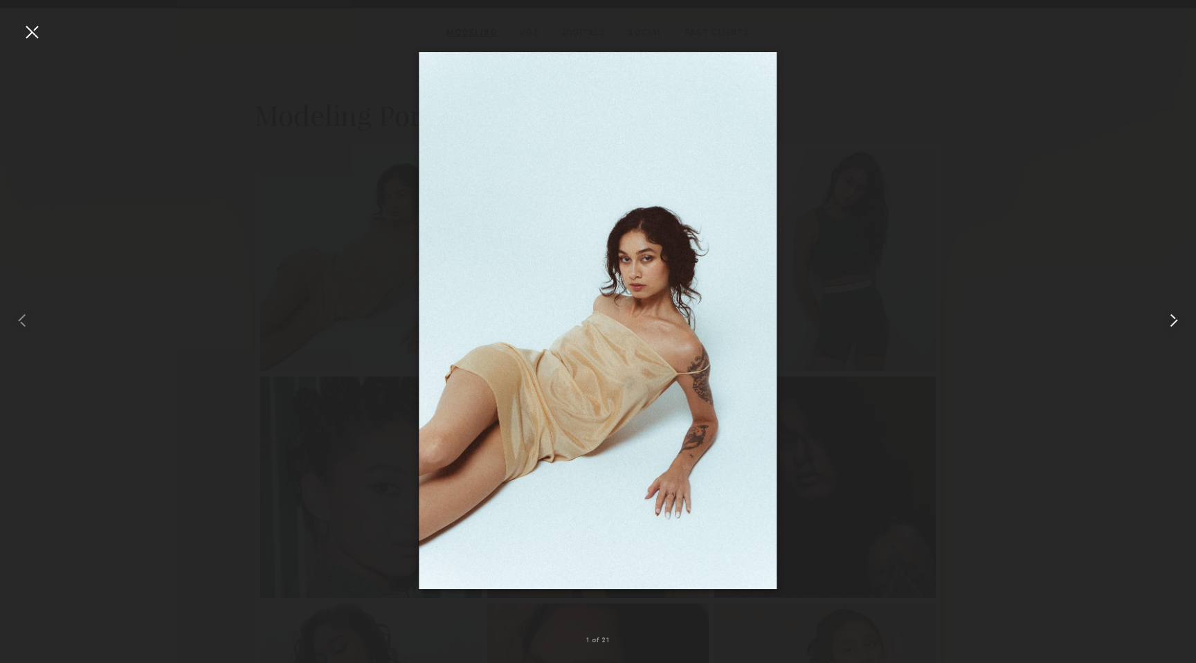
click at [1173, 314] on common-icon at bounding box center [1174, 320] width 22 height 22
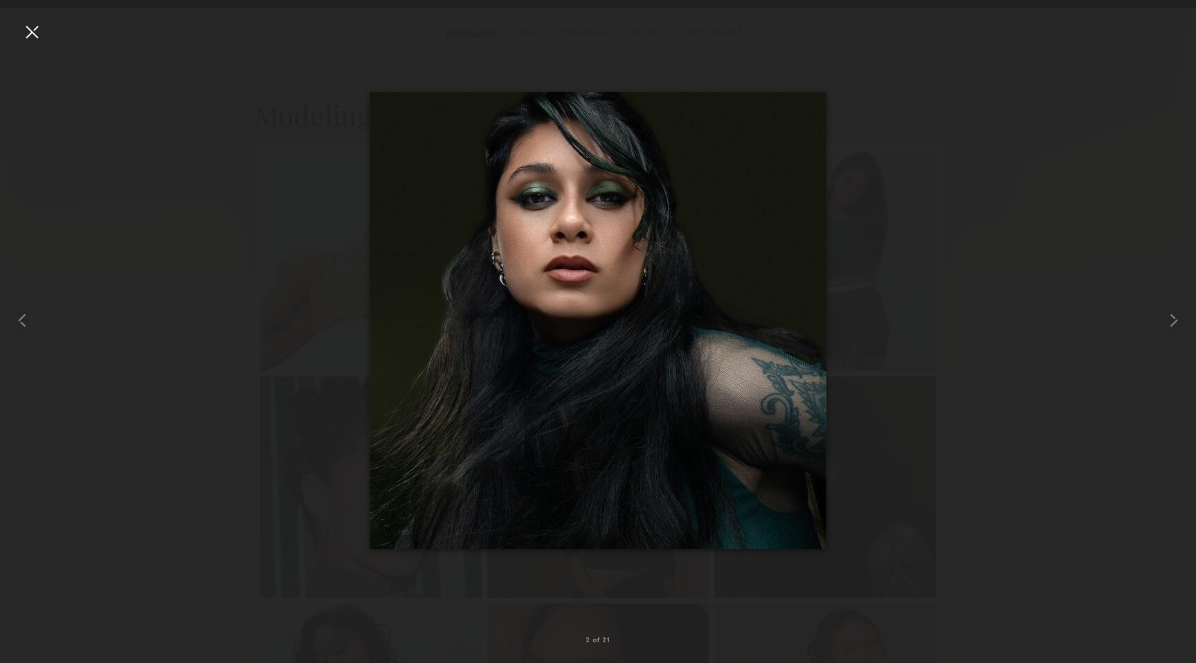
click at [30, 30] on div at bounding box center [32, 32] width 22 height 22
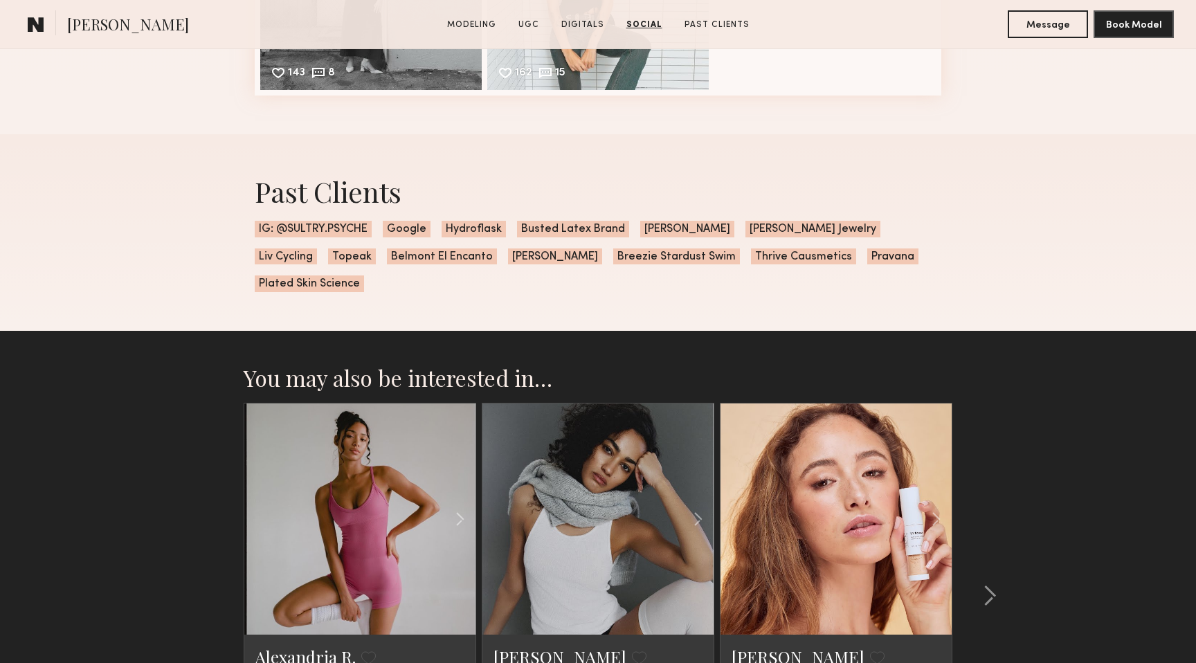
scroll to position [5504, 0]
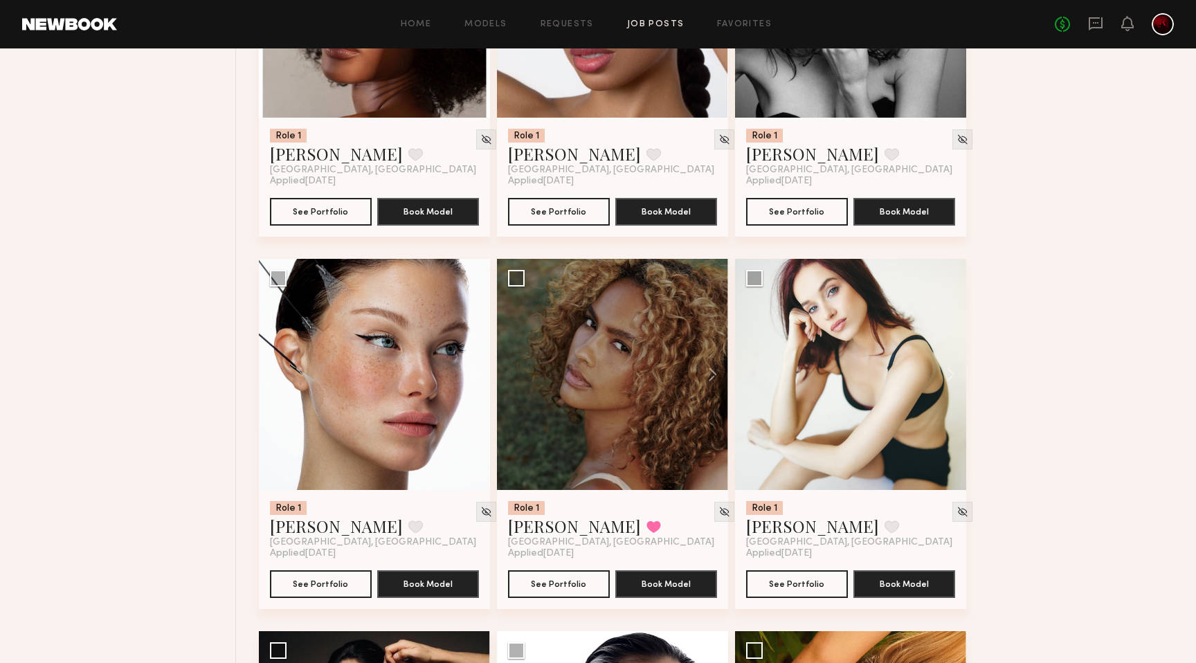
scroll to position [739, 0]
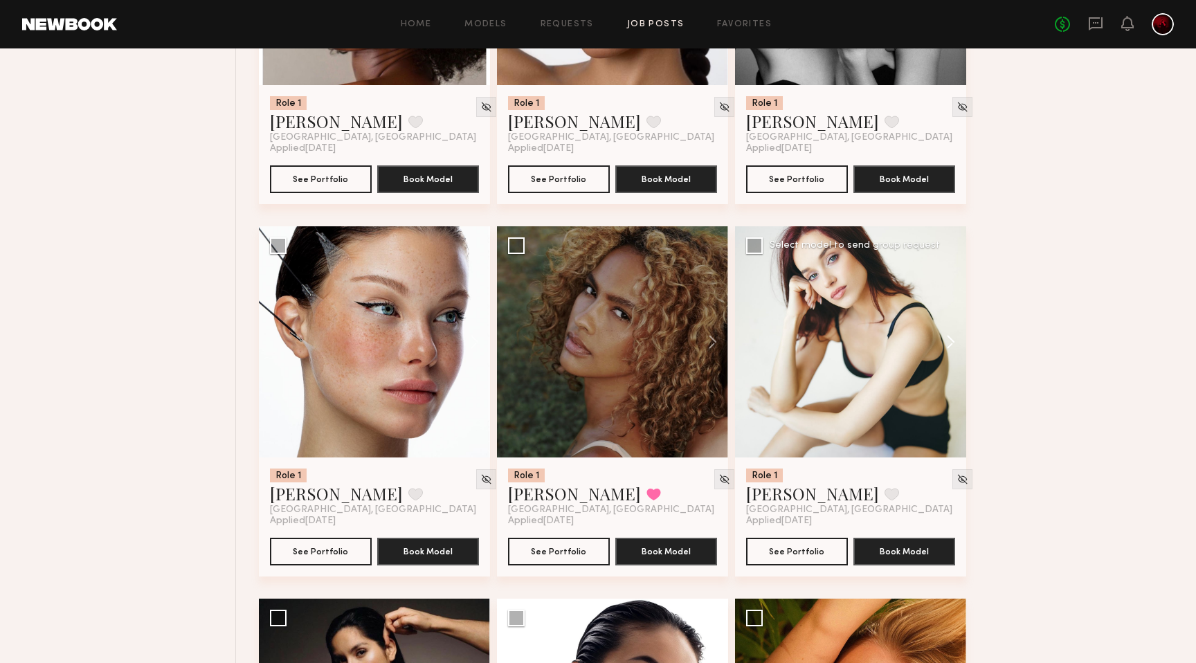
click at [951, 346] on button at bounding box center [944, 341] width 44 height 231
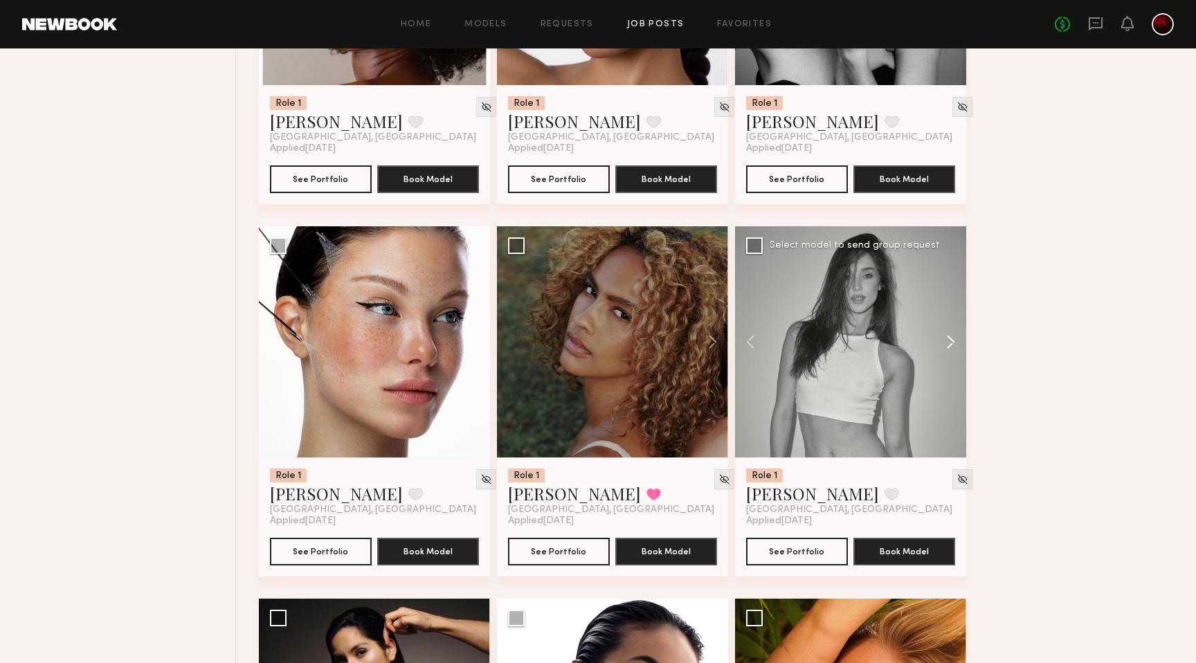
click at [951, 346] on button at bounding box center [944, 341] width 44 height 231
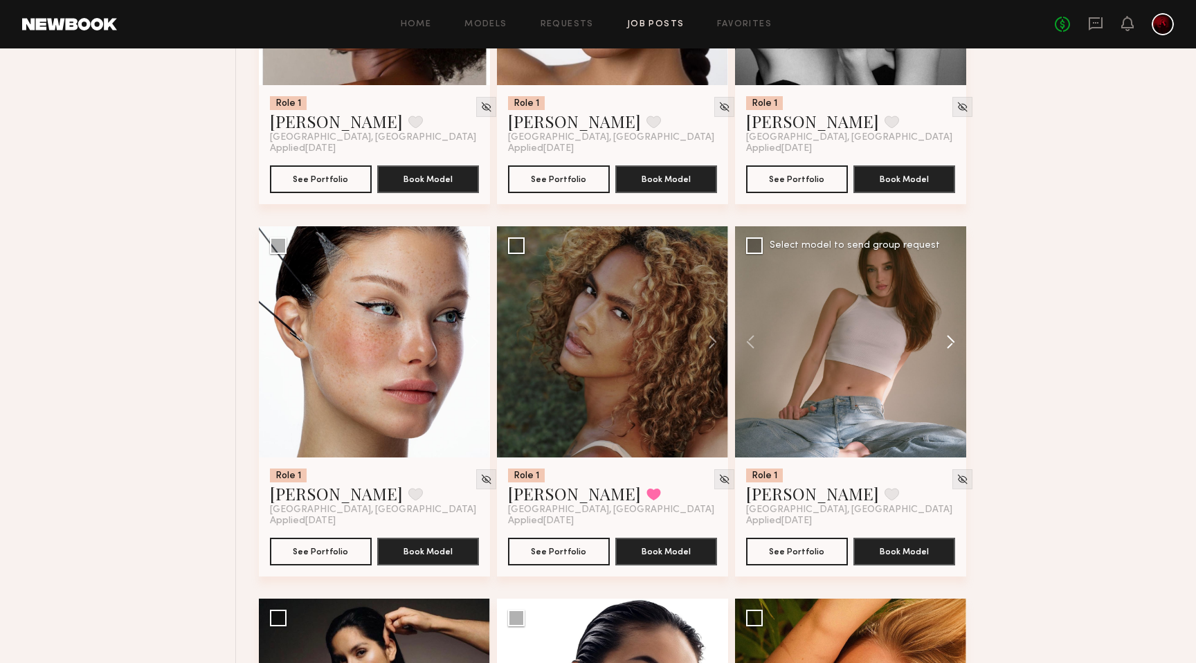
click at [951, 346] on button at bounding box center [944, 341] width 44 height 231
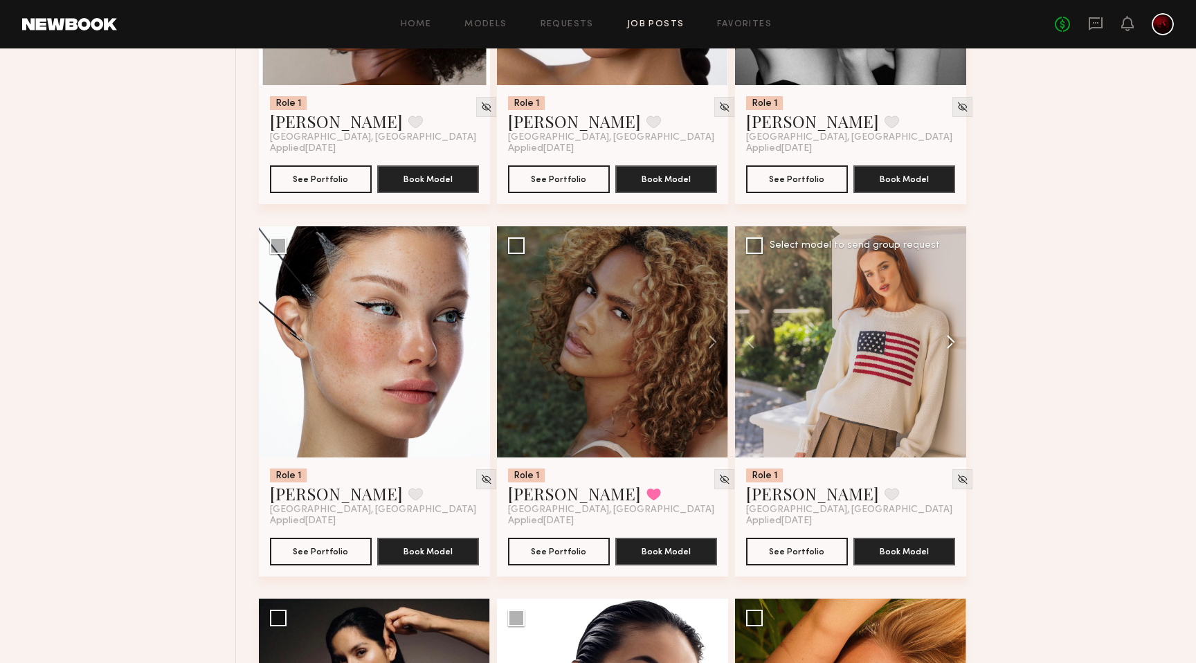
click at [951, 346] on button at bounding box center [944, 341] width 44 height 231
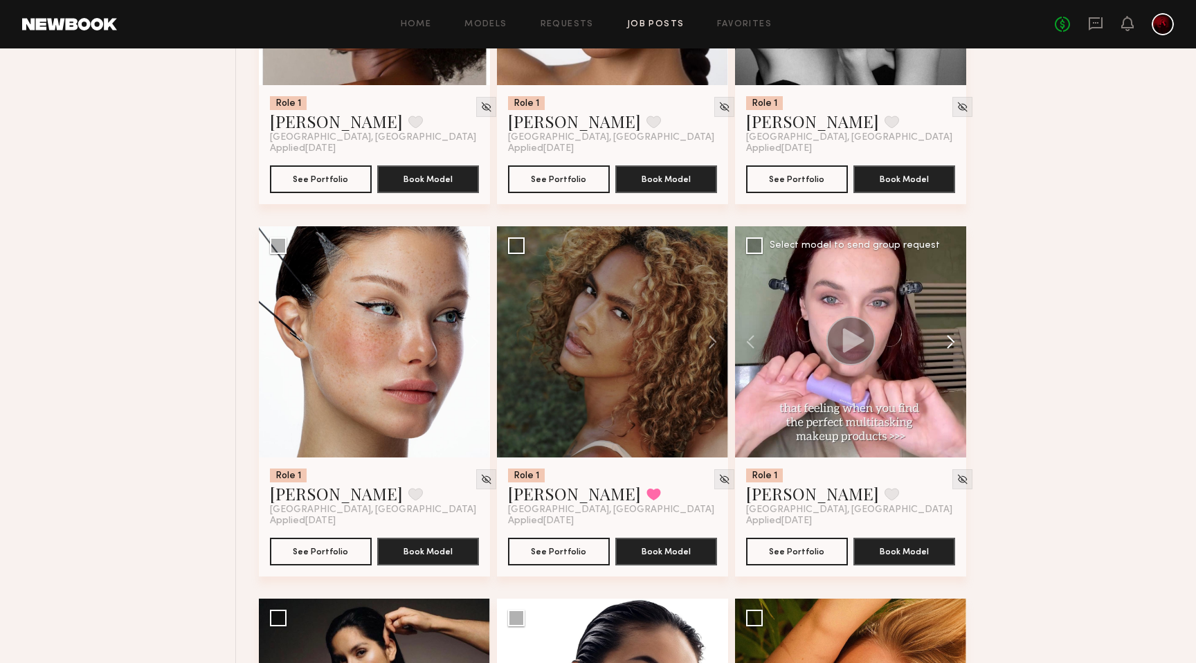
click at [951, 346] on button at bounding box center [944, 341] width 44 height 231
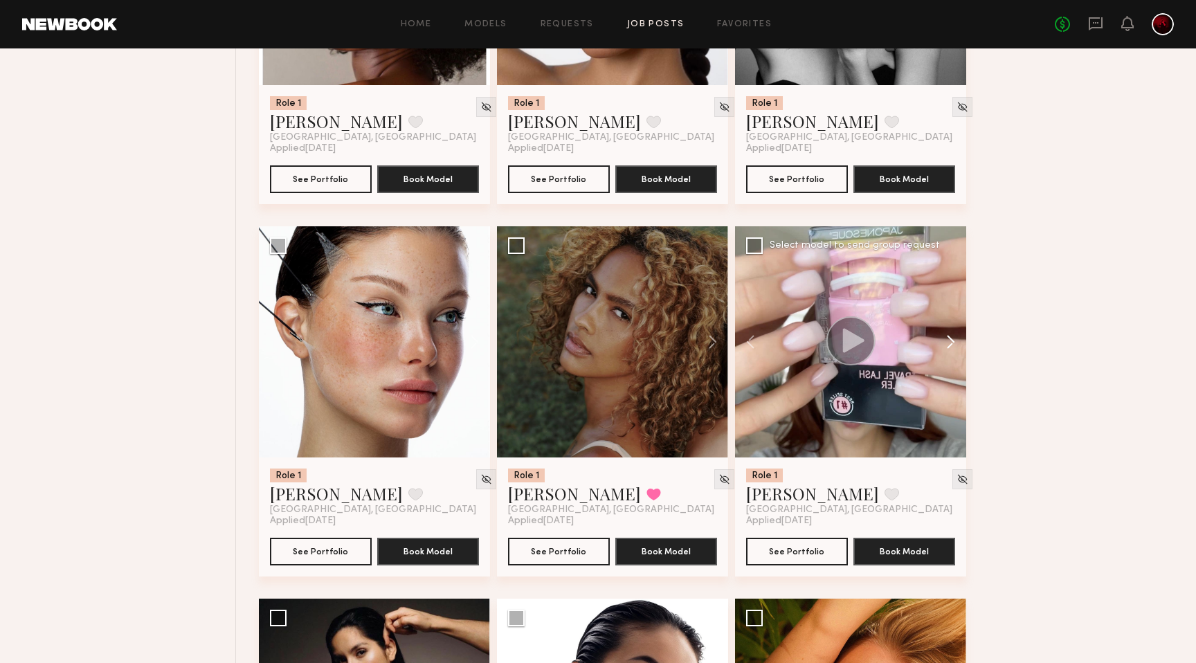
click at [951, 346] on button at bounding box center [944, 341] width 44 height 231
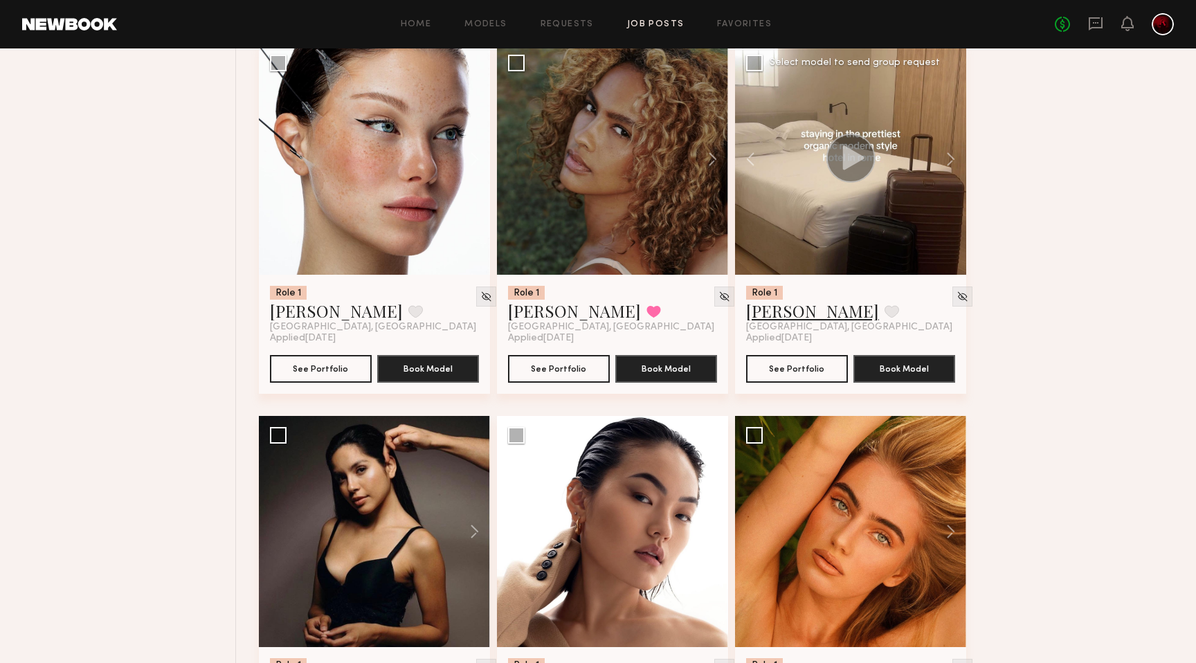
scroll to position [951, 0]
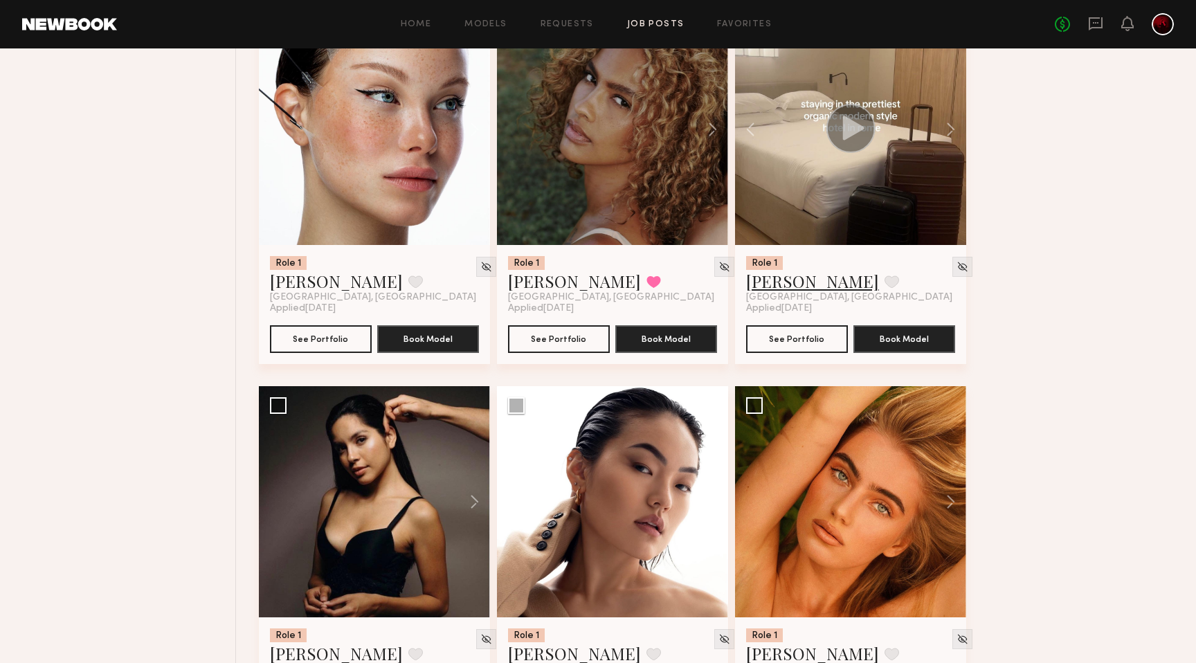
click at [767, 282] on link "[PERSON_NAME]" at bounding box center [812, 281] width 133 height 22
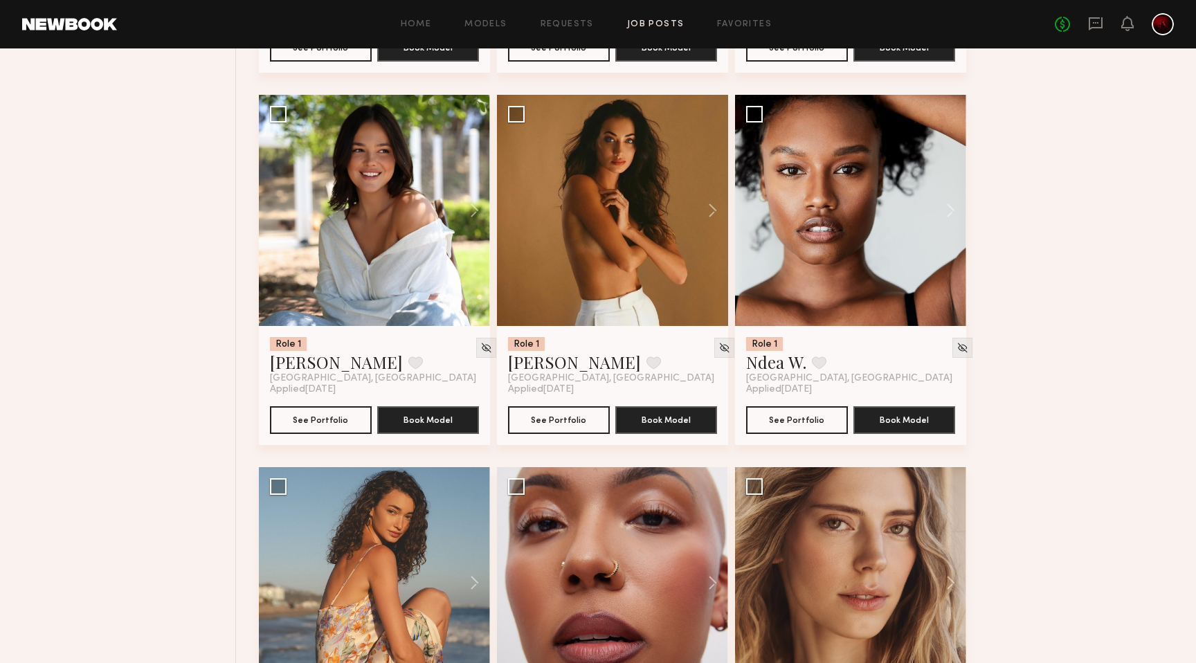
scroll to position [1621, 0]
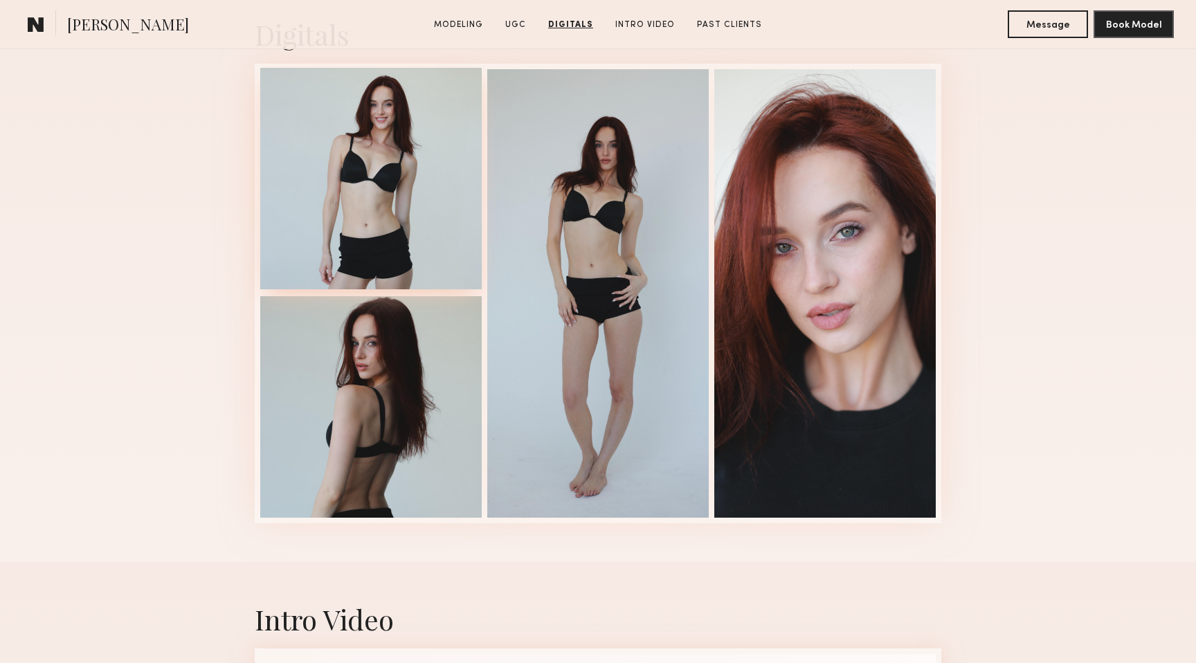
scroll to position [2780, 0]
click at [369, 185] on div at bounding box center [371, 178] width 222 height 222
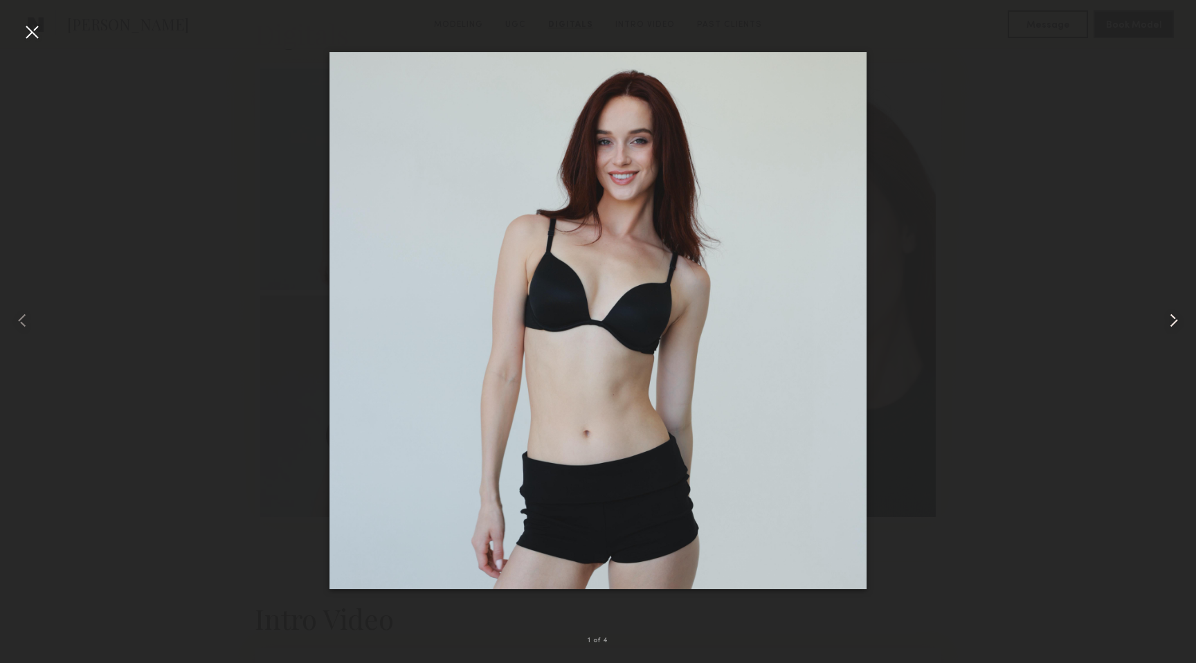
click at [1171, 320] on common-icon at bounding box center [1174, 320] width 22 height 22
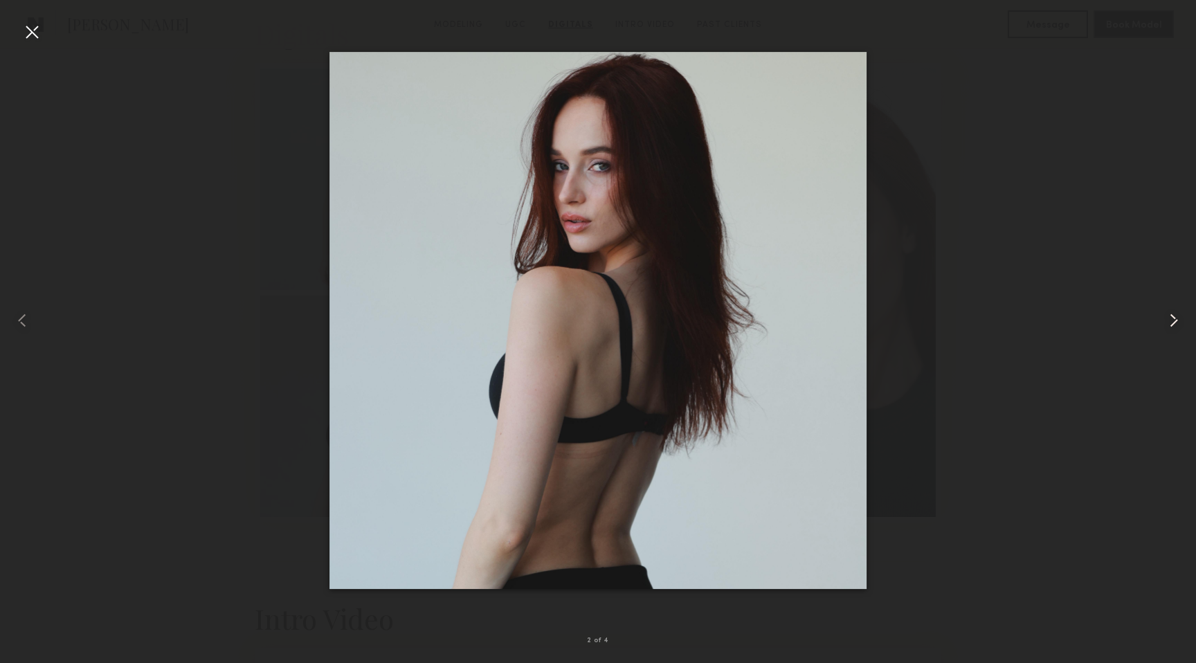
click at [1171, 320] on common-icon at bounding box center [1174, 320] width 22 height 22
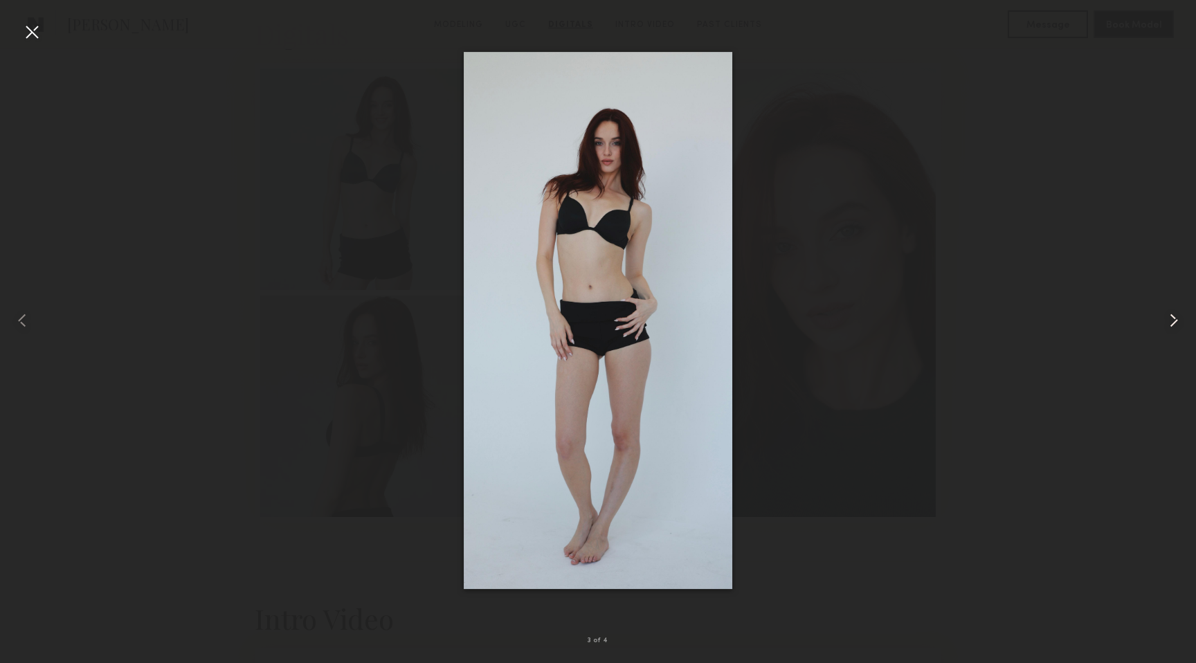
click at [1171, 320] on common-icon at bounding box center [1174, 320] width 22 height 22
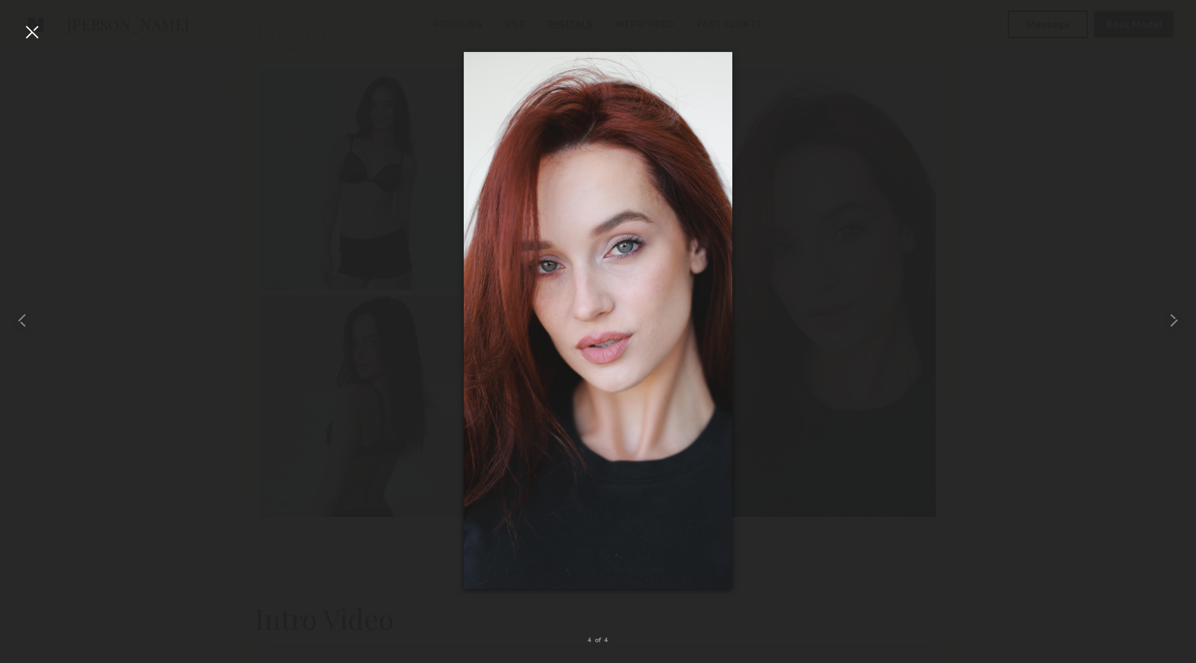
click at [35, 26] on div at bounding box center [32, 32] width 22 height 22
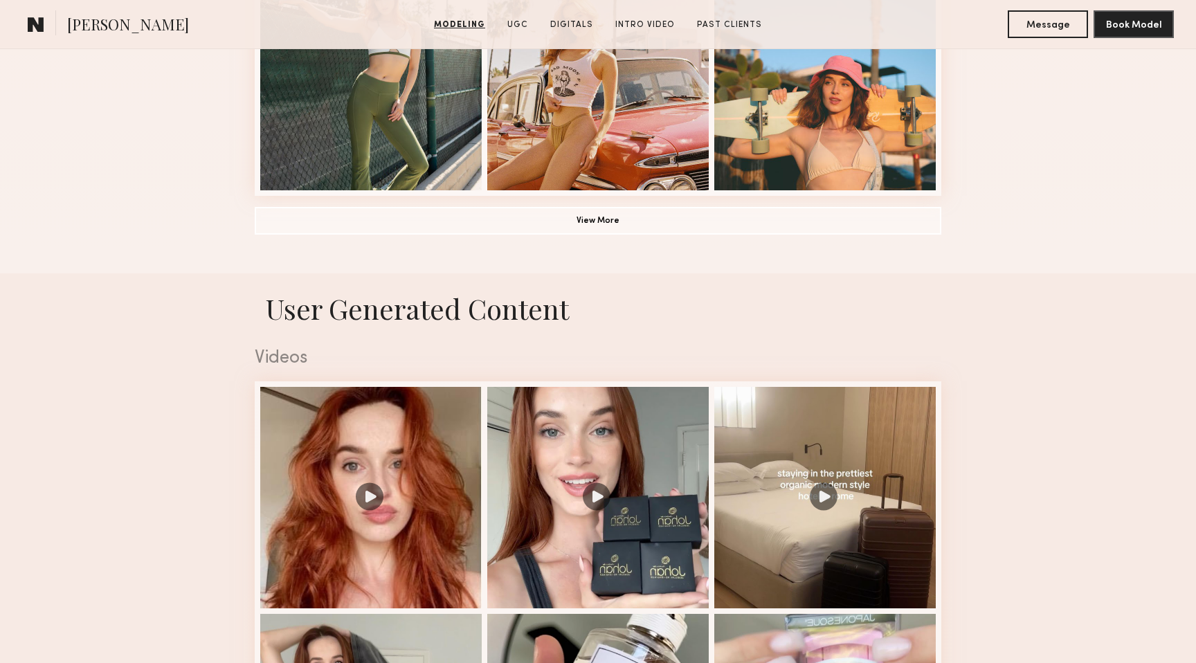
scroll to position [1125, 0]
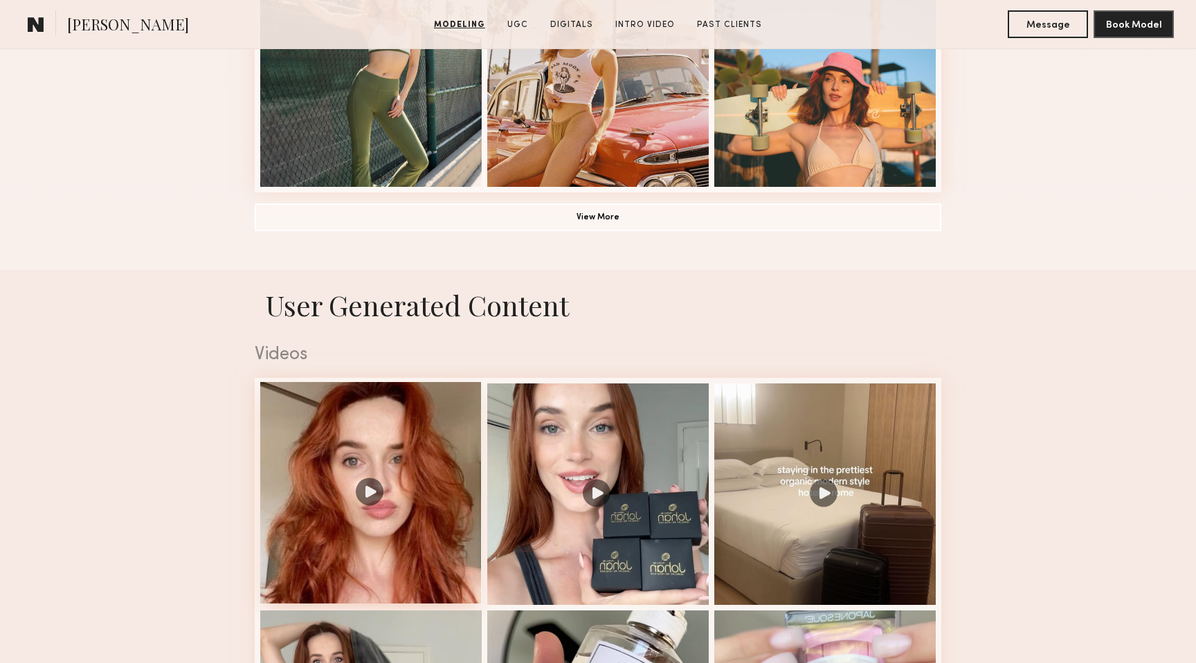
click at [373, 498] on div at bounding box center [371, 493] width 222 height 222
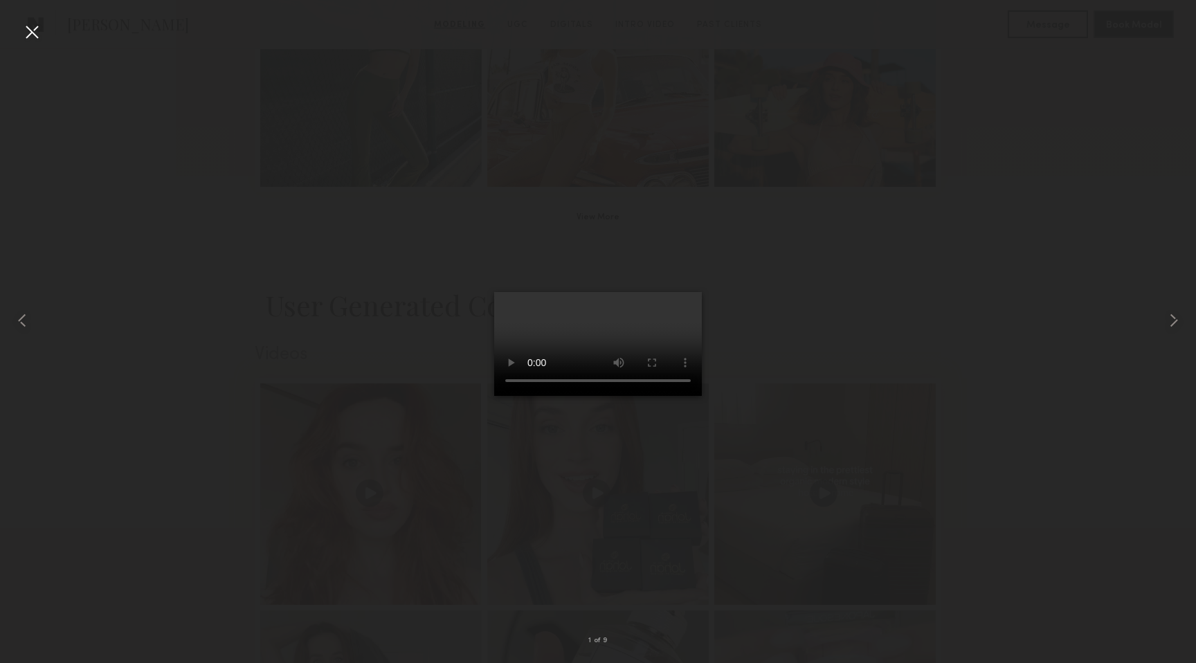
click at [41, 32] on div at bounding box center [32, 32] width 22 height 22
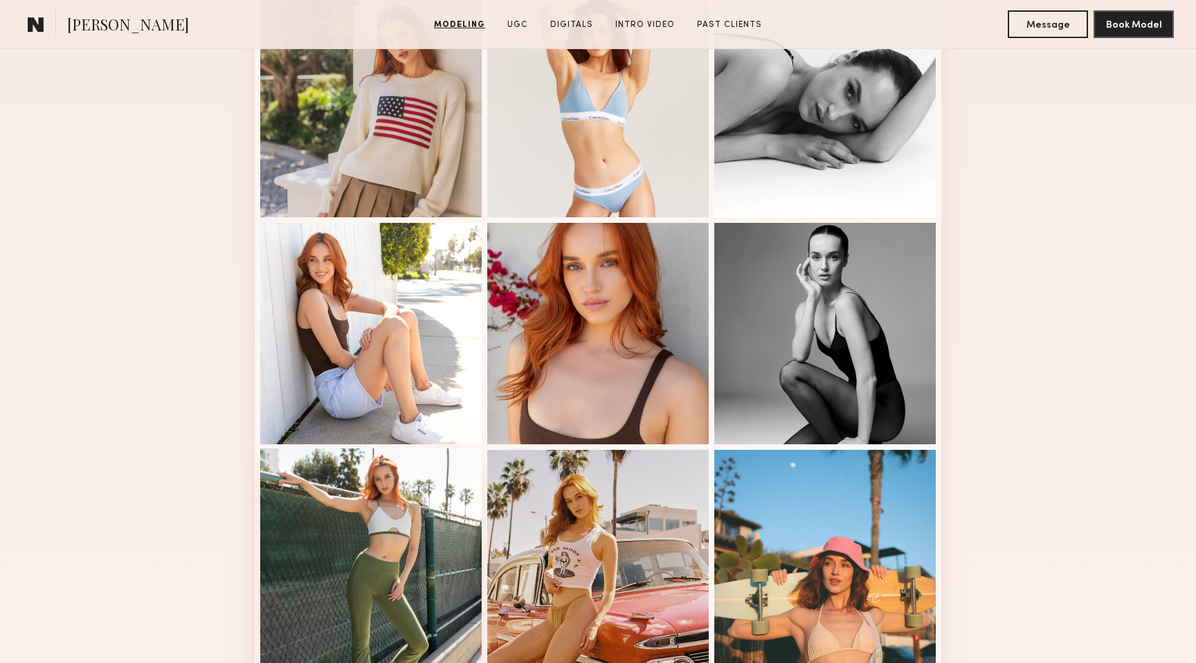
scroll to position [145, 0]
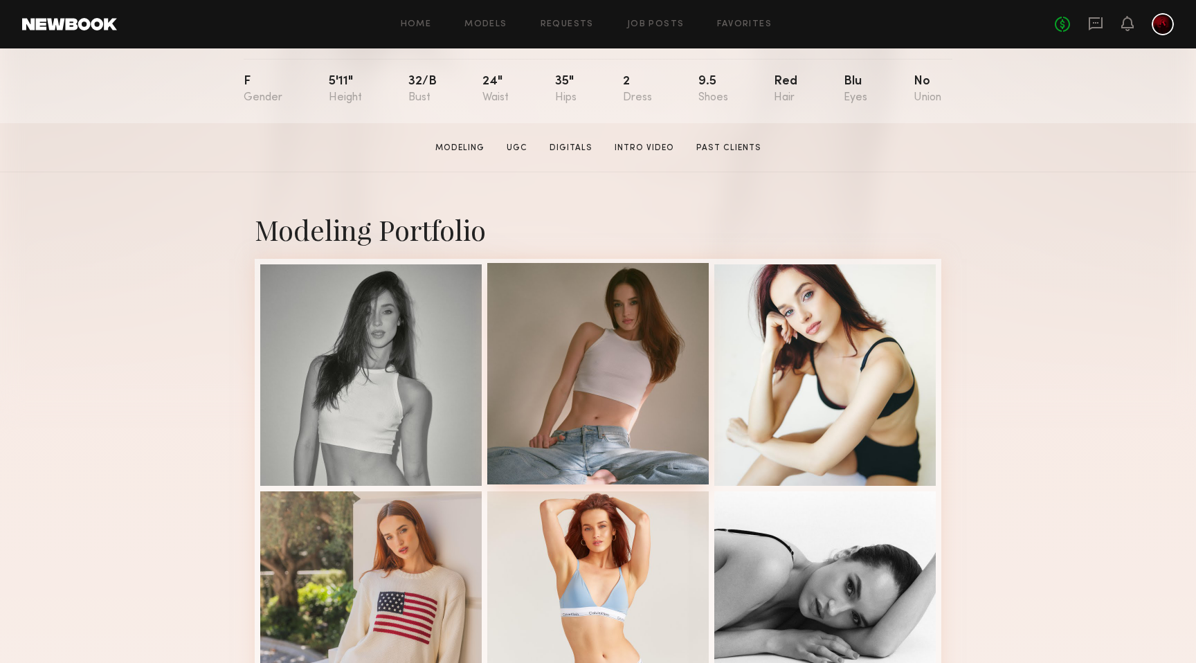
click at [588, 378] on div at bounding box center [598, 374] width 222 height 222
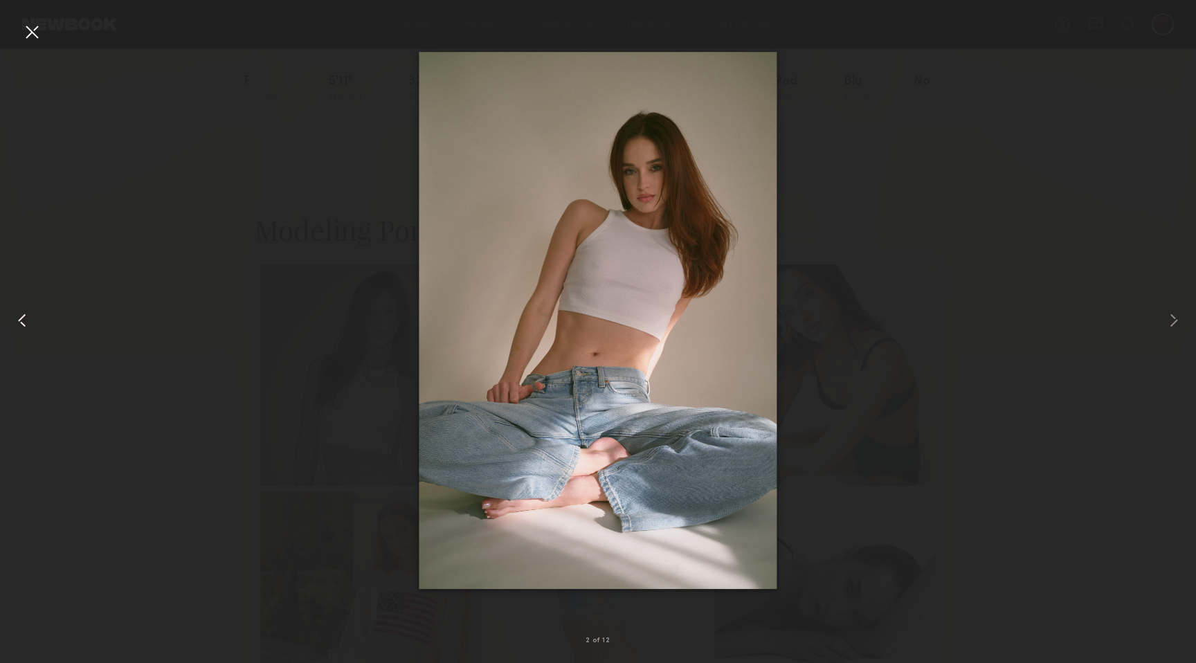
click at [24, 320] on common-icon at bounding box center [22, 320] width 22 height 22
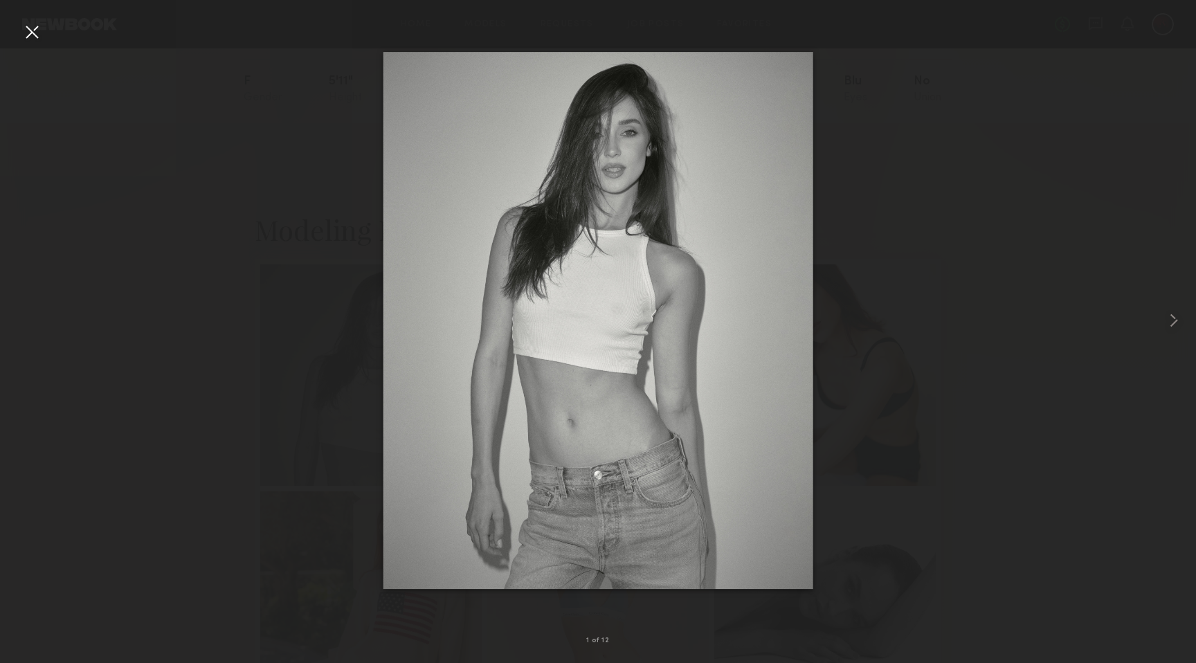
click at [24, 320] on div at bounding box center [598, 320] width 1196 height 597
click at [1181, 314] on common-icon at bounding box center [1174, 320] width 22 height 22
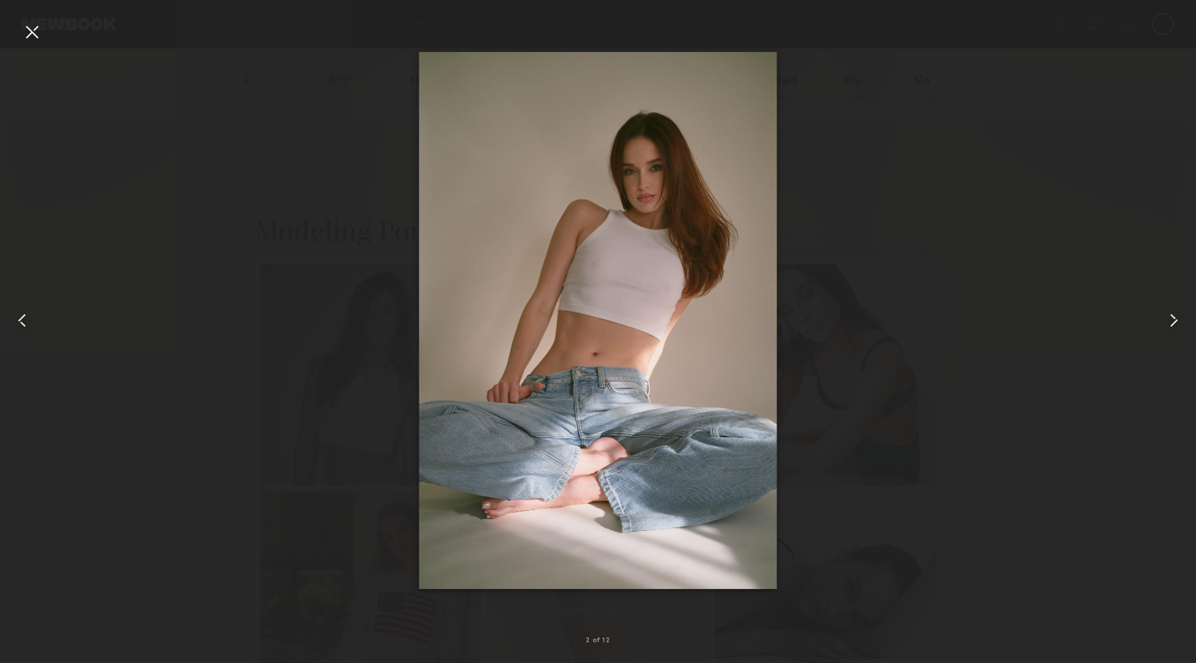
click at [1181, 314] on common-icon at bounding box center [1174, 320] width 22 height 22
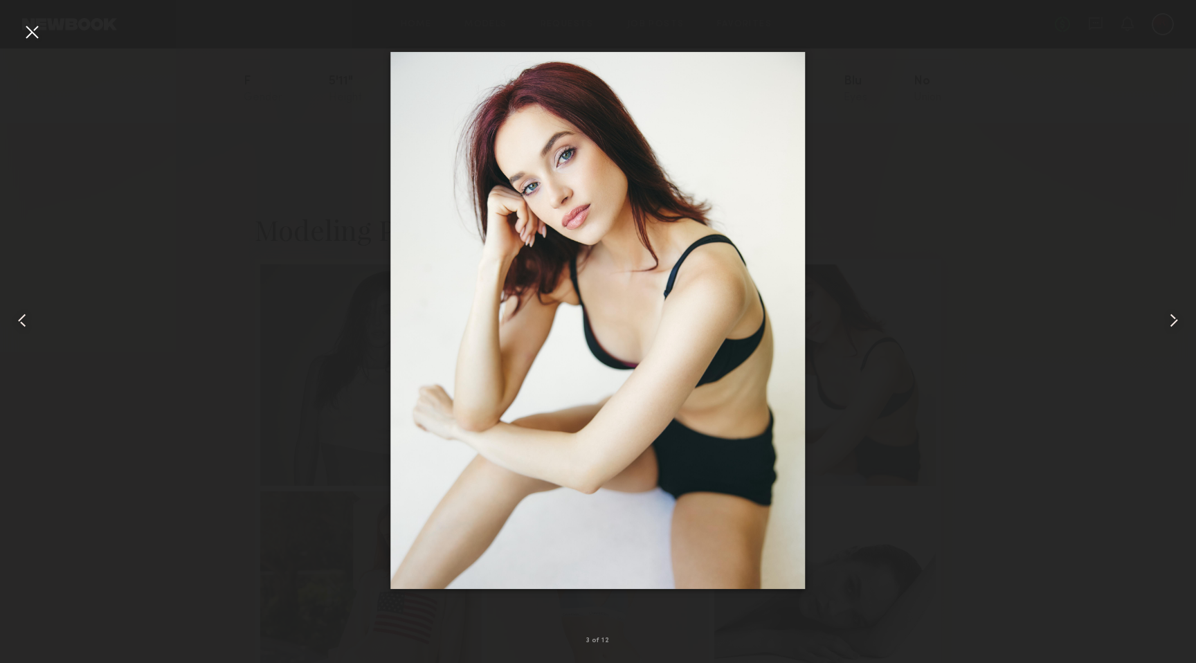
click at [1181, 314] on common-icon at bounding box center [1174, 320] width 22 height 22
